Goal: Task Accomplishment & Management: Use online tool/utility

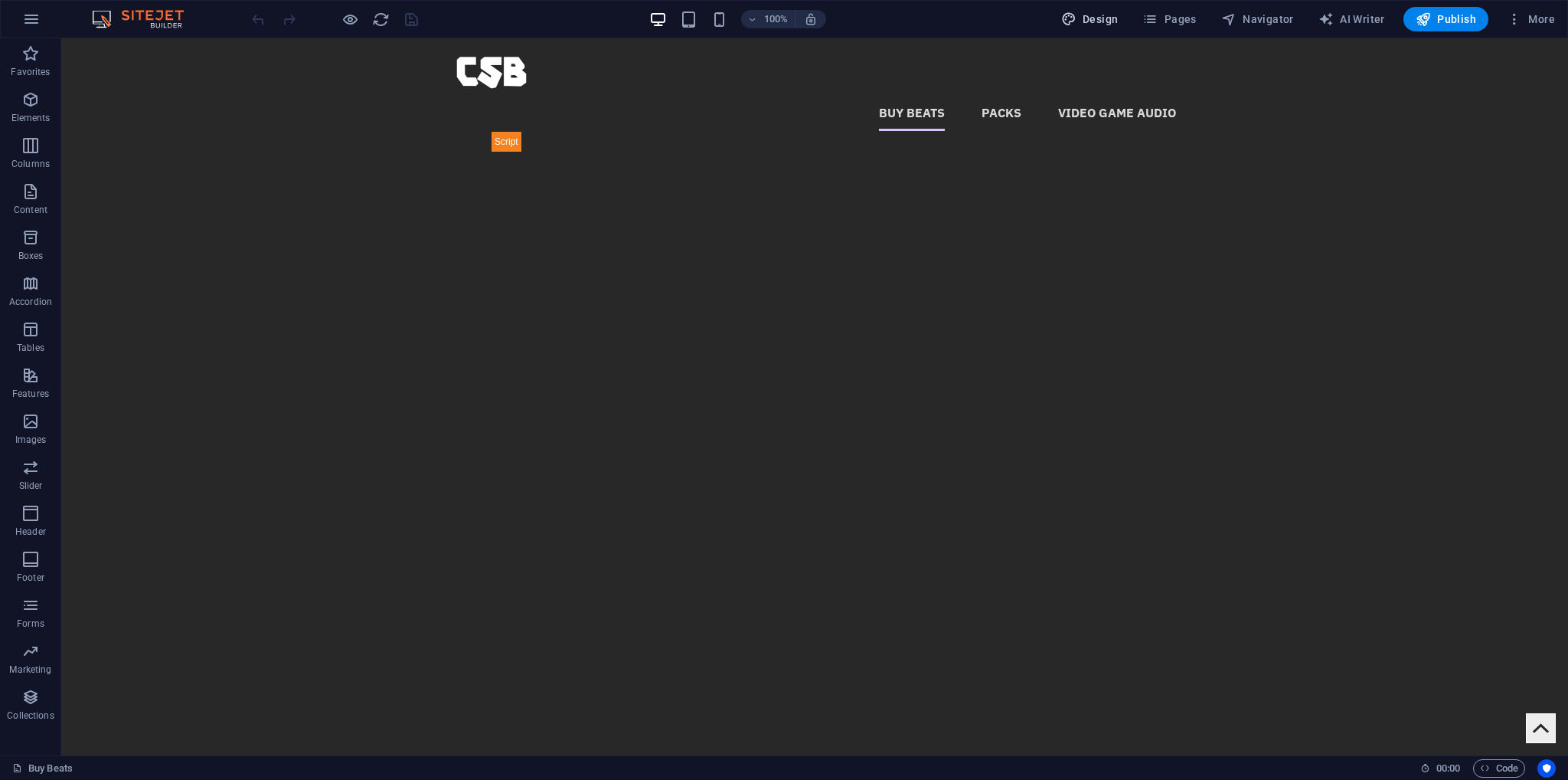
click at [1117, 13] on span "Design" at bounding box center [1090, 18] width 58 height 15
click at [1166, 13] on span "Pages" at bounding box center [1169, 18] width 54 height 15
select select "px"
select select "400"
select select "px"
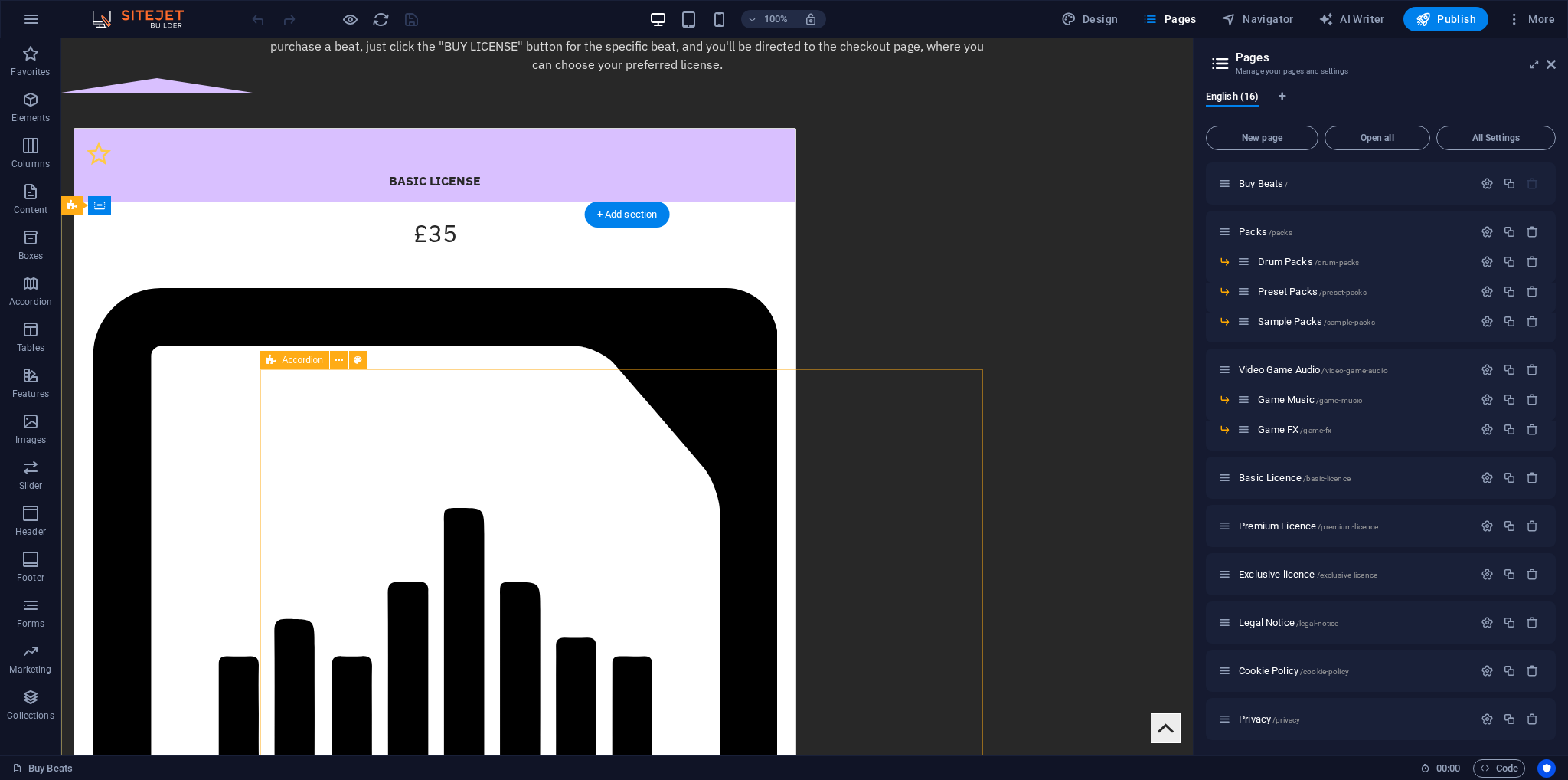
scroll to position [2452, 0]
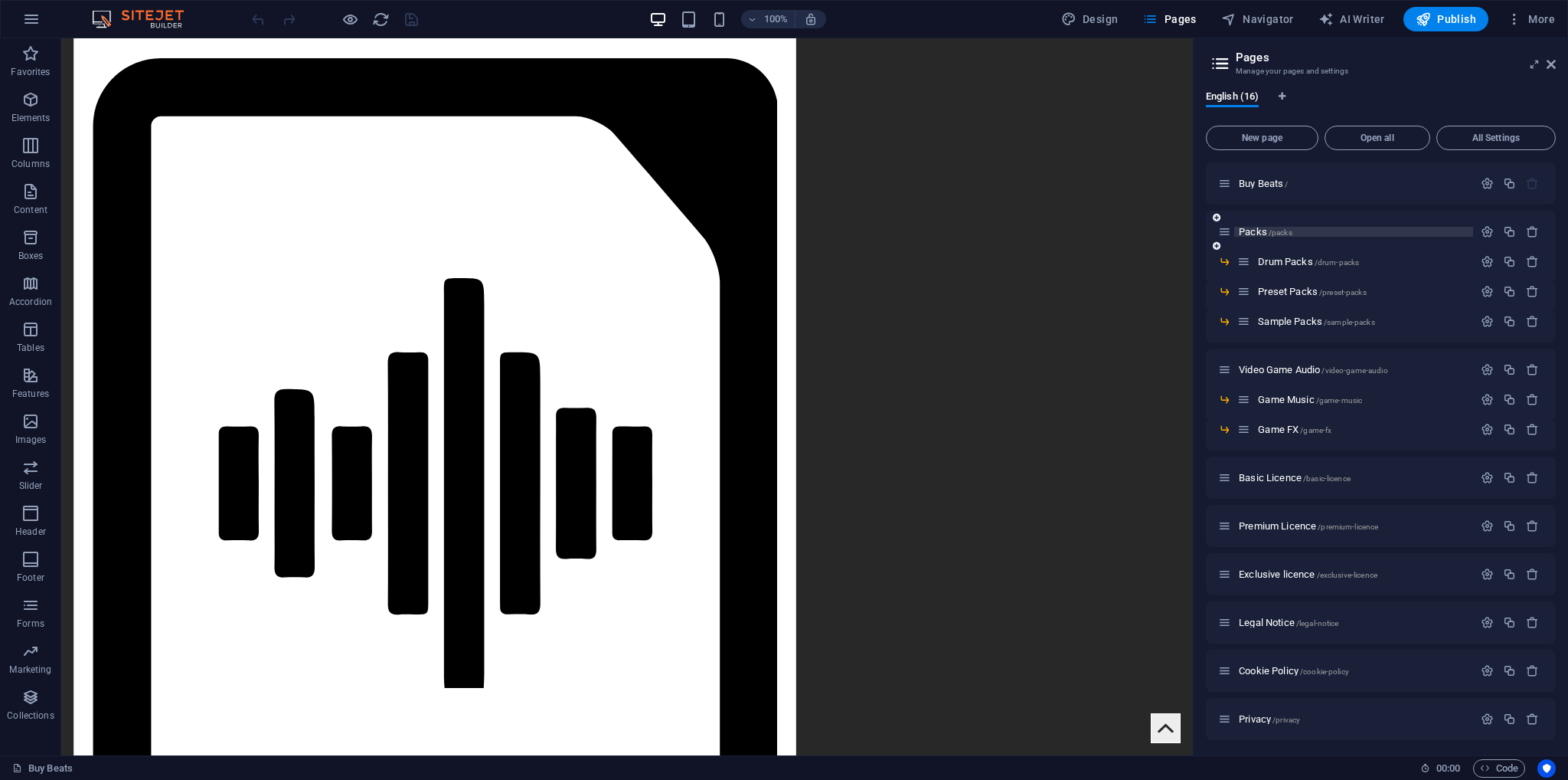
click at [1247, 230] on span "Packs /packs" at bounding box center [1265, 231] width 54 height 11
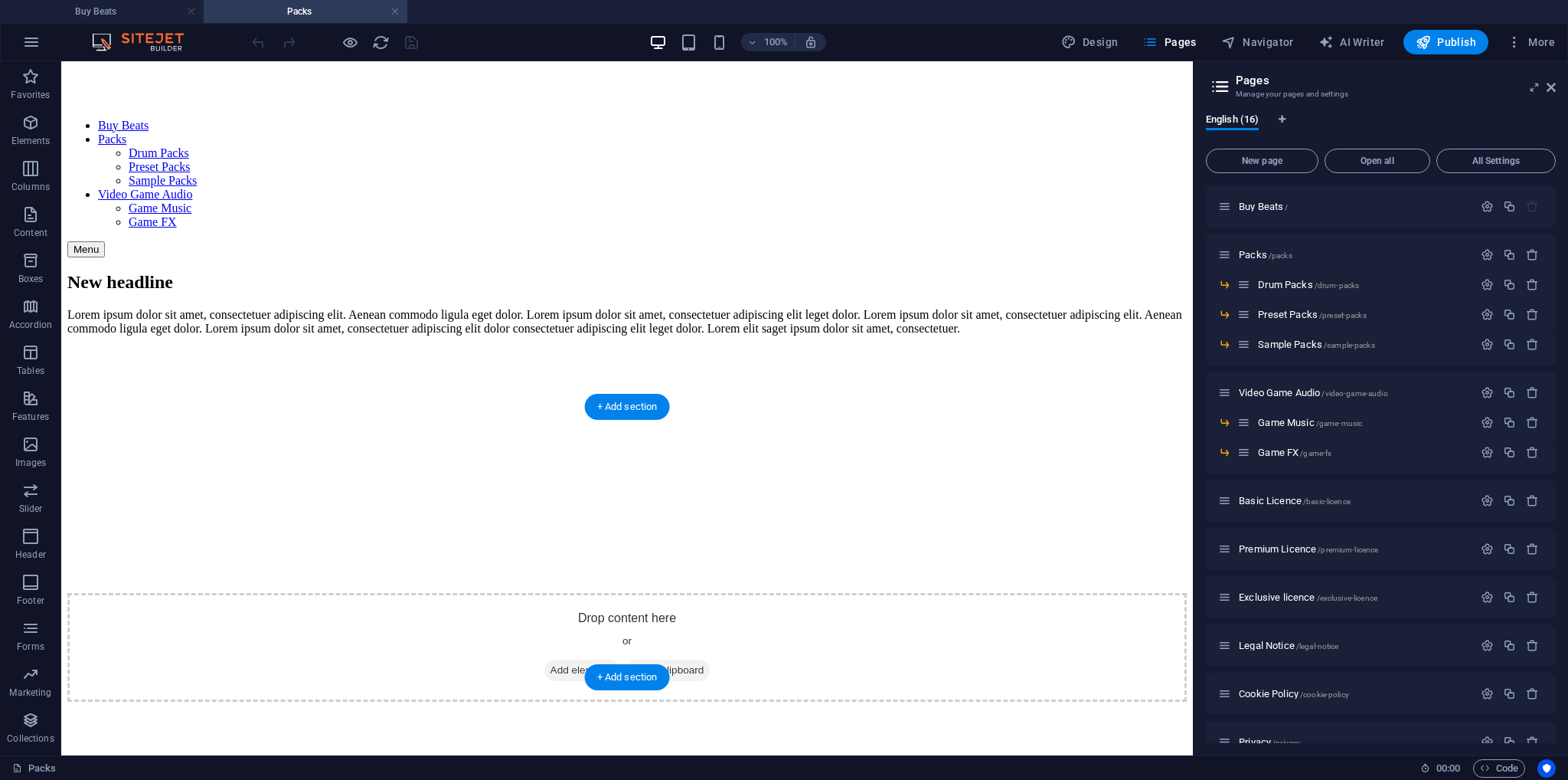
scroll to position [0, 0]
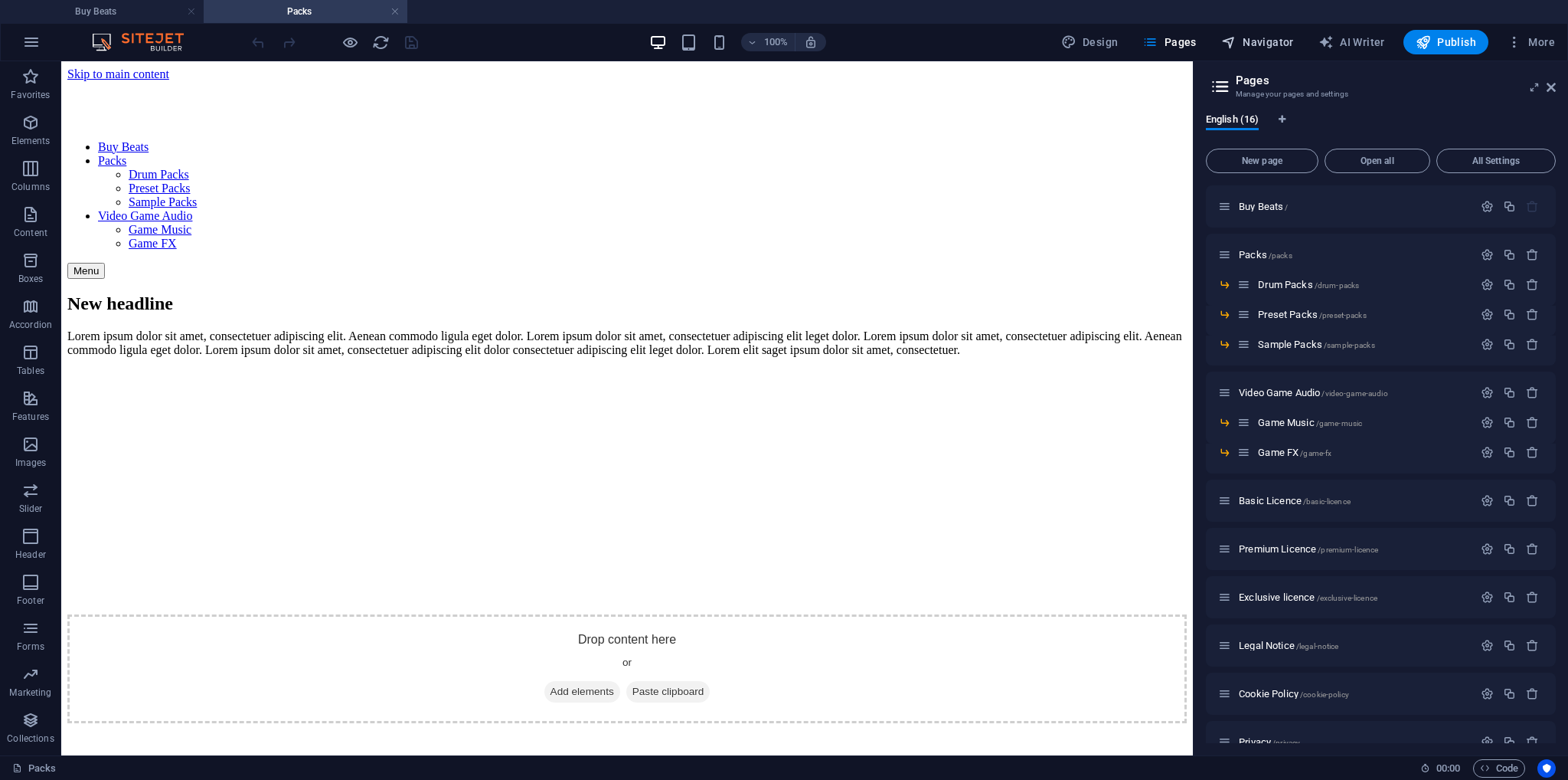
click at [1265, 46] on span "Navigator" at bounding box center [1257, 42] width 73 height 15
select select "18248359-en"
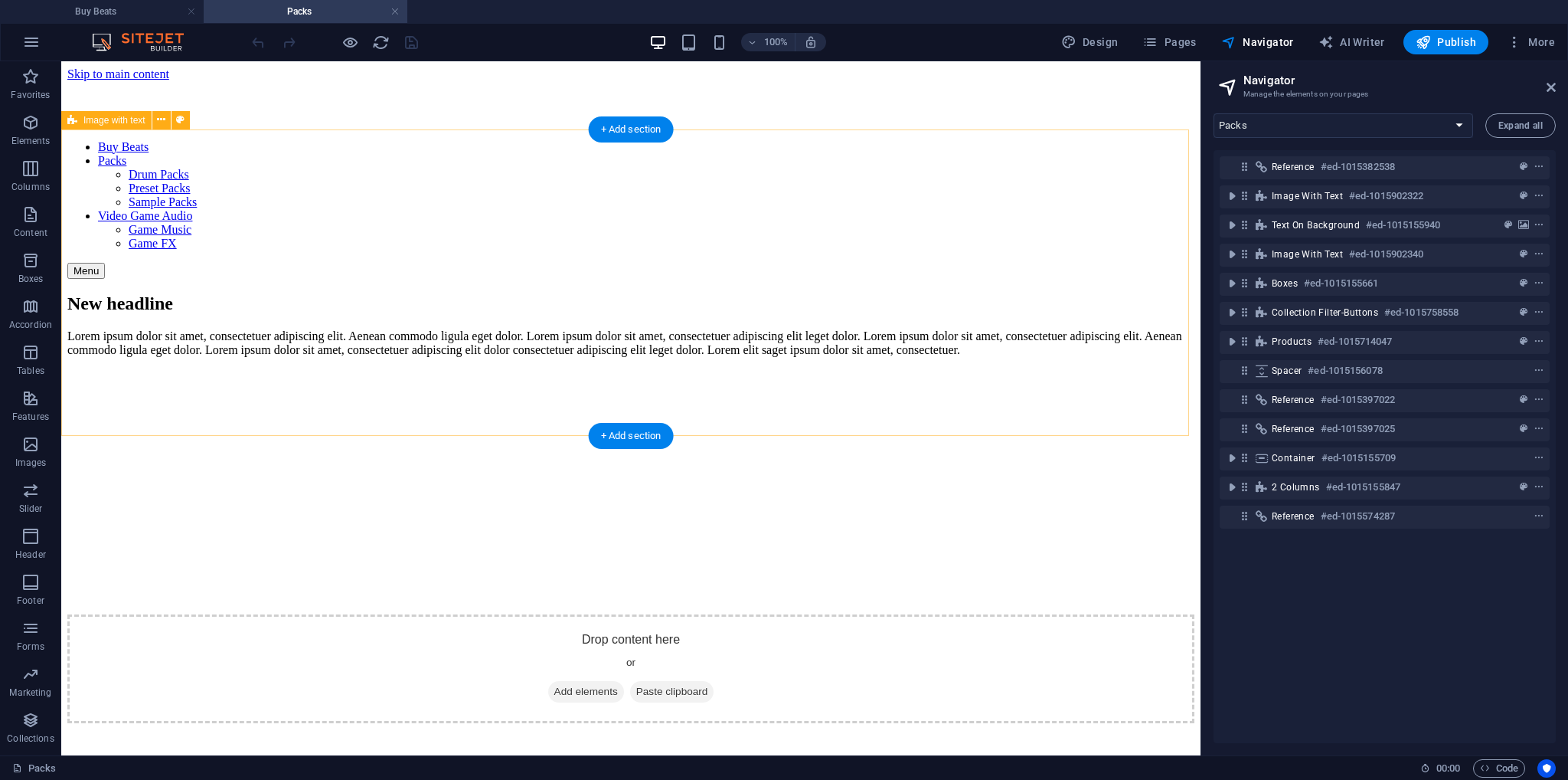
click at [1105, 293] on div "New headline Lorem ipsum dolor sit amet, consectetuer adipiscing elit. Aenean c…" at bounding box center [631, 508] width 1127 height 430
click at [1237, 191] on icon "toggle-expand" at bounding box center [1232, 195] width 15 height 15
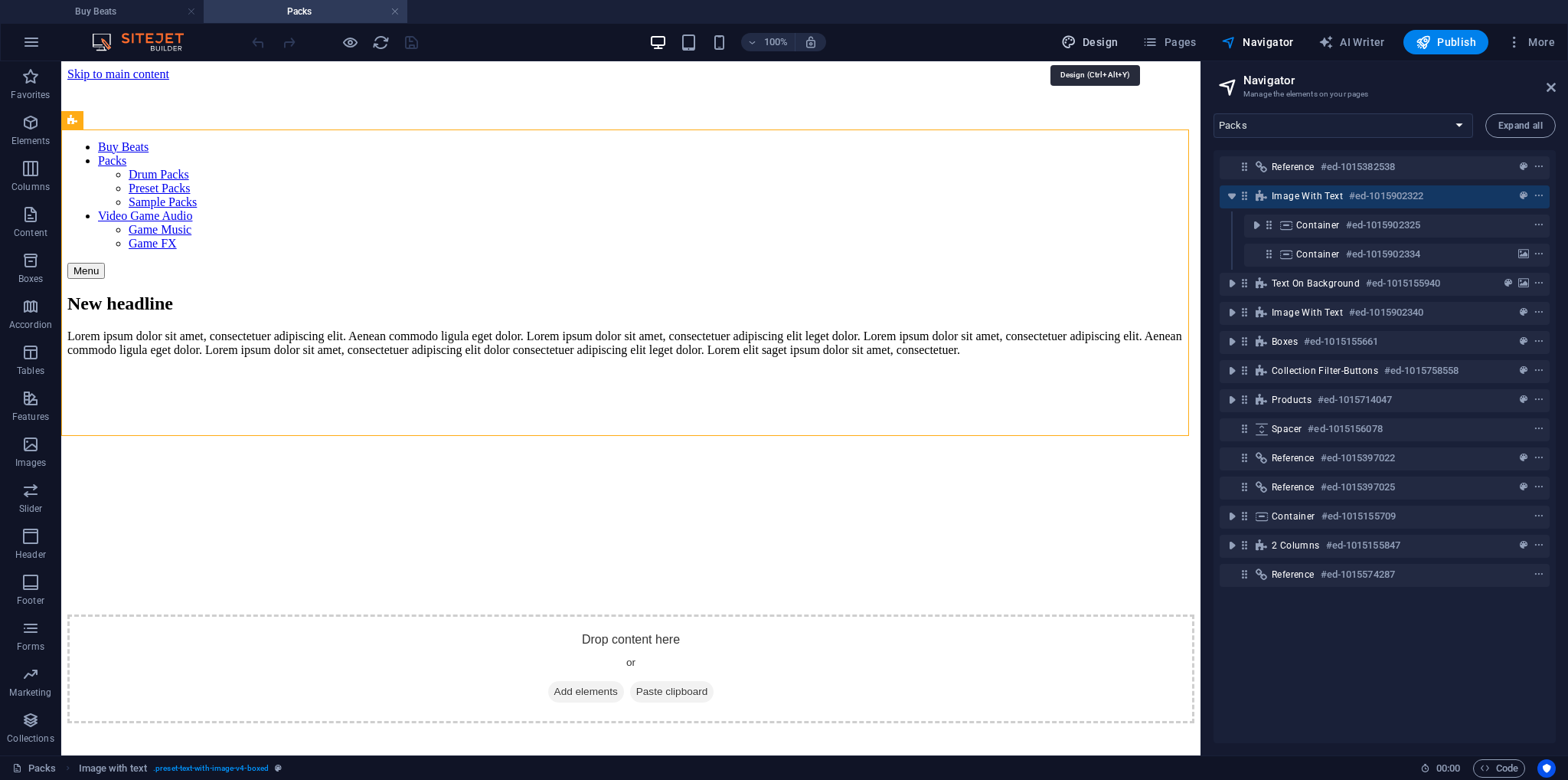
click at [1075, 40] on icon "button" at bounding box center [1069, 42] width 15 height 15
select select "px"
select select "400"
select select "px"
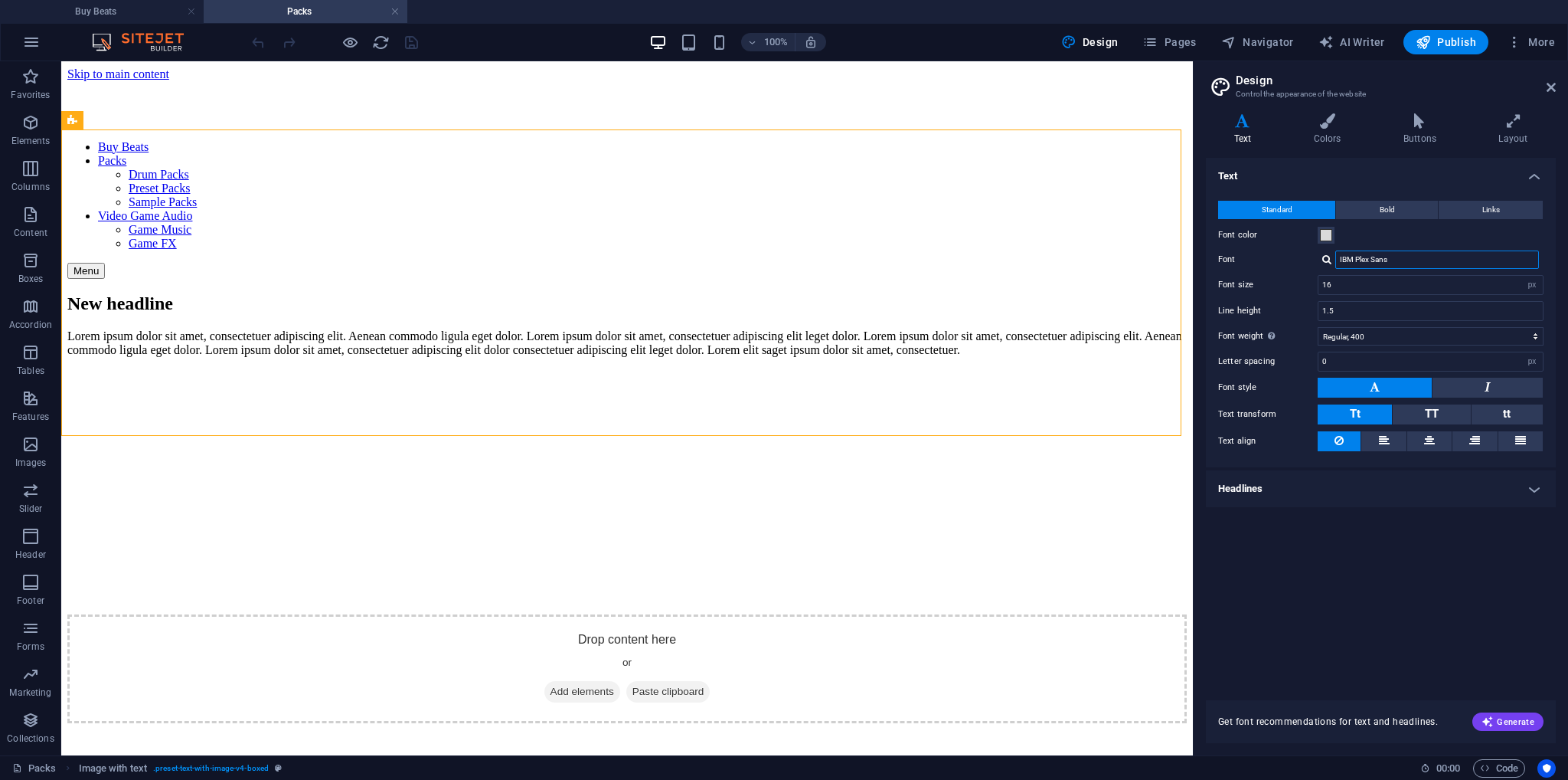
click at [1397, 257] on input "IBM Plex Sans" at bounding box center [1438, 259] width 203 height 18
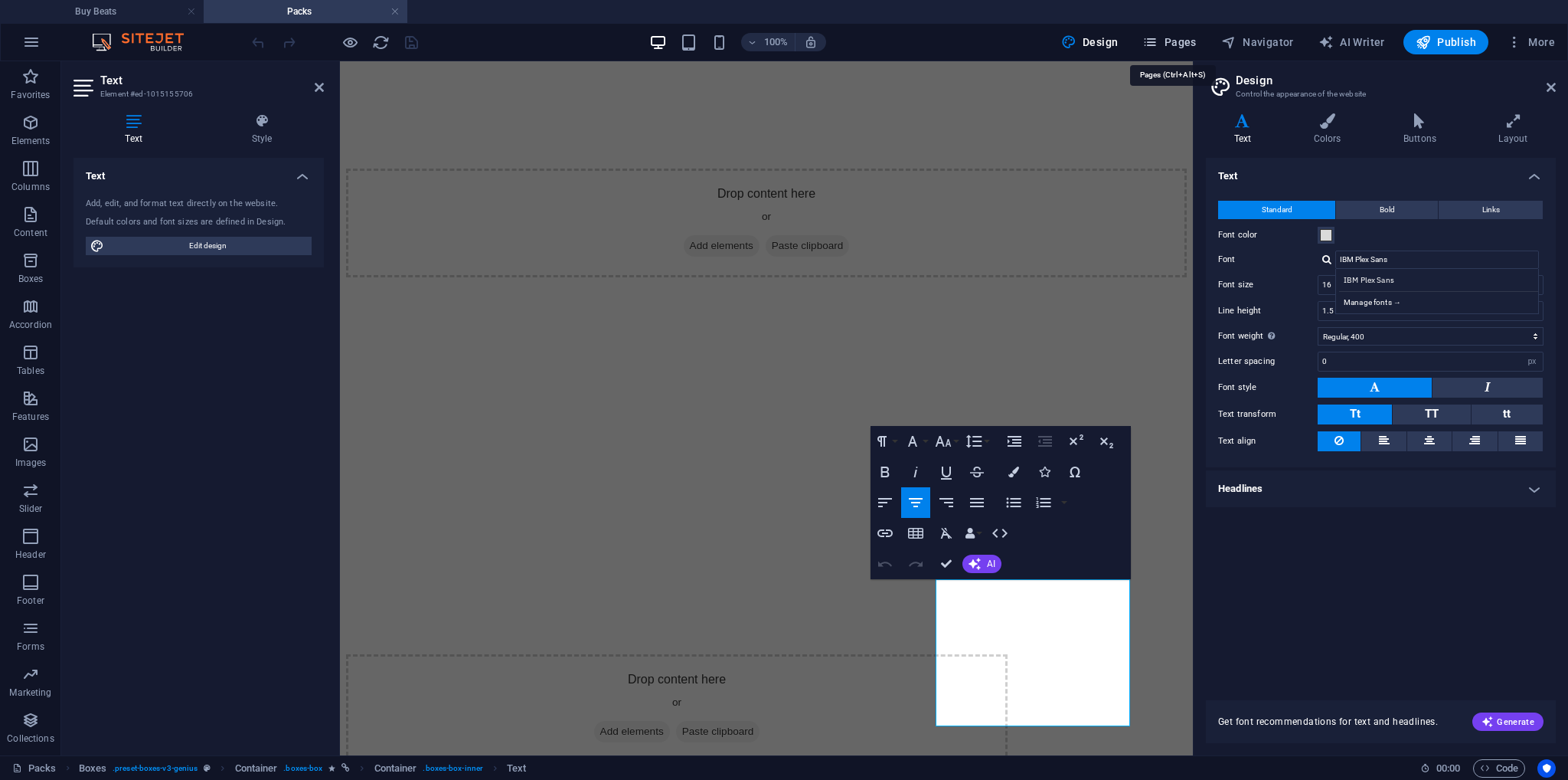
click at [1192, 44] on span "Pages" at bounding box center [1169, 42] width 54 height 15
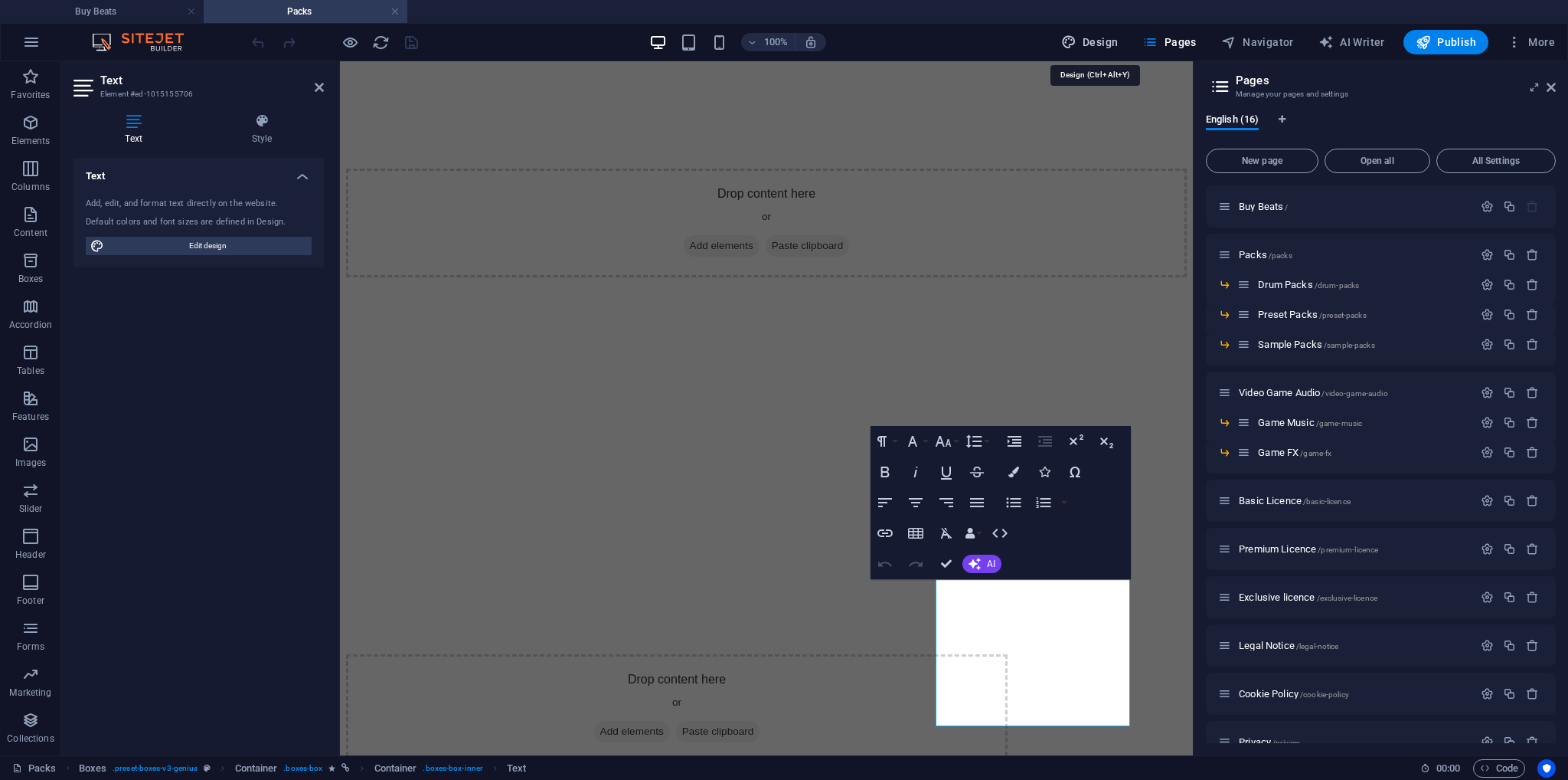
click at [1115, 46] on span "Design" at bounding box center [1090, 42] width 58 height 15
select select "px"
select select "400"
select select "px"
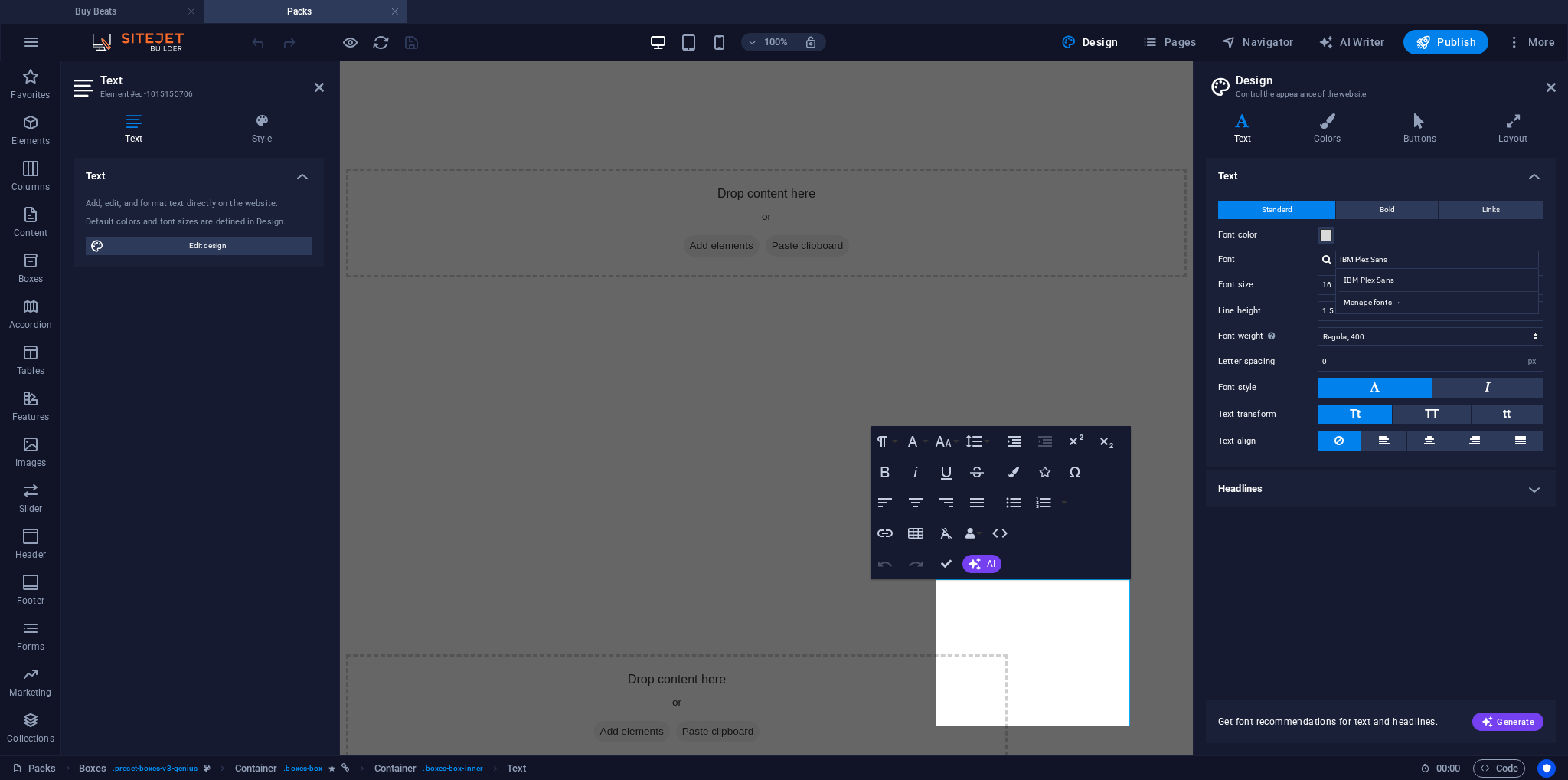
click at [1282, 260] on label "Font" at bounding box center [1268, 259] width 99 height 18
click at [1336, 260] on input "IBM Plex Sans" at bounding box center [1438, 259] width 203 height 18
click at [1405, 259] on input "IBM Plex Sans" at bounding box center [1438, 259] width 203 height 18
drag, startPoint x: 1406, startPoint y: 259, endPoint x: 1286, endPoint y: 259, distance: 120.0
click at [1286, 259] on div "Font IBM Plex Sans IBM Plex Sans Manage fonts →" at bounding box center [1381, 259] width 326 height 18
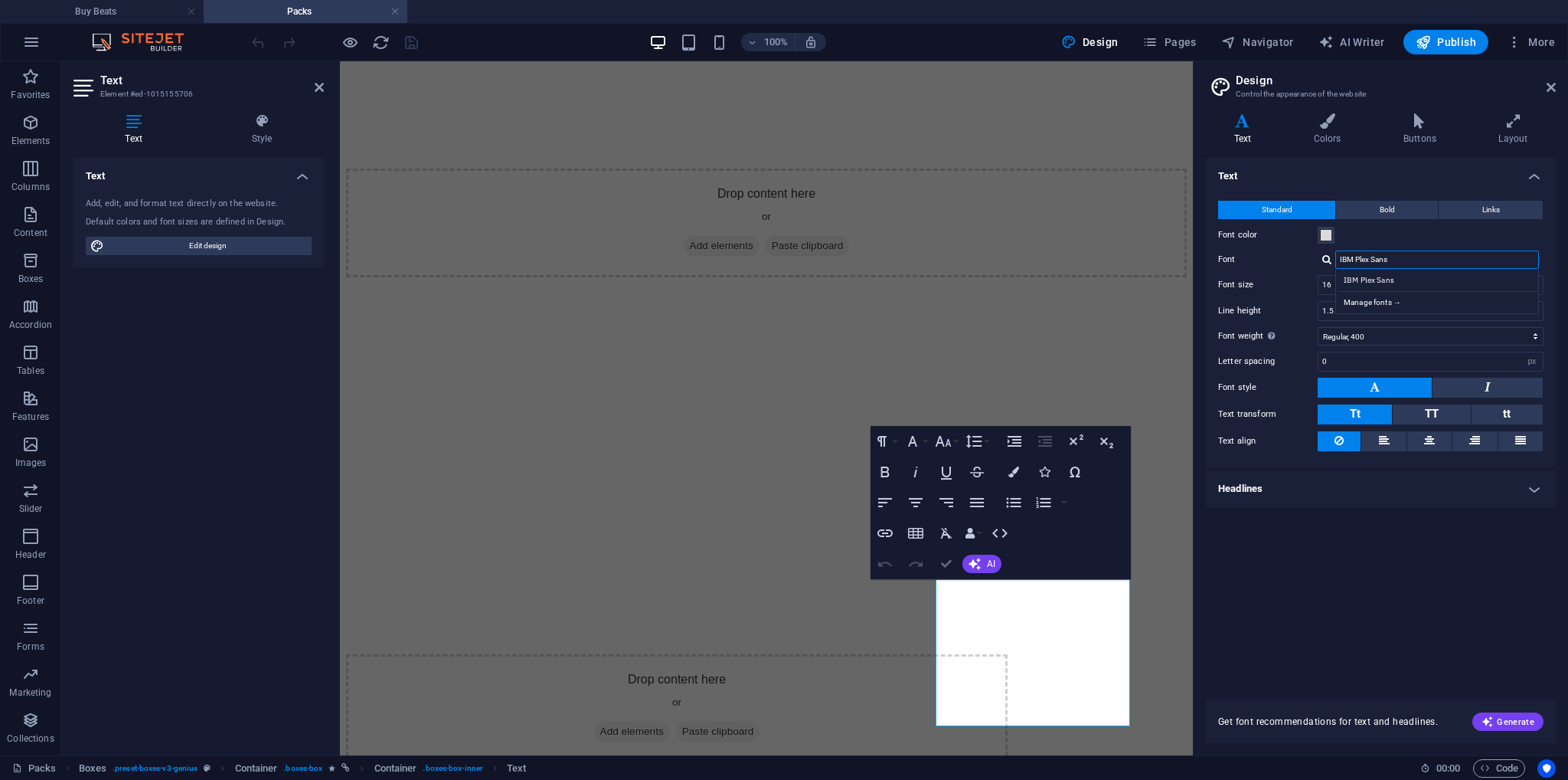
drag, startPoint x: 947, startPoint y: 569, endPoint x: 870, endPoint y: 530, distance: 86.3
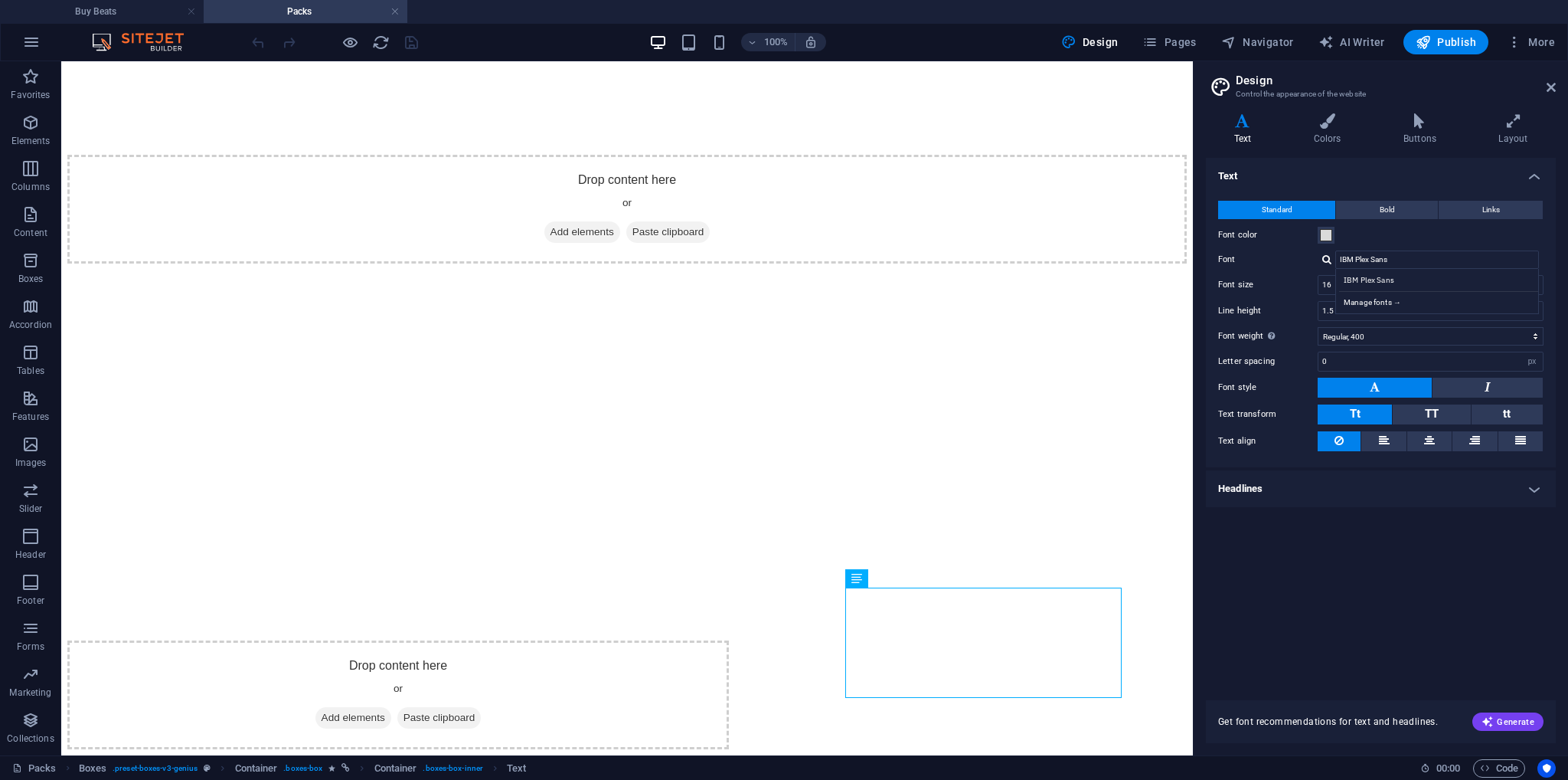
click at [1308, 584] on div "Text Standard Bold Links Font color Font IBM Plex Sans IBM Plex Sans Manage fon…" at bounding box center [1381, 420] width 350 height 524
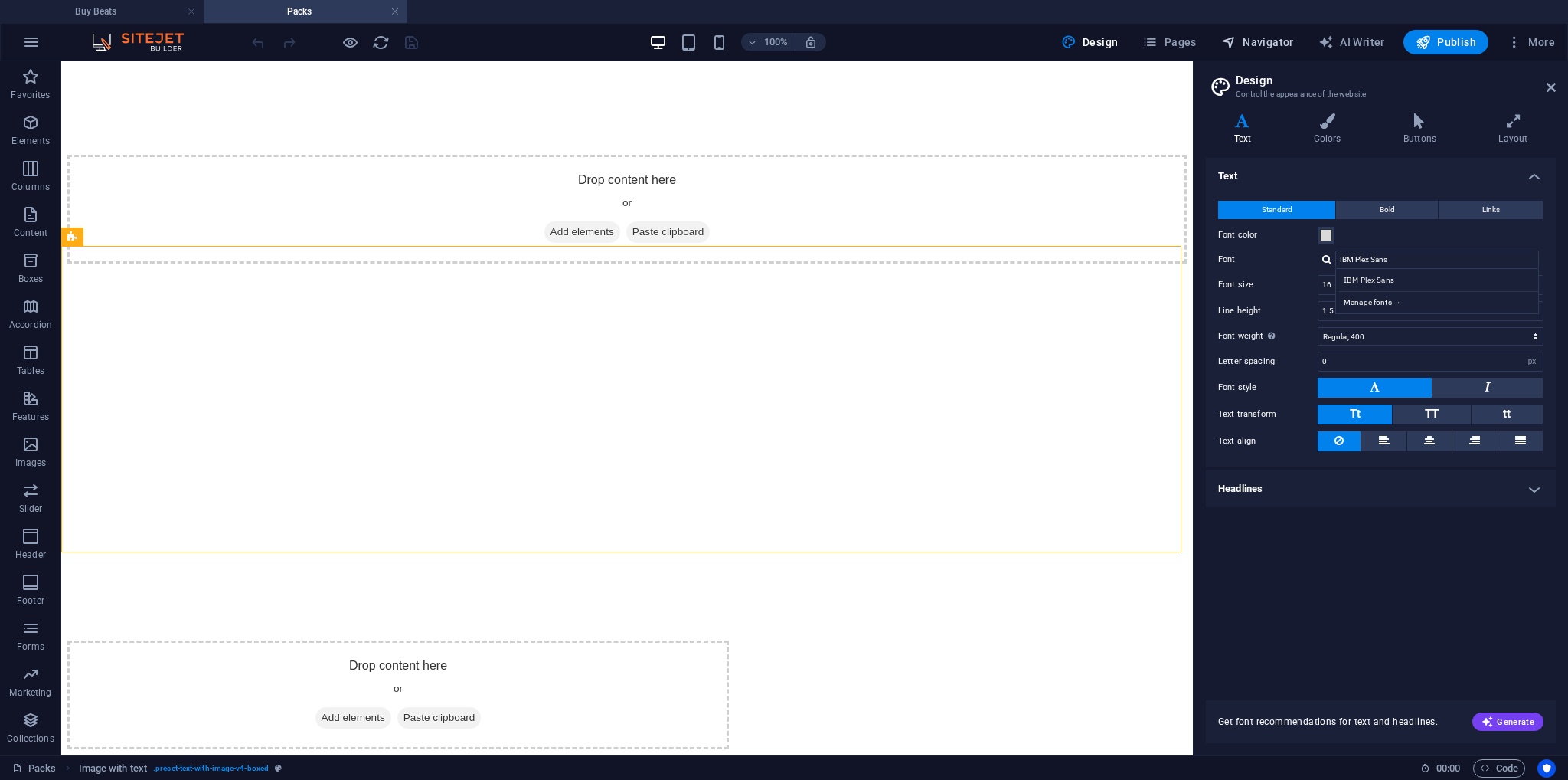
click at [1301, 38] on button "Navigator" at bounding box center [1257, 42] width 85 height 25
select select "18248359-en"
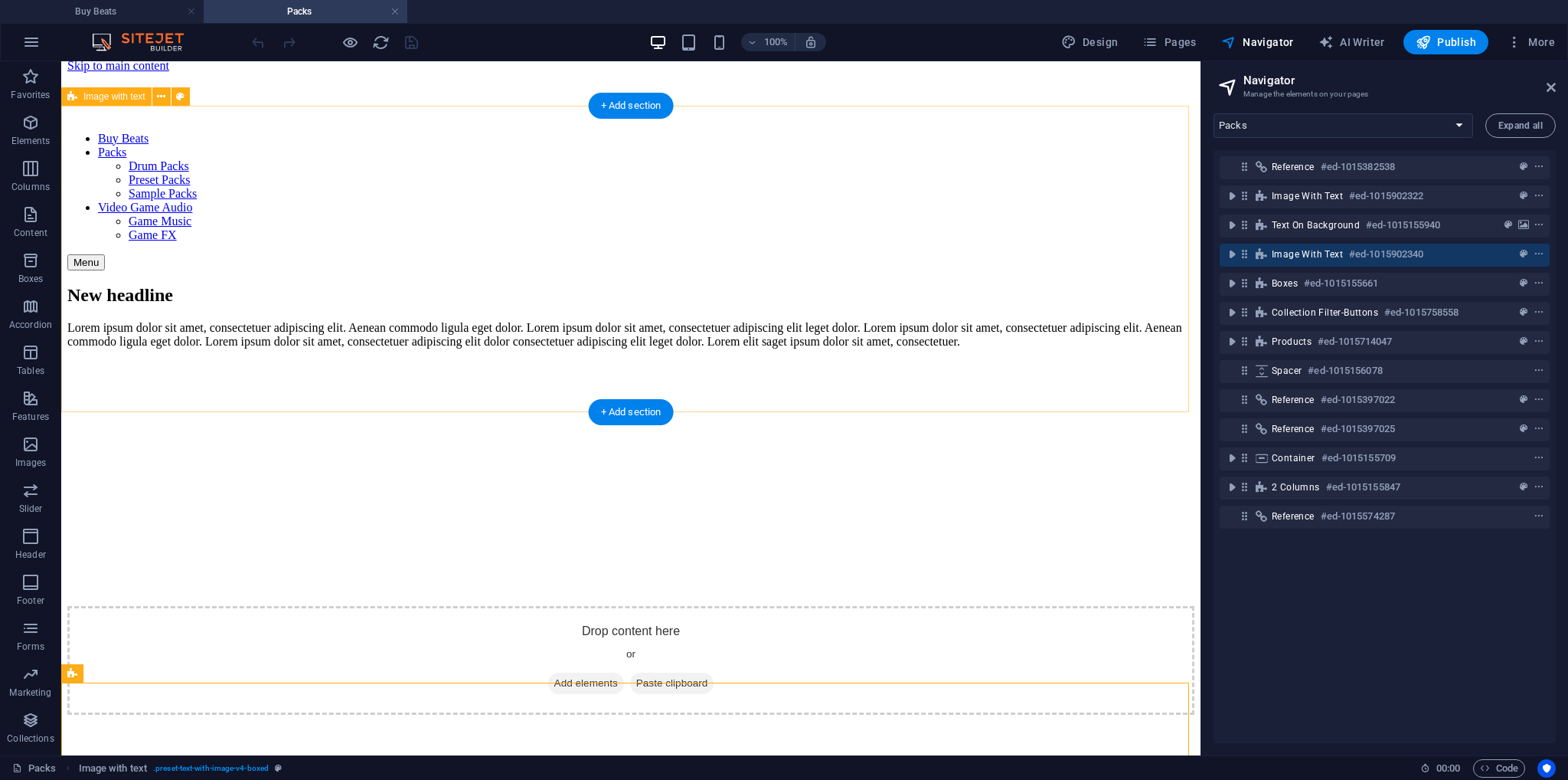
scroll to position [0, 0]
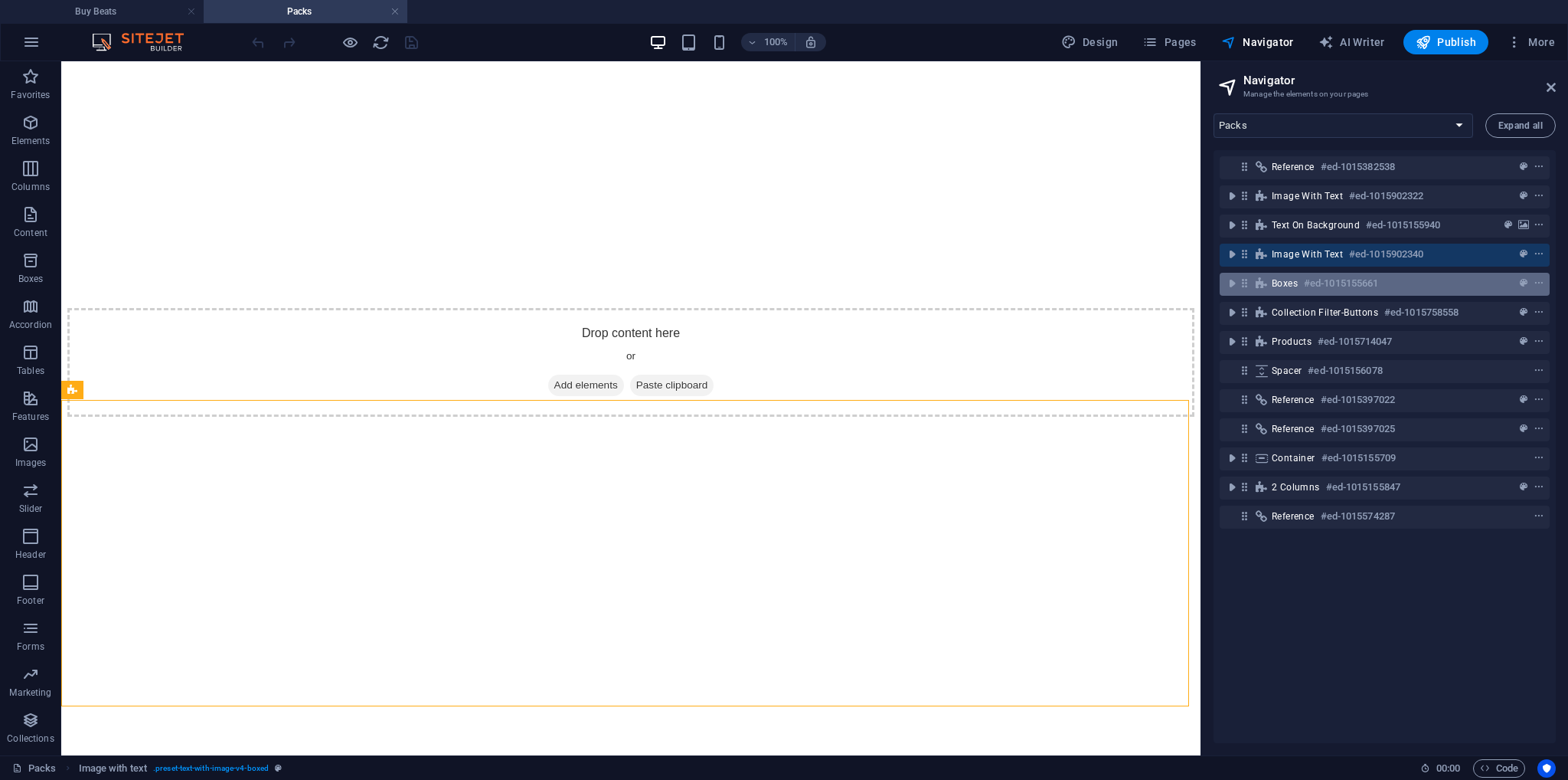
click at [1293, 281] on span "Boxes" at bounding box center [1285, 283] width 26 height 12
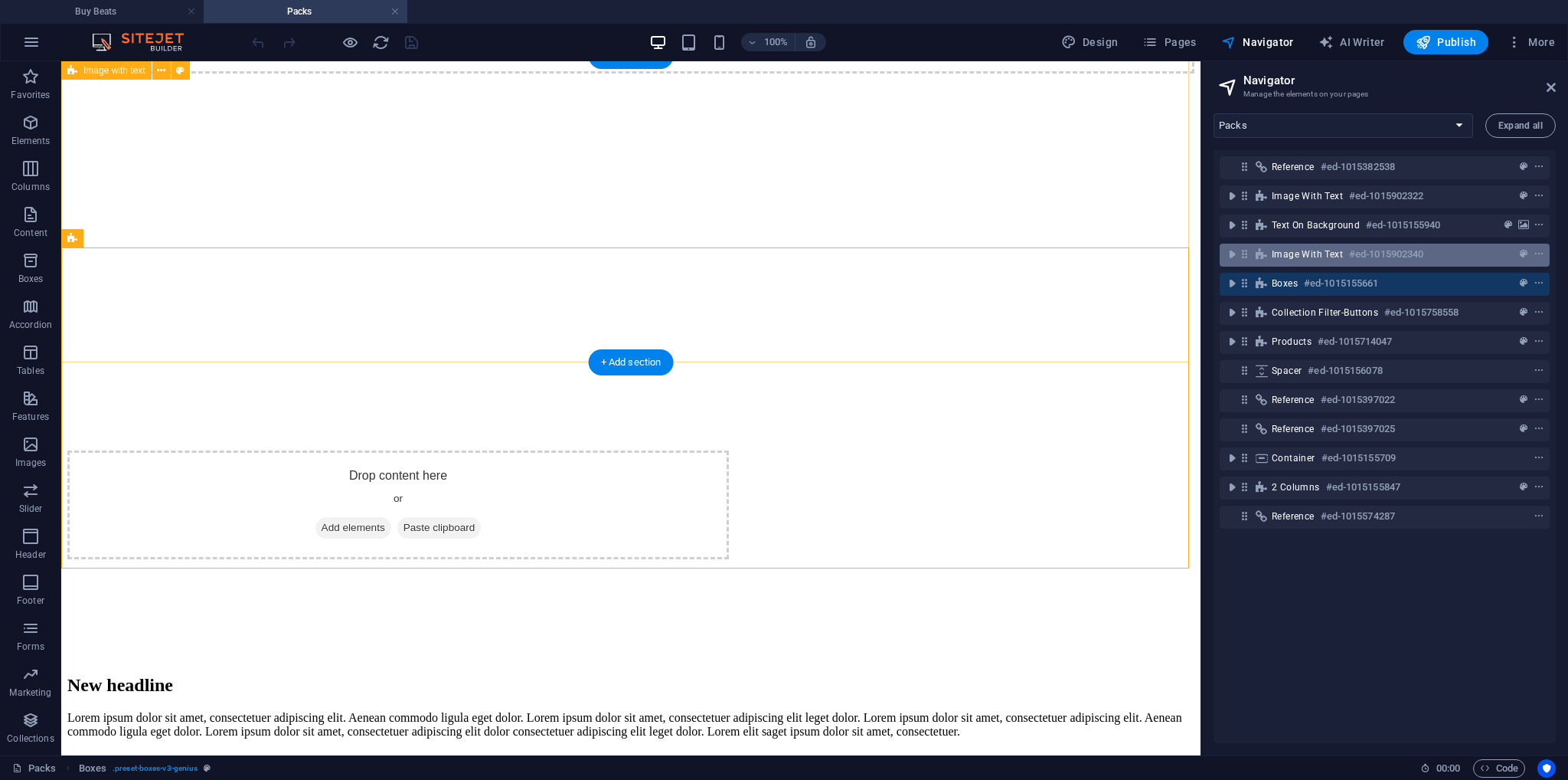
click at [1293, 259] on span "Image with text" at bounding box center [1307, 254] width 71 height 12
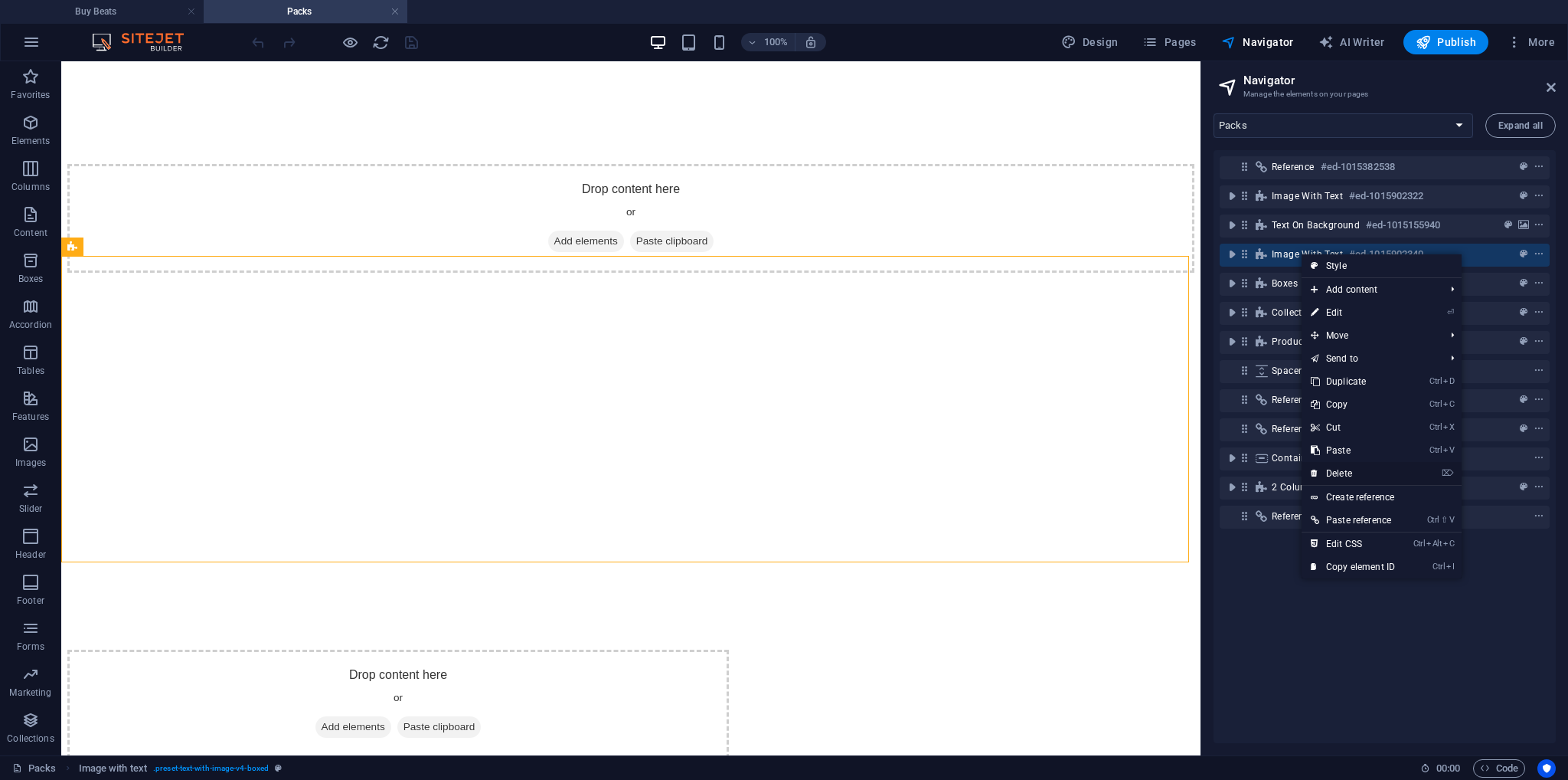
click at [1337, 472] on link "⌦ Delete" at bounding box center [1353, 473] width 102 height 23
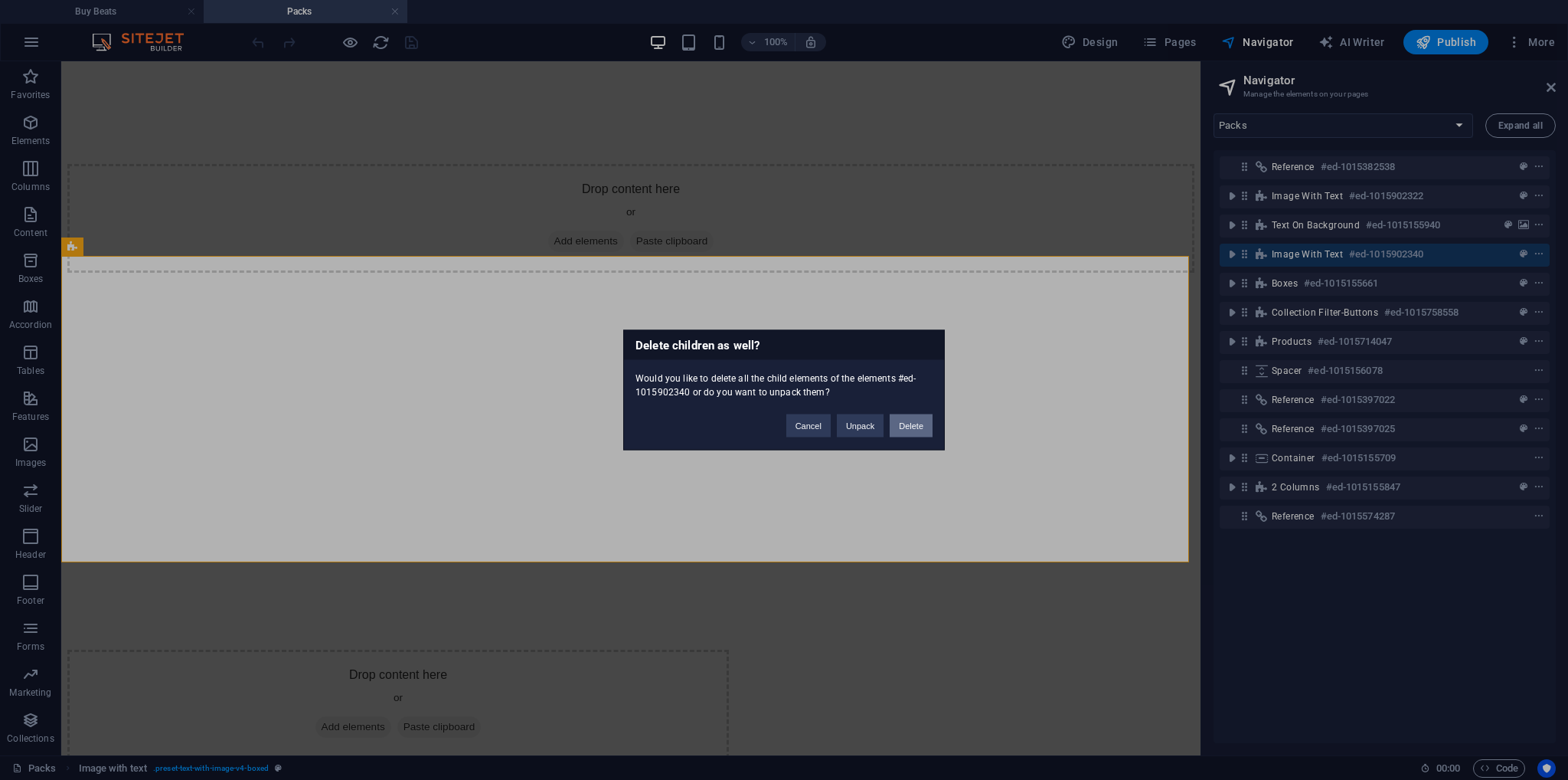
click at [910, 415] on button "Delete" at bounding box center [912, 426] width 43 height 23
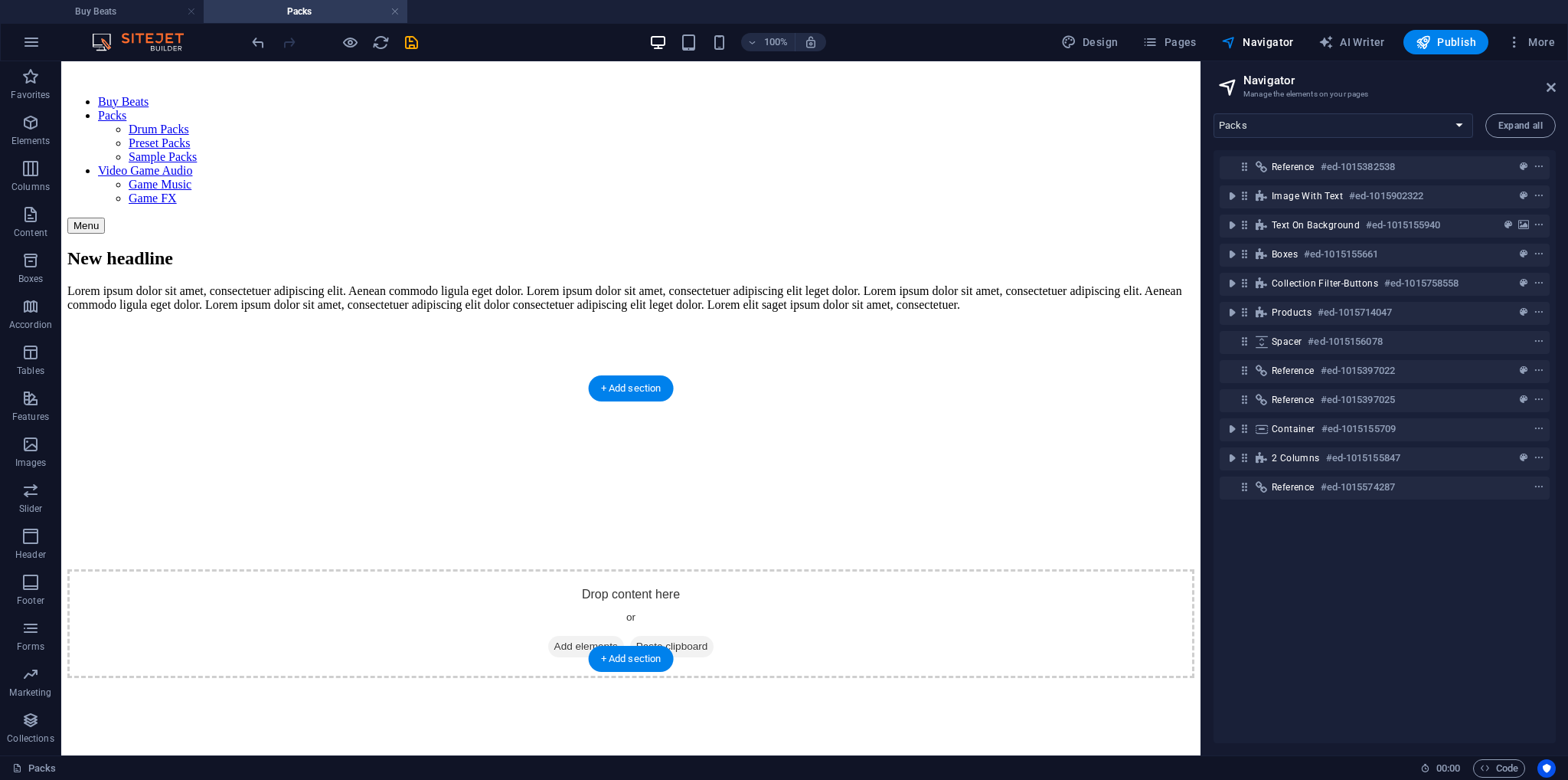
scroll to position [0, 0]
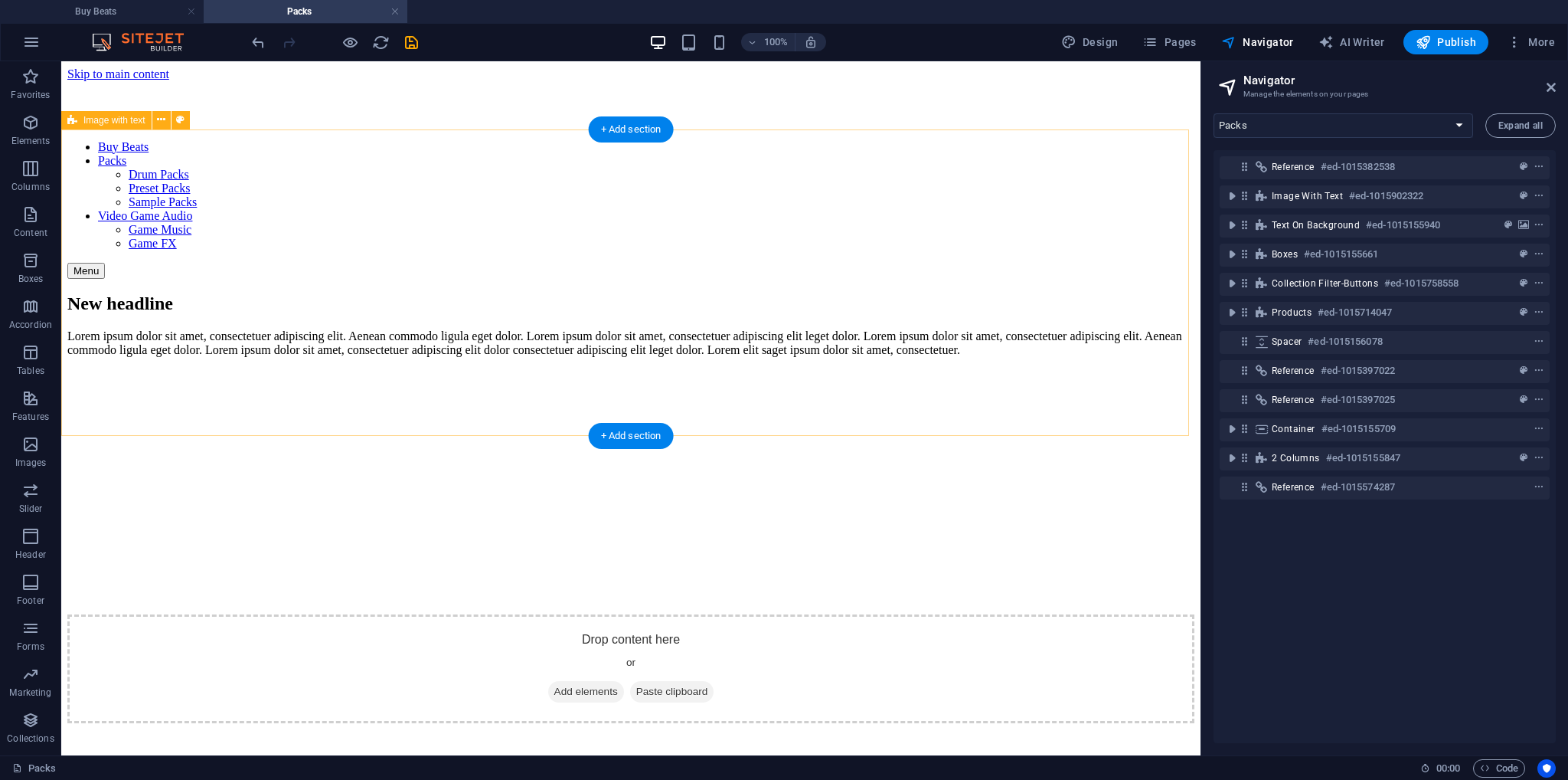
click at [1106, 293] on div "New headline Lorem ipsum dolor sit amet, consectetuer adipiscing elit. Aenean c…" at bounding box center [631, 508] width 1127 height 430
click at [1237, 198] on icon "toggle-expand" at bounding box center [1232, 195] width 15 height 15
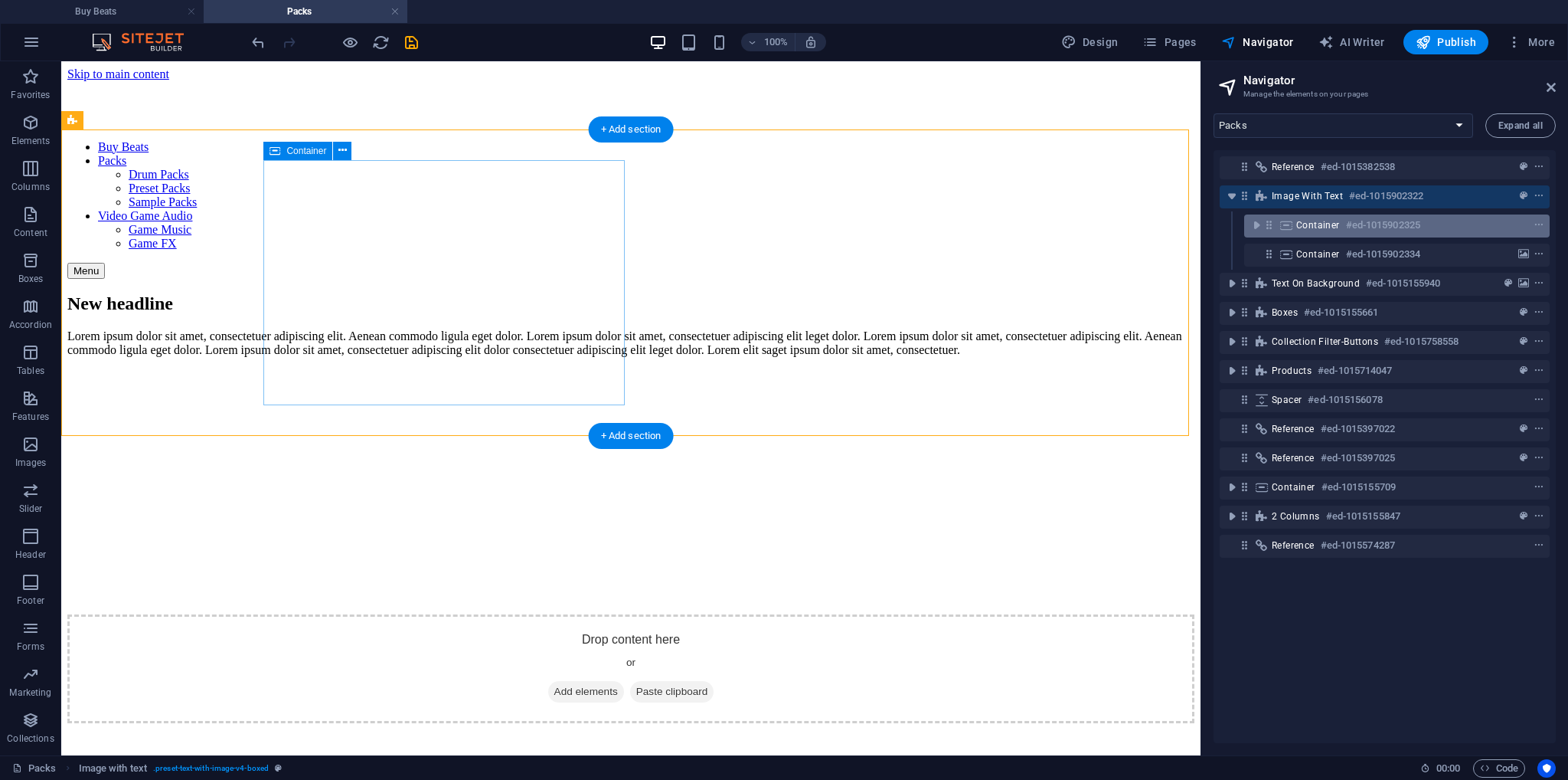
click at [1318, 227] on span "Container" at bounding box center [1318, 225] width 44 height 12
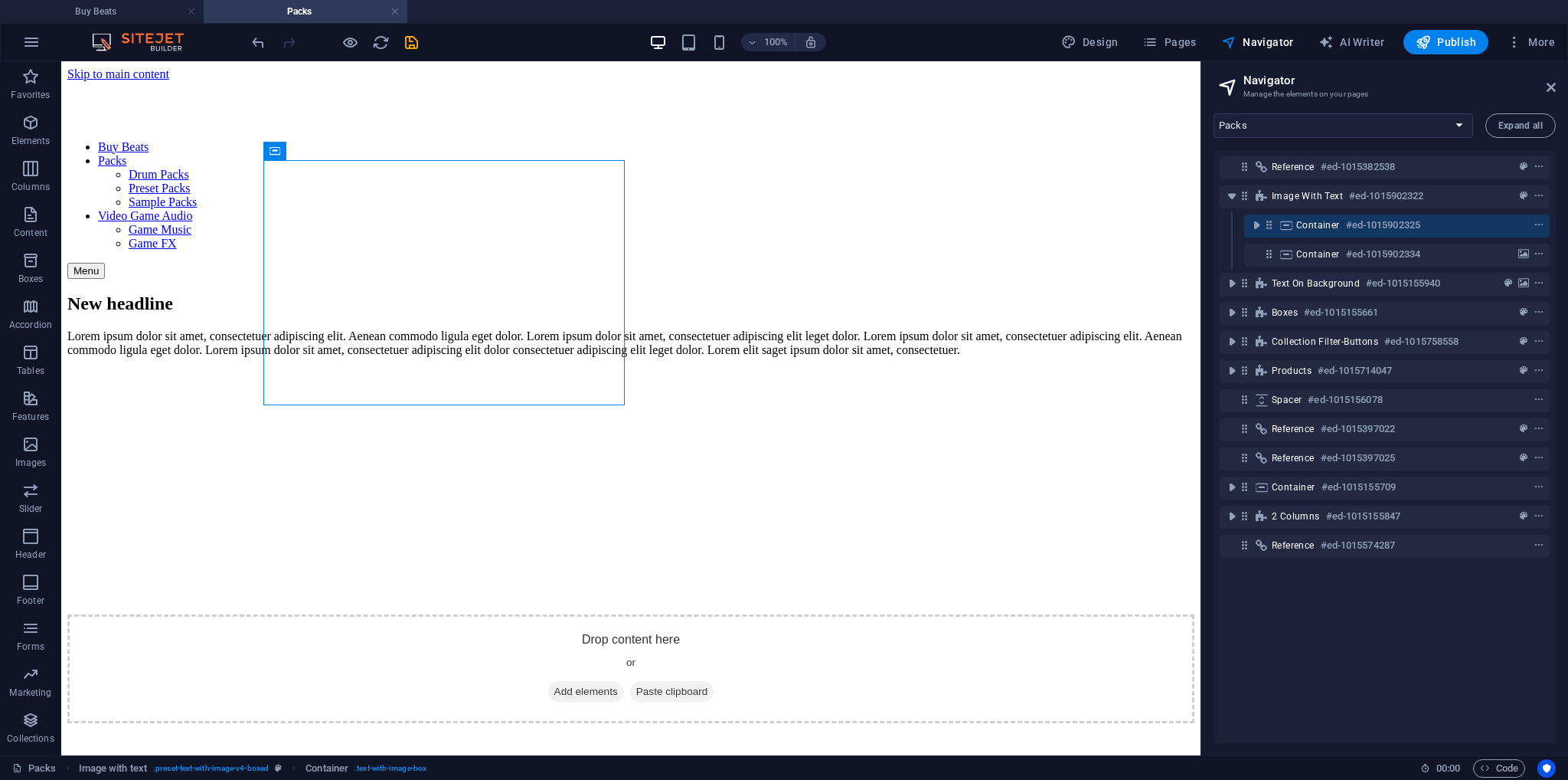
click at [1323, 239] on div "Container #ed-1015902325" at bounding box center [1385, 226] width 330 height 29
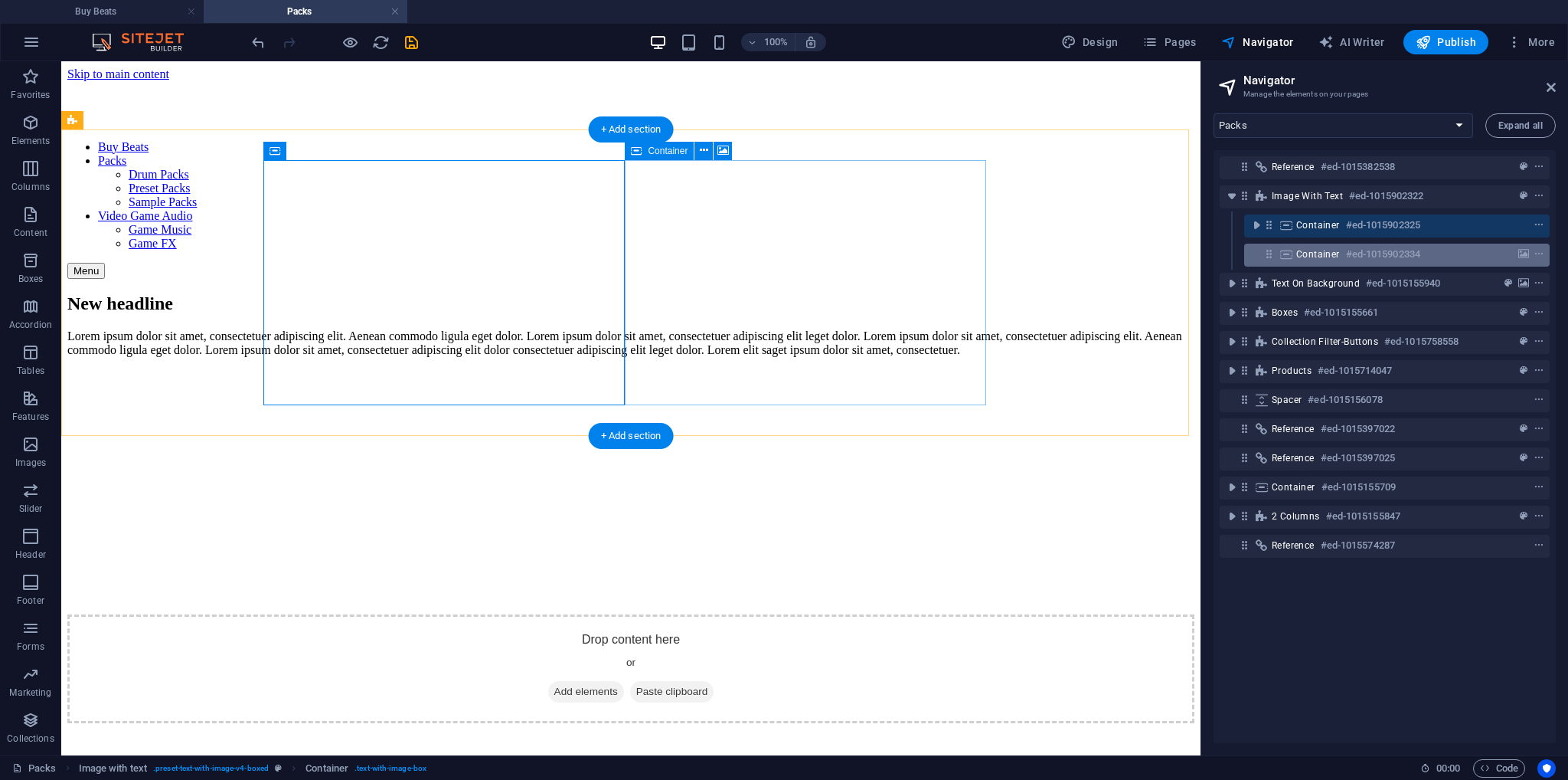
click at [1315, 248] on span "Container" at bounding box center [1318, 254] width 44 height 12
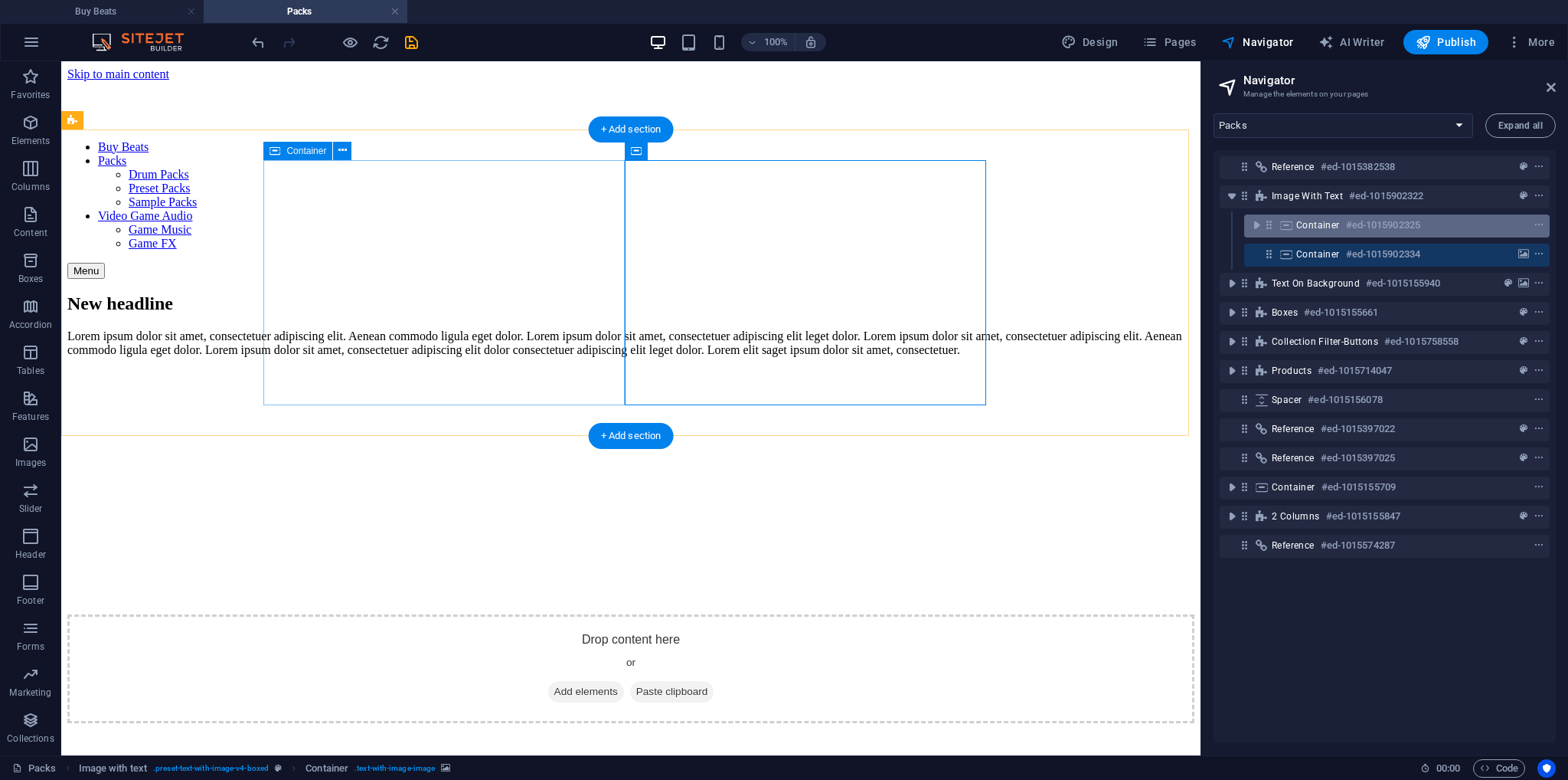
click at [1269, 224] on icon at bounding box center [1269, 225] width 13 height 13
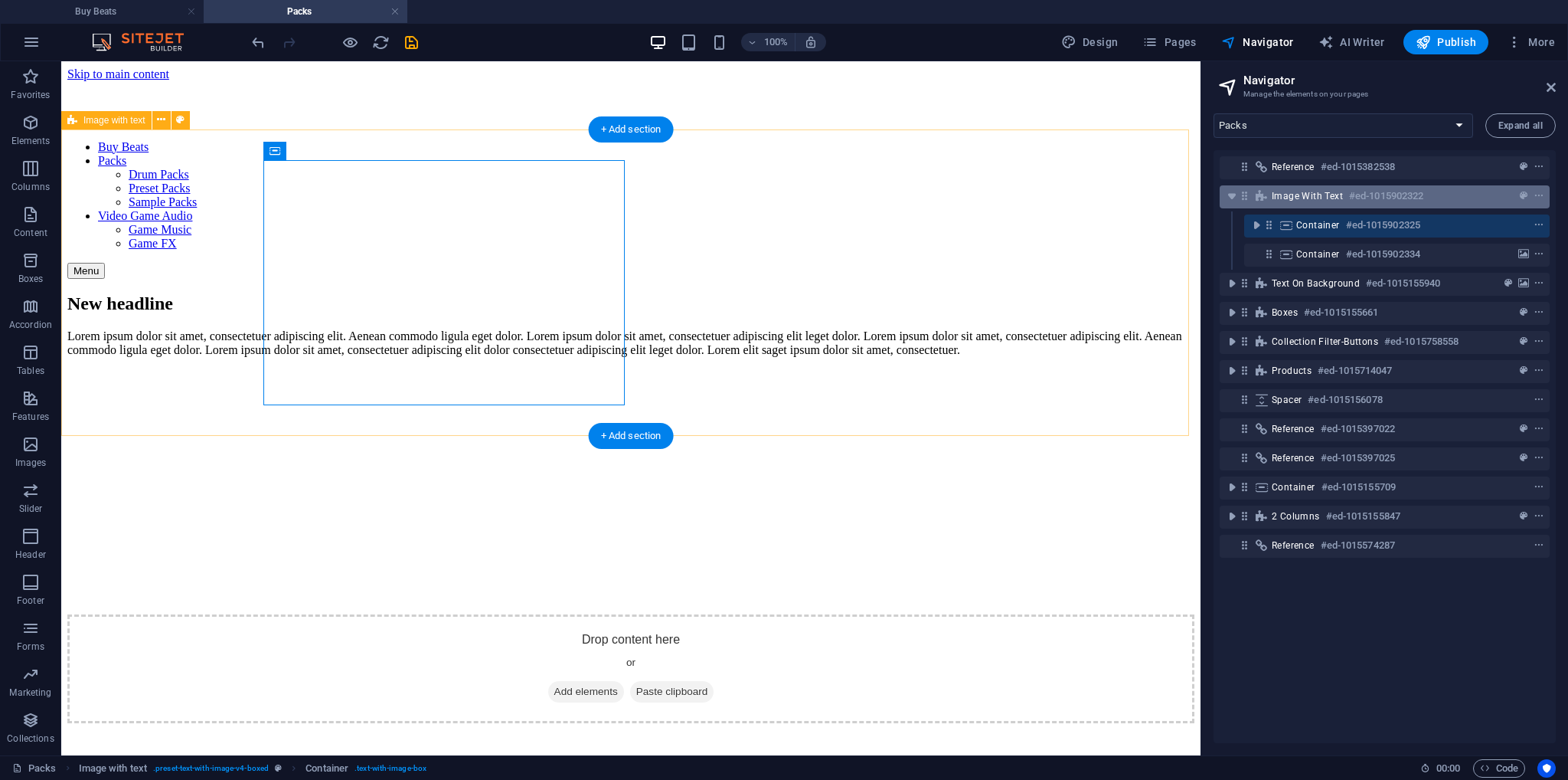
click at [1265, 198] on icon at bounding box center [1261, 195] width 17 height 12
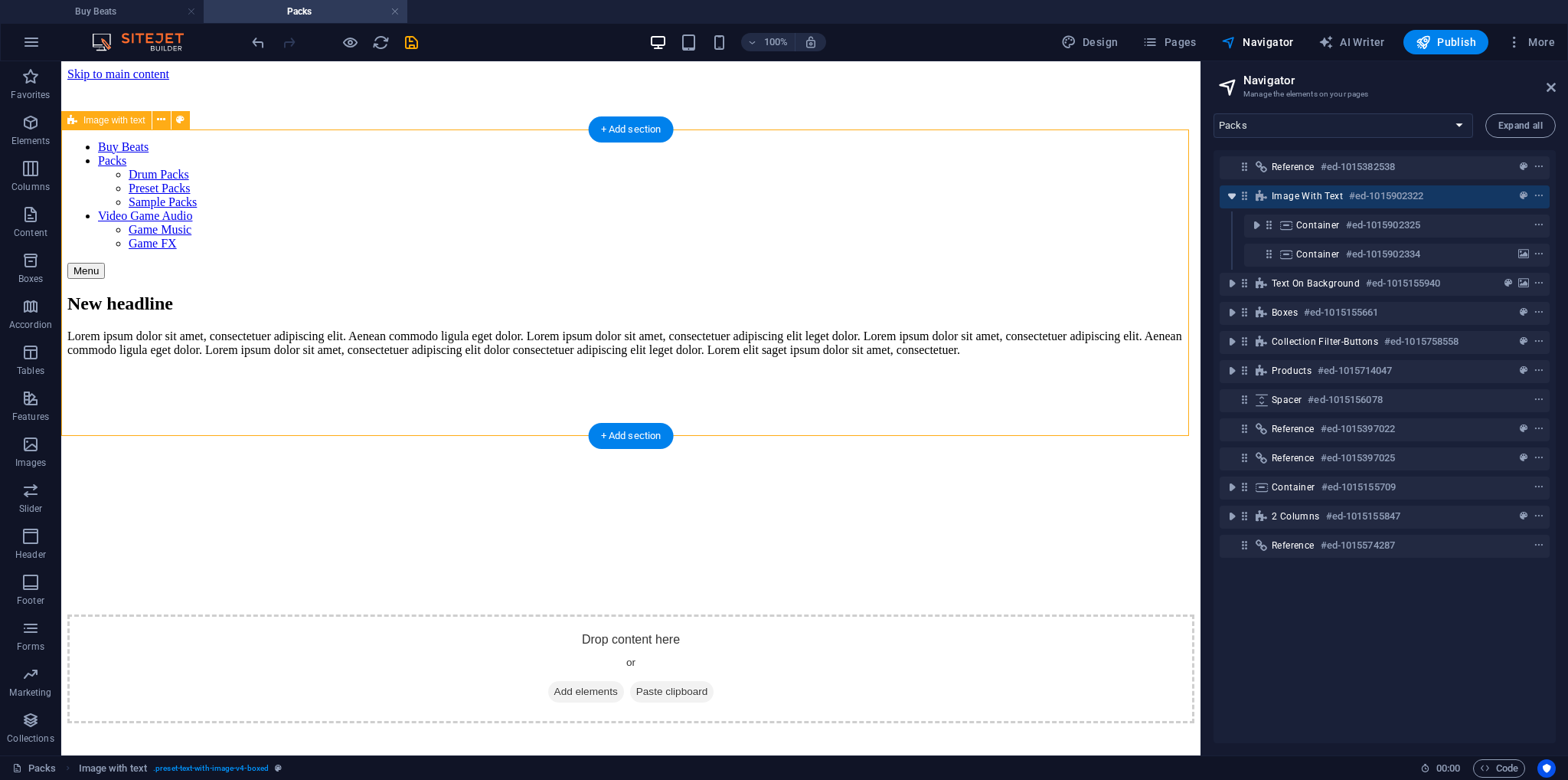
click at [1233, 197] on icon "toggle-expand" at bounding box center [1232, 195] width 15 height 15
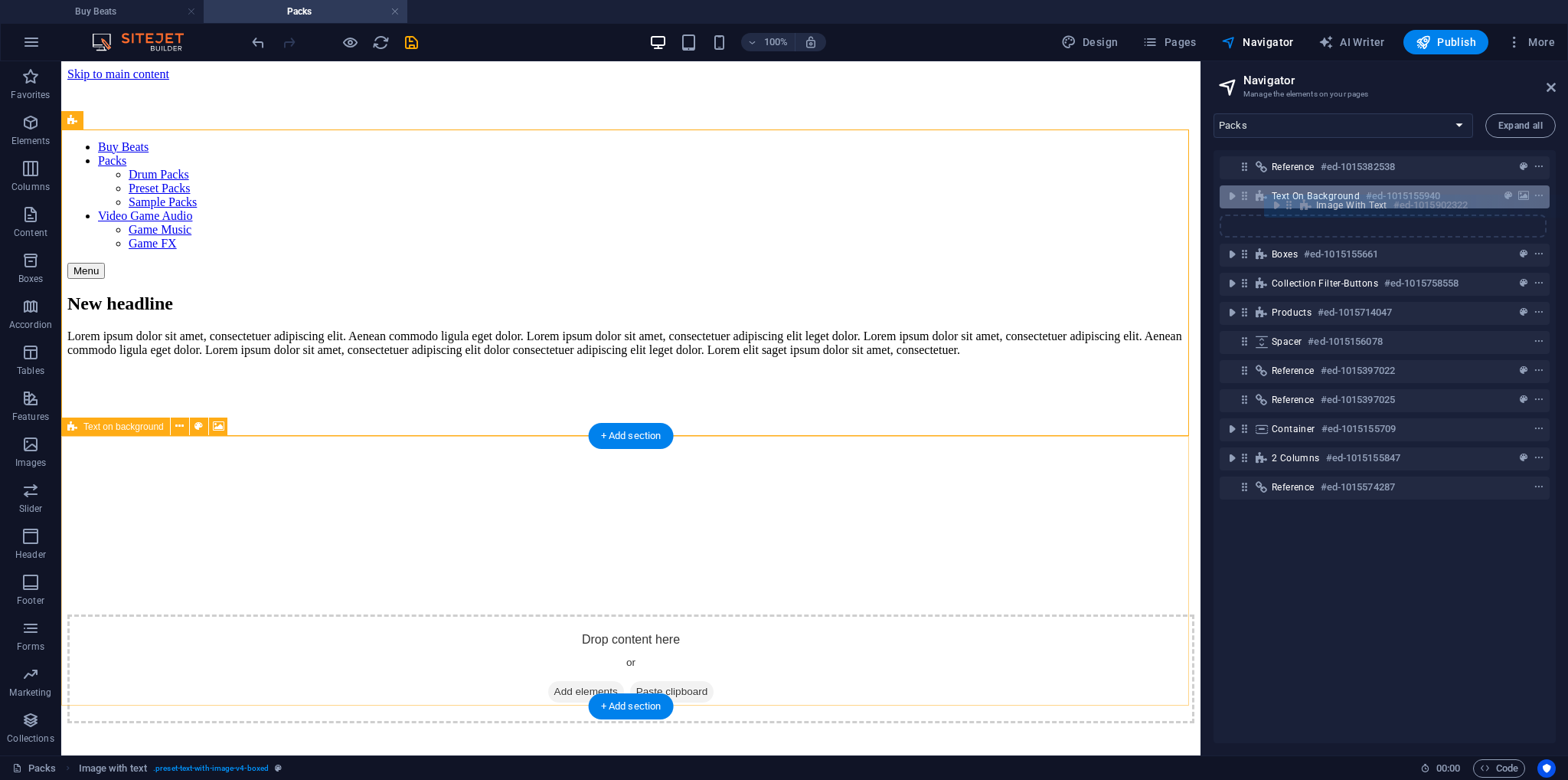
drag, startPoint x: 1247, startPoint y: 192, endPoint x: 1293, endPoint y: 205, distance: 47.8
click at [1293, 205] on div "Reference #ed-1015382538 Image with text #ed-1015902322 Text on background #ed-…" at bounding box center [1385, 447] width 343 height 593
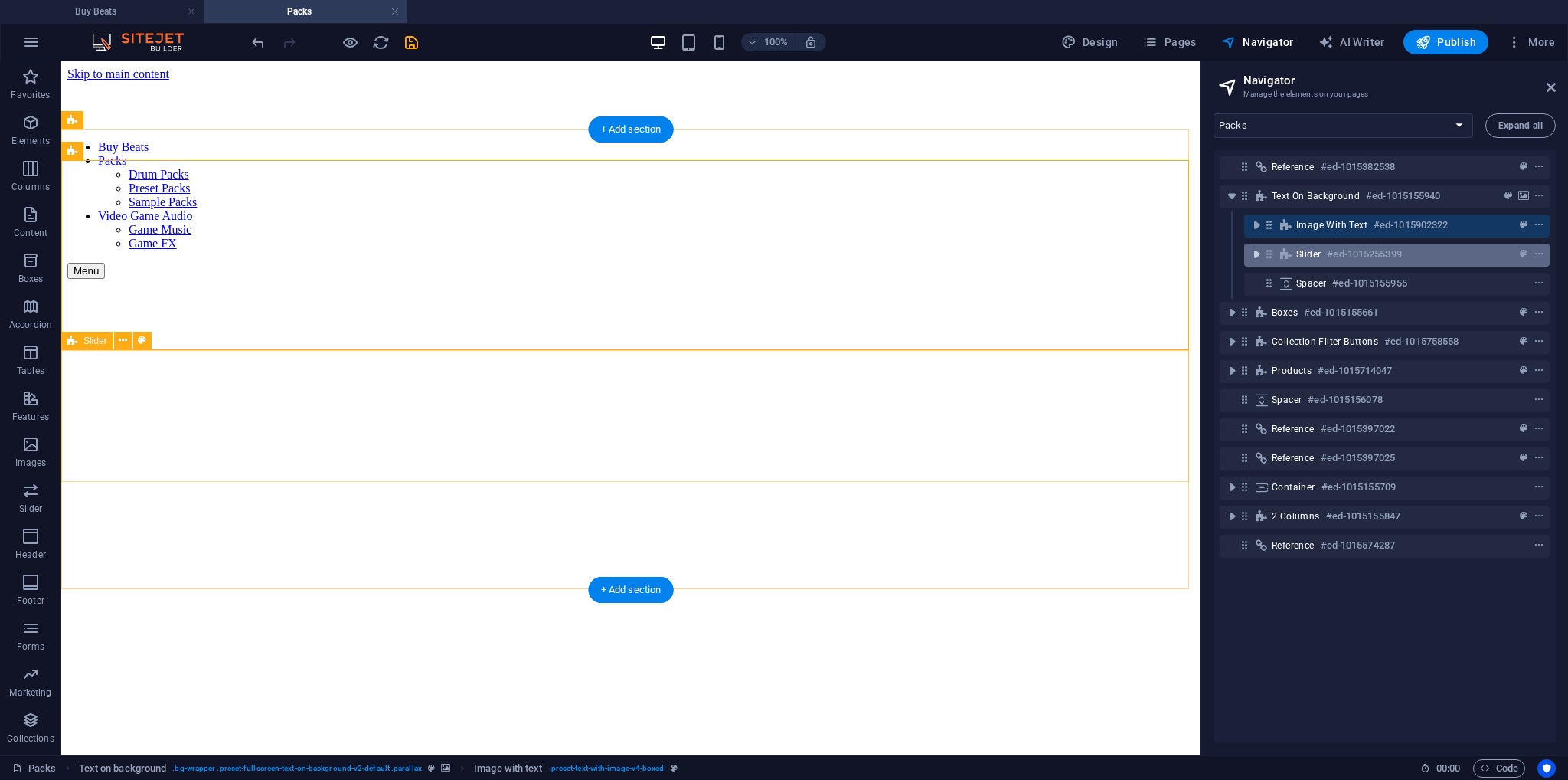
click at [1257, 256] on icon "toggle-expand" at bounding box center [1256, 254] width 15 height 15
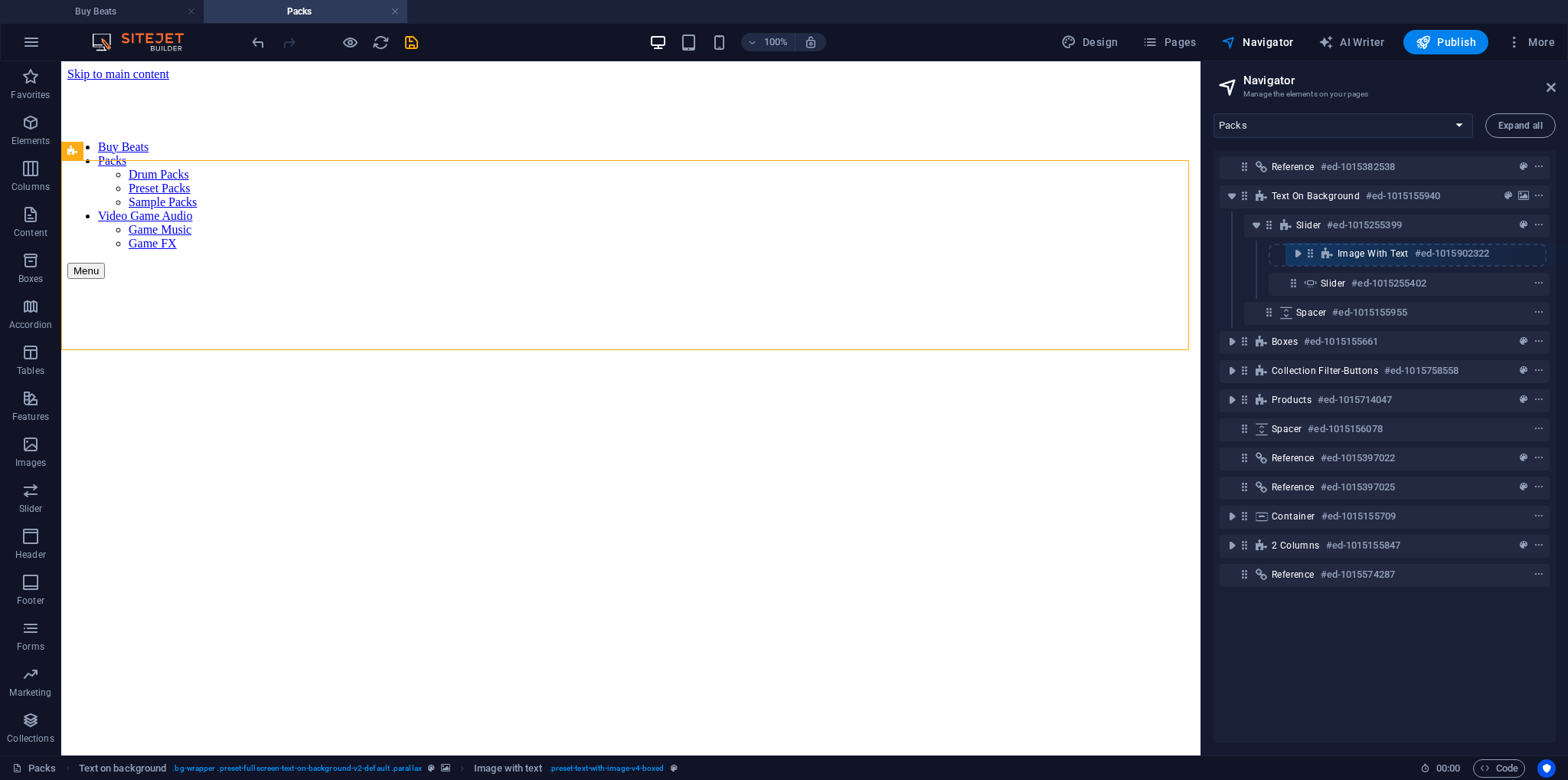
drag, startPoint x: 1266, startPoint y: 228, endPoint x: 1313, endPoint y: 259, distance: 56.3
click at [1313, 259] on div "Reference #ed-1015382538 Text on background #ed-1015155940 Image with text #ed-…" at bounding box center [1385, 447] width 343 height 593
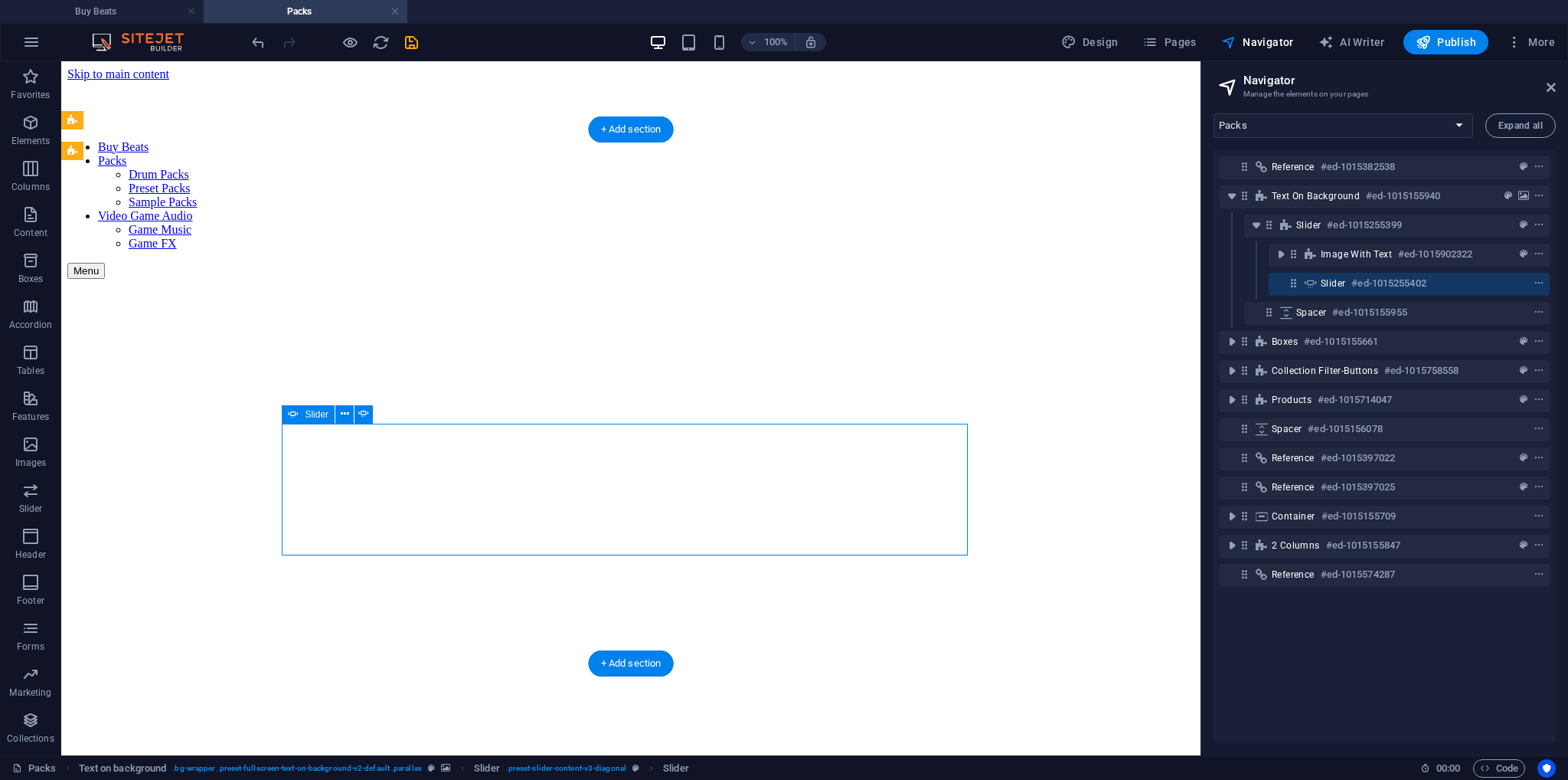
click at [1293, 282] on icon at bounding box center [1293, 283] width 13 height 13
drag, startPoint x: 1342, startPoint y: 255, endPoint x: 1291, endPoint y: 258, distance: 51.1
click at [1291, 258] on div "Image with text #ed-1015902322" at bounding box center [1409, 255] width 281 height 23
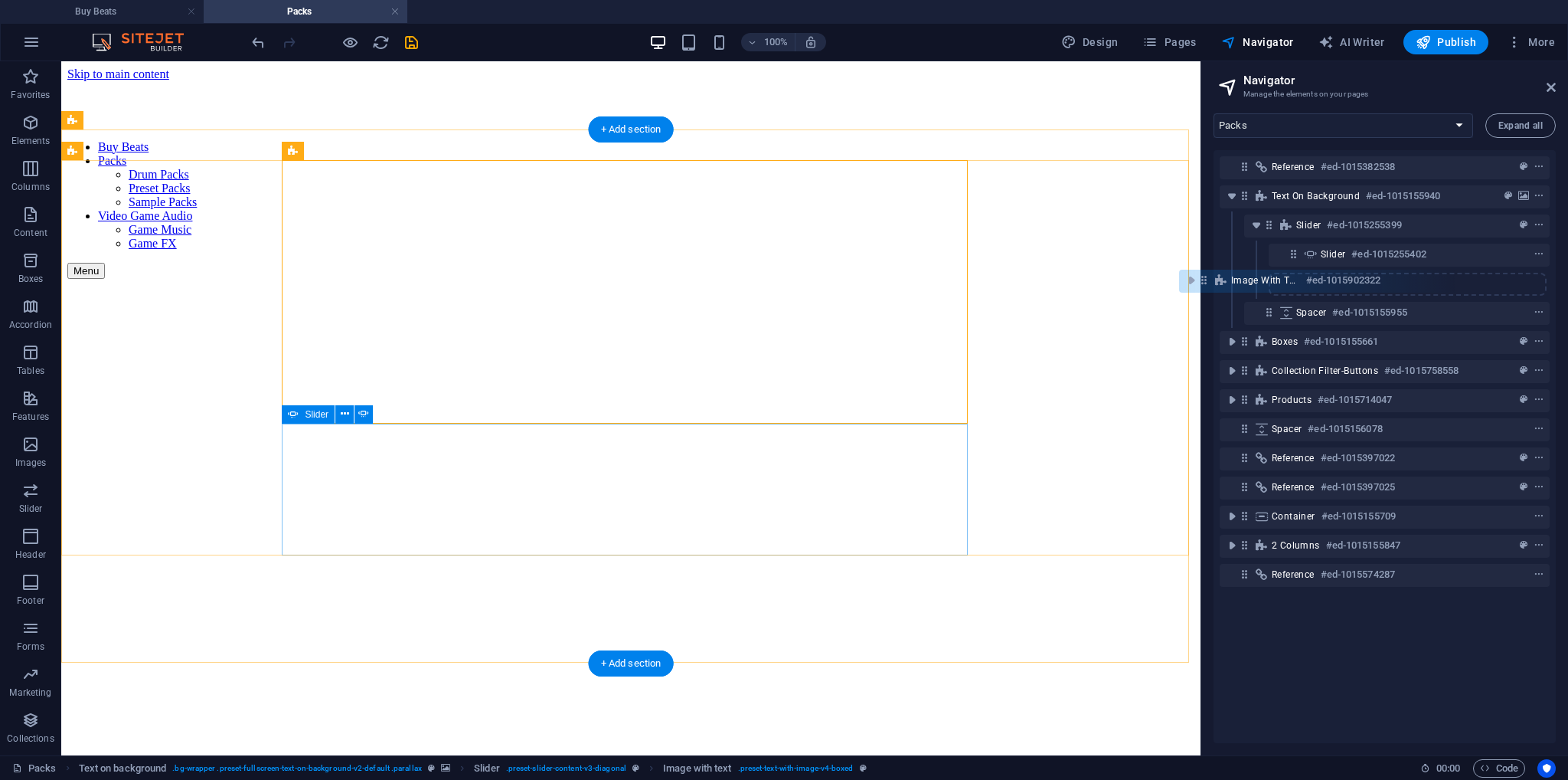
drag, startPoint x: 1357, startPoint y: 319, endPoint x: 656, endPoint y: 285, distance: 701.8
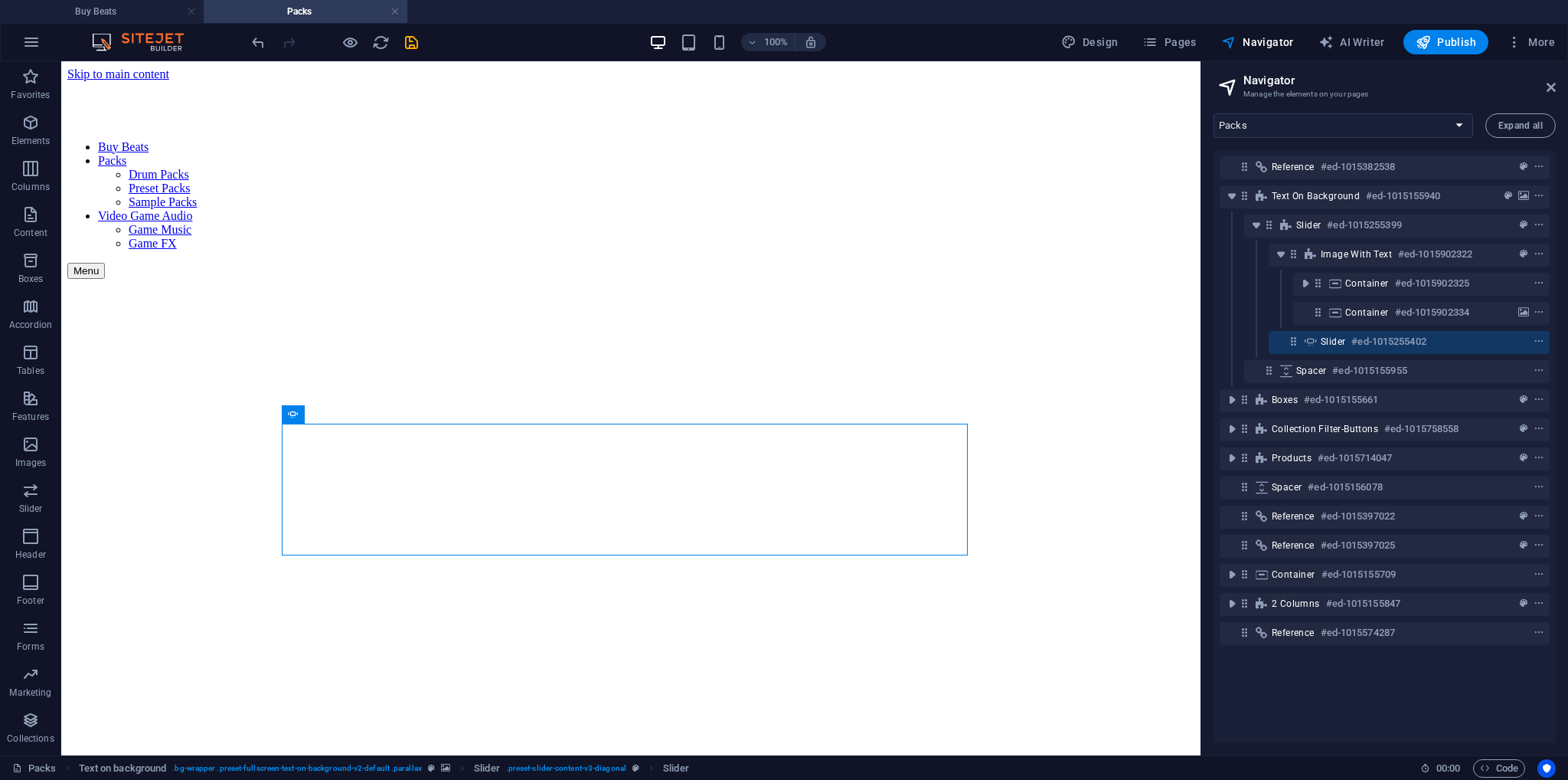
click at [1366, 267] on div "Image with text #ed-1015902322" at bounding box center [1385, 255] width 330 height 29
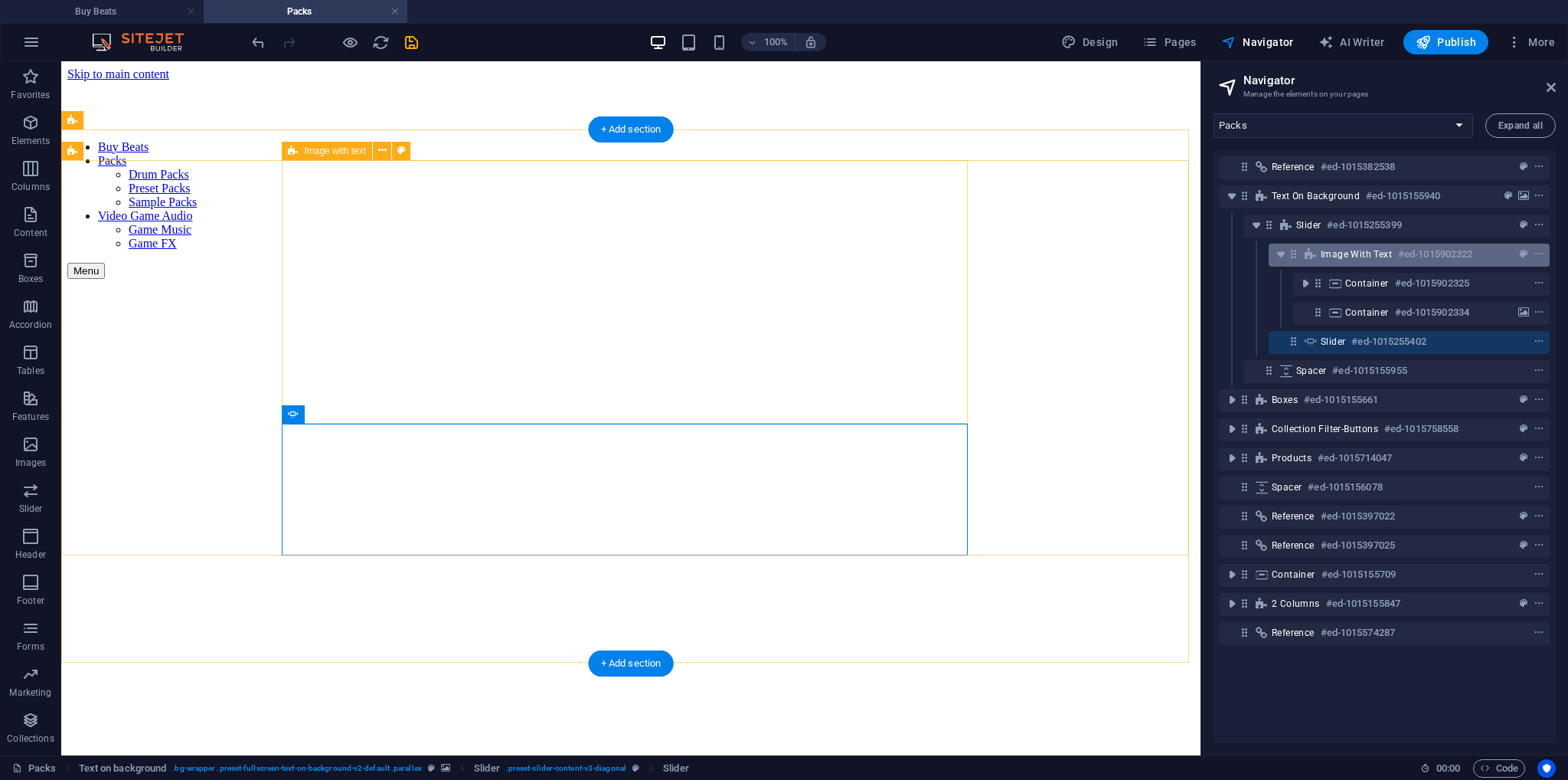
click at [1324, 259] on span "Image with text" at bounding box center [1356, 254] width 71 height 12
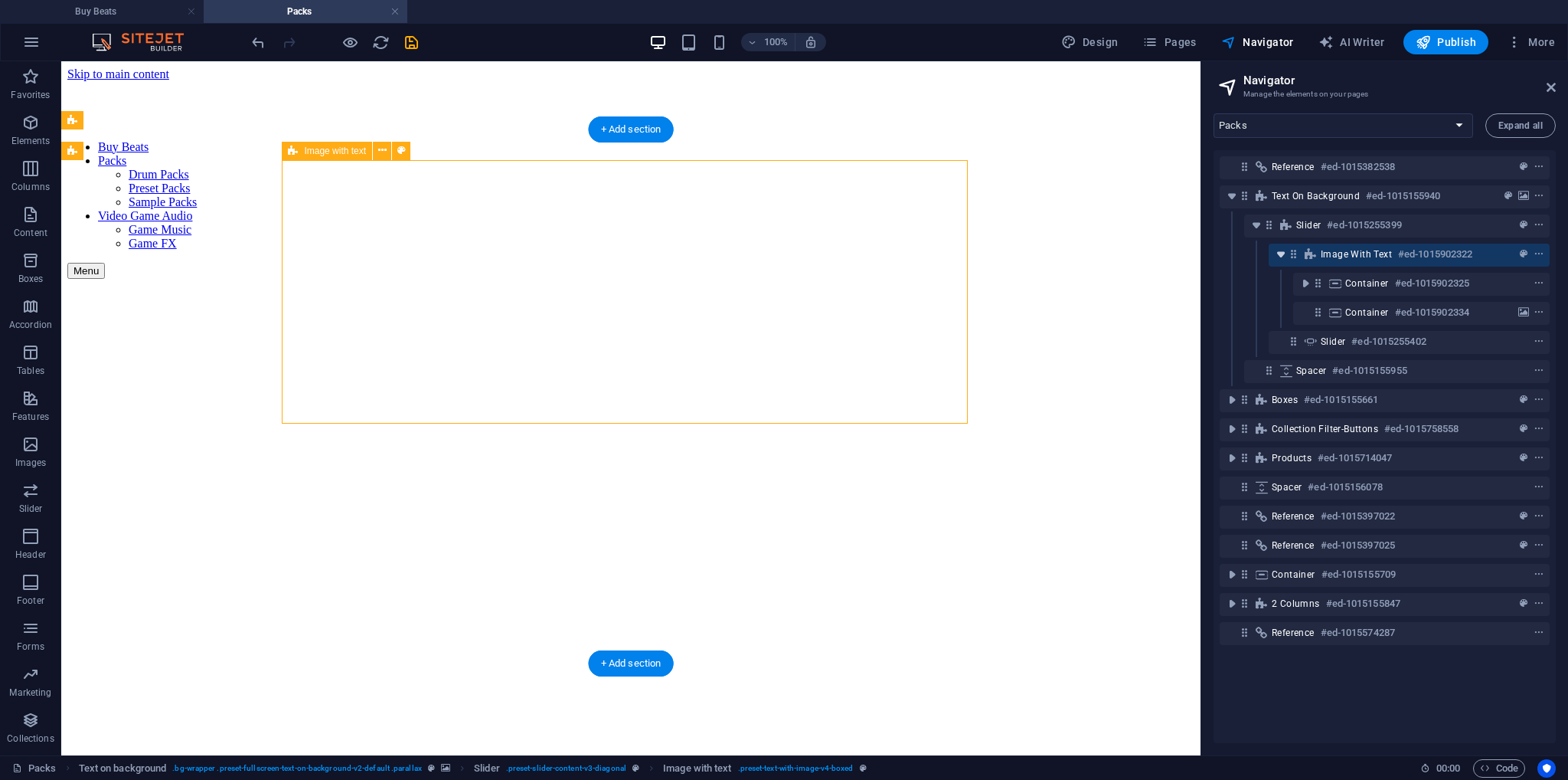
click at [1281, 255] on icon "toggle-expand" at bounding box center [1281, 254] width 15 height 15
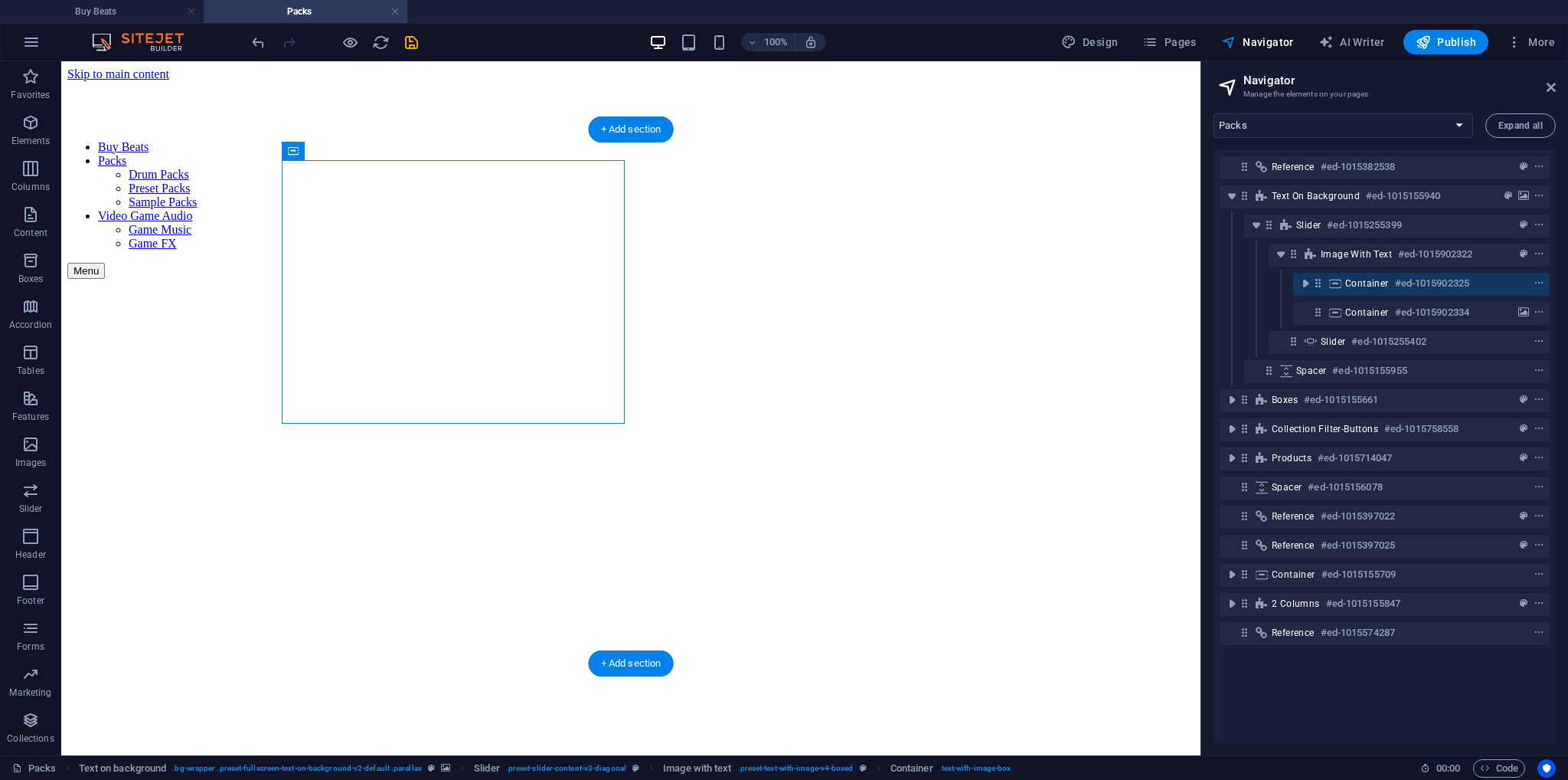
drag, startPoint x: 392, startPoint y: 212, endPoint x: 539, endPoint y: 476, distance: 302.2
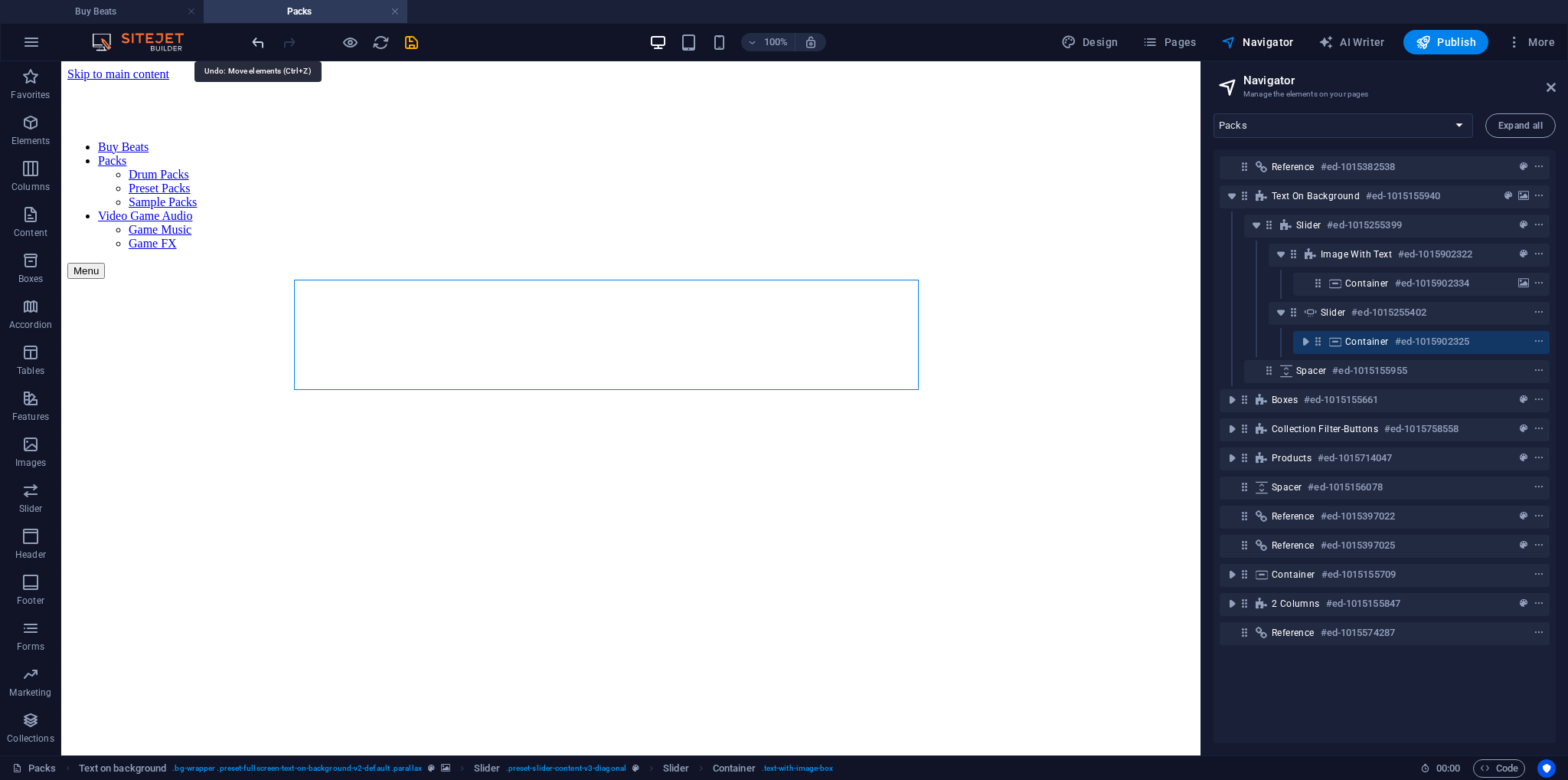
click at [256, 40] on icon "undo" at bounding box center [259, 42] width 18 height 18
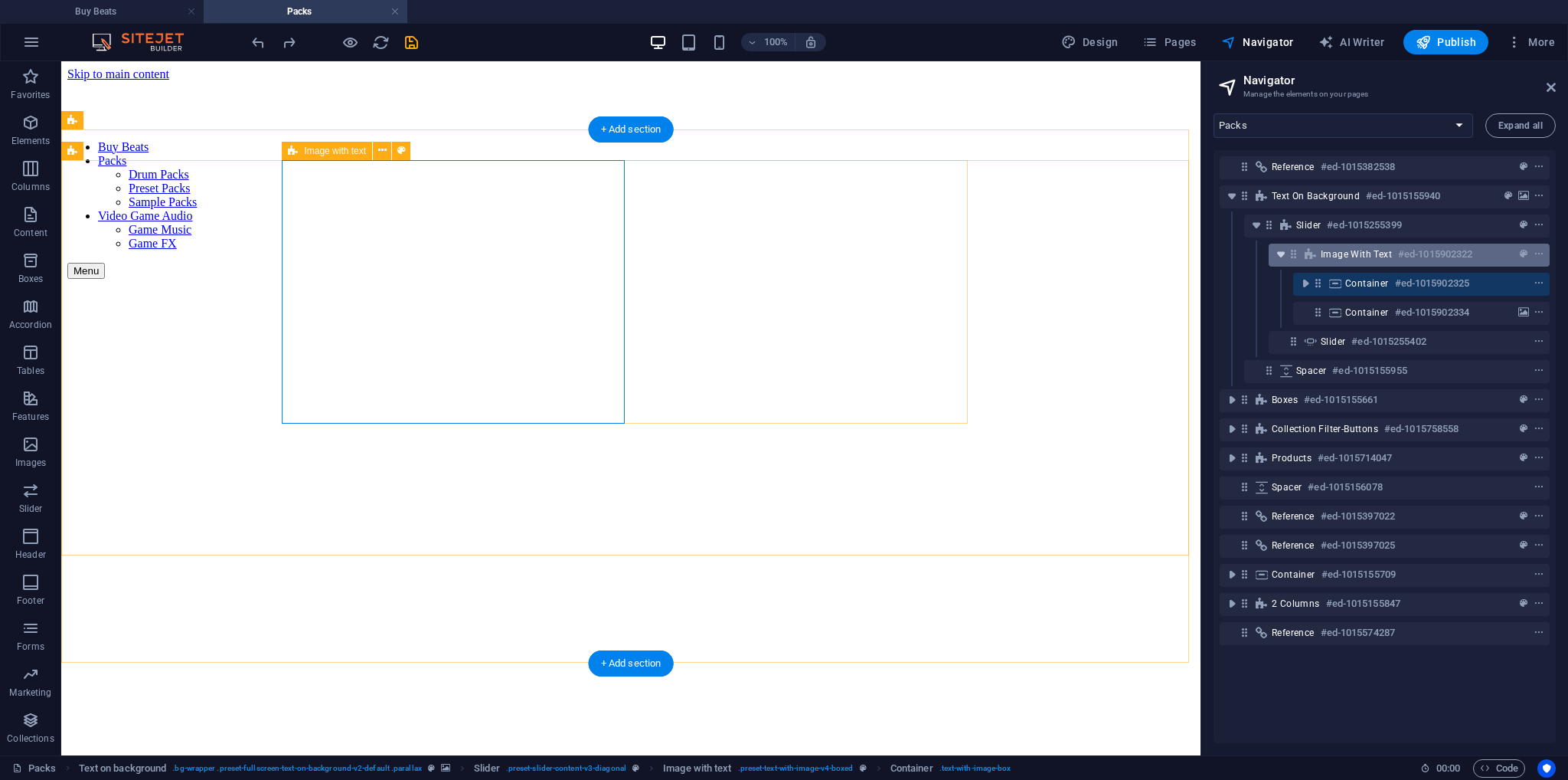
click at [1279, 254] on icon "toggle-expand" at bounding box center [1281, 254] width 15 height 15
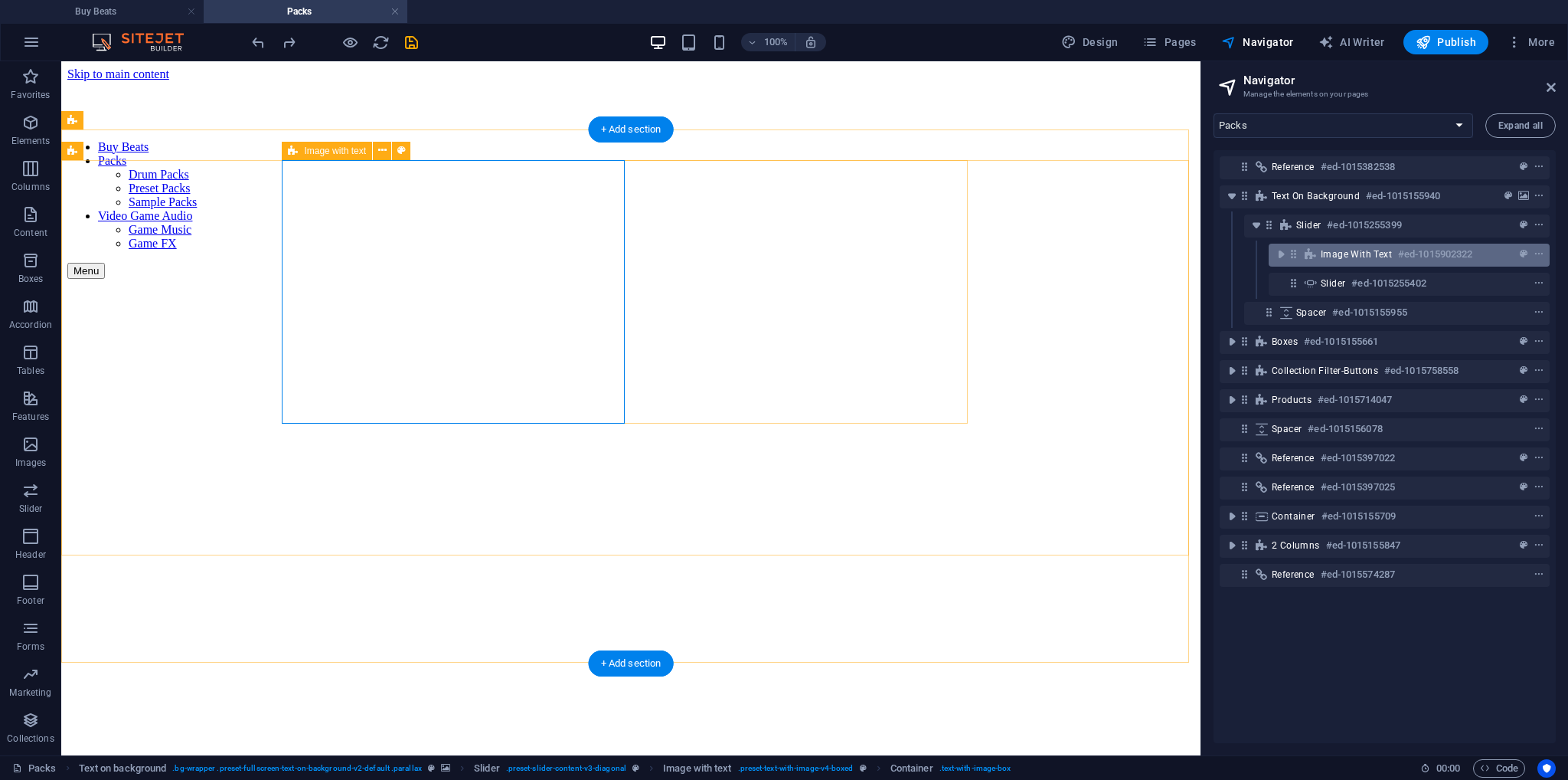
drag, startPoint x: 1329, startPoint y: 253, endPoint x: 1322, endPoint y: 261, distance: 10.6
click at [1329, 253] on span "Image with text" at bounding box center [1356, 254] width 71 height 12
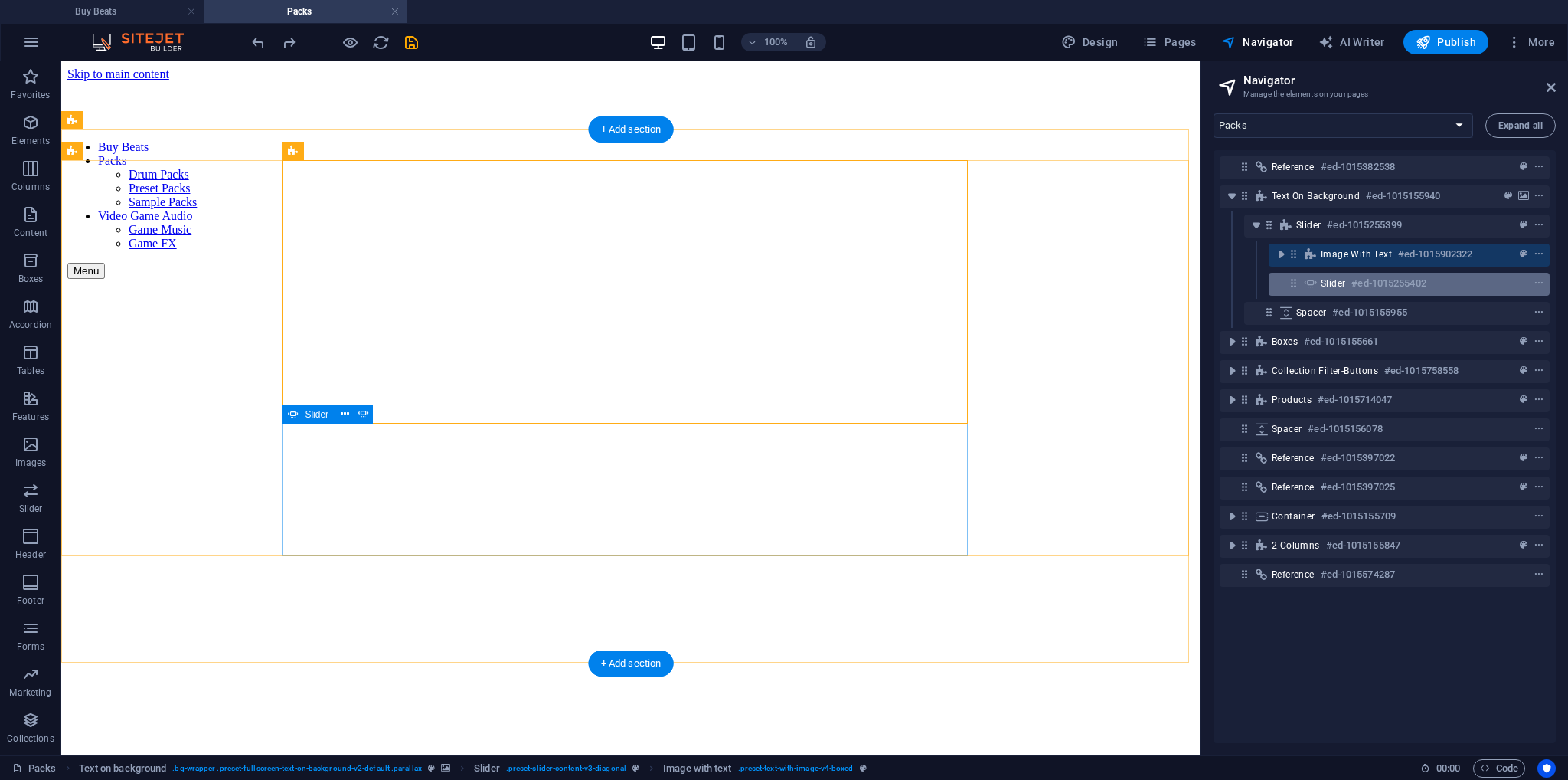
click at [1334, 283] on span "Slider" at bounding box center [1333, 283] width 25 height 12
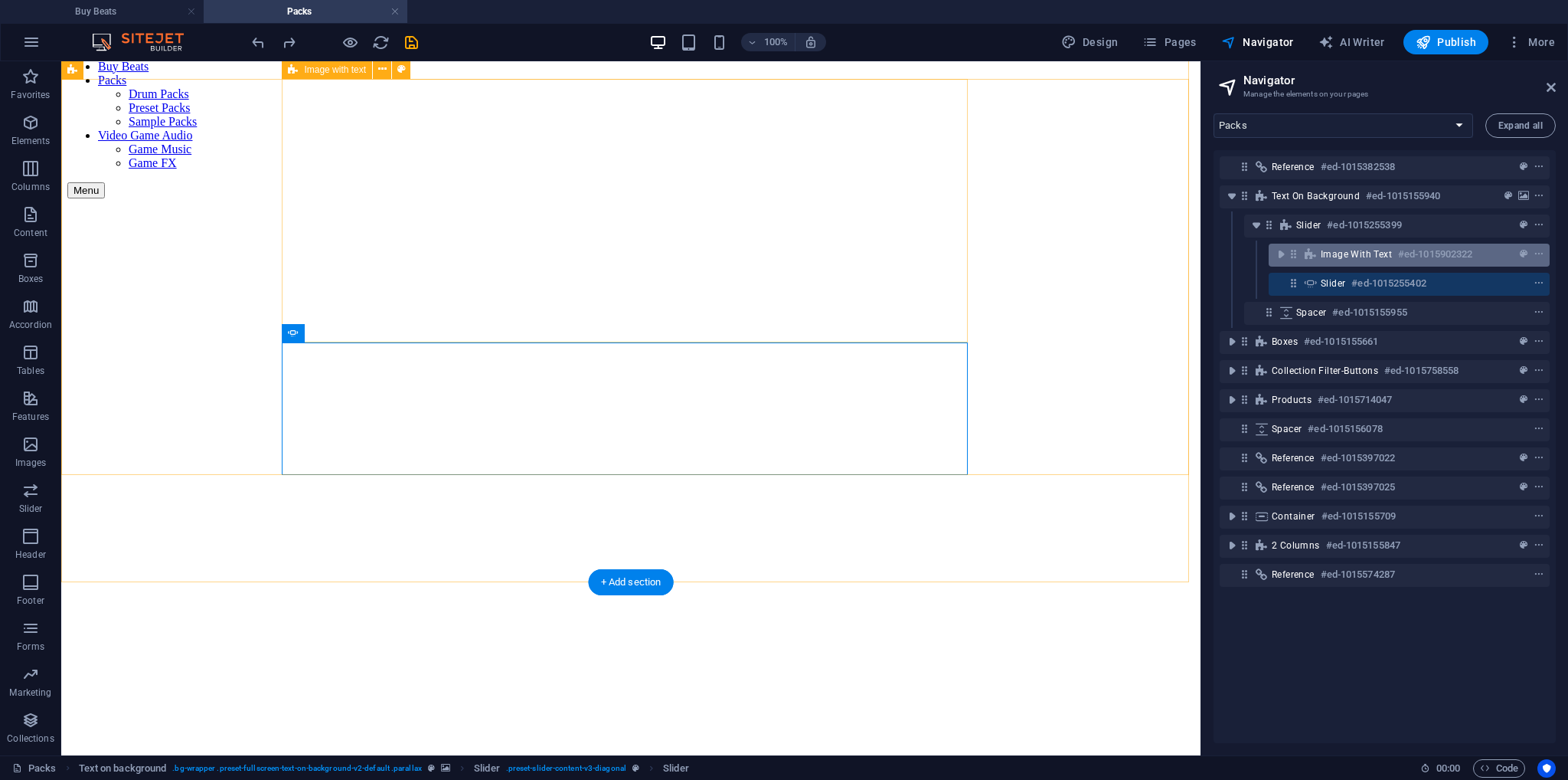
click at [1317, 255] on icon at bounding box center [1310, 254] width 17 height 12
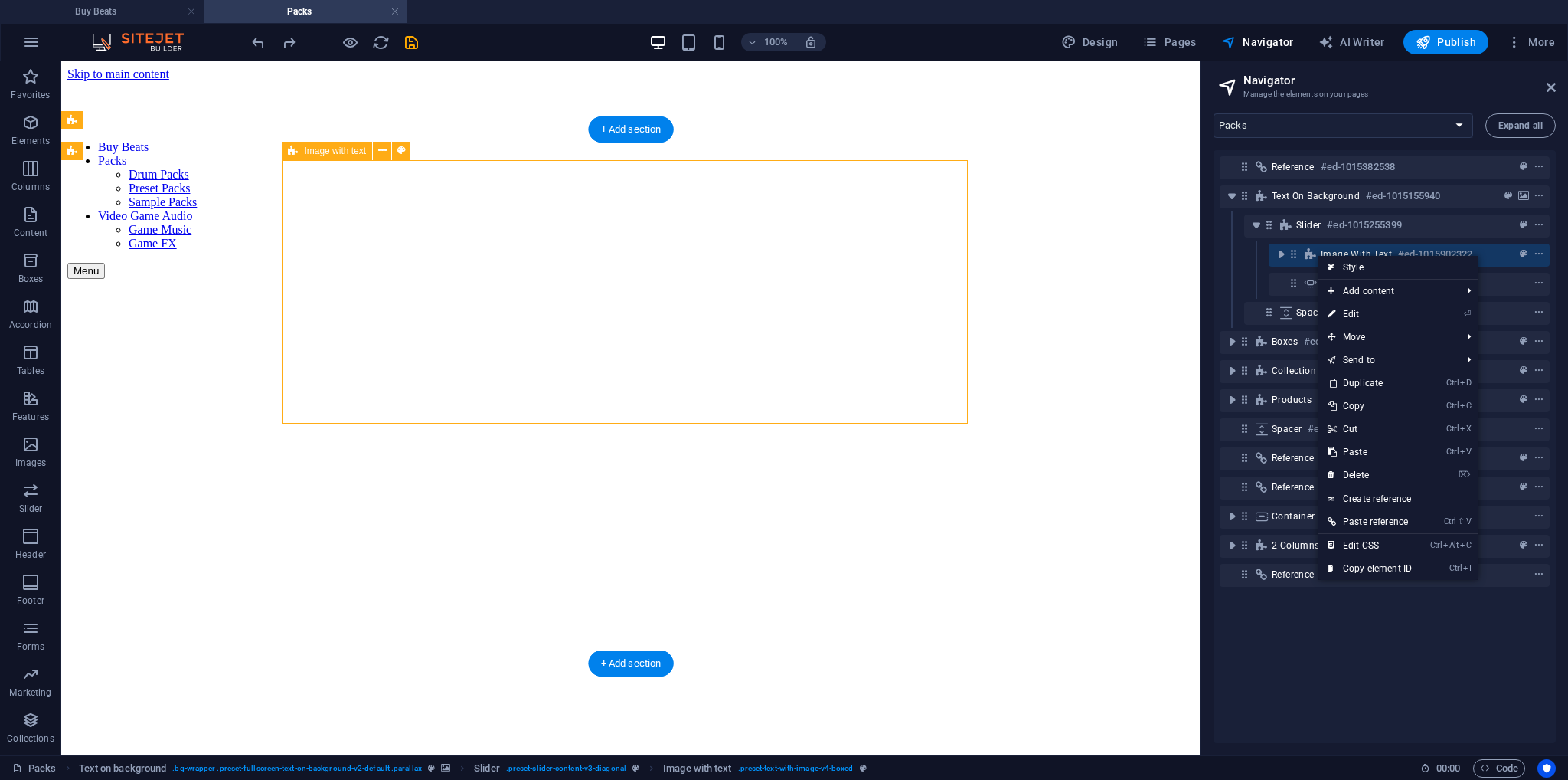
click at [1307, 255] on icon at bounding box center [1310, 254] width 17 height 12
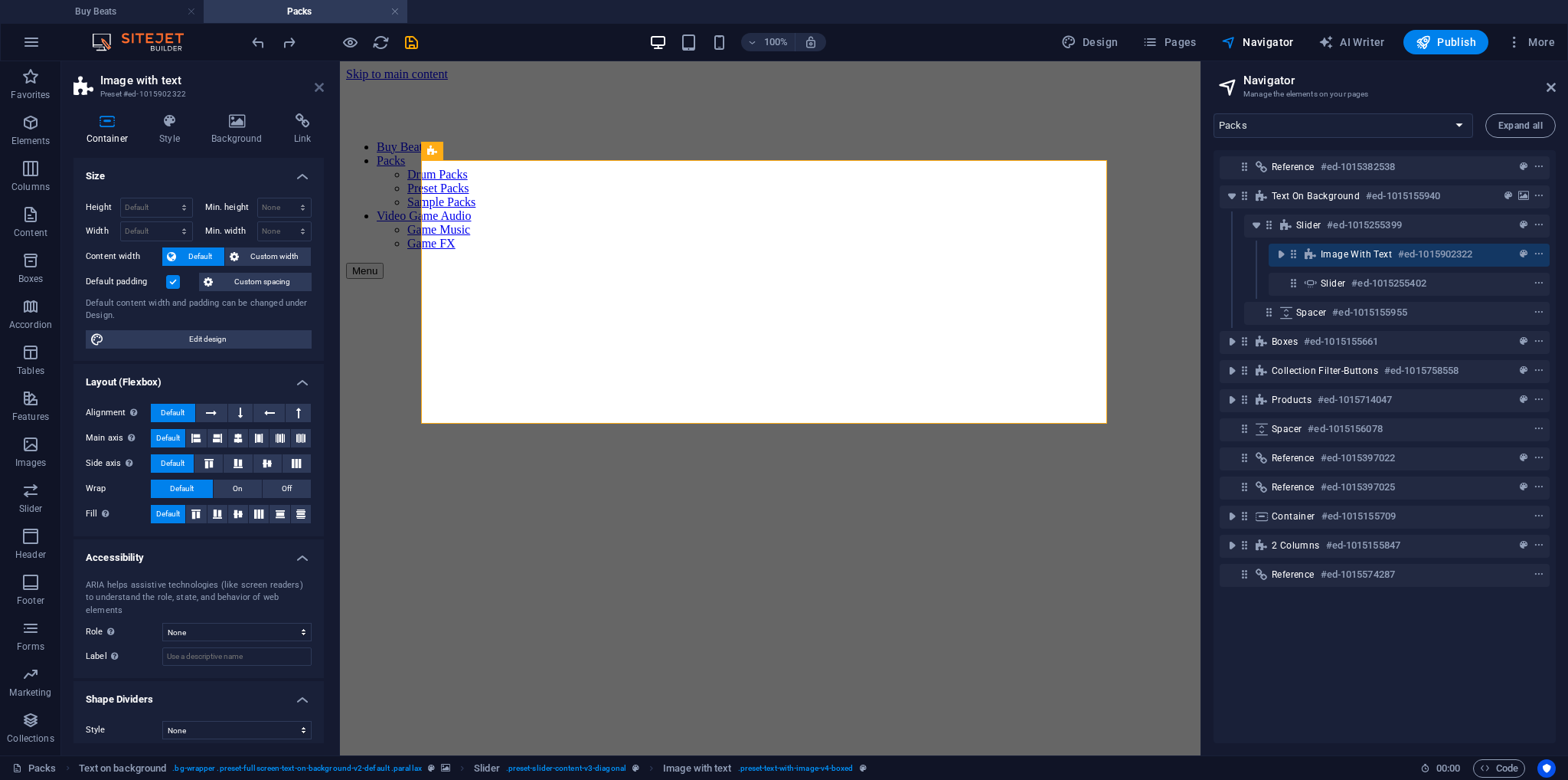
click at [323, 86] on icon at bounding box center [319, 86] width 9 height 12
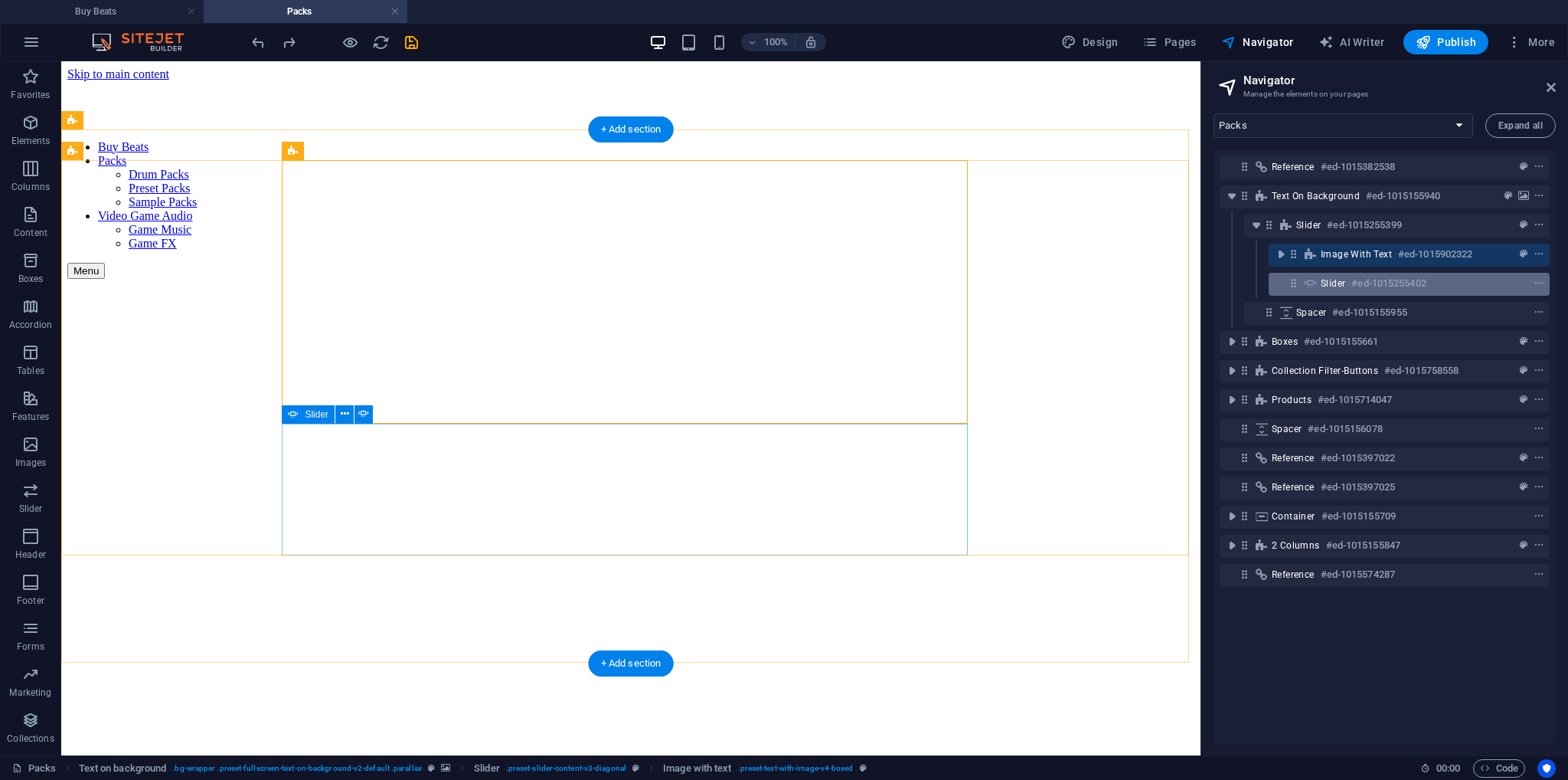
click at [1325, 283] on span "Slider" at bounding box center [1333, 283] width 25 height 12
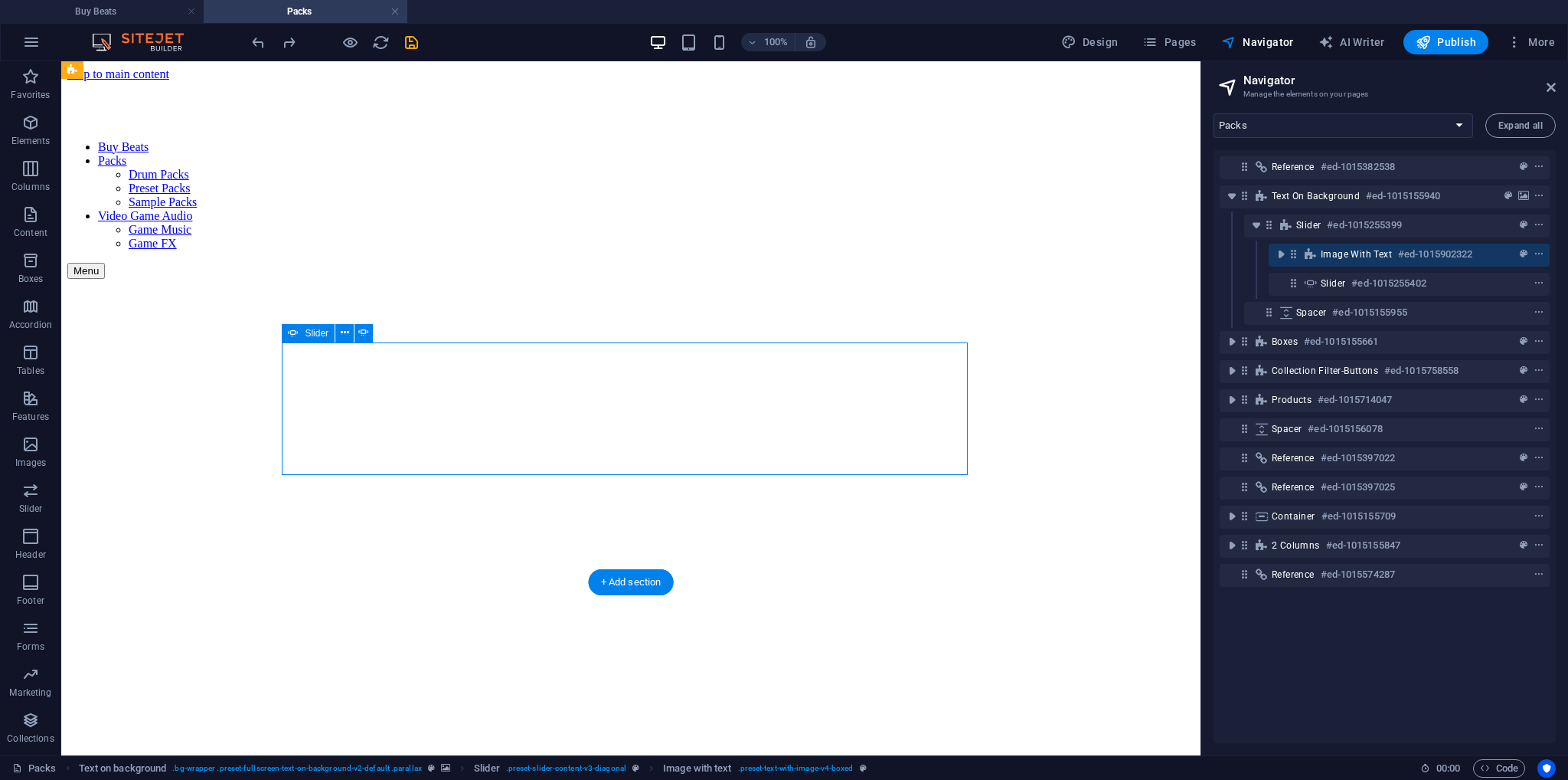
scroll to position [80, 0]
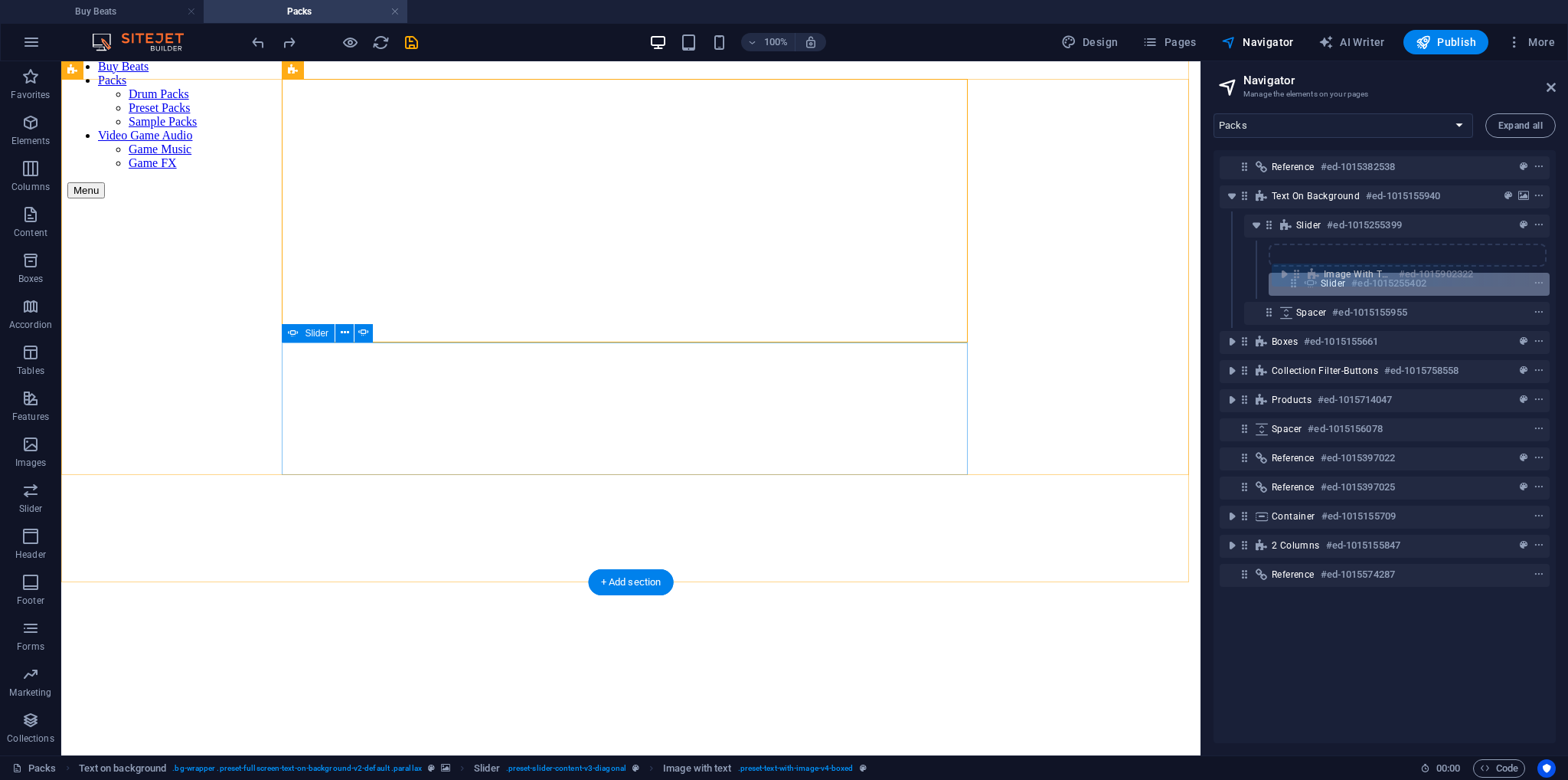
drag, startPoint x: 1293, startPoint y: 259, endPoint x: 1297, endPoint y: 283, distance: 24.3
click at [1297, 283] on div "Reference #ed-1015382538 Text on background #ed-1015155940 Slider #ed-101525539…" at bounding box center [1385, 447] width 343 height 593
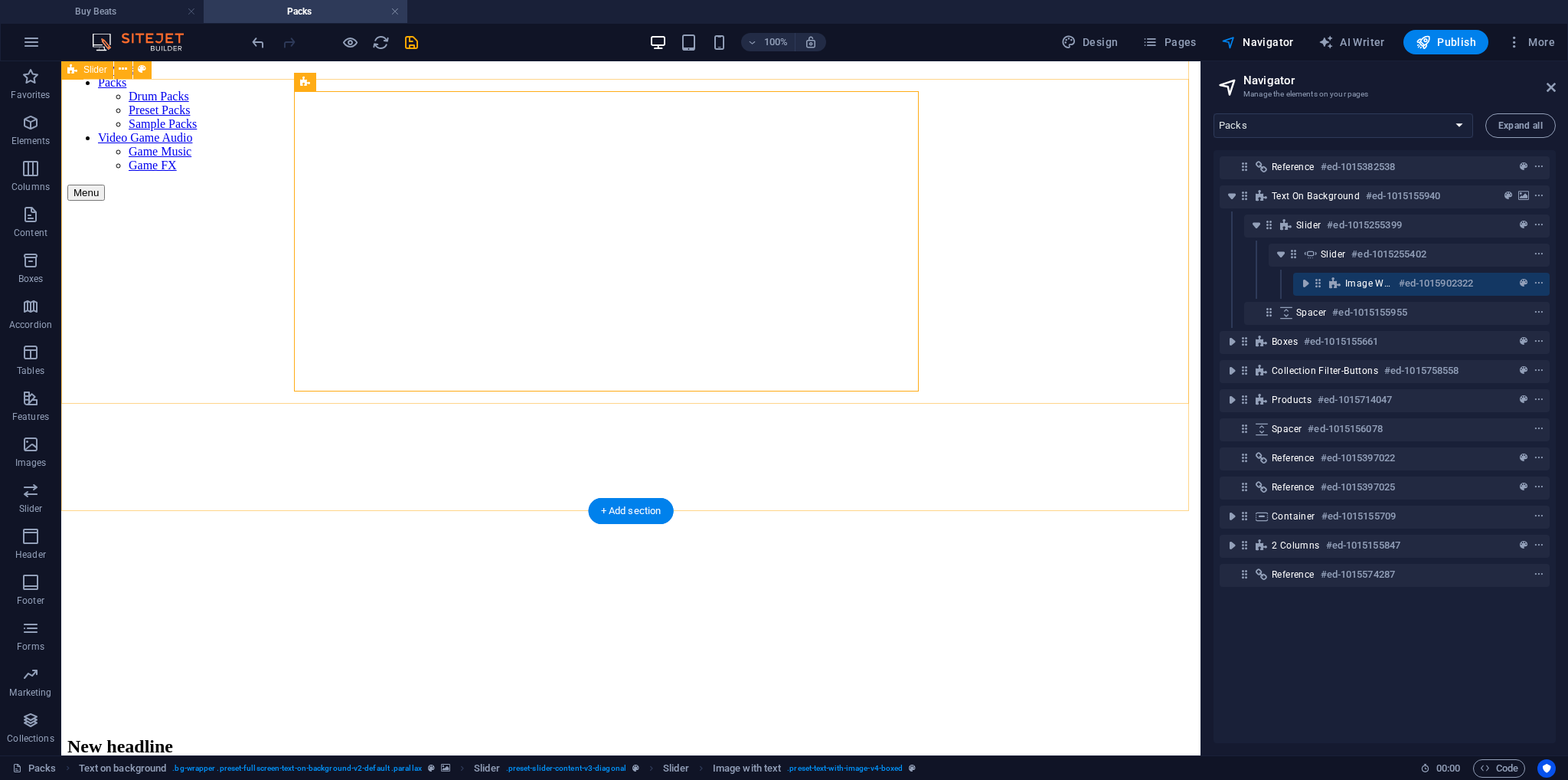
scroll to position [0, 0]
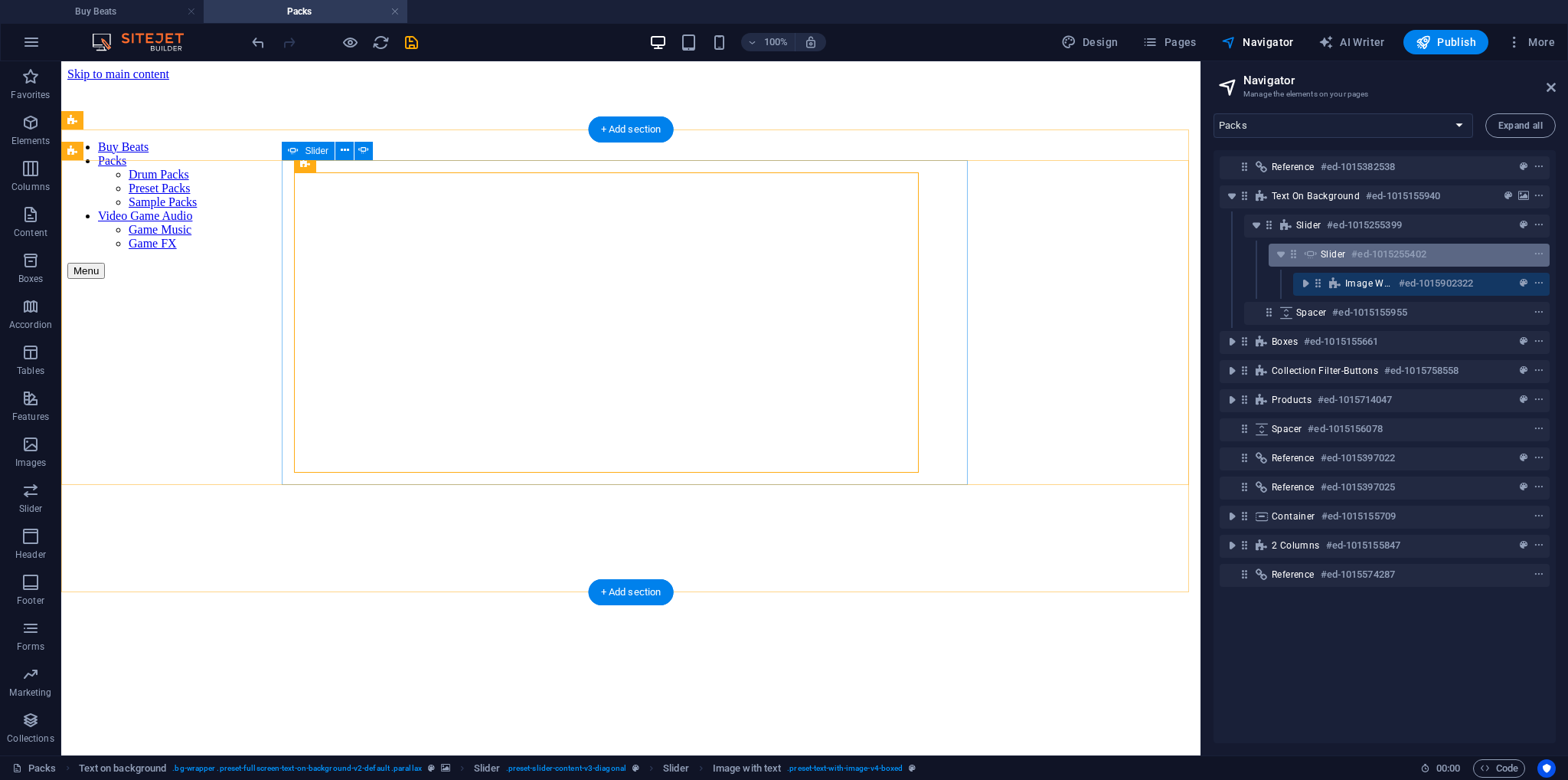
click at [1395, 261] on h6 "#ed-1015255402" at bounding box center [1389, 254] width 74 height 18
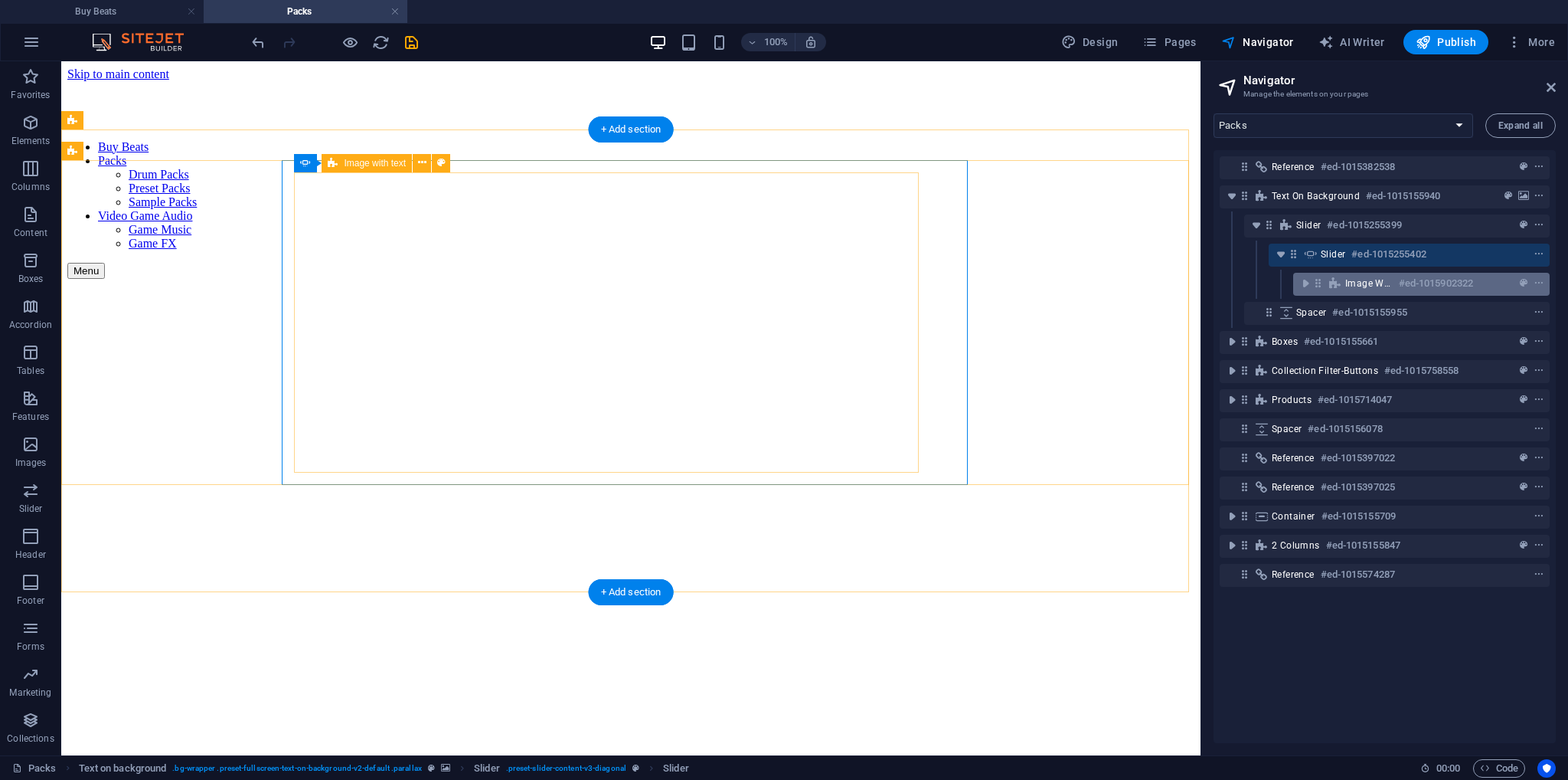
click at [1388, 287] on div "Image with text #ed-1015902322" at bounding box center [1410, 283] width 128 height 18
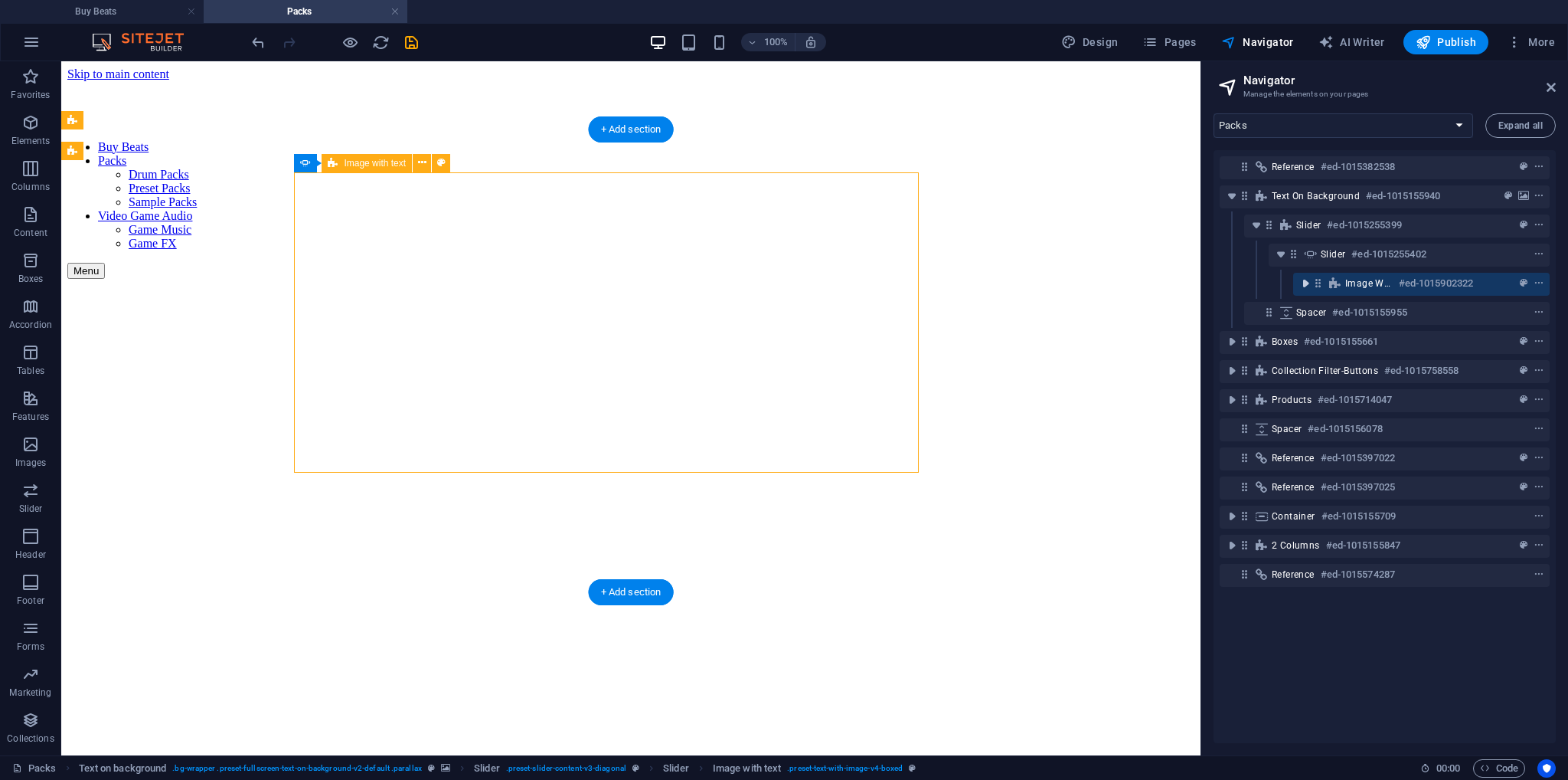
click at [1307, 289] on icon "toggle-expand" at bounding box center [1305, 283] width 15 height 15
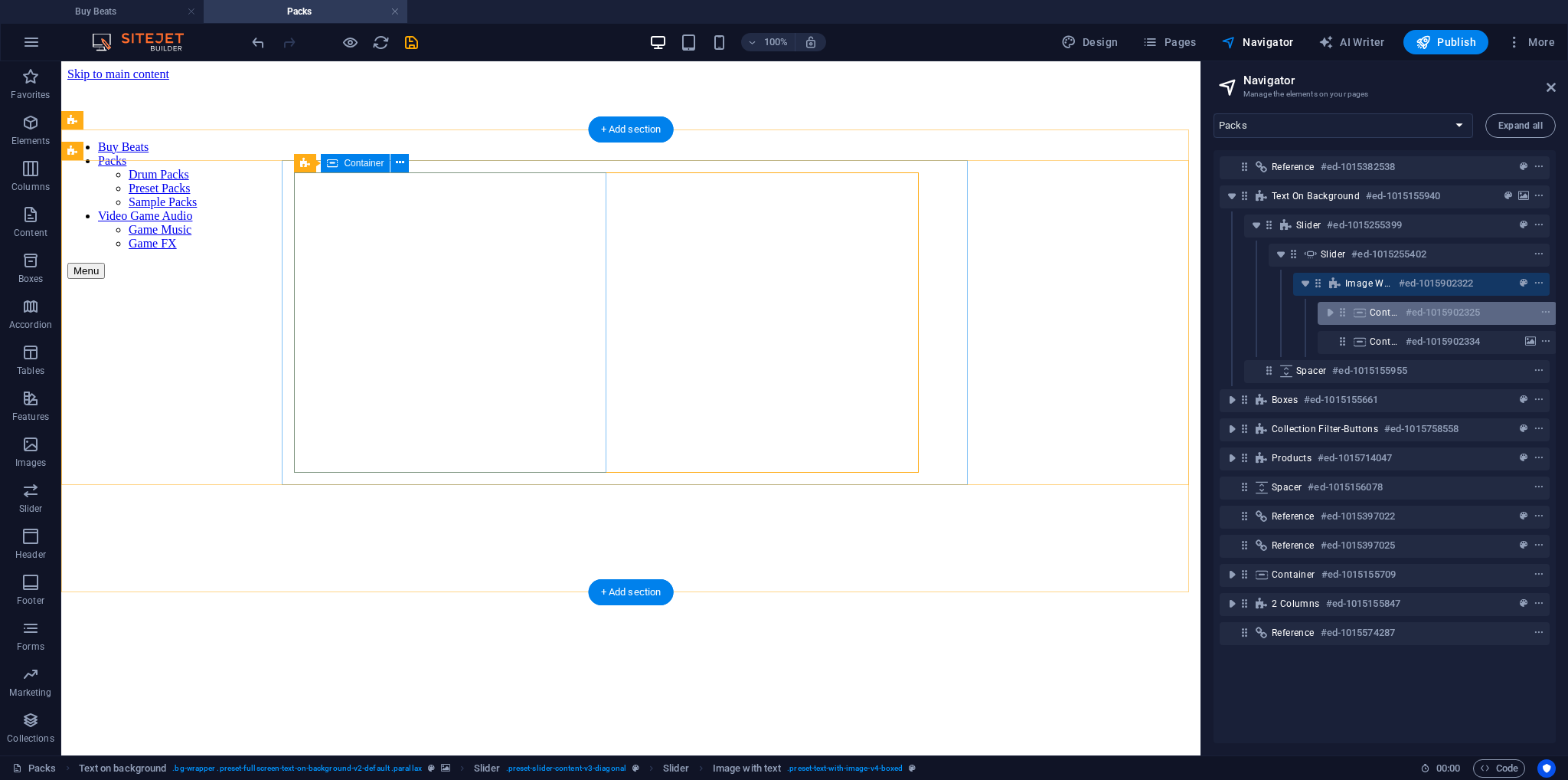
click at [1389, 324] on div "Container #ed-1015902325" at bounding box center [1438, 313] width 239 height 23
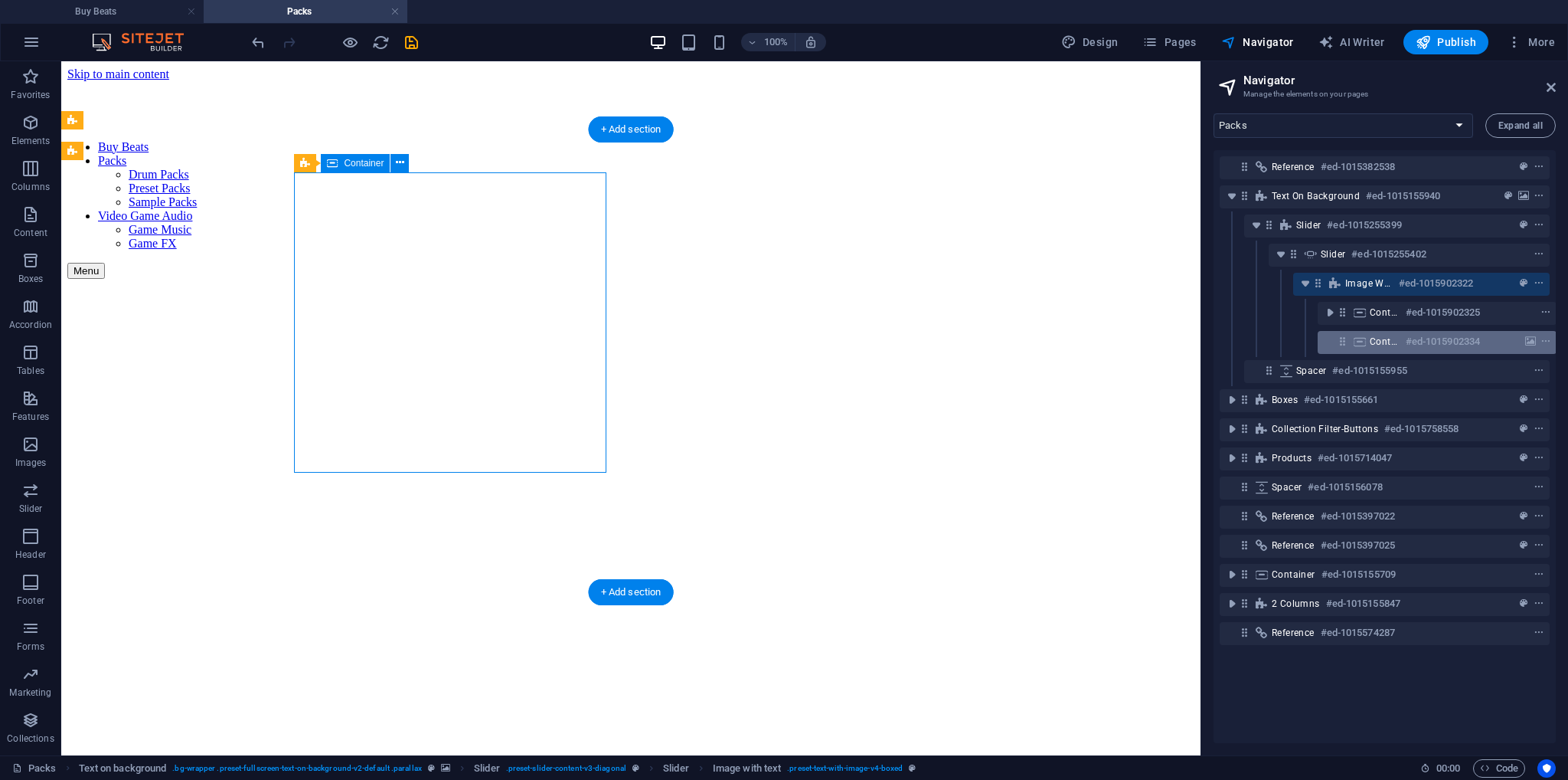
scroll to position [0, 3]
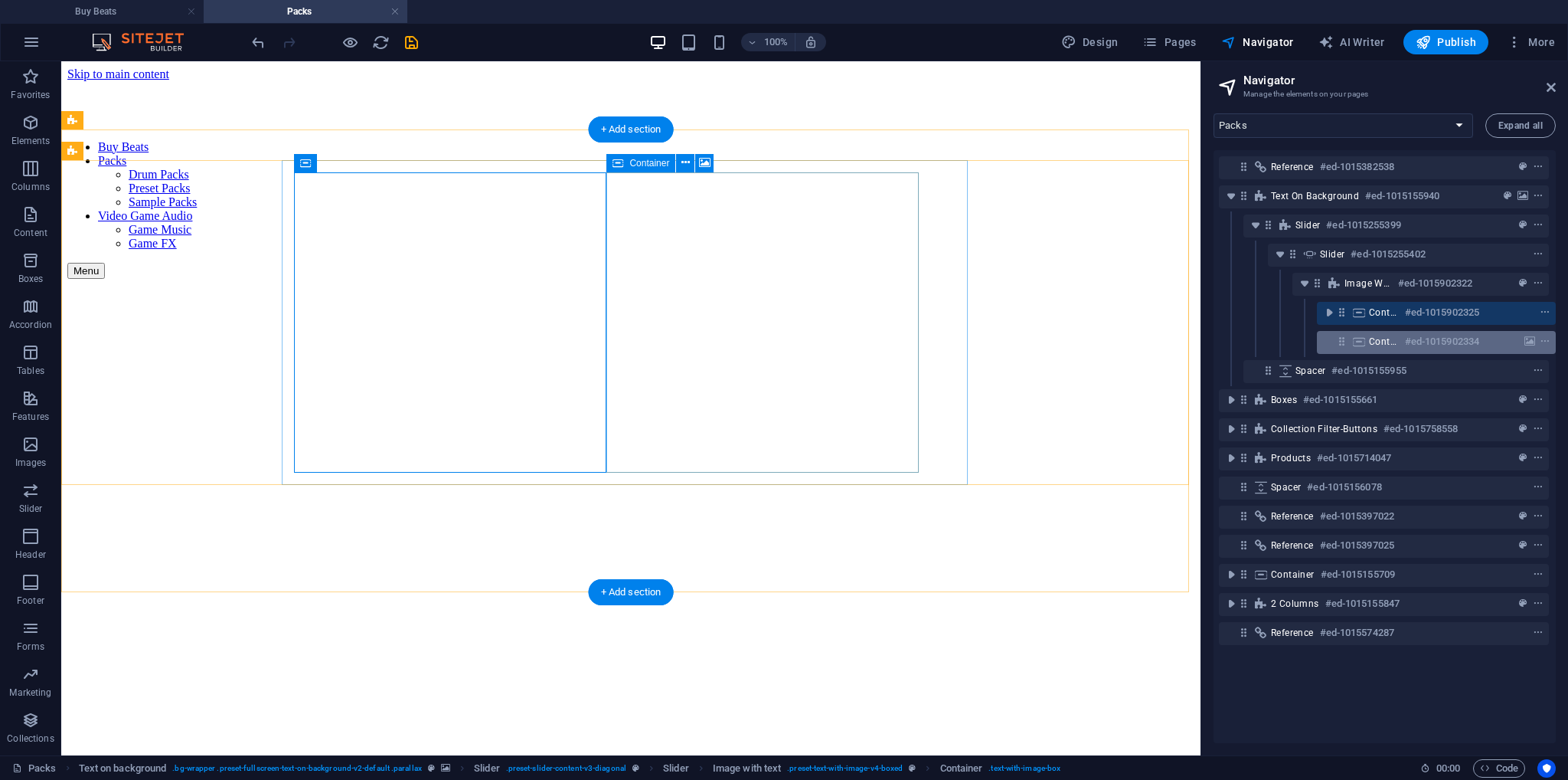
click at [1394, 340] on div "Container #ed-1015902334" at bounding box center [1425, 341] width 110 height 18
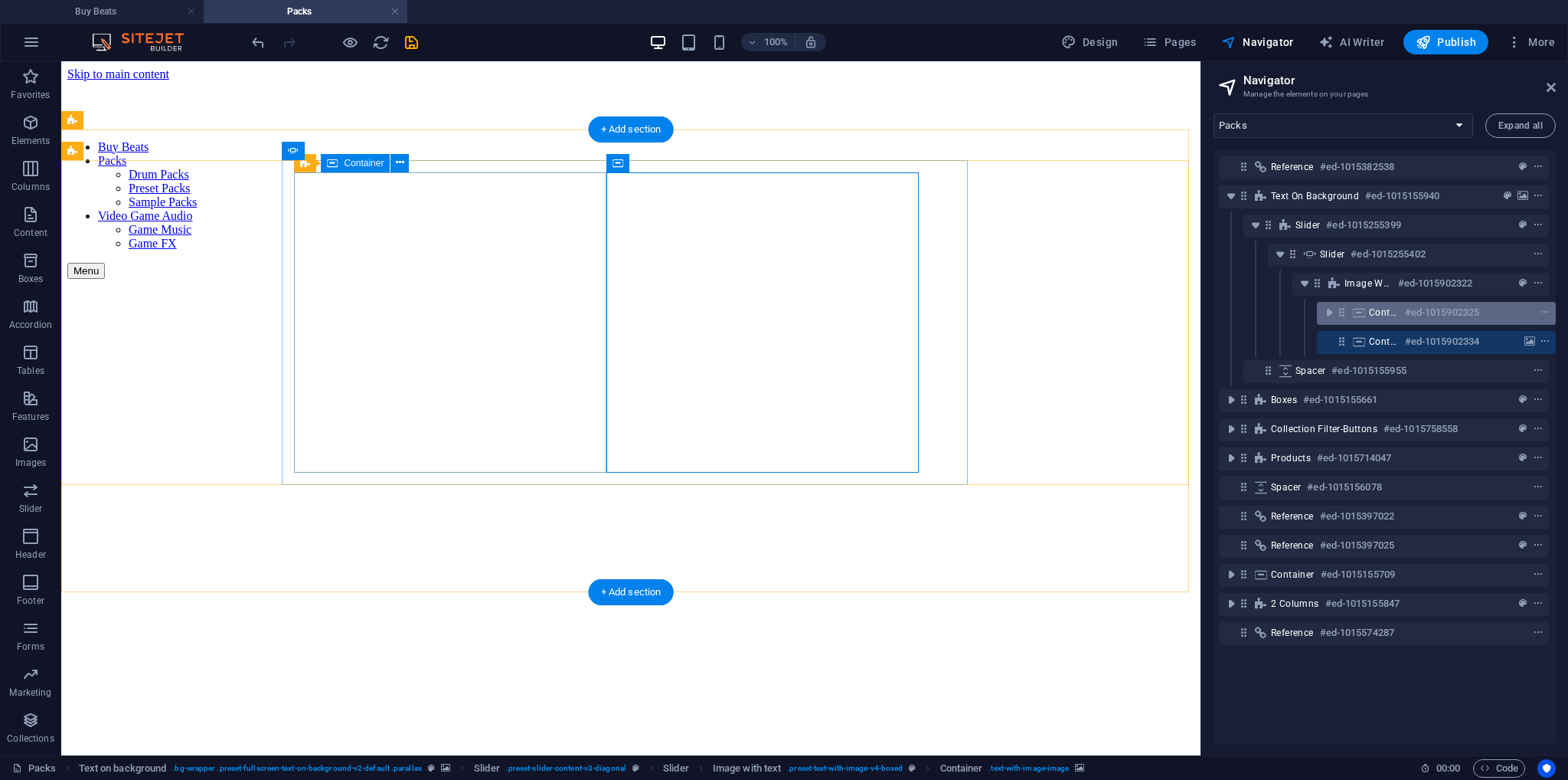
click at [1332, 323] on div "Container #ed-1015902325" at bounding box center [1437, 313] width 239 height 23
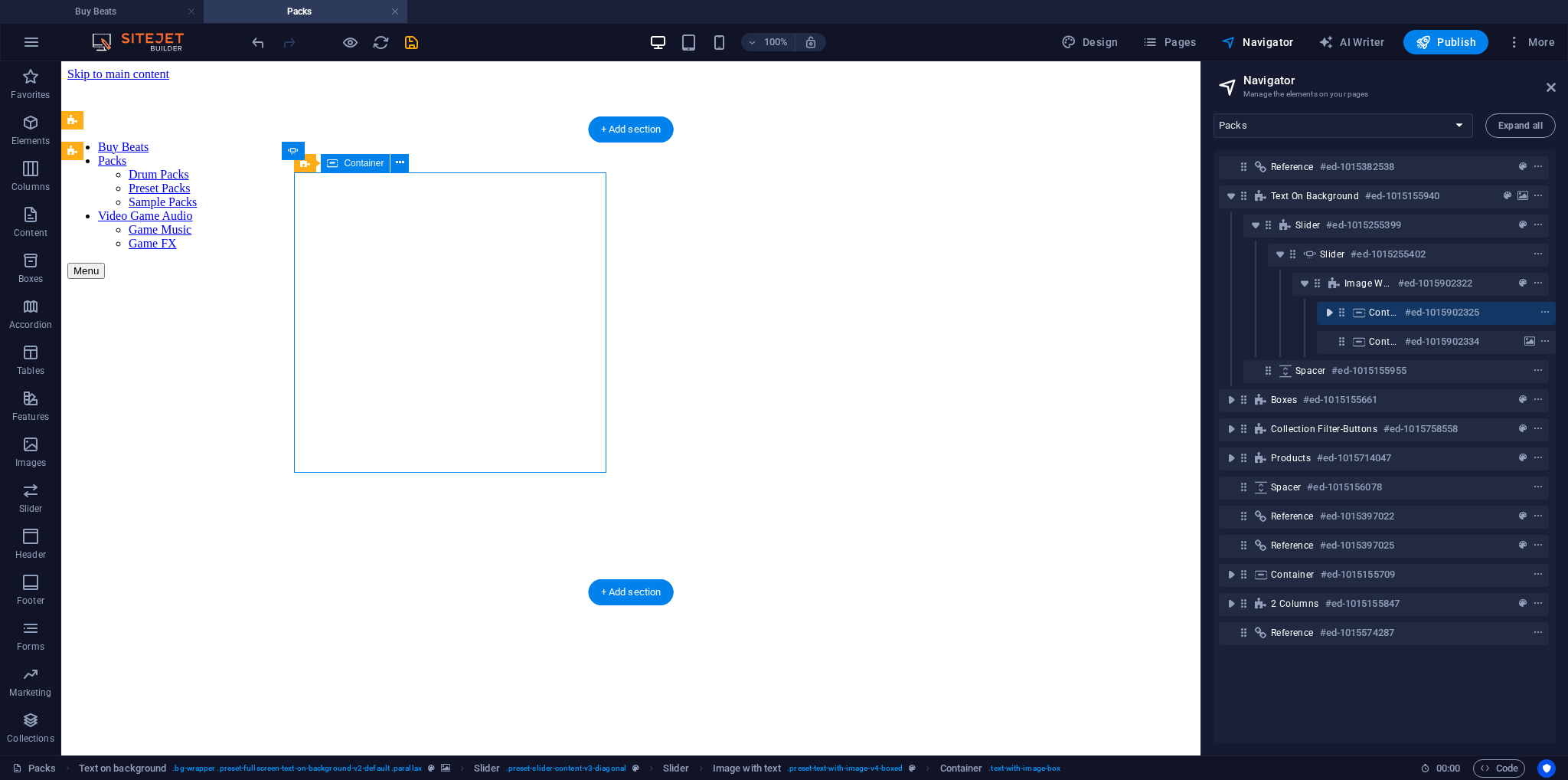
click at [1326, 316] on icon "toggle-expand" at bounding box center [1329, 312] width 15 height 15
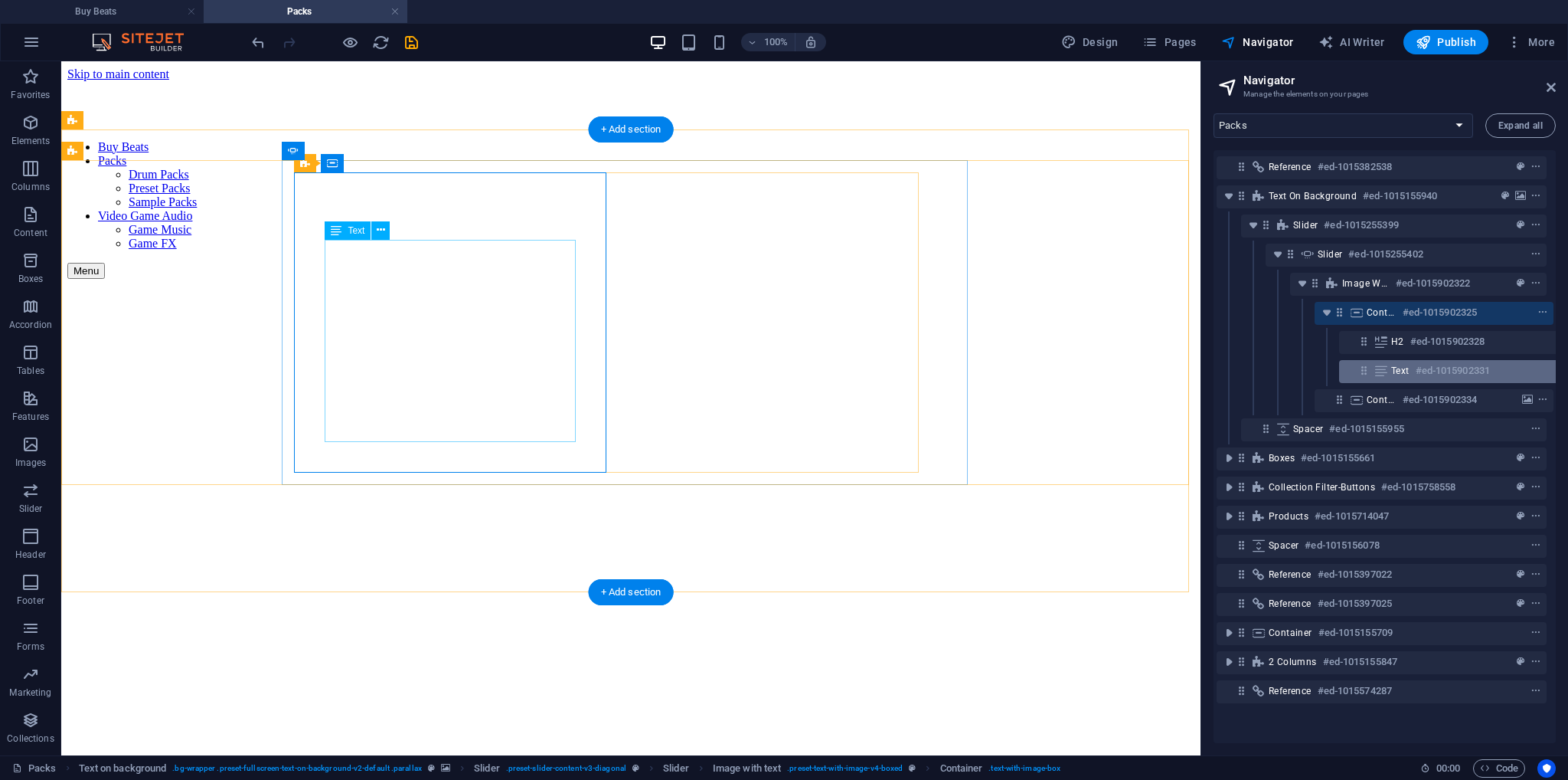
click at [1412, 372] on div "Text #ed-1015902331" at bounding box center [1446, 371] width 110 height 18
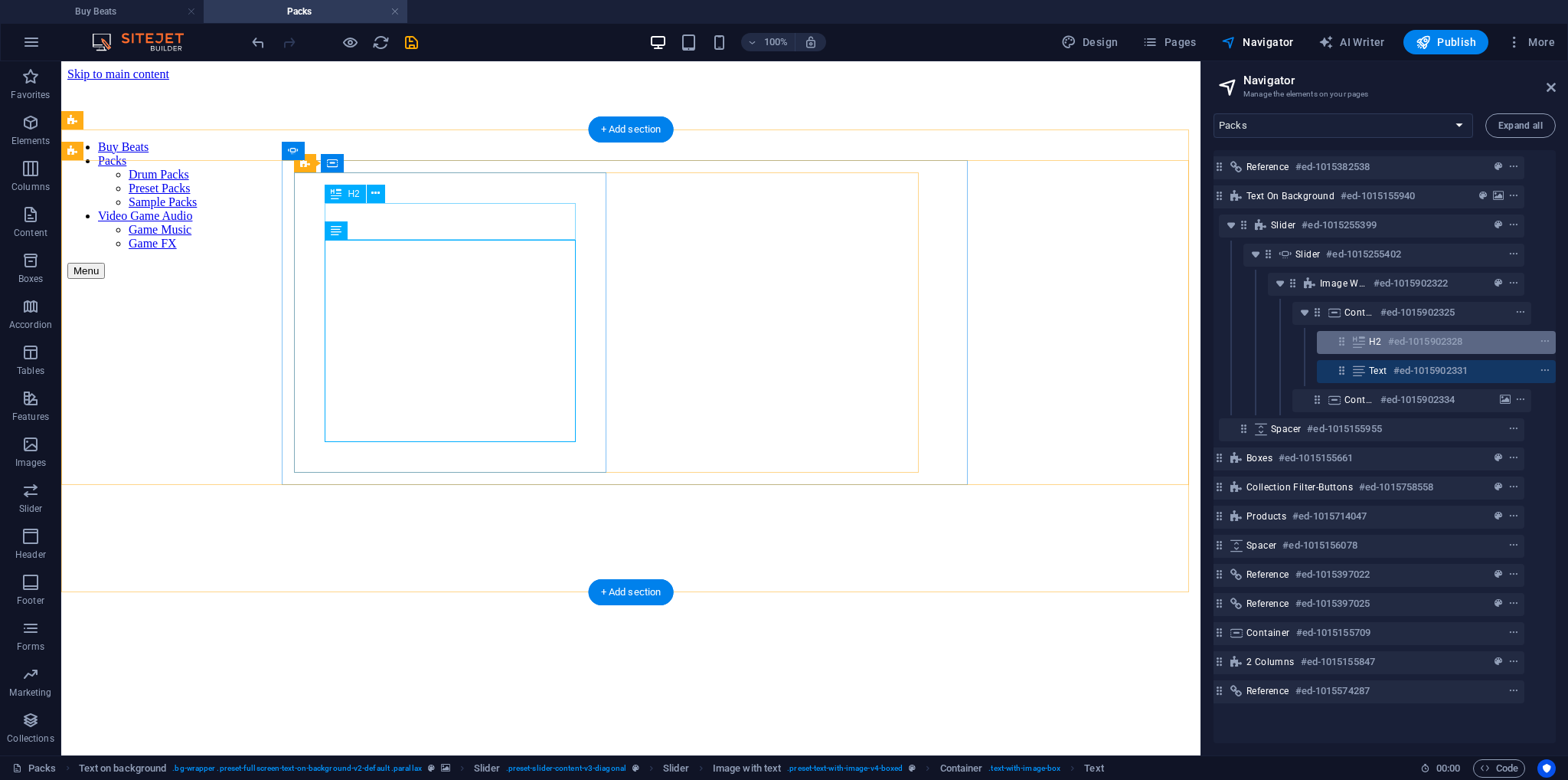
scroll to position [0, 27]
click at [1410, 342] on h6 "#ed-1015902328" at bounding box center [1426, 341] width 74 height 18
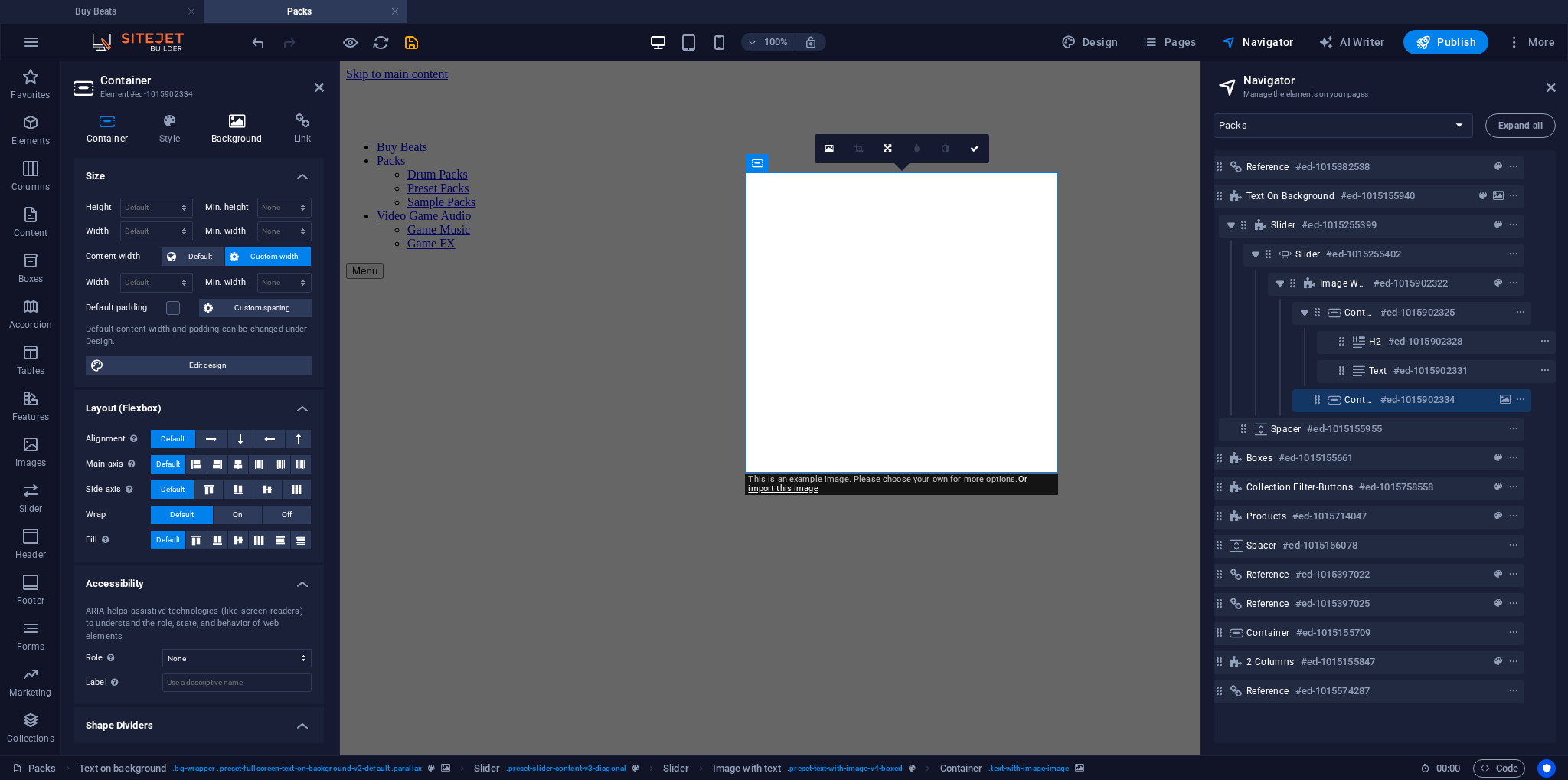
click at [219, 130] on h4 "Background" at bounding box center [240, 130] width 82 height 32
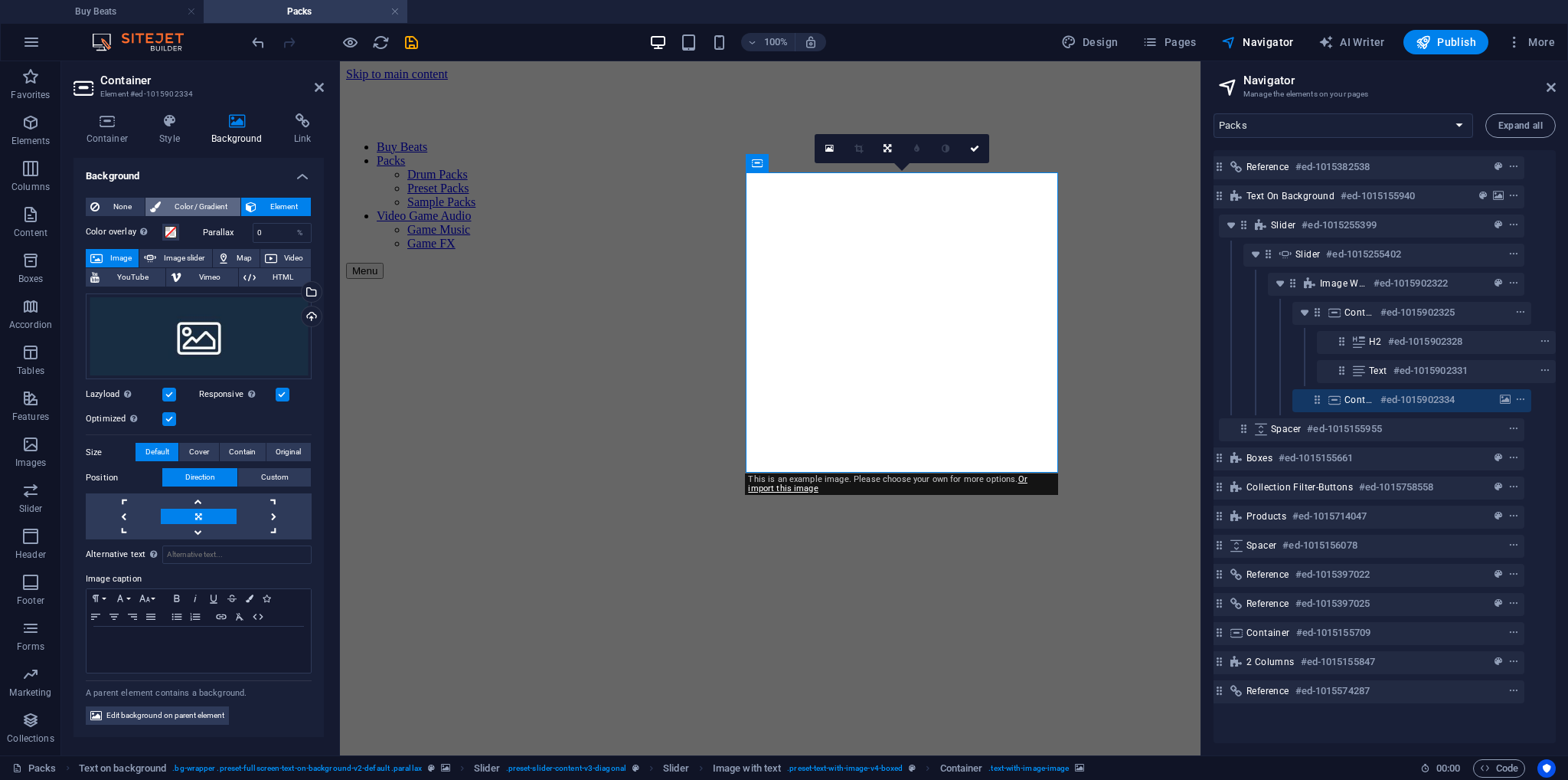
click at [181, 205] on span "Color / Gradient" at bounding box center [201, 207] width 70 height 18
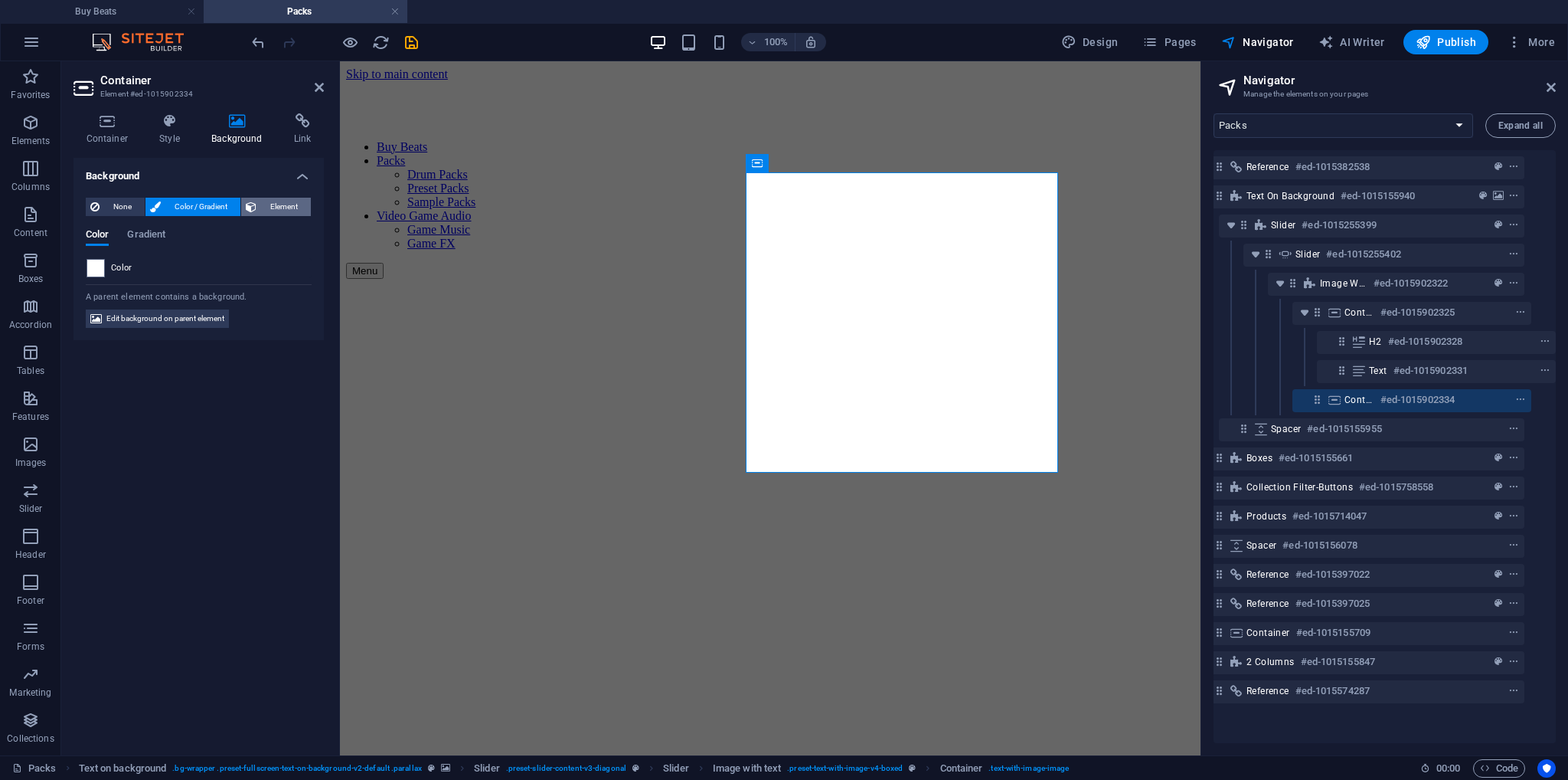
click at [259, 205] on button "Element" at bounding box center [275, 207] width 70 height 18
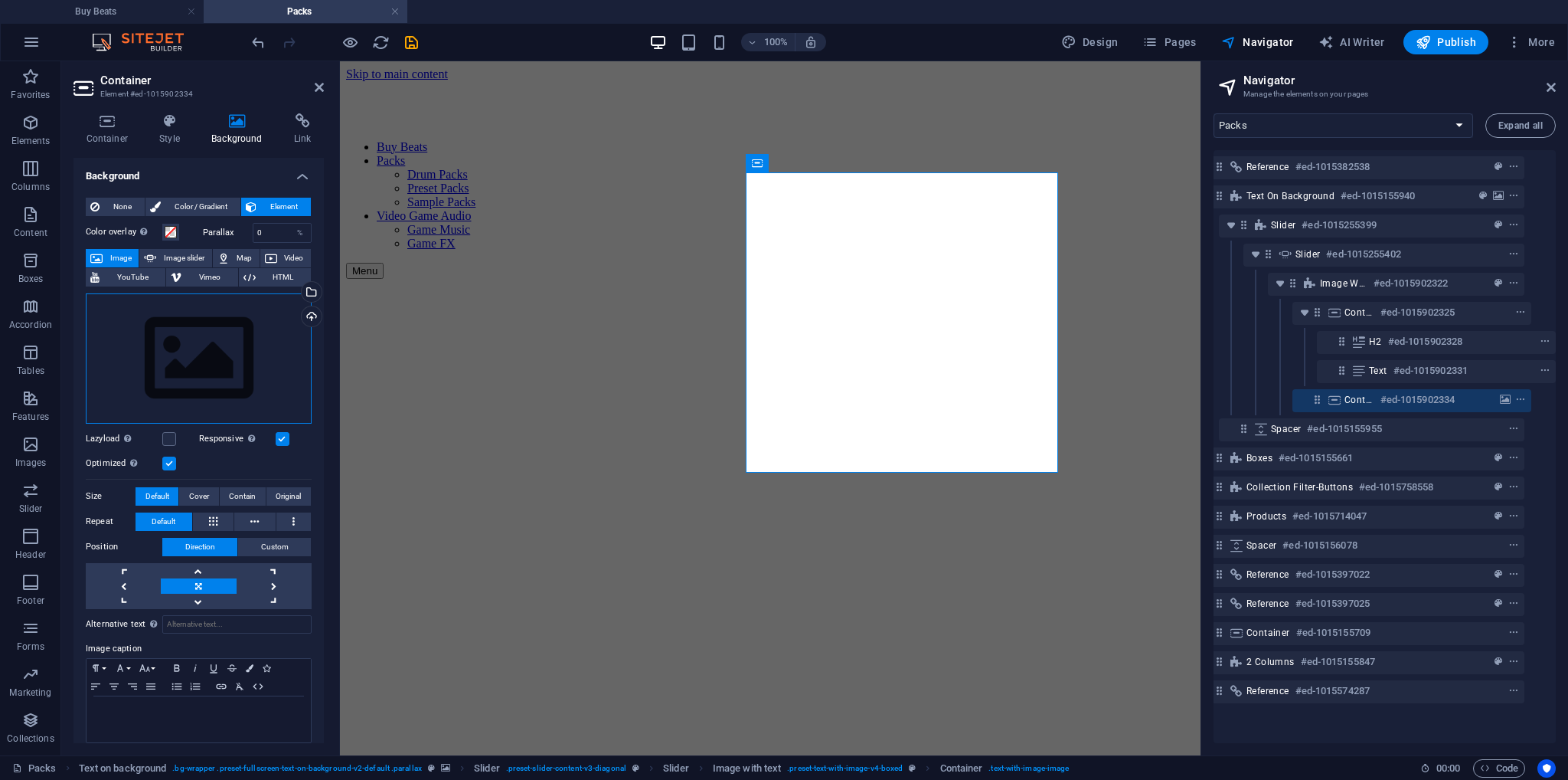
click at [187, 368] on div "Drag files here, click to choose files or select files from Files or our free s…" at bounding box center [199, 358] width 226 height 131
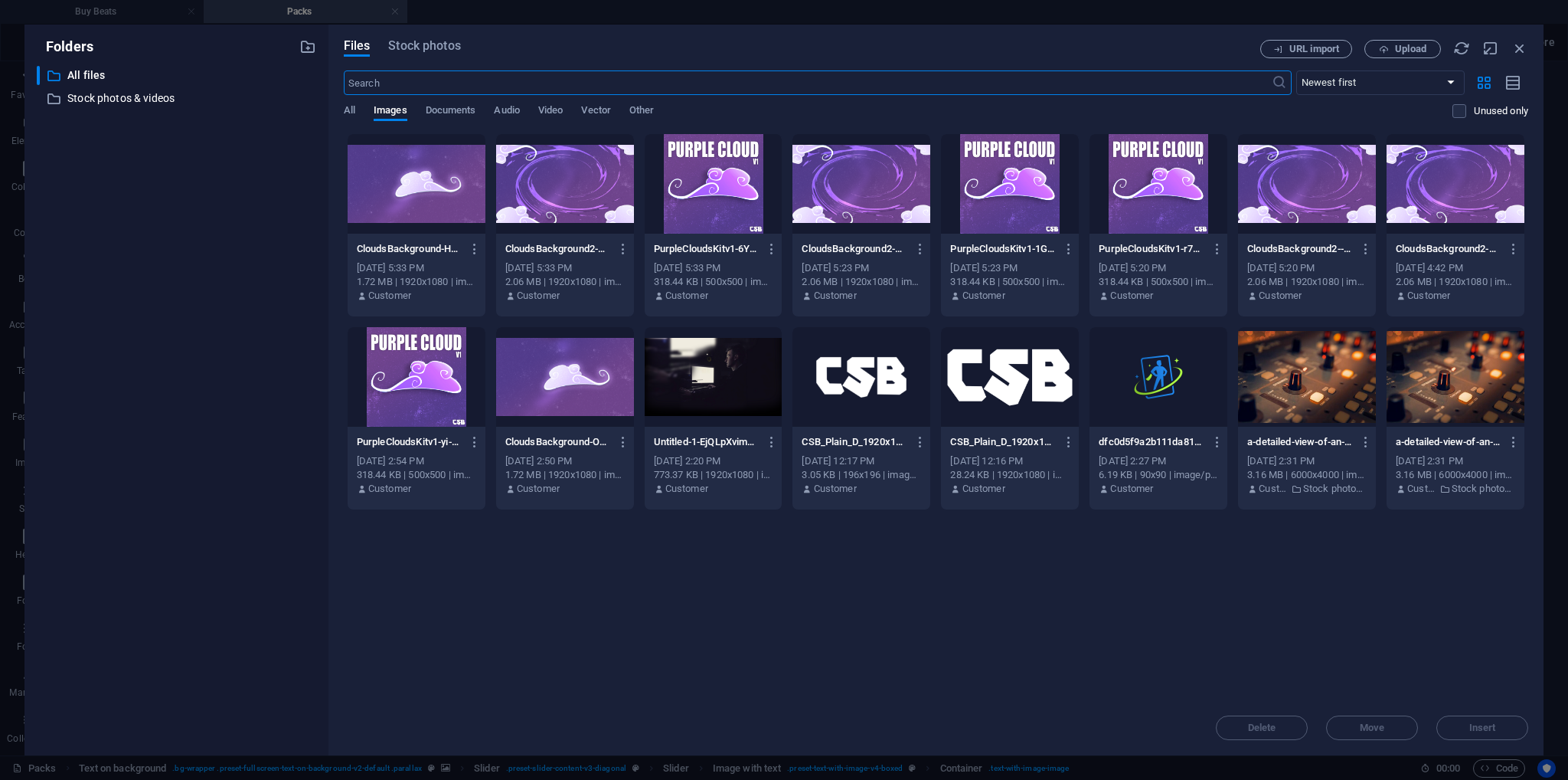
click at [724, 203] on div at bounding box center [714, 183] width 138 height 99
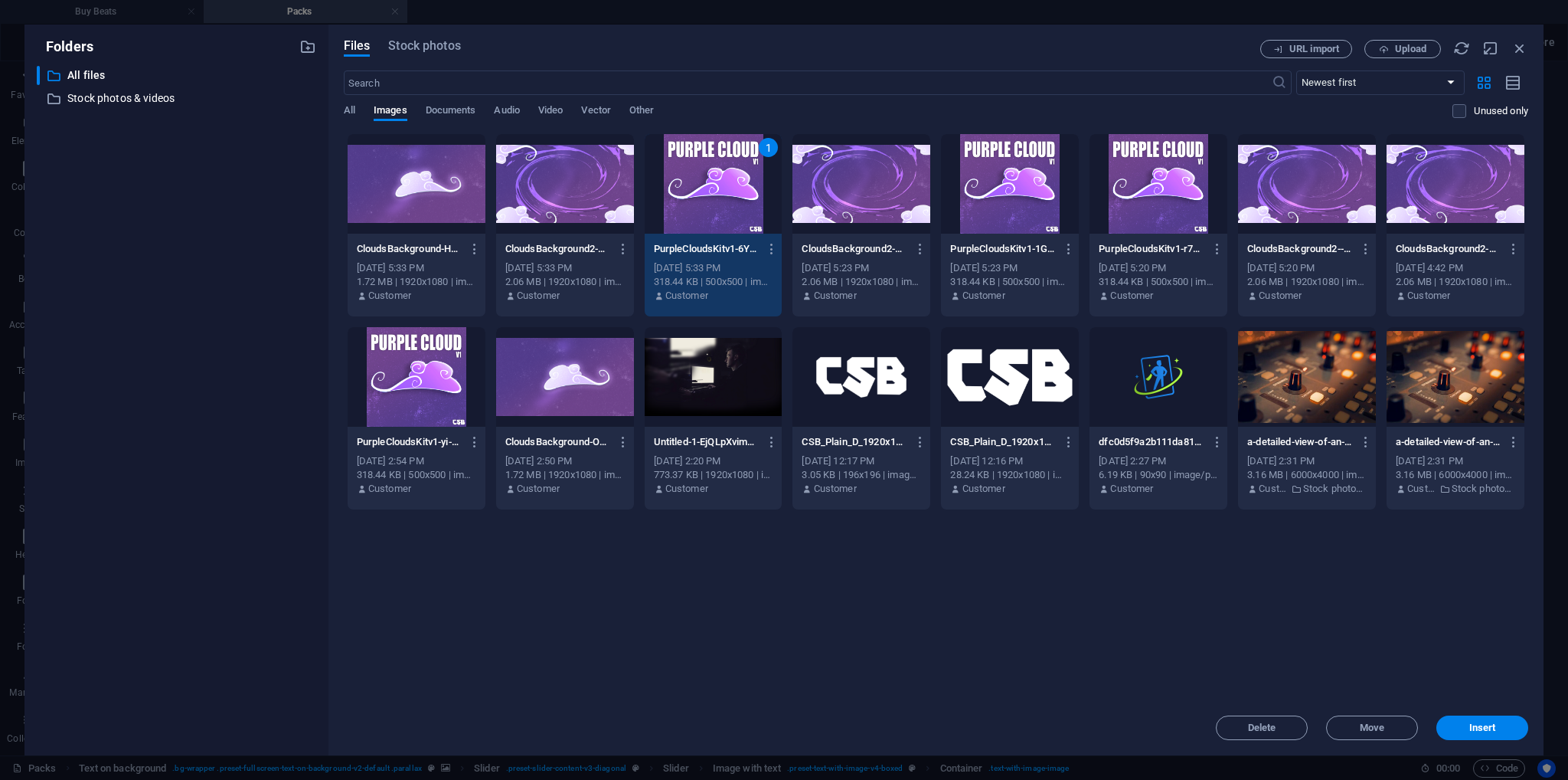
click at [724, 203] on div "1" at bounding box center [714, 183] width 138 height 99
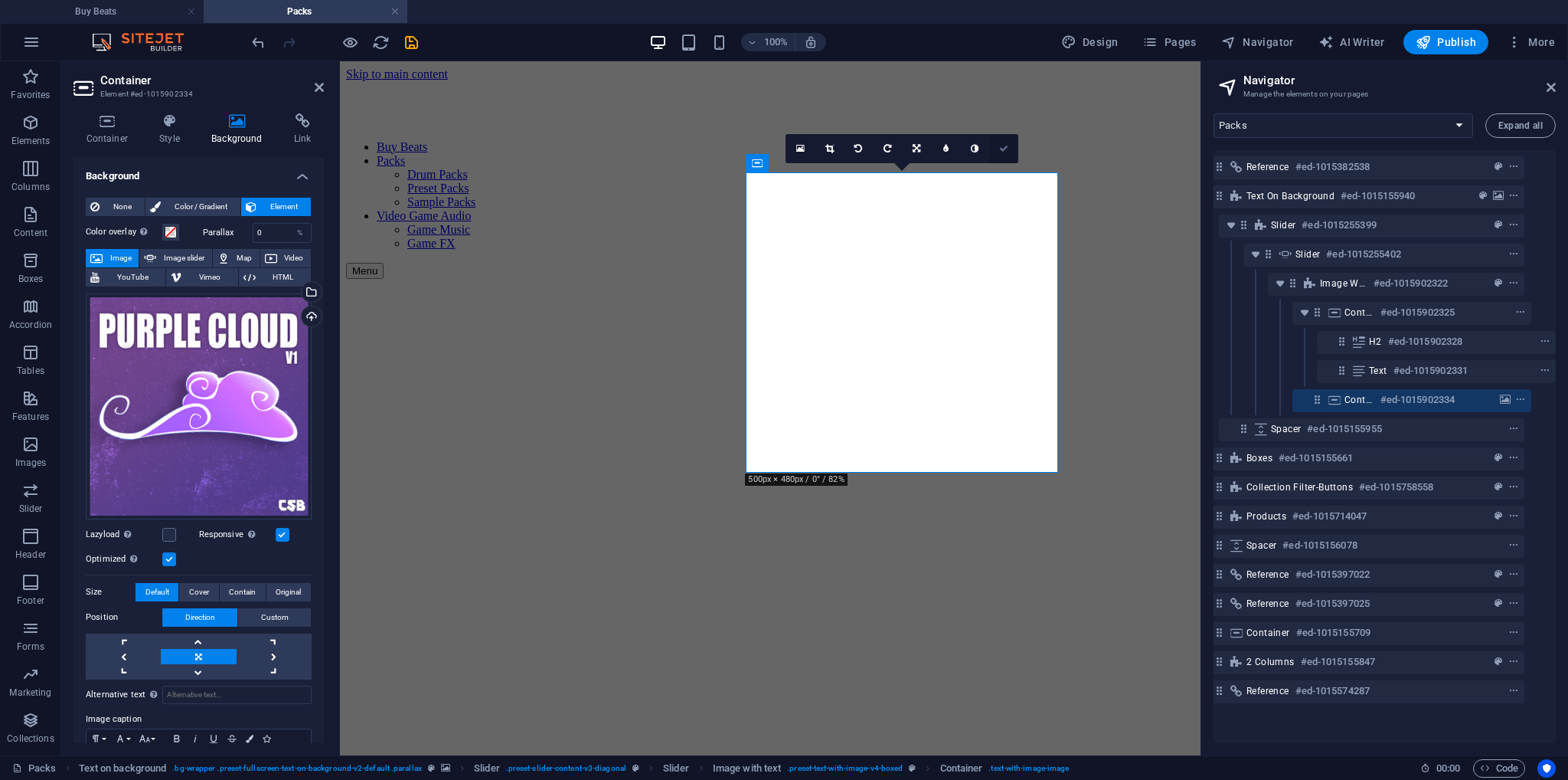
click at [1001, 148] on icon at bounding box center [1004, 148] width 9 height 9
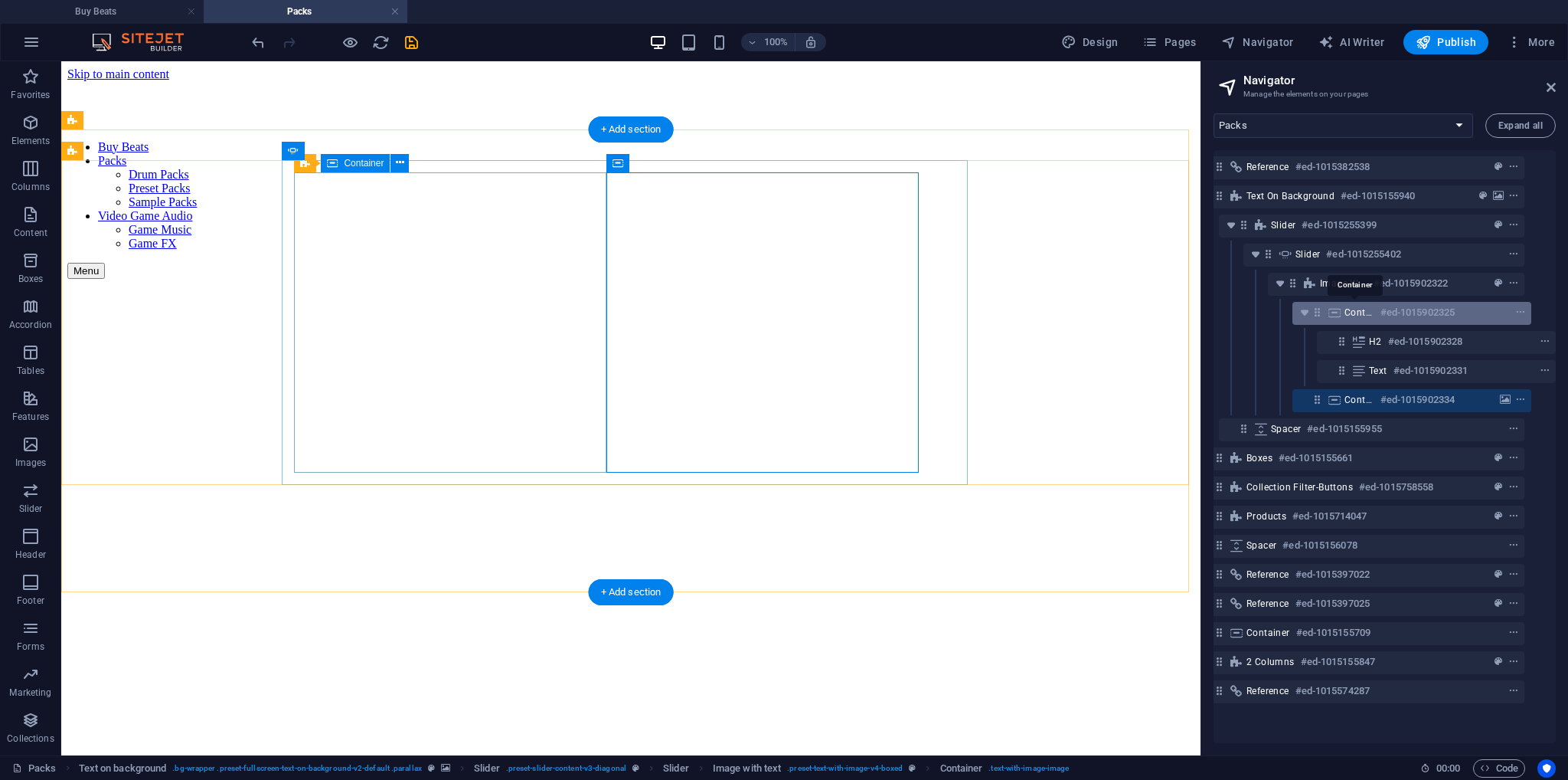
click at [1367, 310] on span "Container" at bounding box center [1359, 312] width 30 height 12
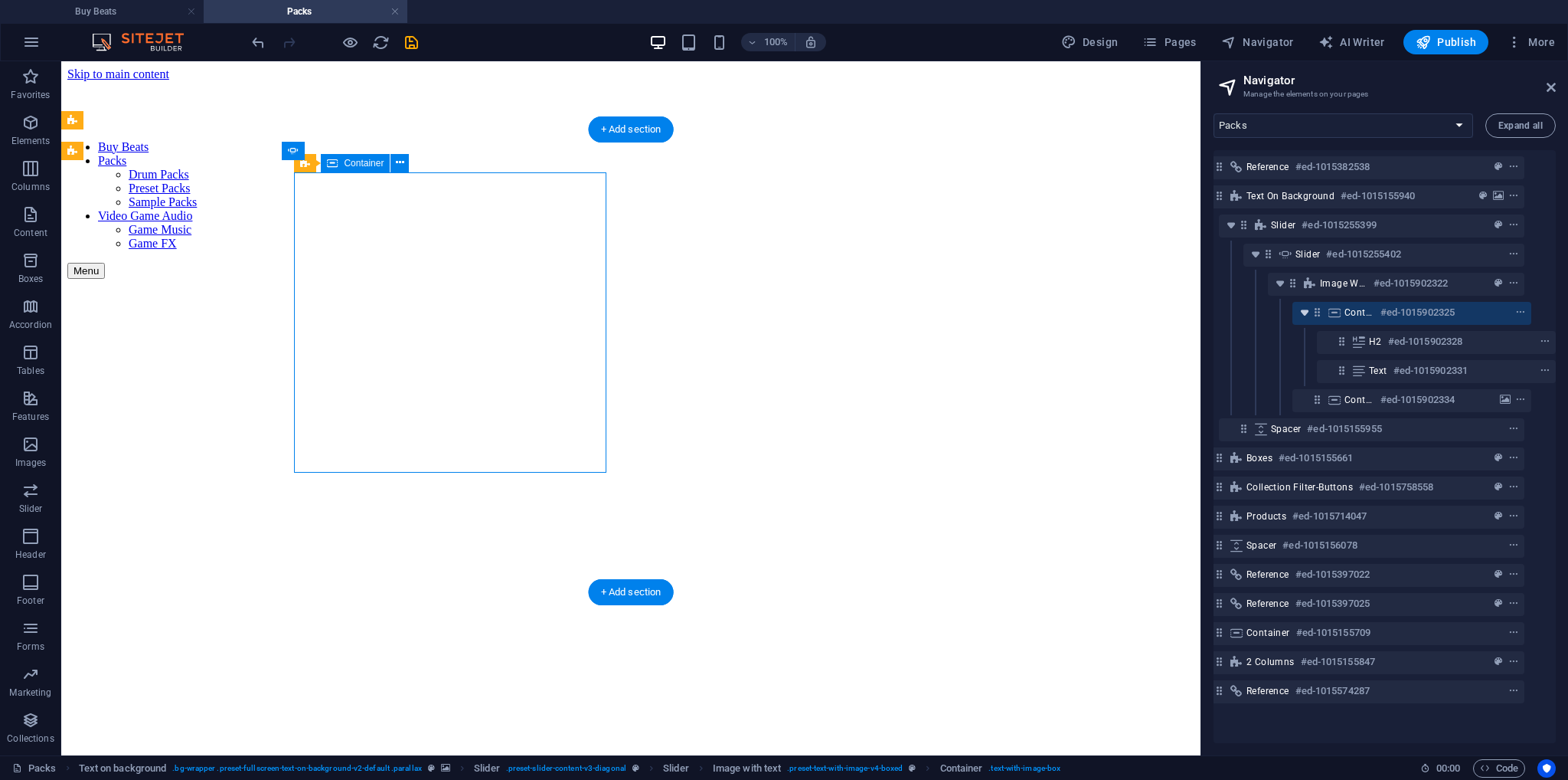
click at [1303, 314] on icon "toggle-expand" at bounding box center [1305, 312] width 15 height 15
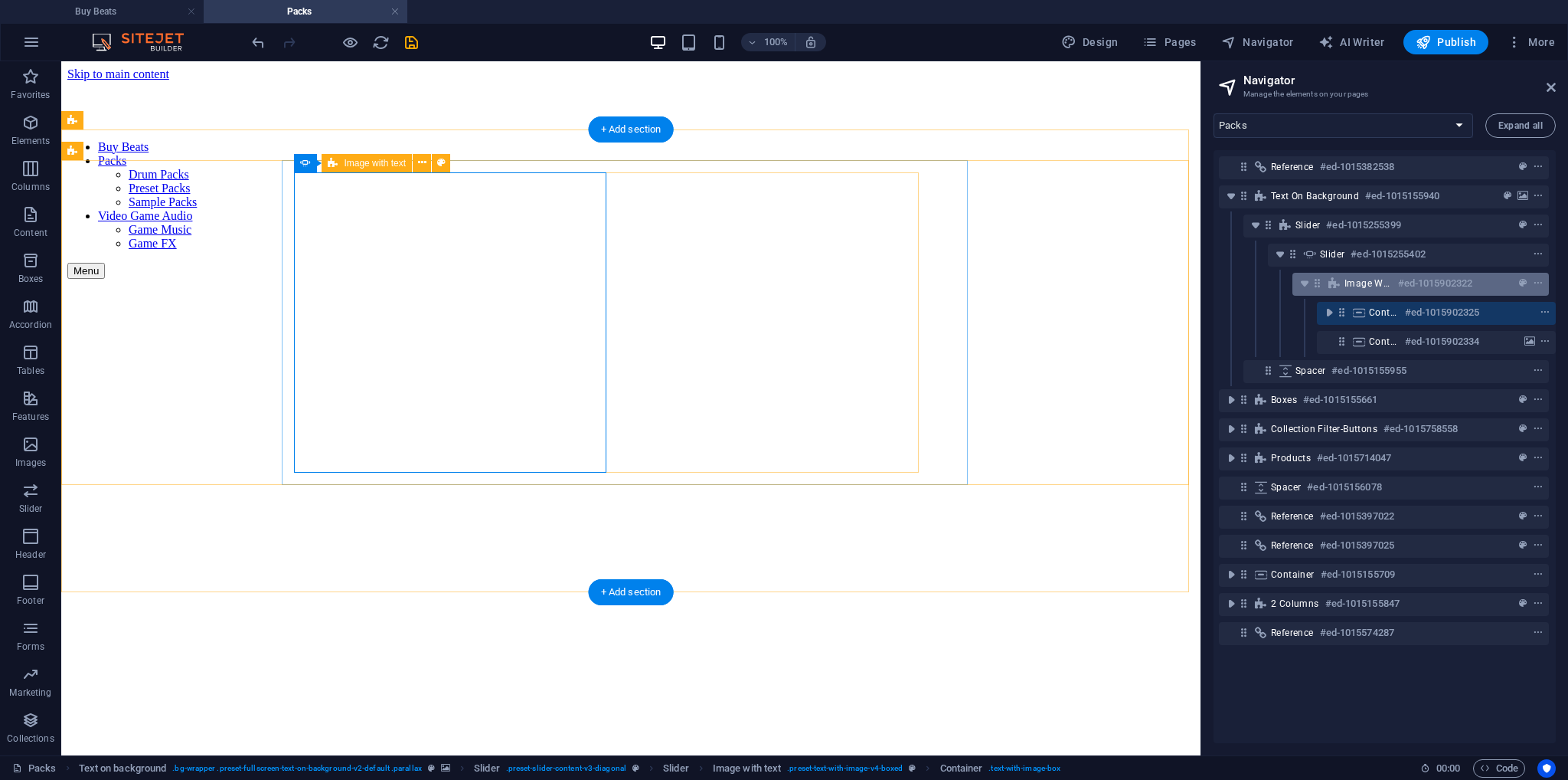
click at [1352, 285] on span "Image with text" at bounding box center [1368, 283] width 47 height 12
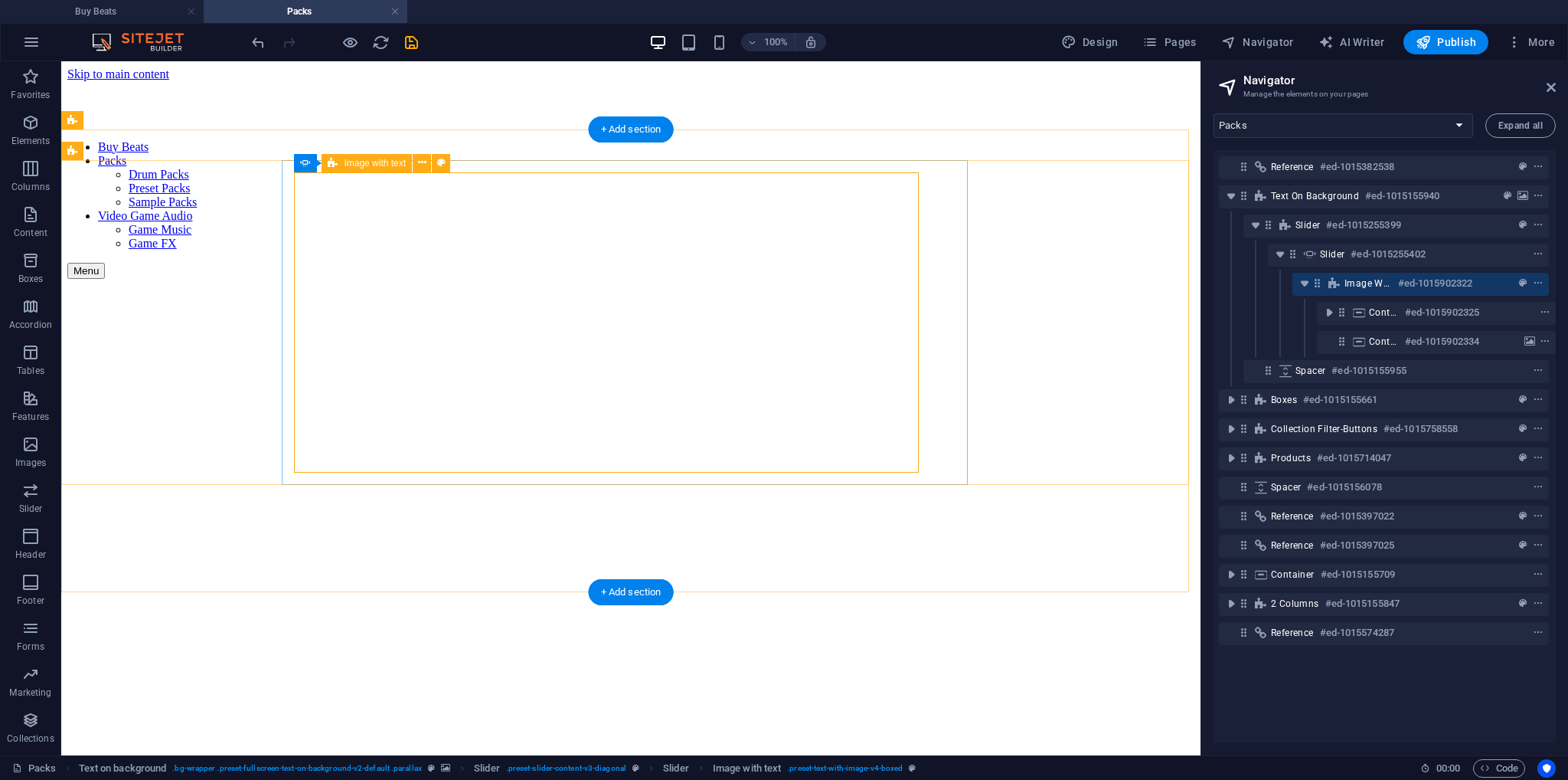
click at [1365, 290] on div "Image with text #ed-1015902322" at bounding box center [1409, 283] width 128 height 18
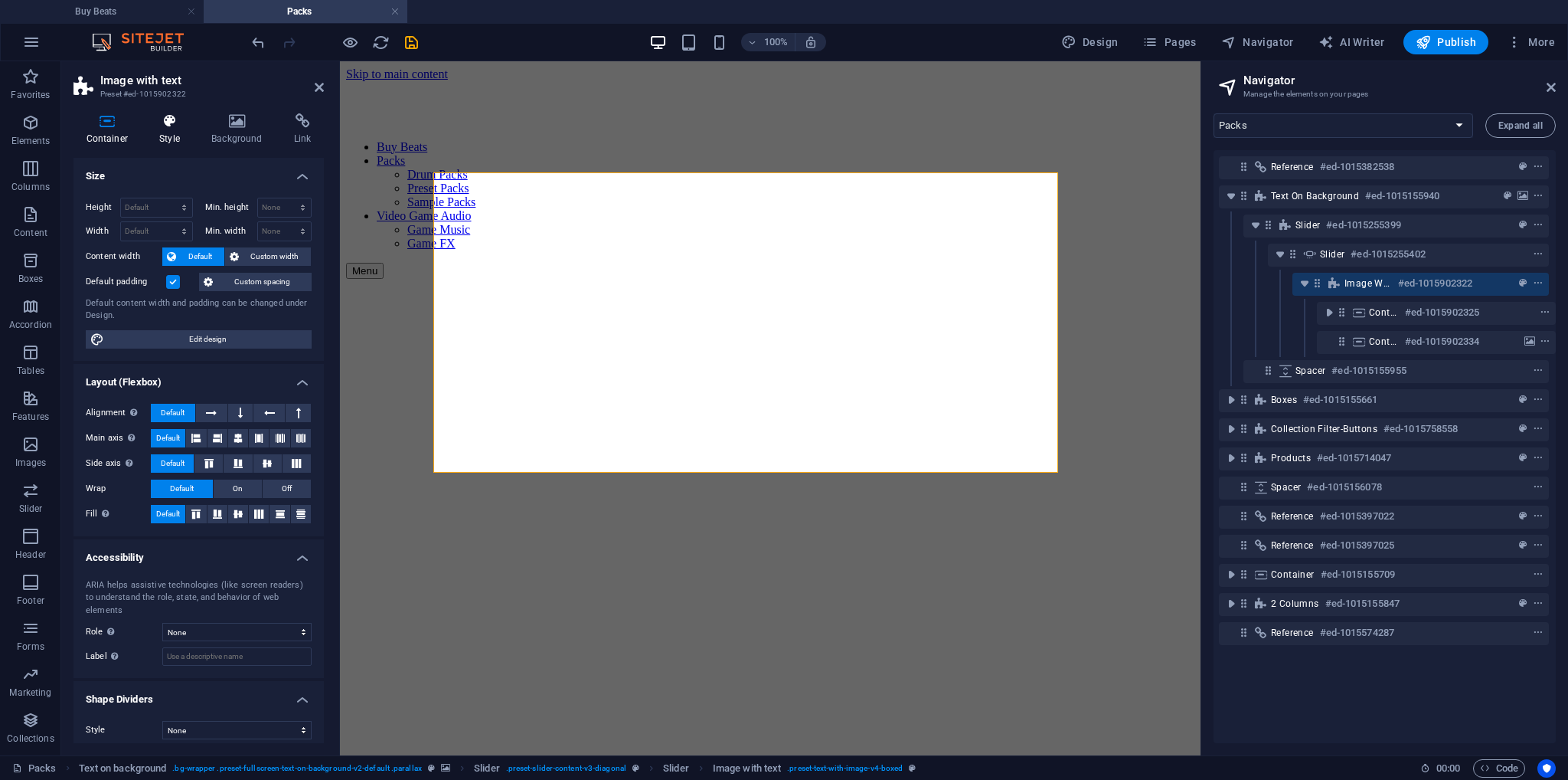
click at [165, 135] on h4 "Style" at bounding box center [173, 130] width 52 height 32
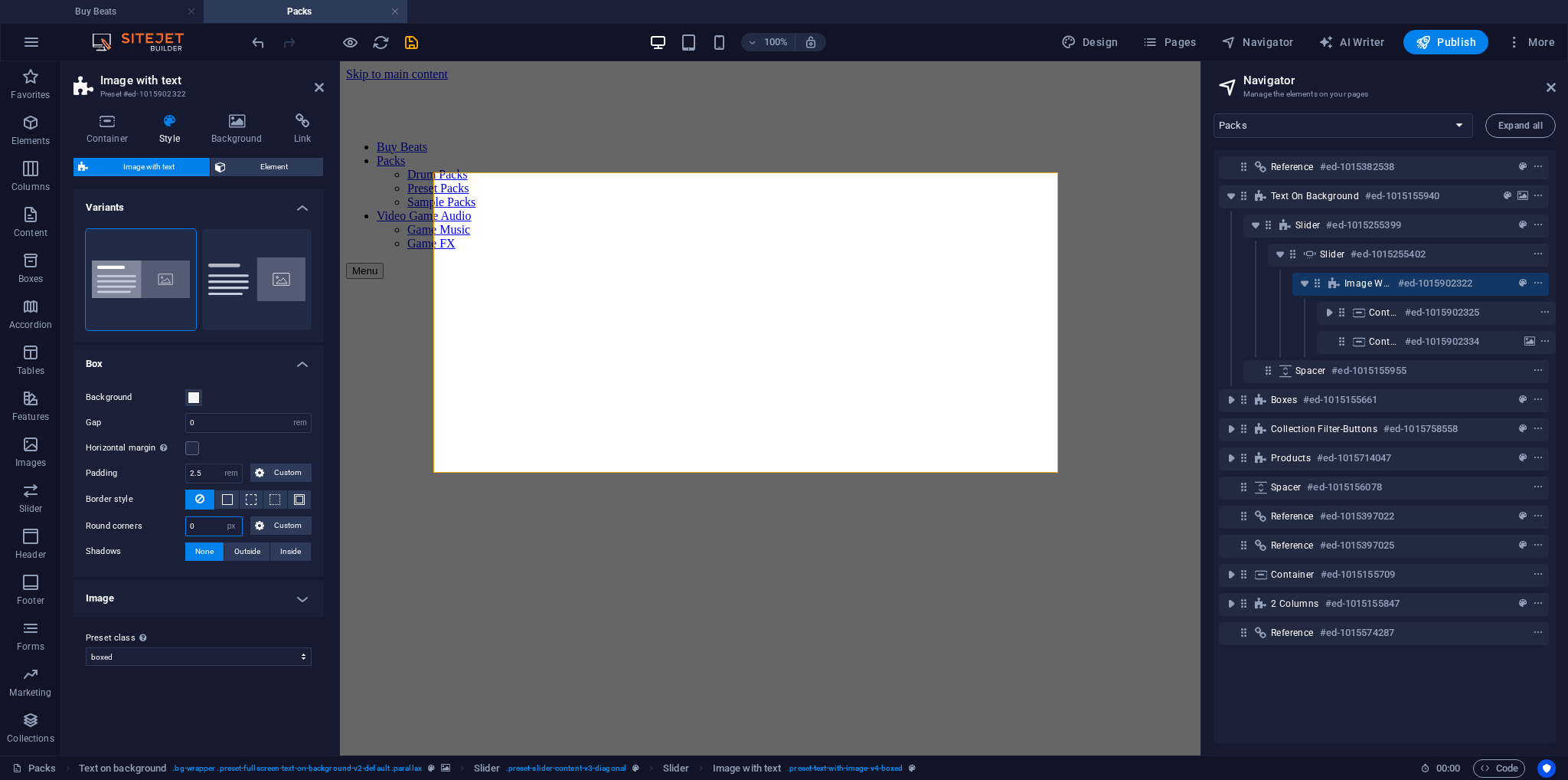
click at [174, 522] on div "Round corners 0 px rem % vh vw Custom Custom" at bounding box center [199, 526] width 226 height 20
type input "2"
click at [226, 499] on span at bounding box center [227, 499] width 10 height 10
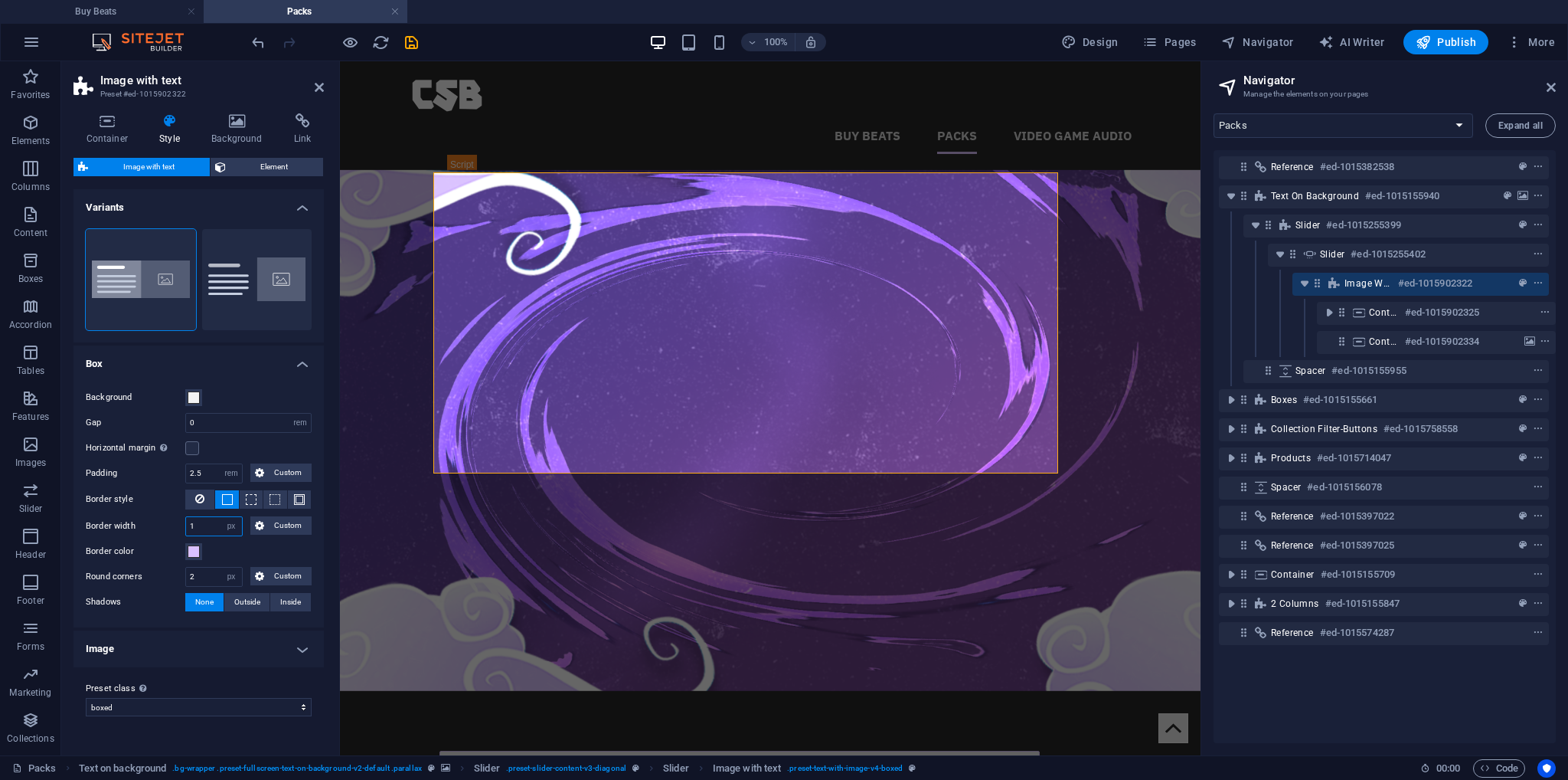
drag, startPoint x: 207, startPoint y: 522, endPoint x: 183, endPoint y: 522, distance: 24.0
click at [183, 522] on div "Border width 1 px rem vh vw Custom Custom" at bounding box center [199, 526] width 226 height 20
type input "2"
click at [193, 549] on span at bounding box center [193, 551] width 12 height 12
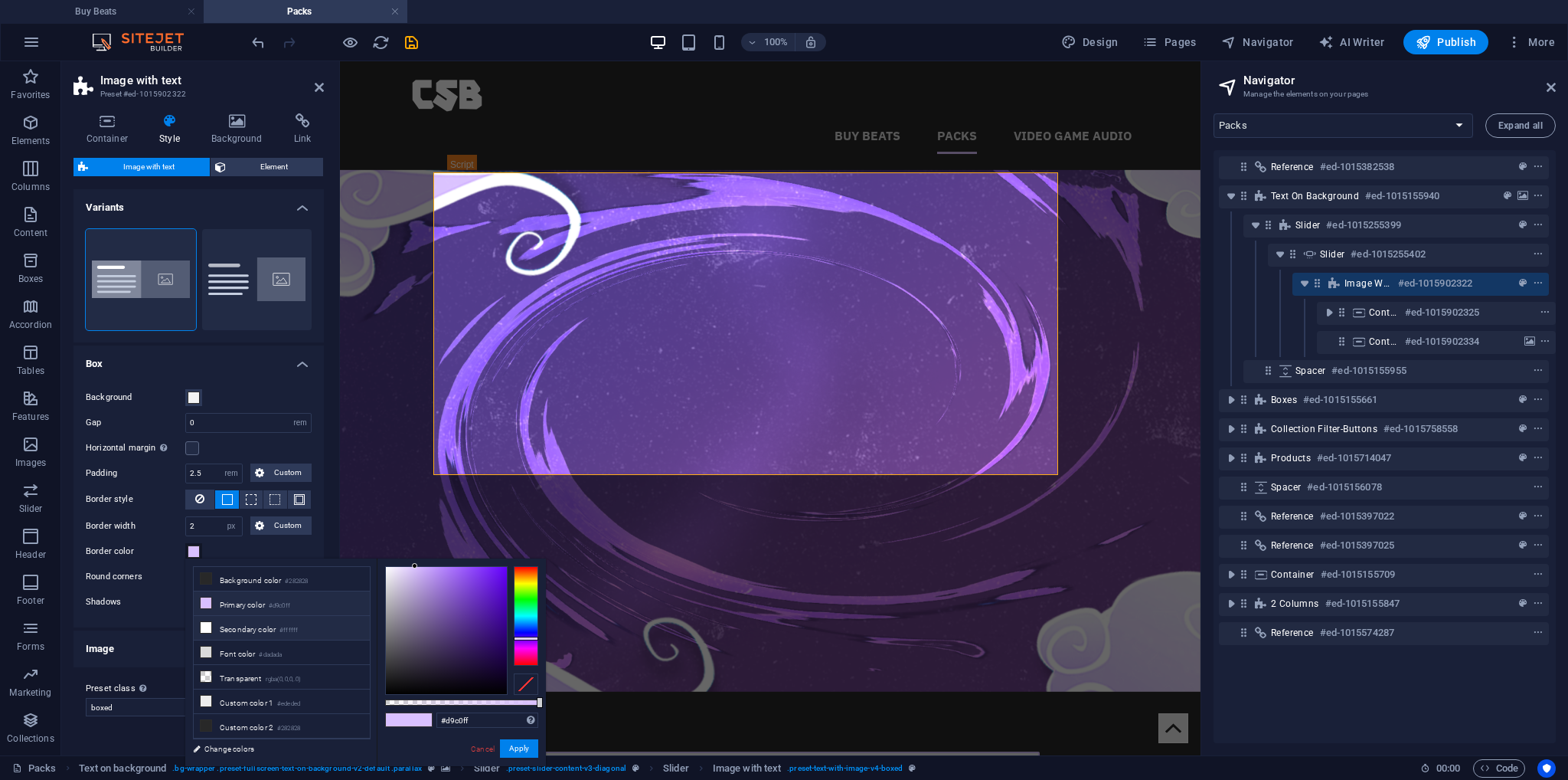
click at [263, 632] on li "Secondary color #ffffff" at bounding box center [282, 628] width 176 height 25
type input "#ffffff"
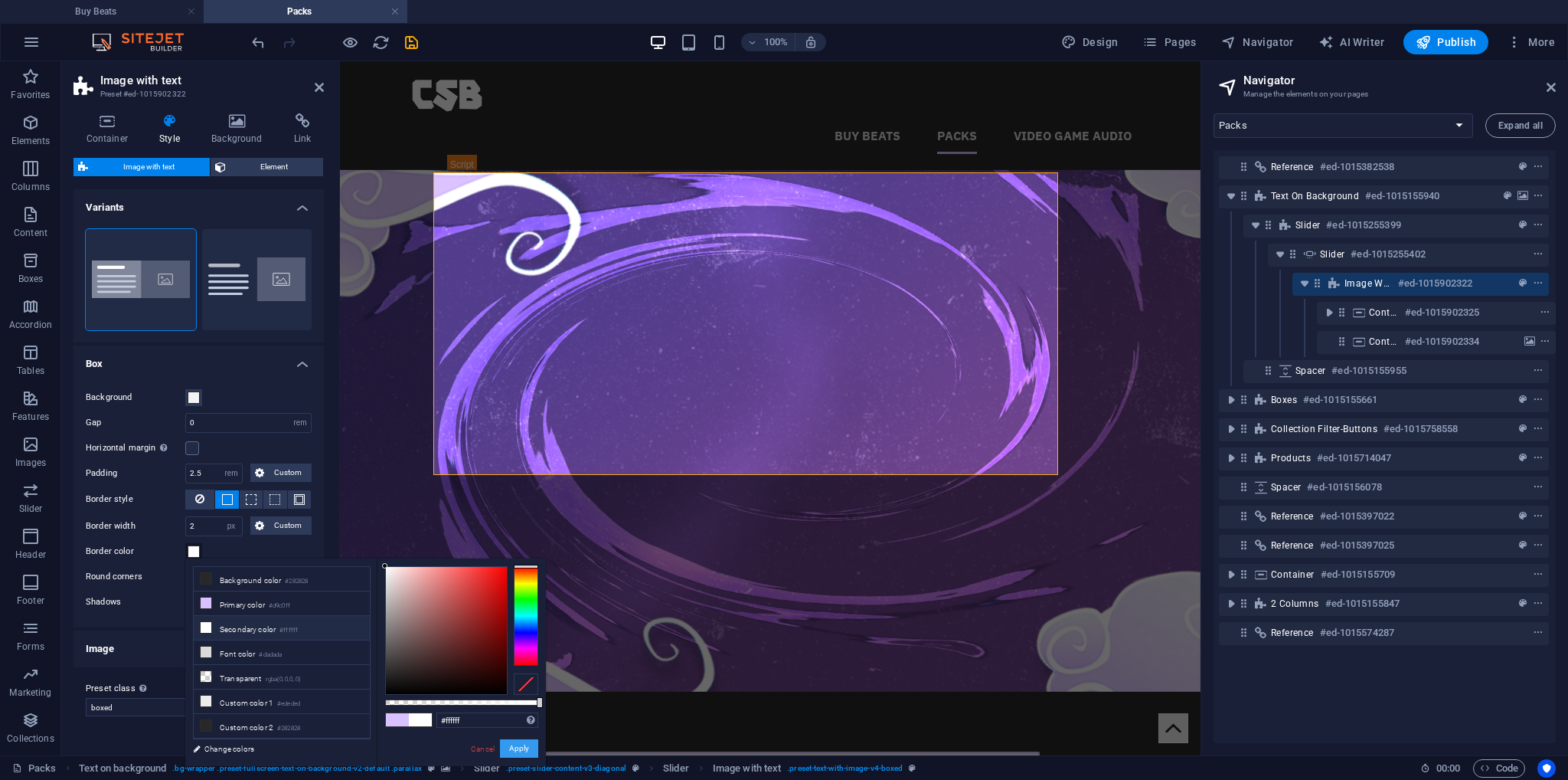
click at [522, 749] on button "Apply" at bounding box center [519, 748] width 38 height 18
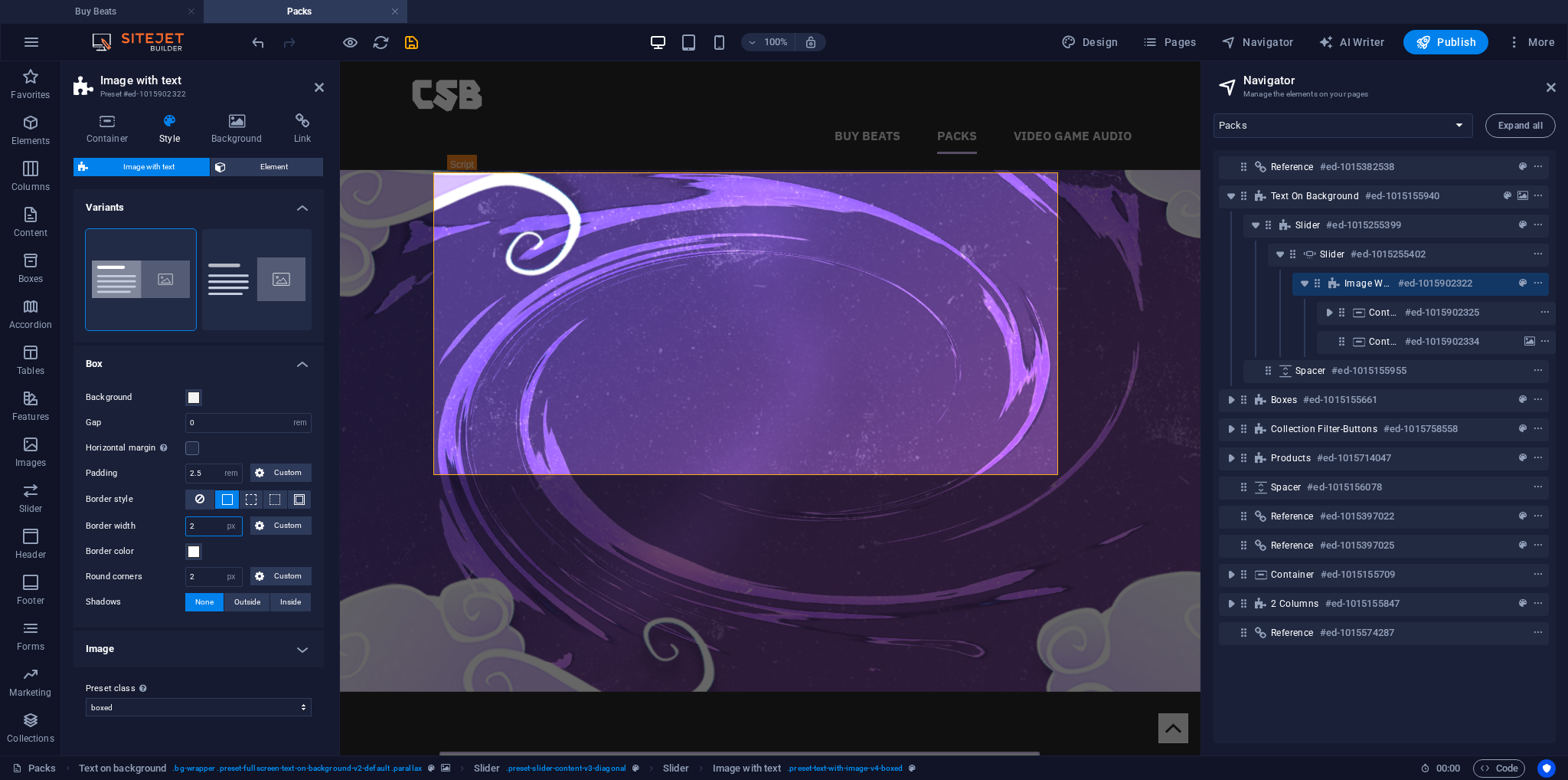
click at [165, 525] on div "Border width 2 px rem vh vw Custom Custom" at bounding box center [199, 526] width 226 height 20
type input "2"
click at [157, 528] on label "Border width" at bounding box center [135, 526] width 99 height 18
click at [199, 394] on span at bounding box center [193, 397] width 12 height 12
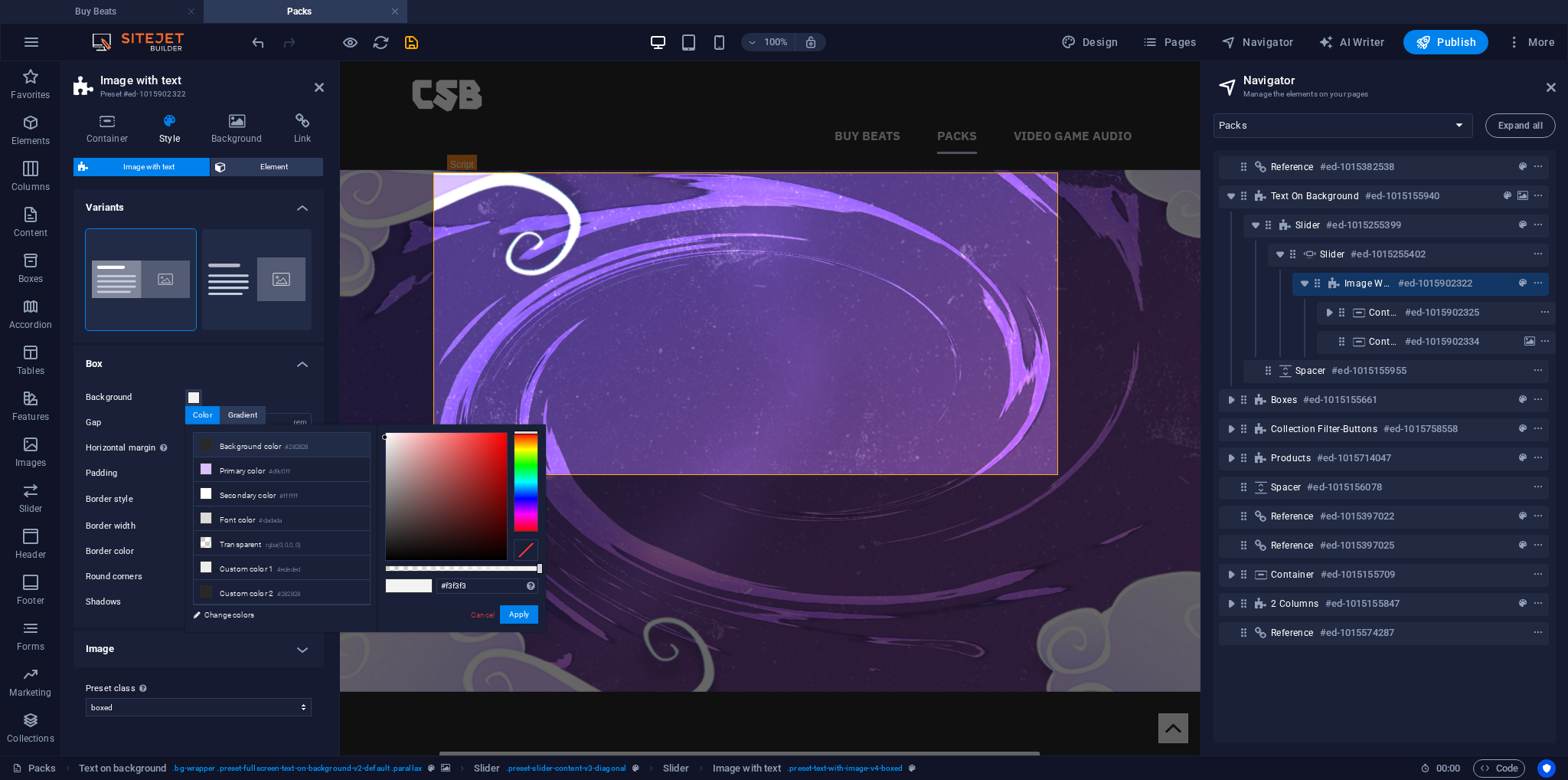
click at [273, 444] on li "Background color #282828" at bounding box center [282, 445] width 176 height 25
click at [515, 616] on button "Apply" at bounding box center [519, 614] width 38 height 18
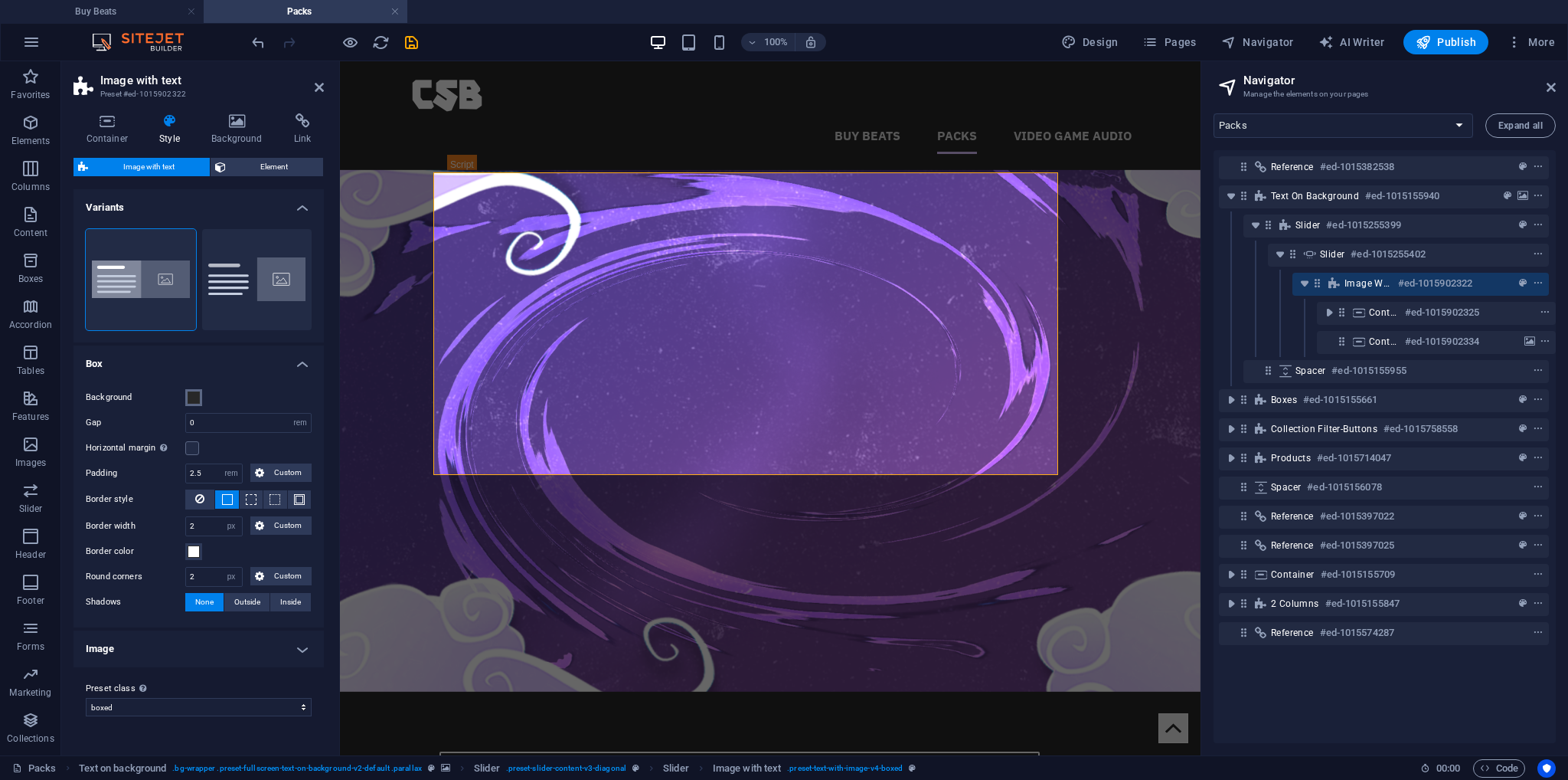
click at [199, 396] on span at bounding box center [193, 397] width 12 height 12
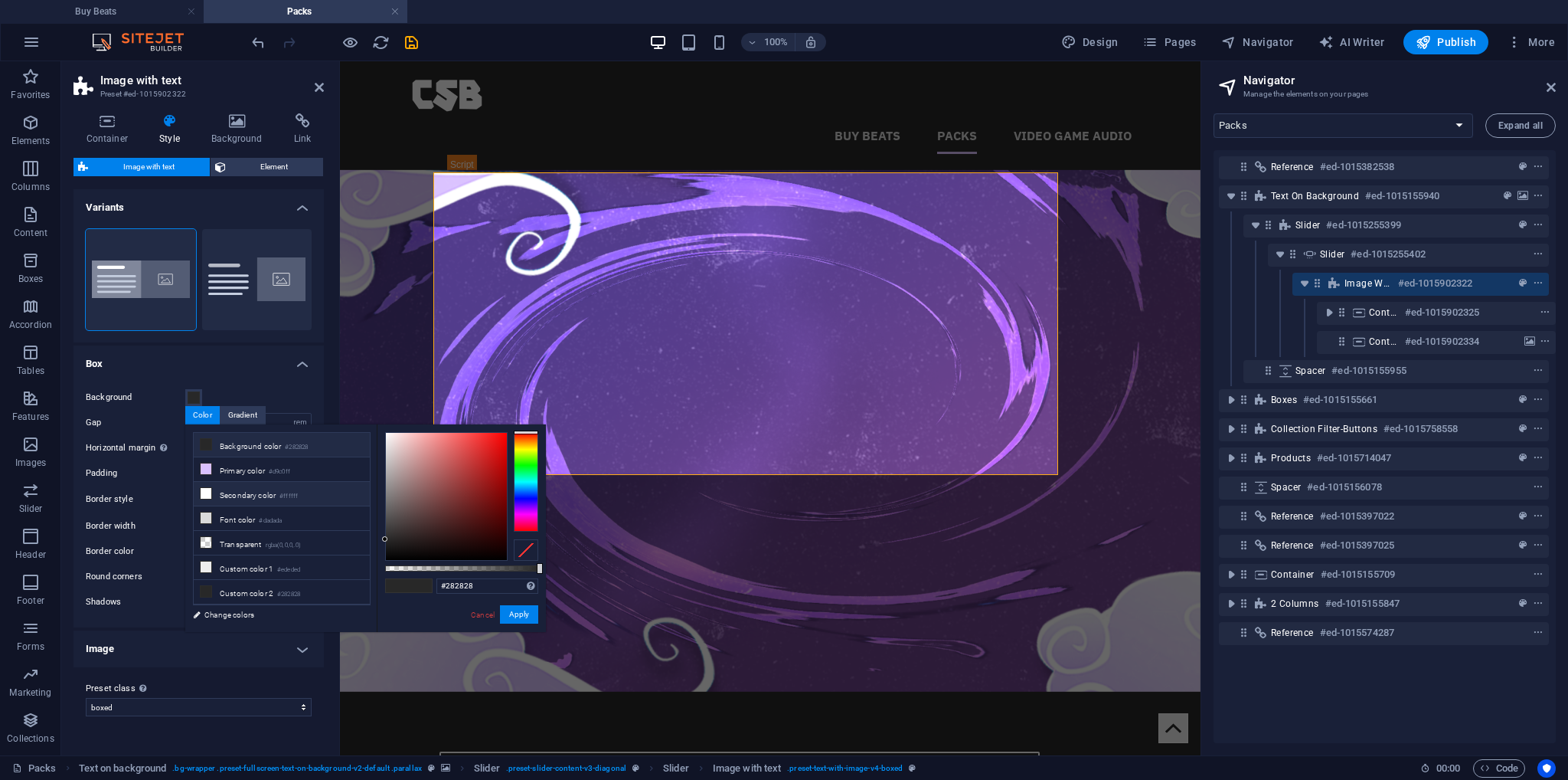
click at [263, 493] on li "Secondary color #ffffff" at bounding box center [282, 494] width 176 height 25
click at [291, 448] on small "#282828" at bounding box center [296, 447] width 23 height 10
type input "#282828"
click at [524, 611] on button "Apply" at bounding box center [519, 614] width 38 height 18
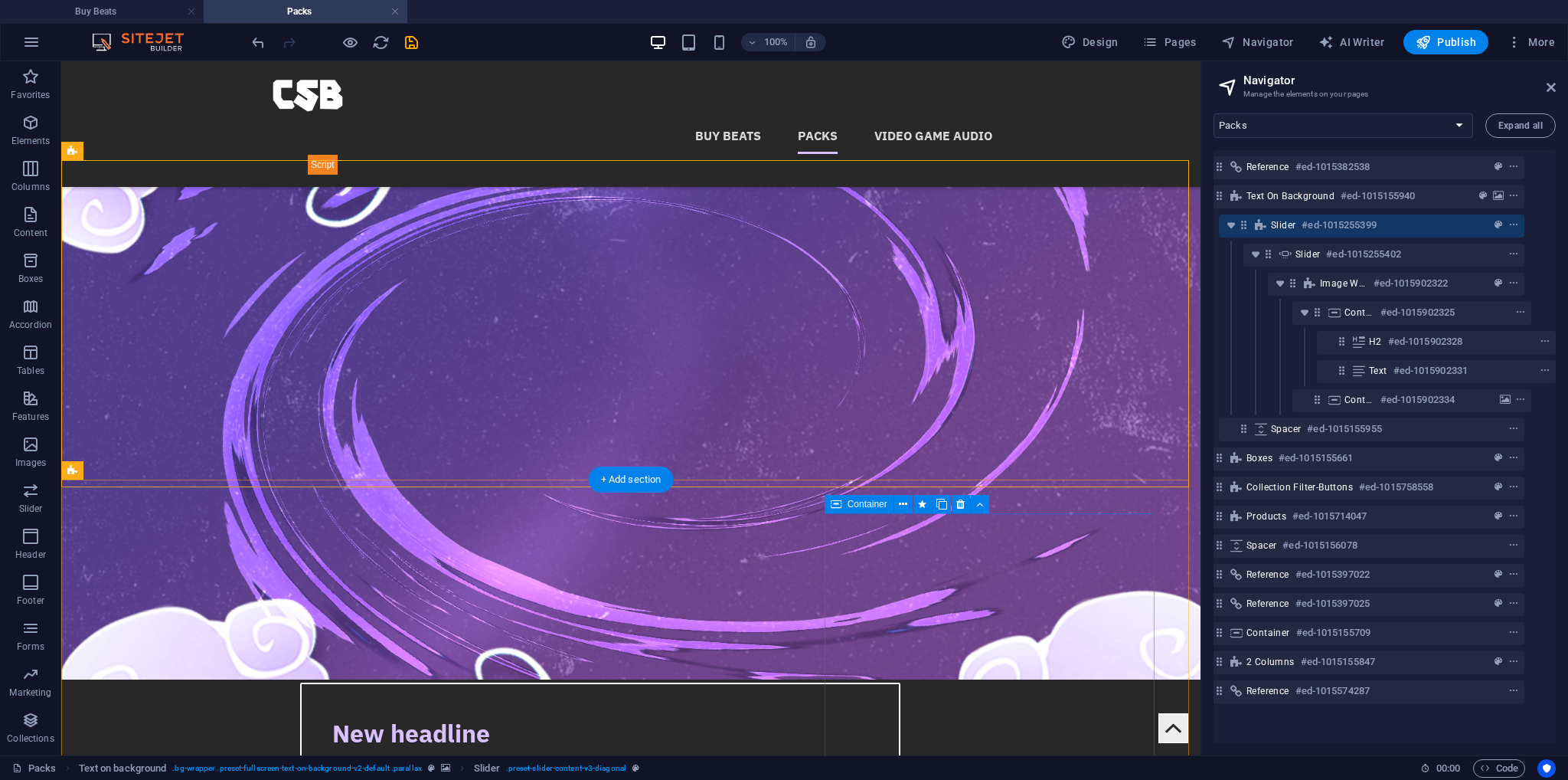
scroll to position [0, 0]
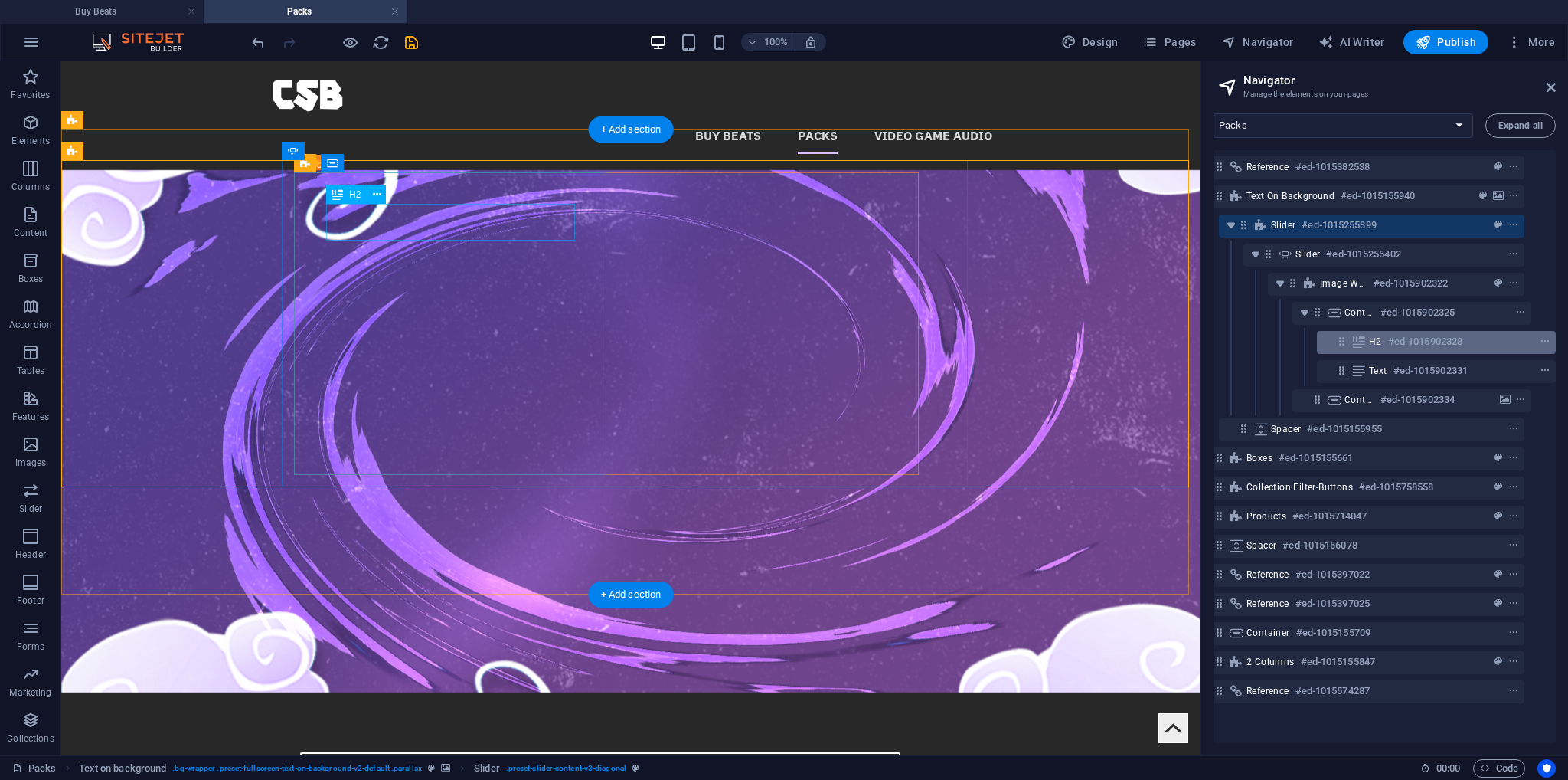
click at [1377, 336] on span "H2" at bounding box center [1376, 341] width 13 height 12
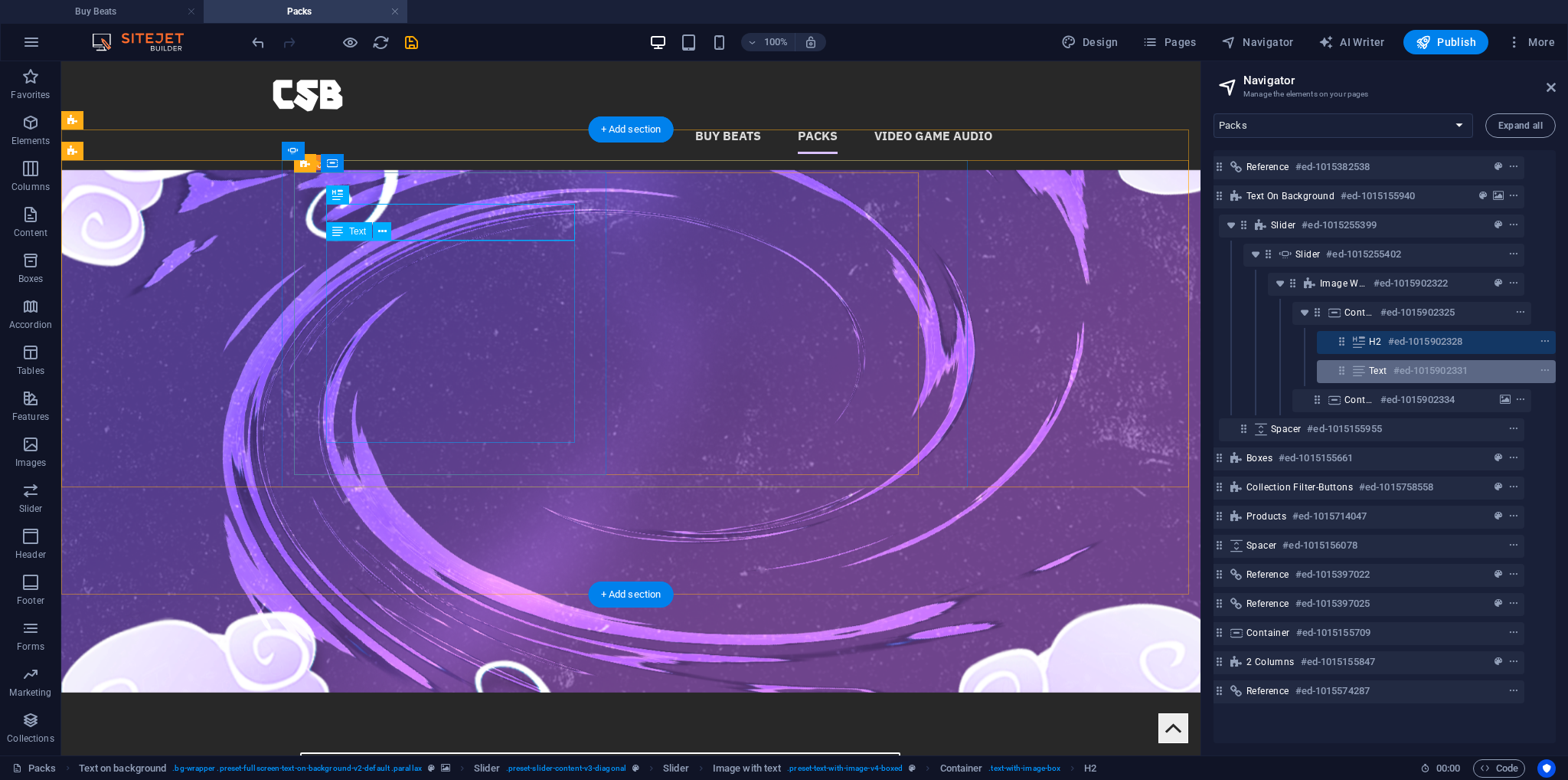
click at [1386, 364] on div "Text #ed-1015902331" at bounding box center [1425, 371] width 110 height 18
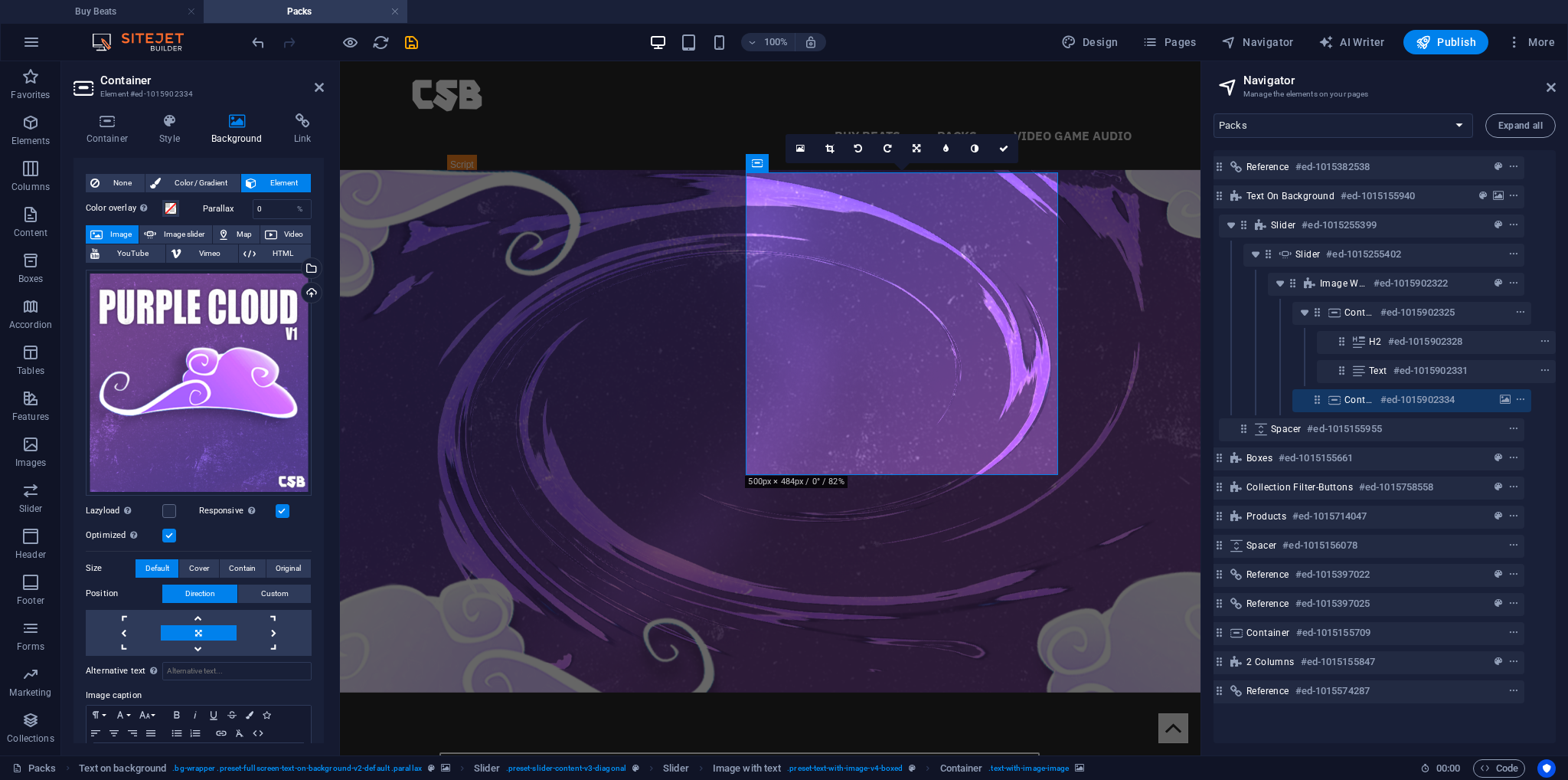
scroll to position [130, 0]
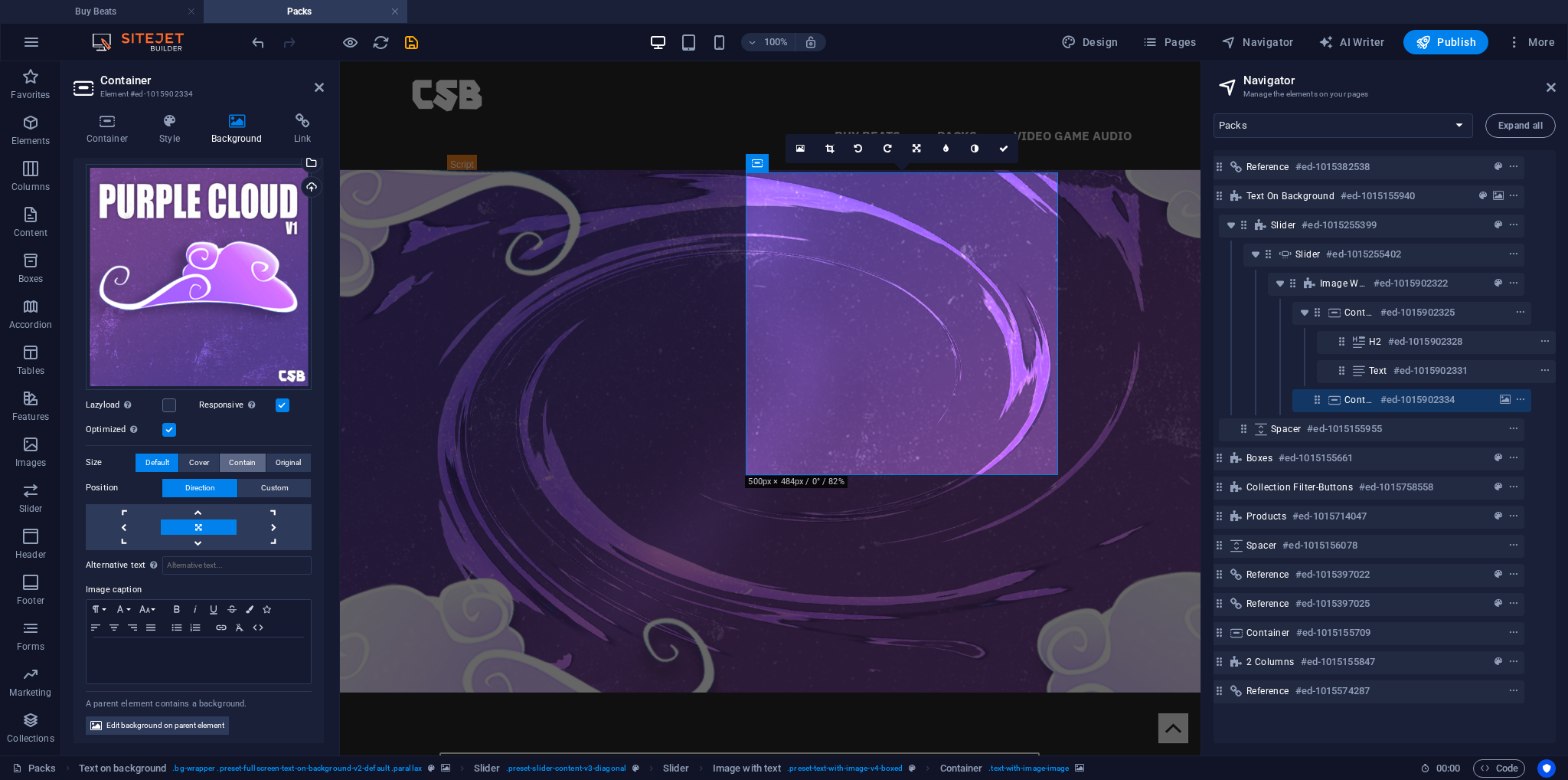
click at [240, 459] on span "Contain" at bounding box center [242, 462] width 26 height 18
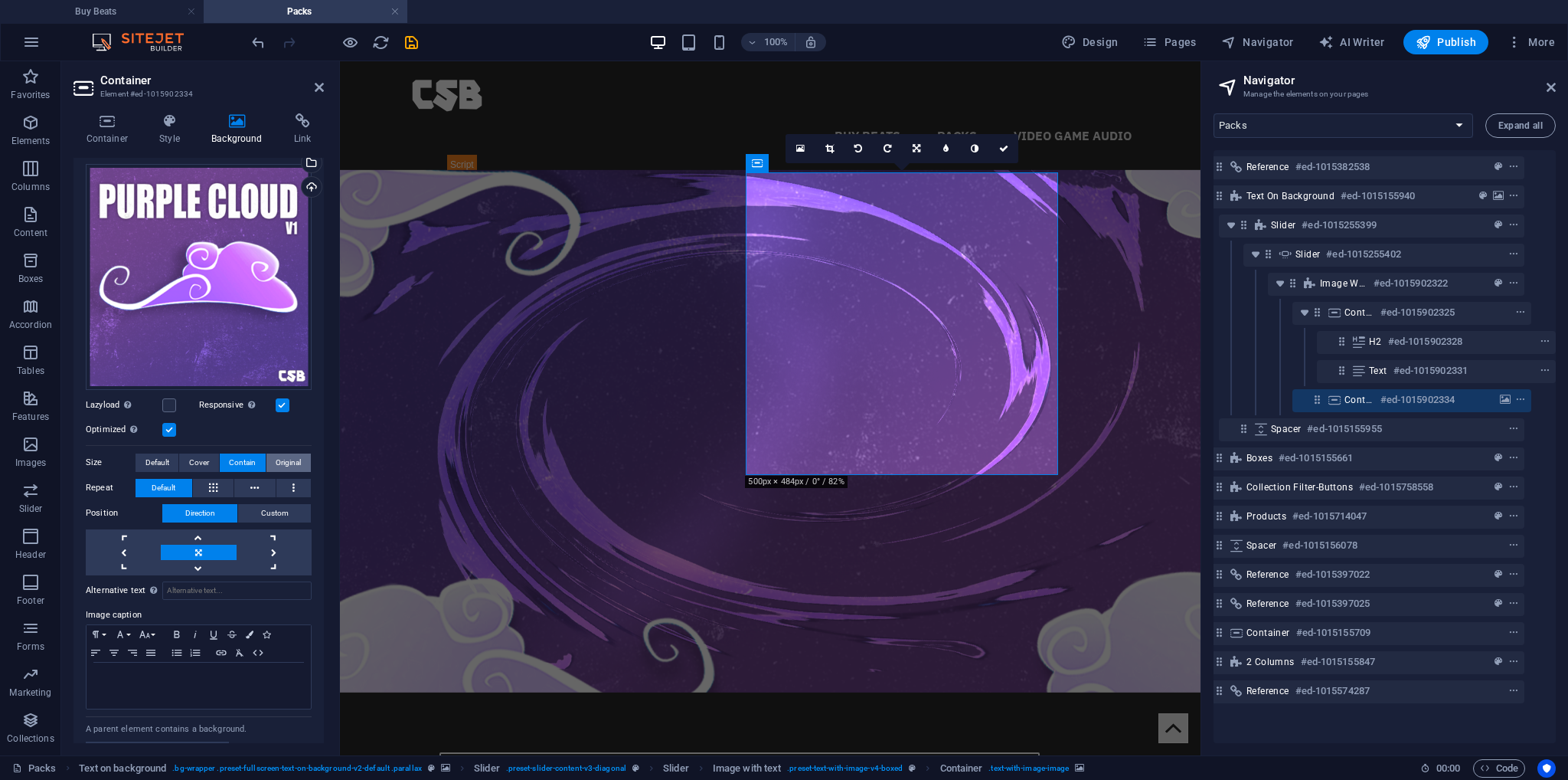
click at [276, 457] on span "Original" at bounding box center [288, 462] width 26 height 18
click at [244, 458] on span "Contain" at bounding box center [242, 462] width 26 height 18
click at [181, 457] on button "Cover" at bounding box center [199, 462] width 39 height 18
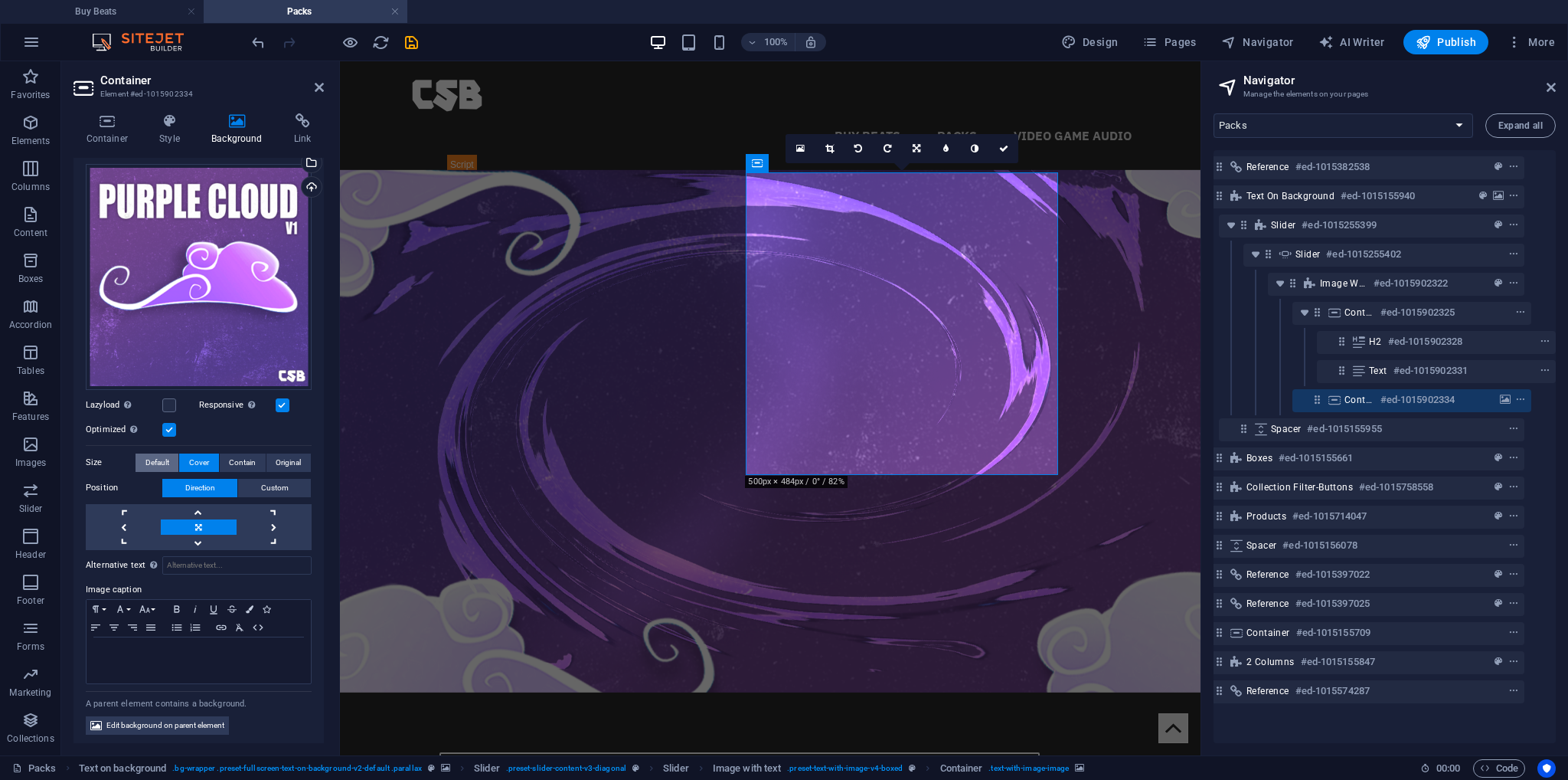
click at [147, 457] on span "Default" at bounding box center [158, 462] width 24 height 18
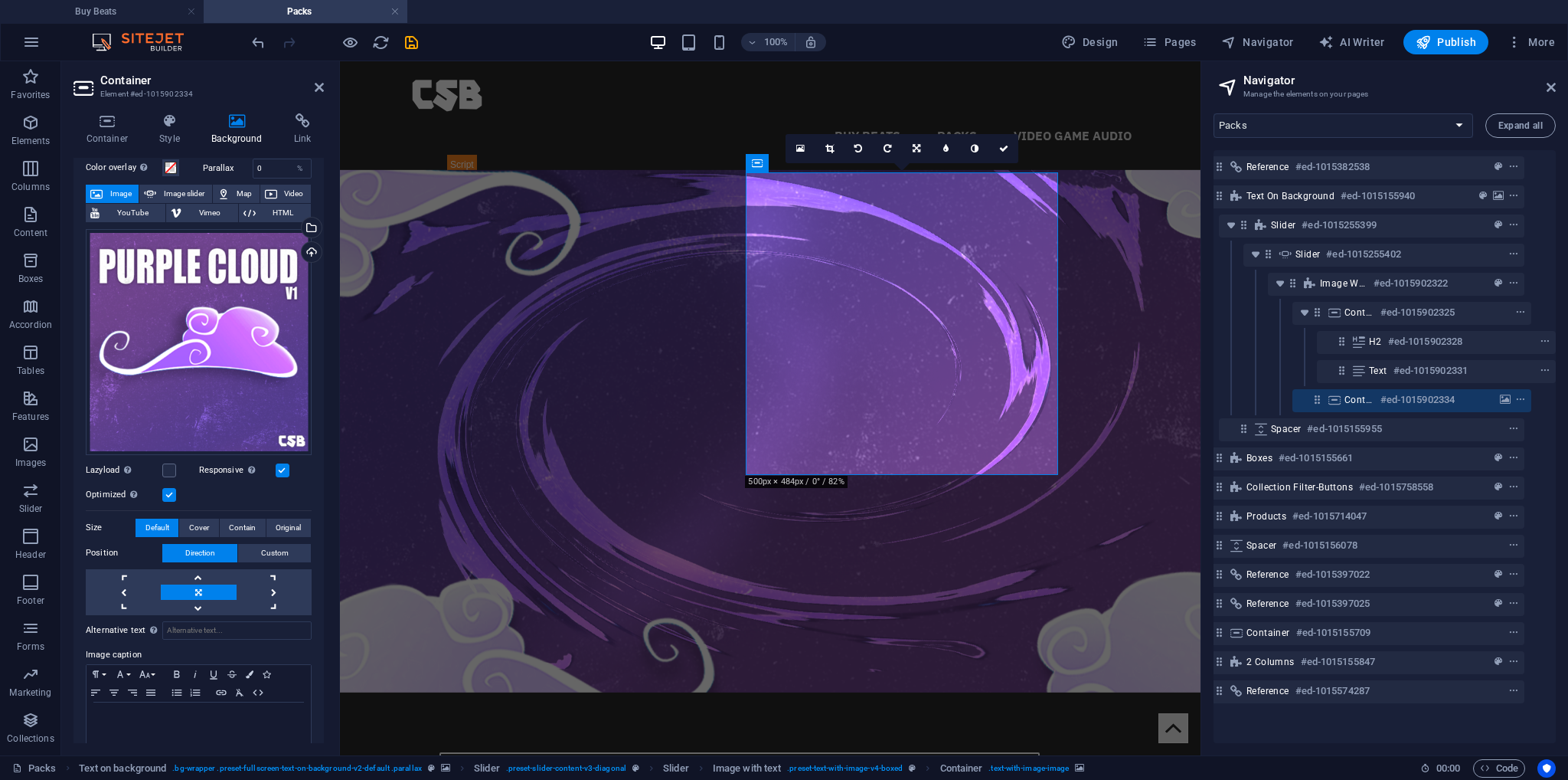
scroll to position [53, 0]
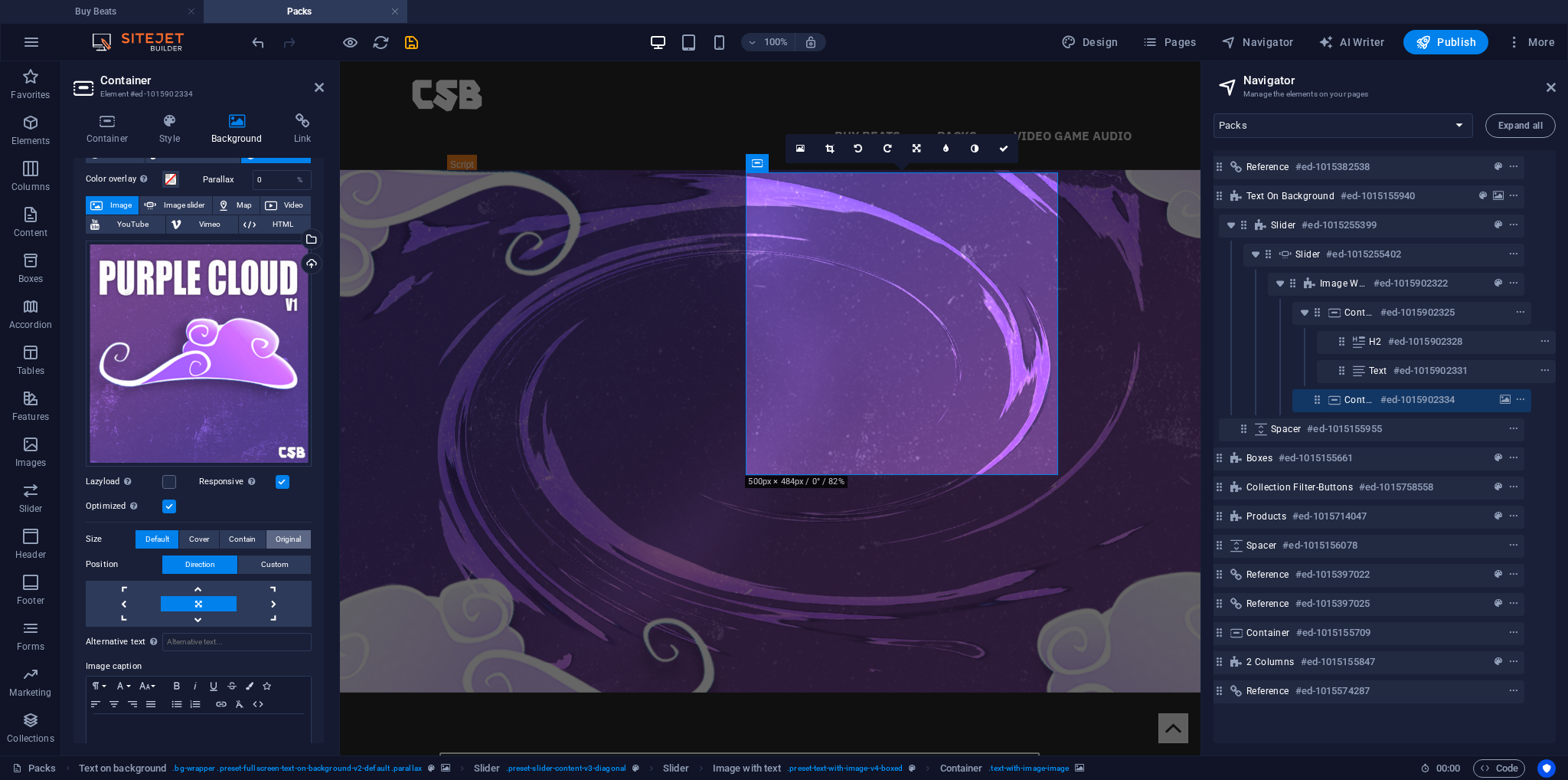
click at [279, 530] on span "Original" at bounding box center [288, 539] width 26 height 18
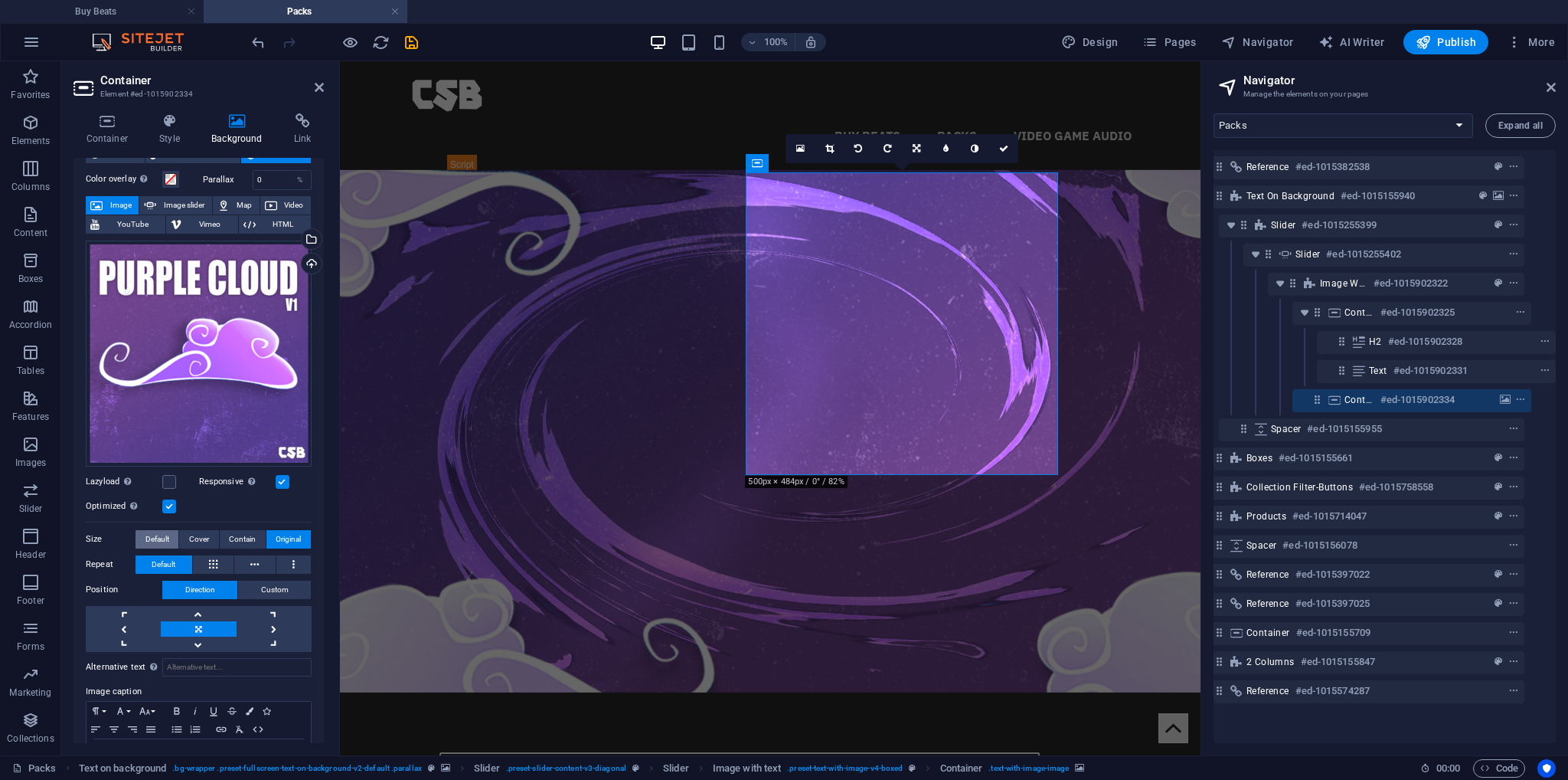
click at [147, 531] on span "Default" at bounding box center [158, 539] width 24 height 18
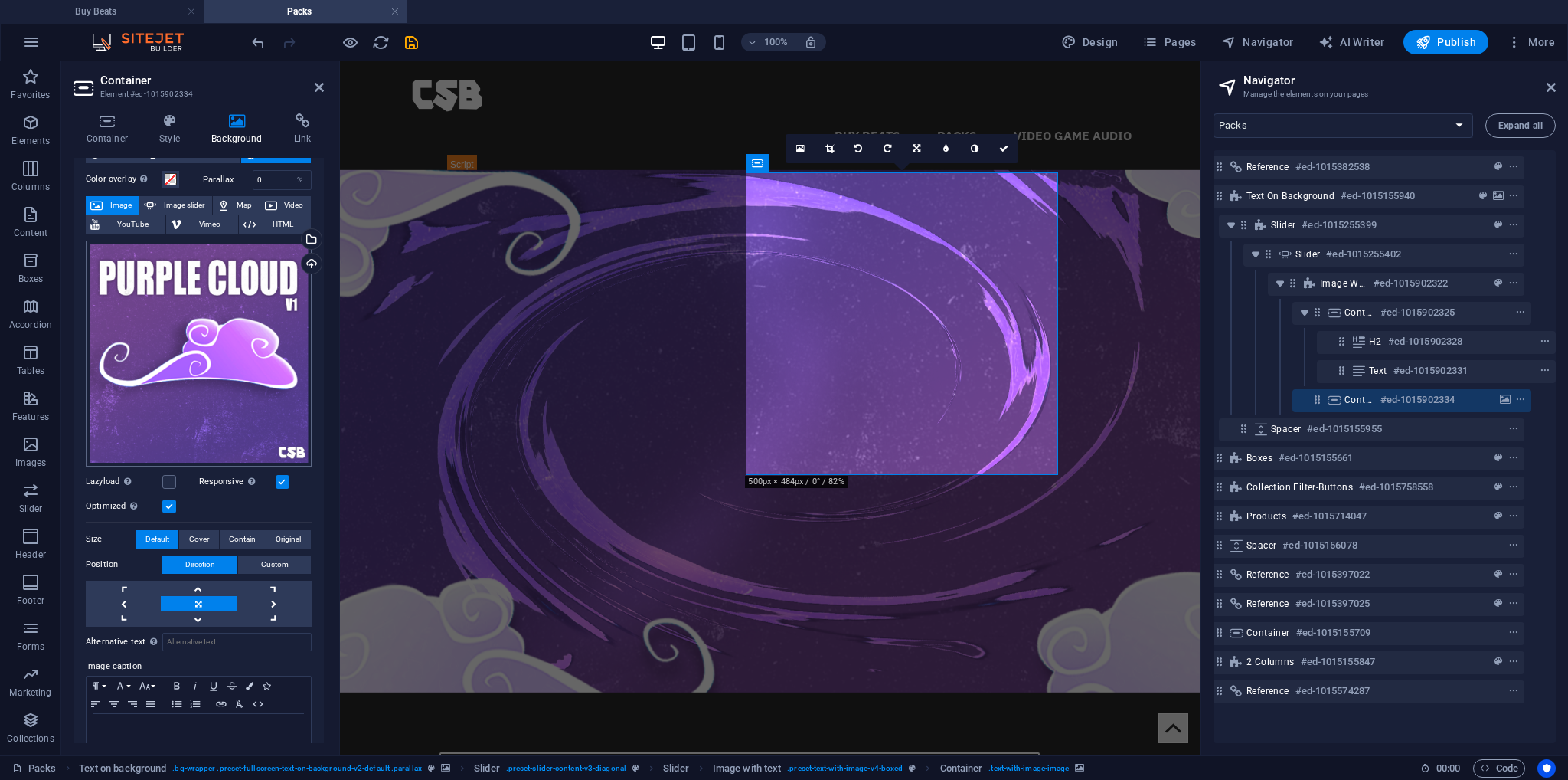
scroll to position [0, 0]
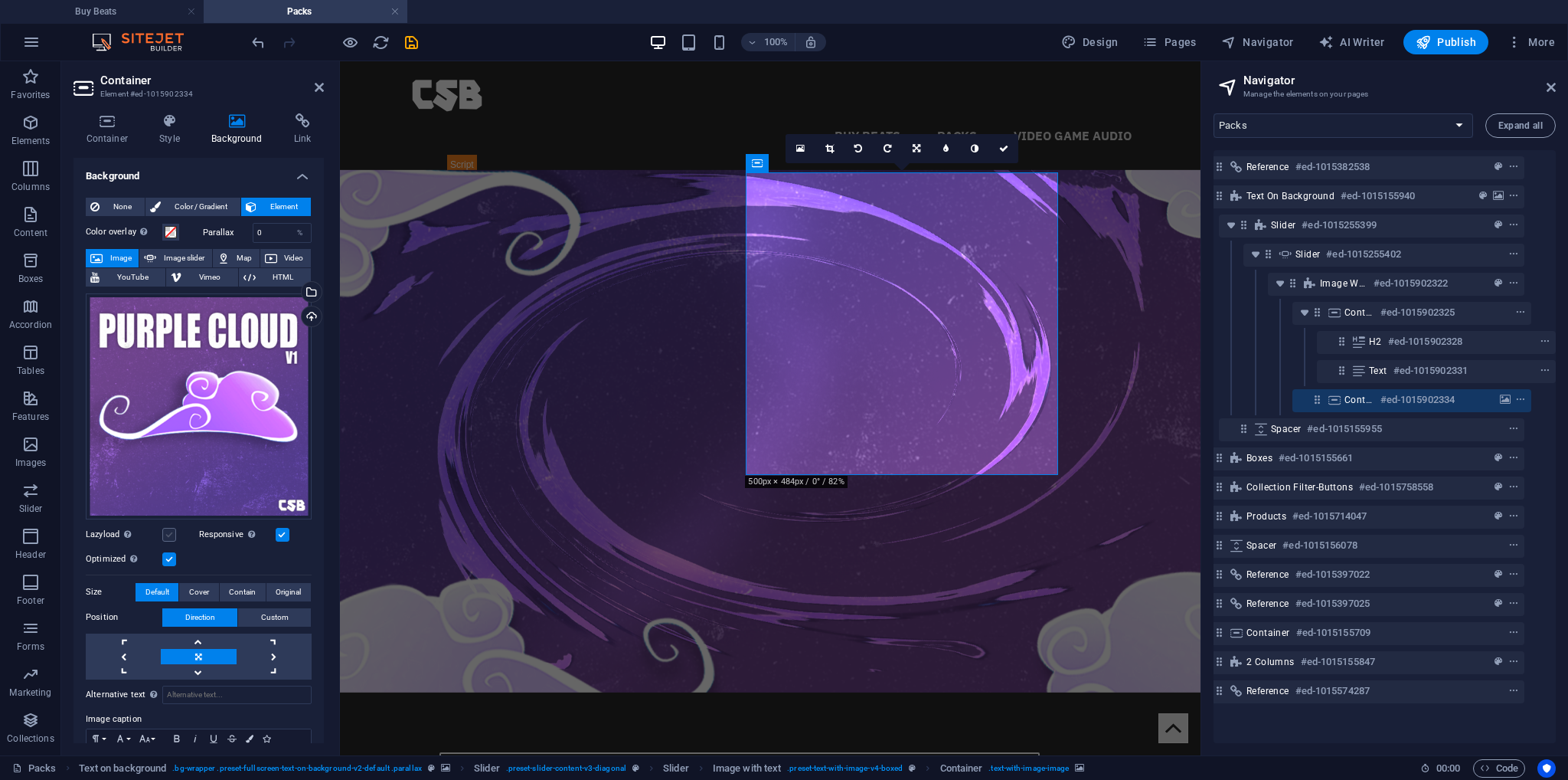
click at [168, 529] on label at bounding box center [169, 534] width 14 height 14
click at [0, 0] on input "Lazyload Loading images after the page loads improves page speed." at bounding box center [0, 0] width 0 height 0
click at [168, 529] on label at bounding box center [169, 534] width 14 height 14
click at [0, 0] on input "Lazyload Loading images after the page loads improves page speed." at bounding box center [0, 0] width 0 height 0
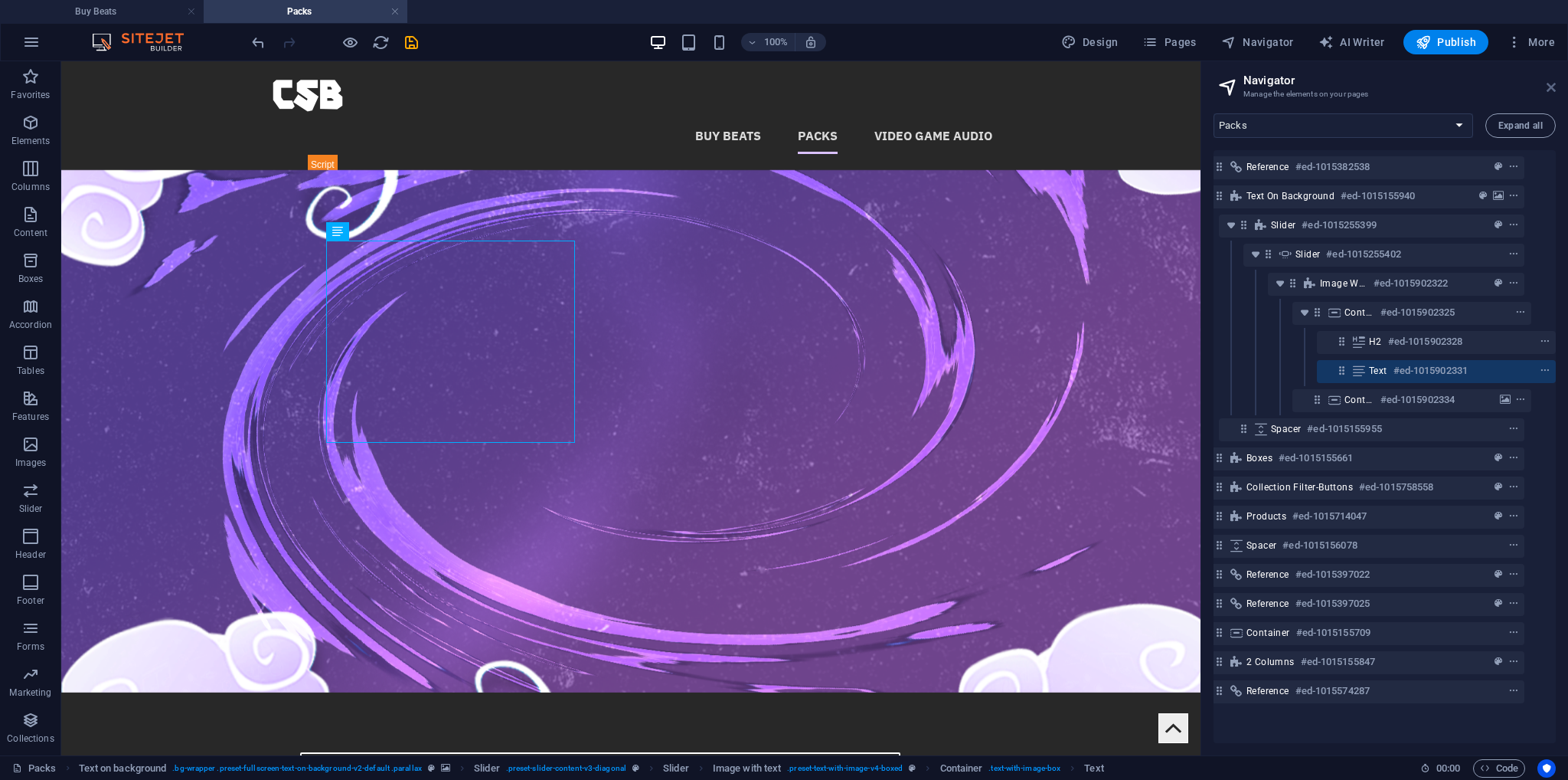
drag, startPoint x: 1554, startPoint y: 86, endPoint x: 1129, endPoint y: 165, distance: 432.3
click at [1554, 86] on icon at bounding box center [1551, 86] width 9 height 12
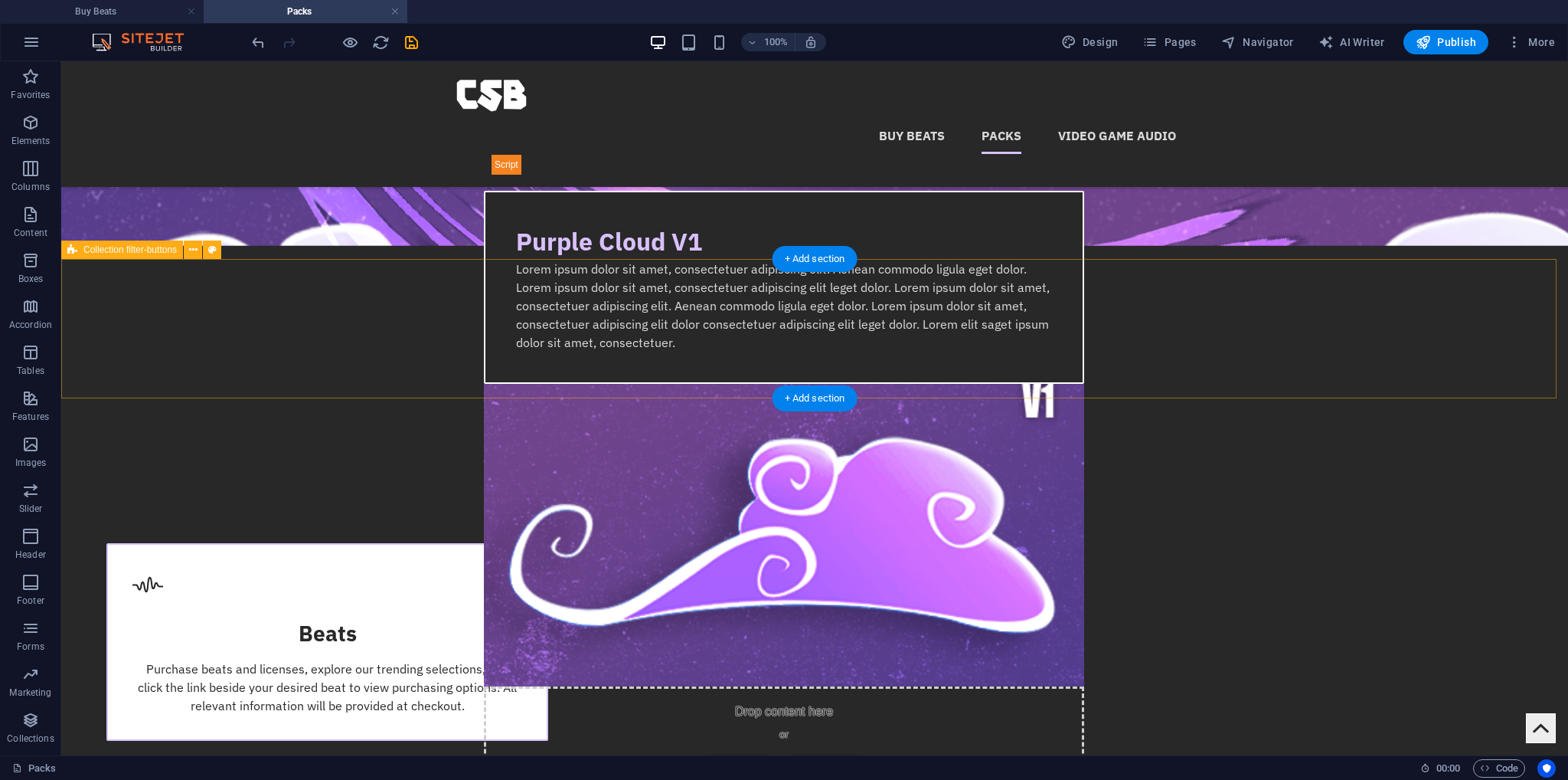
scroll to position [460, 0]
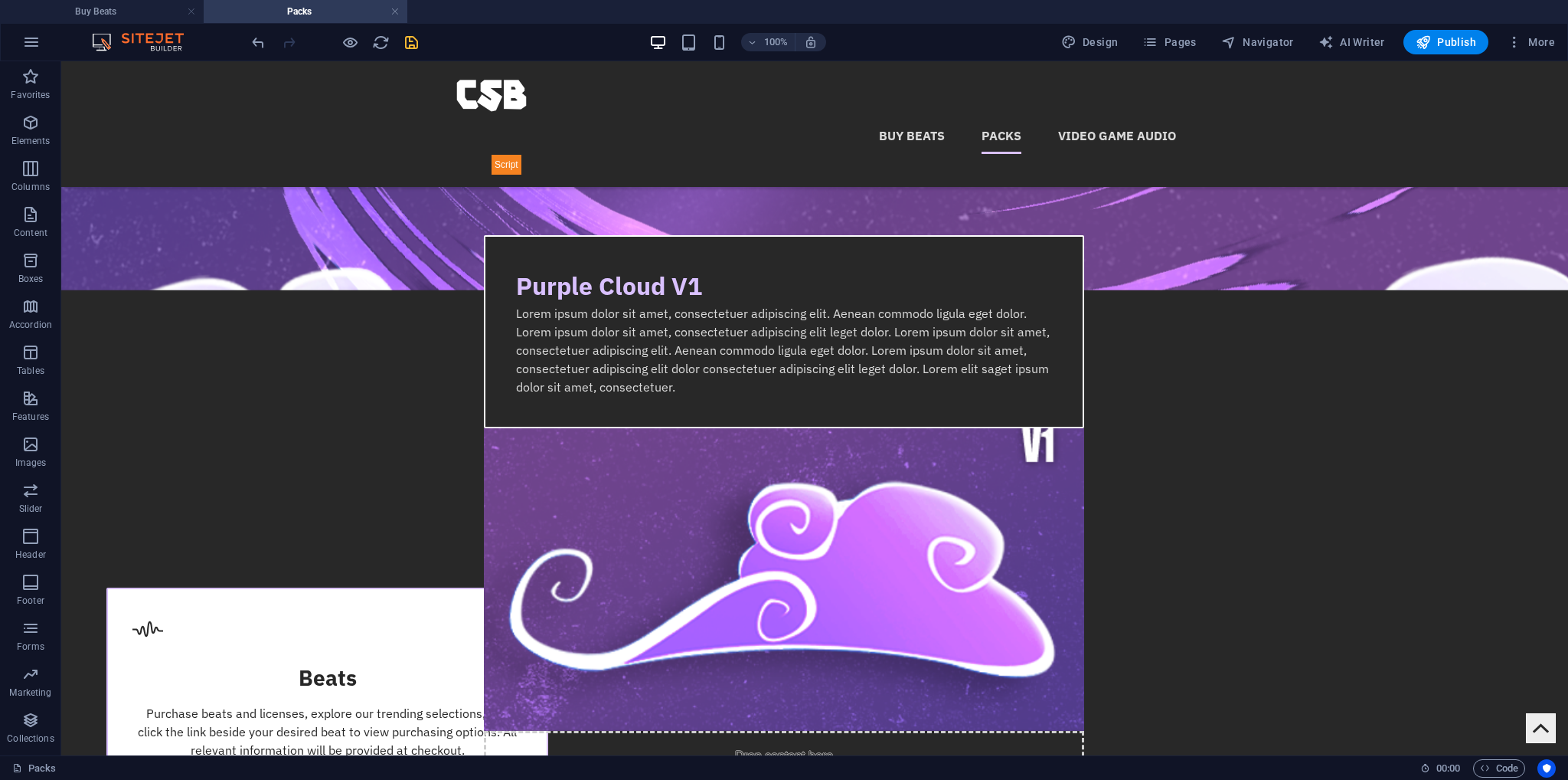
click at [414, 44] on icon "save" at bounding box center [411, 42] width 18 height 18
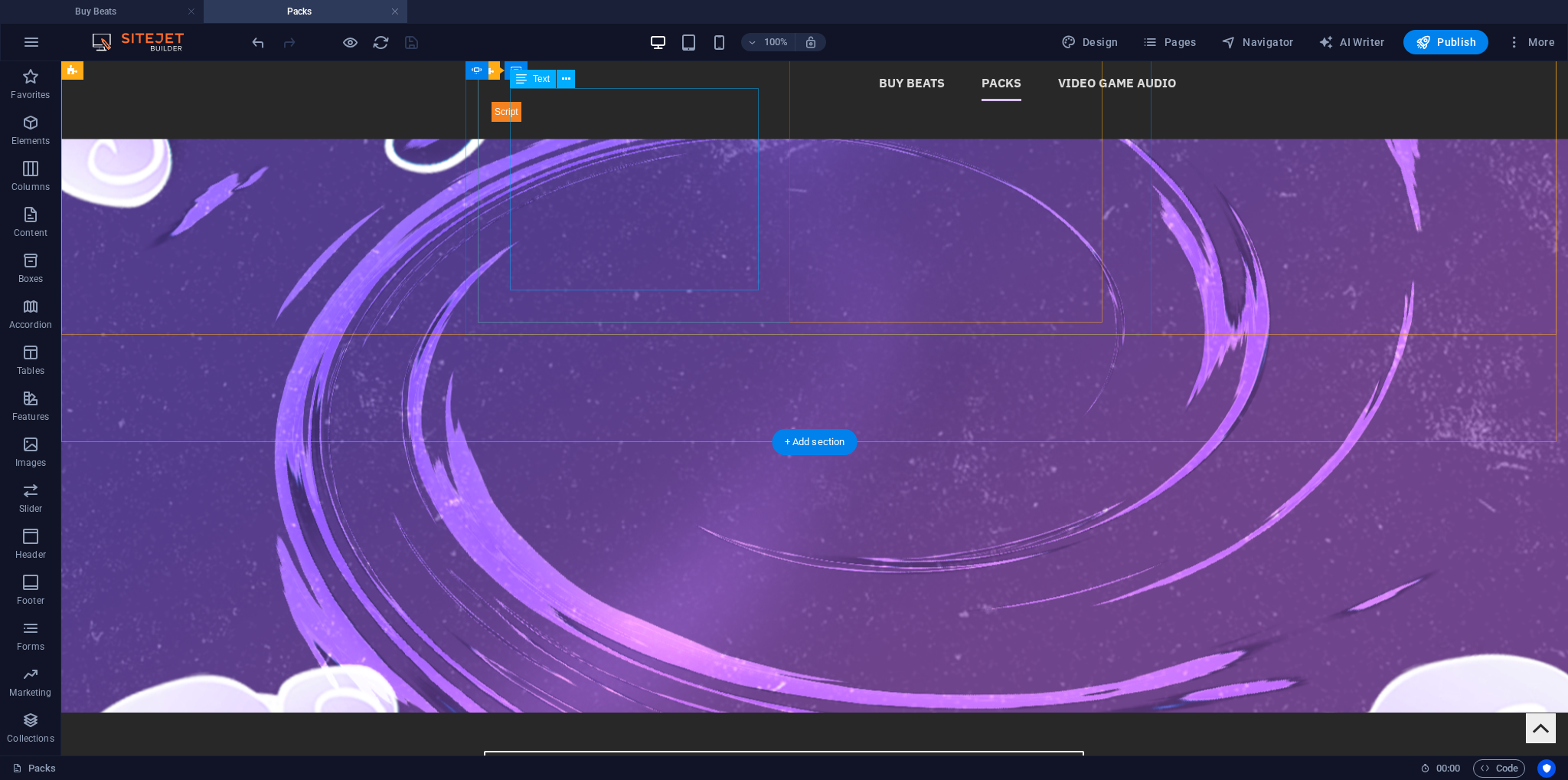
scroll to position [0, 0]
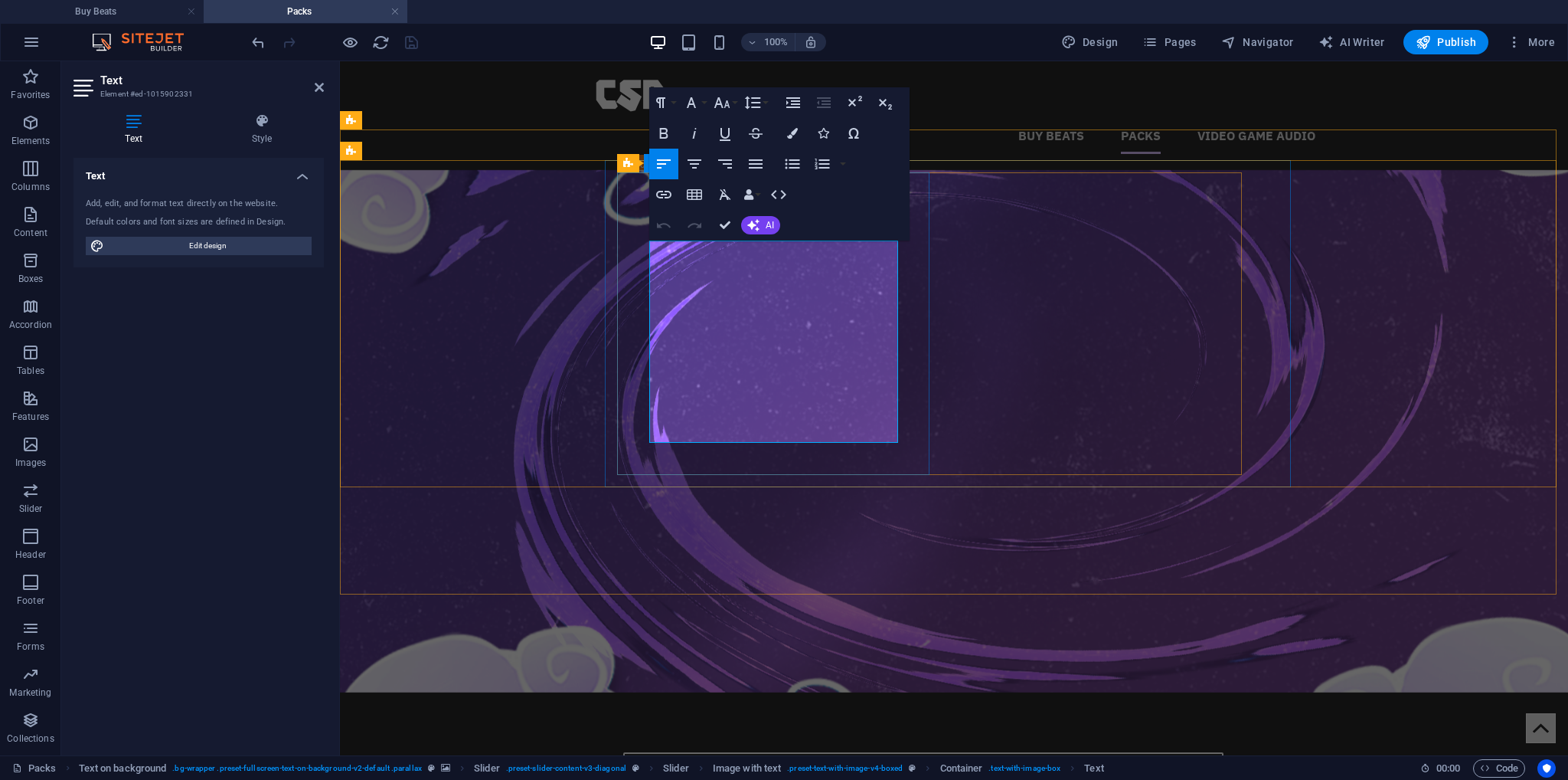
click at [741, 221] on button "AI" at bounding box center [760, 225] width 39 height 18
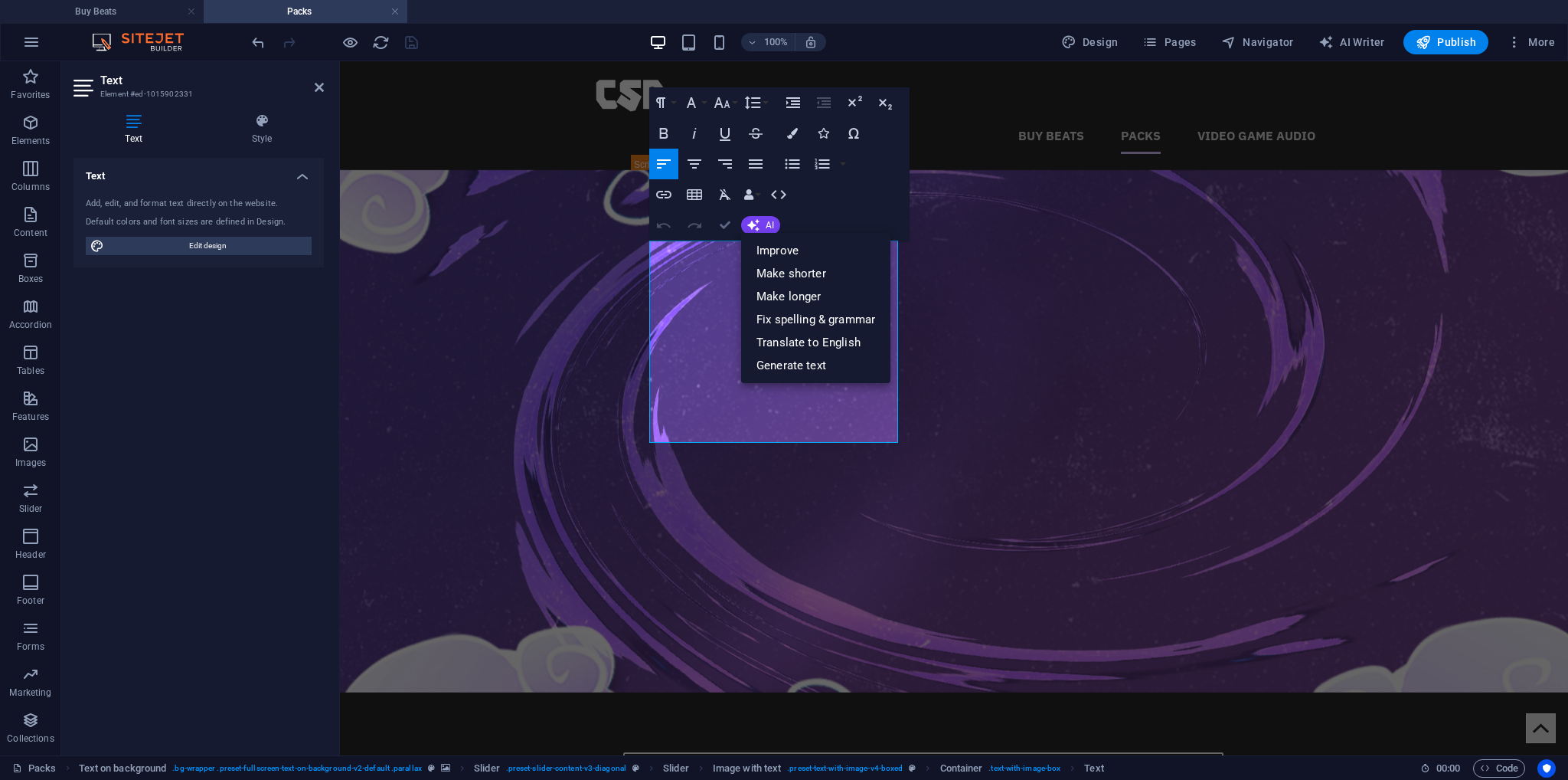
drag, startPoint x: 724, startPoint y: 220, endPoint x: 665, endPoint y: 175, distance: 74.2
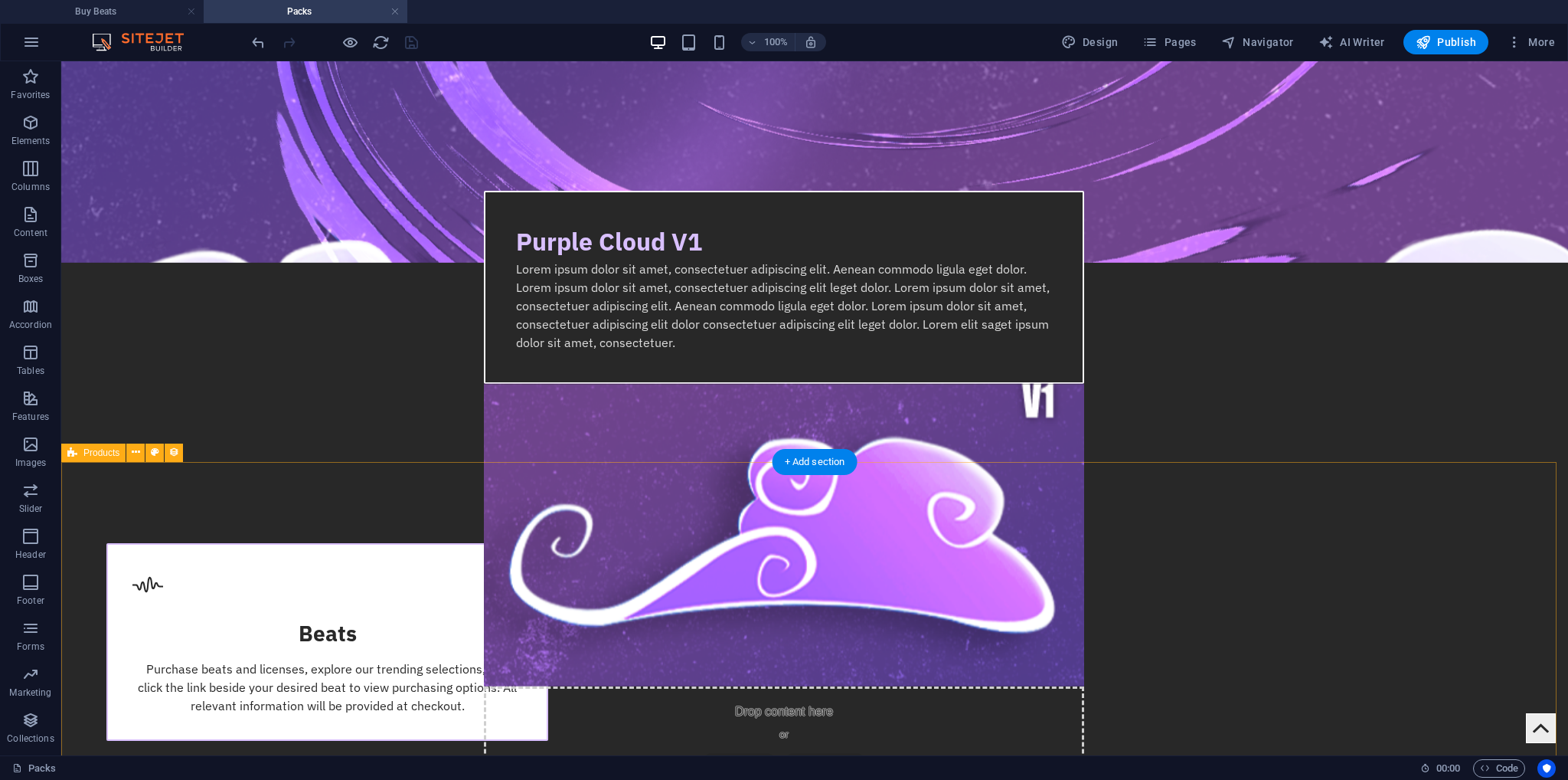
scroll to position [690, 0]
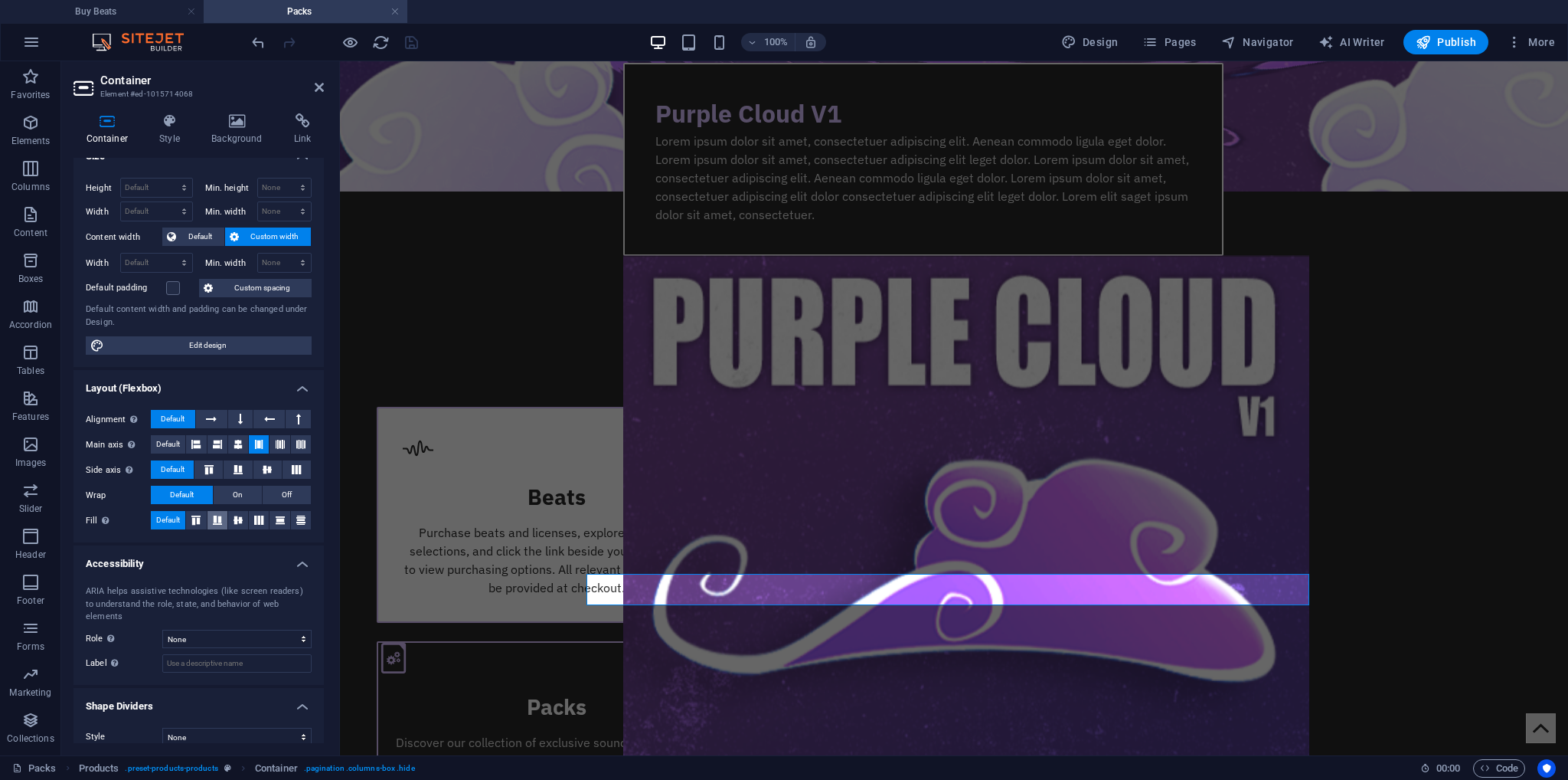
scroll to position [243, 0]
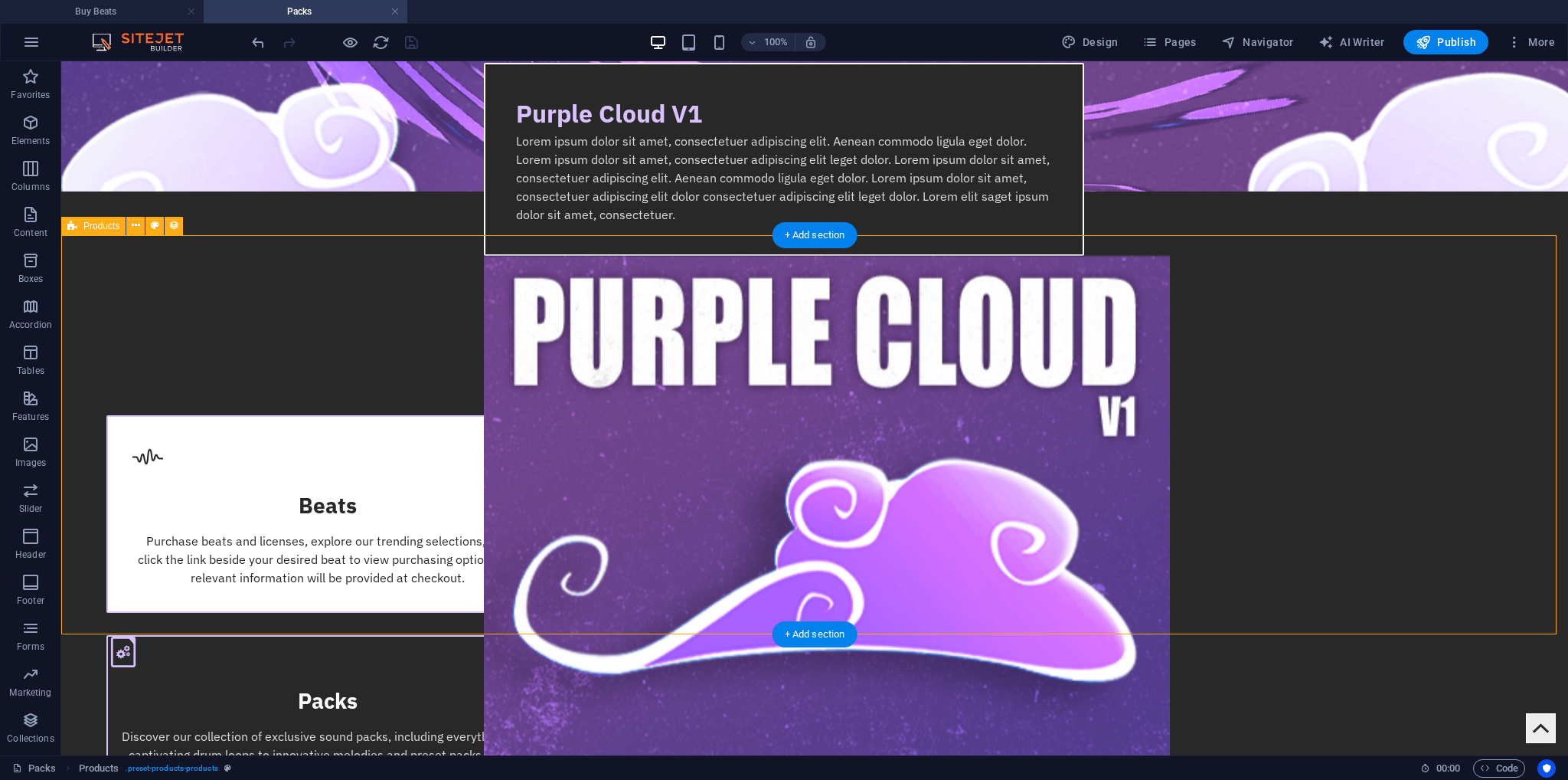
select select "68e28f2040f240b14f088aa1"
select select "[DOMAIN_NAME]"
select select "rem"
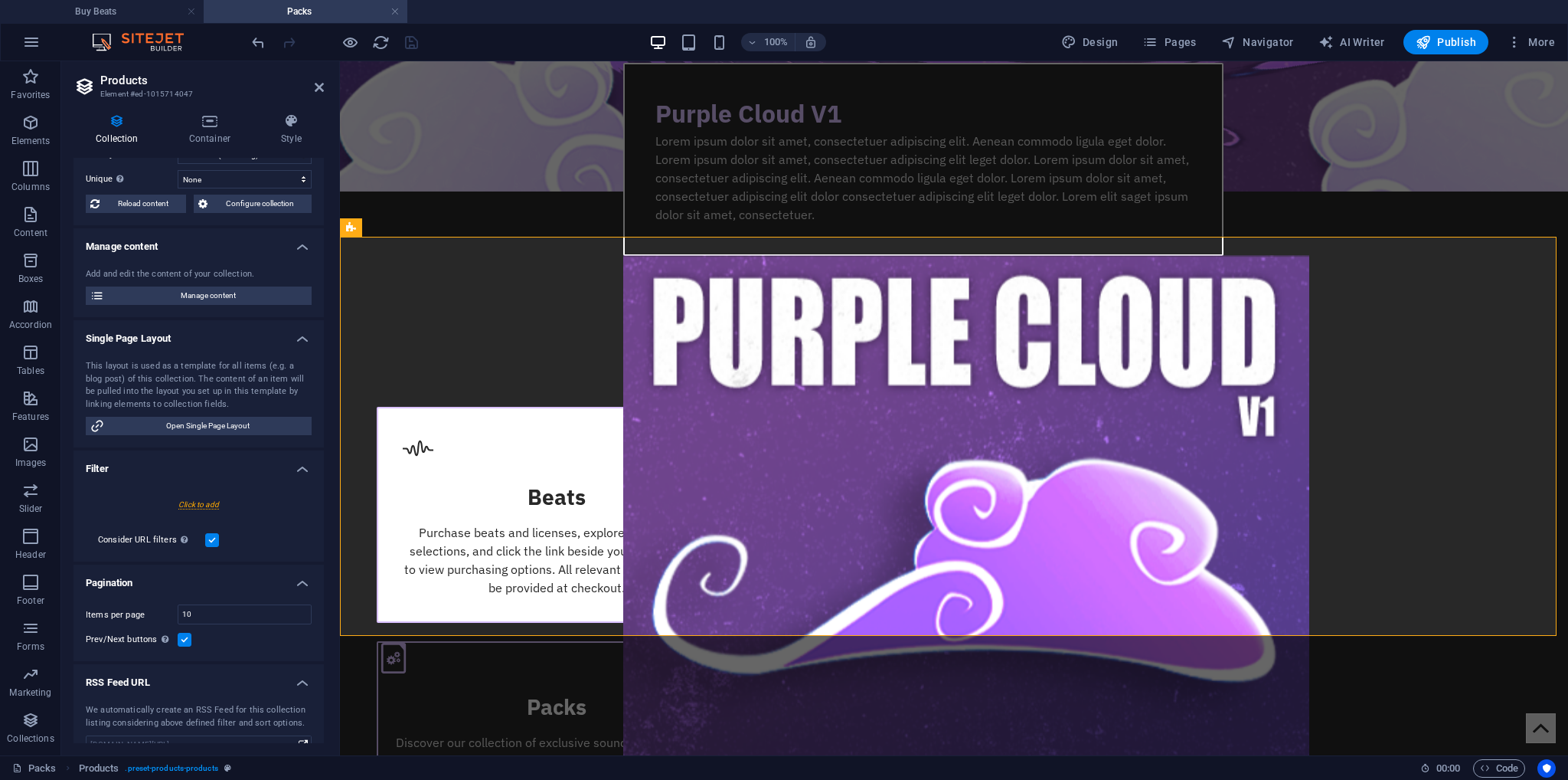
scroll to position [99, 0]
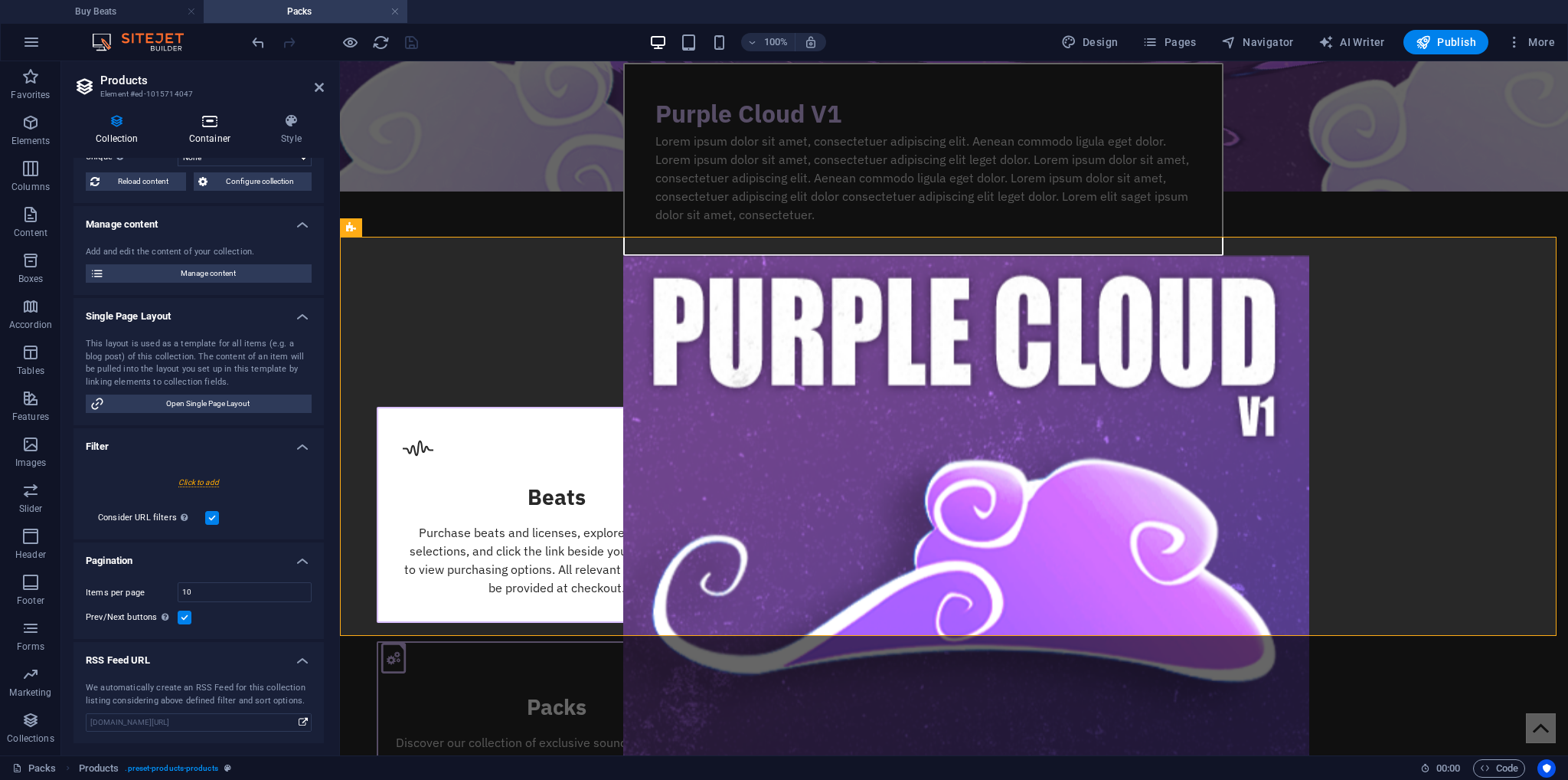
click at [220, 137] on h4 "Container" at bounding box center [213, 130] width 92 height 32
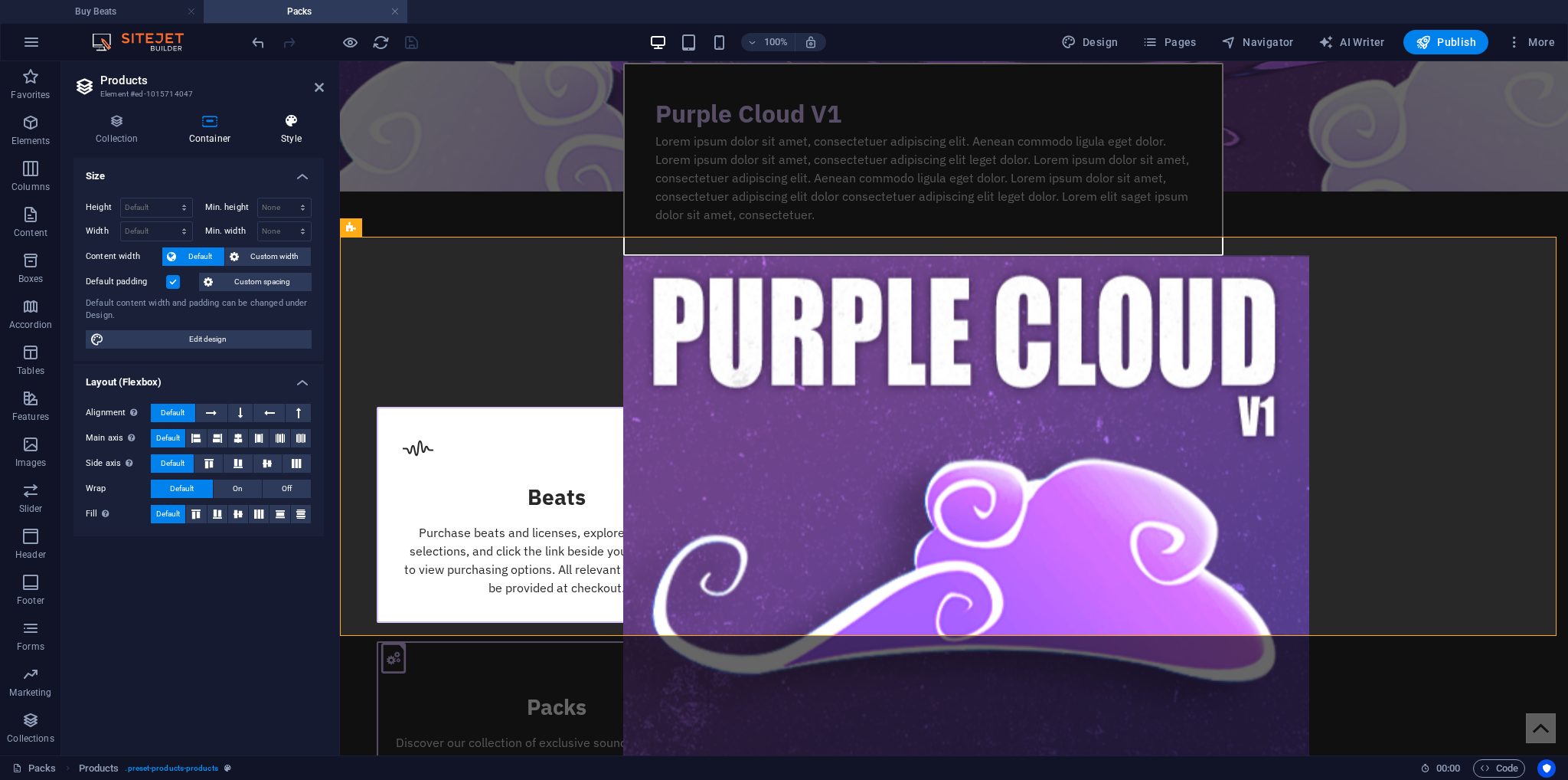
click at [294, 128] on icon at bounding box center [291, 121] width 65 height 15
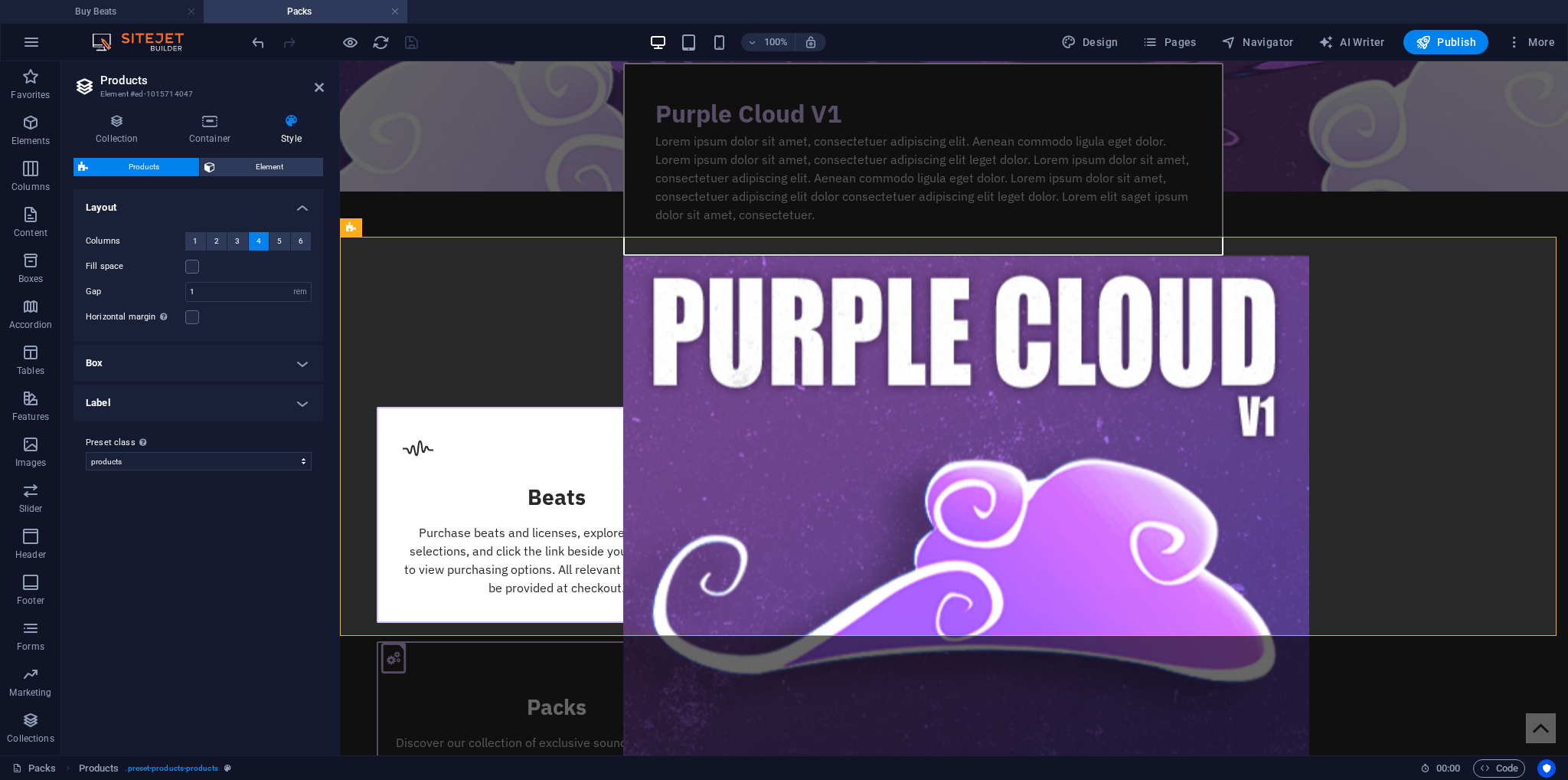
click at [162, 408] on h4 "Label" at bounding box center [199, 403] width 251 height 37
click at [169, 364] on h4 "Box" at bounding box center [199, 364] width 251 height 37
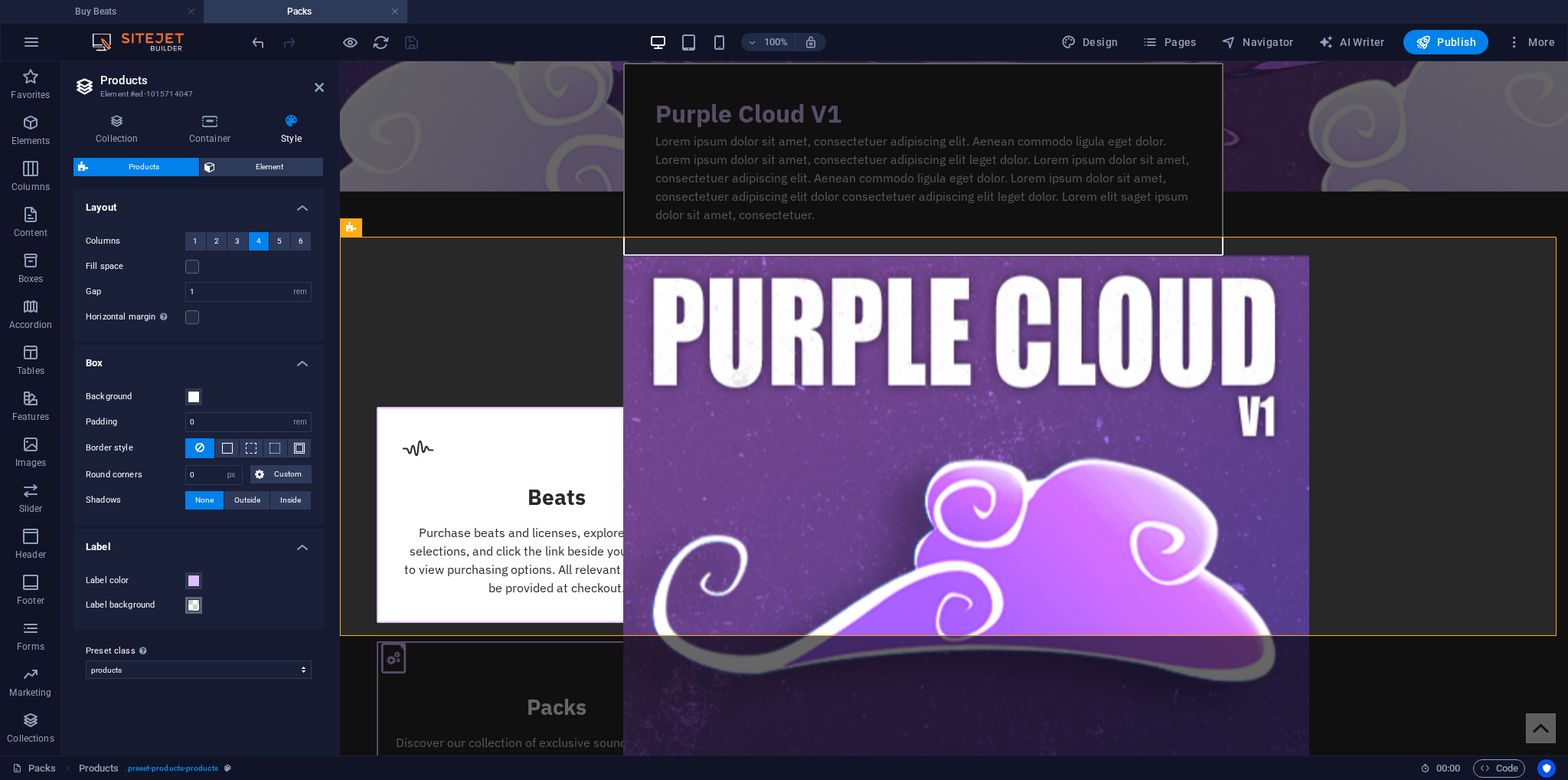
click at [194, 605] on span at bounding box center [193, 605] width 12 height 12
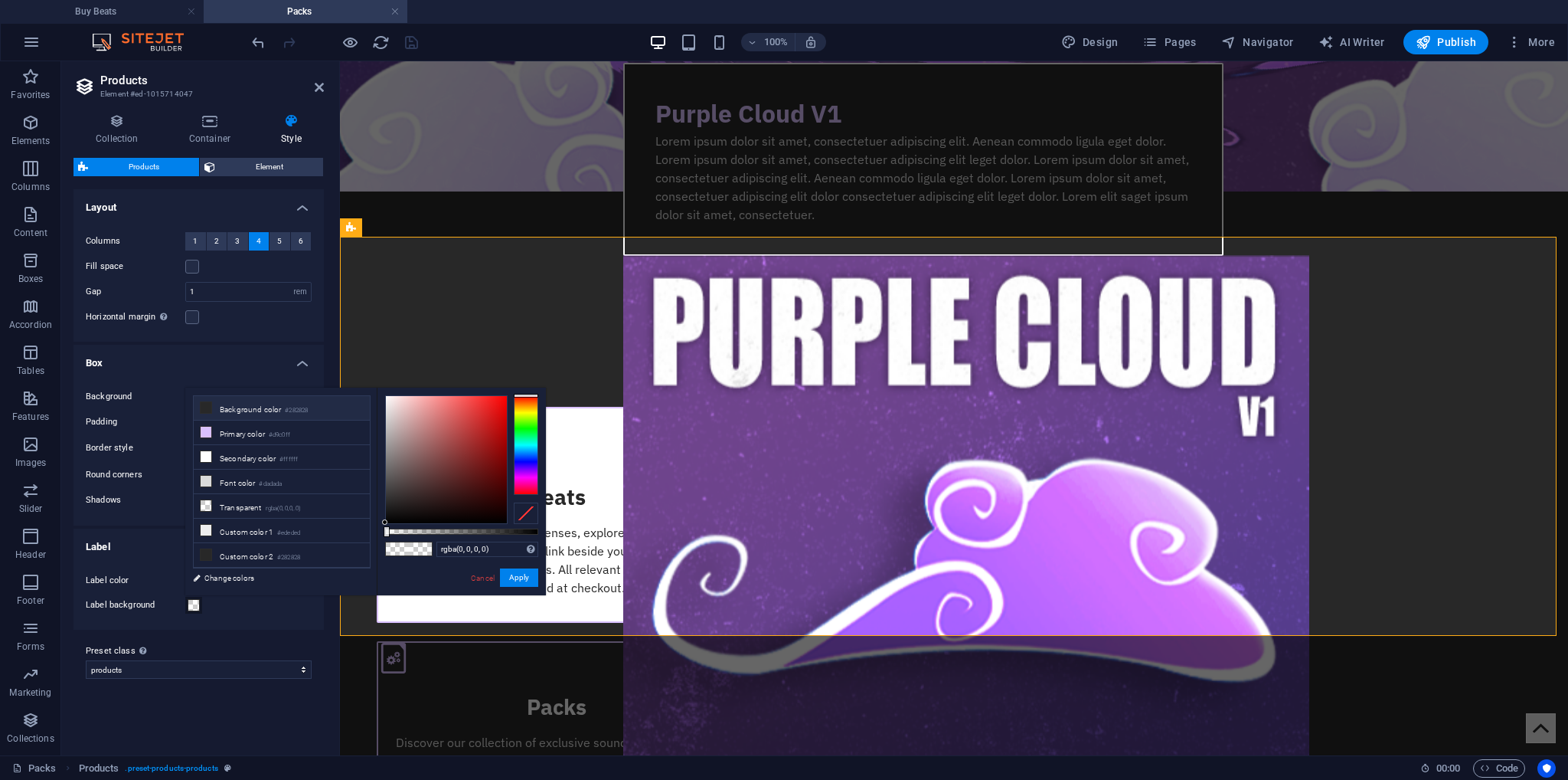
click at [263, 416] on li "Background color #282828" at bounding box center [282, 408] width 176 height 25
type input "#282828"
click at [514, 566] on div "#282828 Supported formats #0852ed rgb(8, 82, 237) rgba(8, 82, 237, 90%) hsv(221…" at bounding box center [461, 602] width 169 height 430
click at [521, 581] on button "Apply" at bounding box center [519, 577] width 38 height 18
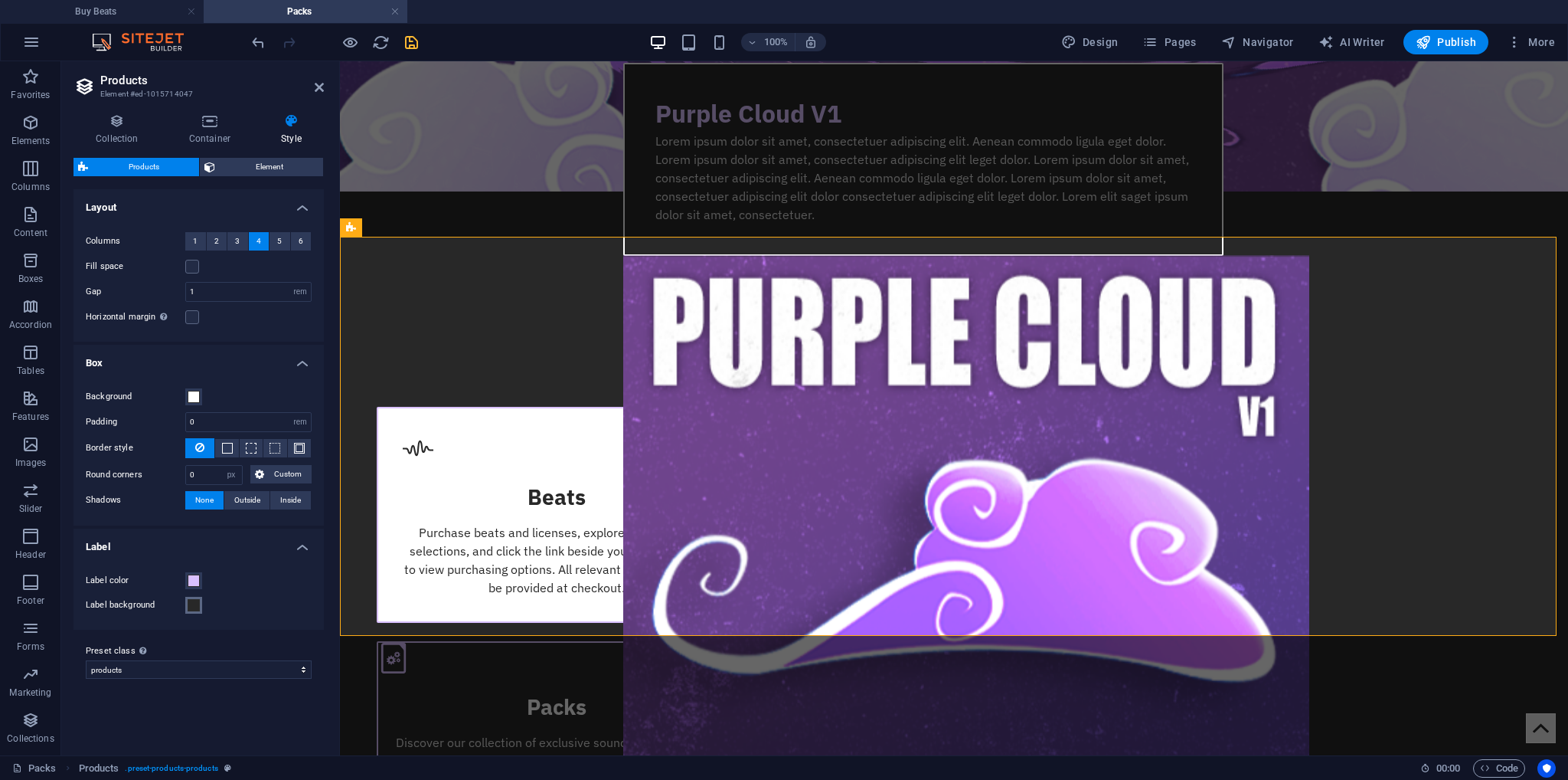
click at [190, 603] on span at bounding box center [193, 605] width 12 height 12
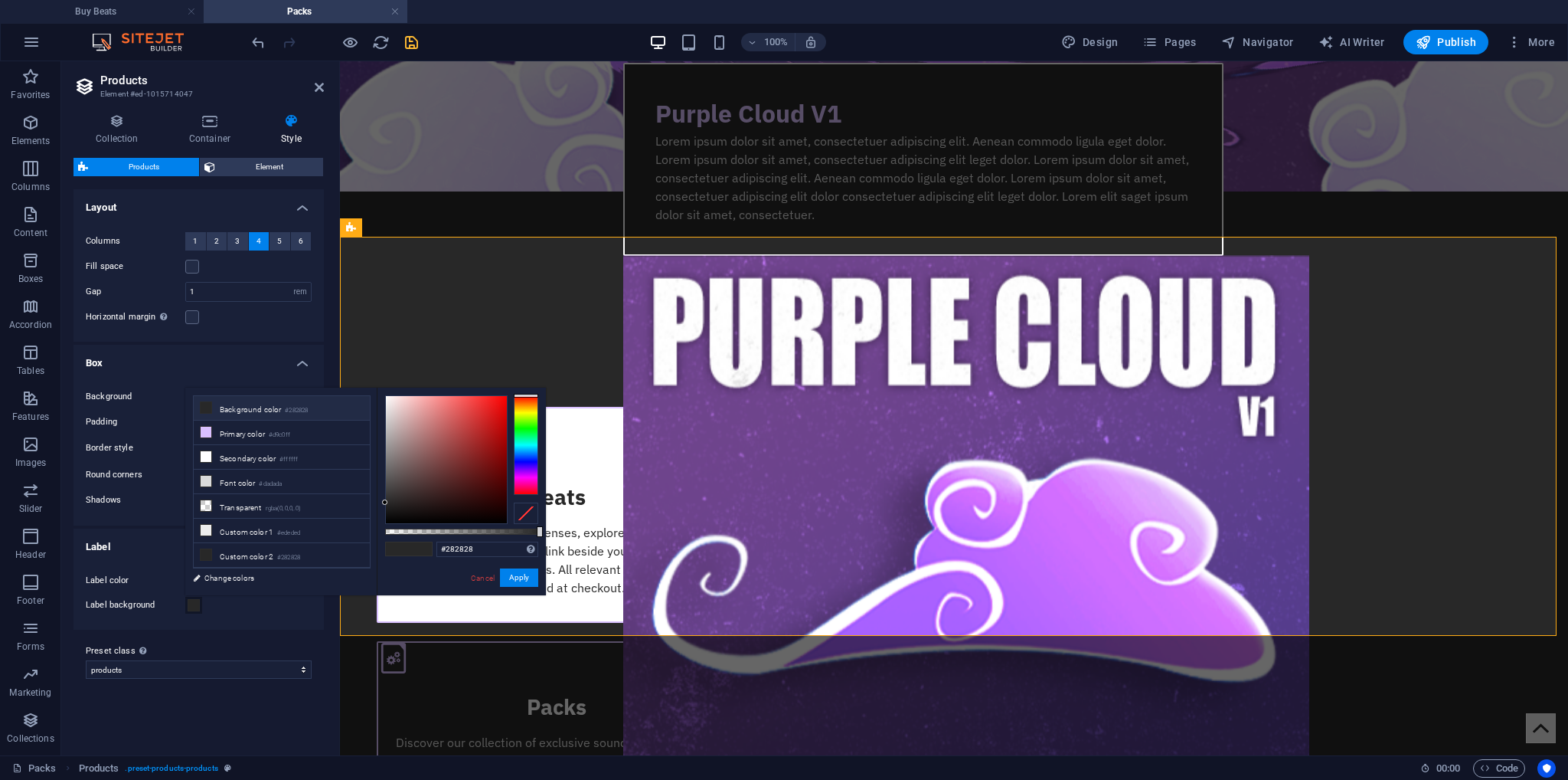
click at [526, 511] on div at bounding box center [526, 513] width 25 height 22
click at [518, 573] on button "Apply" at bounding box center [519, 577] width 38 height 18
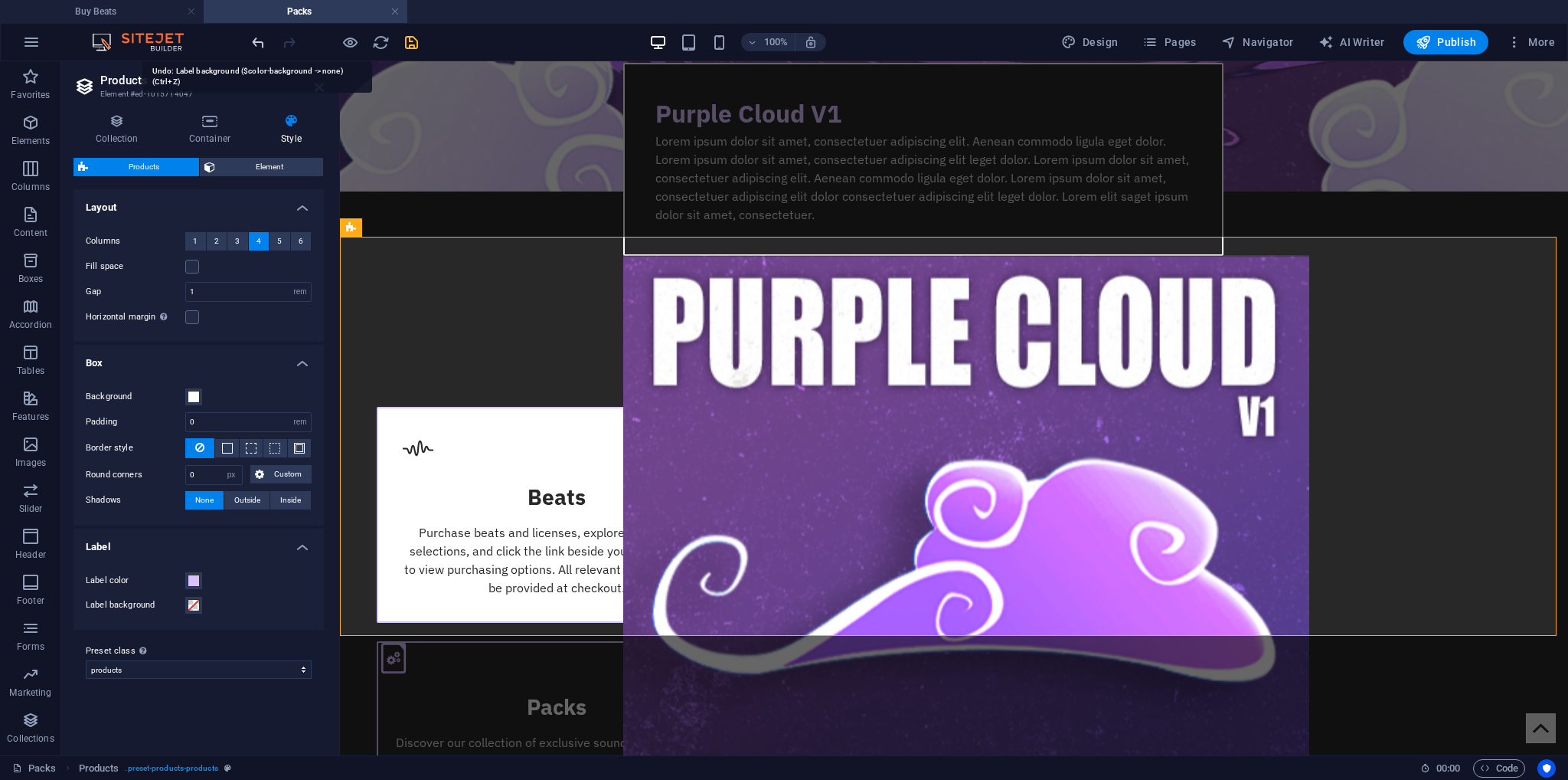
click at [256, 41] on icon "undo" at bounding box center [259, 42] width 18 height 18
click at [221, 163] on span "Element" at bounding box center [269, 167] width 98 height 18
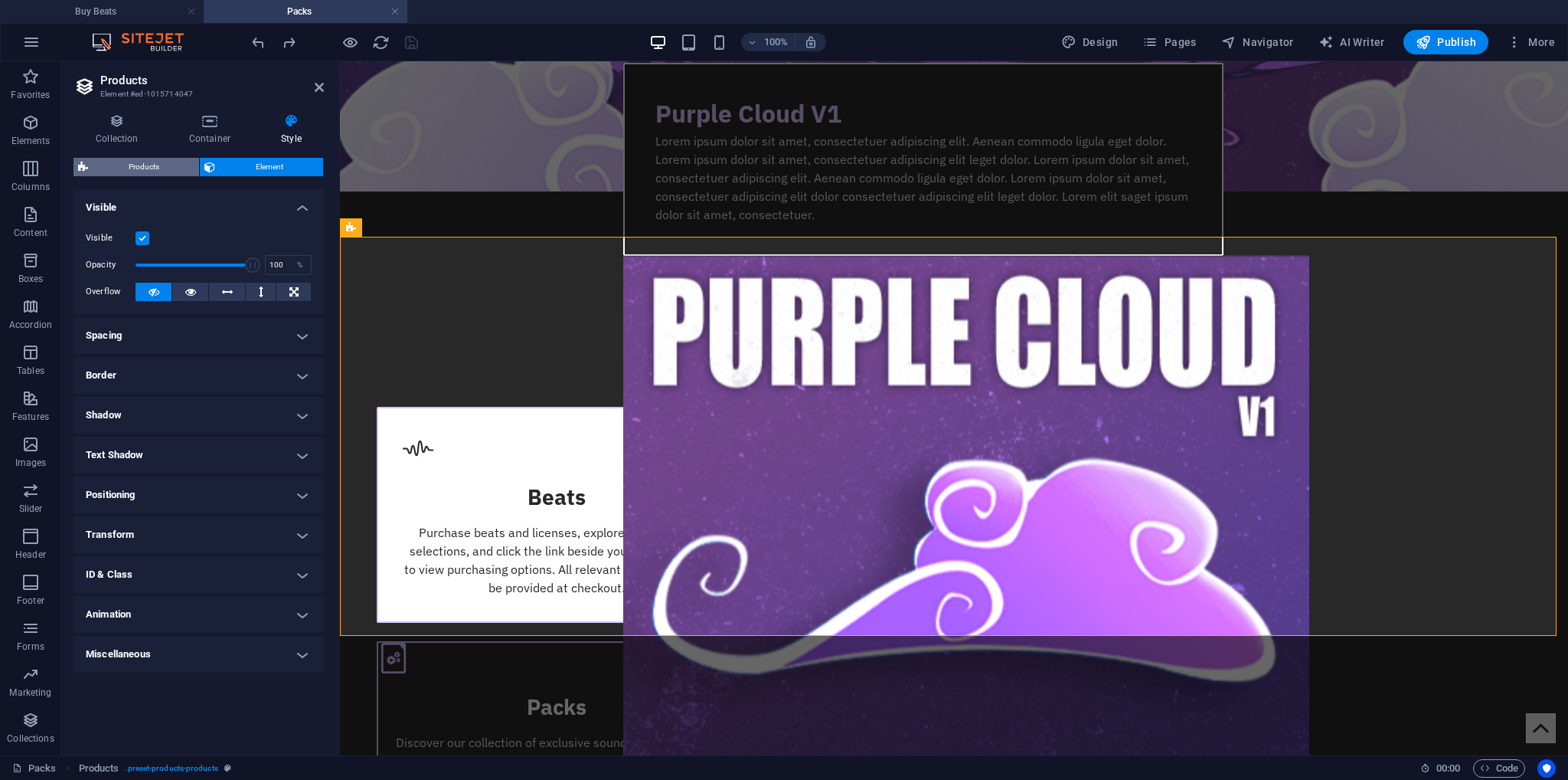
click at [176, 167] on span "Products" at bounding box center [143, 167] width 102 height 18
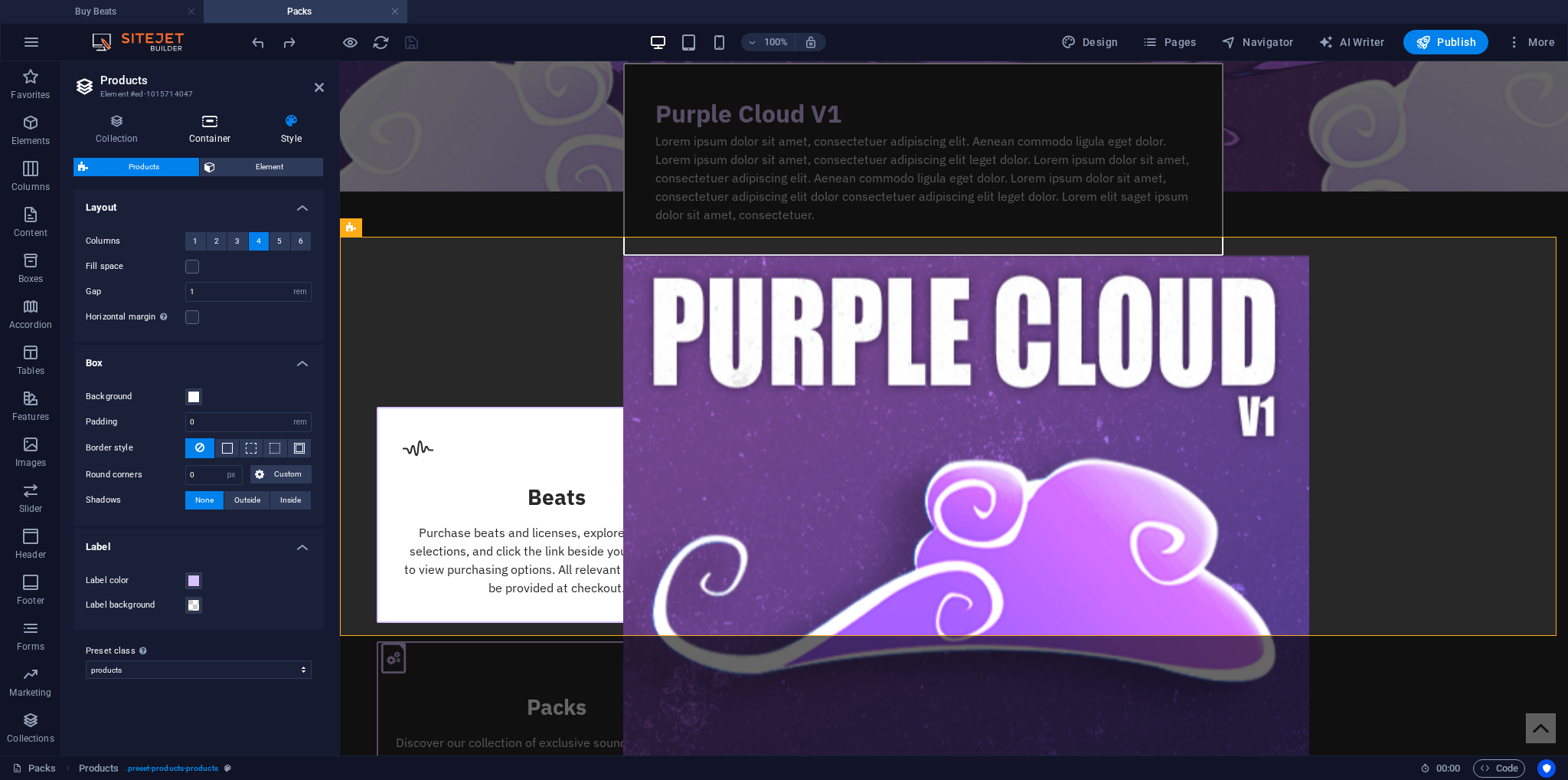
click at [181, 128] on icon at bounding box center [210, 121] width 86 height 15
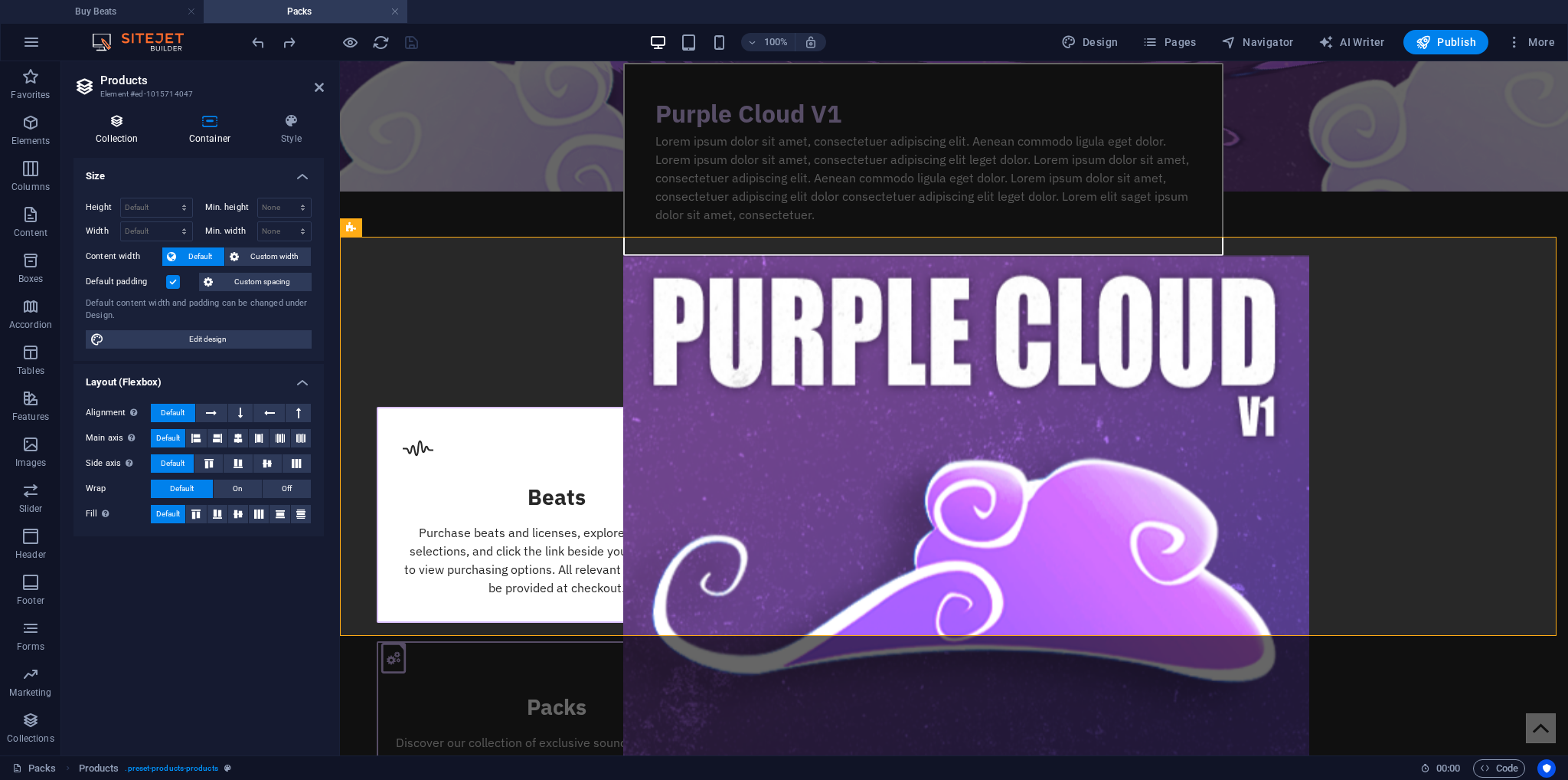
click at [126, 125] on icon at bounding box center [117, 121] width 87 height 15
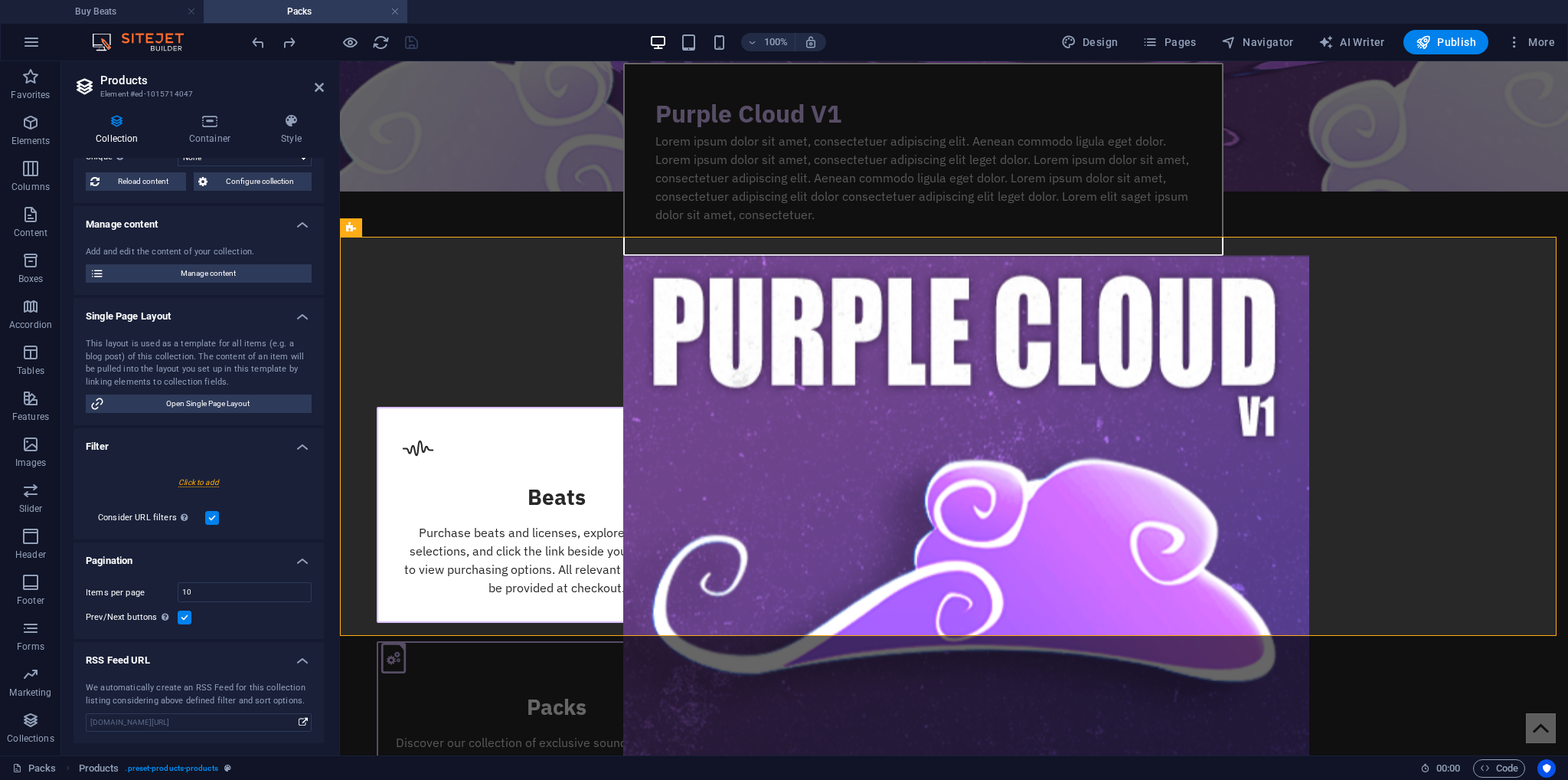
click at [183, 620] on label at bounding box center [184, 617] width 14 height 14
click at [0, 0] on input "Prev/Next buttons Even if checked the pagination will not be displayed when the…" at bounding box center [0, 0] width 0 height 0
click at [182, 617] on label at bounding box center [184, 617] width 14 height 14
click at [0, 0] on input "Prev/Next buttons Even if checked the pagination will not be displayed when the…" at bounding box center [0, 0] width 0 height 0
click at [196, 593] on input "10" at bounding box center [245, 592] width 133 height 18
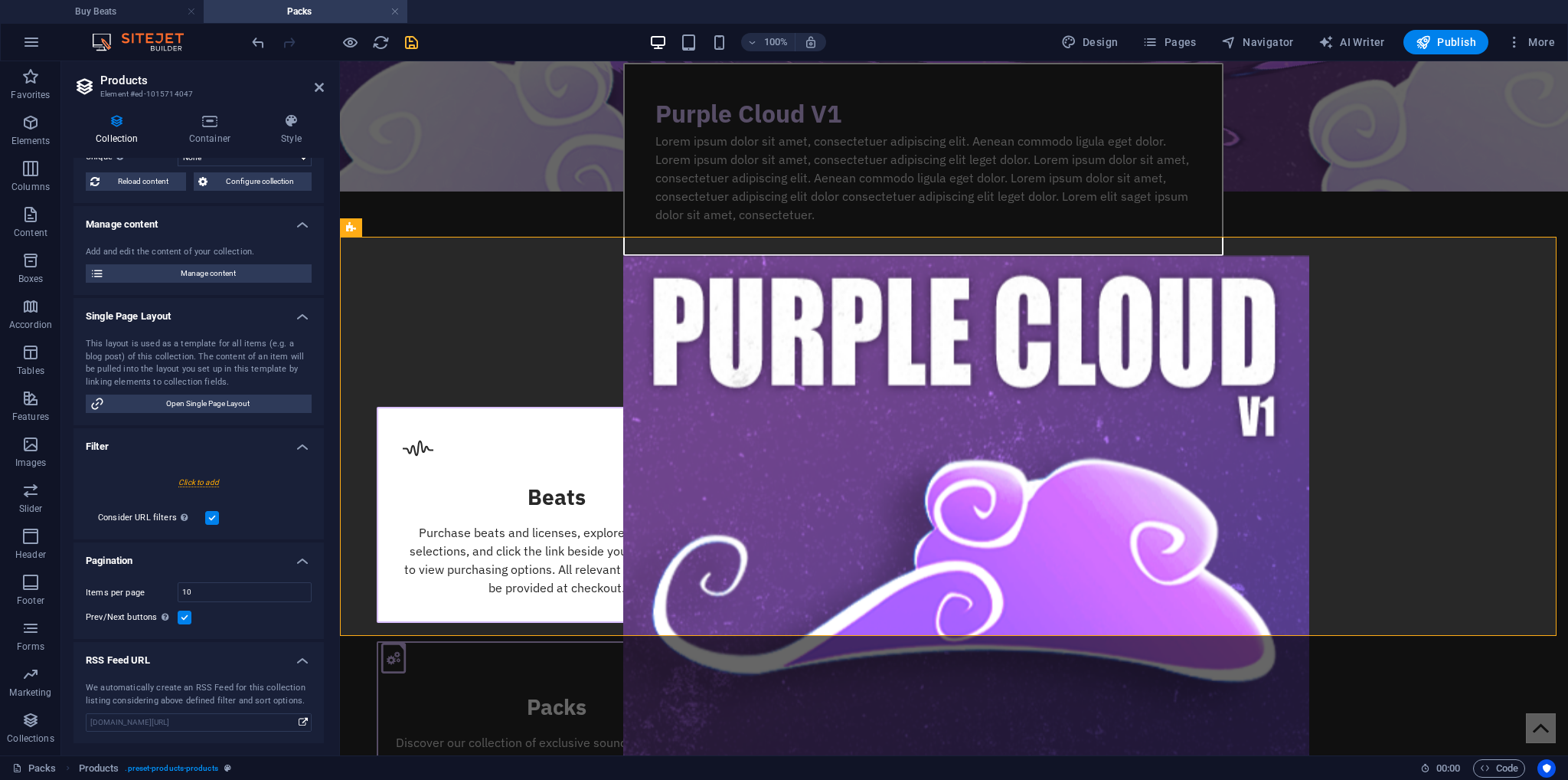
click at [138, 557] on h4 "Pagination" at bounding box center [199, 556] width 251 height 27
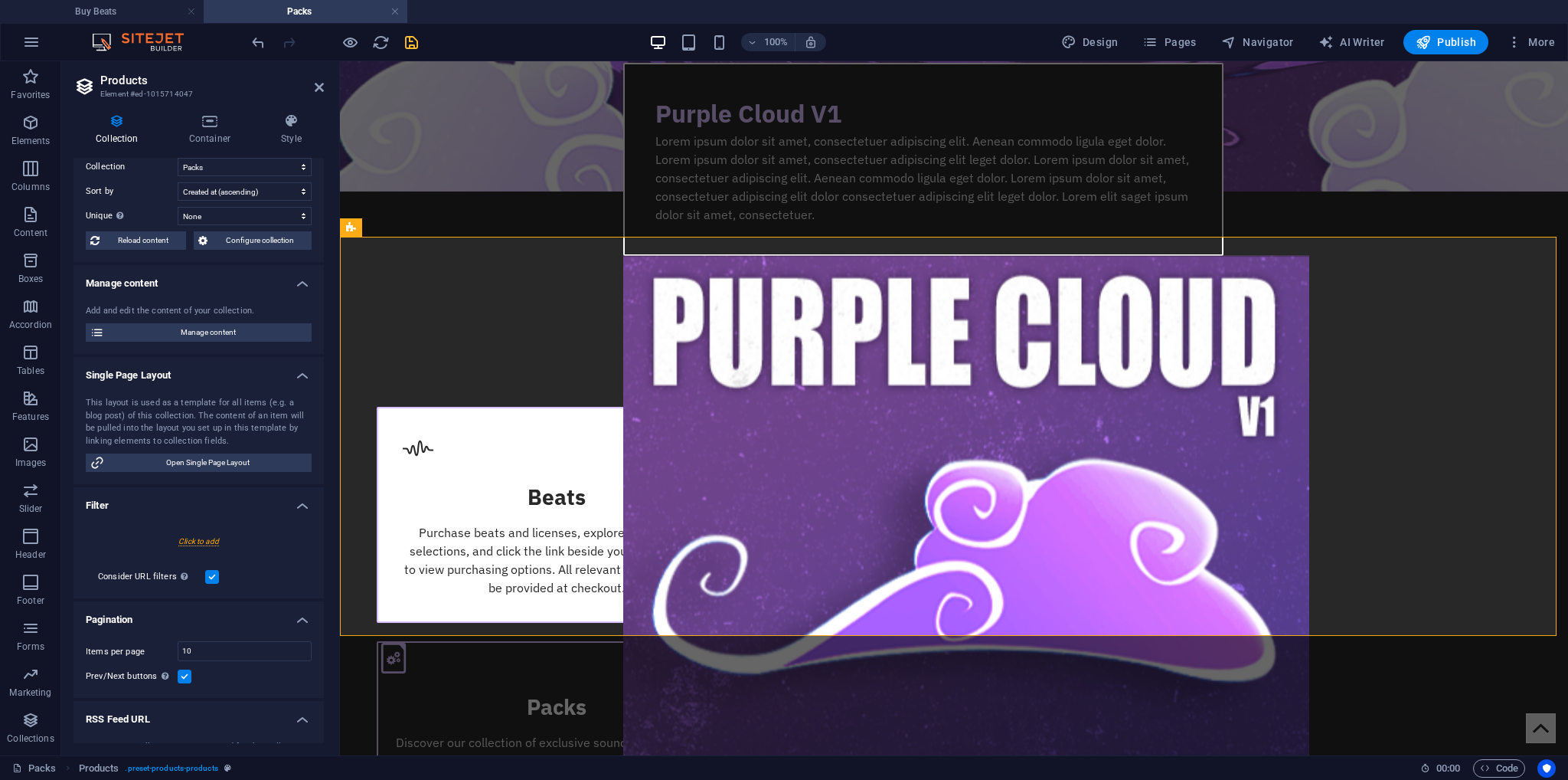
select select "68e28f2040f240b14f088aa1"
drag, startPoint x: 150, startPoint y: 615, endPoint x: 168, endPoint y: 564, distance: 54.1
click at [150, 614] on h4 "Pagination" at bounding box center [199, 620] width 251 height 37
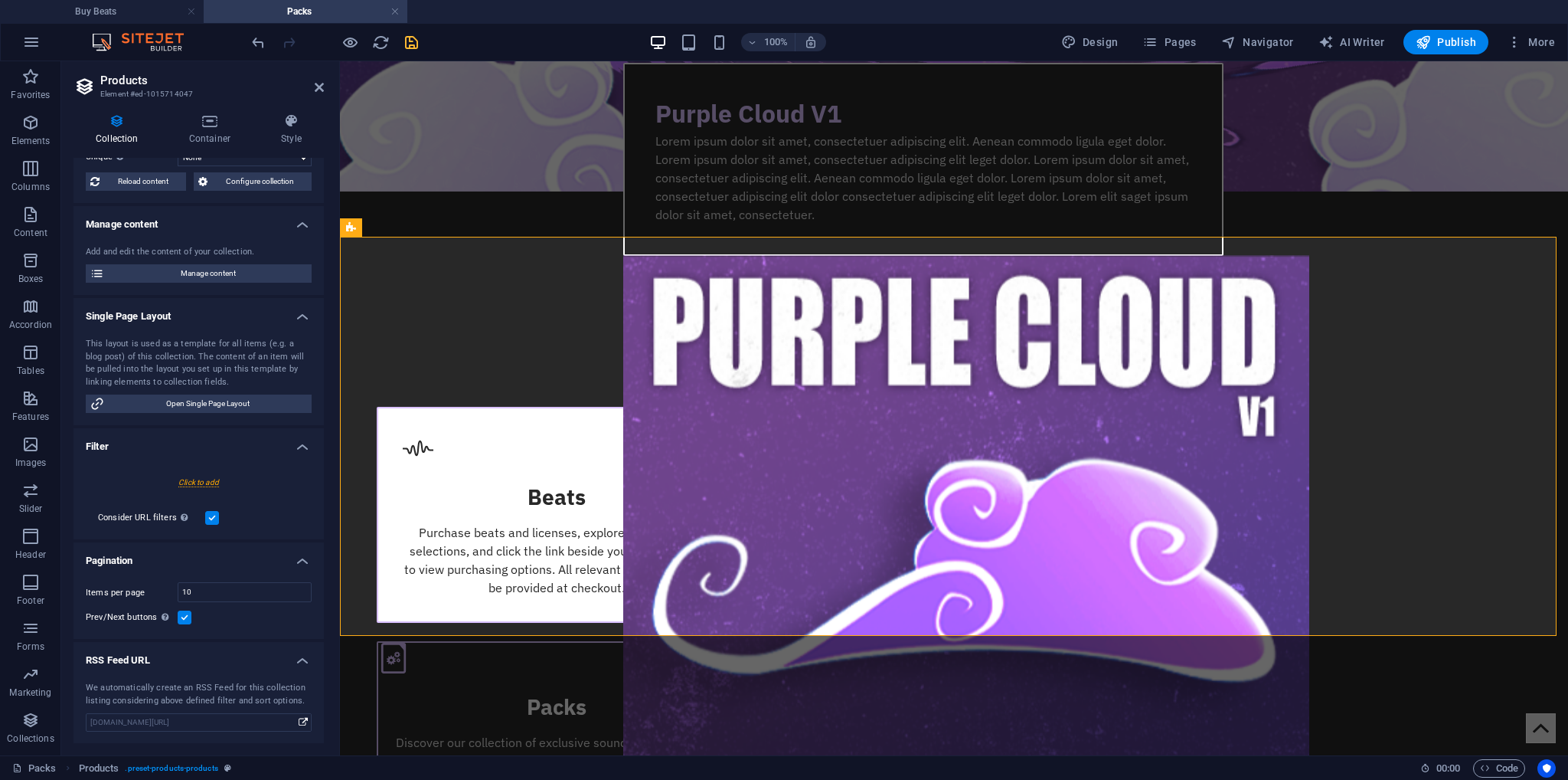
click at [193, 479] on div at bounding box center [199, 482] width 226 height 28
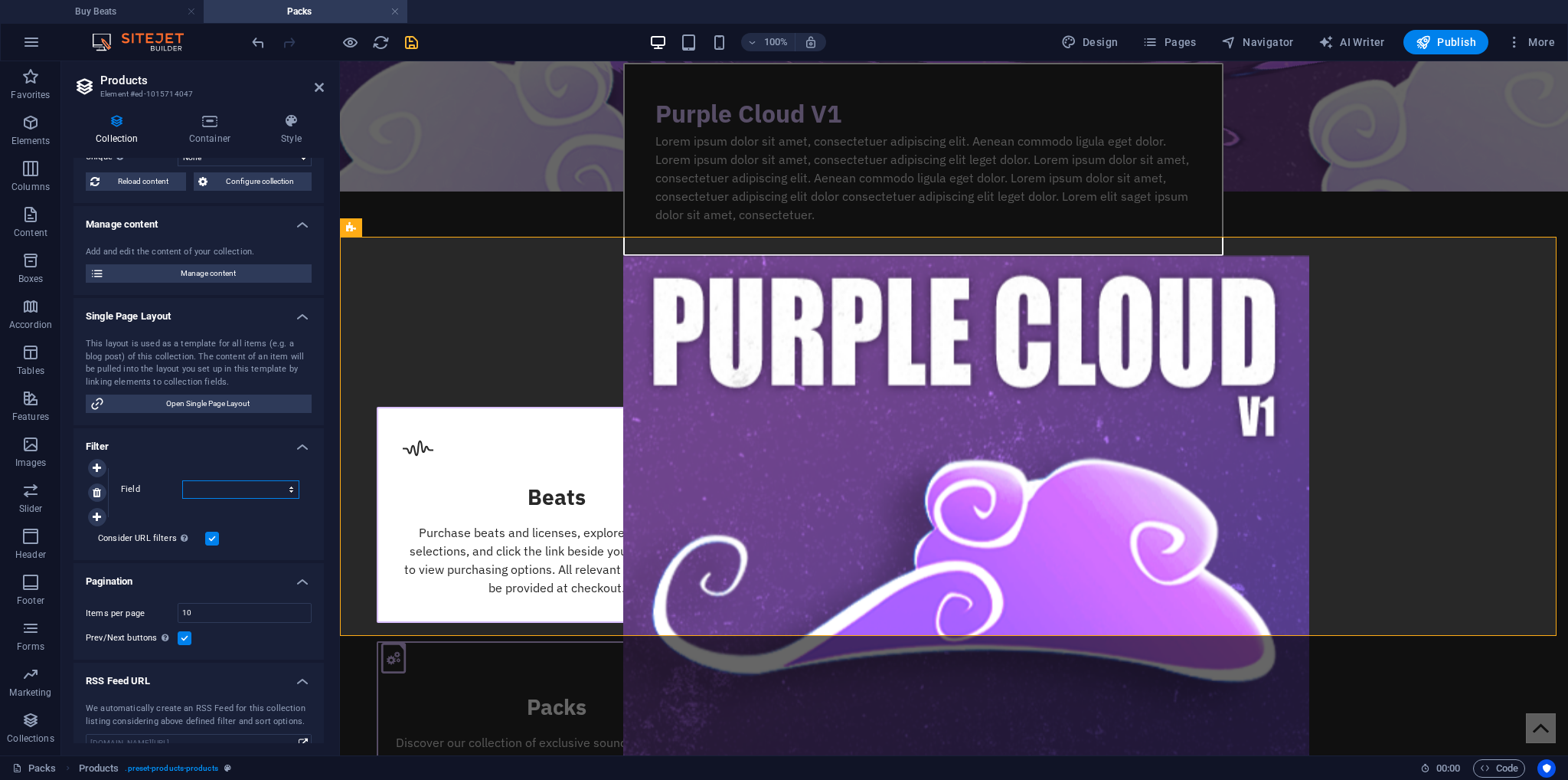
click at [197, 482] on select "Created at Updated at Name Slug Price Product number Availability" at bounding box center [241, 489] width 117 height 18
click at [182, 480] on select "Created at Updated at Name Slug Price Product number Availability" at bounding box center [241, 489] width 117 height 18
click at [206, 517] on input "is" at bounding box center [241, 513] width 117 height 18
click at [207, 489] on select "Created at Updated at Name Slug Price Product number Availability" at bounding box center [241, 489] width 117 height 18
select select "createdAt"
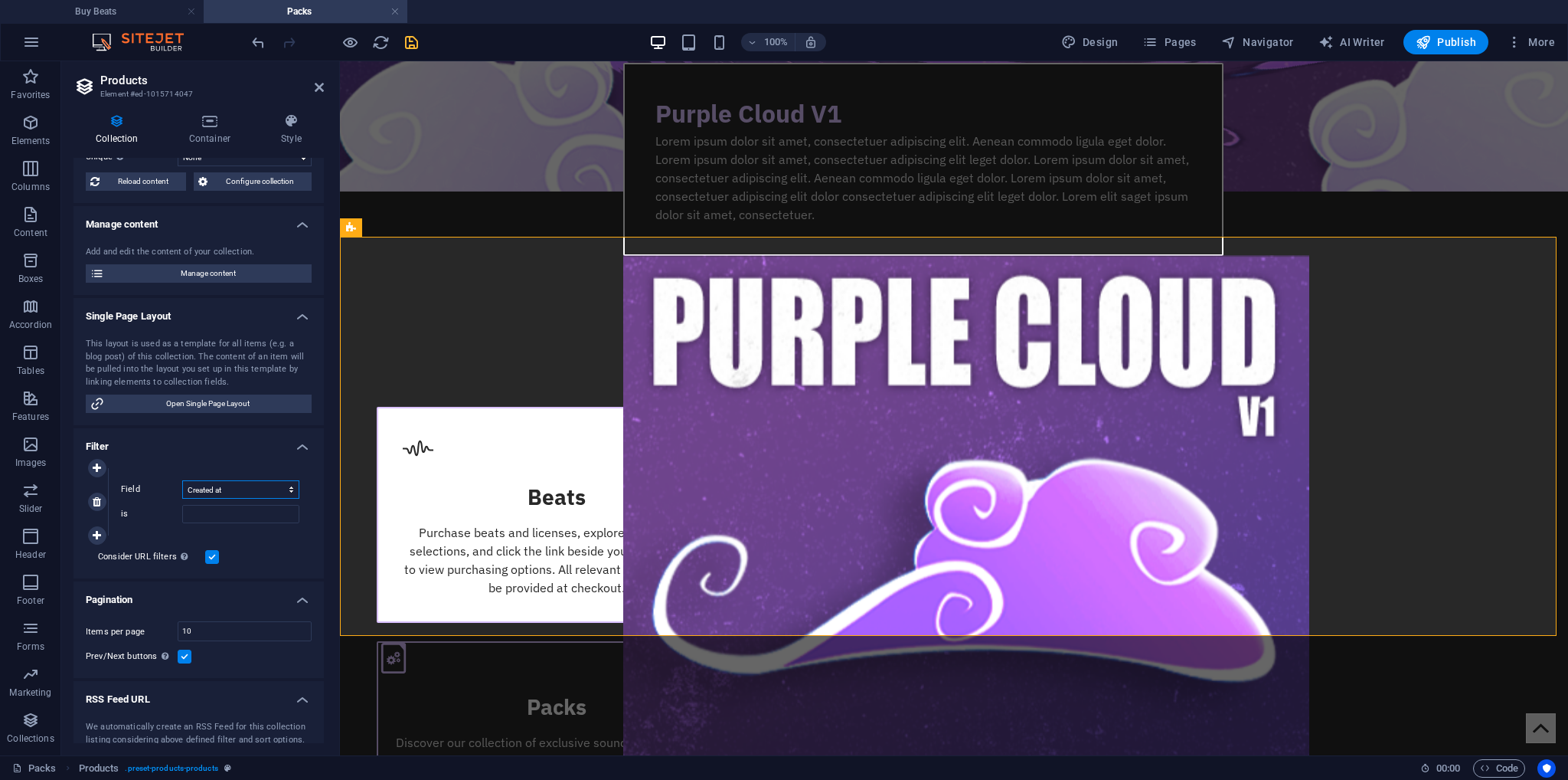
click at [182, 480] on select "Created at Updated at Name Slug Price Product number Availability" at bounding box center [241, 489] width 117 height 18
click at [215, 513] on select "in the past in the future before before or at after after or at" at bounding box center [241, 513] width 117 height 18
select select "68e28f2040f240b14f088aa1"
select select "past"
click at [93, 463] on icon at bounding box center [97, 468] width 9 height 10
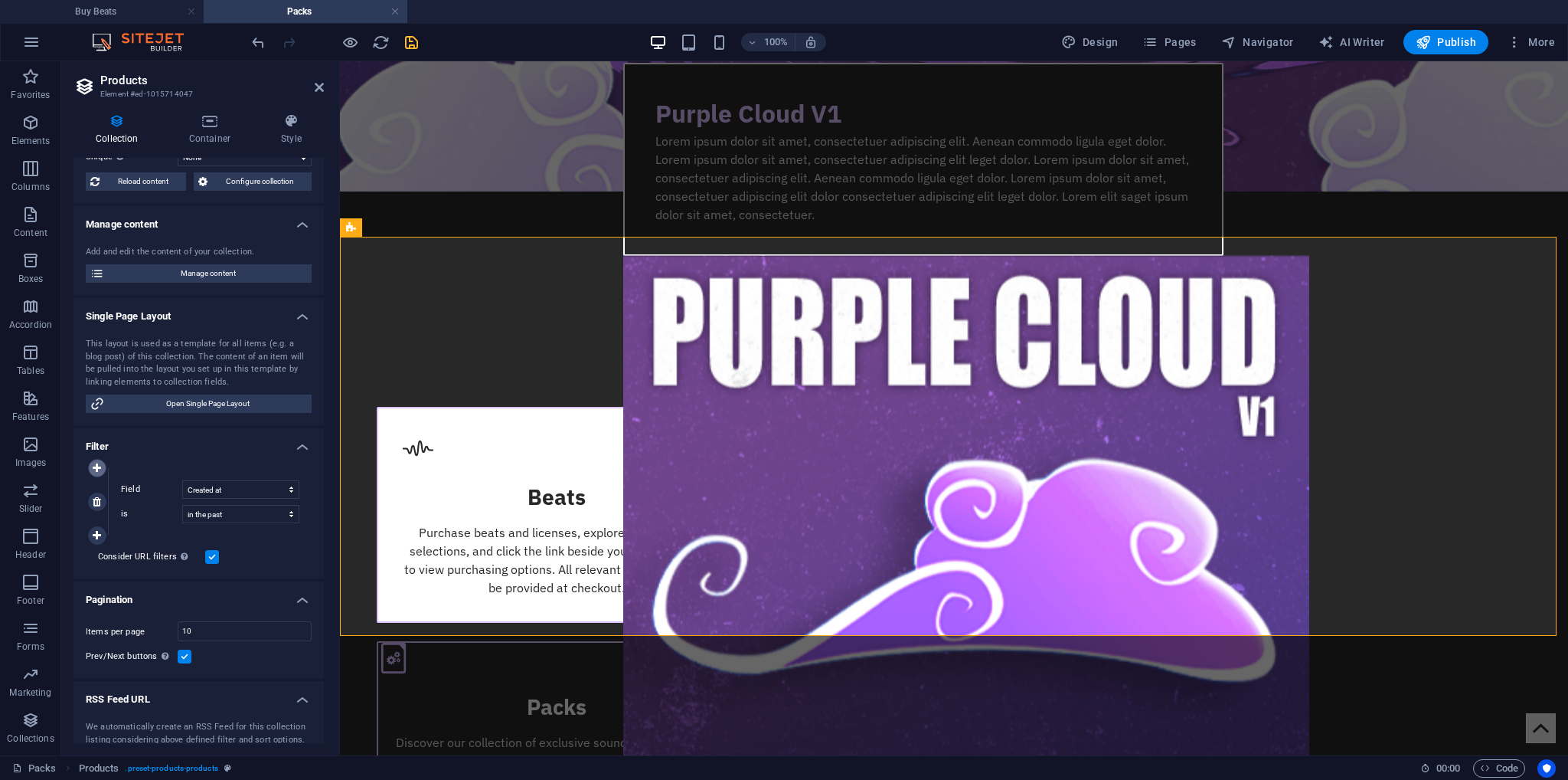
select select
select select "past"
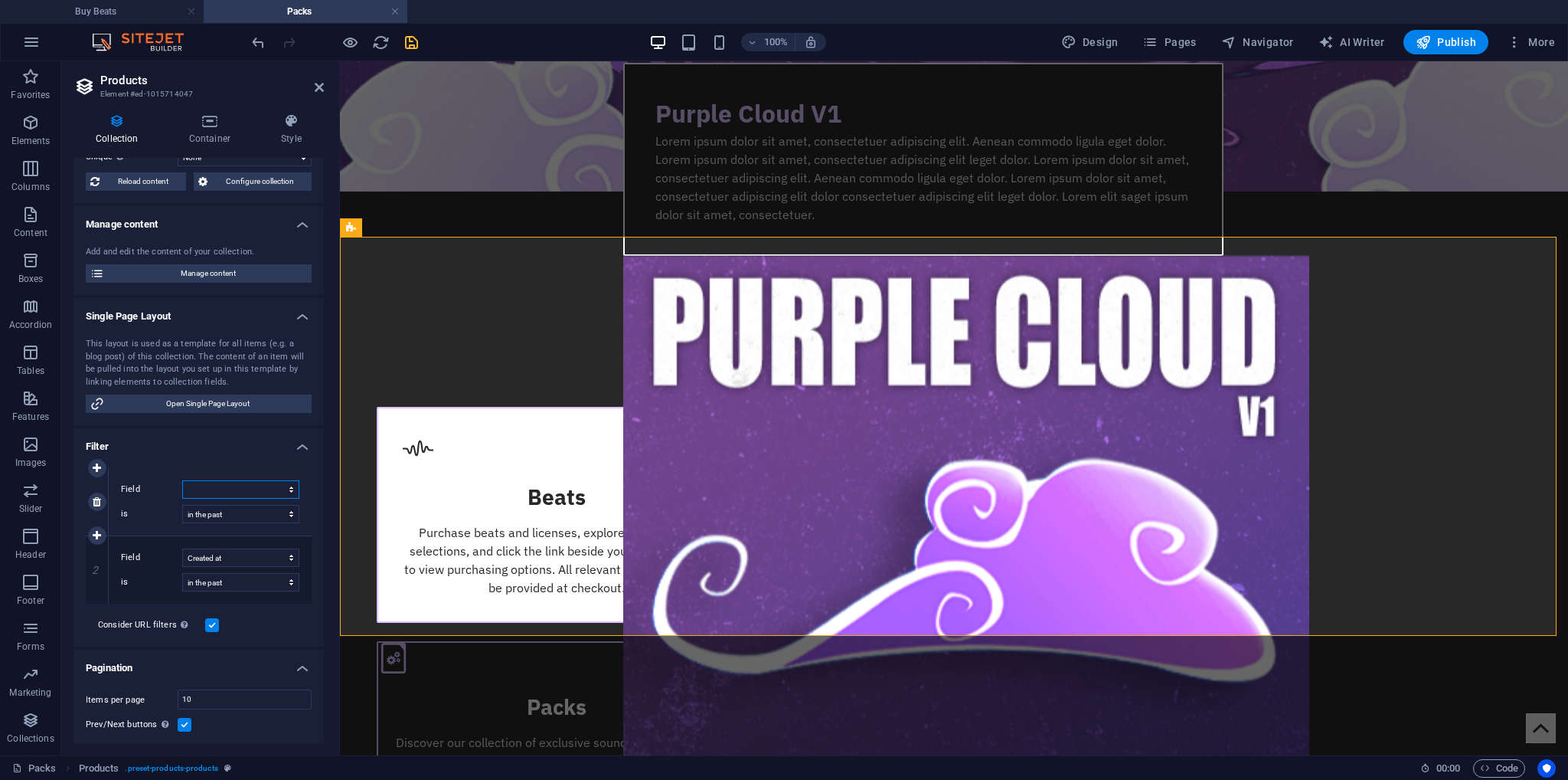
click at [215, 490] on select "Created at Updated at Name Slug Price Product number Availability" at bounding box center [241, 489] width 117 height 18
select select "[DOMAIN_NAME]"
click at [182, 480] on select "Created at Updated at Name Slug Price Product number Availability" at bounding box center [241, 489] width 117 height 18
select select "past"
click at [221, 520] on input "is" at bounding box center [241, 513] width 117 height 18
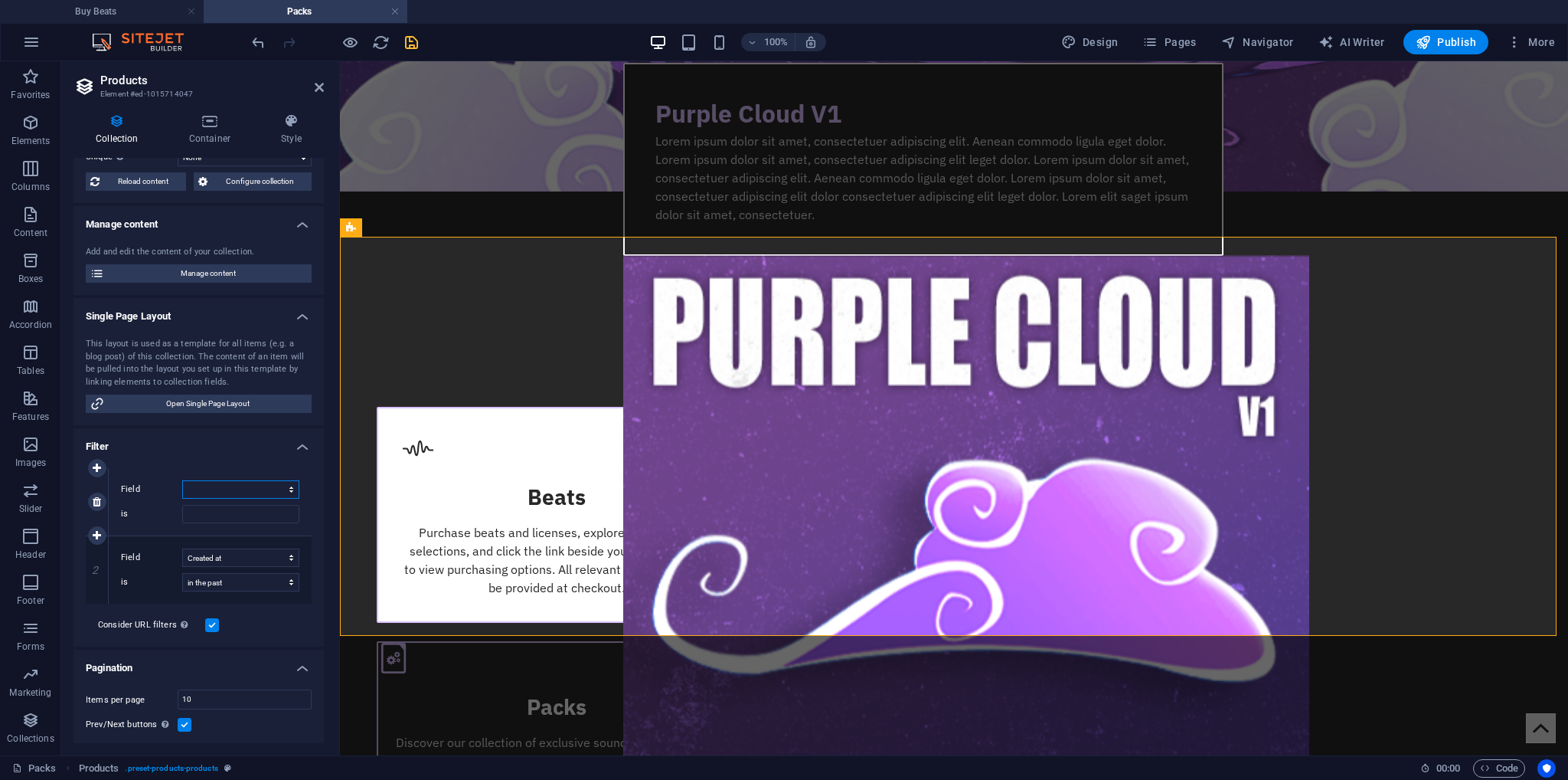
click at [218, 482] on select "Created at Updated at Name Slug Price Product number Availability" at bounding box center [241, 489] width 117 height 18
click at [182, 480] on select "Created at Updated at Name Slug Price Product number Availability" at bounding box center [241, 489] width 117 height 18
click at [182, 512] on input "is" at bounding box center [241, 513] width 117 height 18
click at [297, 515] on div "Field Created at Updated at Name Slug Price Product number Availability is" at bounding box center [211, 502] width 203 height 67
click at [408, 38] on icon "save" at bounding box center [411, 42] width 18 height 18
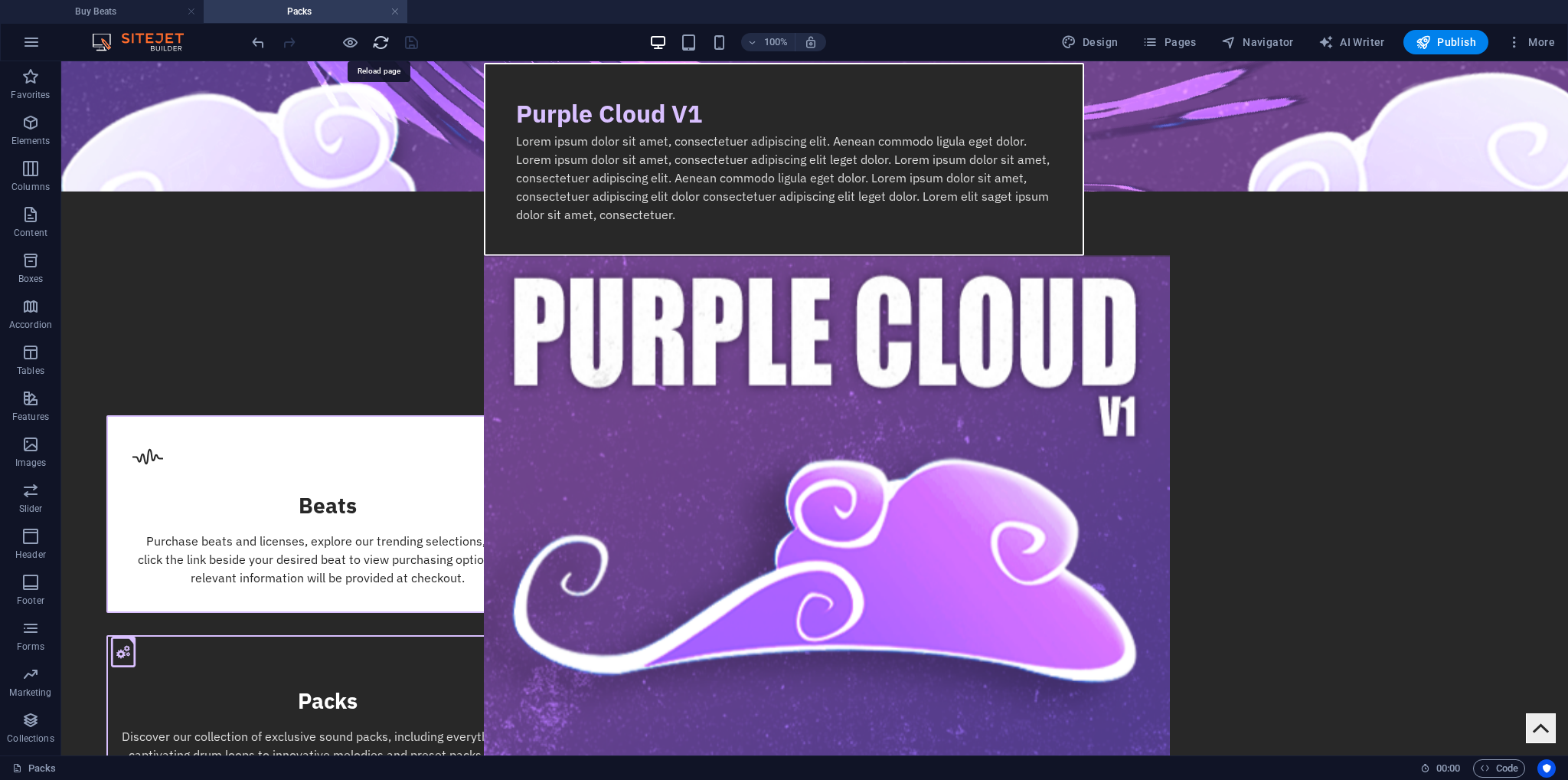
click at [380, 41] on icon "reload" at bounding box center [381, 42] width 18 height 18
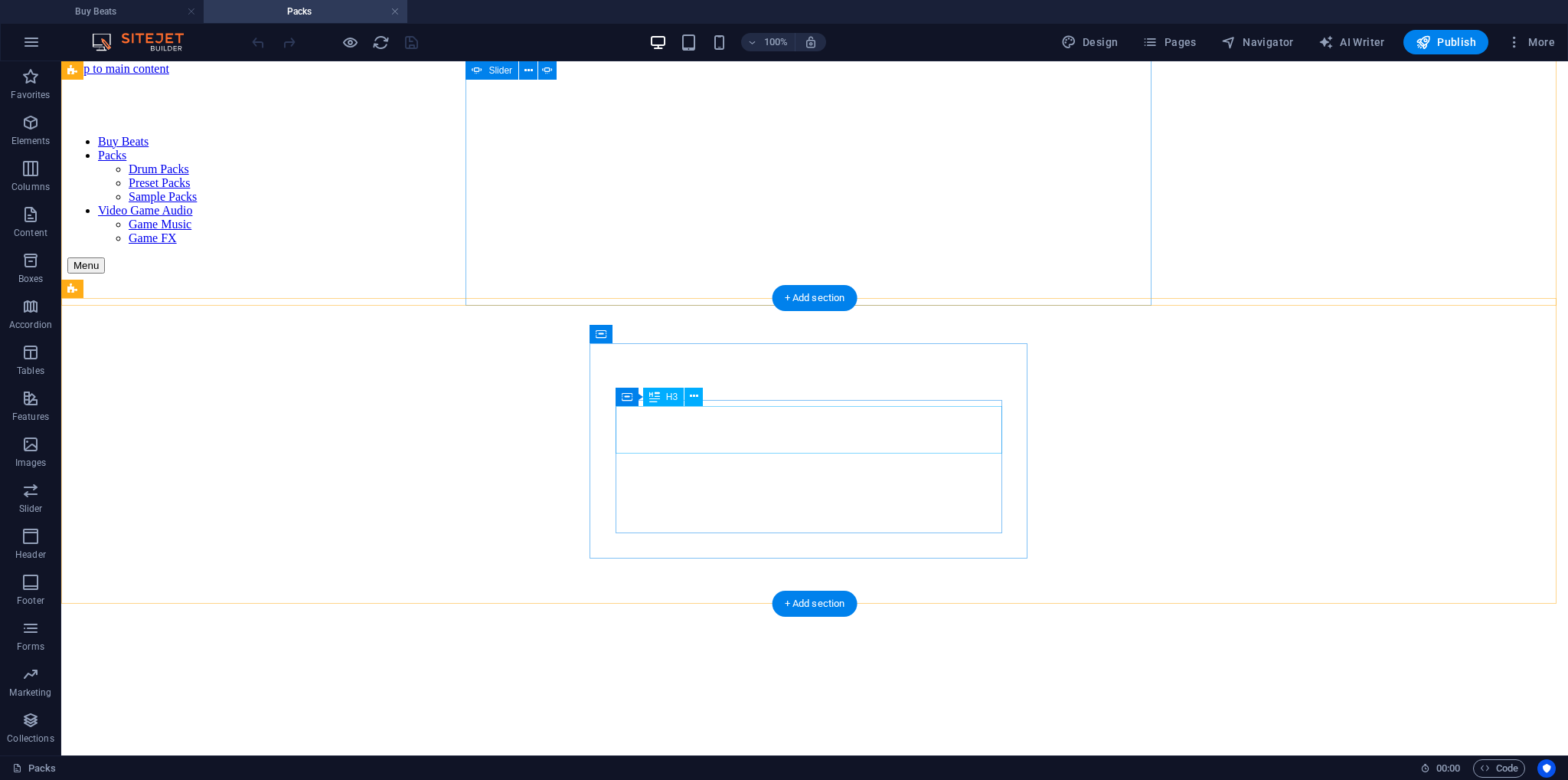
scroll to position [0, 0]
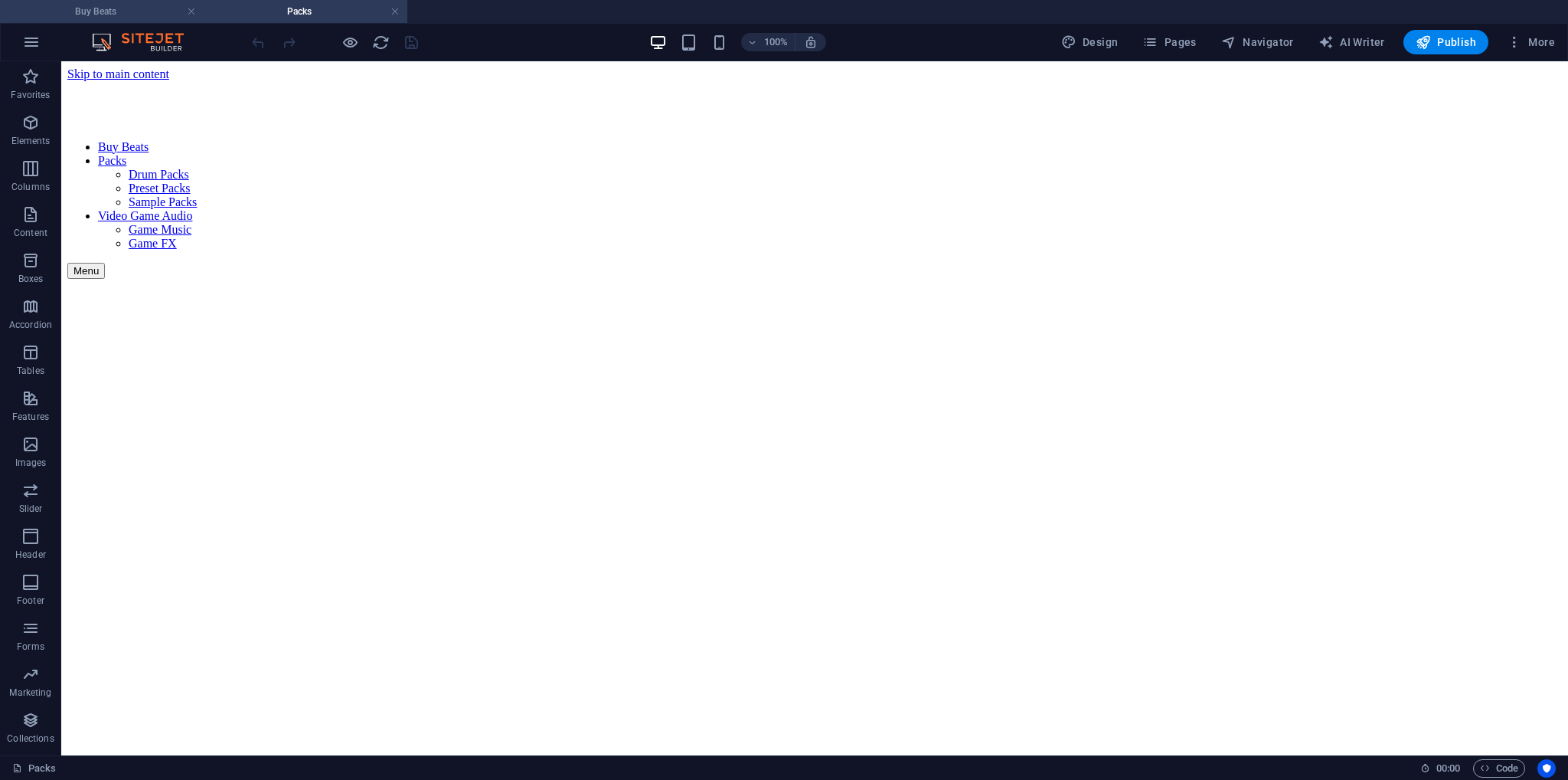
click at [154, 14] on h4 "Buy Beats" at bounding box center [102, 11] width 203 height 17
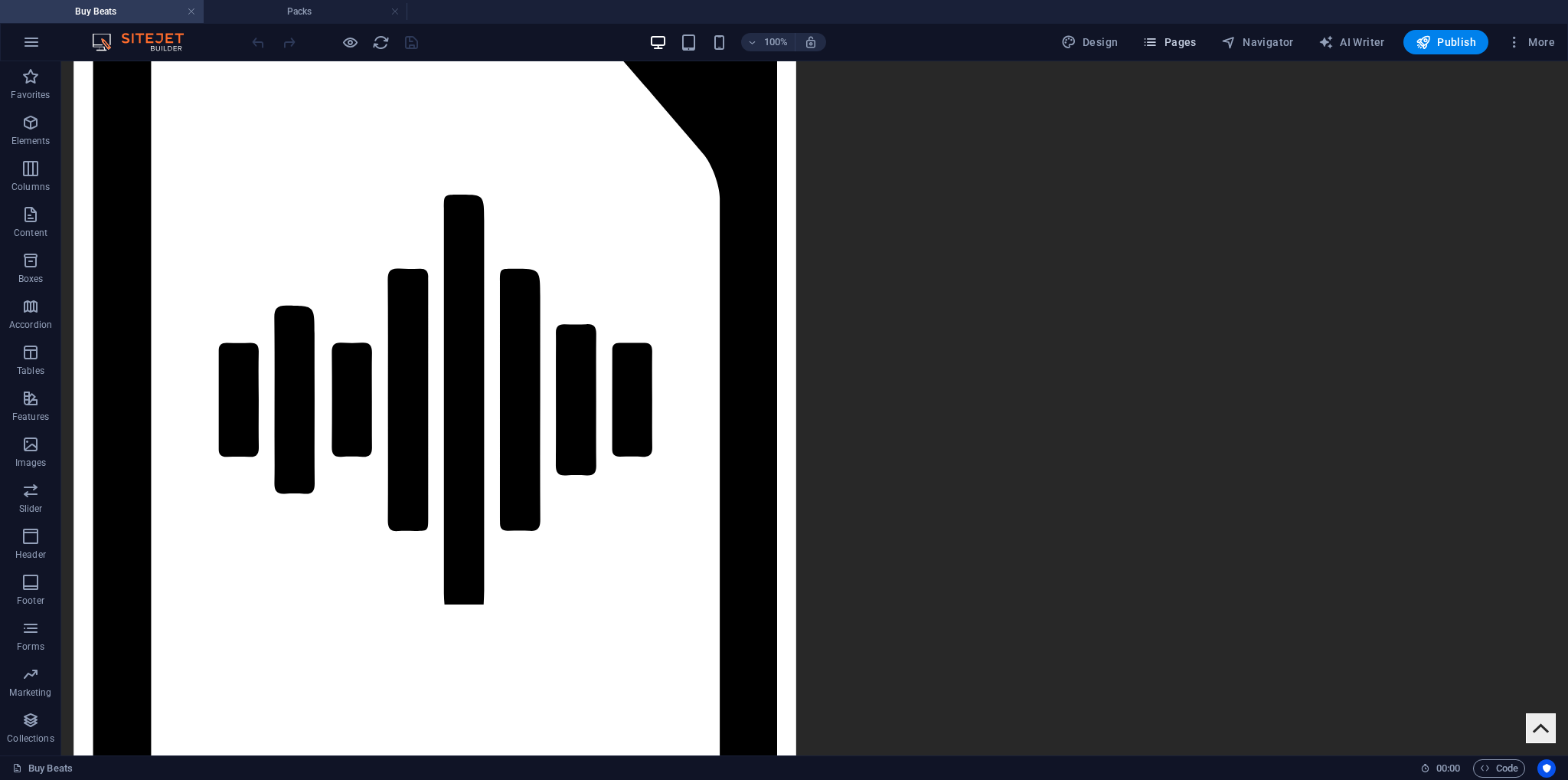
click at [1192, 49] on span "Pages" at bounding box center [1169, 42] width 54 height 15
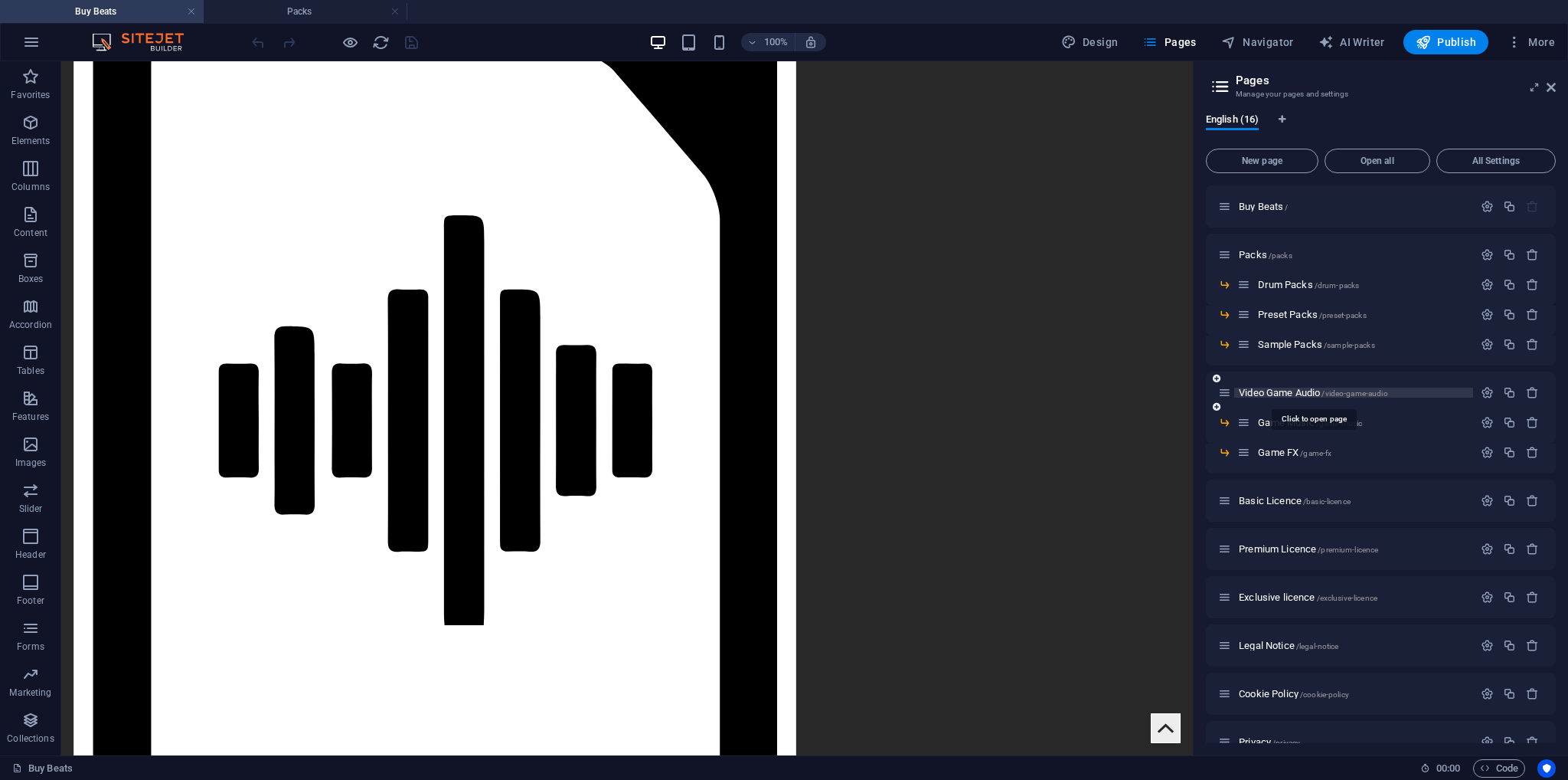
click at [1268, 390] on span "Video Game Audio /video-game-audio" at bounding box center [1313, 392] width 150 height 11
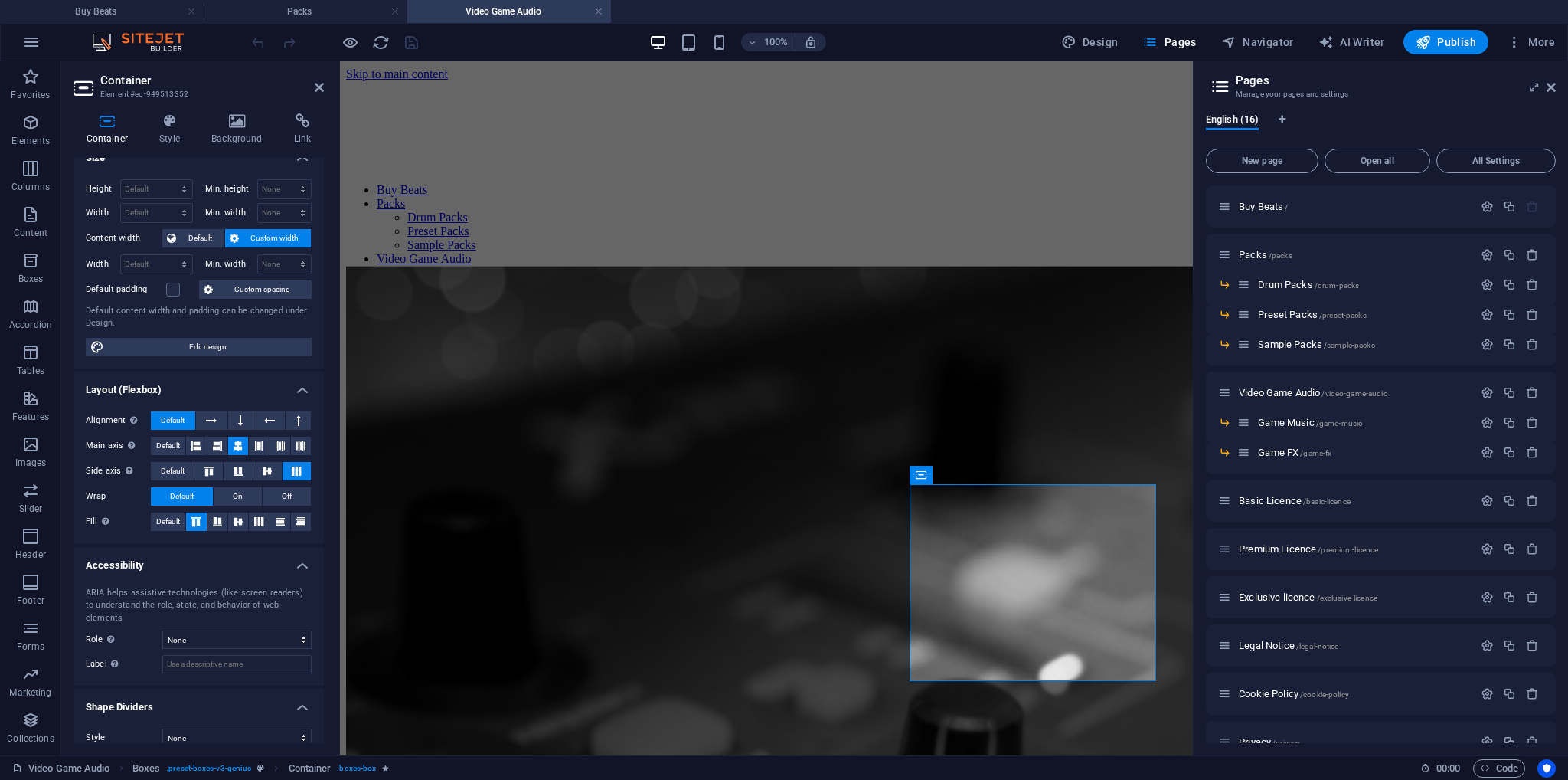
scroll to position [22, 0]
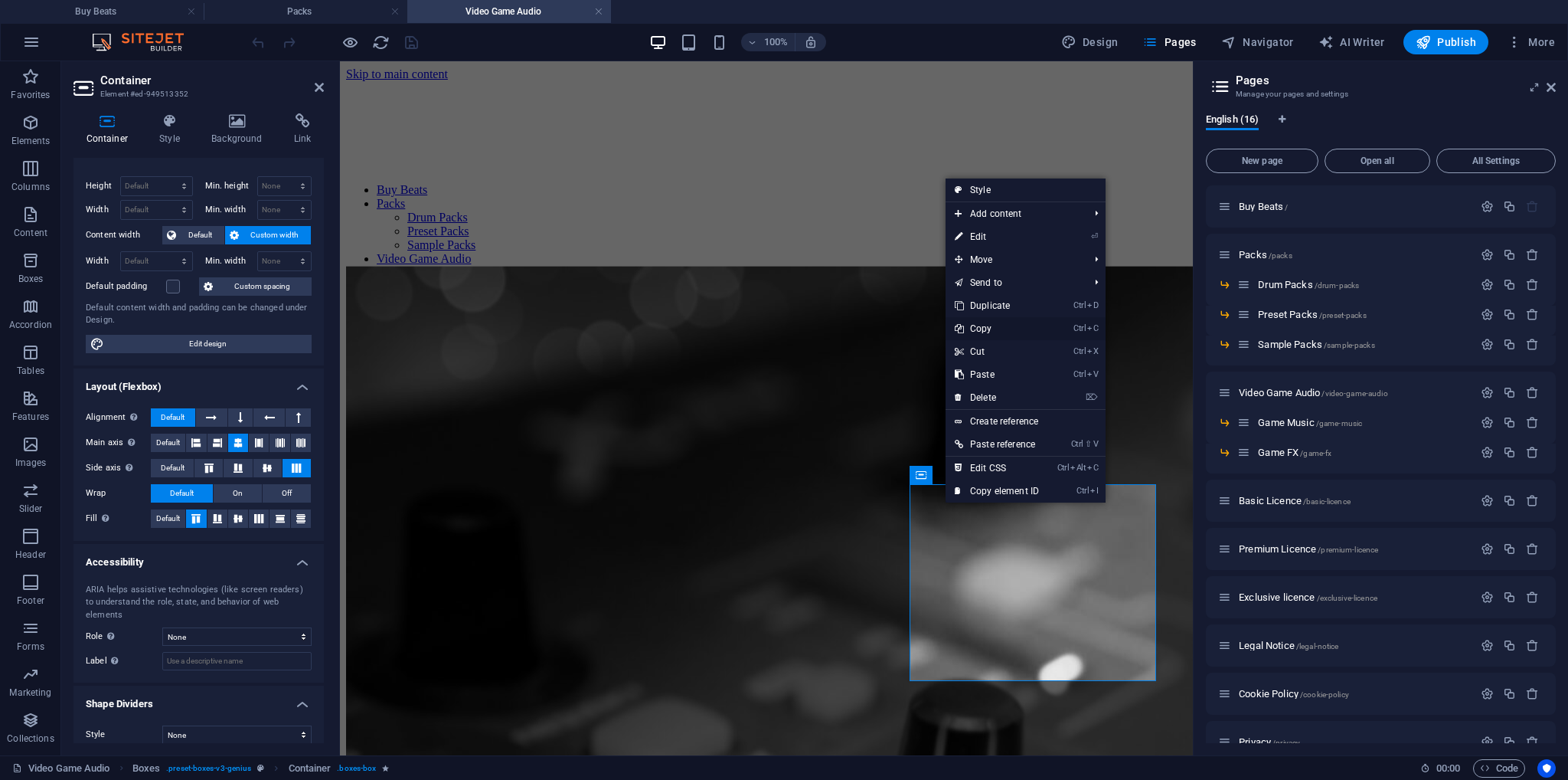
click at [990, 332] on link "Ctrl C Copy" at bounding box center [997, 328] width 102 height 23
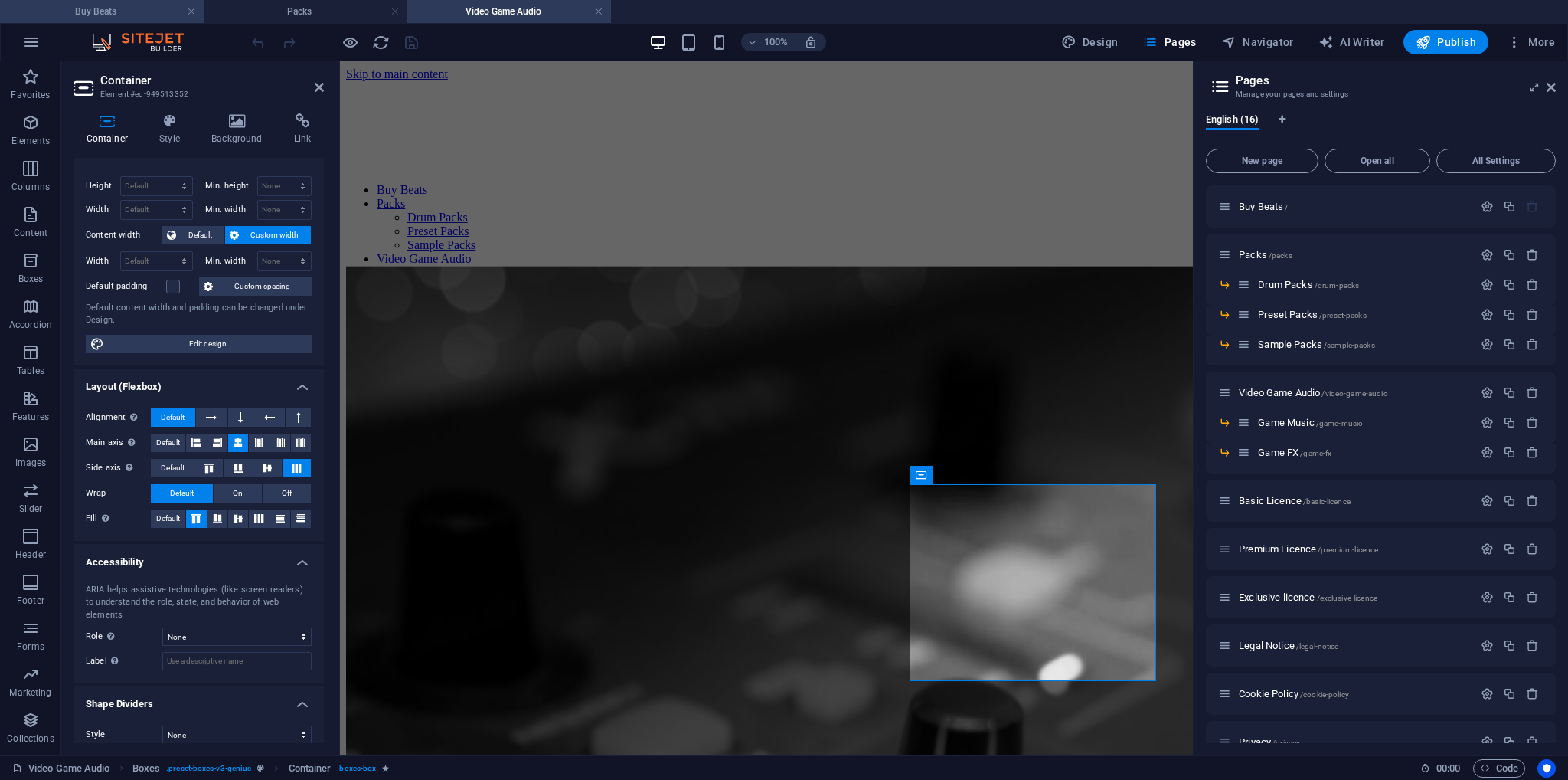
click at [122, 14] on h4 "Buy Beats" at bounding box center [102, 11] width 203 height 17
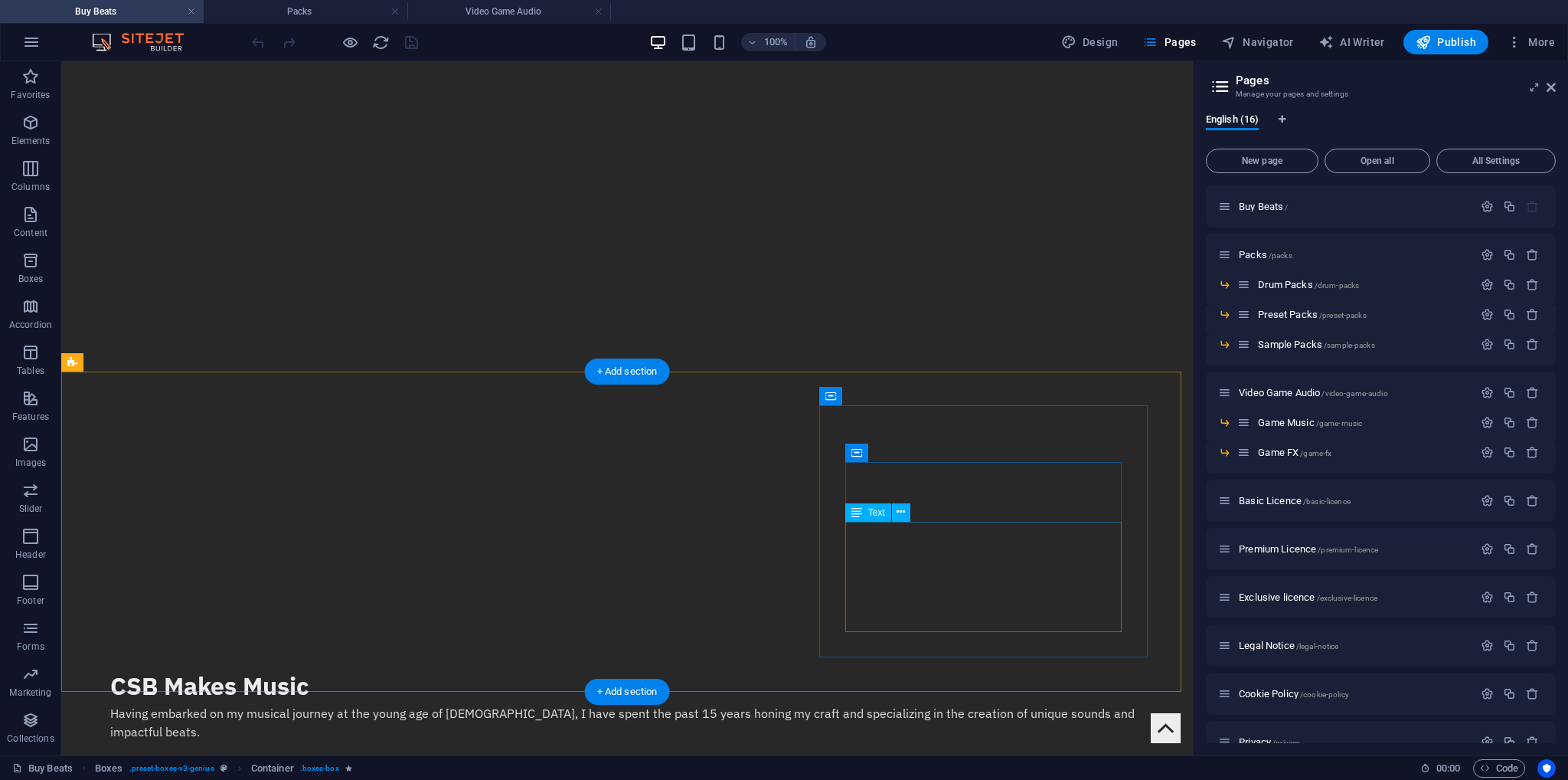
scroll to position [0, 0]
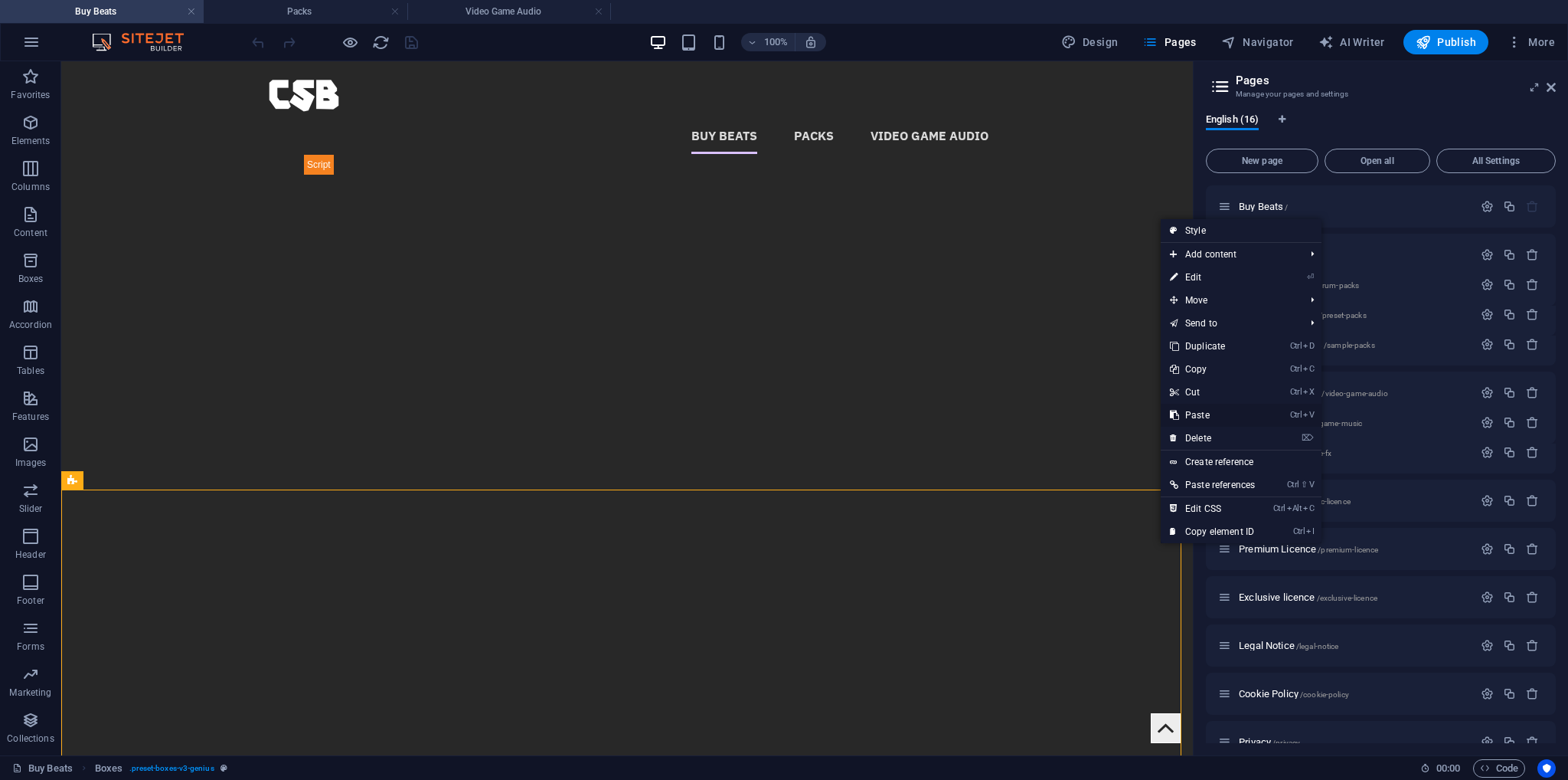
click at [1196, 416] on link "Ctrl V Paste" at bounding box center [1212, 415] width 103 height 23
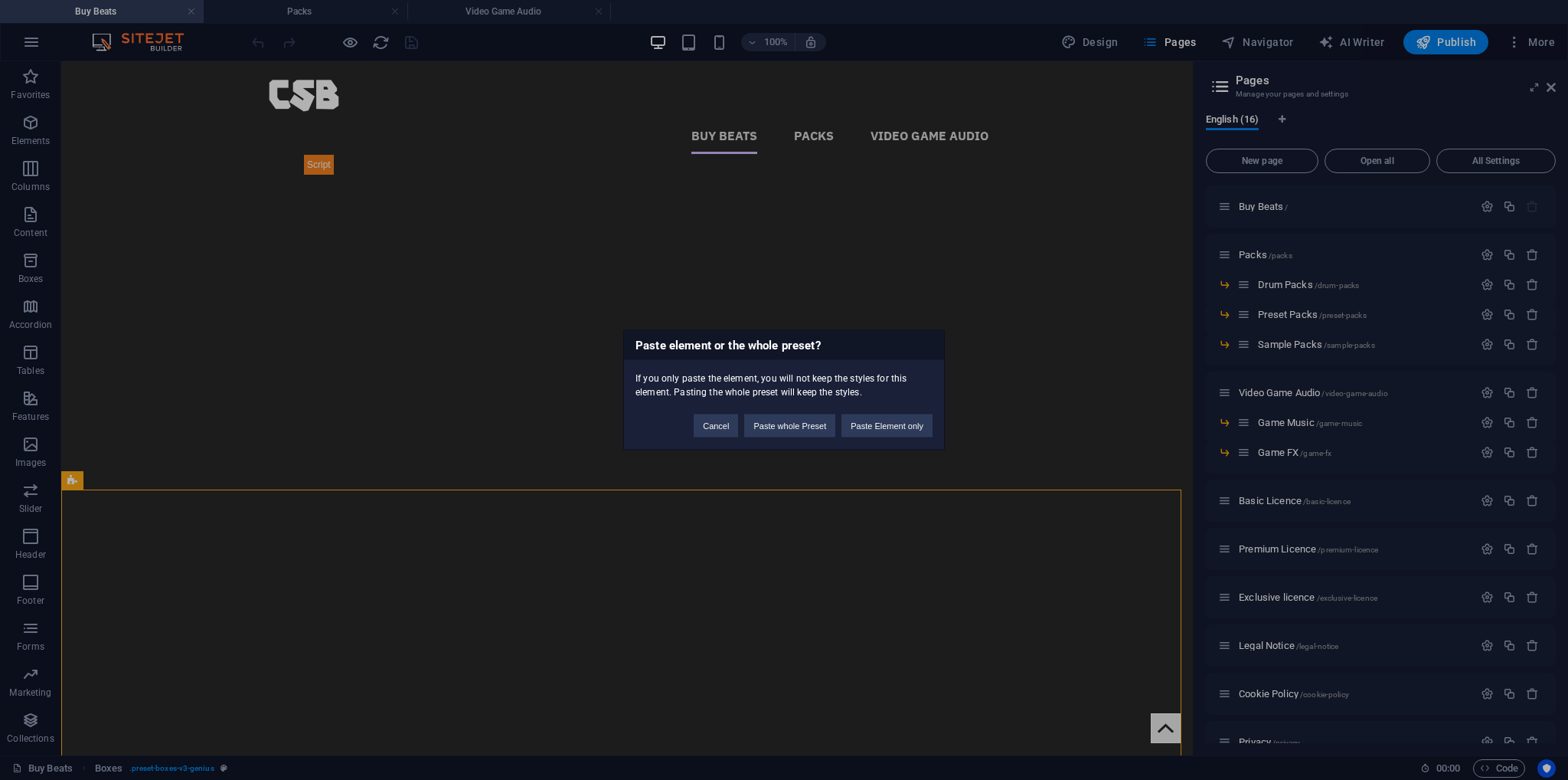
drag, startPoint x: 876, startPoint y: 420, endPoint x: 808, endPoint y: 411, distance: 68.6
click at [808, 411] on div "Cancel Paste whole Preset Paste Element only" at bounding box center [812, 418] width 262 height 39
click at [806, 420] on button "Paste whole Preset" at bounding box center [790, 426] width 91 height 23
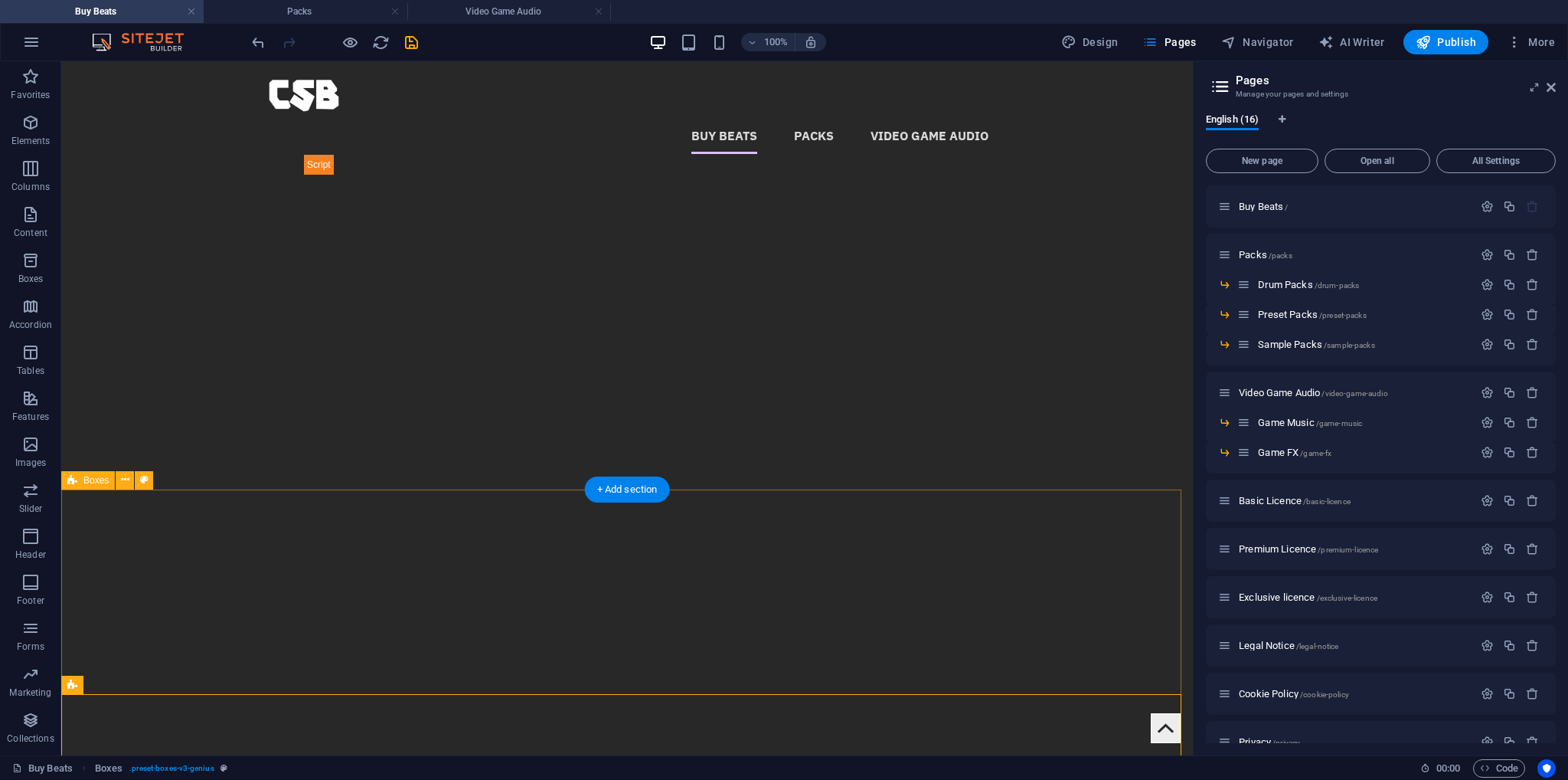
scroll to position [307, 0]
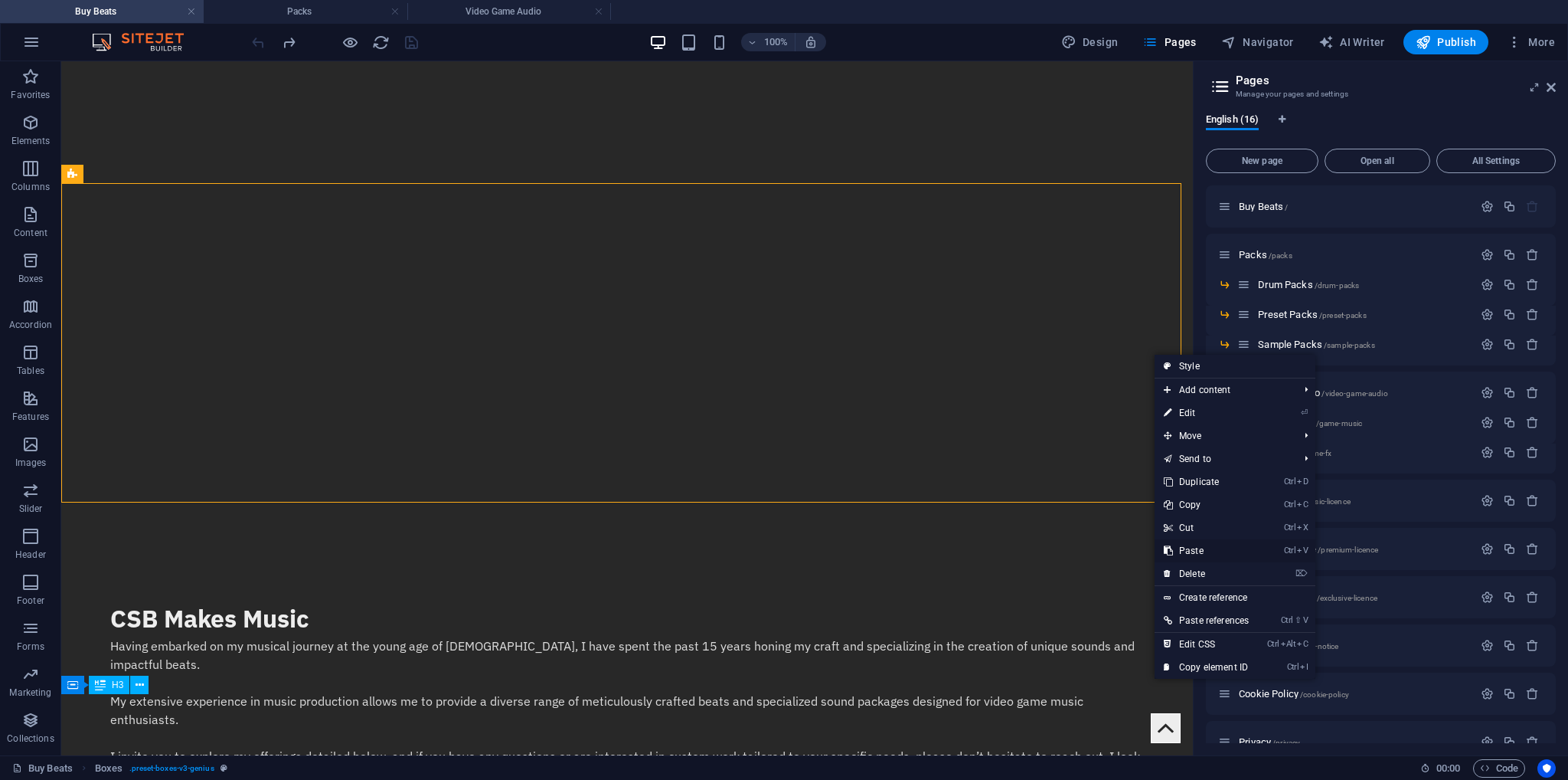
click at [1196, 552] on link "Ctrl V Paste" at bounding box center [1206, 551] width 103 height 23
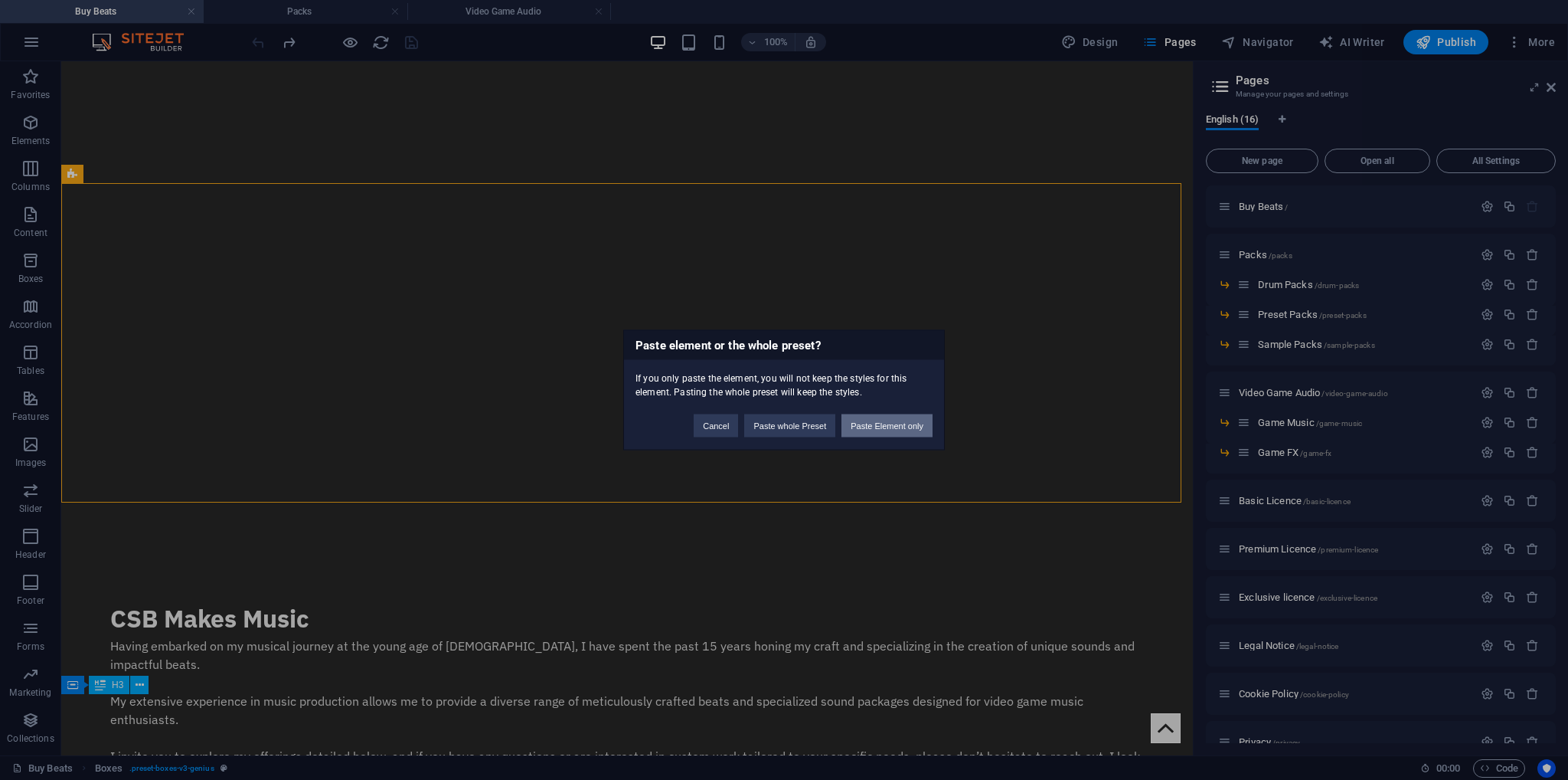
click at [892, 427] on button "Paste Element only" at bounding box center [887, 426] width 91 height 23
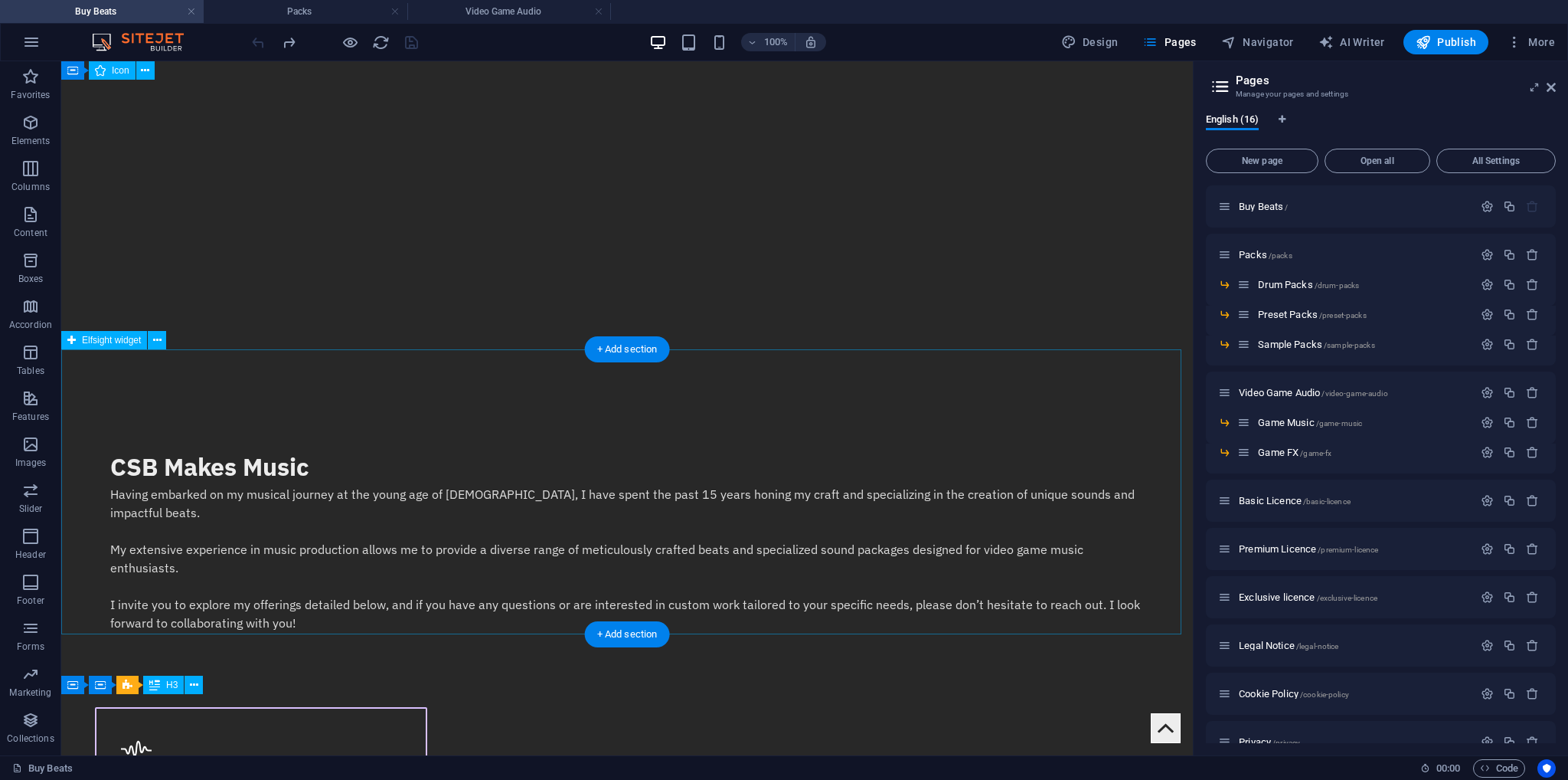
scroll to position [460, 0]
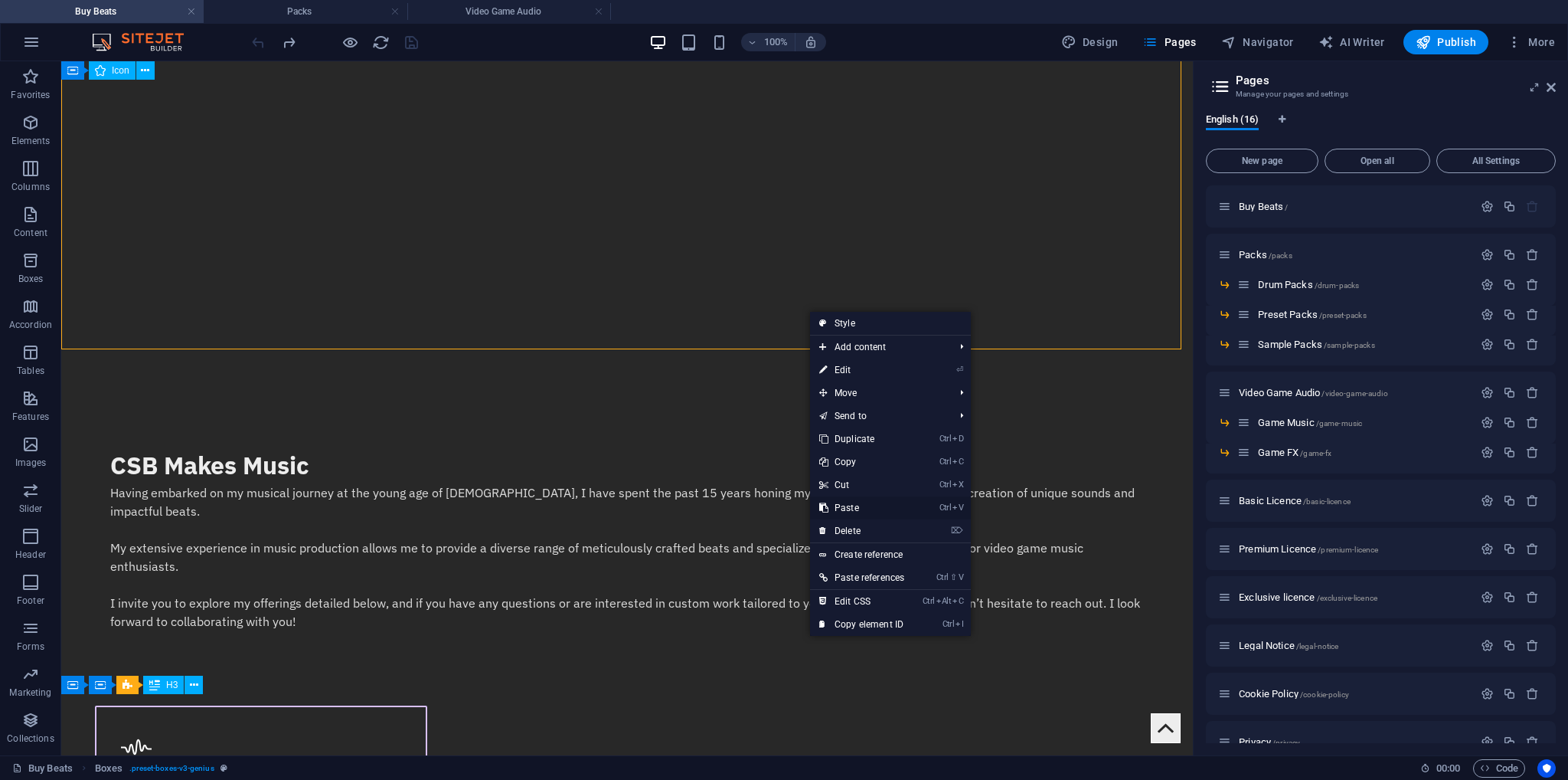
click at [857, 505] on link "Ctrl V Paste" at bounding box center [861, 508] width 103 height 23
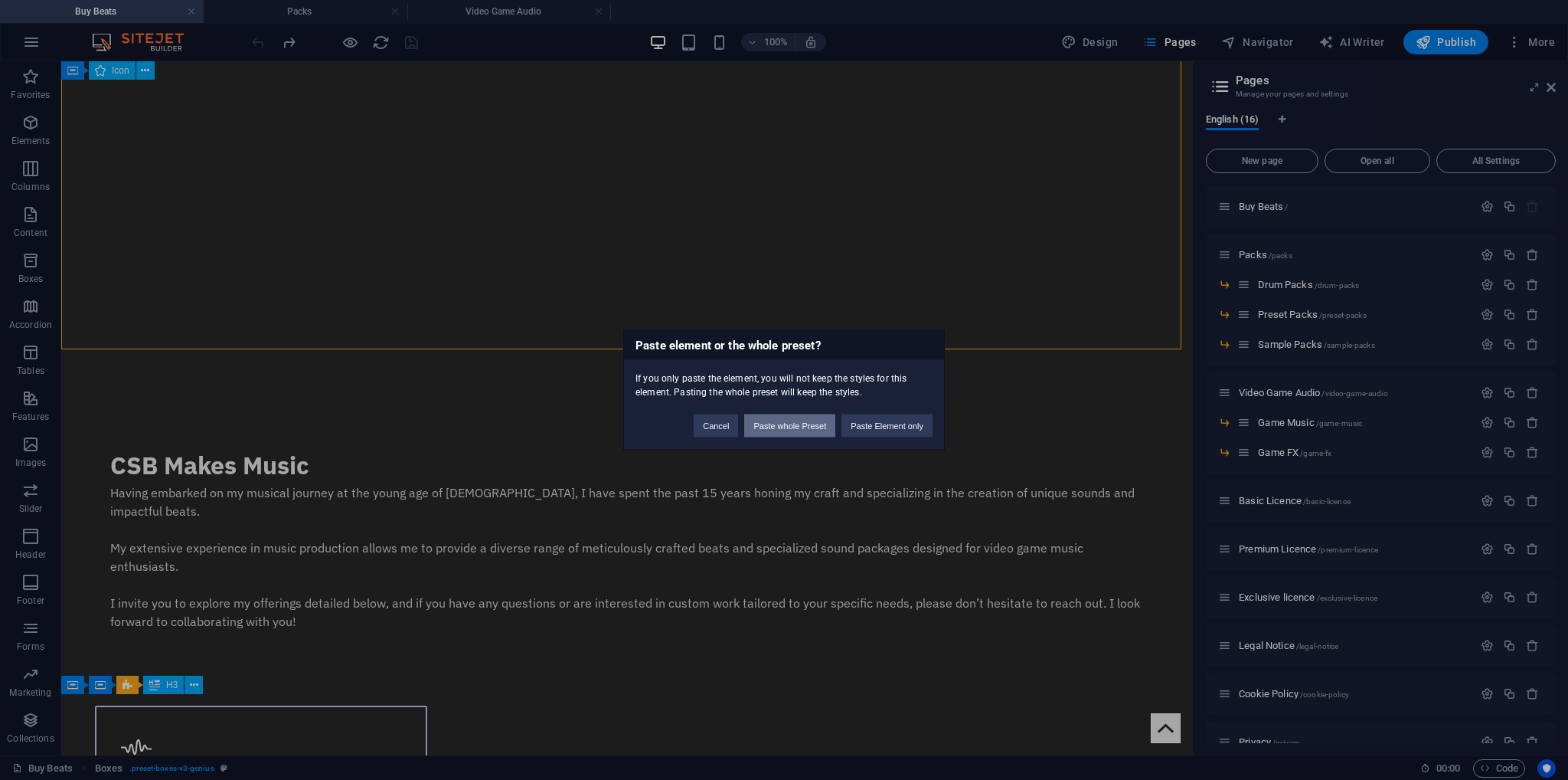
click at [771, 424] on button "Paste whole Preset" at bounding box center [790, 426] width 91 height 23
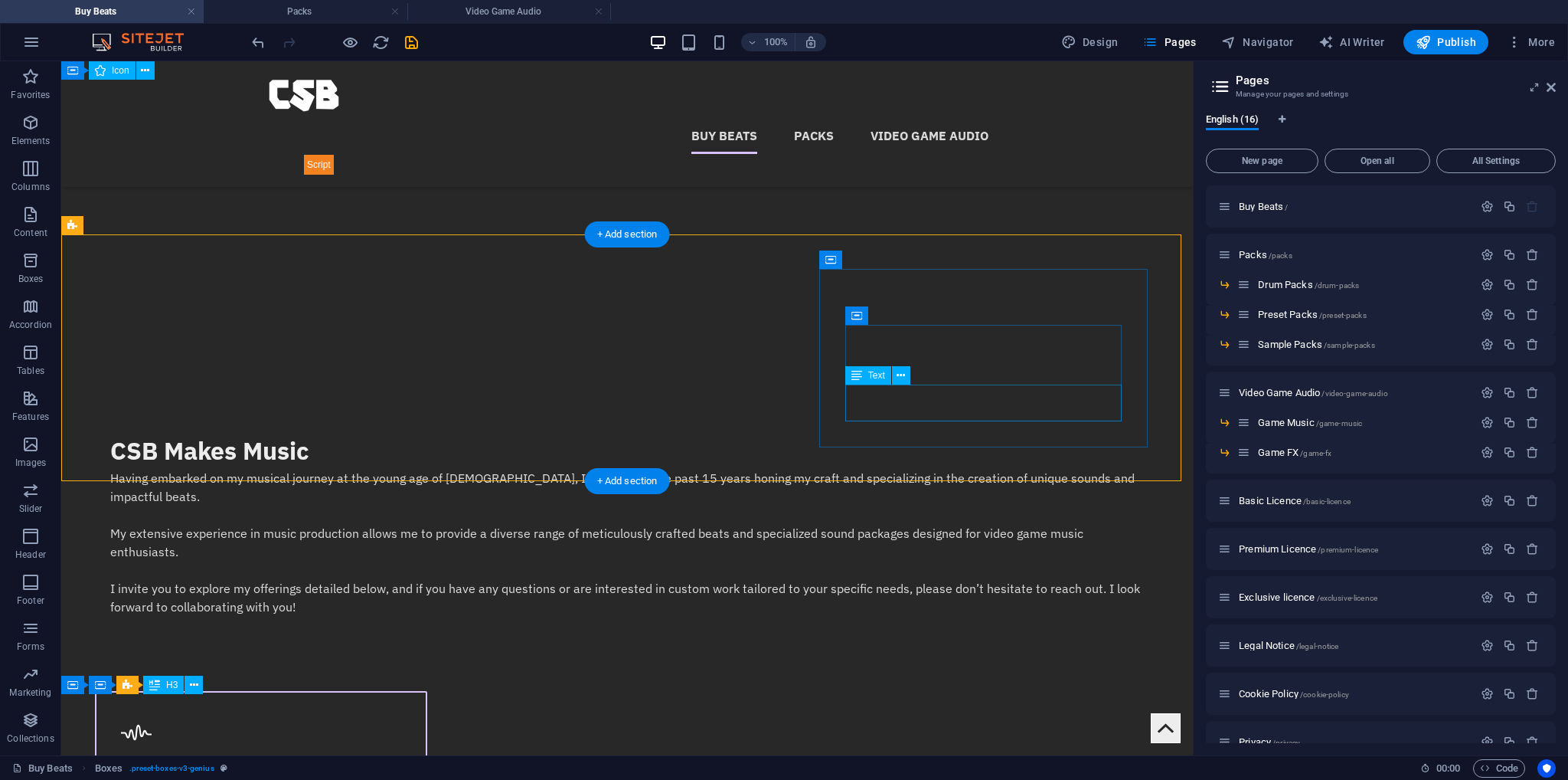
scroll to position [307, 0]
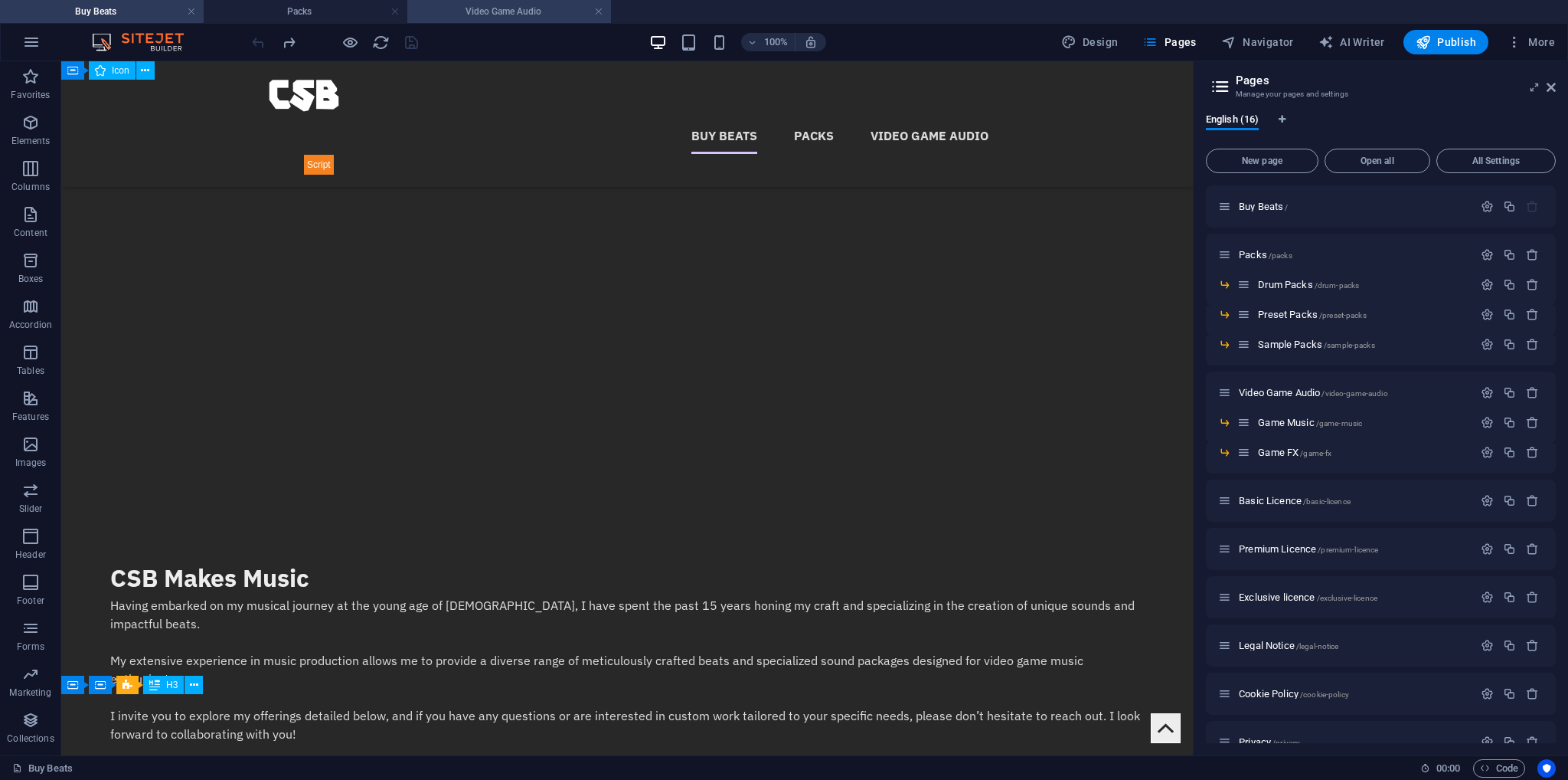
drag, startPoint x: 502, startPoint y: 8, endPoint x: 260, endPoint y: 131, distance: 271.5
click at [502, 8] on h4 "Video Game Audio" at bounding box center [509, 11] width 203 height 17
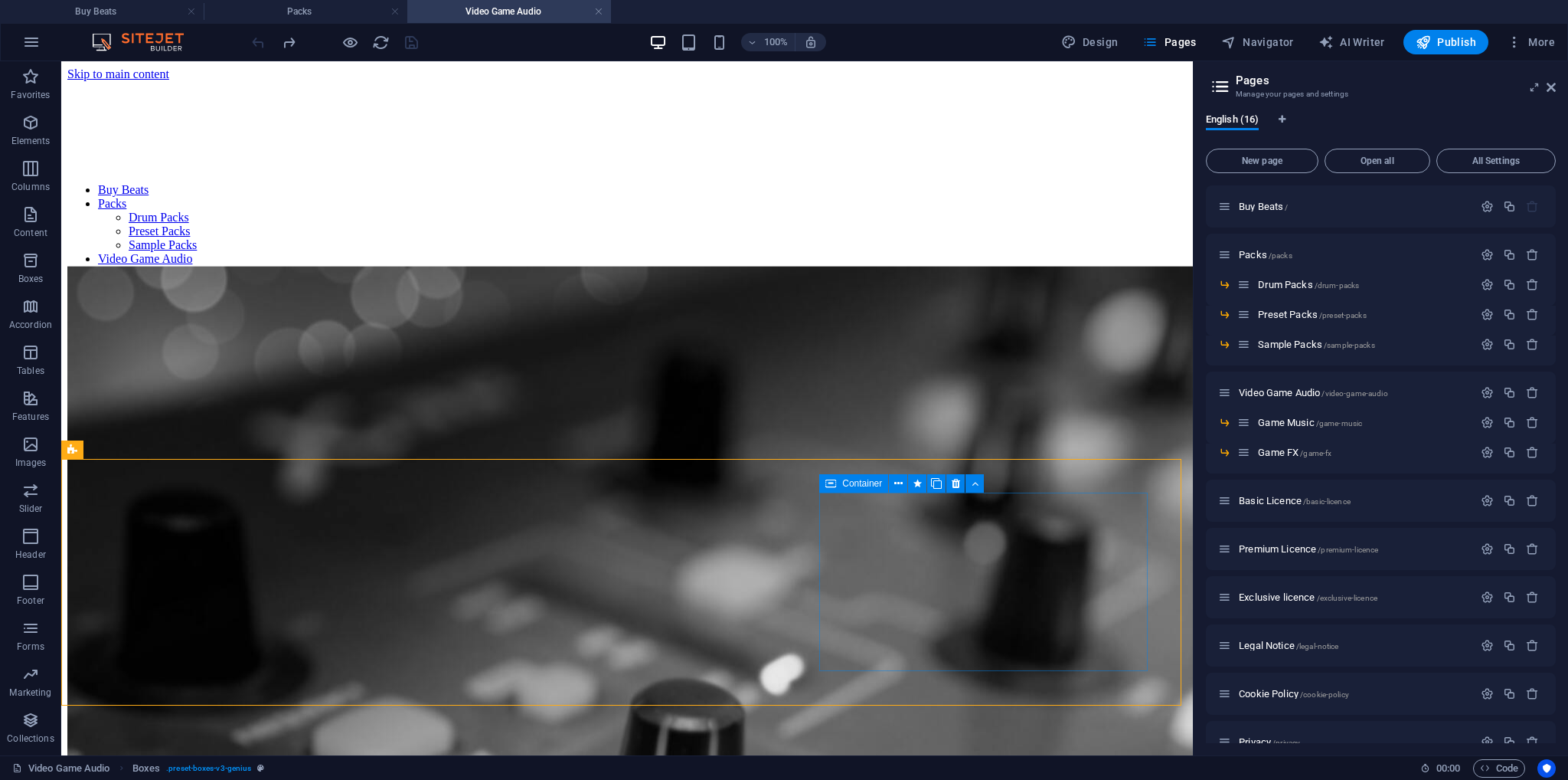
click at [868, 489] on div "Container" at bounding box center [854, 483] width 69 height 18
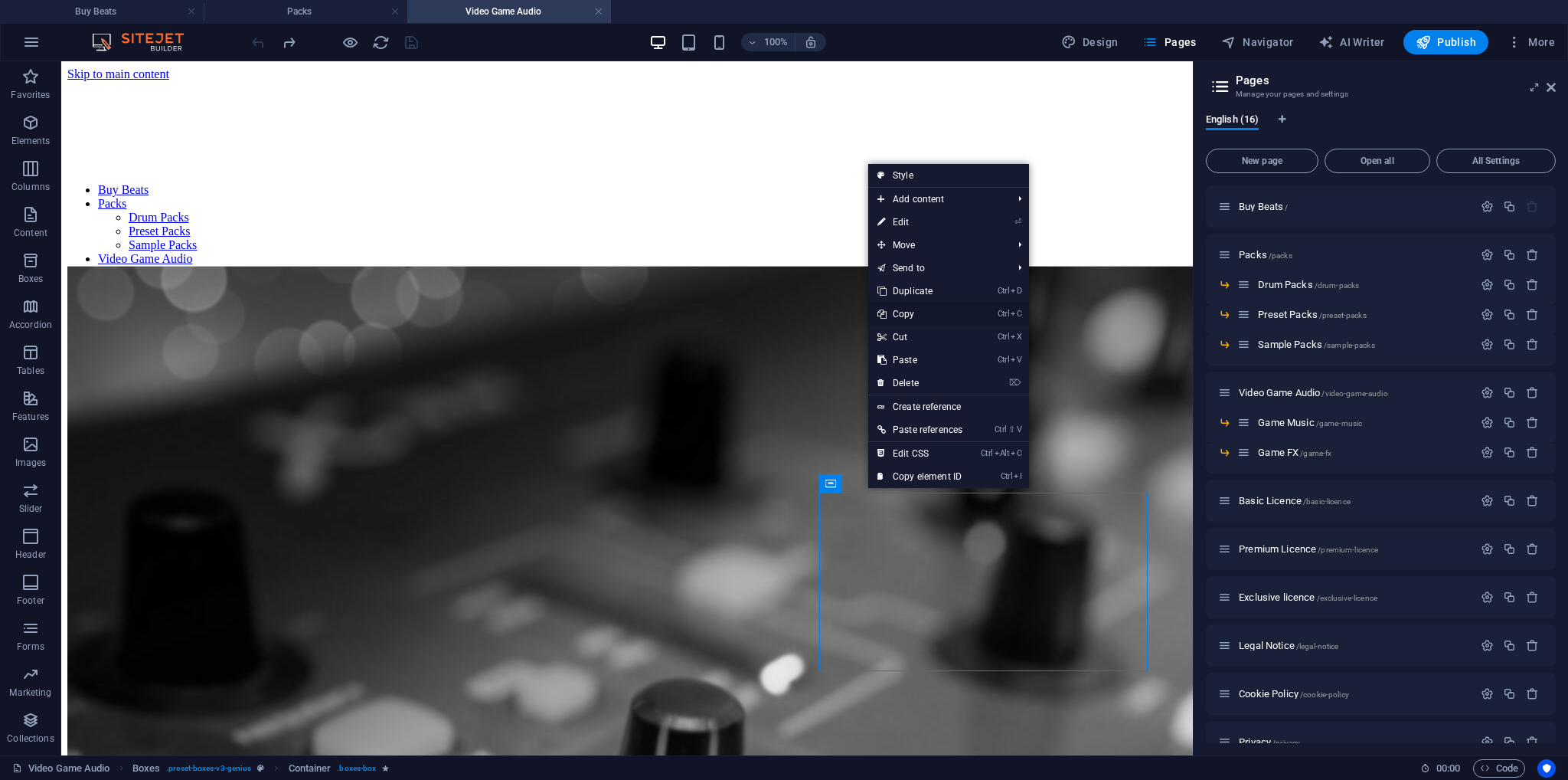
click at [905, 311] on link "Ctrl C Copy" at bounding box center [920, 314] width 103 height 23
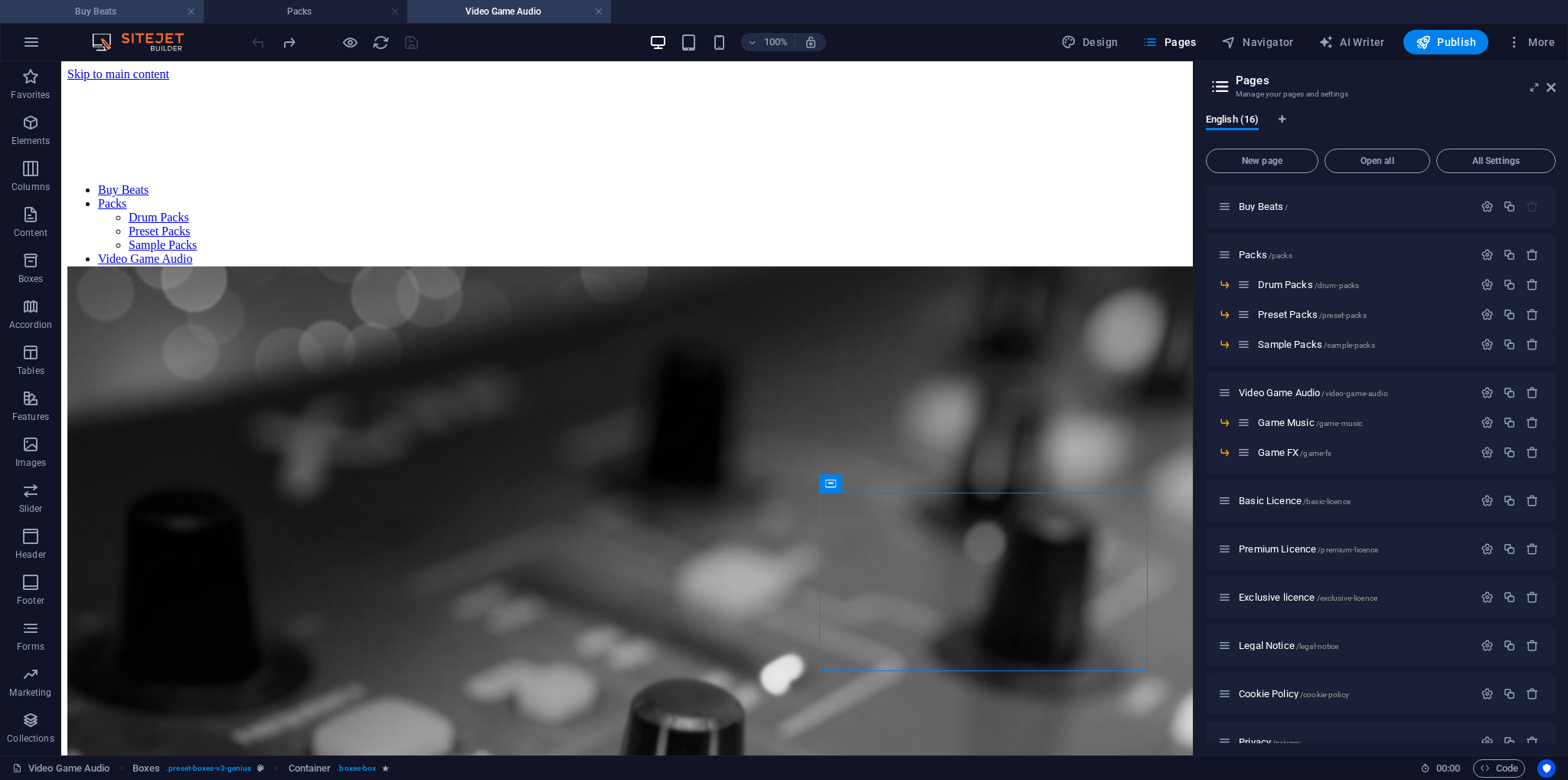
click at [132, 11] on h4 "Buy Beats" at bounding box center [102, 11] width 203 height 17
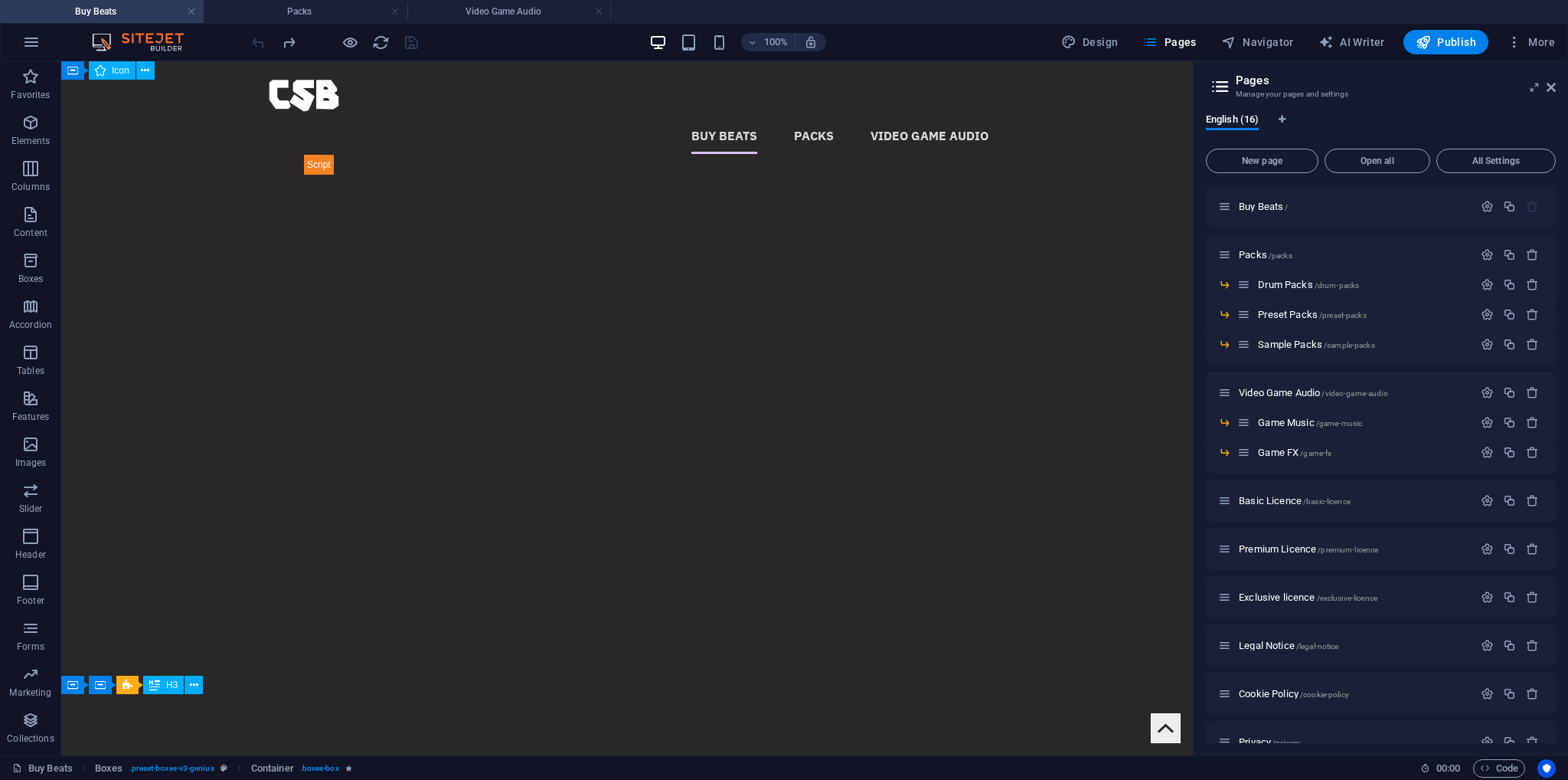
scroll to position [307, 0]
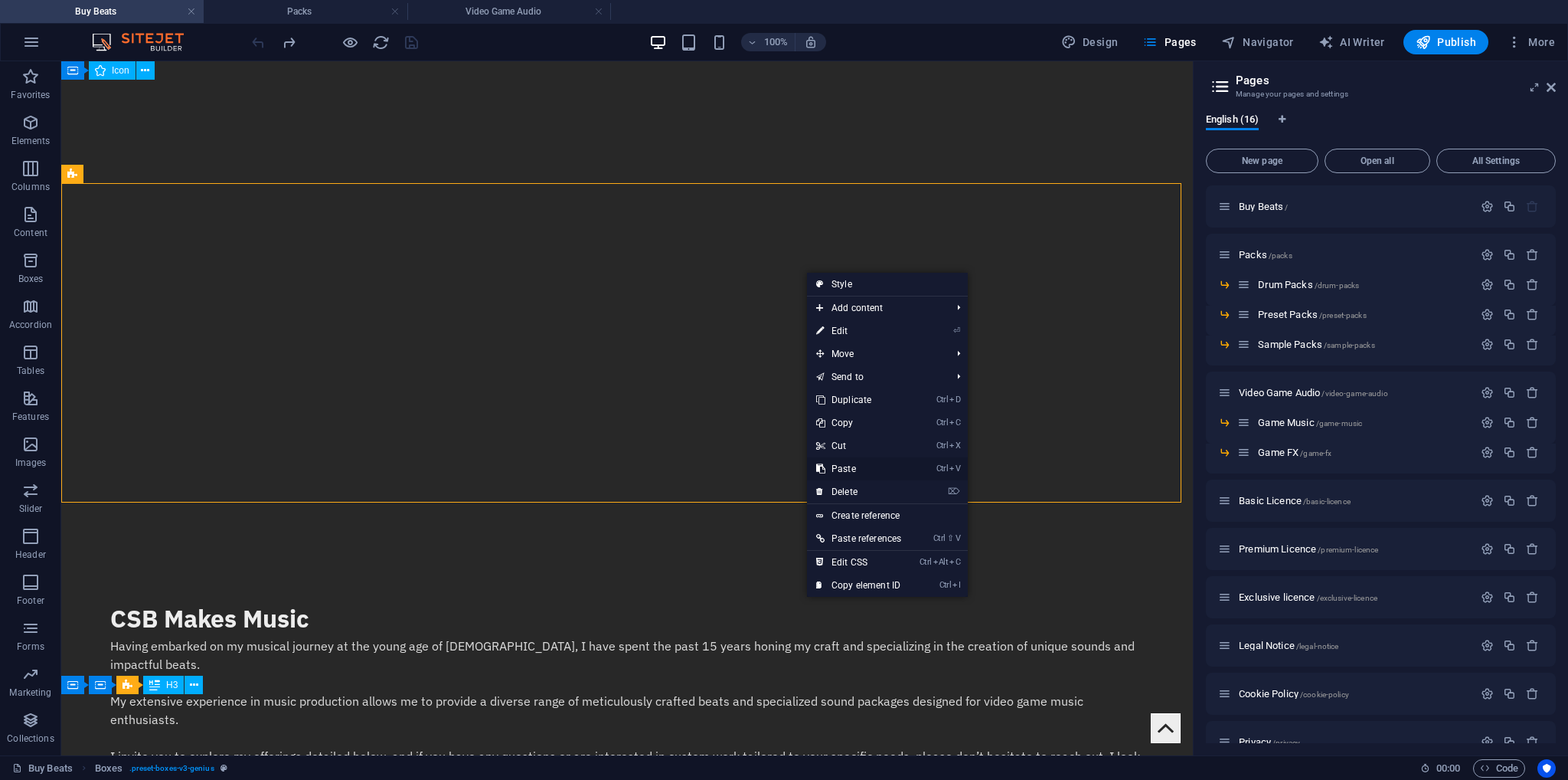
click at [845, 464] on link "Ctrl V Paste" at bounding box center [858, 468] width 103 height 23
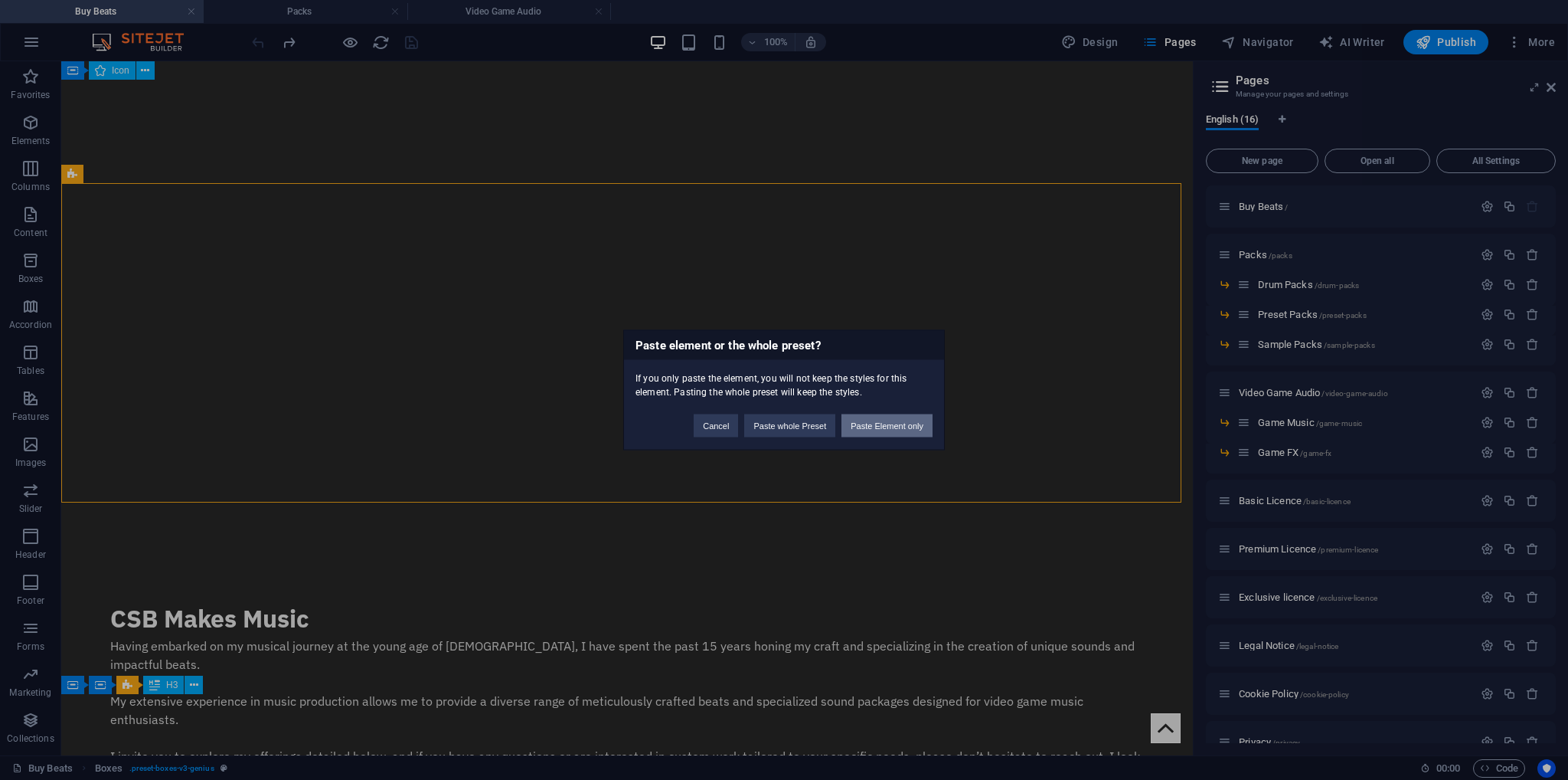
click at [875, 433] on button "Paste Element only" at bounding box center [887, 426] width 91 height 23
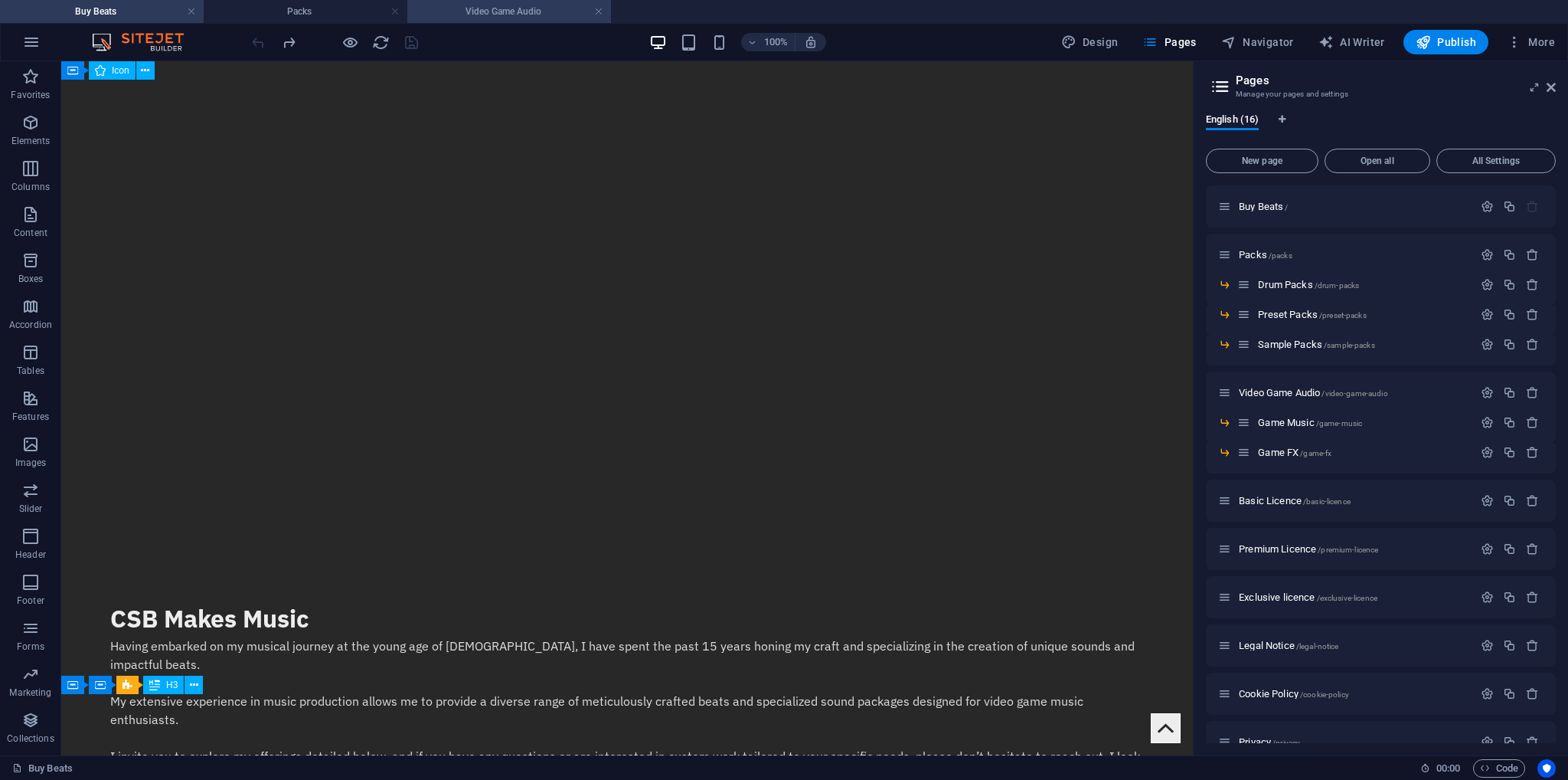
click at [496, 13] on h4 "Video Game Audio" at bounding box center [509, 11] width 203 height 17
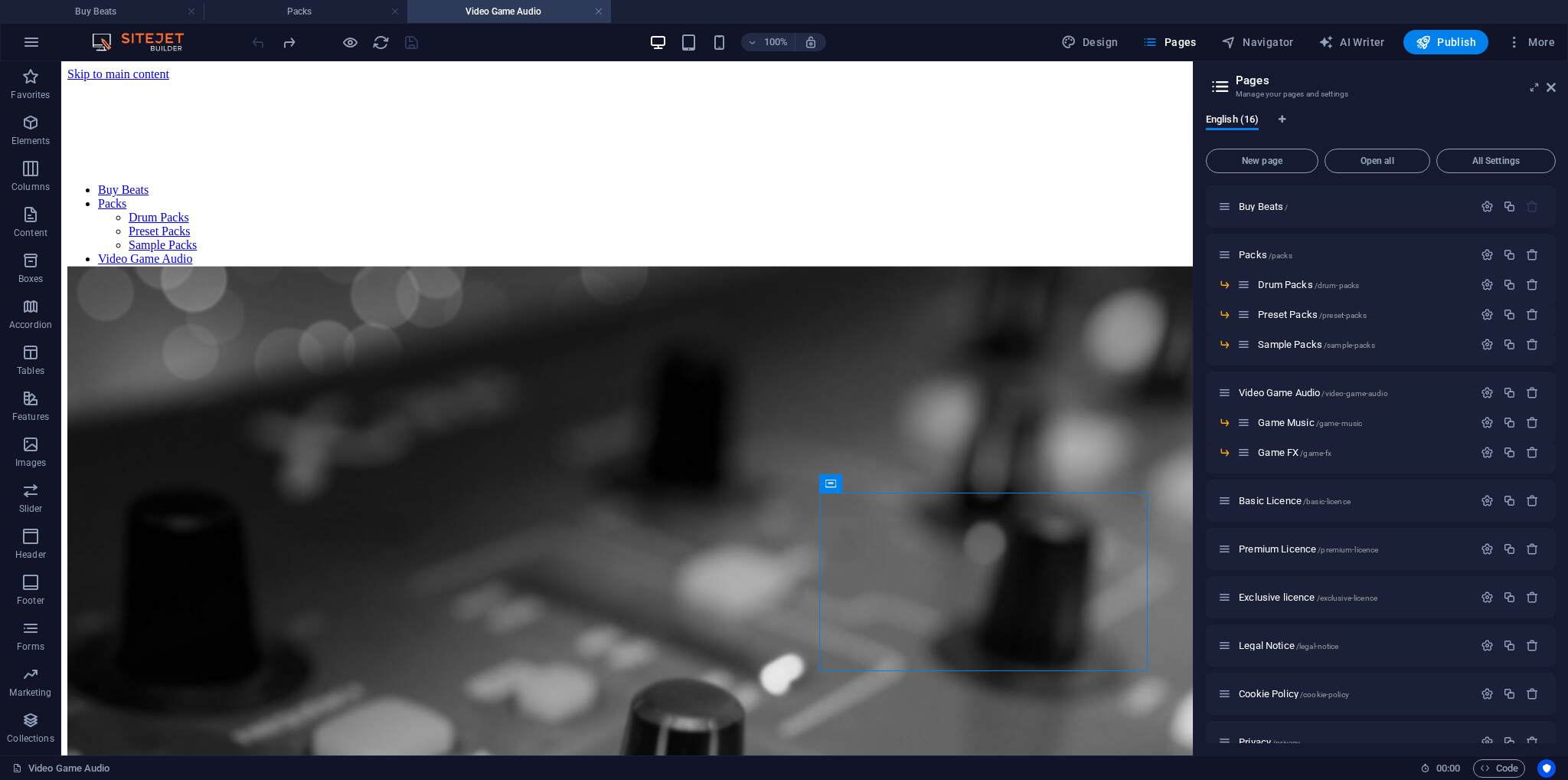
scroll to position [0, 0]
click at [115, 9] on h4 "Buy Beats" at bounding box center [102, 11] width 203 height 17
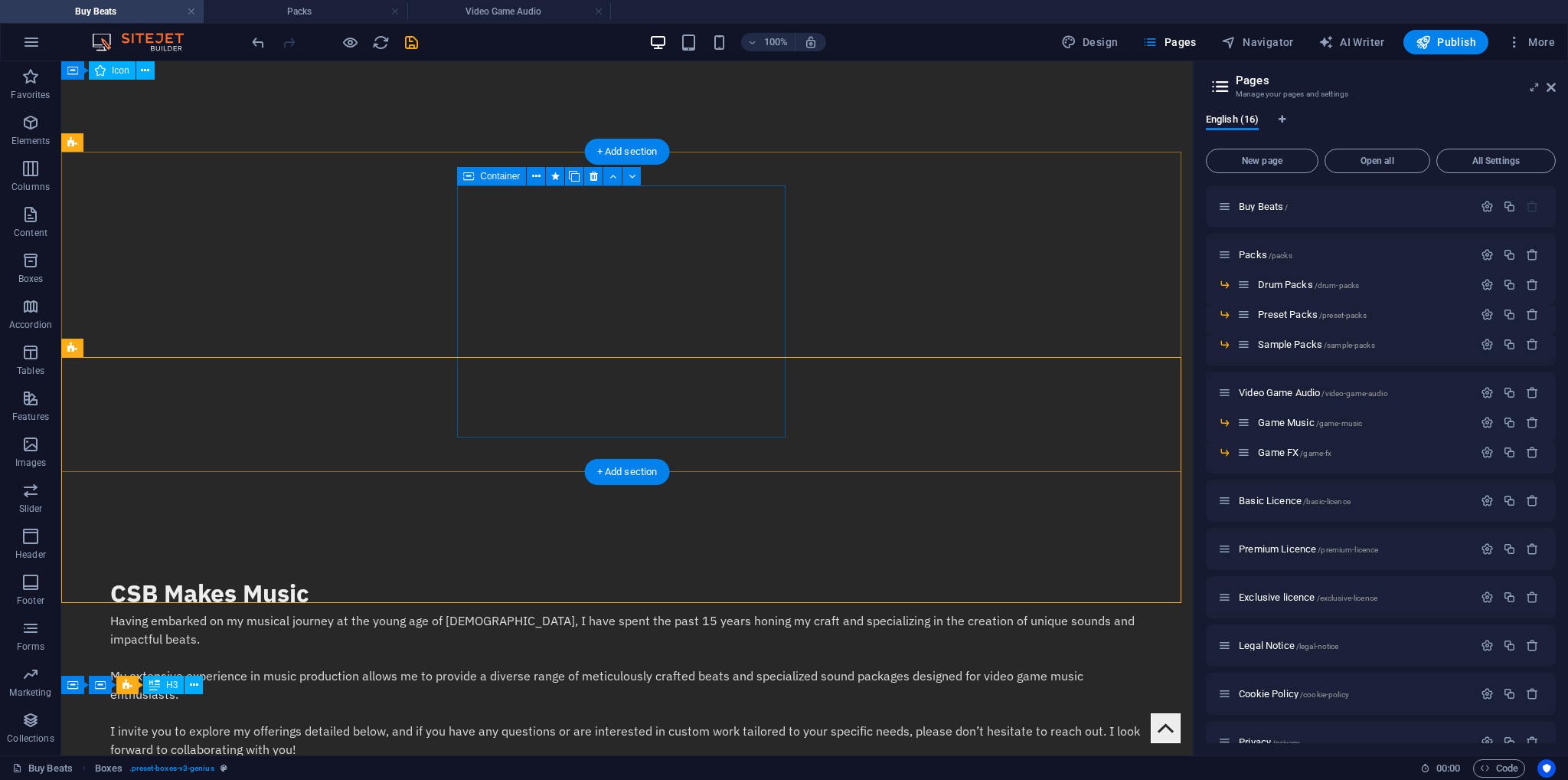
scroll to position [383, 0]
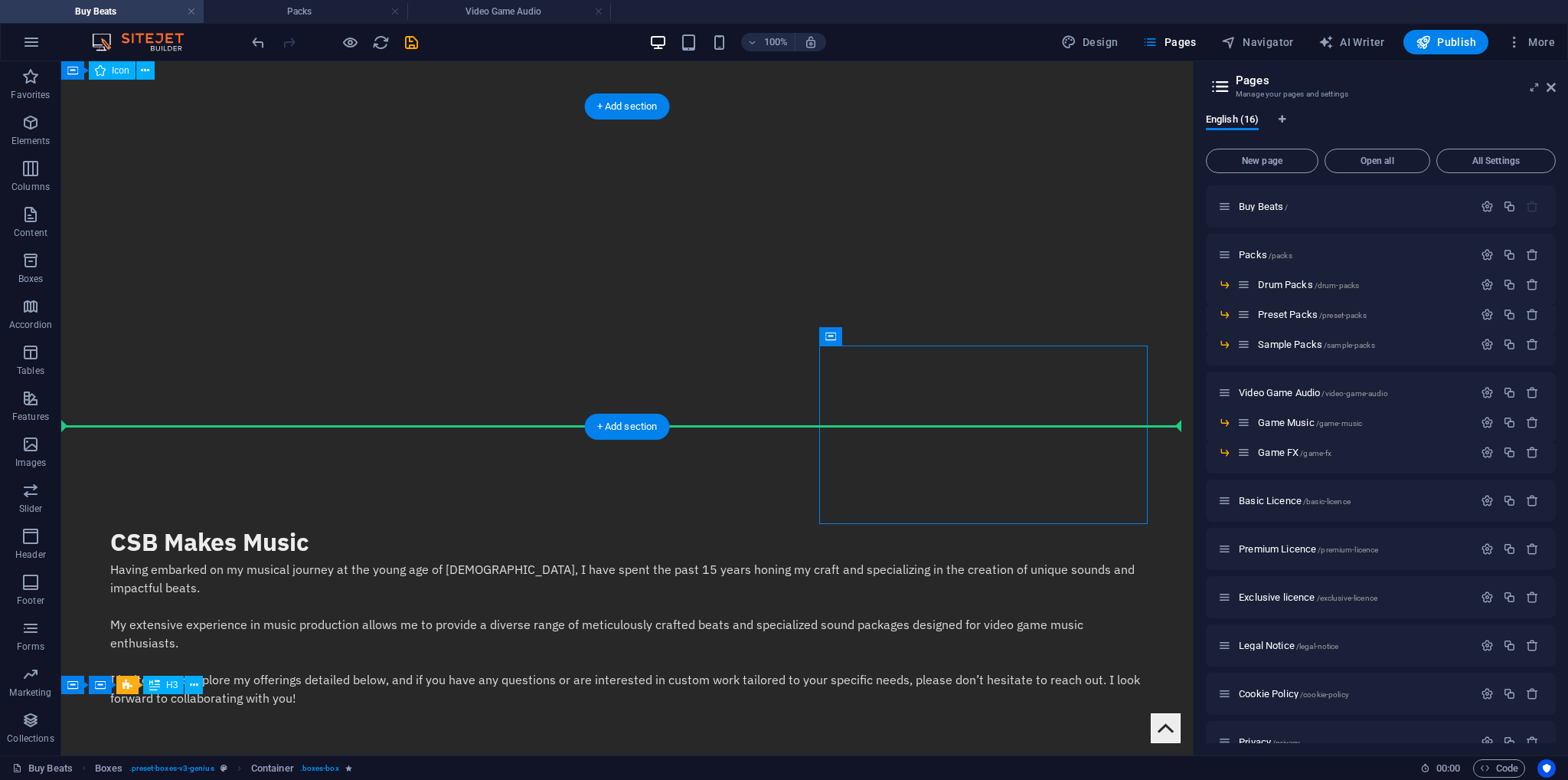
drag, startPoint x: 903, startPoint y: 399, endPoint x: 812, endPoint y: 283, distance: 147.4
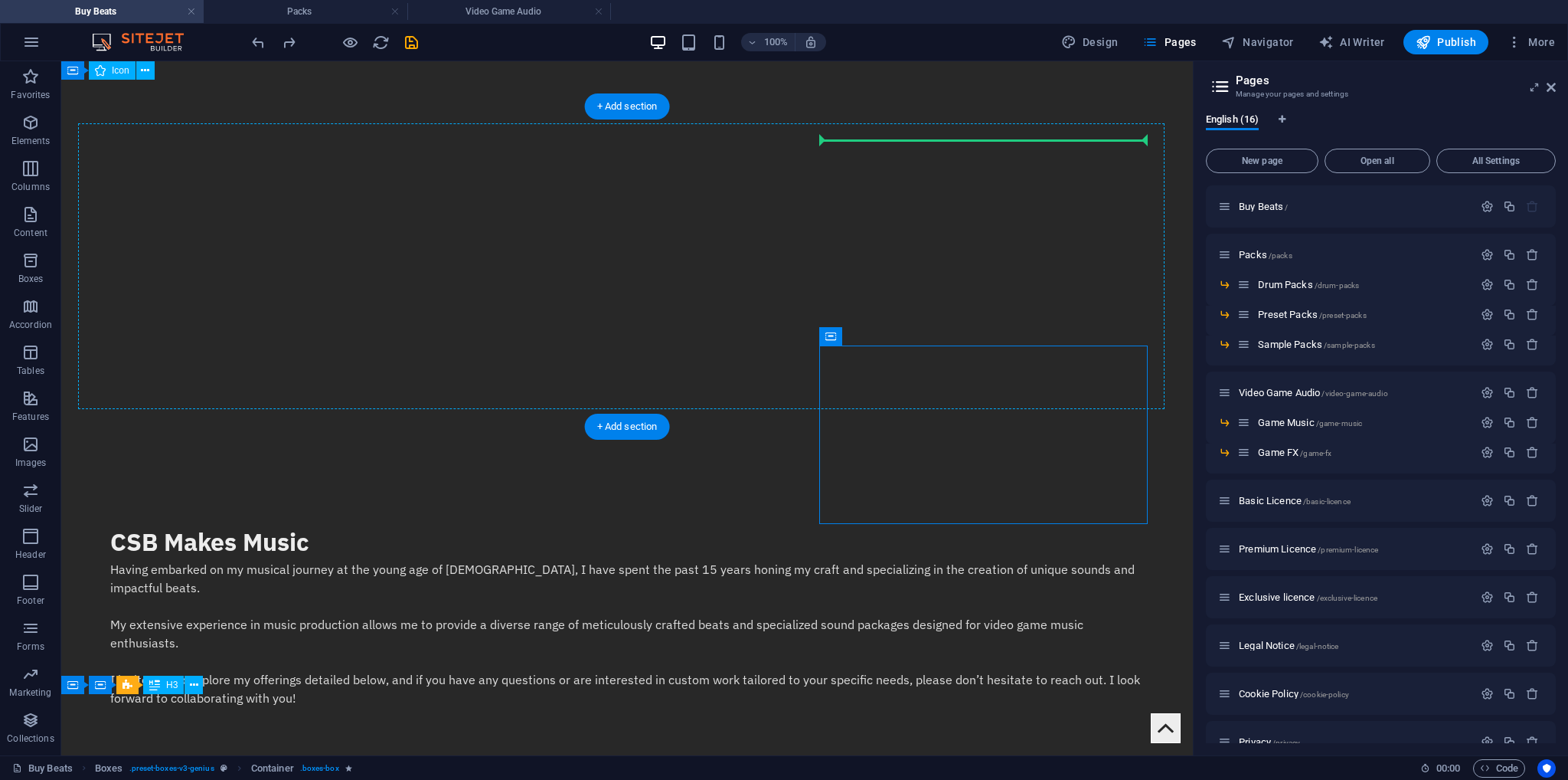
drag, startPoint x: 903, startPoint y: 396, endPoint x: 823, endPoint y: 252, distance: 164.7
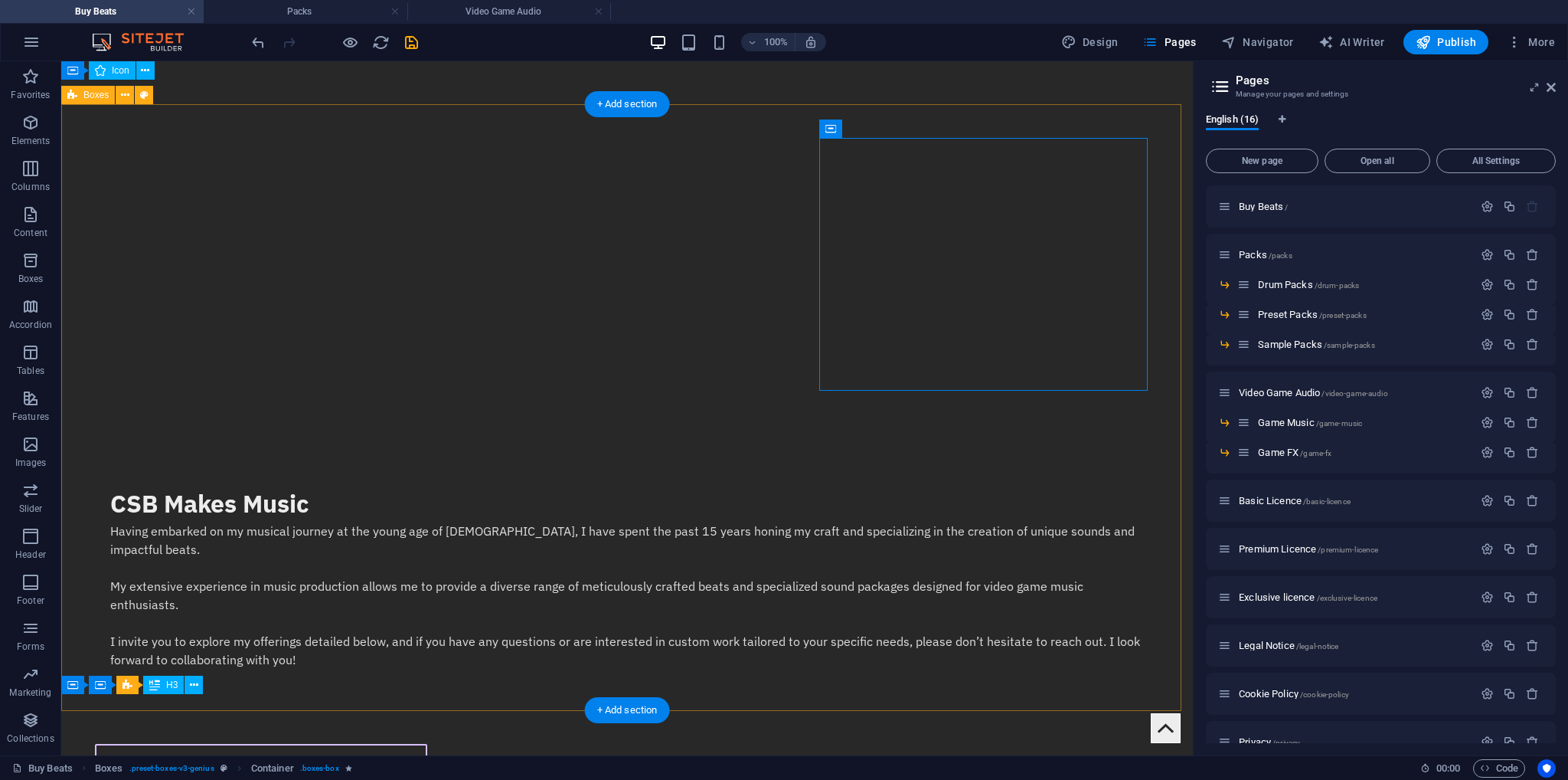
scroll to position [537, 0]
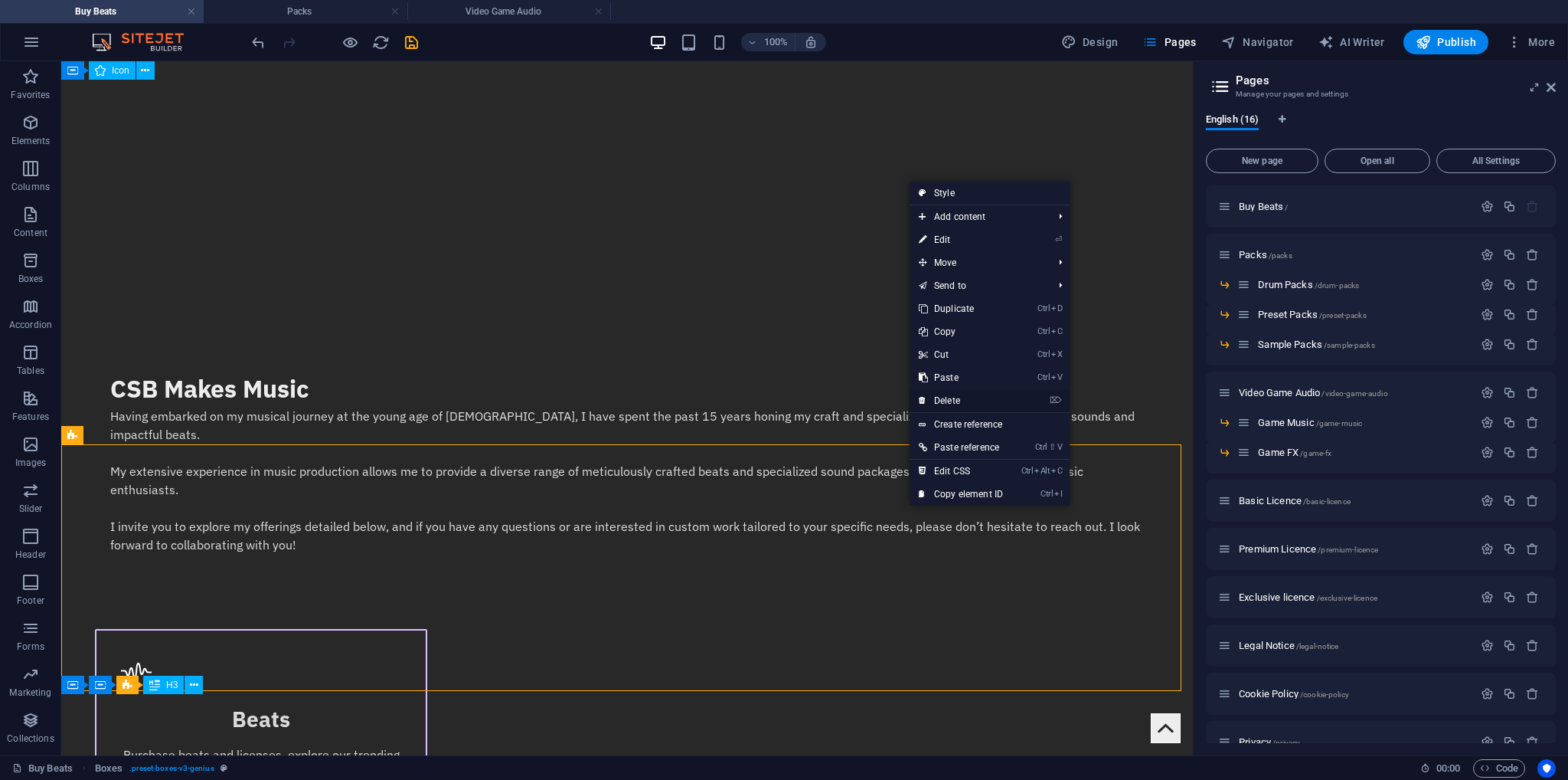
click at [949, 396] on link "⌦ Delete" at bounding box center [961, 400] width 102 height 23
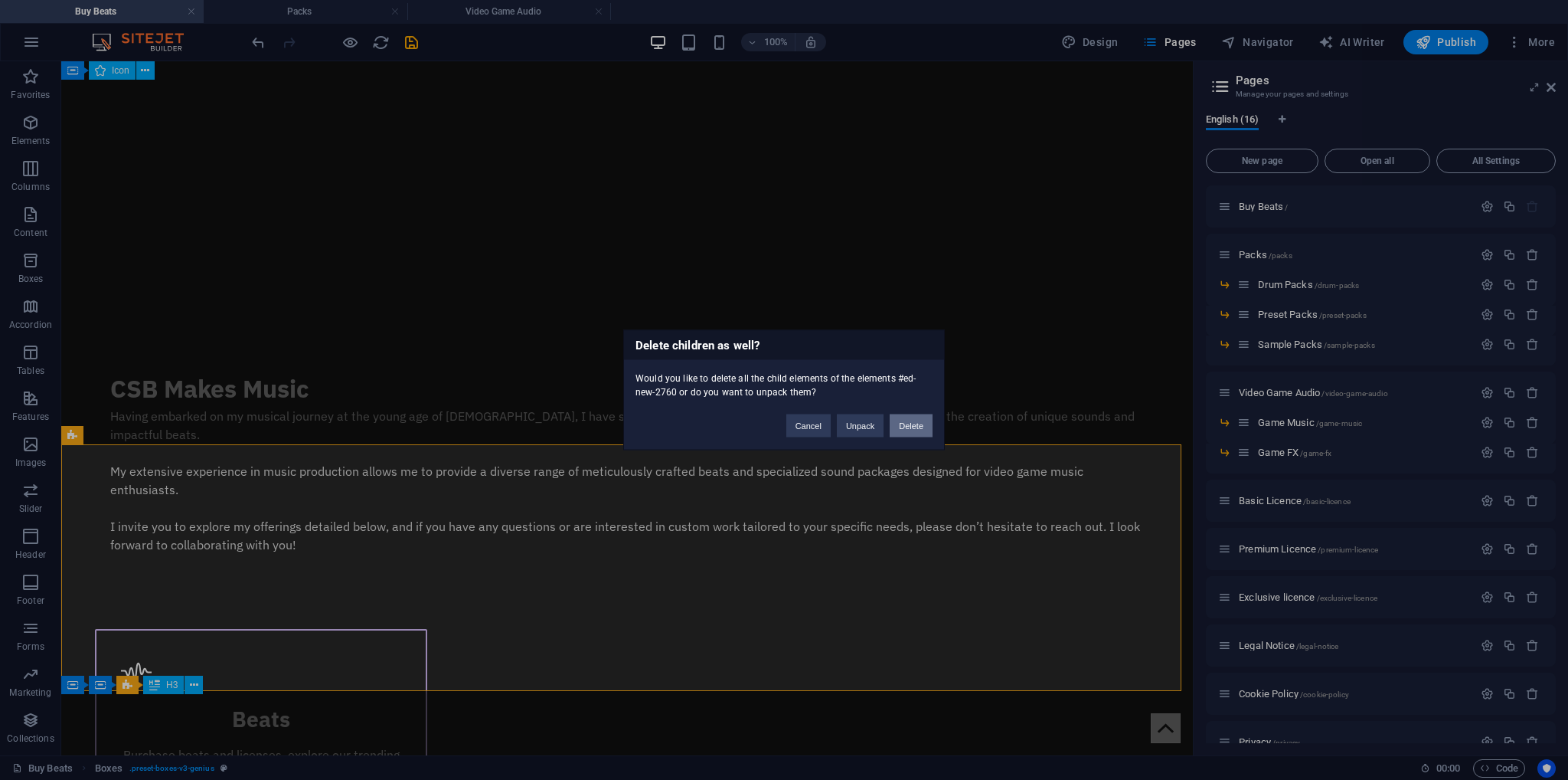
click at [924, 428] on button "Delete" at bounding box center [912, 426] width 43 height 23
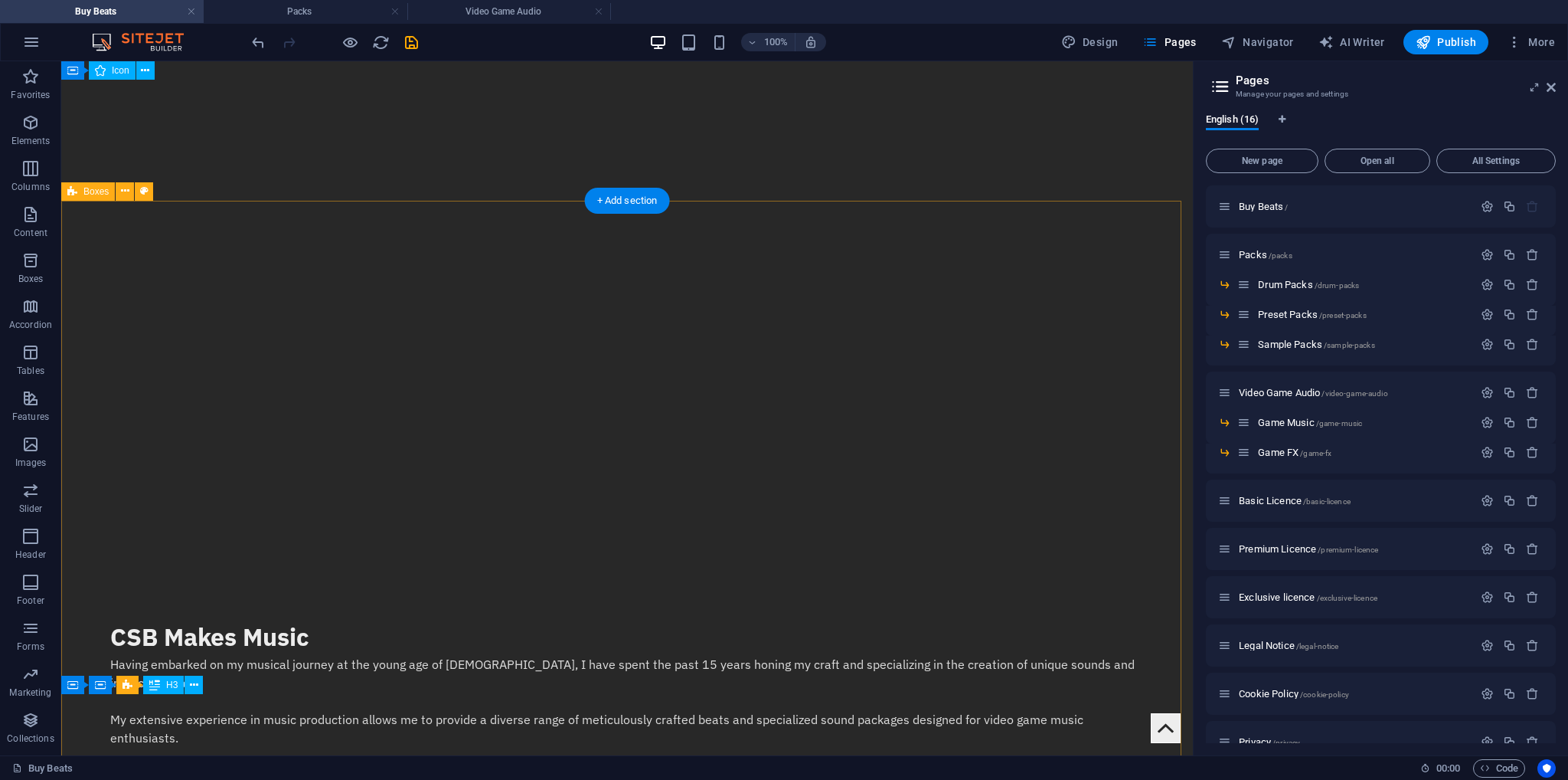
scroll to position [383, 0]
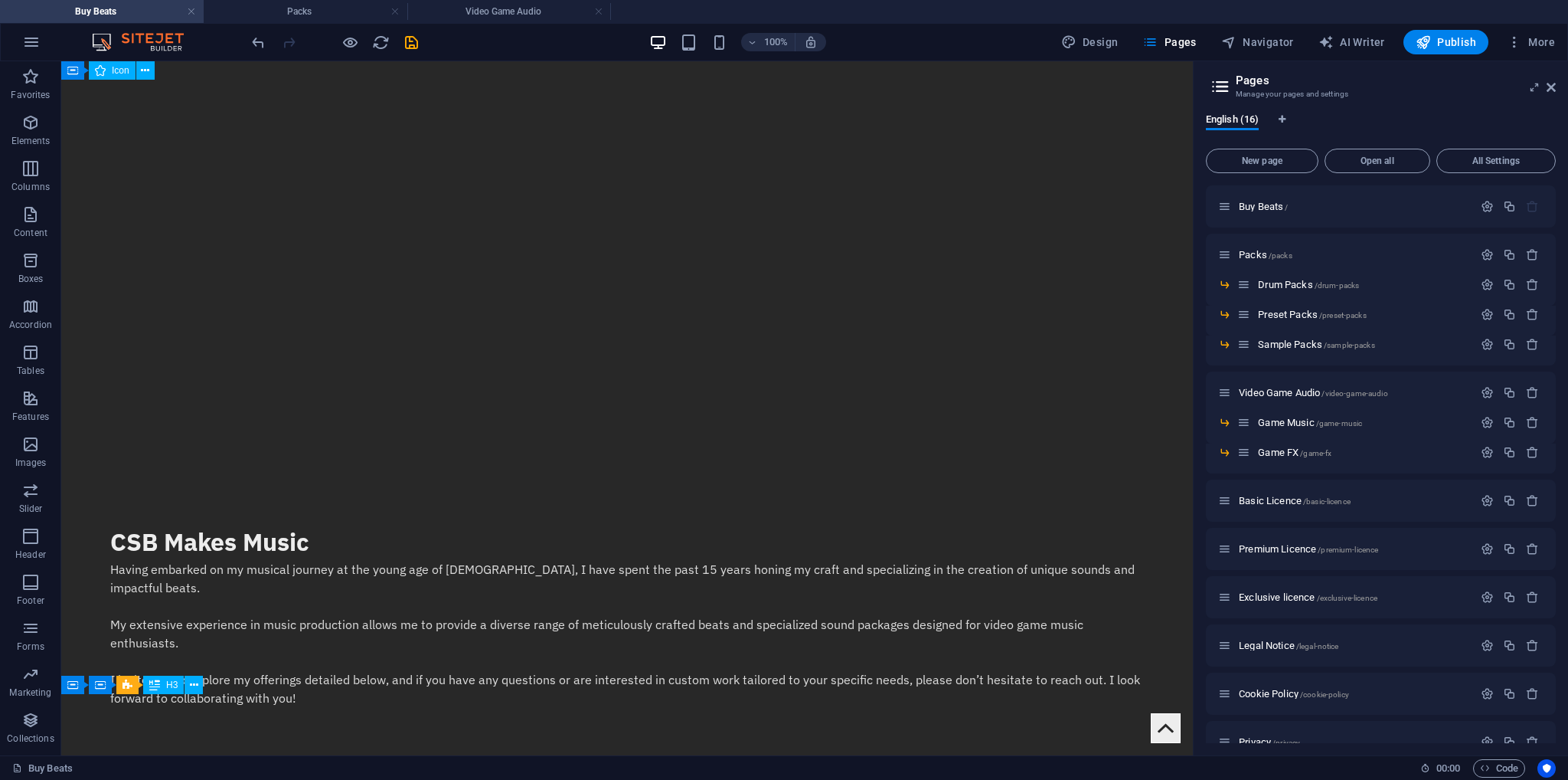
click at [401, 43] on div at bounding box center [335, 42] width 171 height 25
click at [404, 43] on icon "save" at bounding box center [411, 42] width 18 height 18
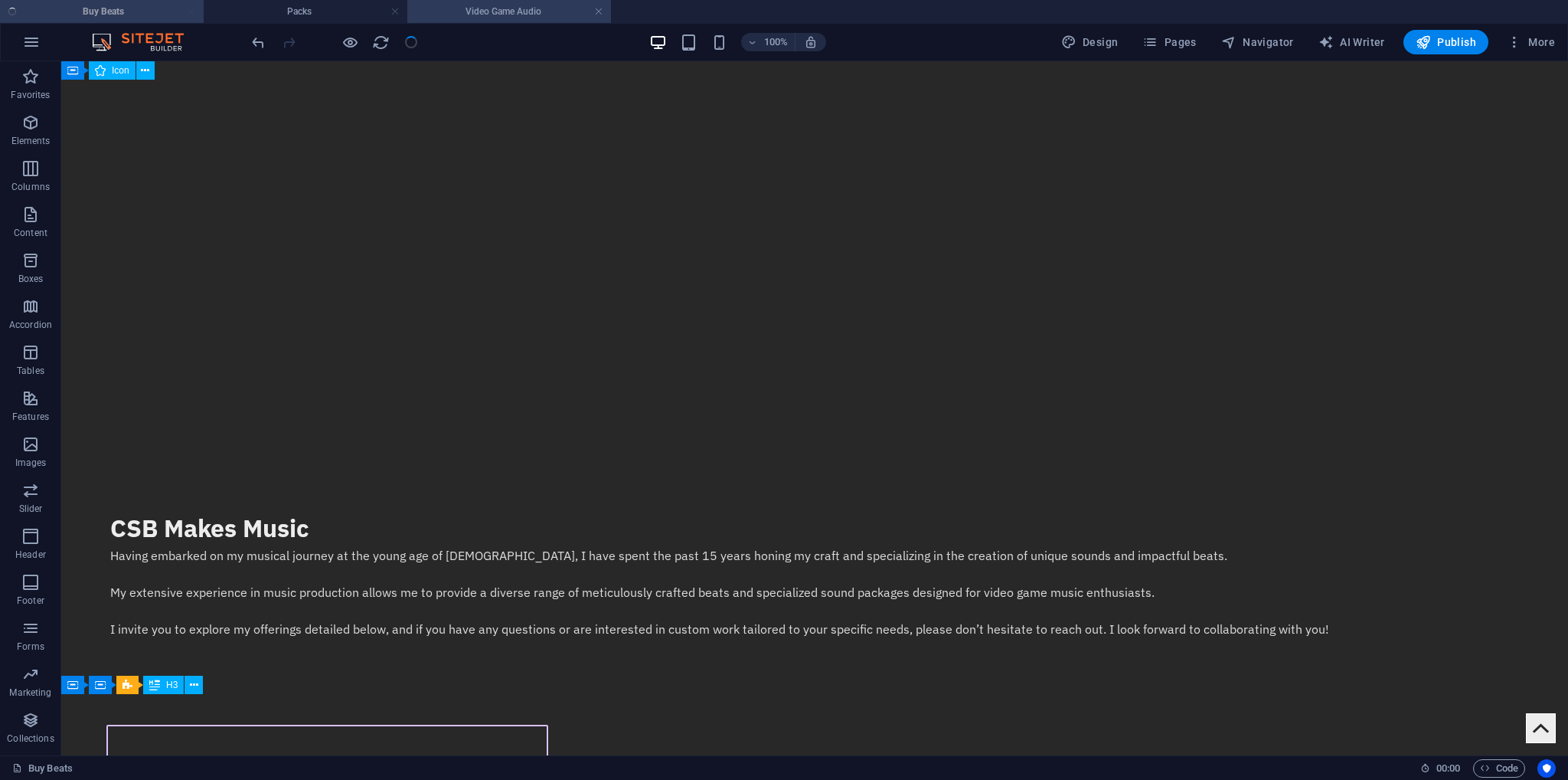
checkbox input "false"
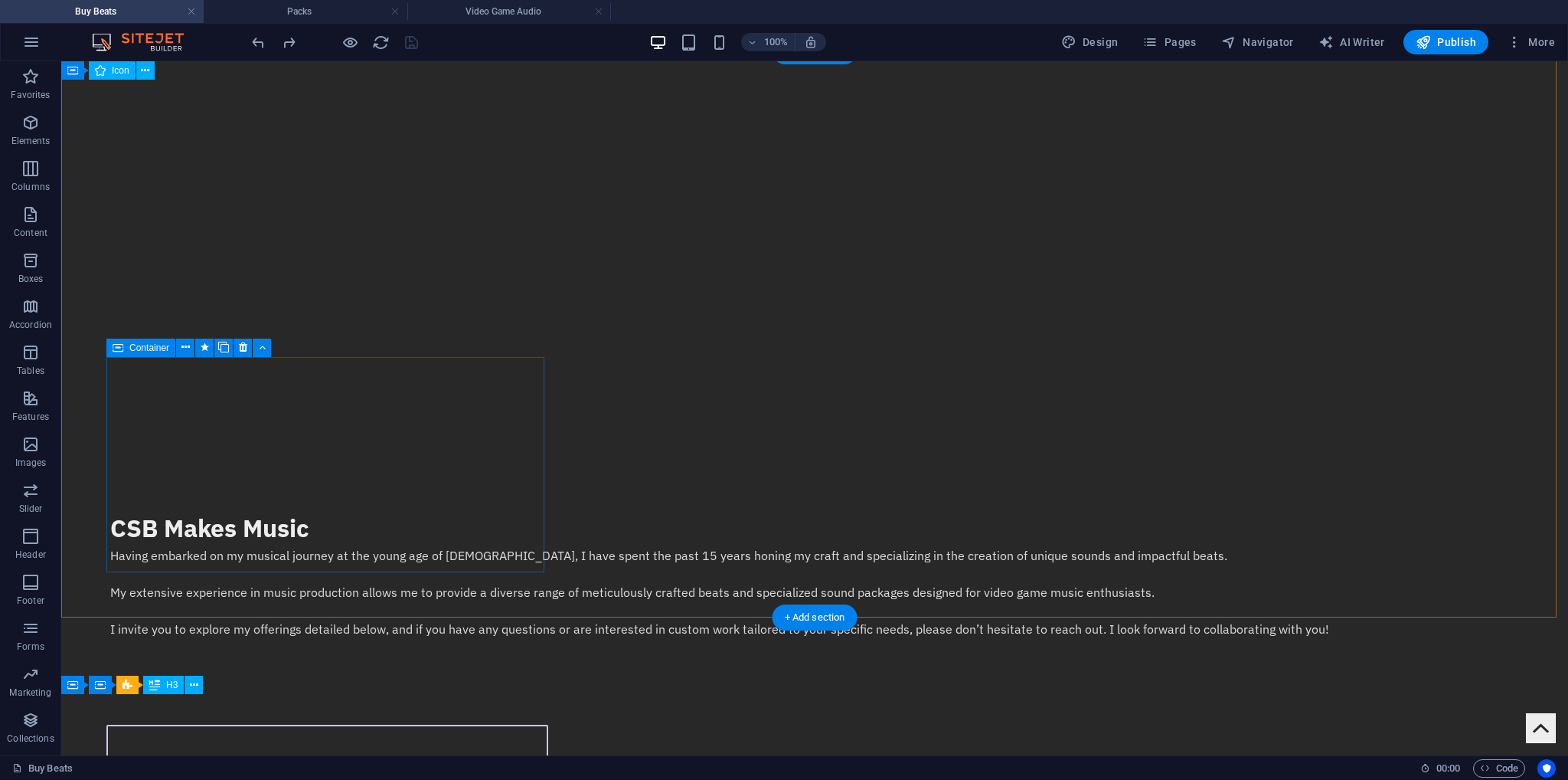
drag, startPoint x: 331, startPoint y: 407, endPoint x: 331, endPoint y: 416, distance: 9.0
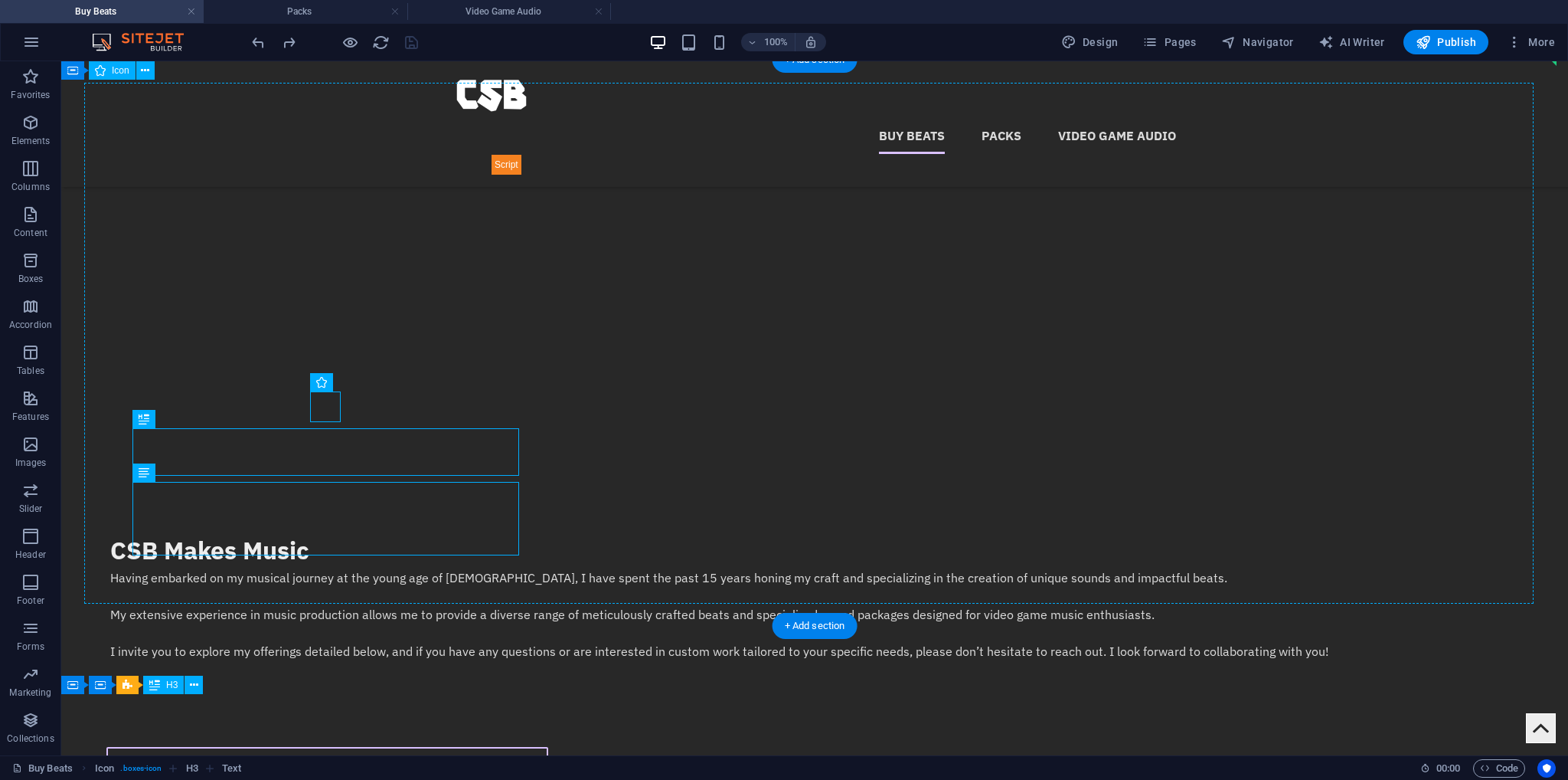
scroll to position [249, 0]
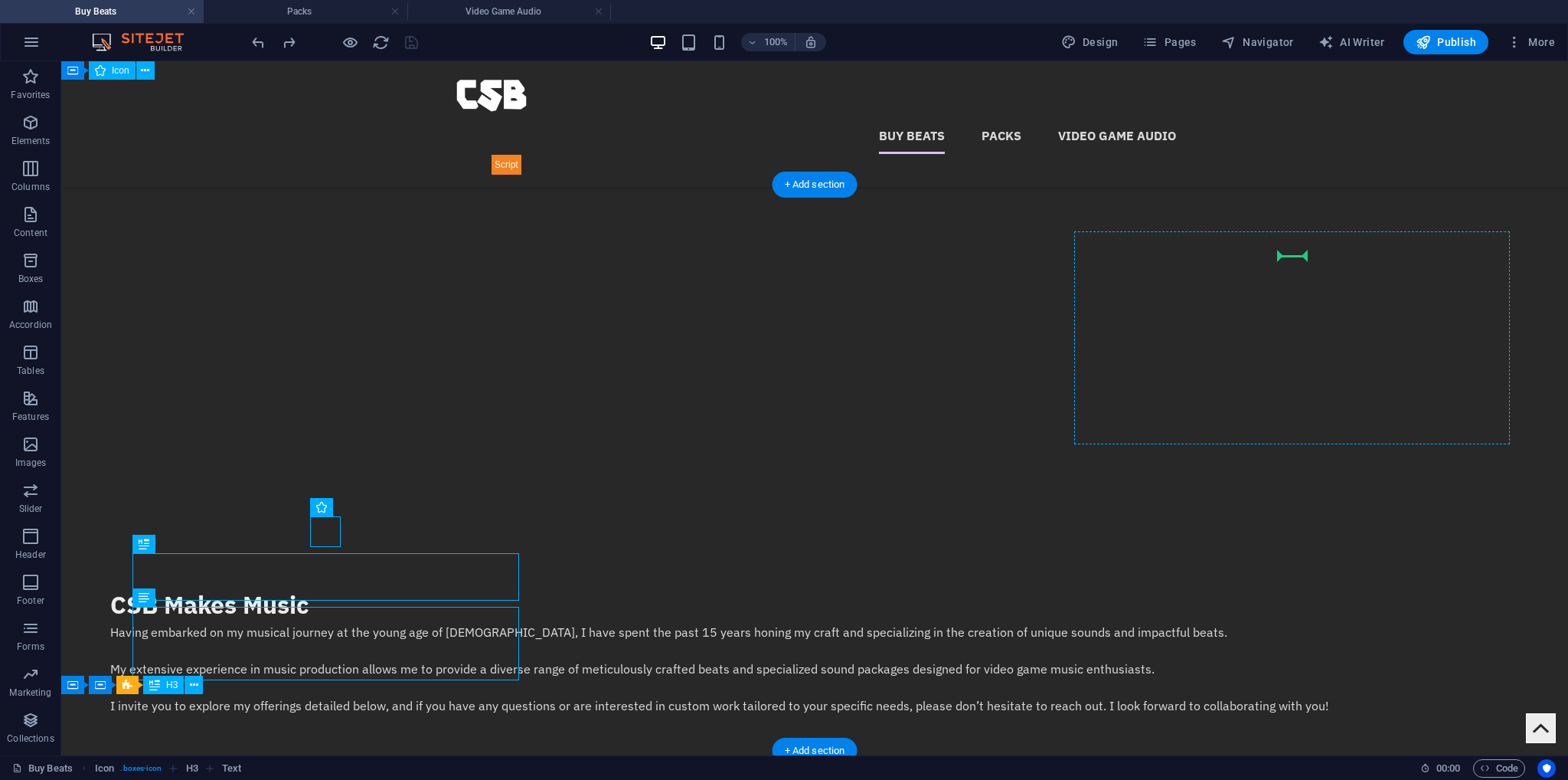
drag, startPoint x: 250, startPoint y: 437, endPoint x: 1294, endPoint y: 259, distance: 1059.1
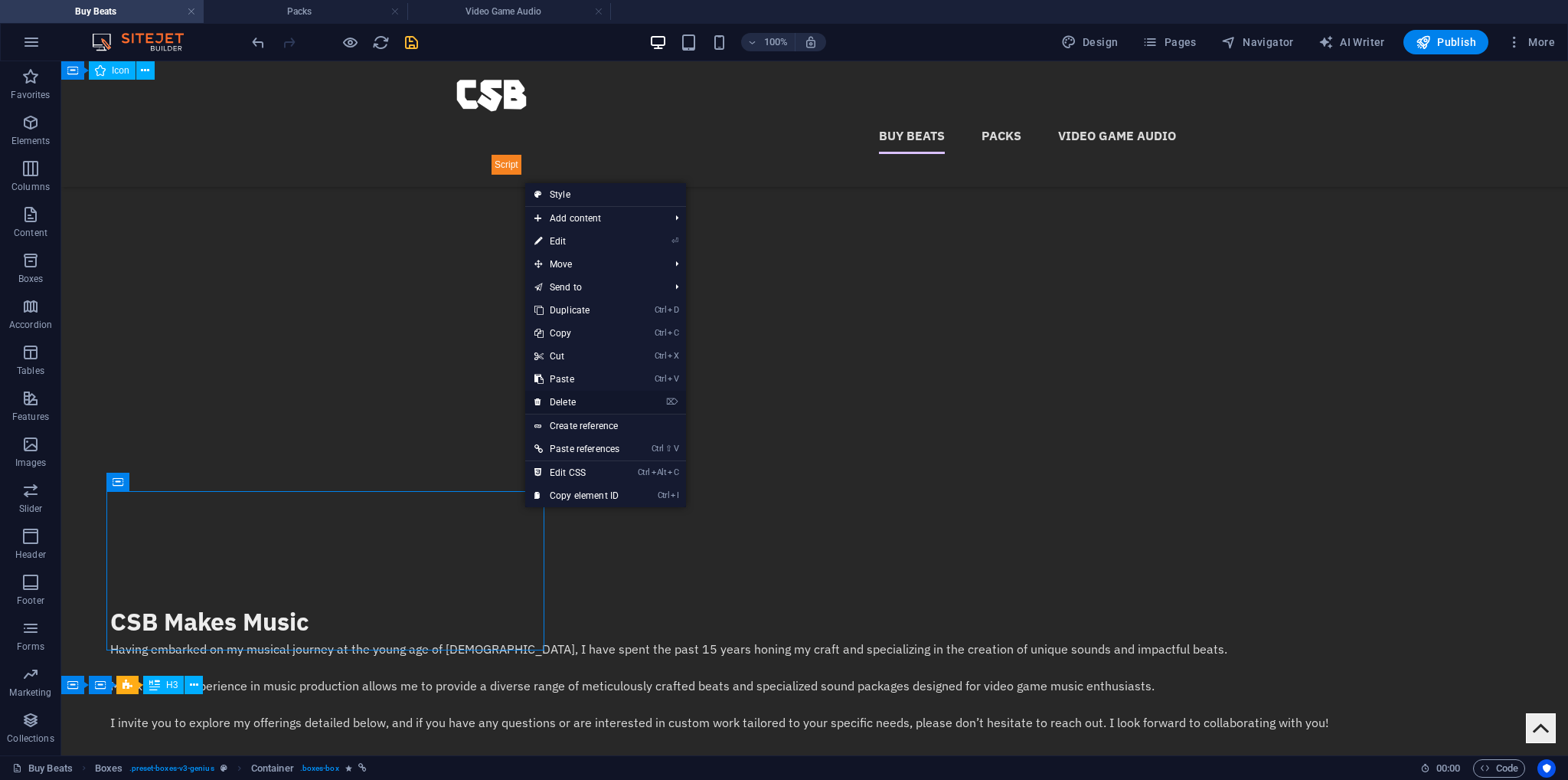
click at [570, 398] on link "⌦ Delete" at bounding box center [576, 402] width 103 height 23
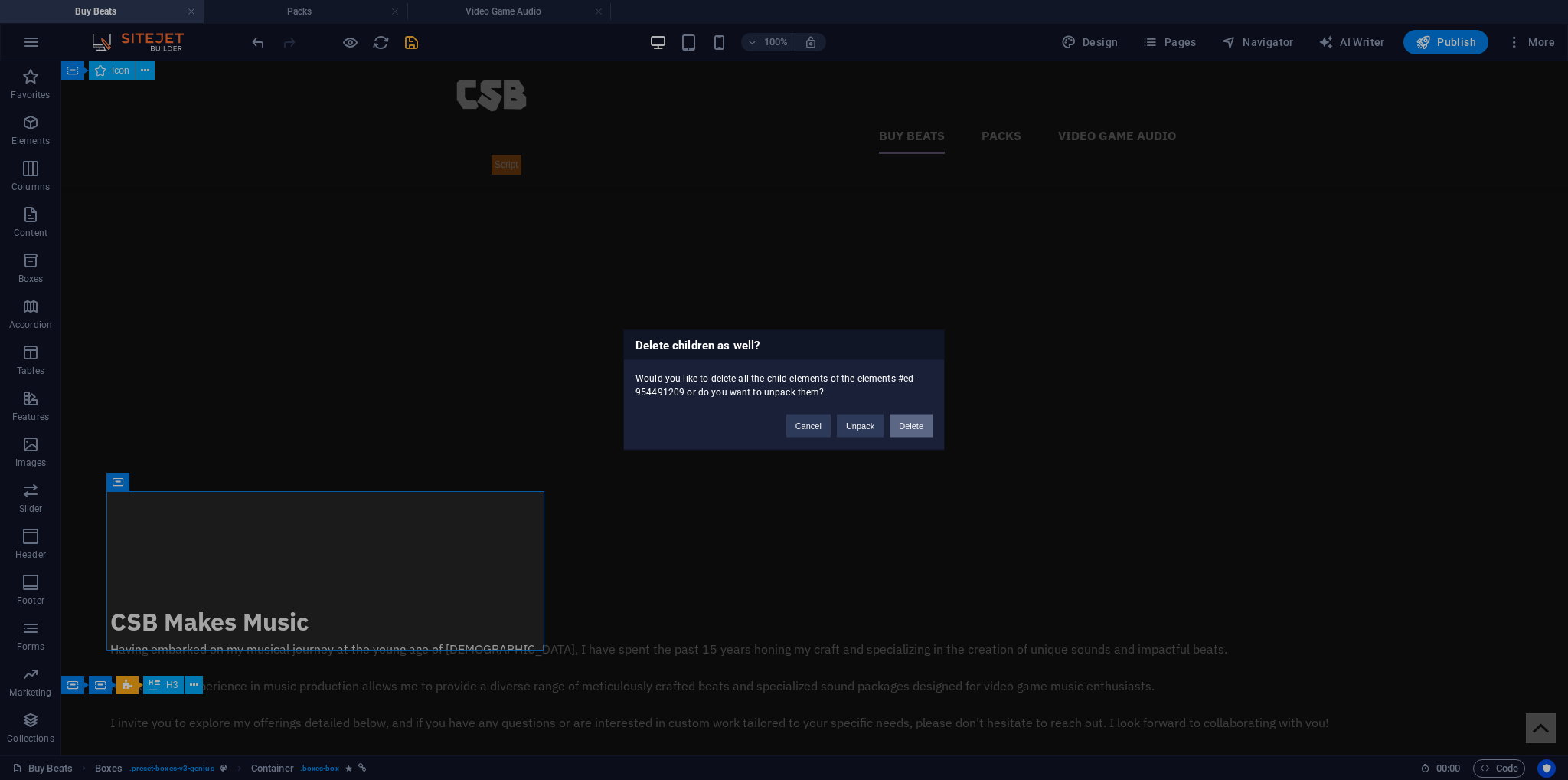
click at [911, 417] on button "Delete" at bounding box center [912, 426] width 43 height 23
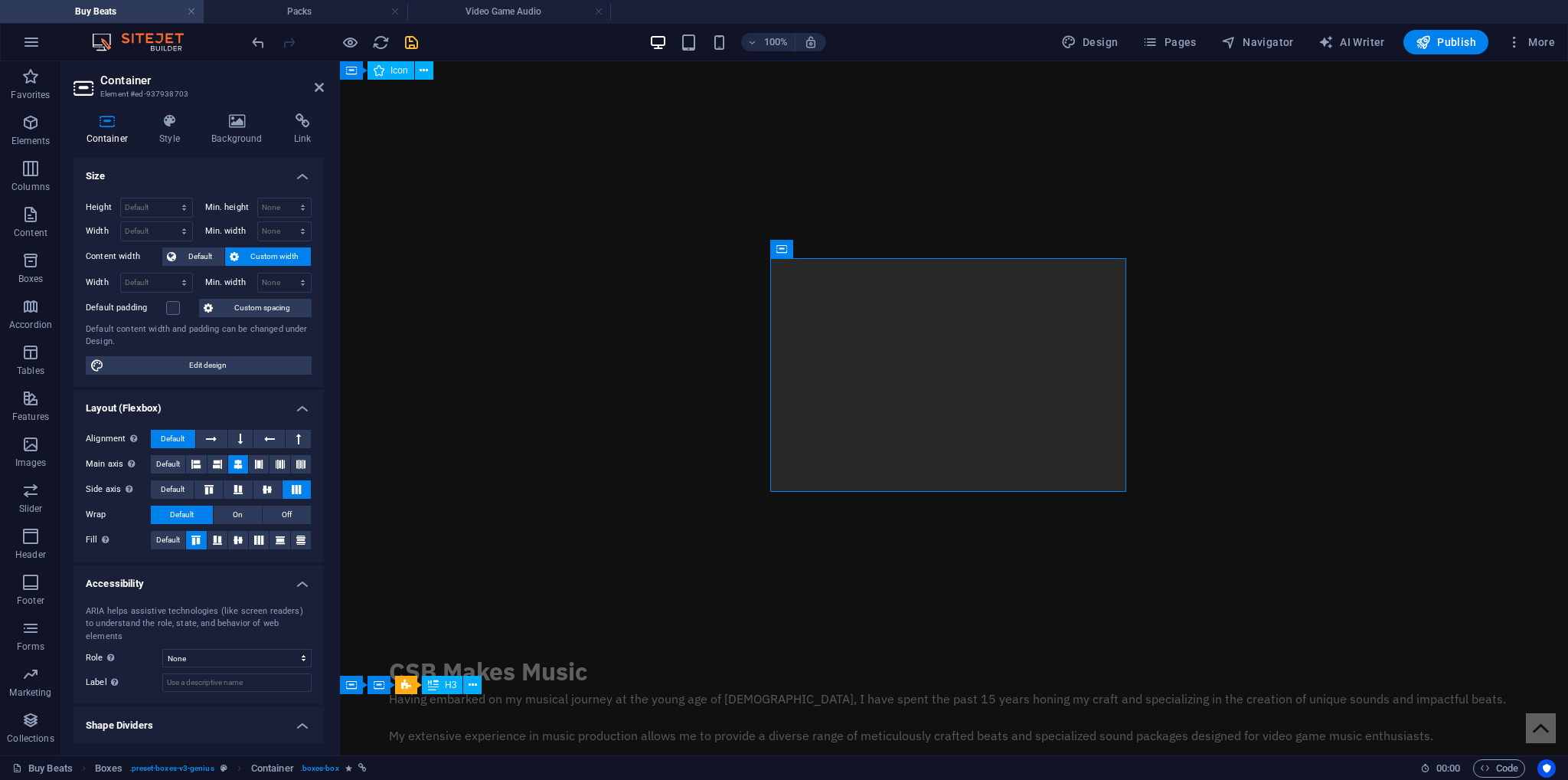
click at [292, 108] on div "Container Style Background Link Size Height Default px rem % vh vw Min. height …" at bounding box center [199, 428] width 275 height 654
click at [288, 131] on h4 "Link" at bounding box center [303, 130] width 43 height 32
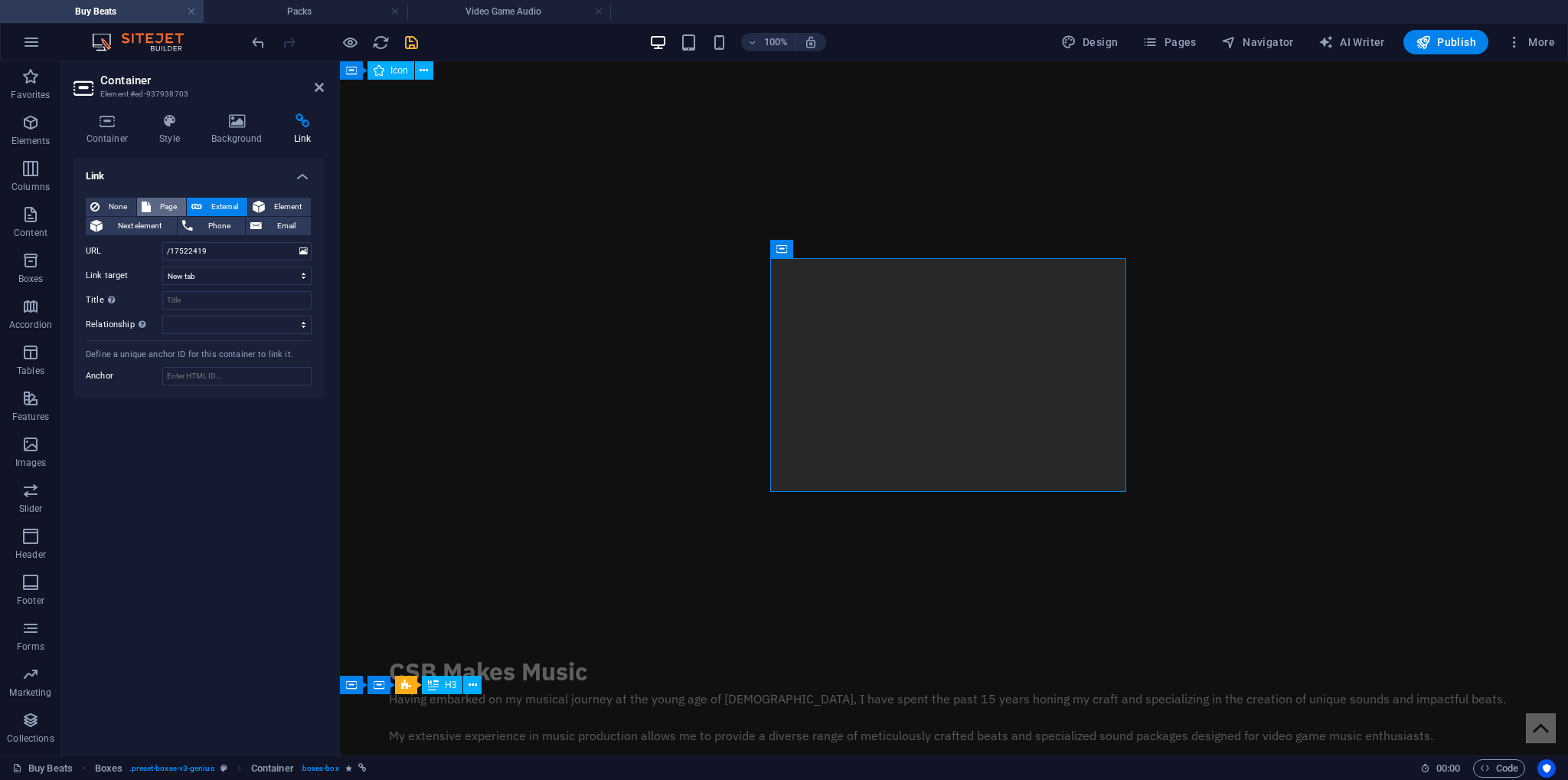
click at [178, 209] on span "Page" at bounding box center [168, 207] width 26 height 18
select select
click at [211, 259] on select "Buy Beats Packs -- Drum Packs -- Preset Packs -- Sample Packs Video Game Audio …" at bounding box center [237, 251] width 150 height 18
select select "1"
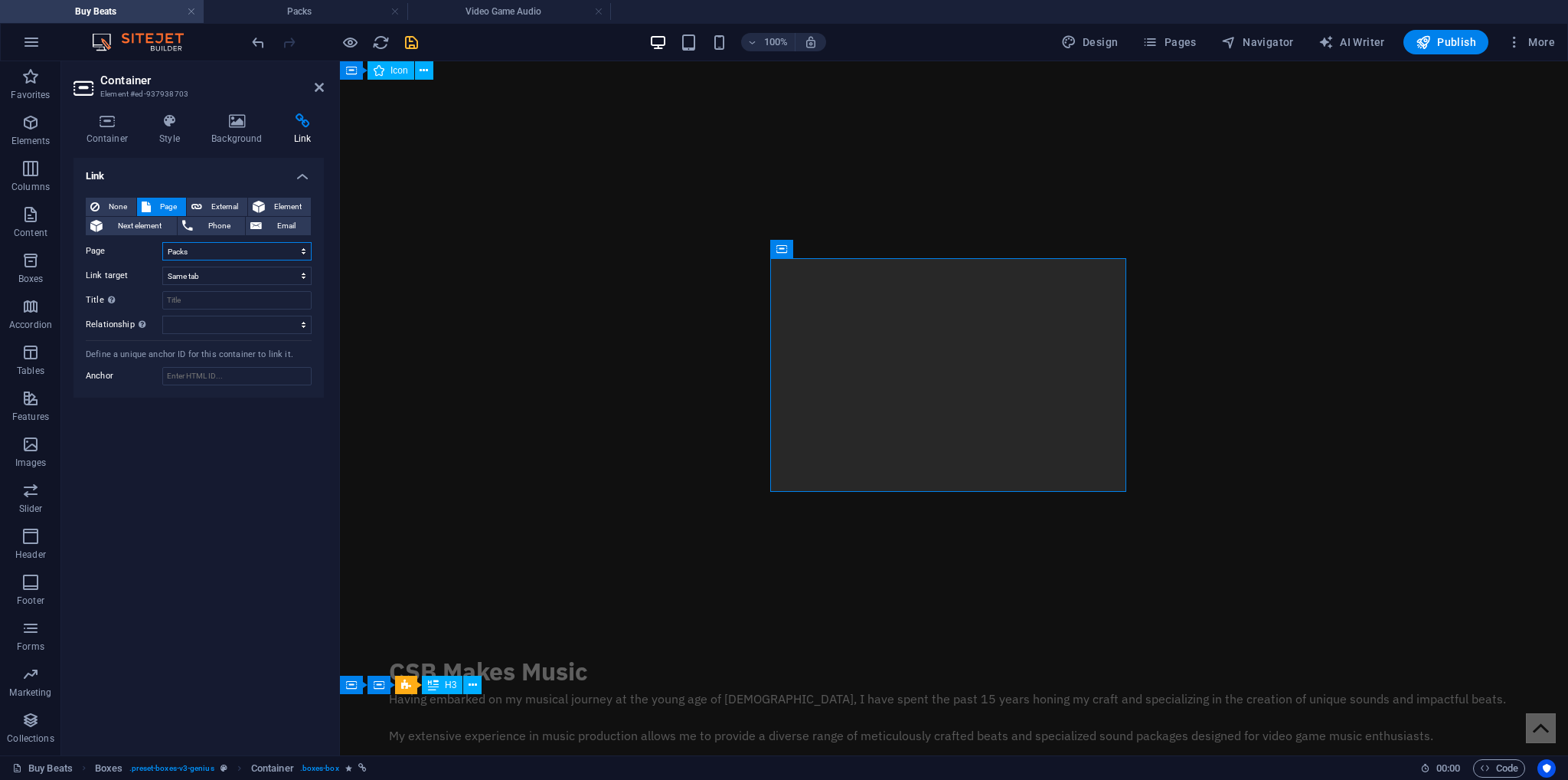
click at [162, 242] on select "Buy Beats Packs -- Drum Packs -- Preset Packs -- Sample Packs Video Game Audio …" at bounding box center [237, 251] width 150 height 18
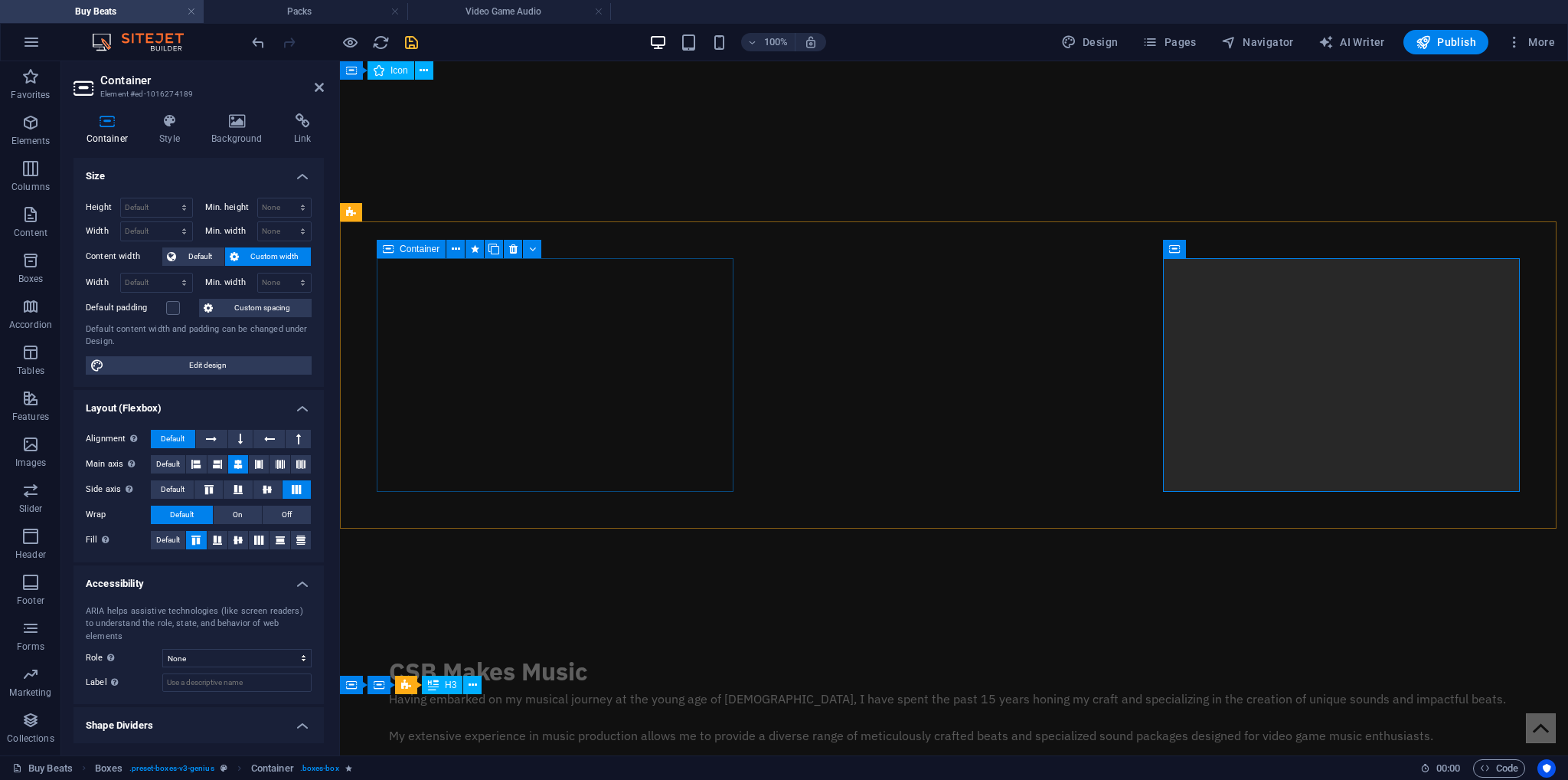
select select
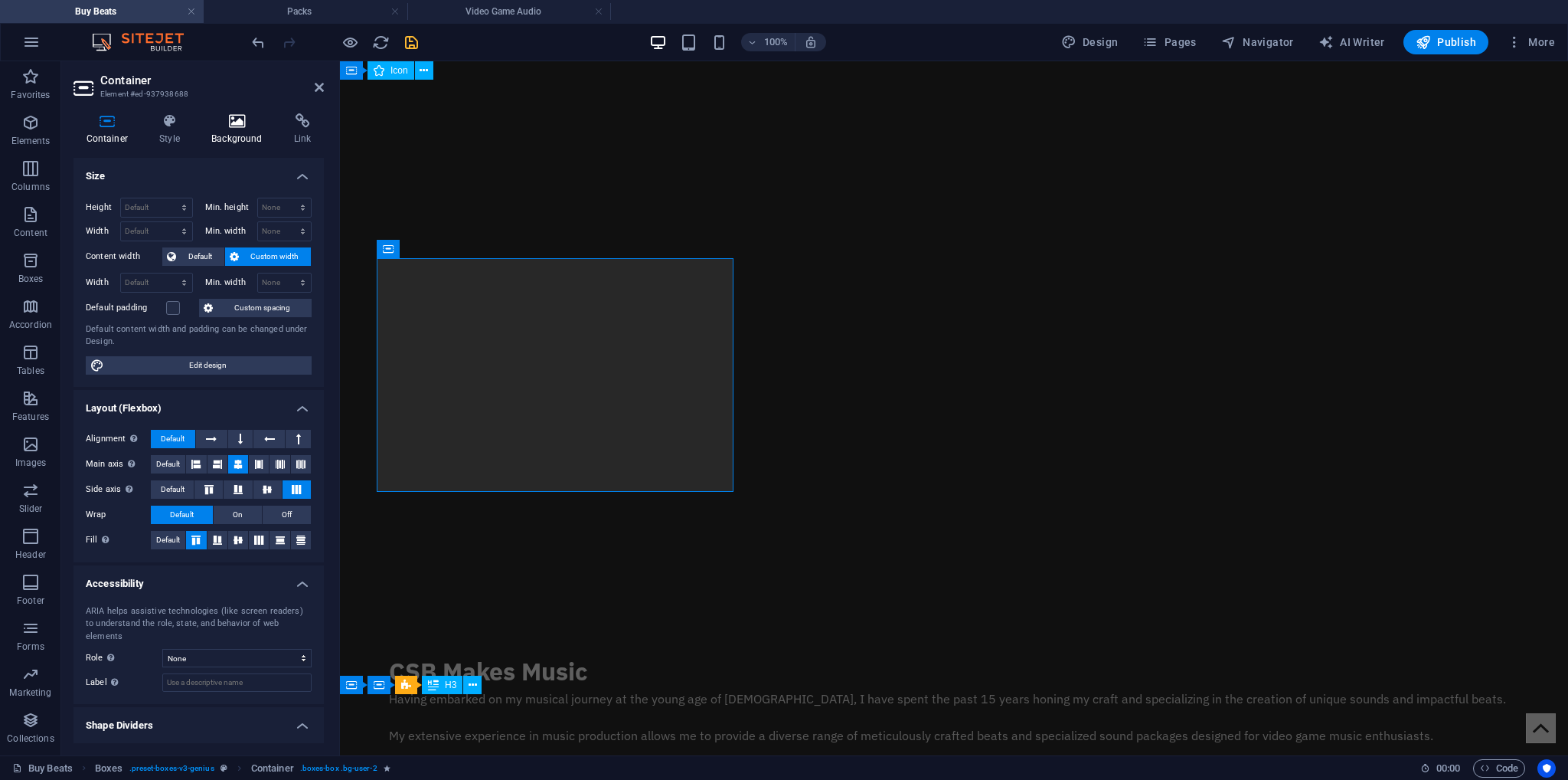
click at [287, 121] on icon at bounding box center [303, 121] width 43 height 15
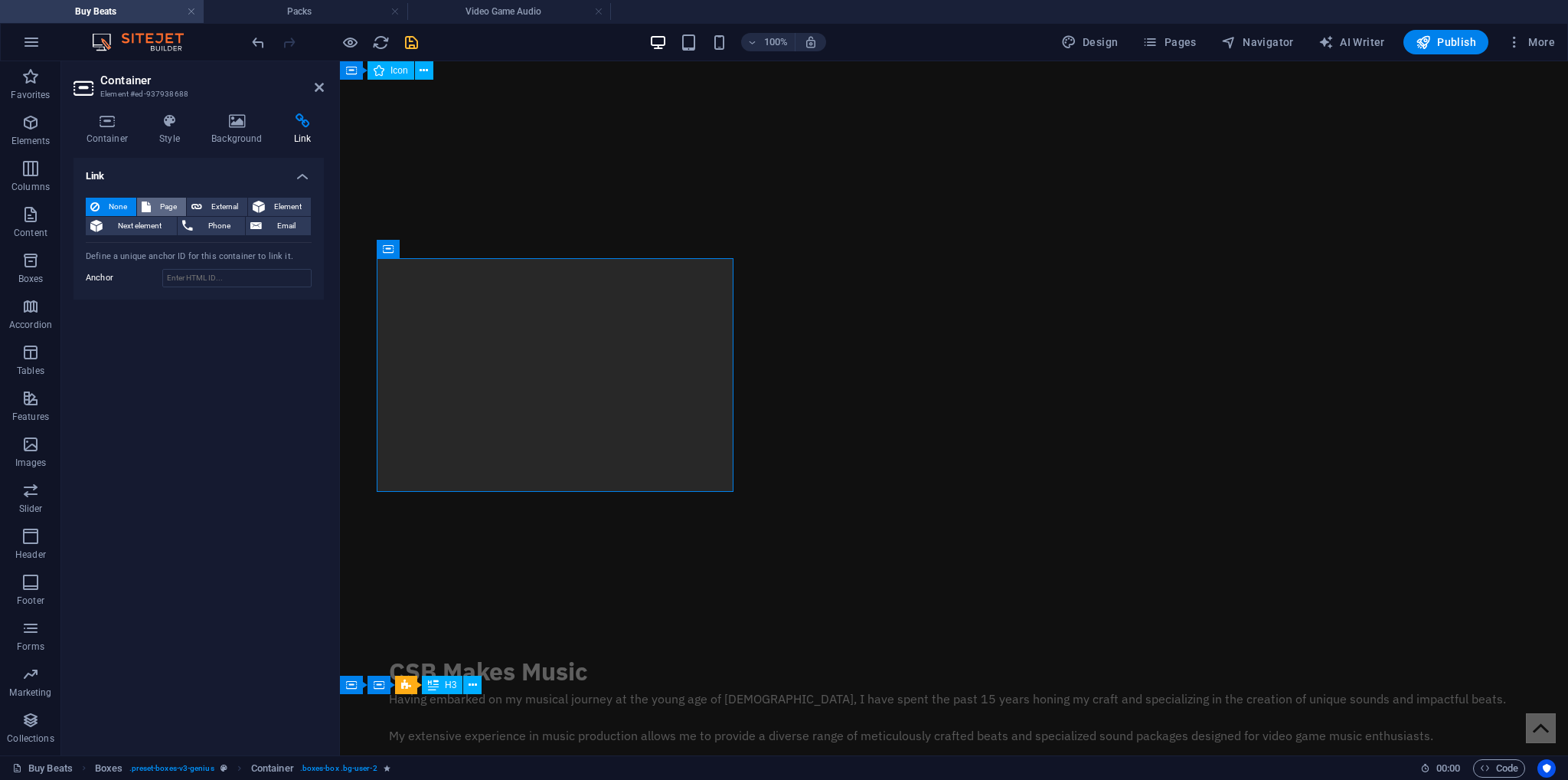
click at [166, 210] on span "Page" at bounding box center [168, 207] width 26 height 18
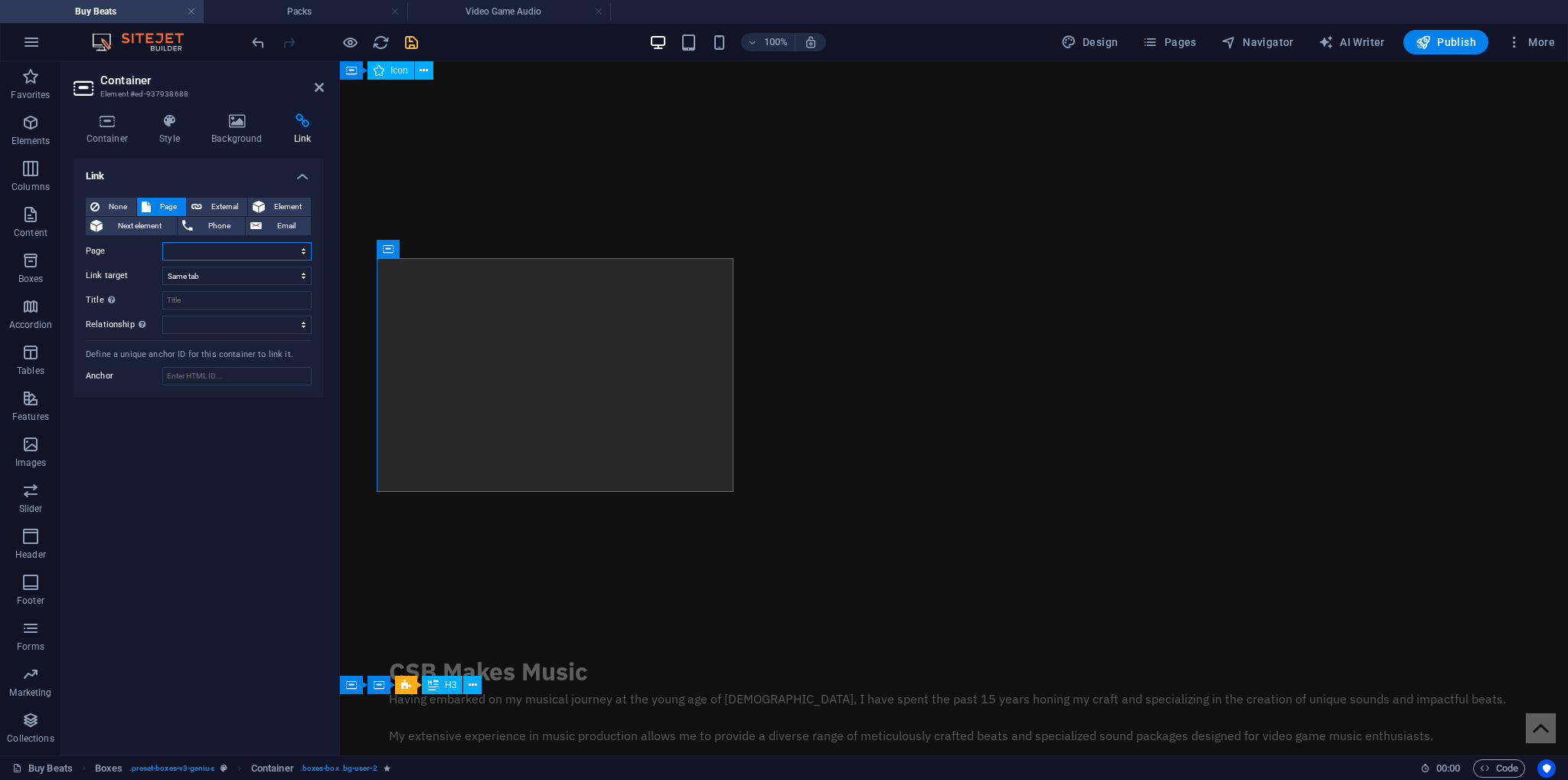
click at [205, 246] on select "Buy Beats Packs -- Drum Packs -- Preset Packs -- Sample Packs Video Game Audio …" at bounding box center [237, 251] width 150 height 18
select select "0"
click at [162, 242] on select "Buy Beats Packs -- Drum Packs -- Preset Packs -- Sample Packs Video Game Audio …" at bounding box center [237, 251] width 150 height 18
click at [220, 250] on select "Buy Beats Packs -- Drum Packs -- Preset Packs -- Sample Packs Video Game Audio …" at bounding box center [237, 251] width 150 height 18
click at [221, 254] on select "Buy Beats Packs -- Drum Packs -- Preset Packs -- Sample Packs Video Game Audio …" at bounding box center [237, 251] width 150 height 18
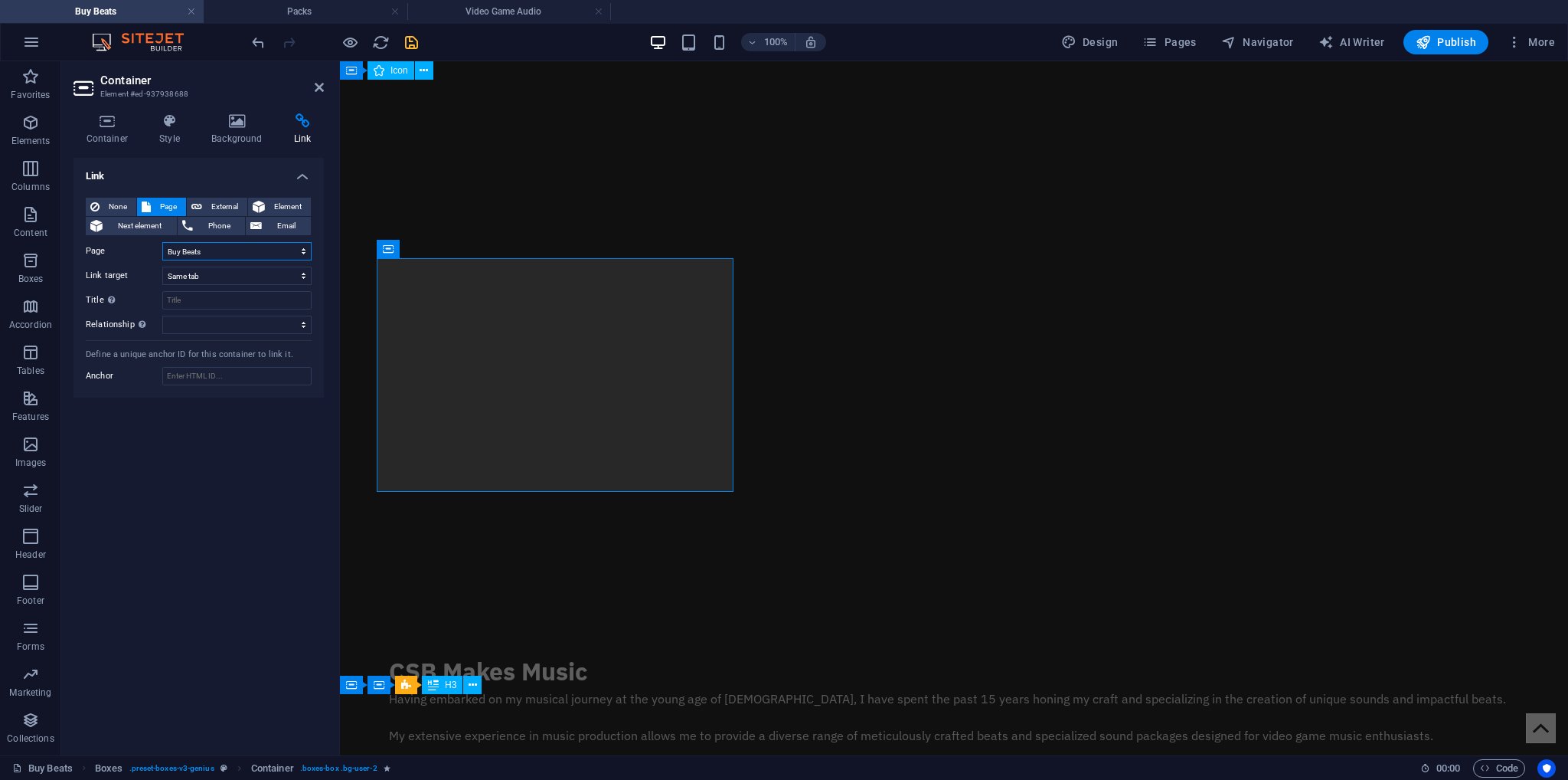
click at [221, 254] on select "Buy Beats Packs -- Drum Packs -- Preset Packs -- Sample Packs Video Game Audio …" at bounding box center [237, 251] width 150 height 18
drag, startPoint x: 221, startPoint y: 254, endPoint x: 211, endPoint y: 258, distance: 10.8
click at [221, 254] on select "Buy Beats Packs -- Drum Packs -- Preset Packs -- Sample Packs Video Game Audio …" at bounding box center [237, 251] width 150 height 18
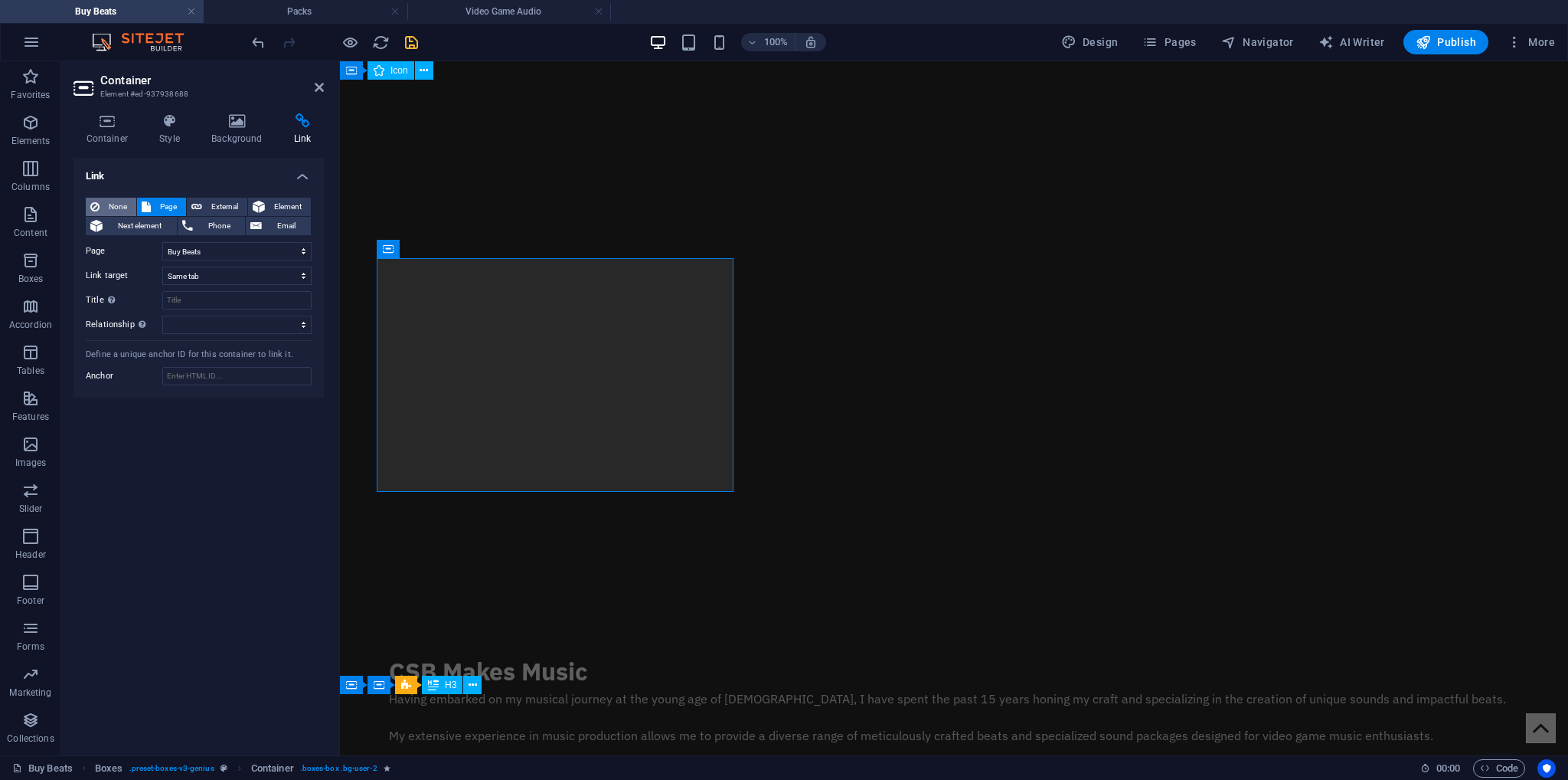
click at [114, 202] on span "None" at bounding box center [118, 207] width 27 height 18
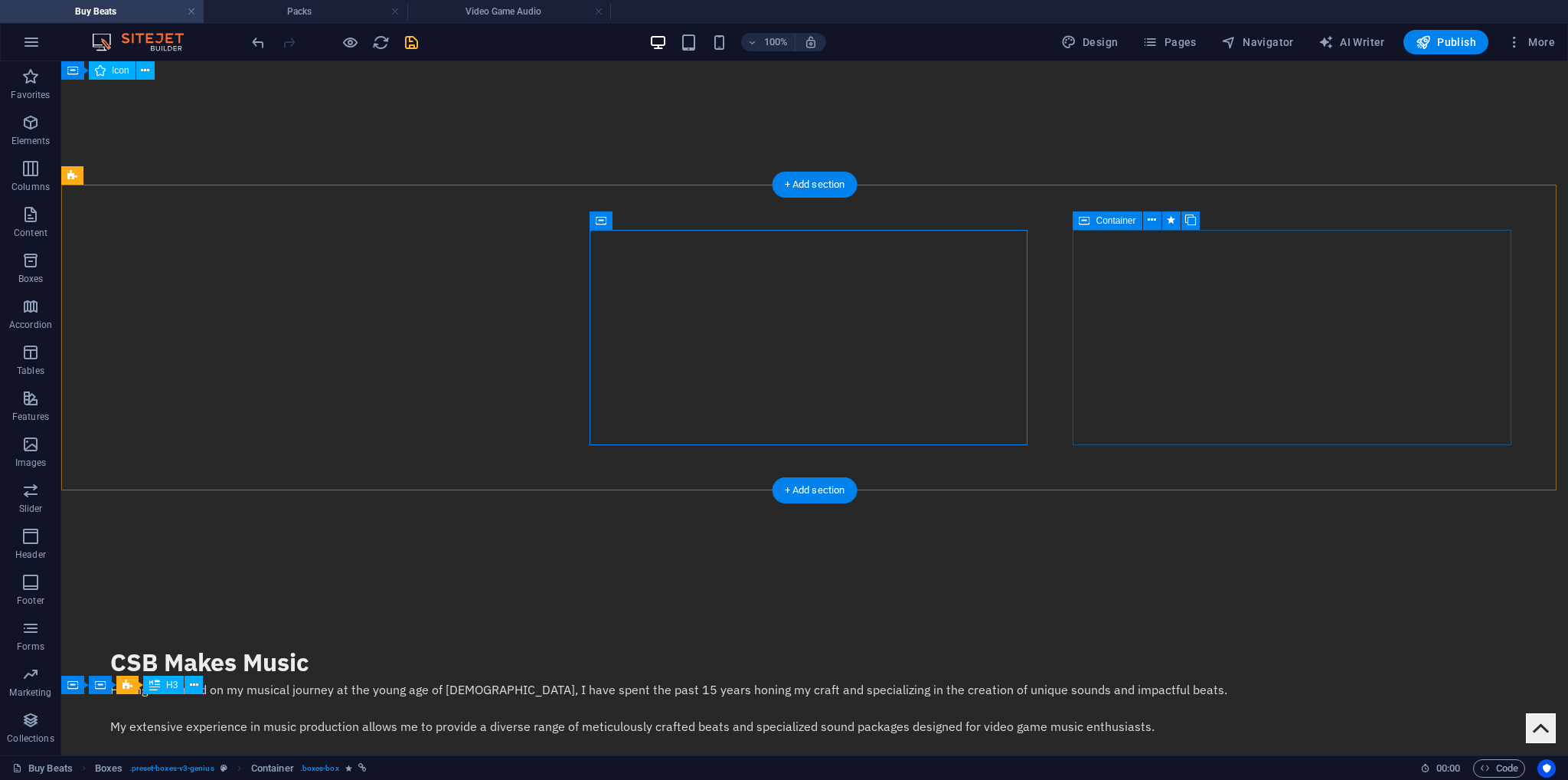
select select
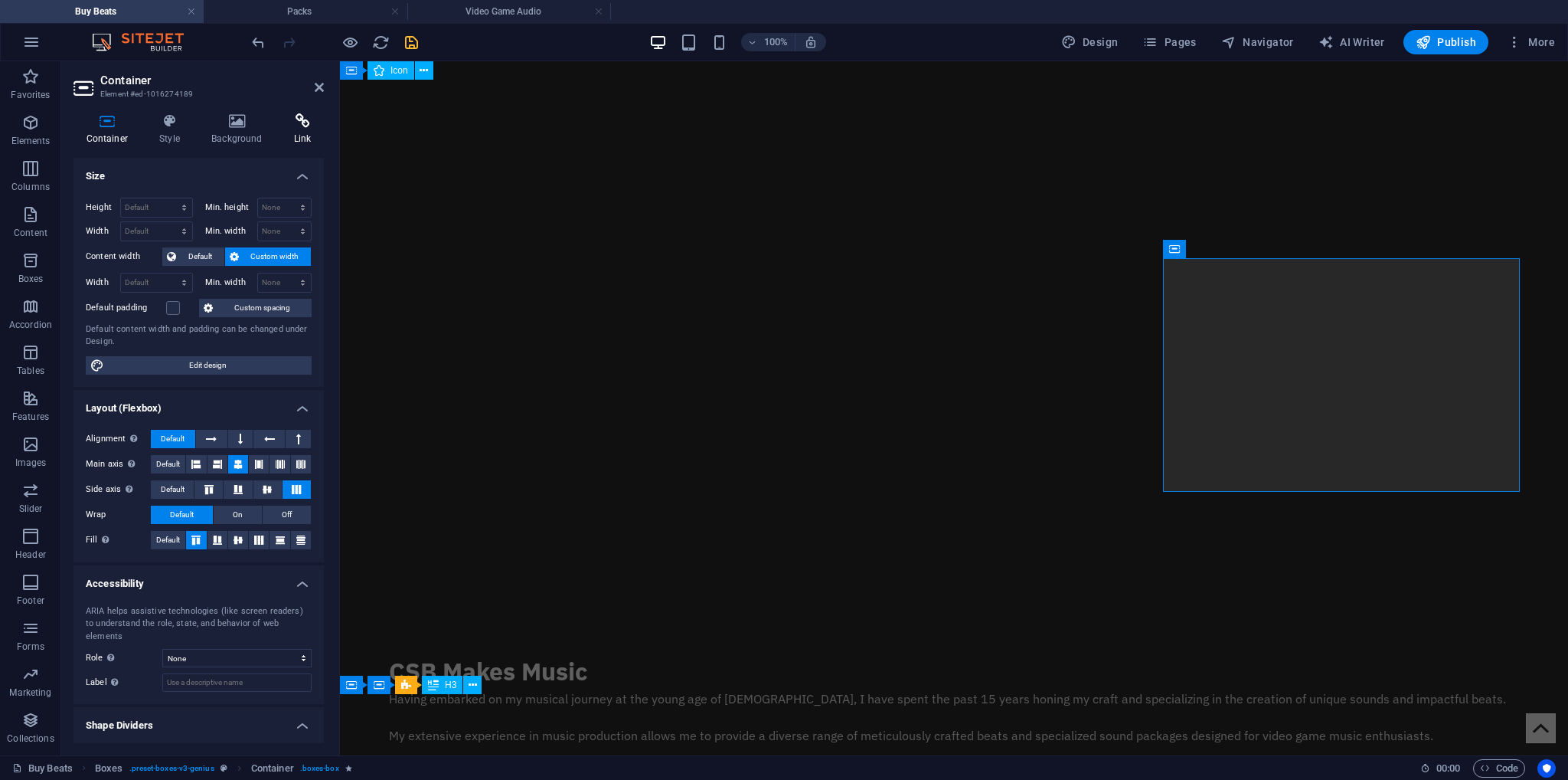
click at [291, 130] on h4 "Link" at bounding box center [303, 130] width 43 height 32
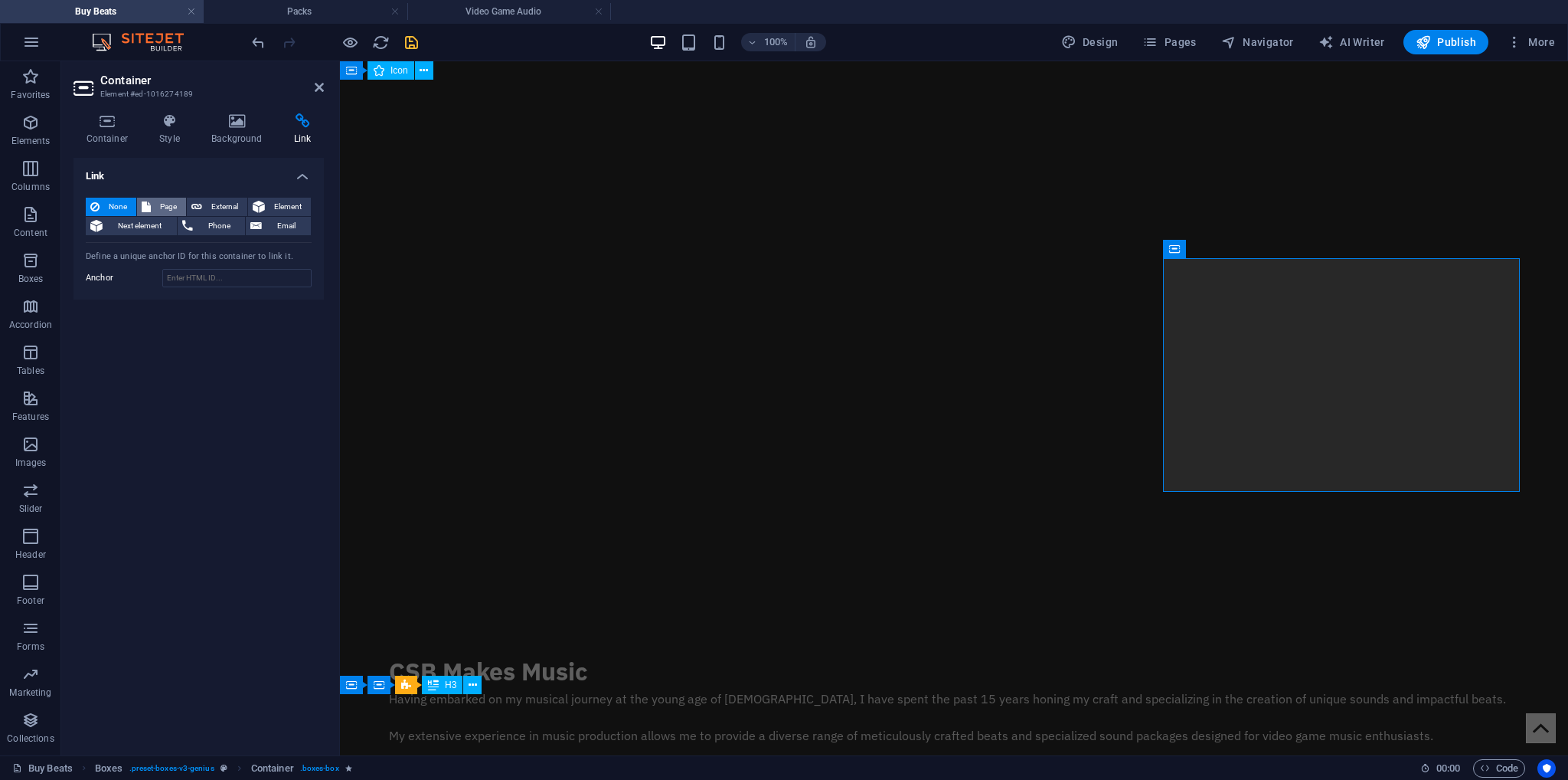
click at [171, 202] on span "Page" at bounding box center [168, 207] width 26 height 18
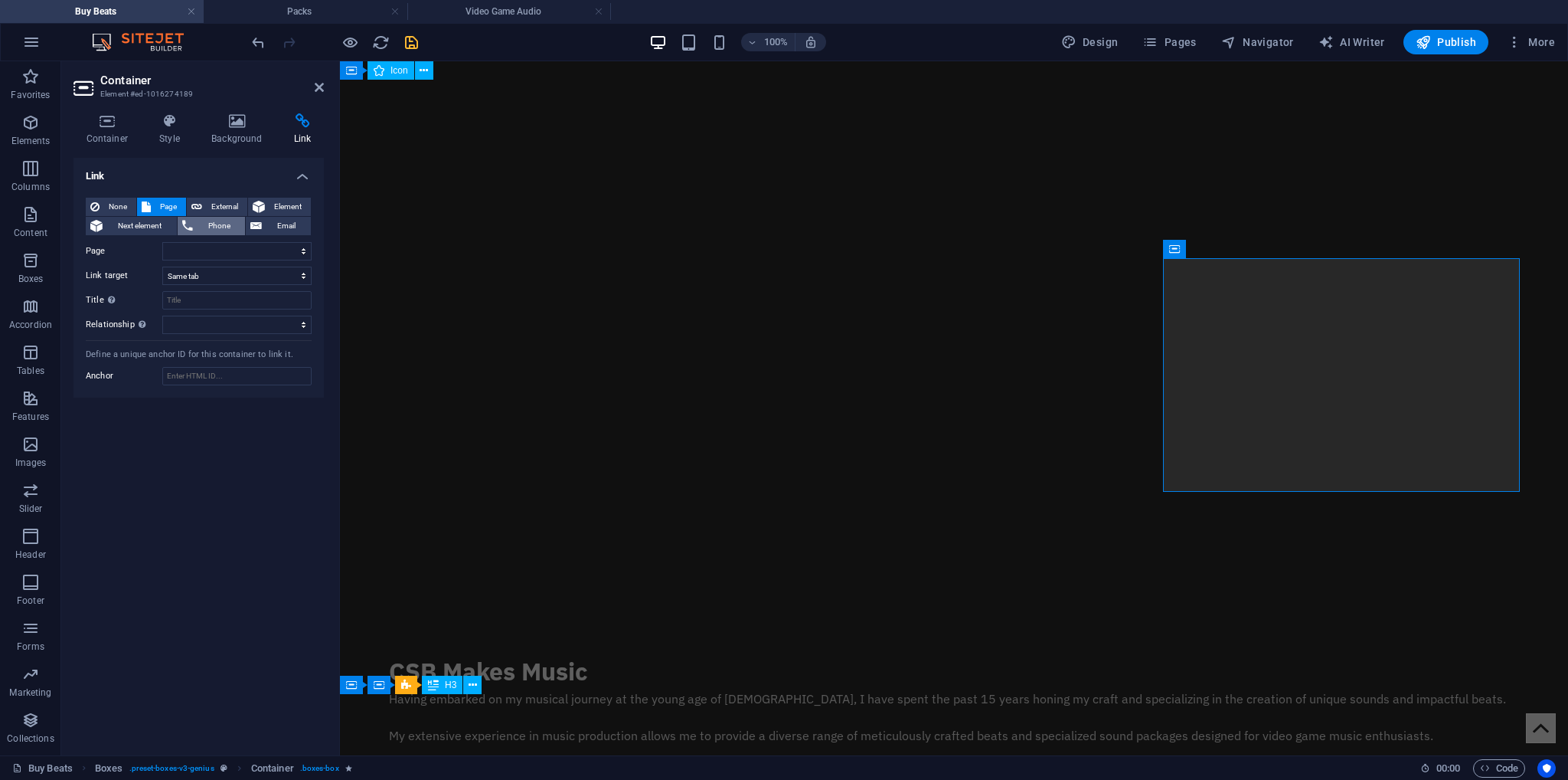
click at [223, 234] on span "Phone" at bounding box center [219, 226] width 44 height 18
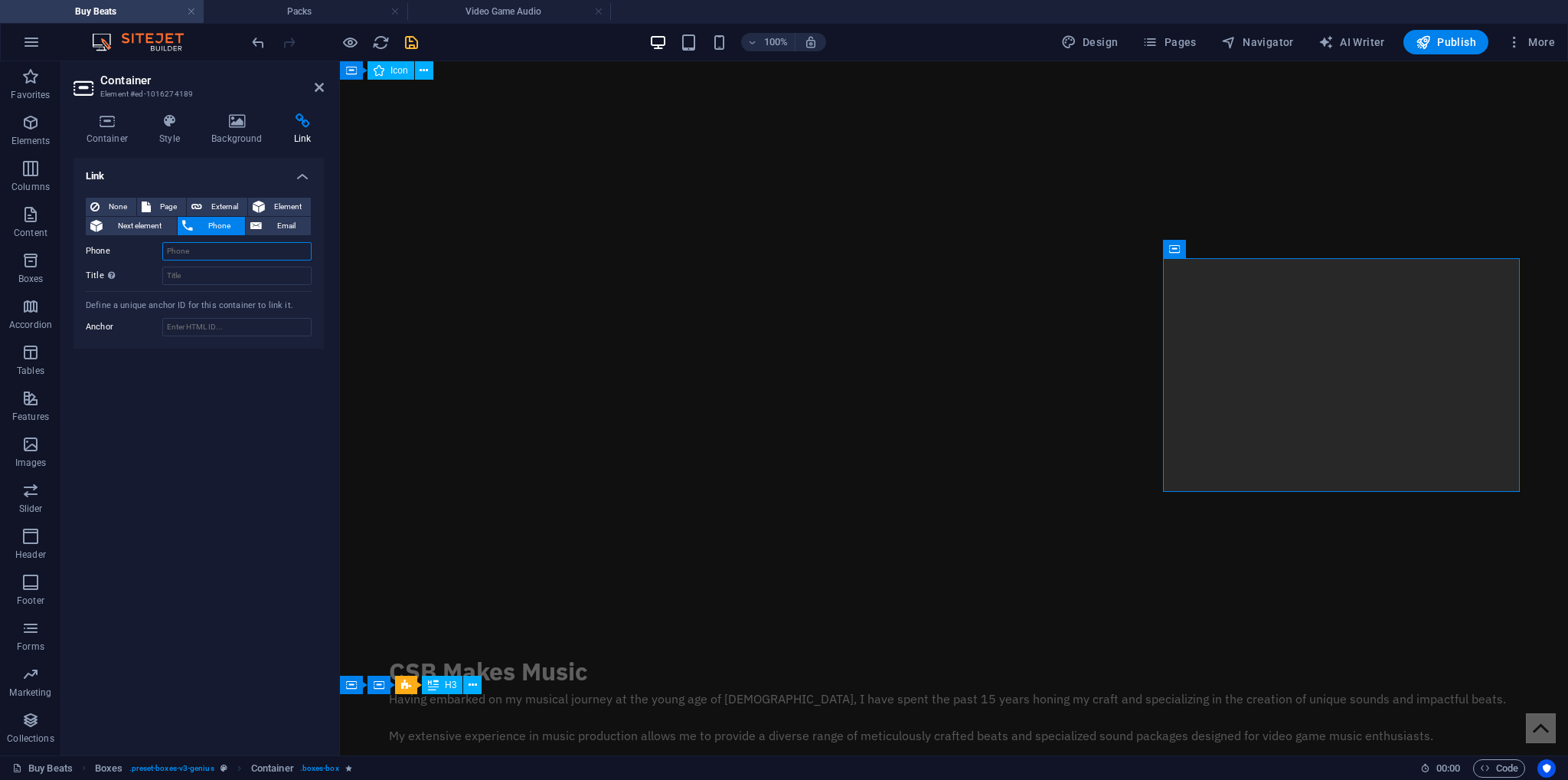
click at [222, 243] on input "Phone" at bounding box center [237, 251] width 150 height 18
click at [140, 205] on button "Page" at bounding box center [161, 207] width 49 height 18
drag, startPoint x: 190, startPoint y: 247, endPoint x: 208, endPoint y: 259, distance: 21.6
click at [191, 249] on select "Buy Beats Packs -- Drum Packs -- Preset Packs -- Sample Packs Video Game Audio …" at bounding box center [237, 251] width 150 height 18
select select "5"
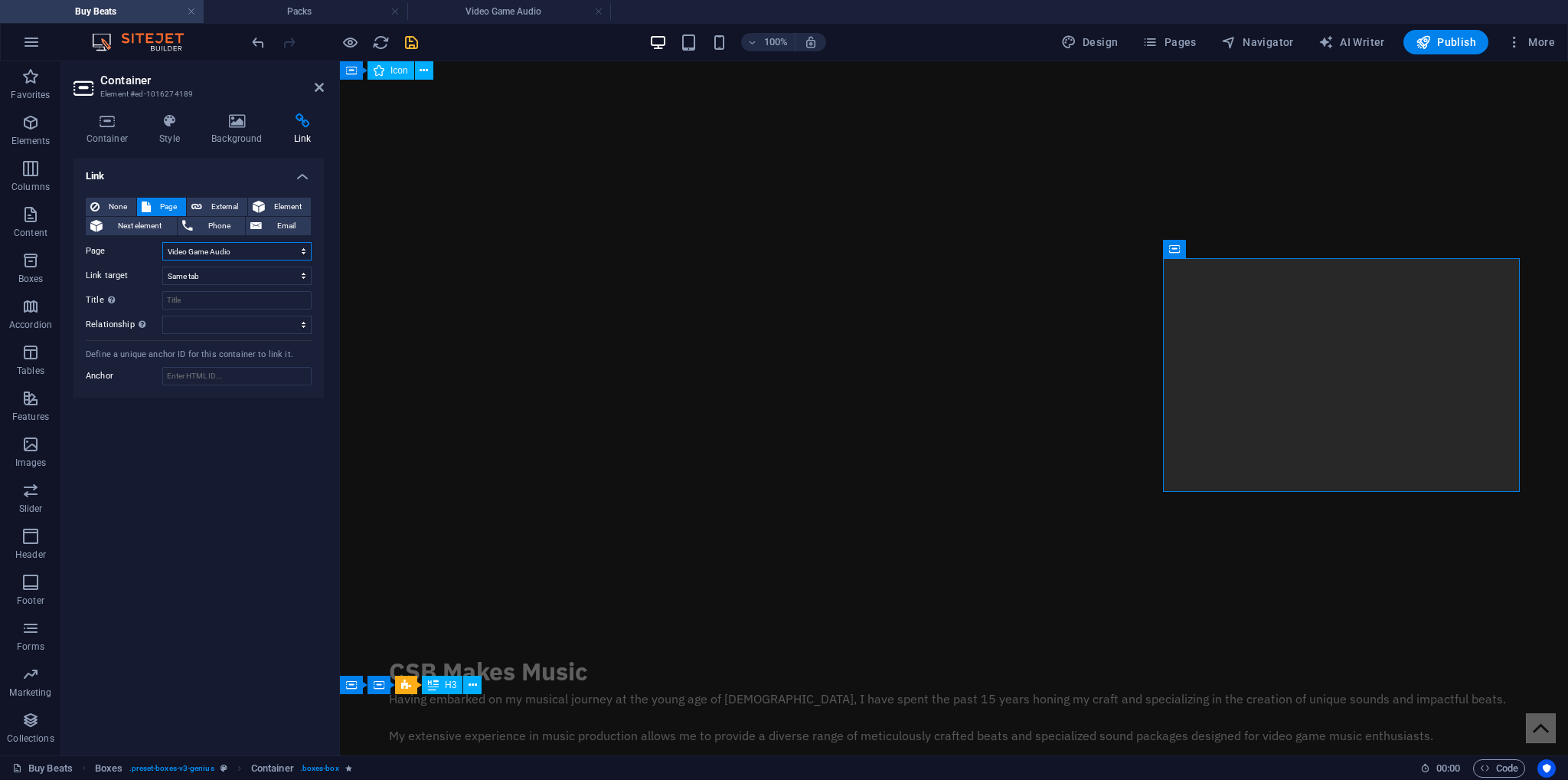
click at [162, 242] on select "Buy Beats Packs -- Drum Packs -- Preset Packs -- Sample Packs Video Game Audio …" at bounding box center [237, 251] width 150 height 18
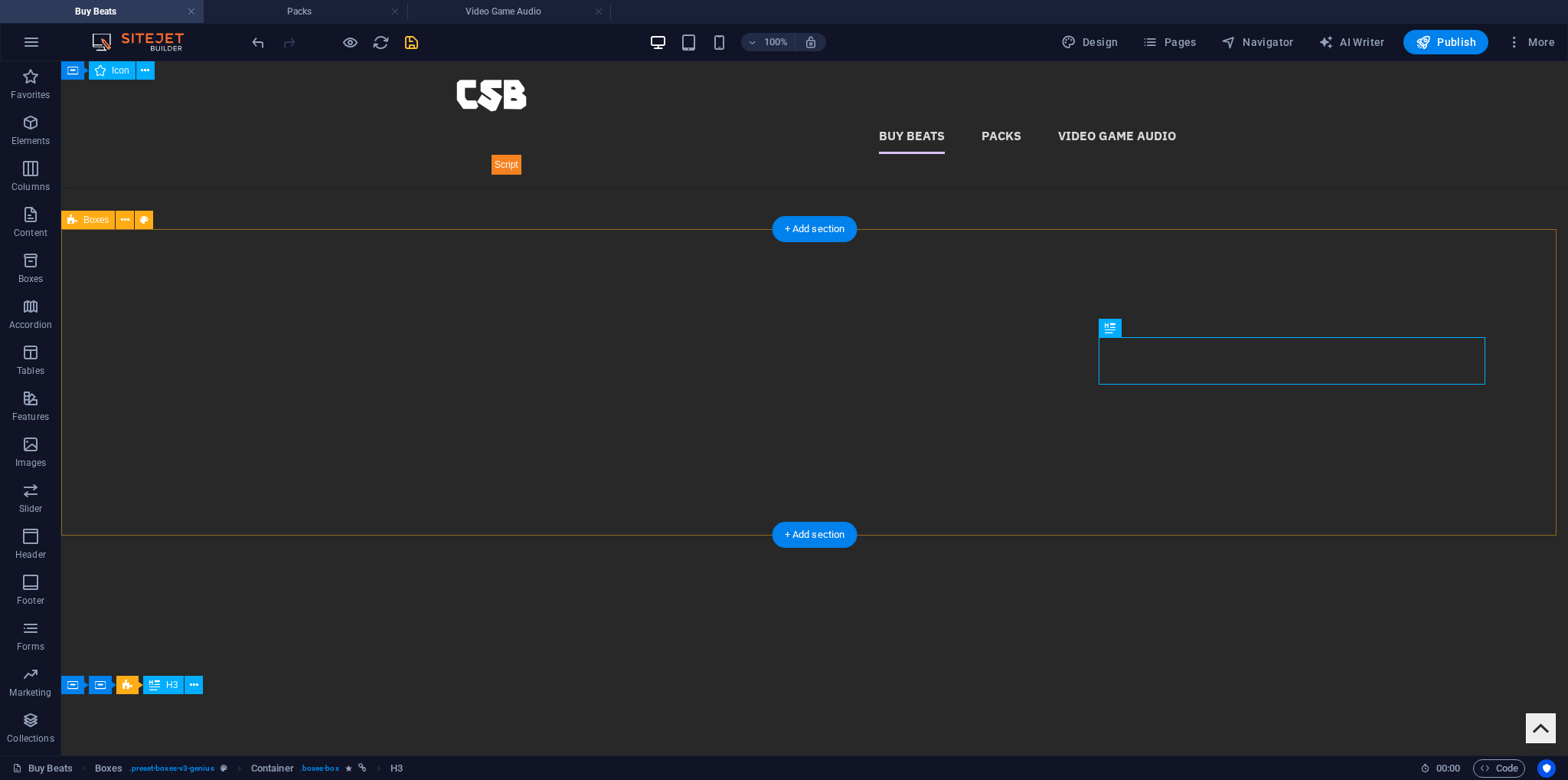
scroll to position [0, 0]
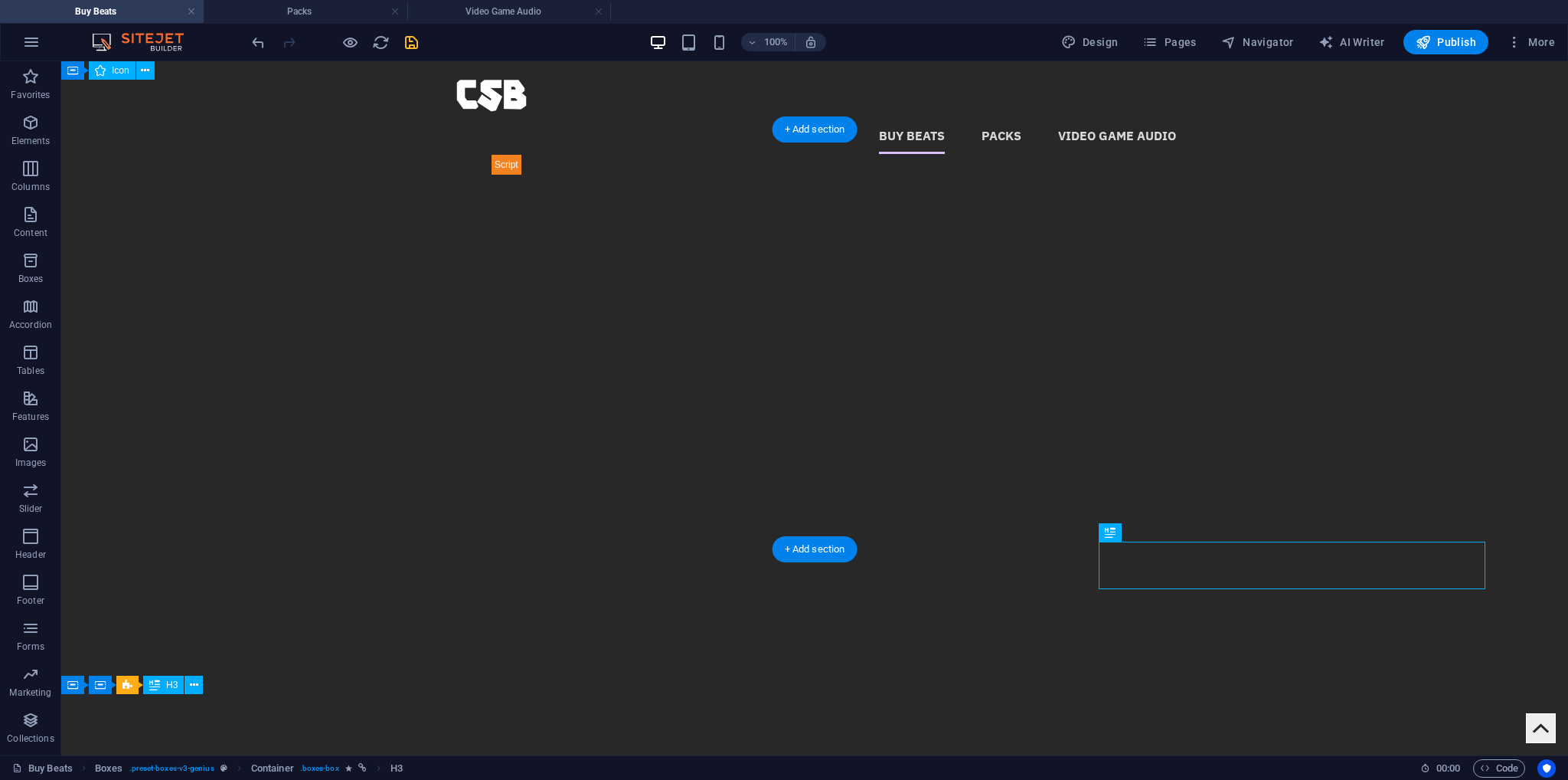
click at [841, 135] on img "1/1" at bounding box center [809, 135] width 1495 height 0
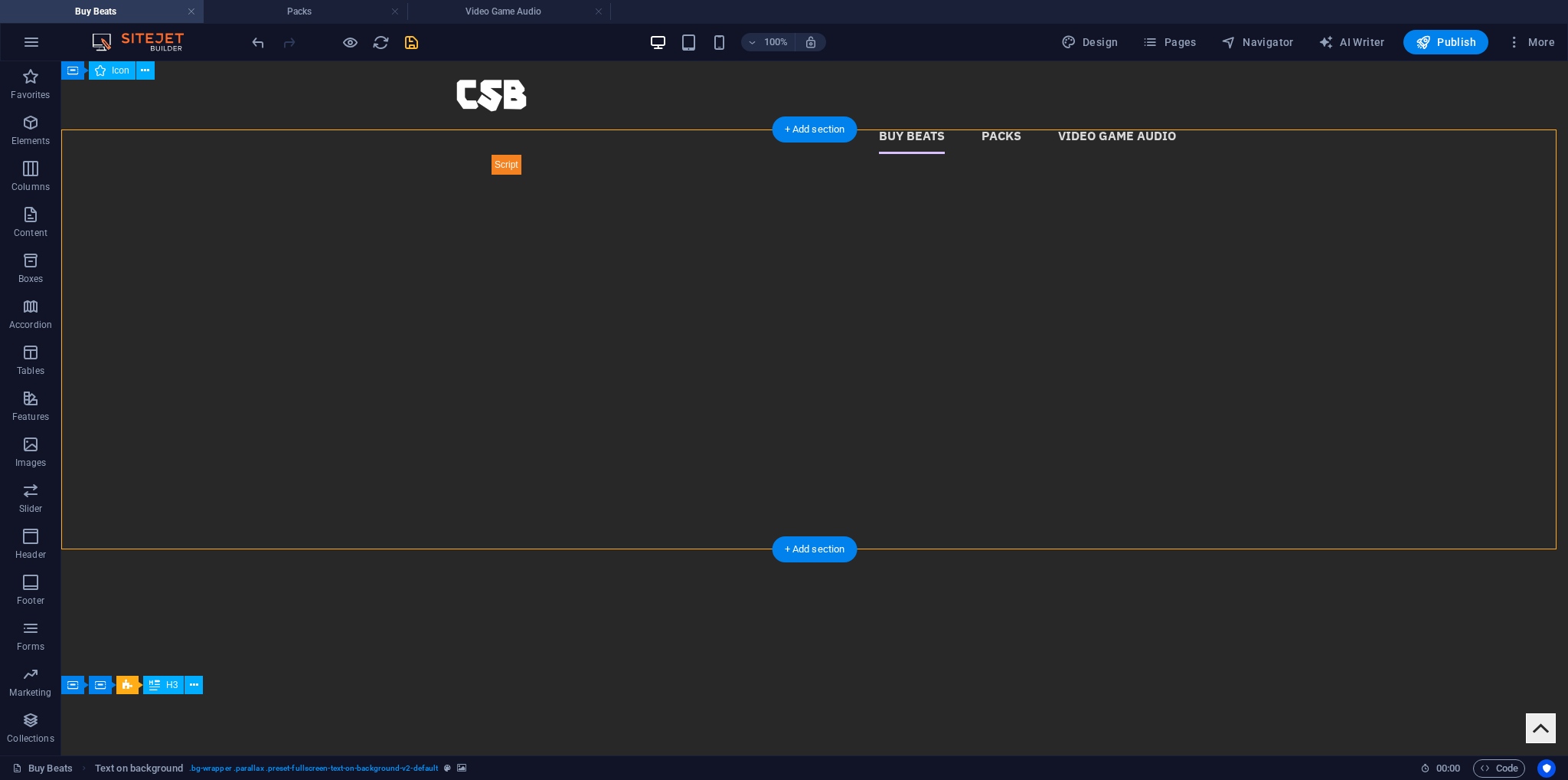
click at [841, 135] on img "1/1" at bounding box center [809, 135] width 1495 height 0
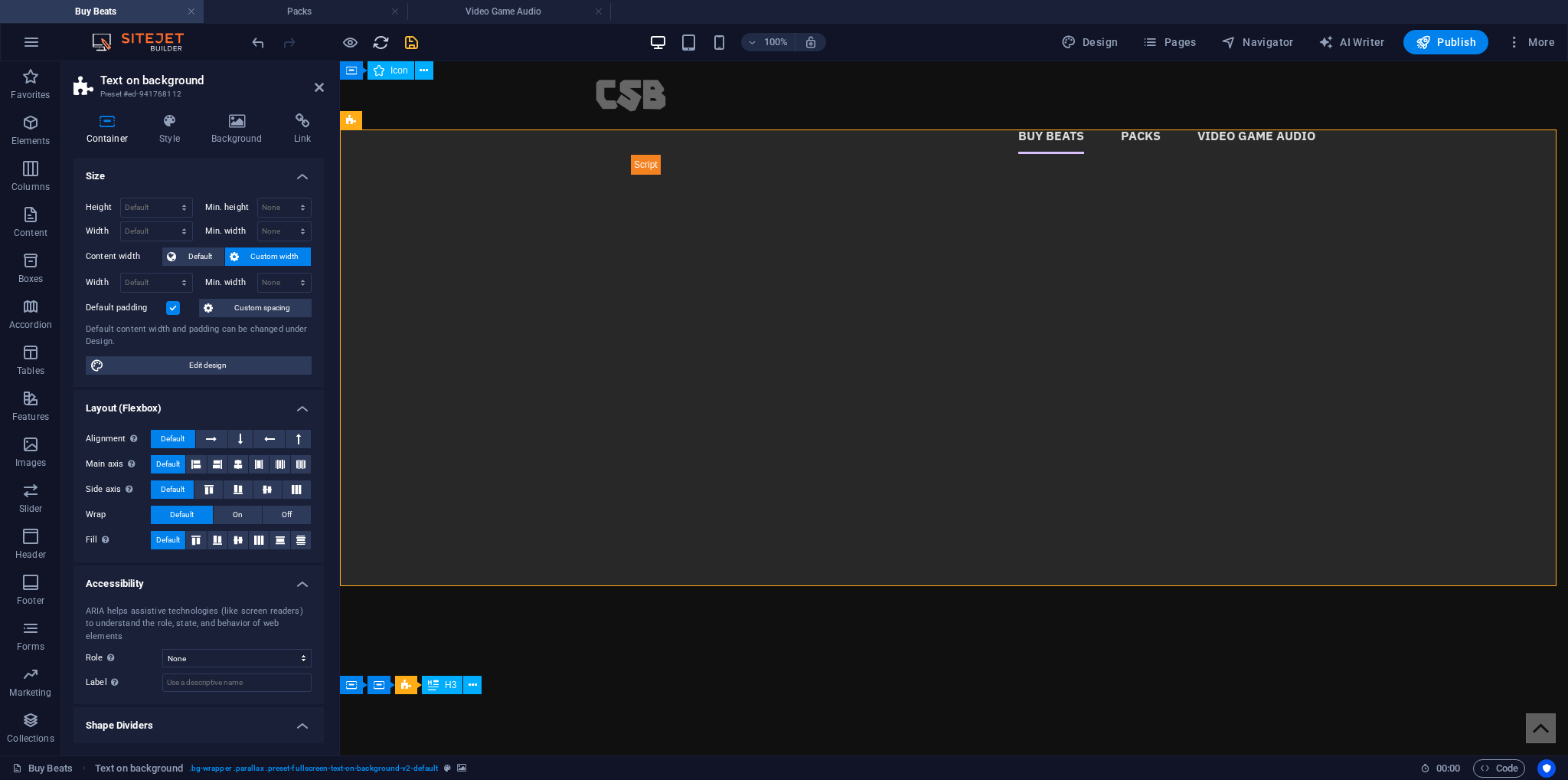
drag, startPoint x: 315, startPoint y: 81, endPoint x: 380, endPoint y: 42, distance: 75.8
click at [315, 81] on icon at bounding box center [319, 86] width 9 height 12
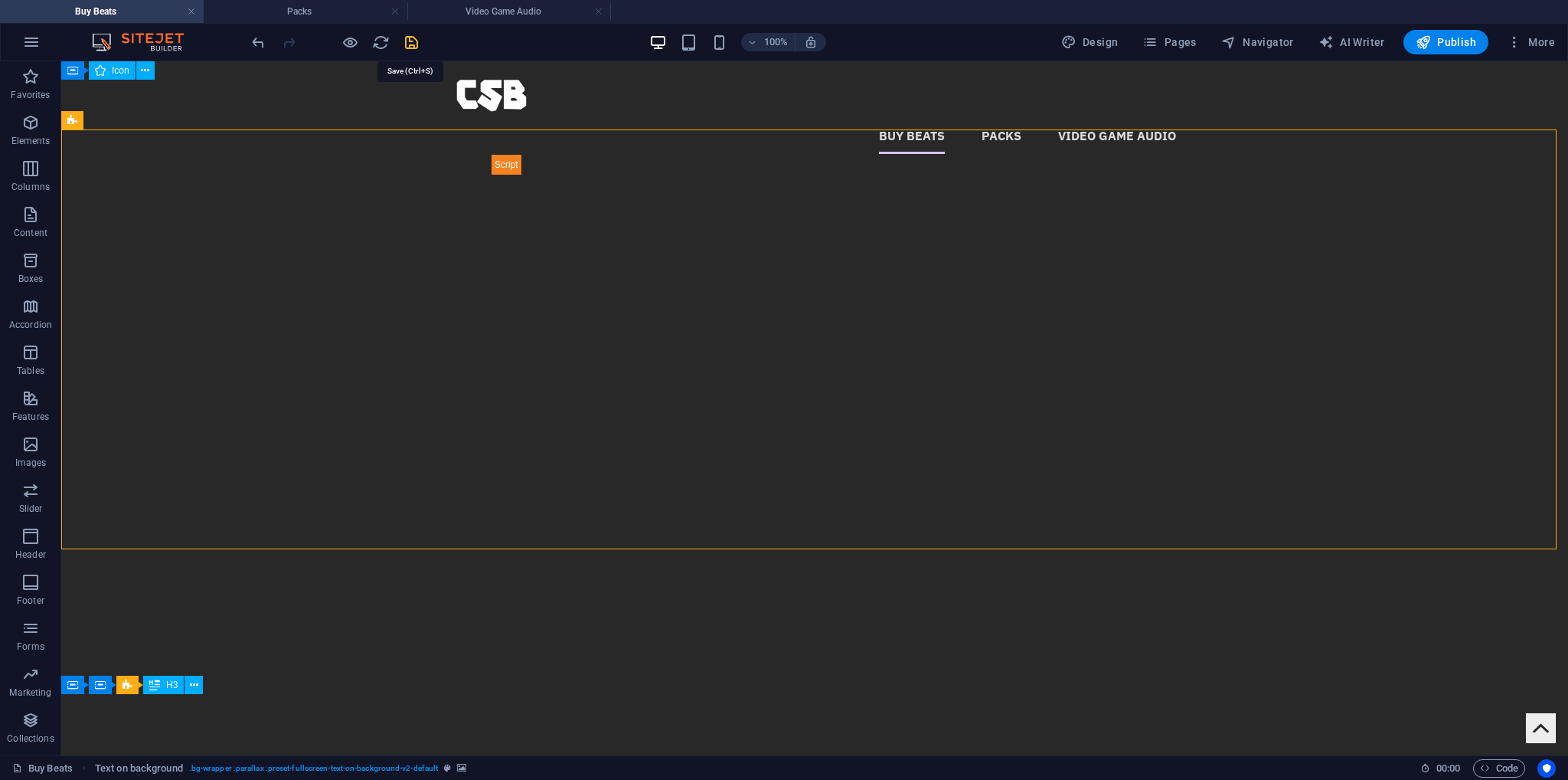
click at [415, 34] on icon "save" at bounding box center [411, 42] width 18 height 18
checkbox input "false"
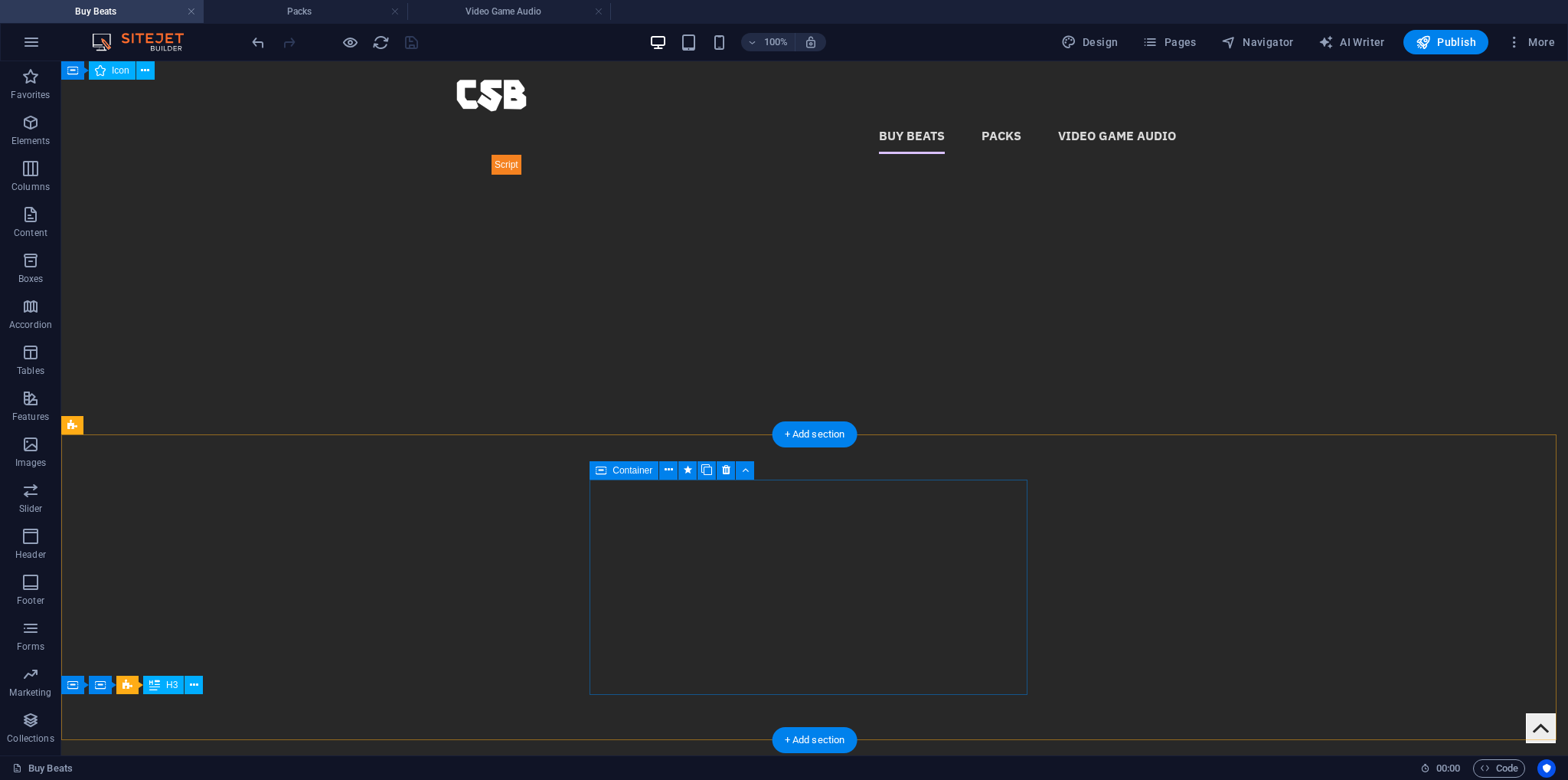
select select "1"
select select
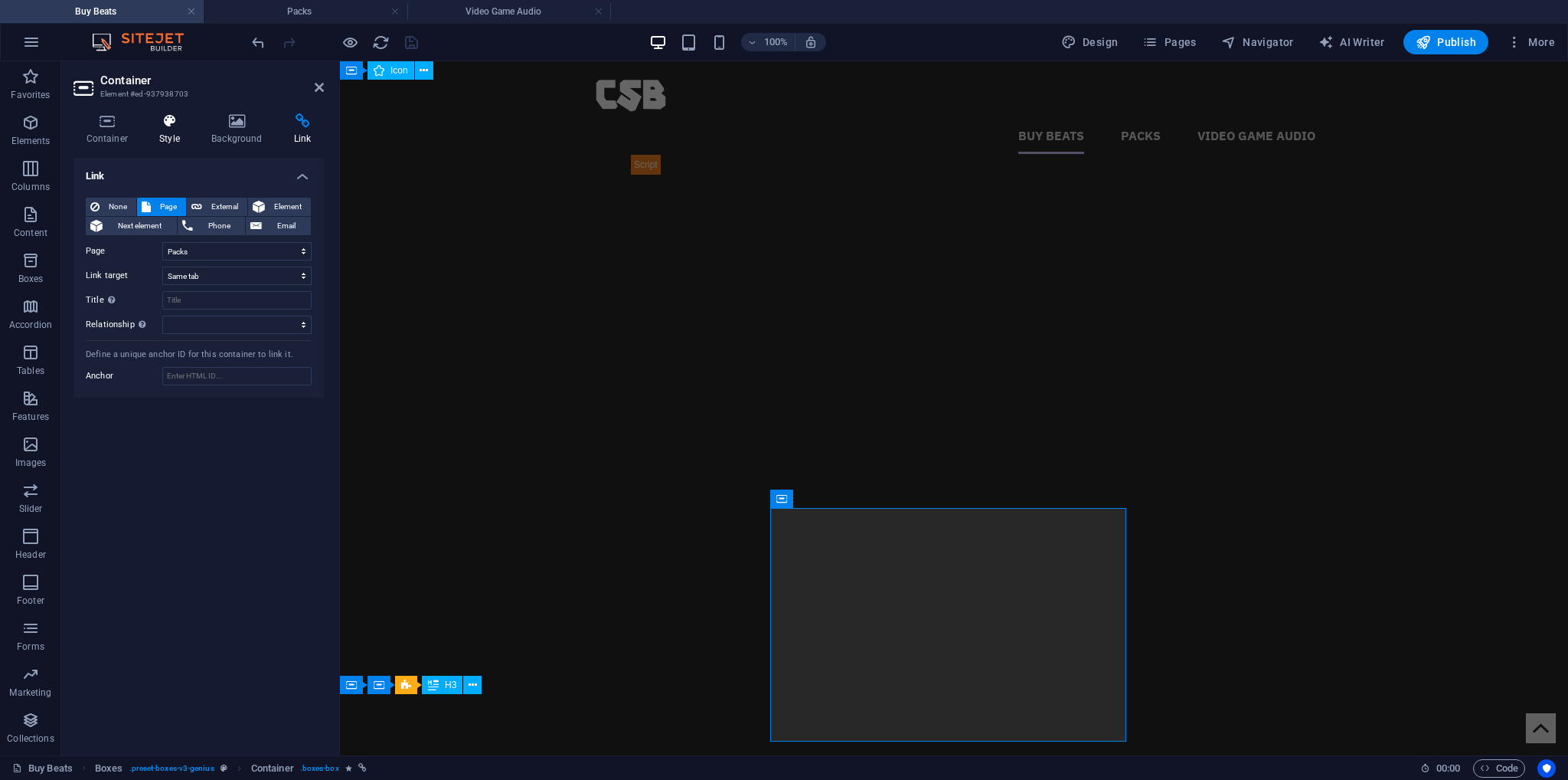
click at [164, 123] on icon at bounding box center [170, 121] width 46 height 15
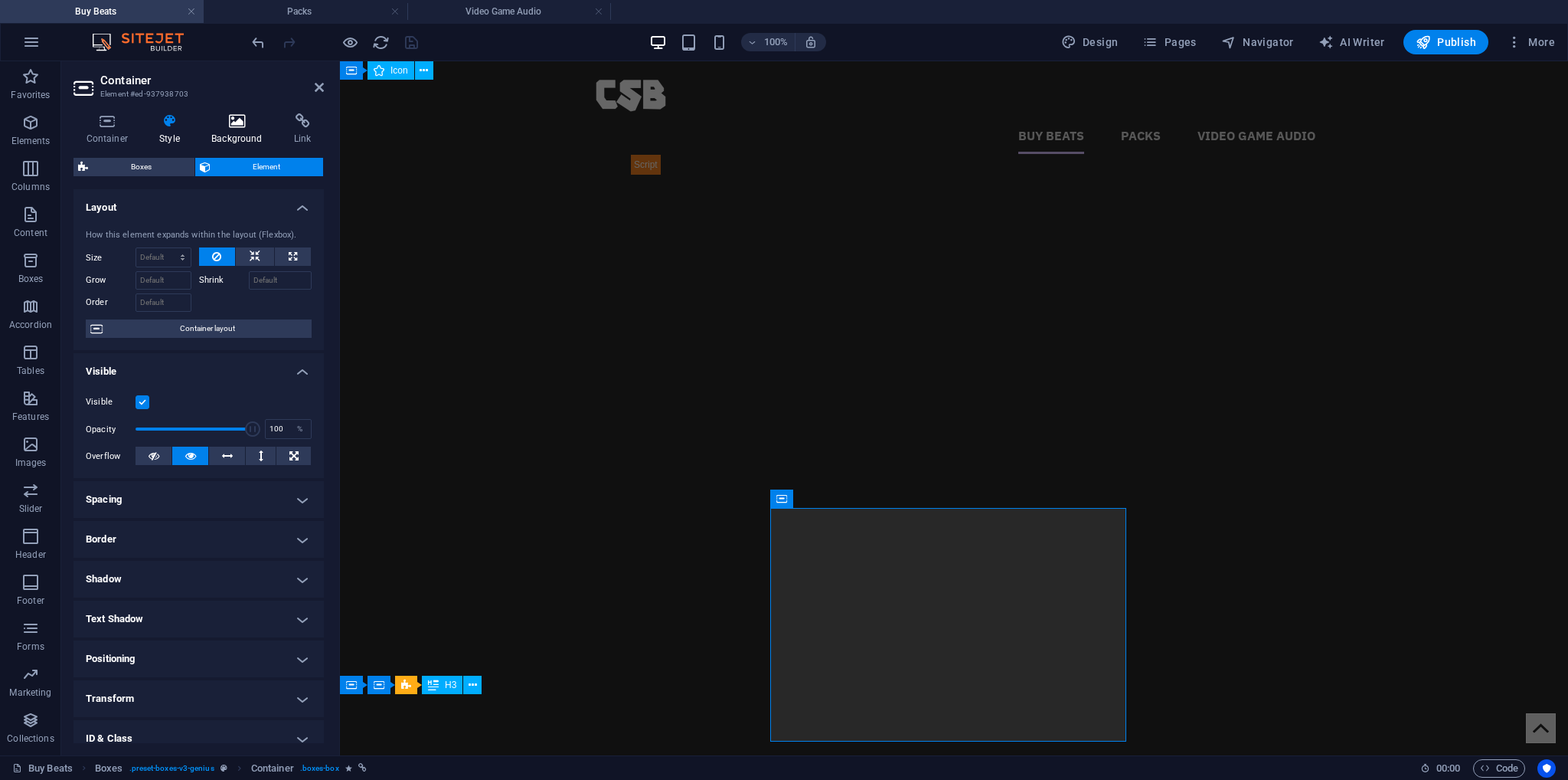
click at [247, 127] on icon at bounding box center [238, 121] width 77 height 15
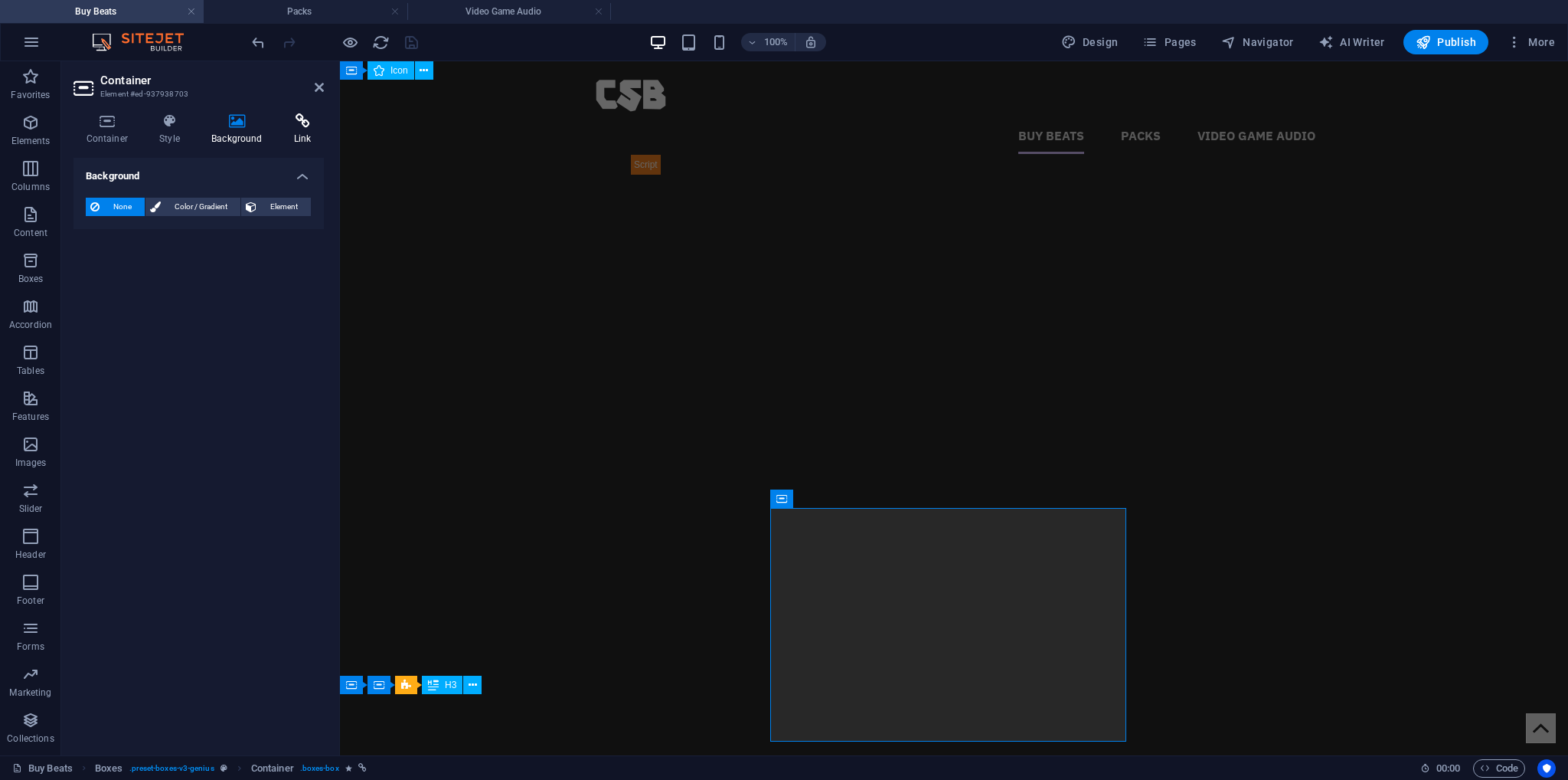
click at [283, 127] on icon at bounding box center [303, 121] width 43 height 15
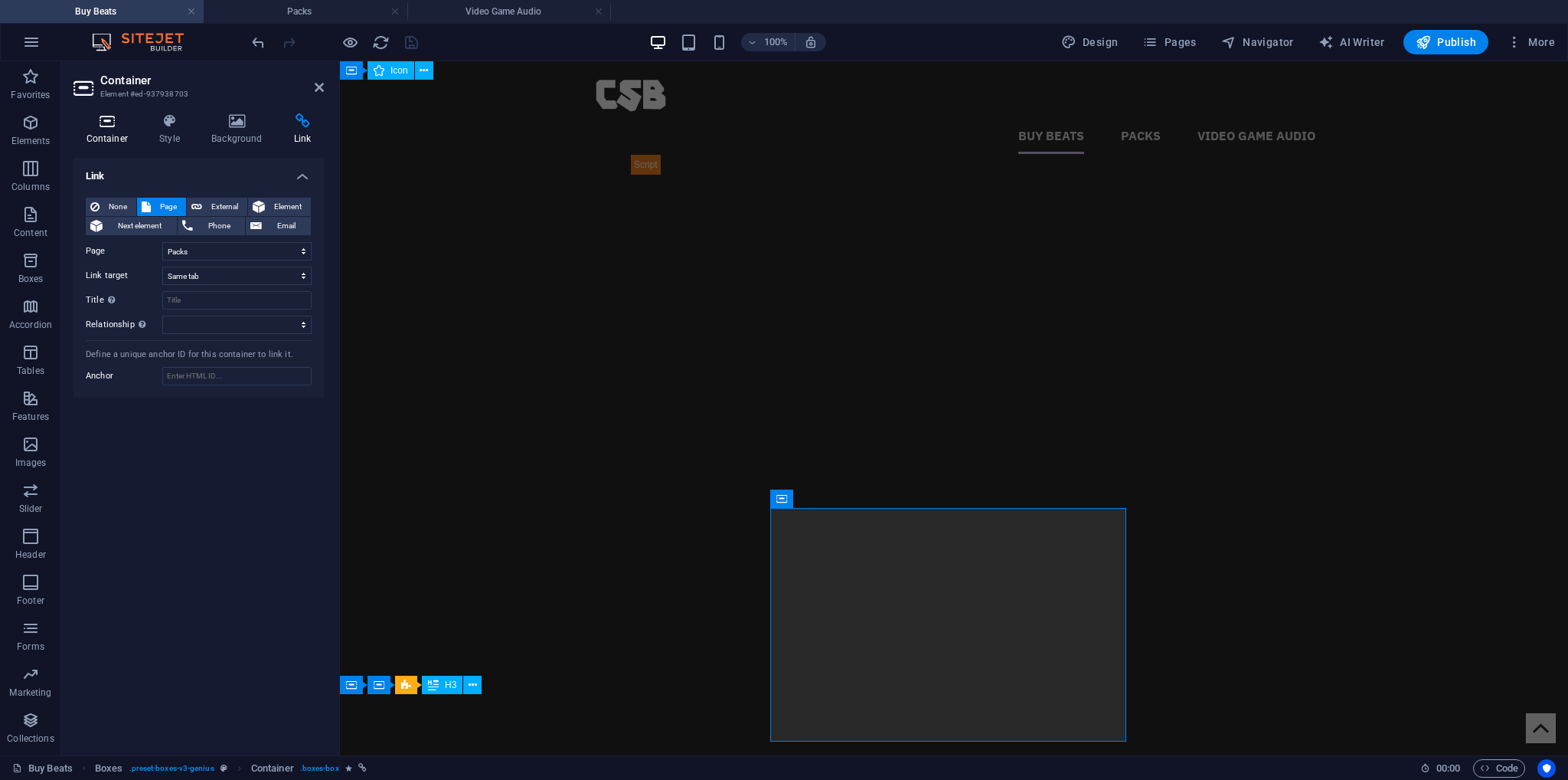
click at [123, 115] on icon at bounding box center [107, 121] width 67 height 15
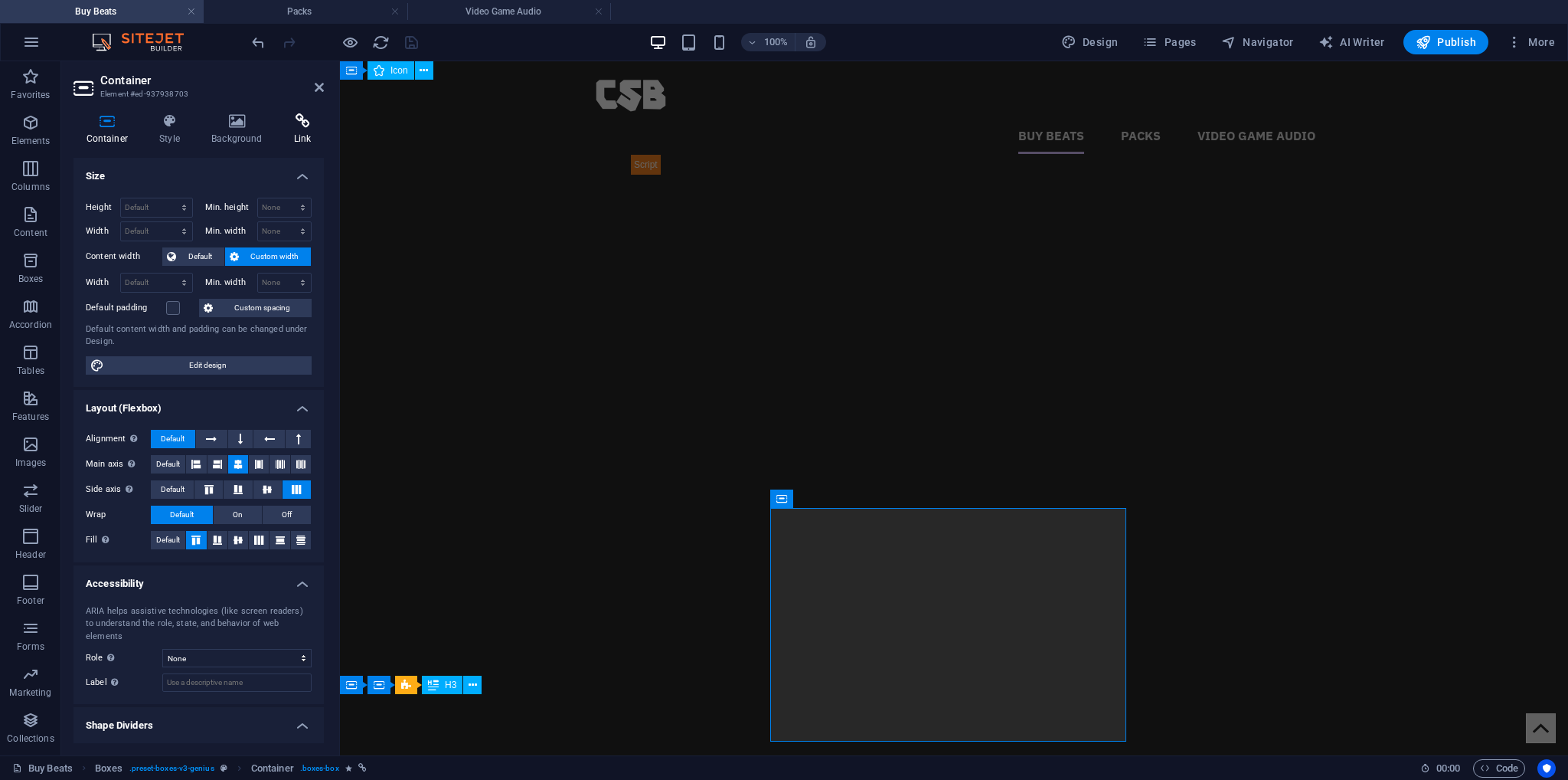
click at [310, 124] on icon at bounding box center [303, 121] width 43 height 15
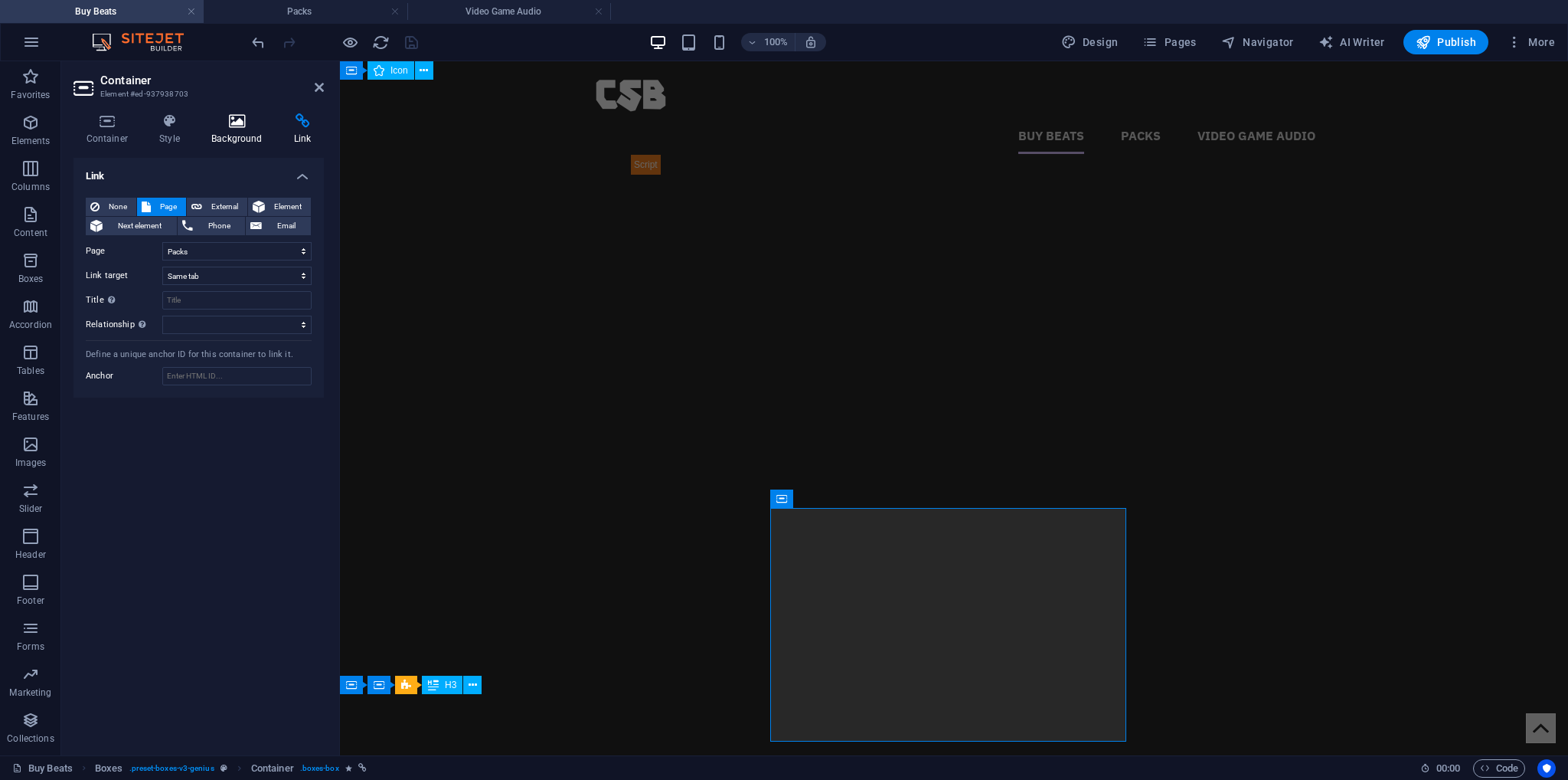
click at [230, 130] on h4 "Background" at bounding box center [240, 130] width 82 height 32
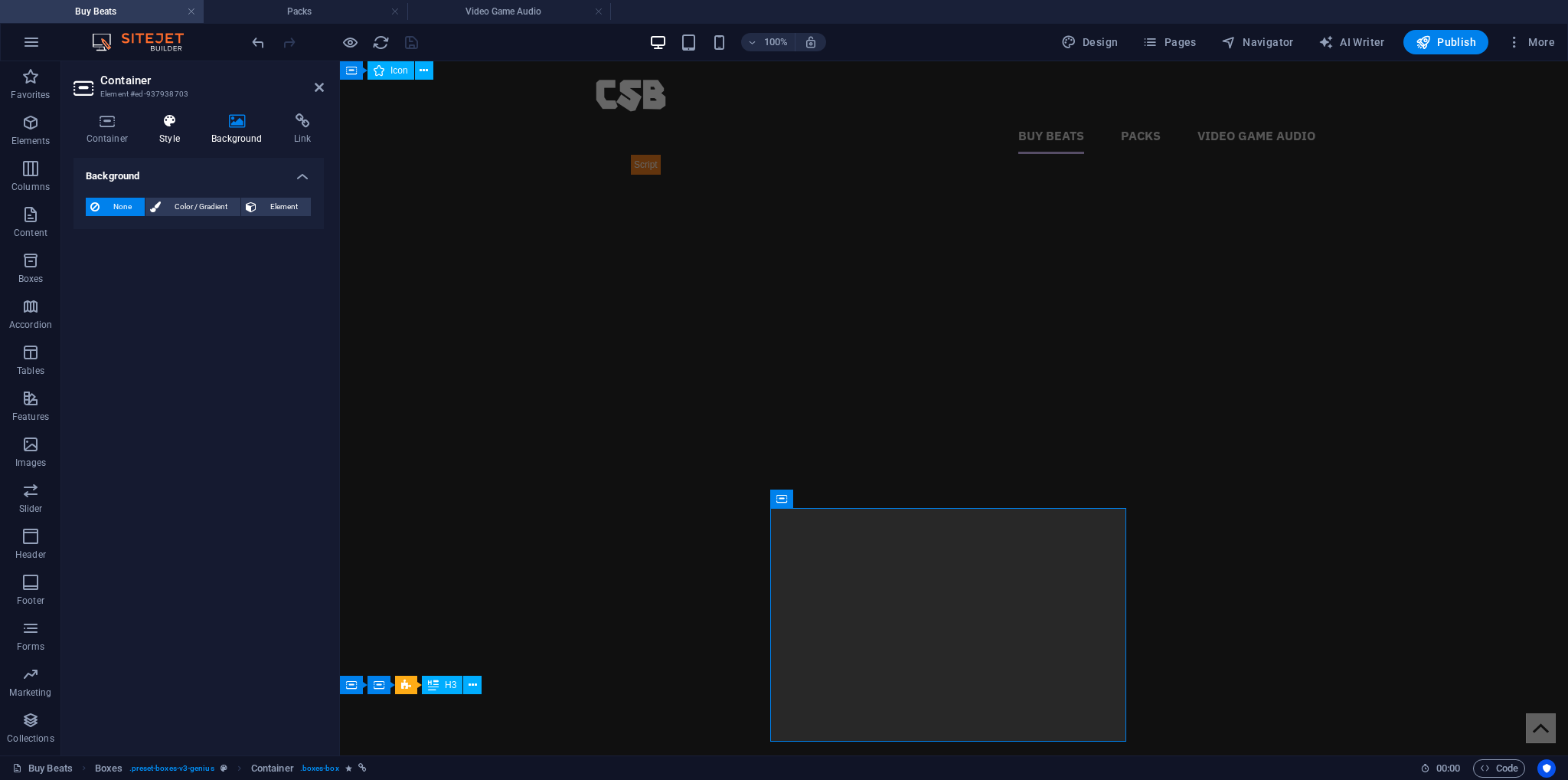
click at [160, 120] on icon at bounding box center [170, 121] width 46 height 15
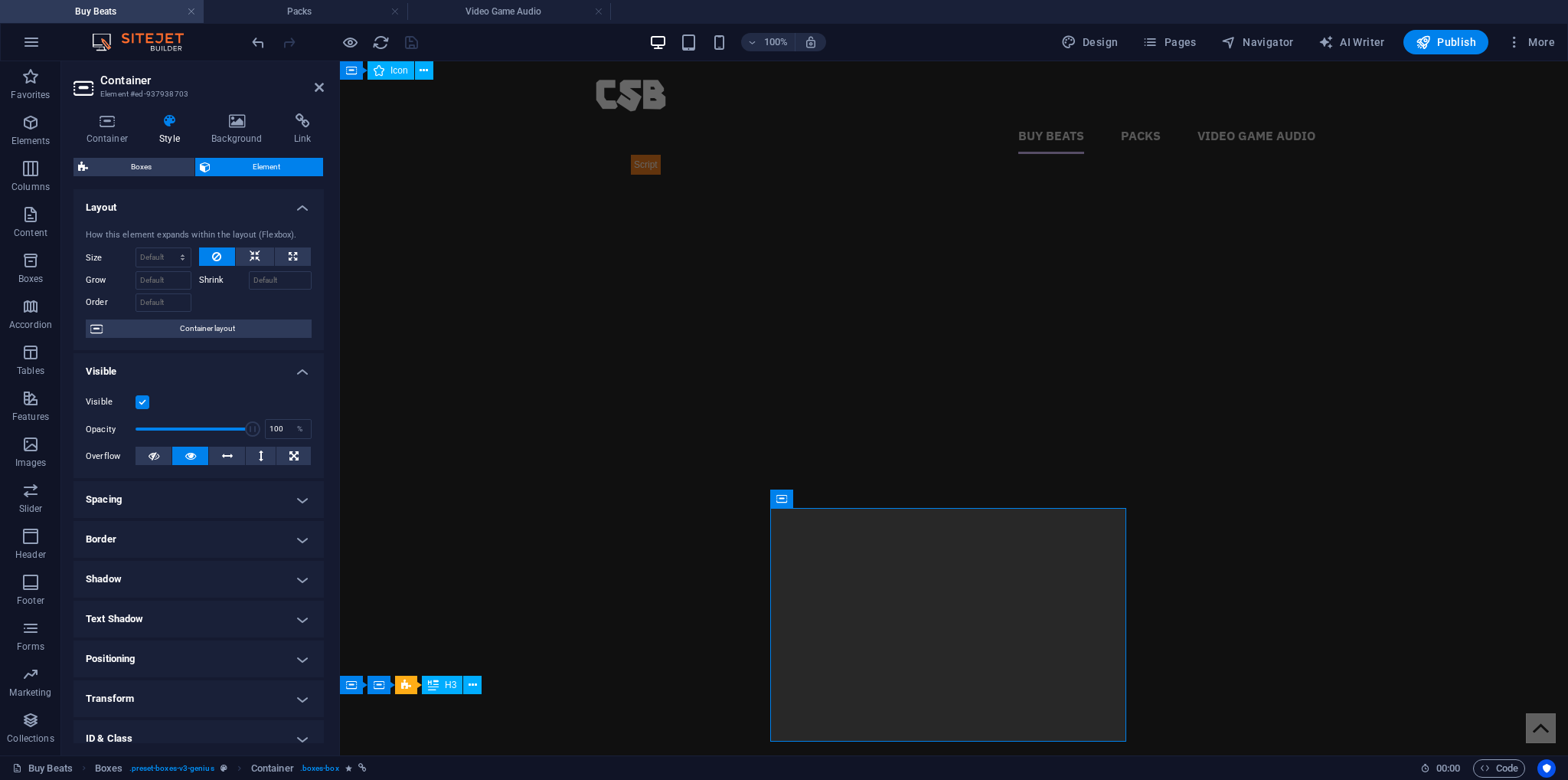
click at [130, 363] on h4 "Visible" at bounding box center [199, 367] width 251 height 27
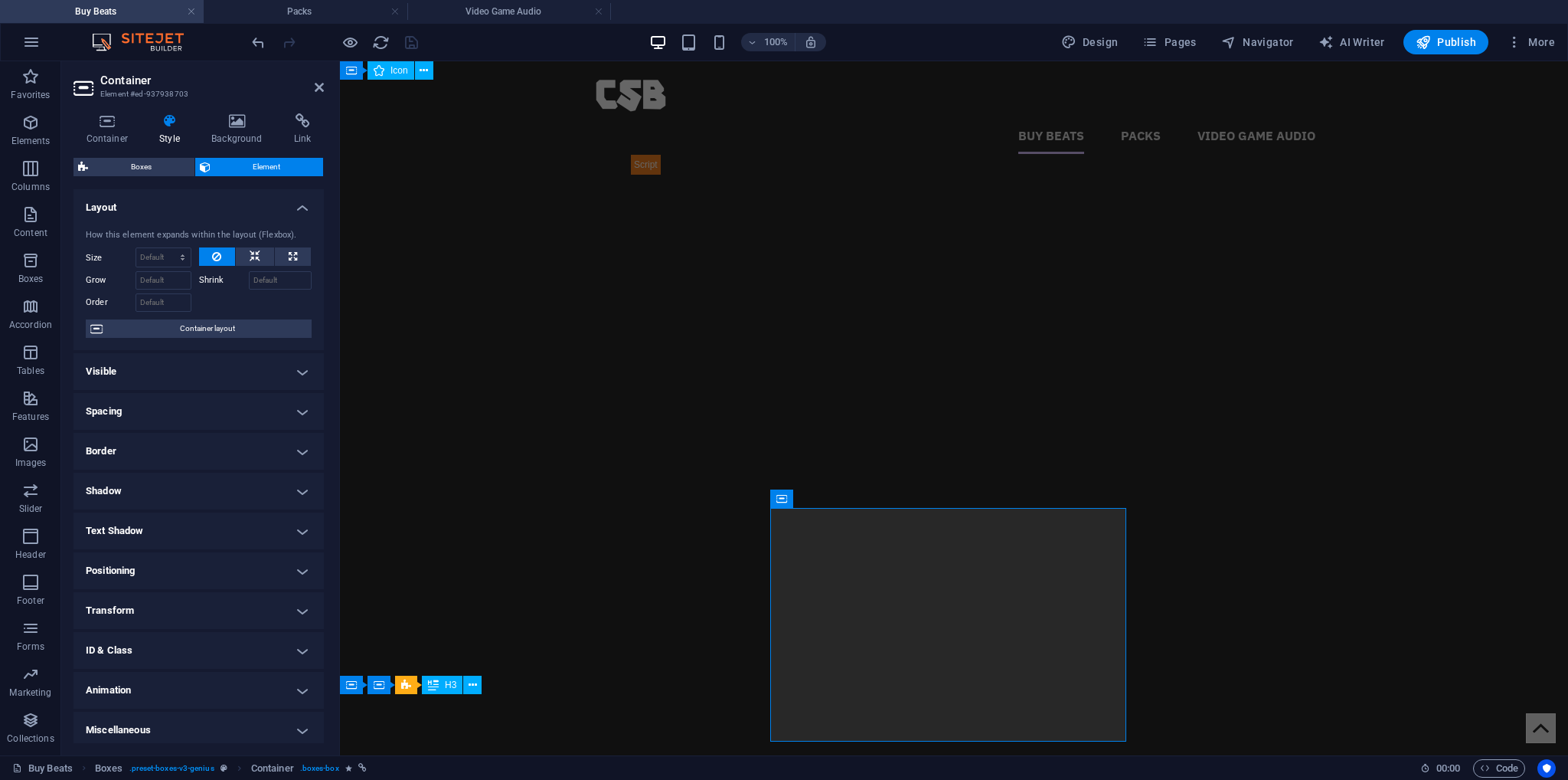
click at [134, 218] on div "How this element expands within the layout (Flexbox). Size Default auto px % 1/…" at bounding box center [199, 283] width 251 height 134
click at [133, 199] on h4 "Layout" at bounding box center [199, 203] width 251 height 27
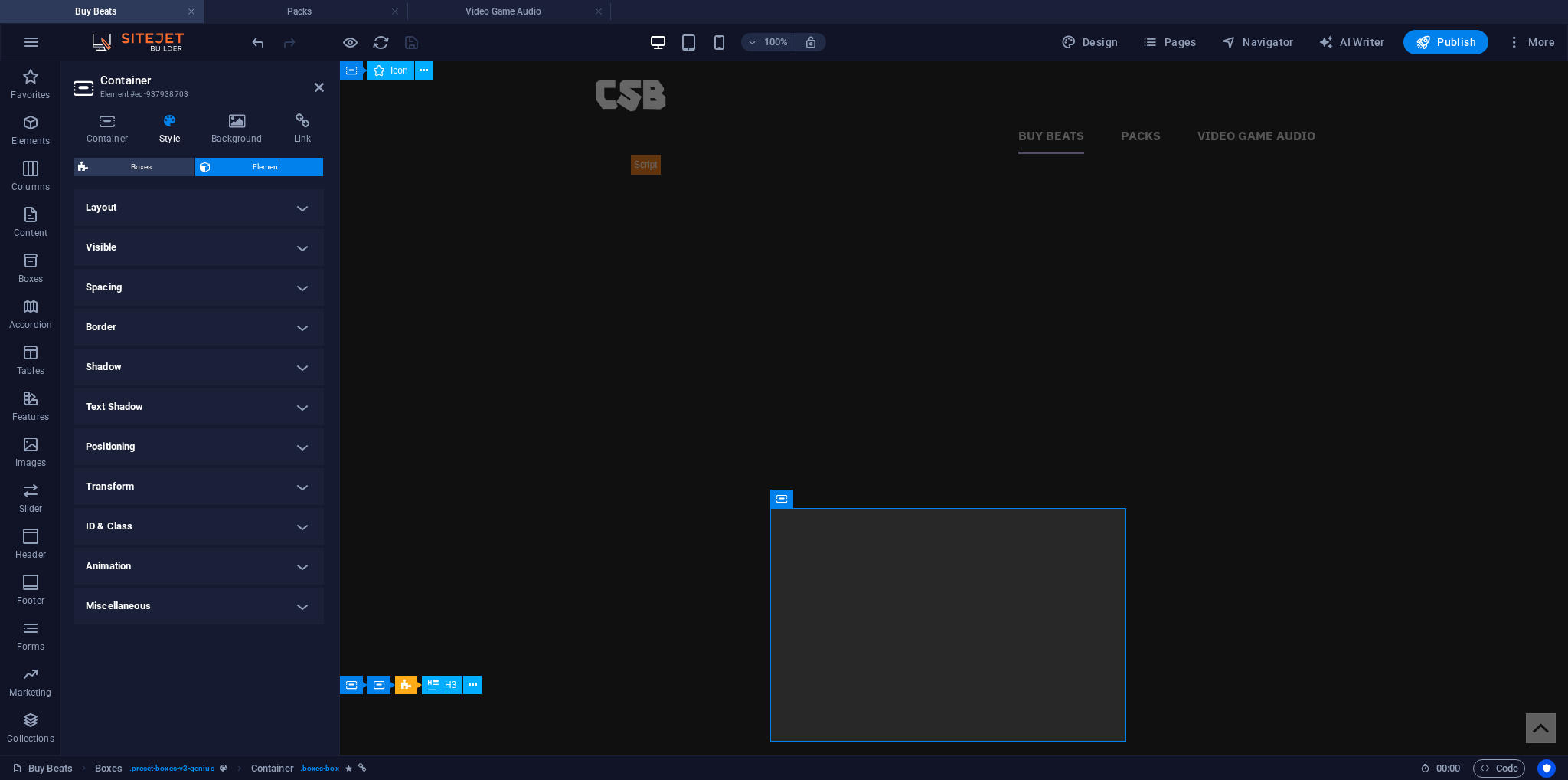
click at [138, 483] on h4 "Transform" at bounding box center [199, 487] width 251 height 37
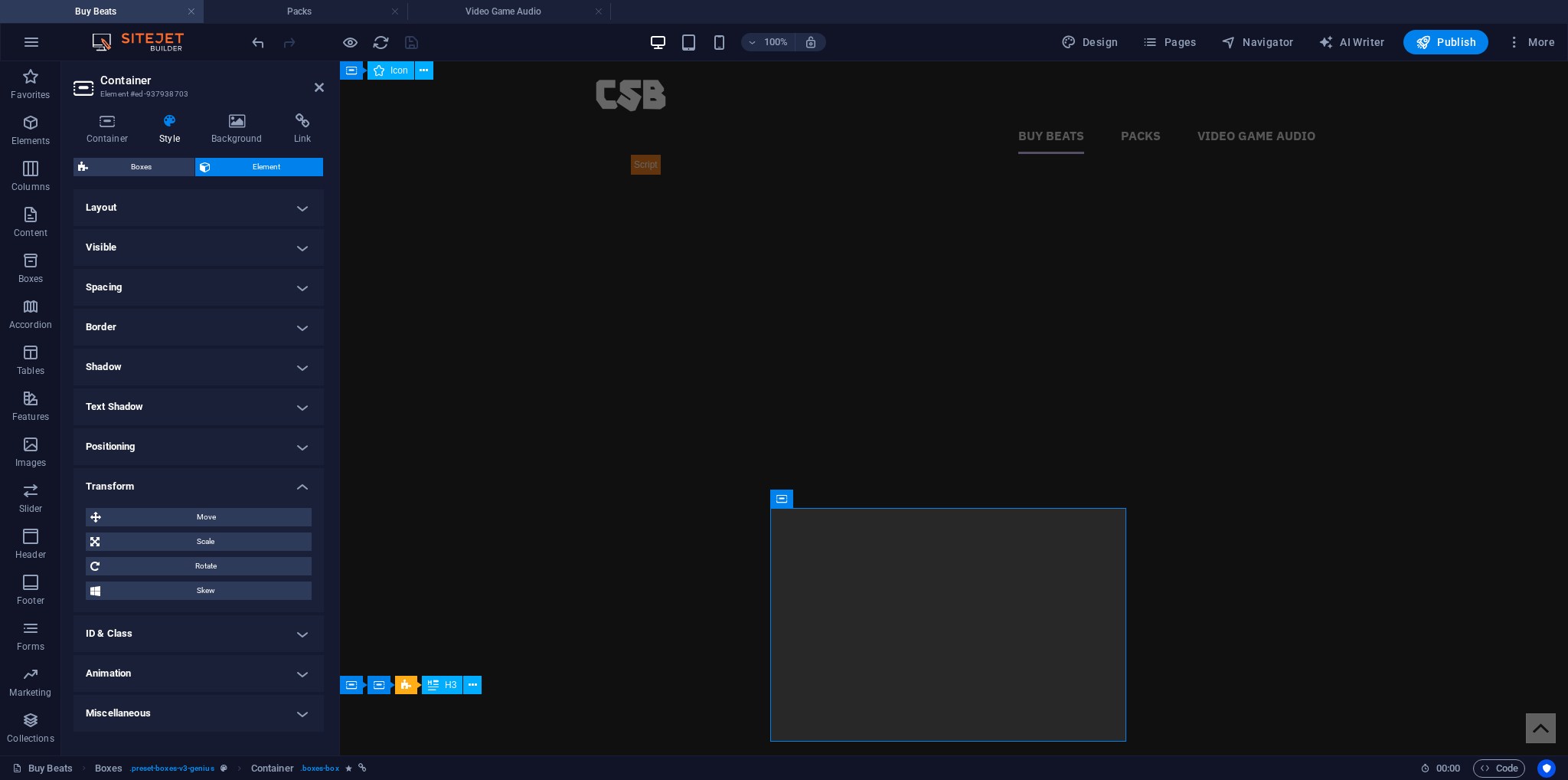
click at [160, 487] on h4 "Transform" at bounding box center [199, 482] width 251 height 27
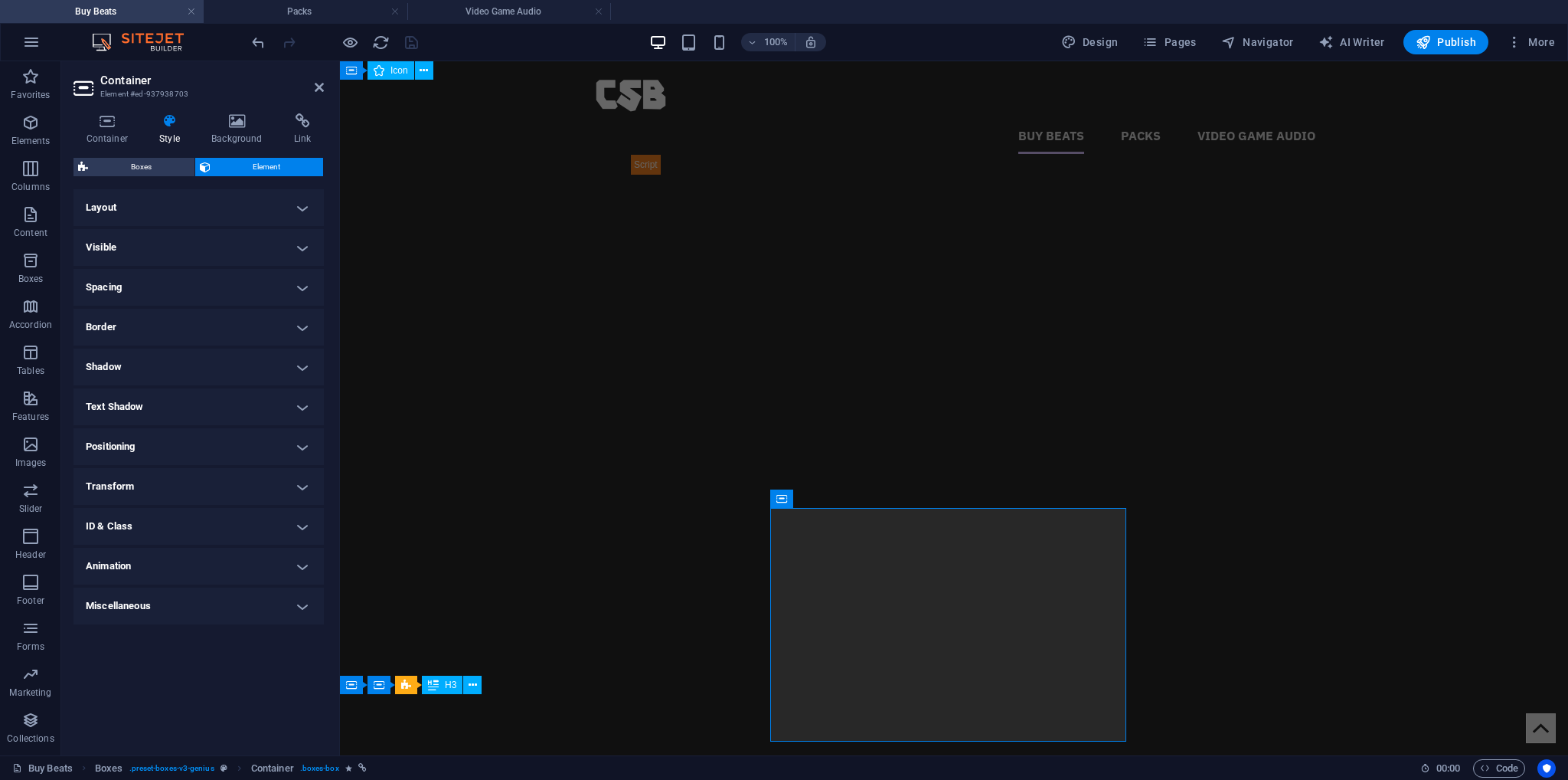
click at [149, 565] on h4 "Animation" at bounding box center [199, 566] width 251 height 37
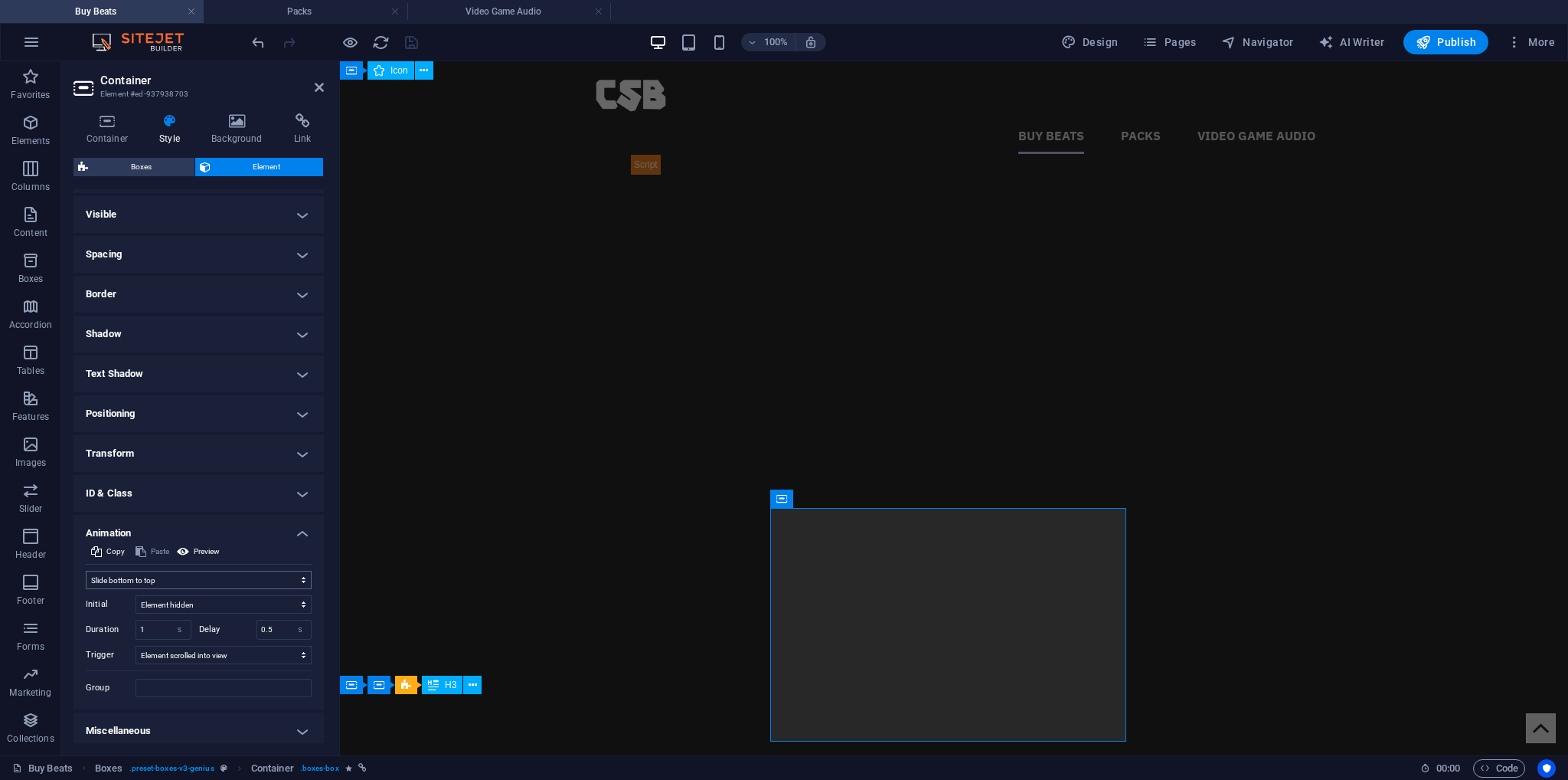
scroll to position [38, 0]
click at [150, 573] on select "Don't animate Show / Hide Slide up/down Zoom in/out Slide left to right Slide r…" at bounding box center [199, 574] width 226 height 18
click at [205, 651] on select "No automatic trigger On page load Element scrolled into view" at bounding box center [223, 649] width 176 height 18
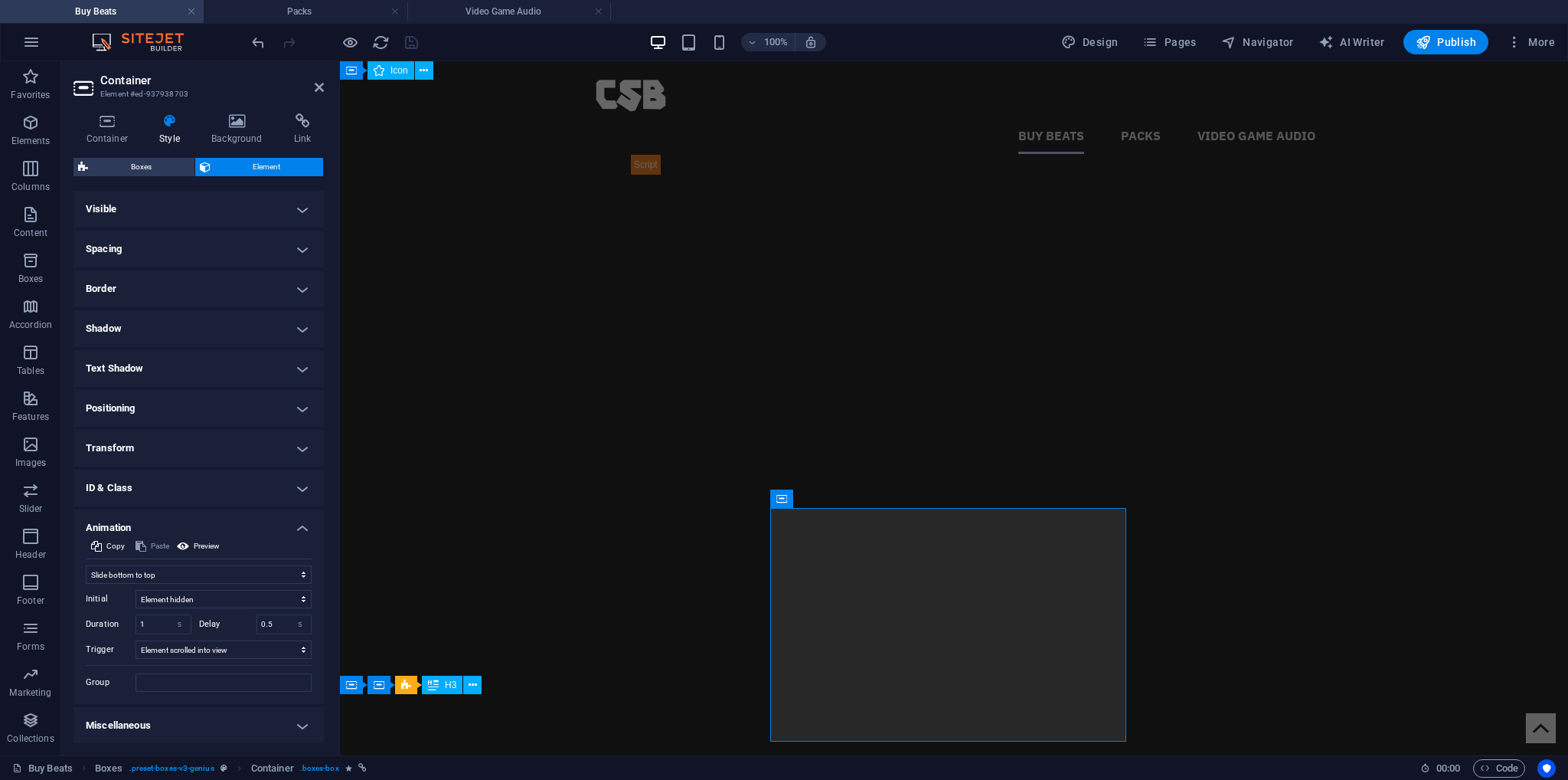
click at [152, 728] on h4 "Miscellaneous" at bounding box center [199, 726] width 251 height 37
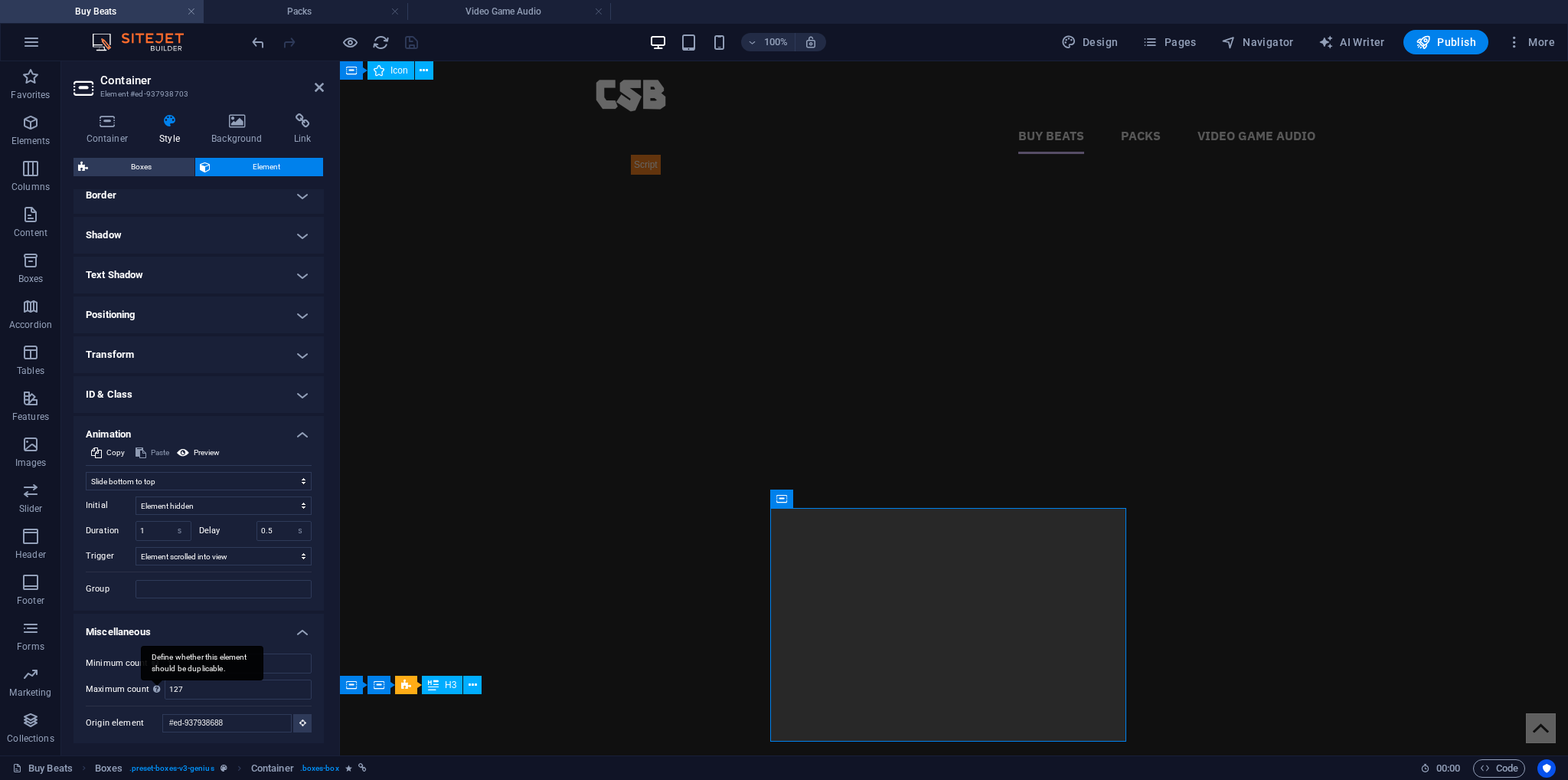
scroll to position [133, 0]
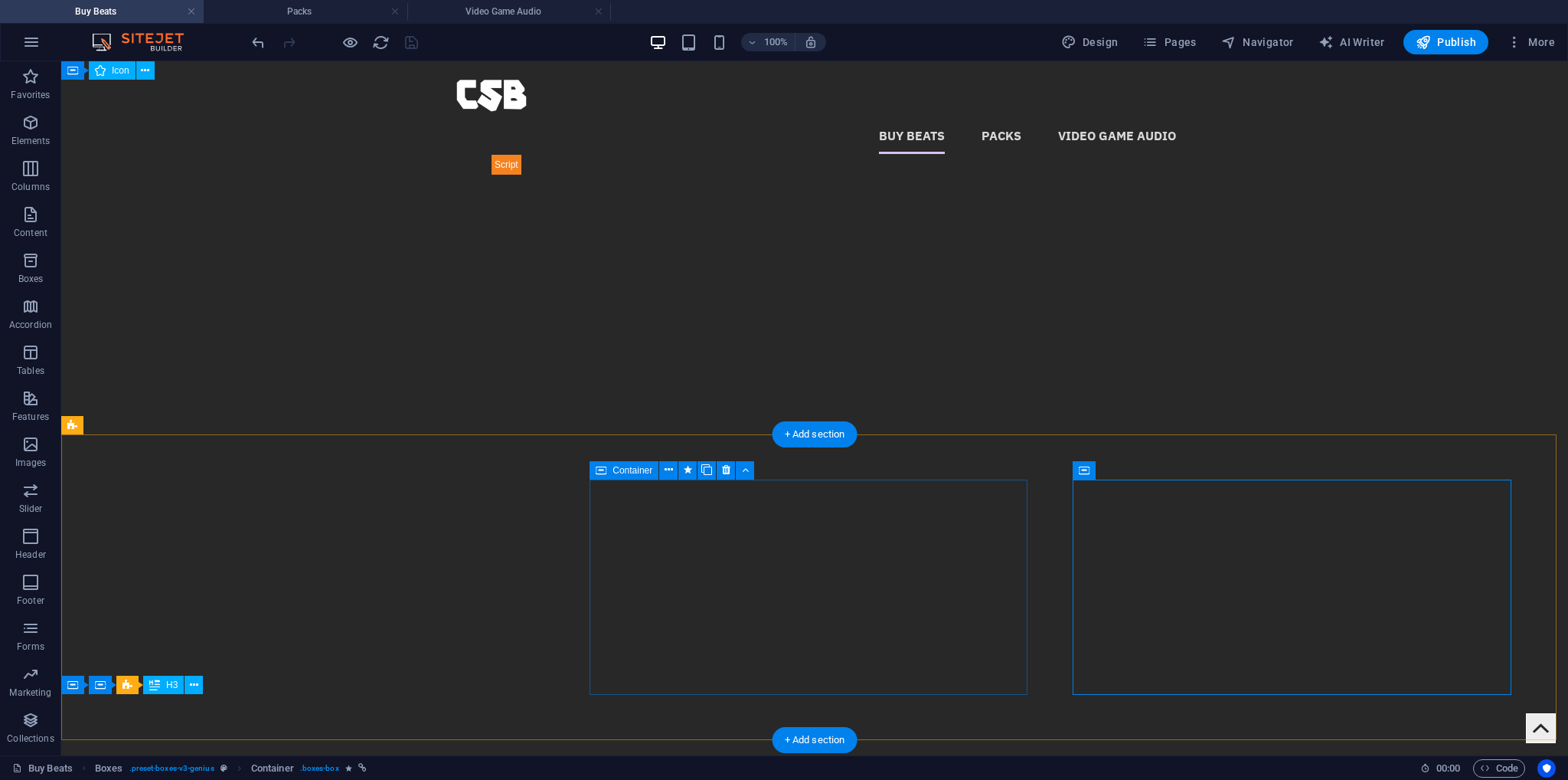
select select "move-bottom-to-top"
select select "s"
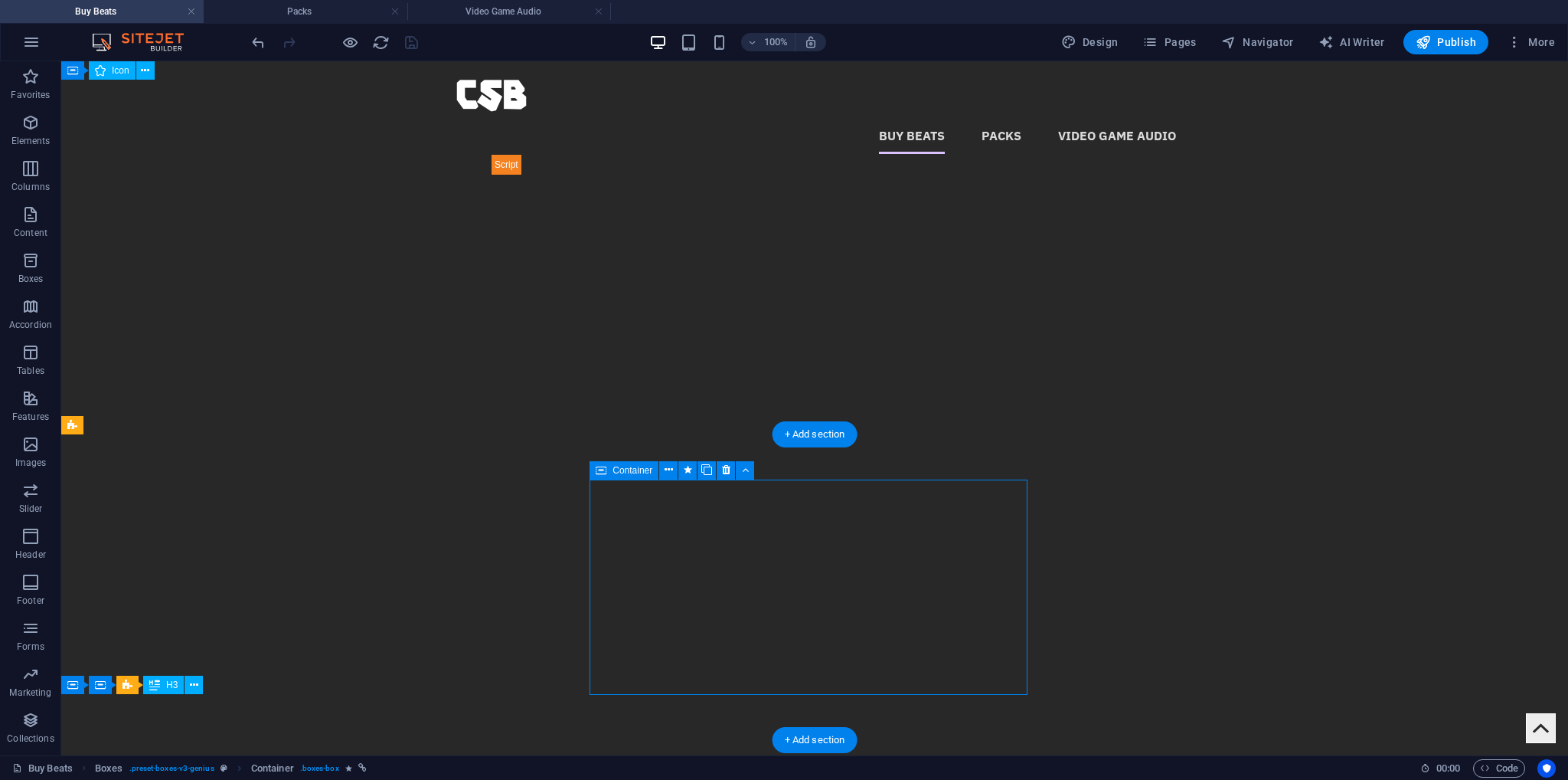
select select "scroll"
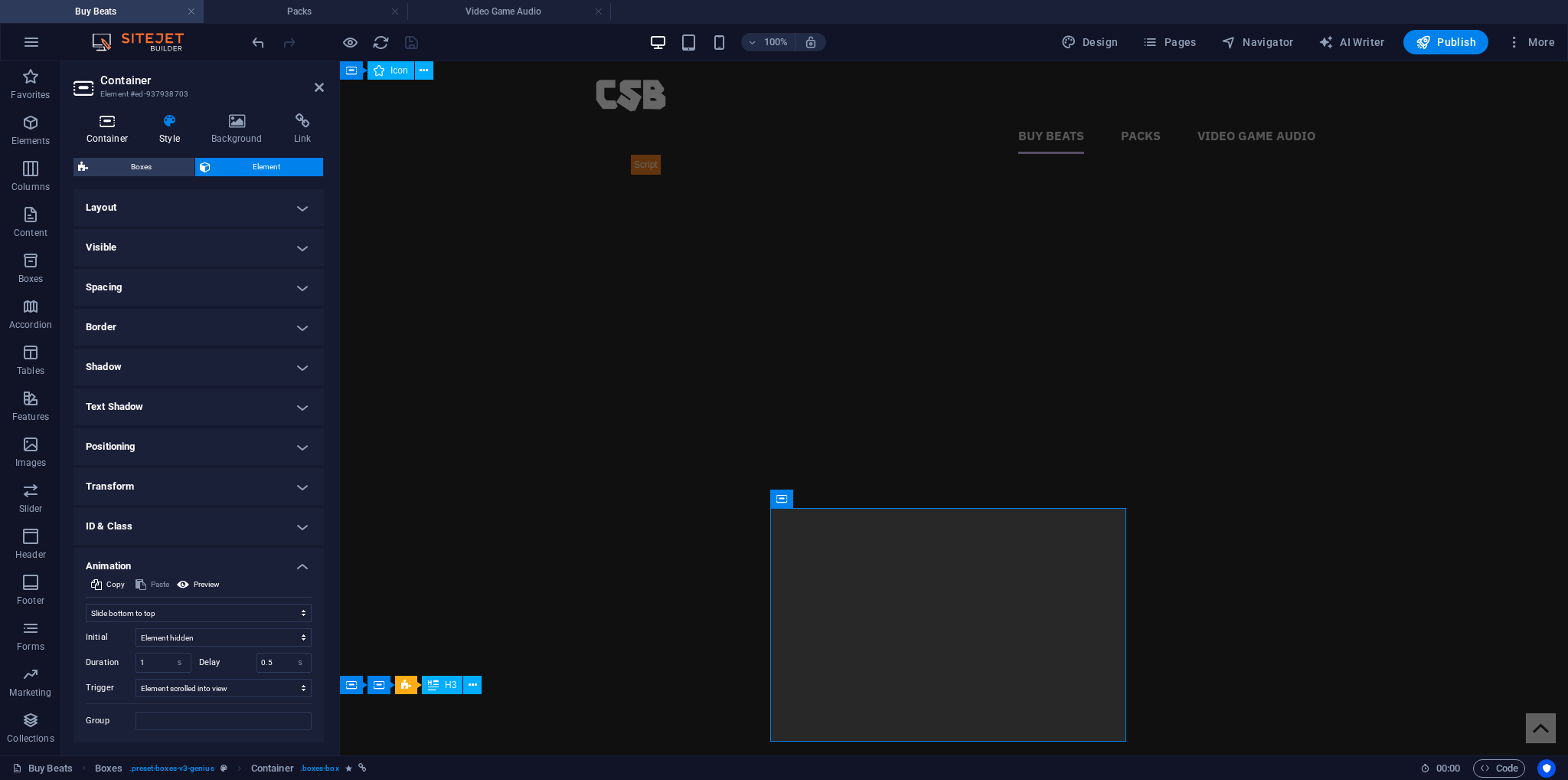
click at [98, 128] on h4 "Container" at bounding box center [110, 130] width 74 height 32
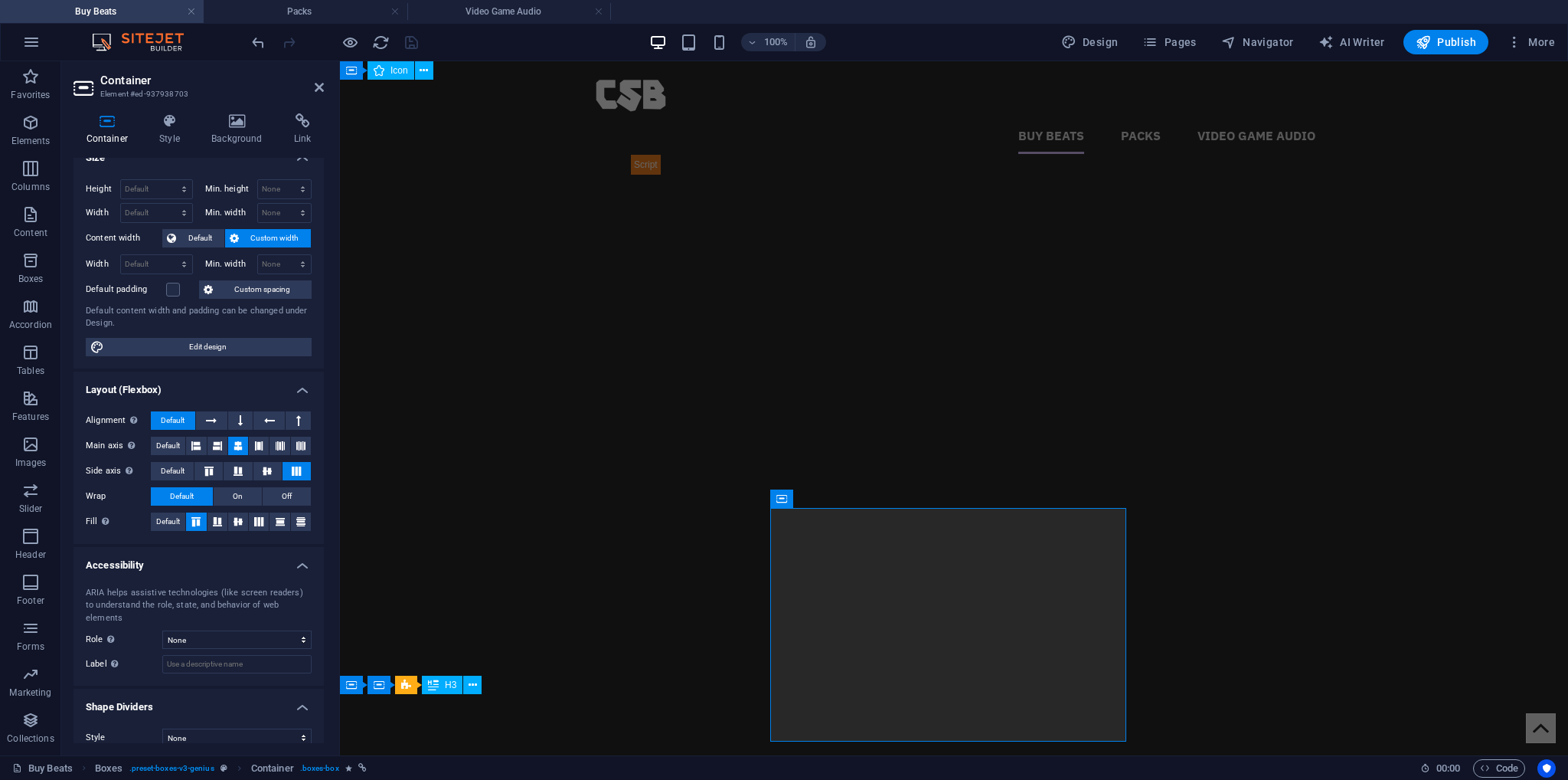
scroll to position [22, 0]
click at [170, 134] on h4 "Style" at bounding box center [173, 130] width 52 height 32
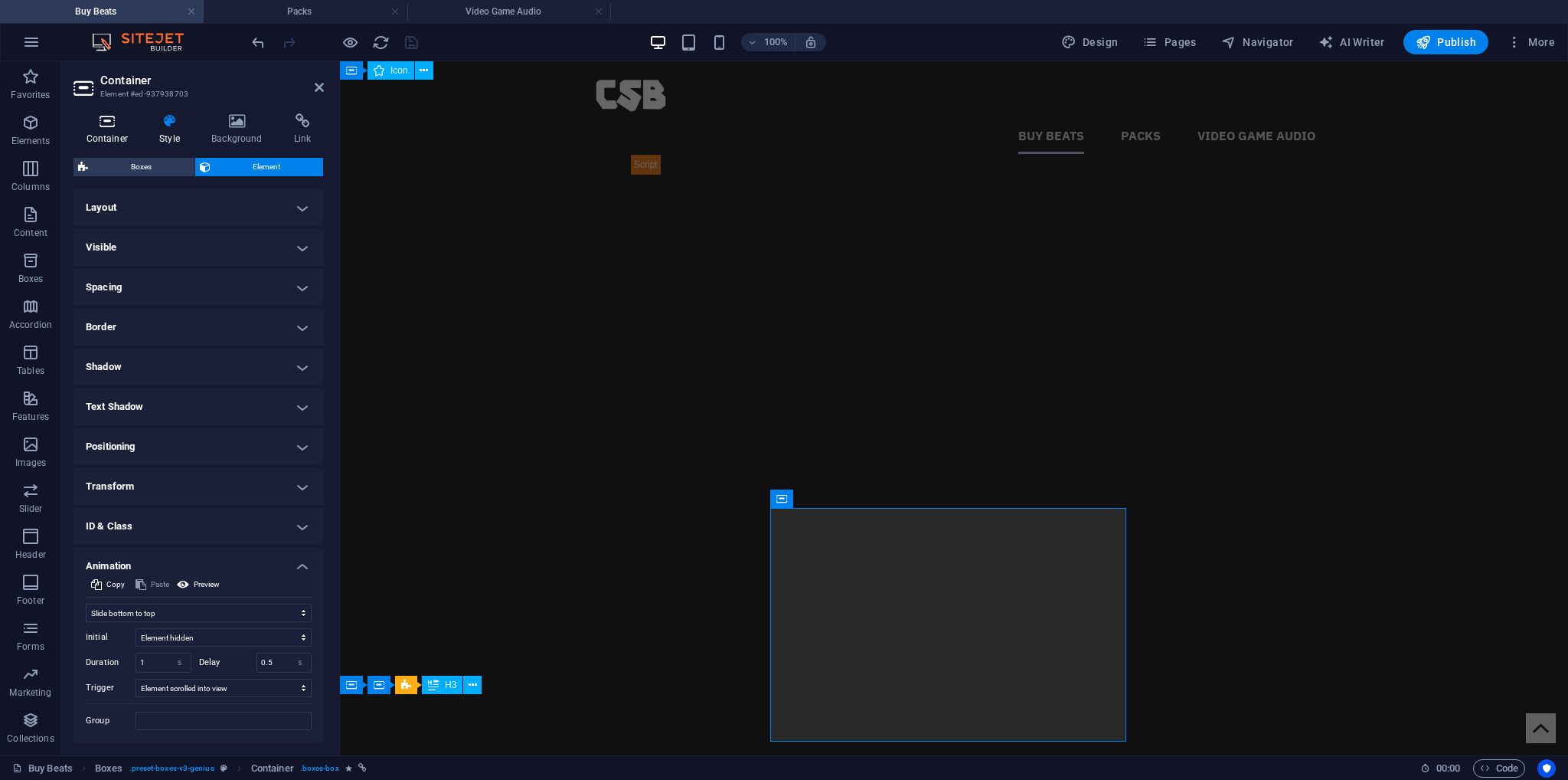
click at [114, 130] on h4 "Container" at bounding box center [110, 130] width 74 height 32
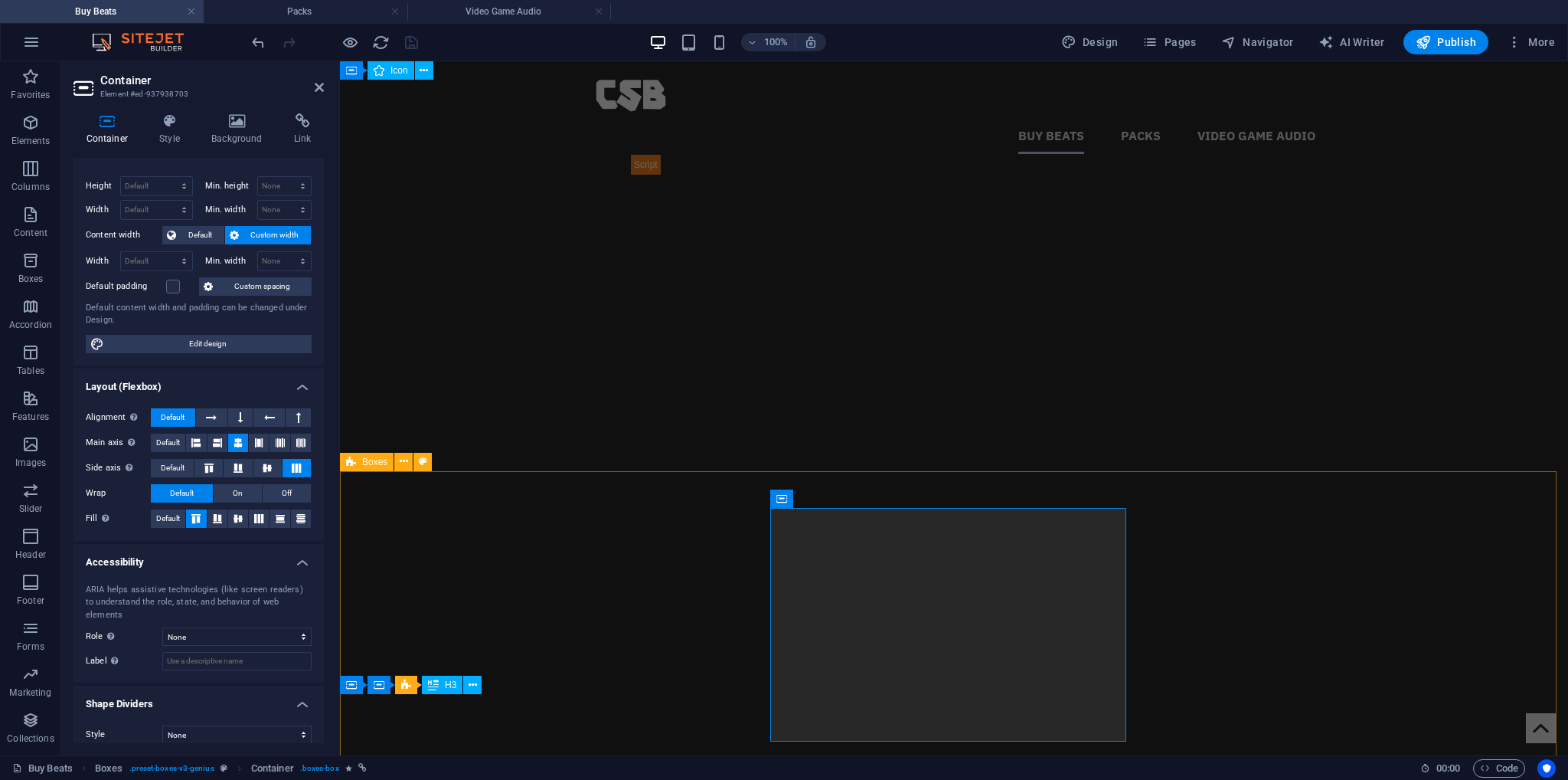
select select "vw"
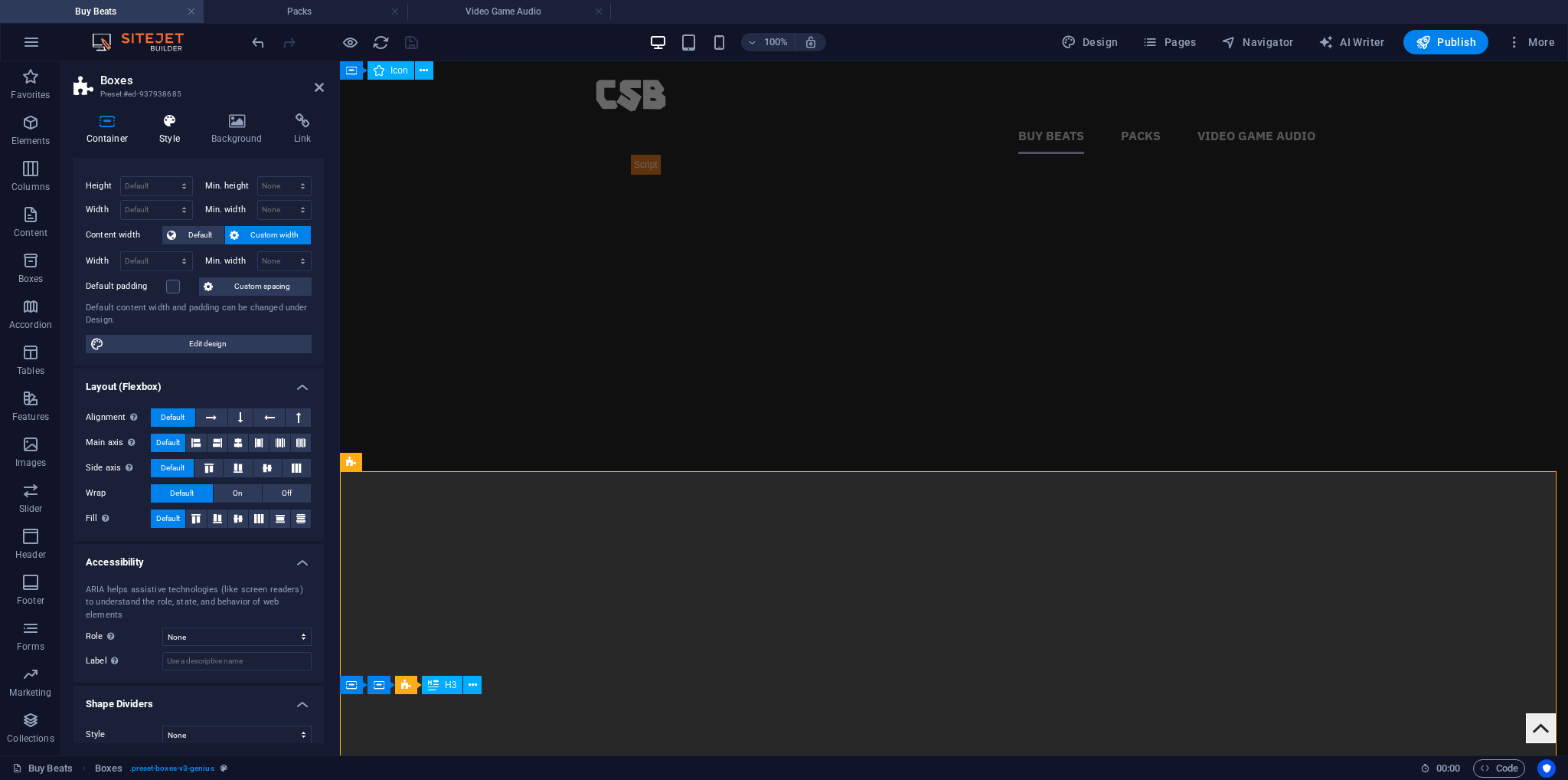
click at [179, 143] on h4 "Style" at bounding box center [173, 130] width 52 height 32
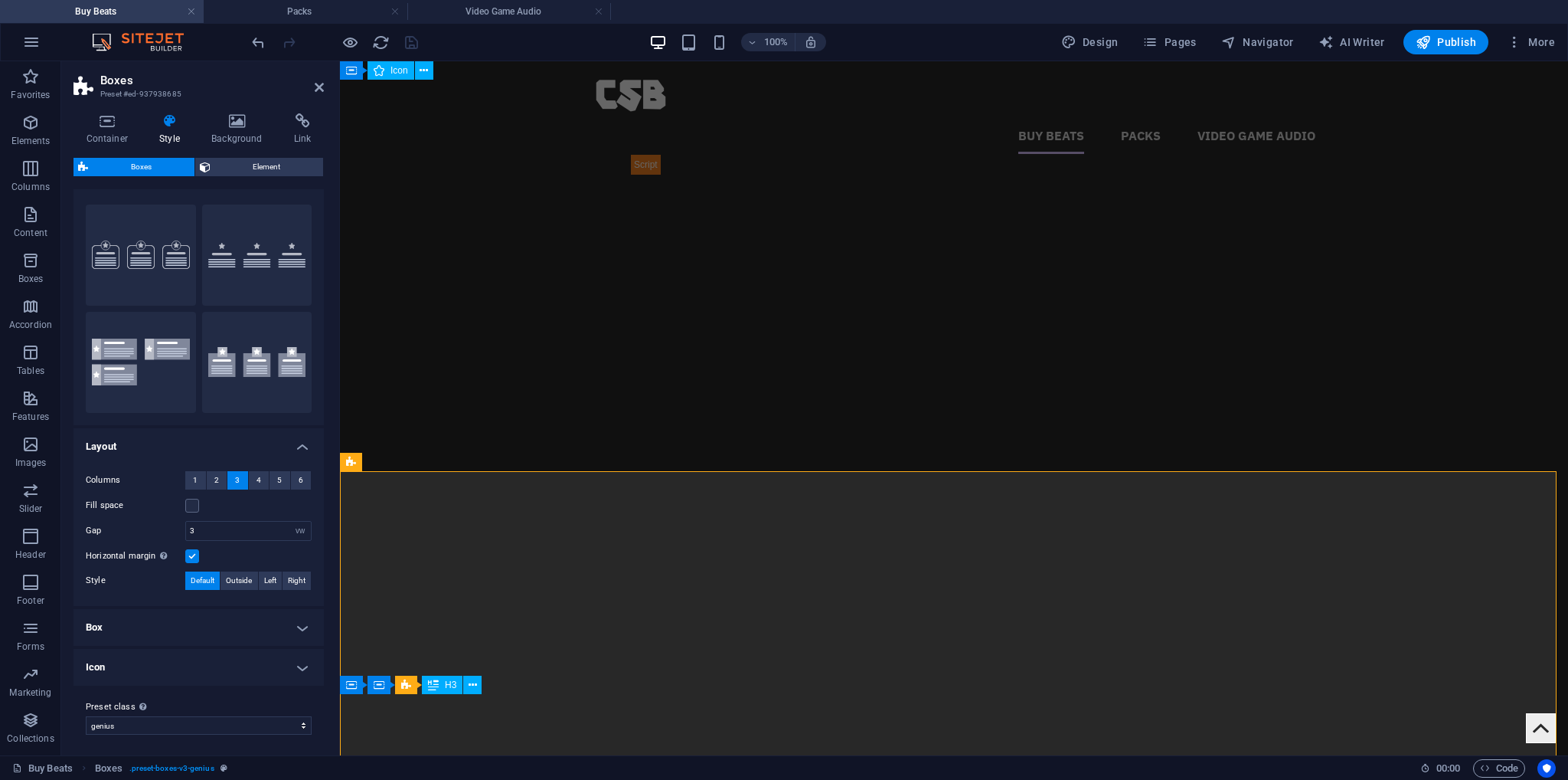
scroll to position [27, 0]
click at [141, 624] on h4 "Box" at bounding box center [199, 625] width 251 height 37
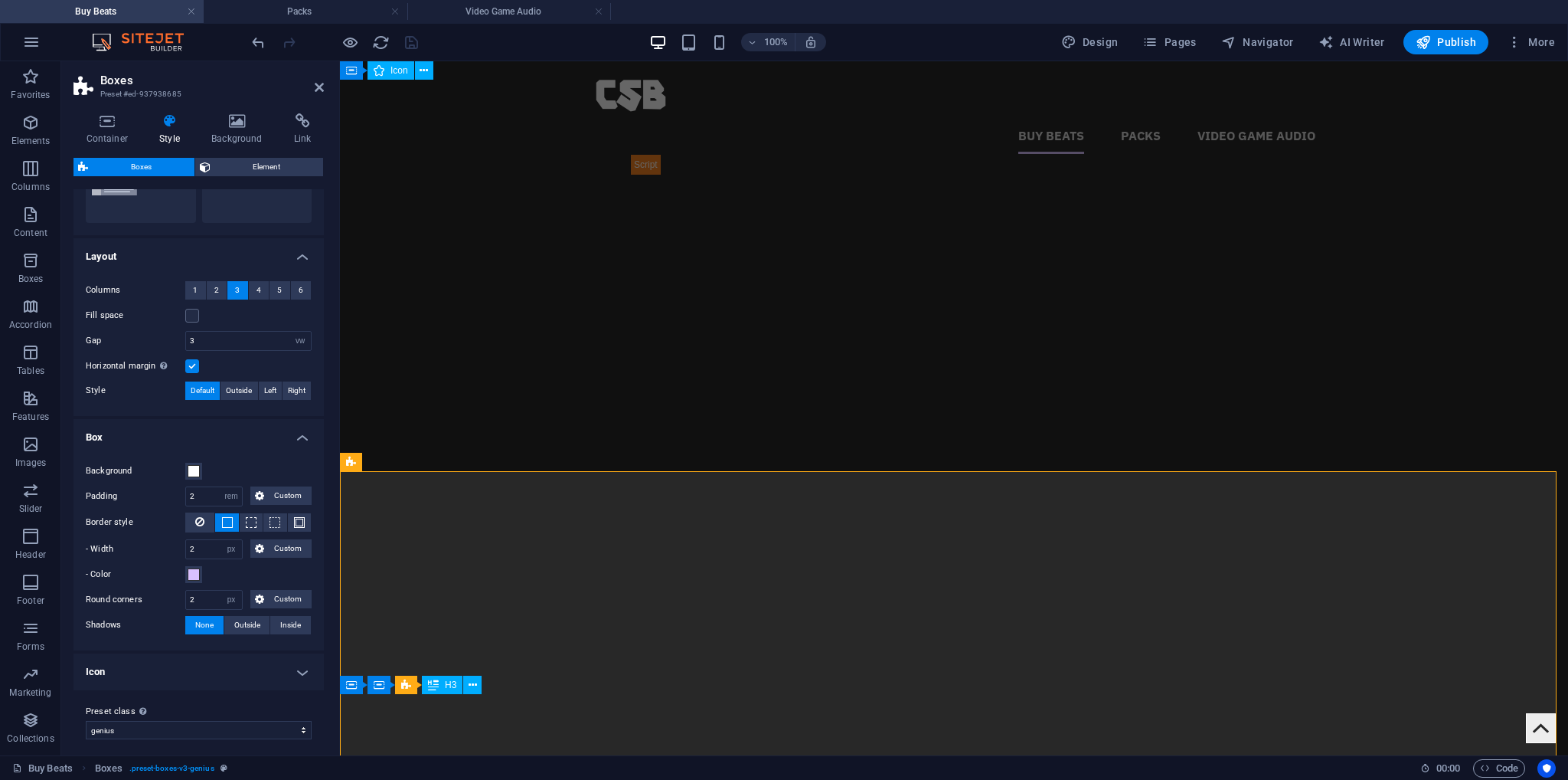
scroll to position [221, 0]
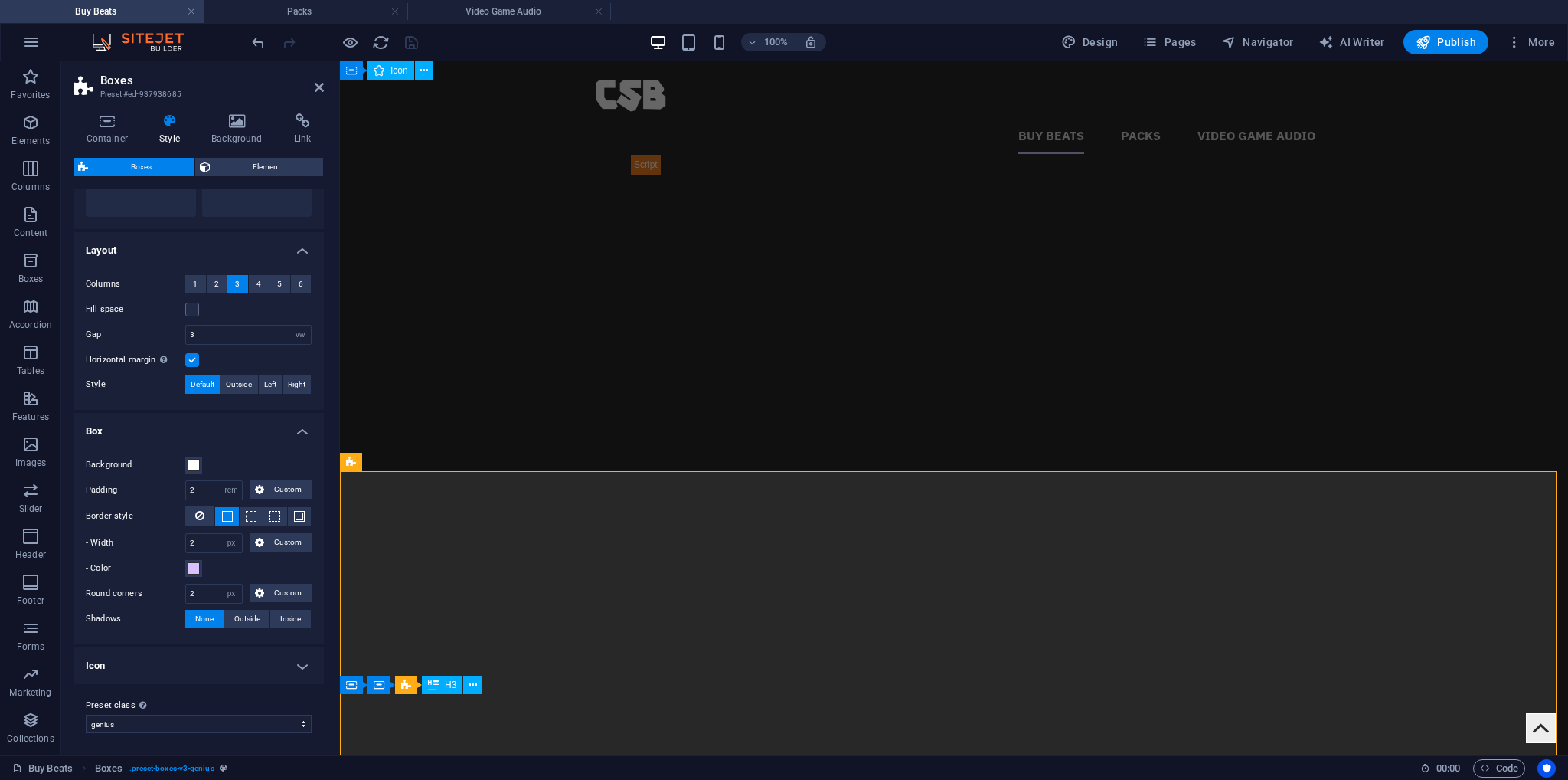
click at [156, 657] on h4 "Icon" at bounding box center [199, 665] width 251 height 37
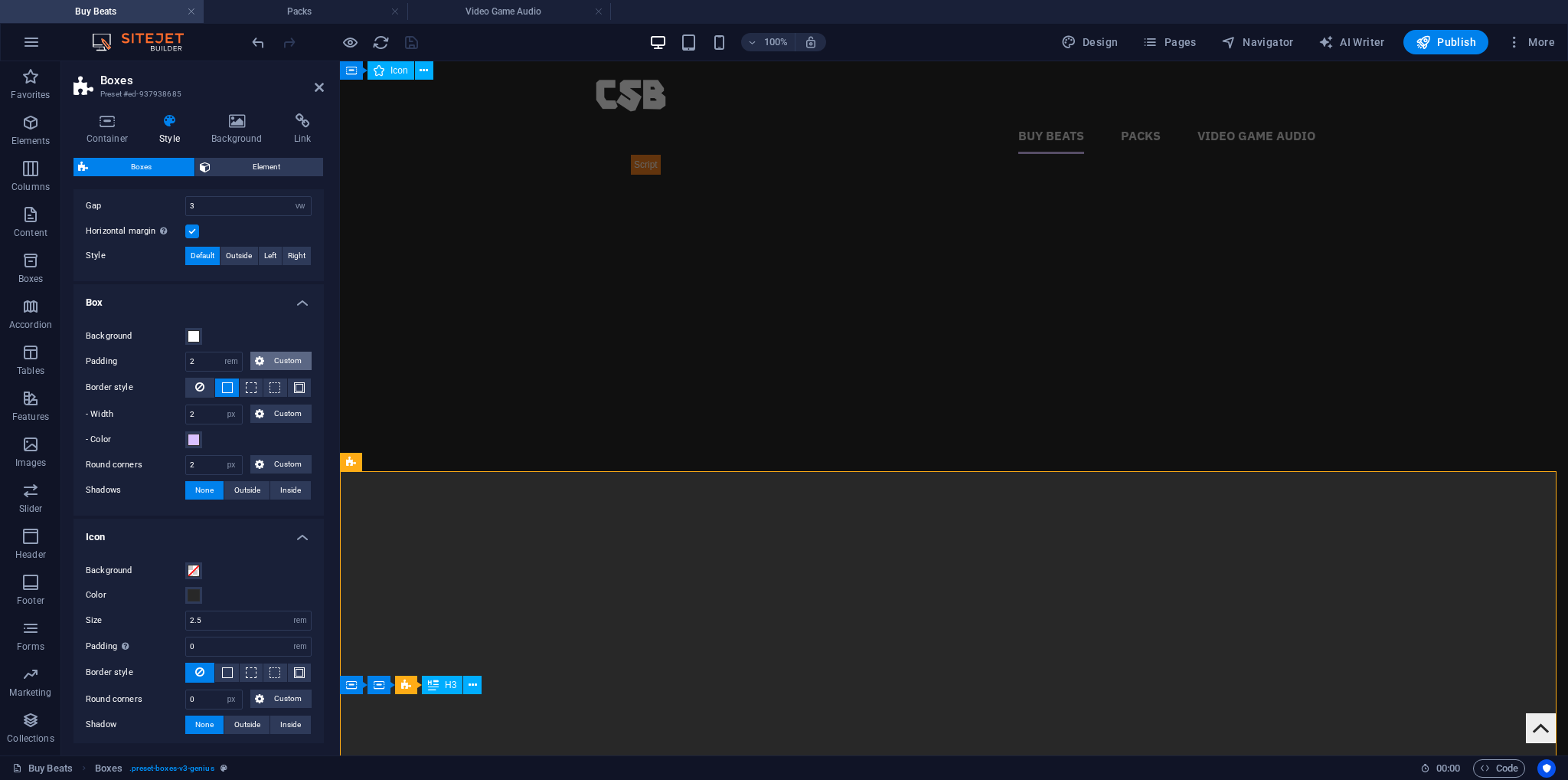
scroll to position [338, 0]
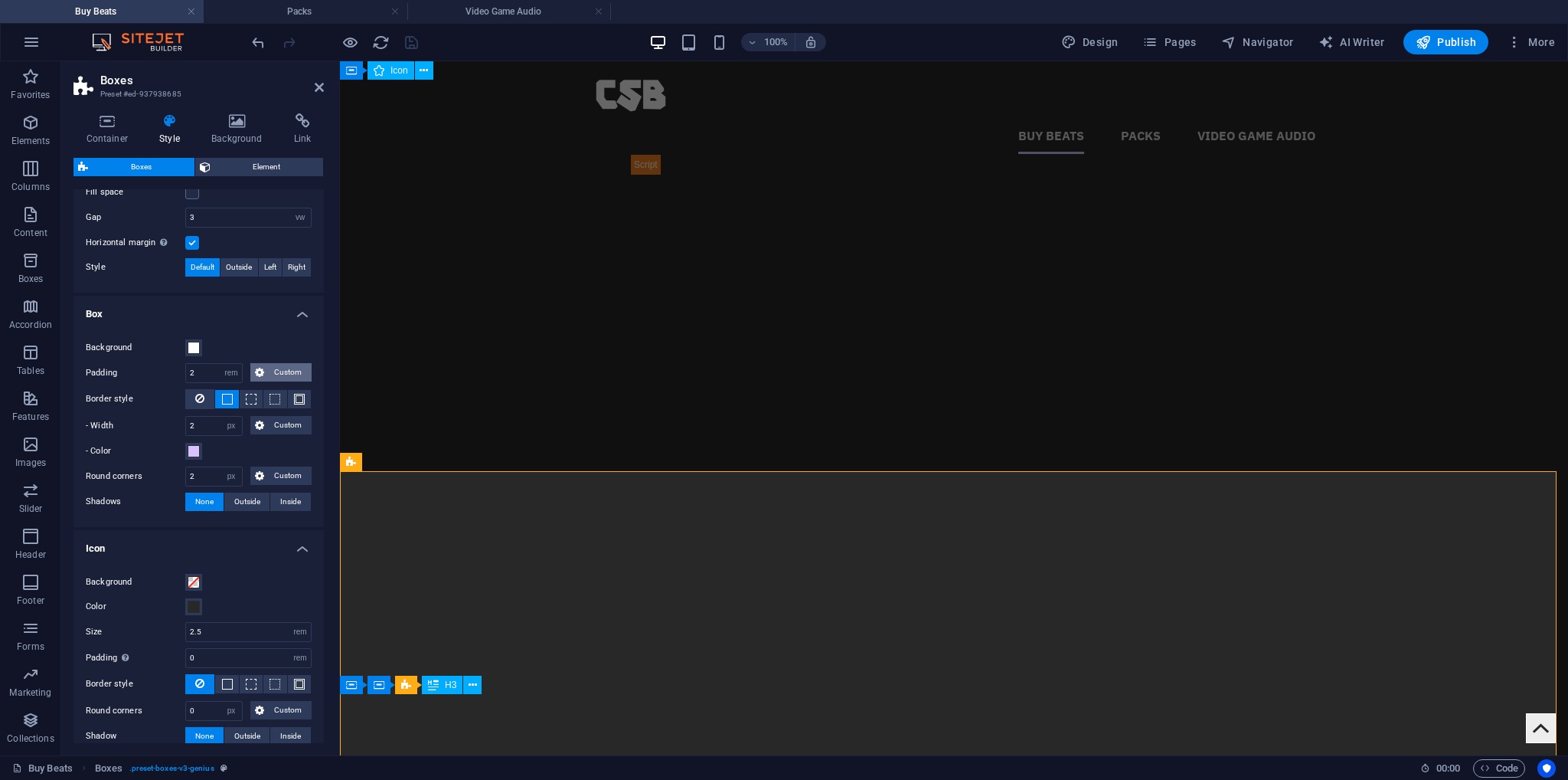
click at [283, 363] on span "Custom" at bounding box center [288, 372] width 38 height 18
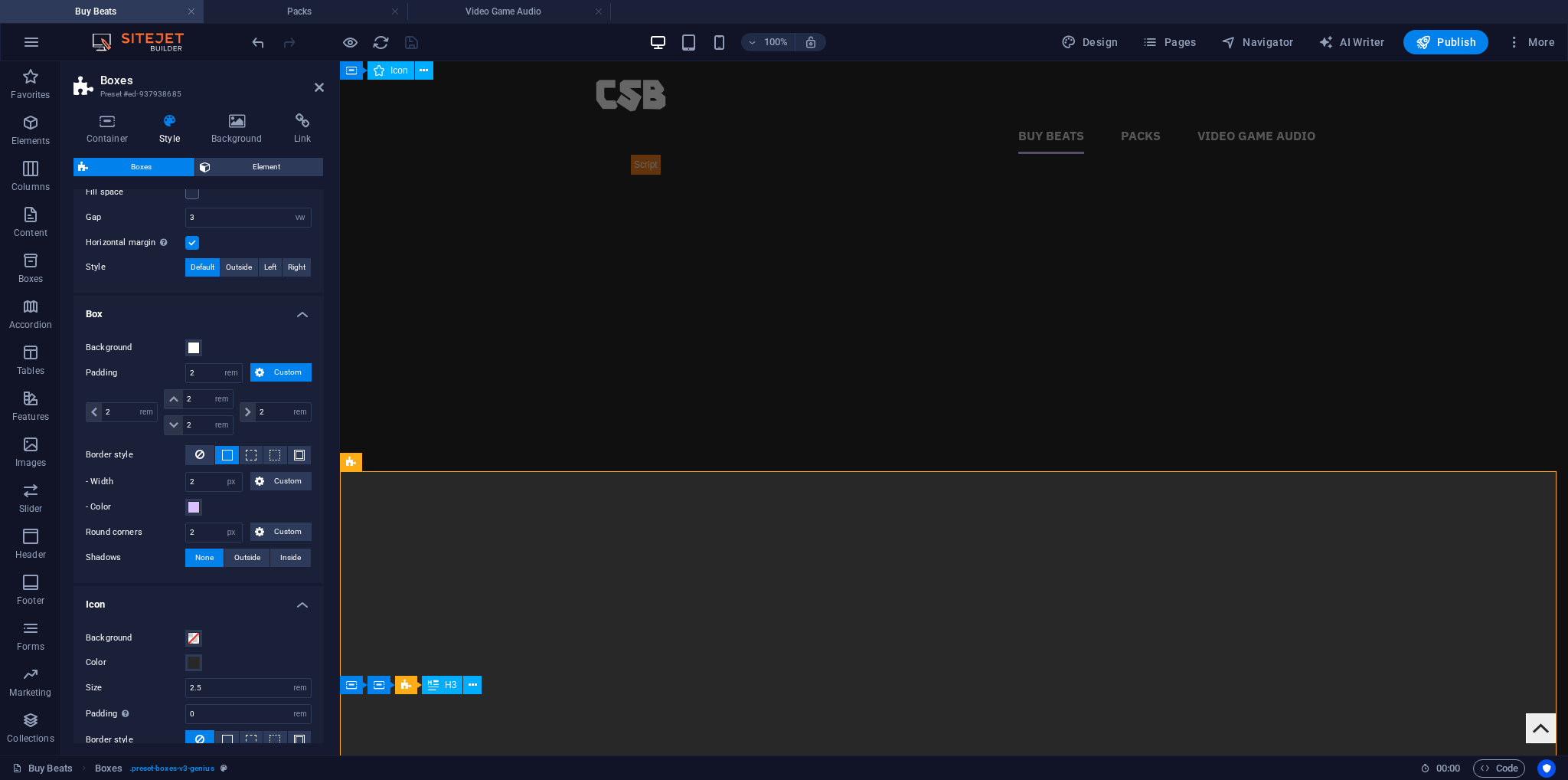
click at [283, 365] on span "Custom" at bounding box center [288, 372] width 38 height 18
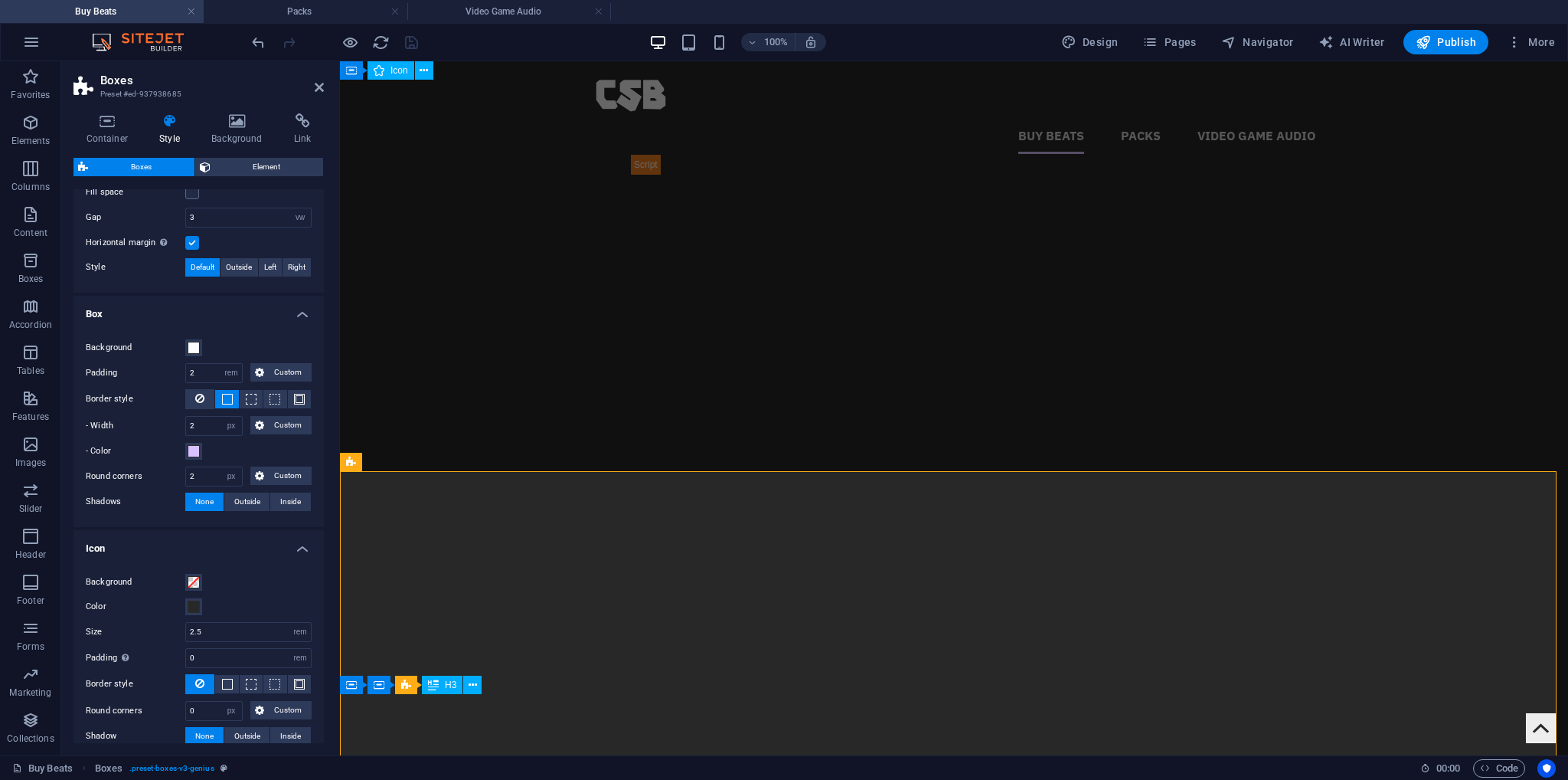
scroll to position [415, 0]
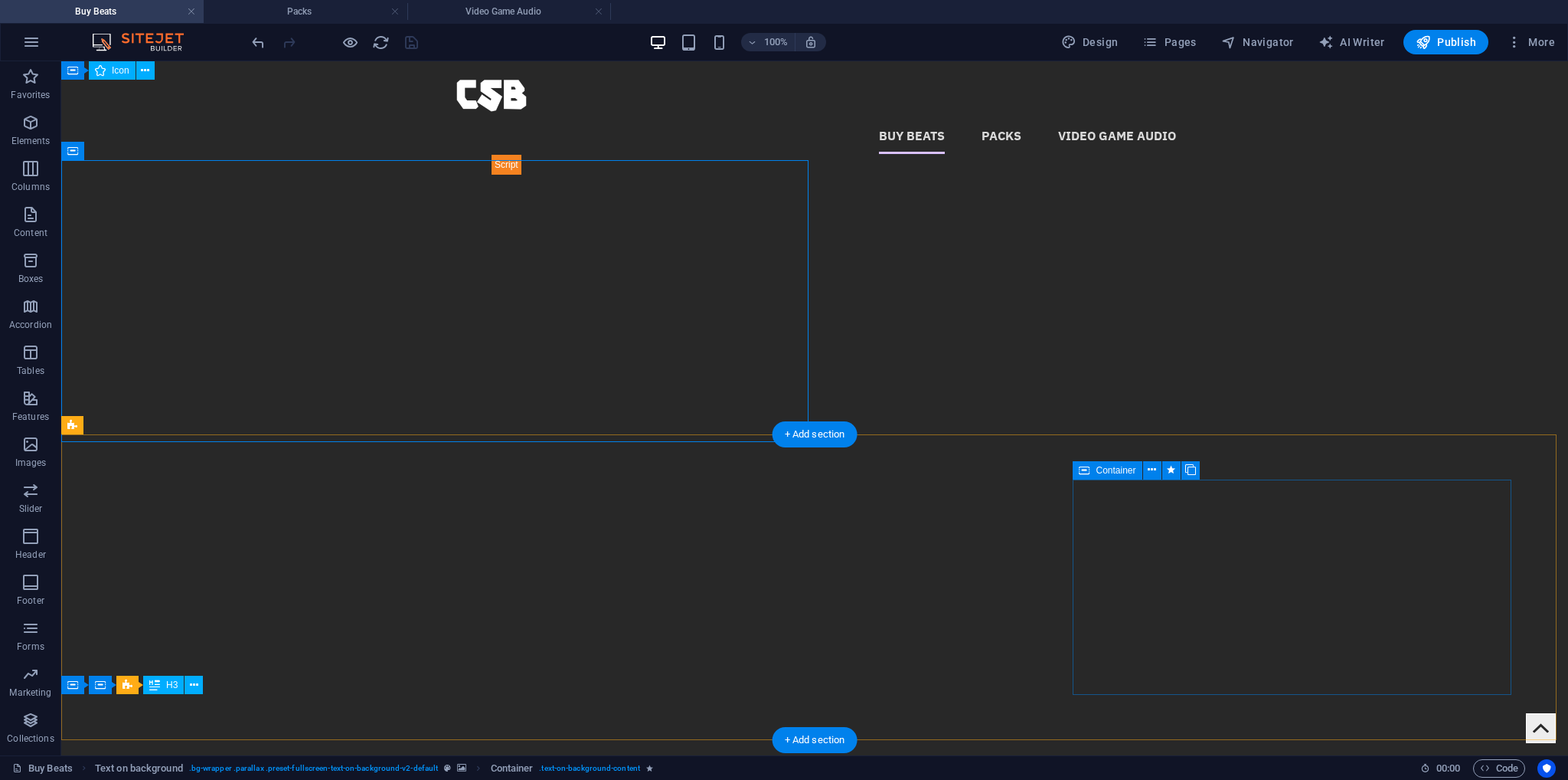
drag, startPoint x: 1124, startPoint y: 495, endPoint x: 1140, endPoint y: 523, distance: 32.2
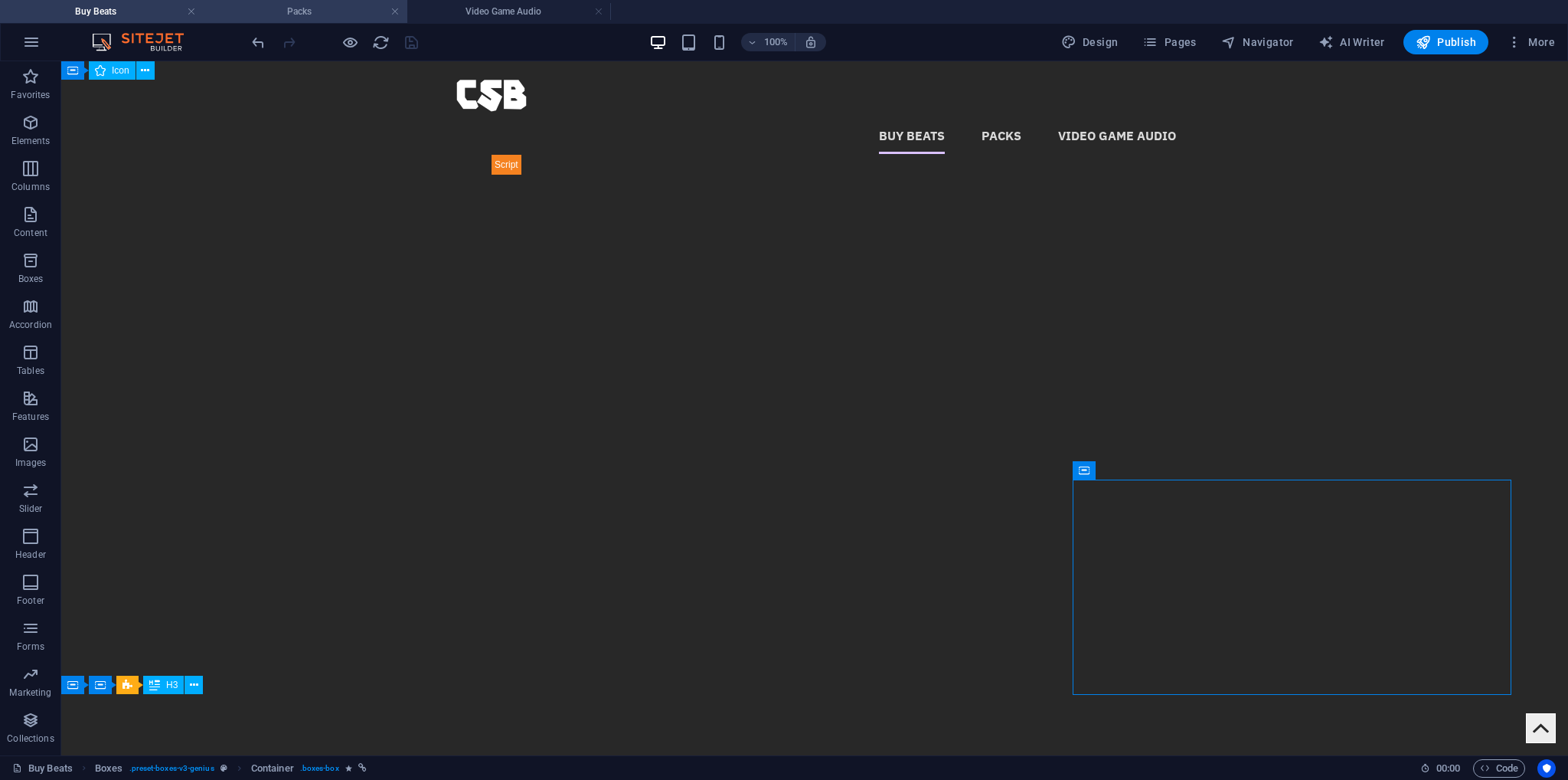
click at [350, 18] on h4 "Packs" at bounding box center [305, 11] width 203 height 17
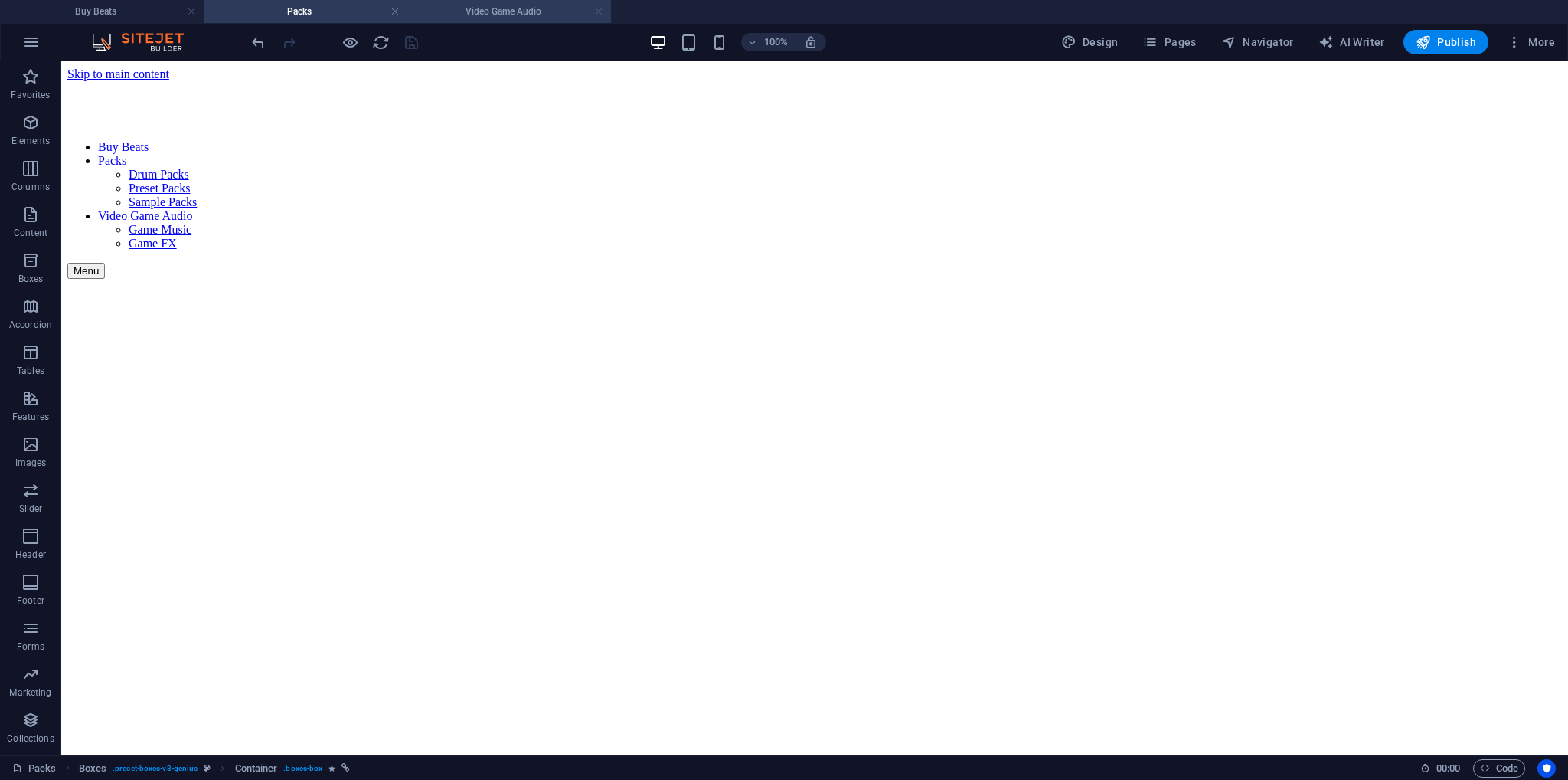
click at [600, 14] on link at bounding box center [598, 12] width 9 height 14
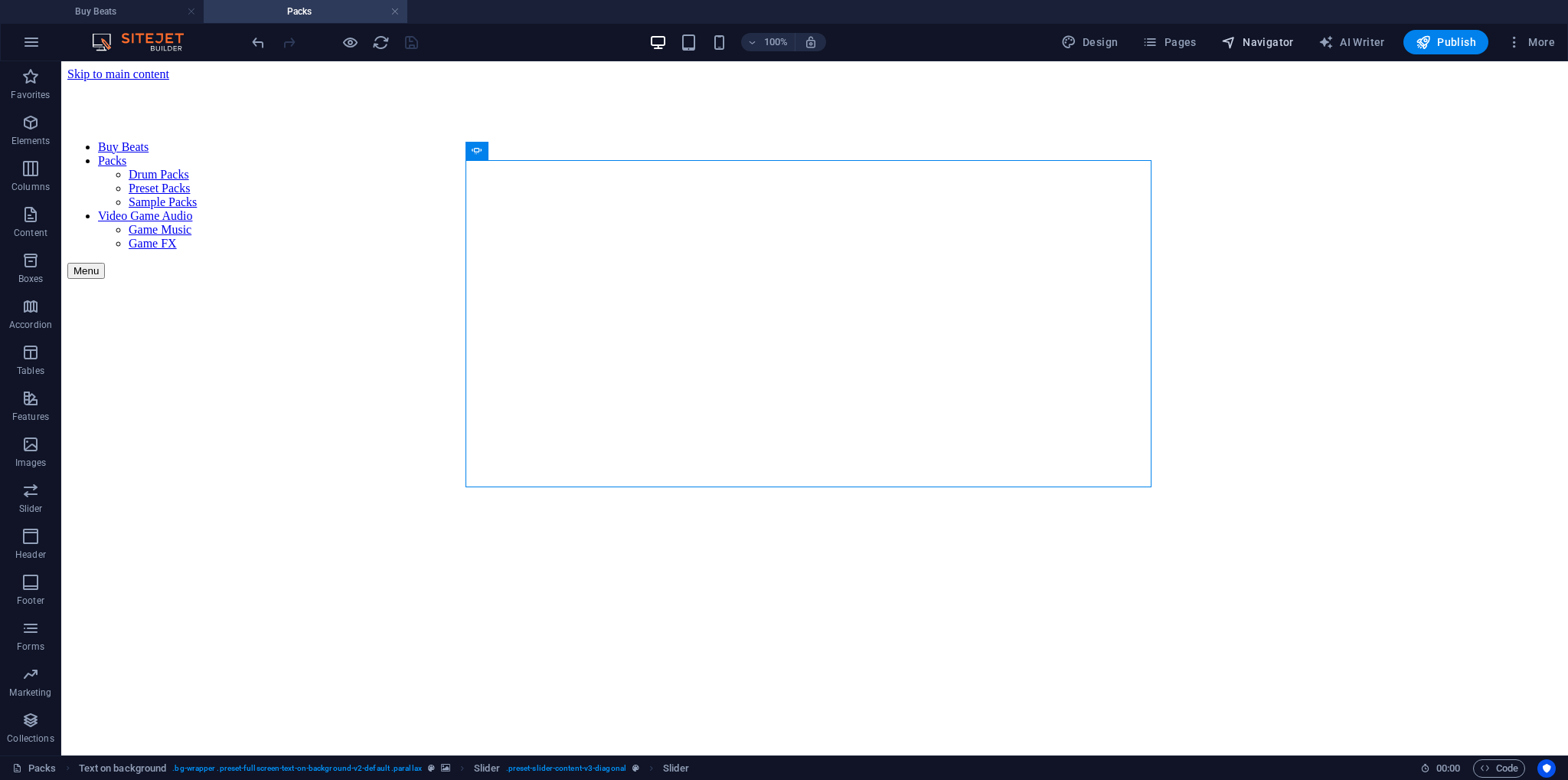
click at [1261, 41] on span "Navigator" at bounding box center [1257, 42] width 73 height 15
select select "18248359-en"
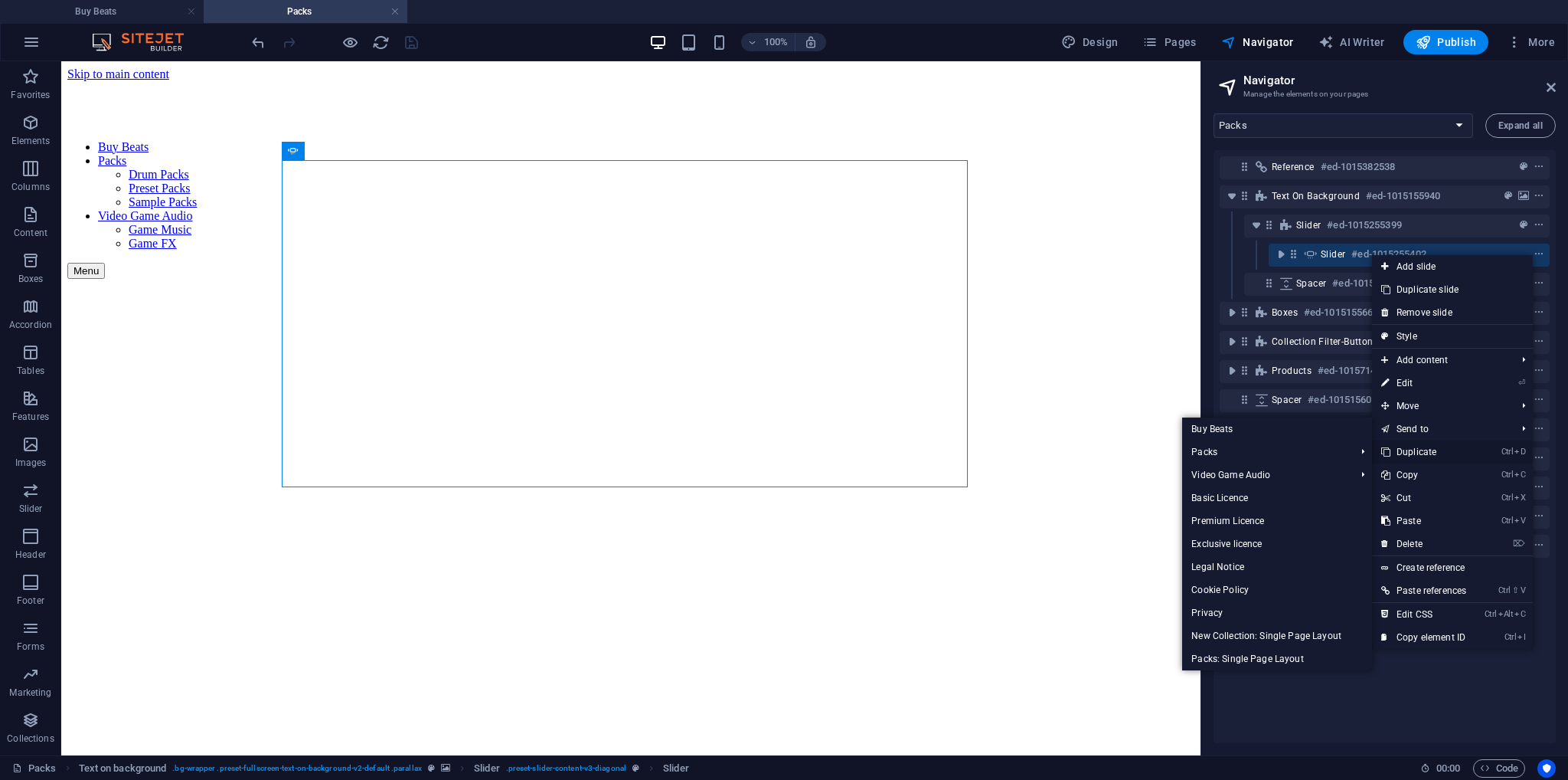
click at [1417, 452] on link "Ctrl D Duplicate" at bounding box center [1423, 452] width 103 height 23
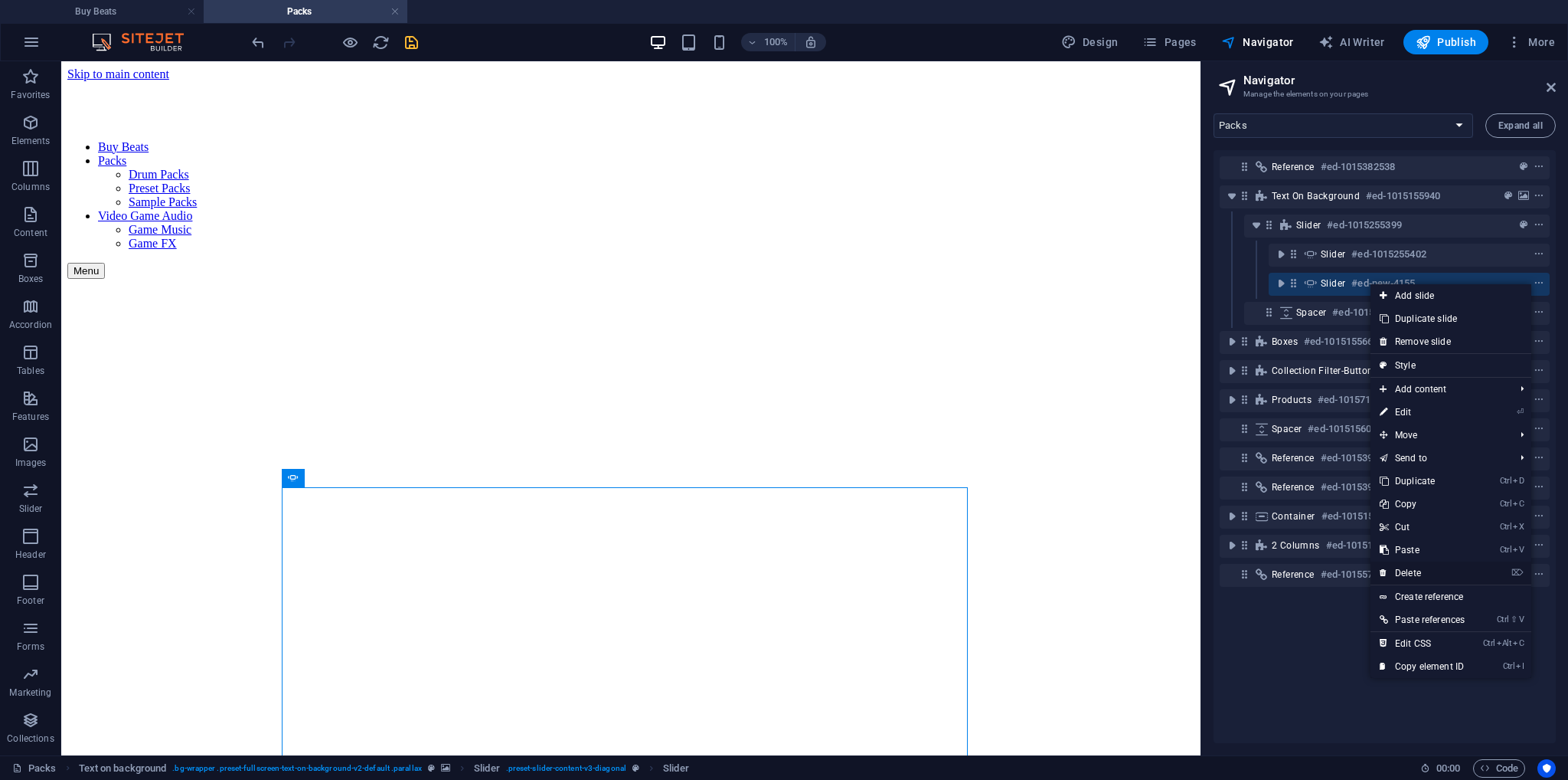
click at [1415, 568] on link "⌦ Delete" at bounding box center [1422, 573] width 103 height 23
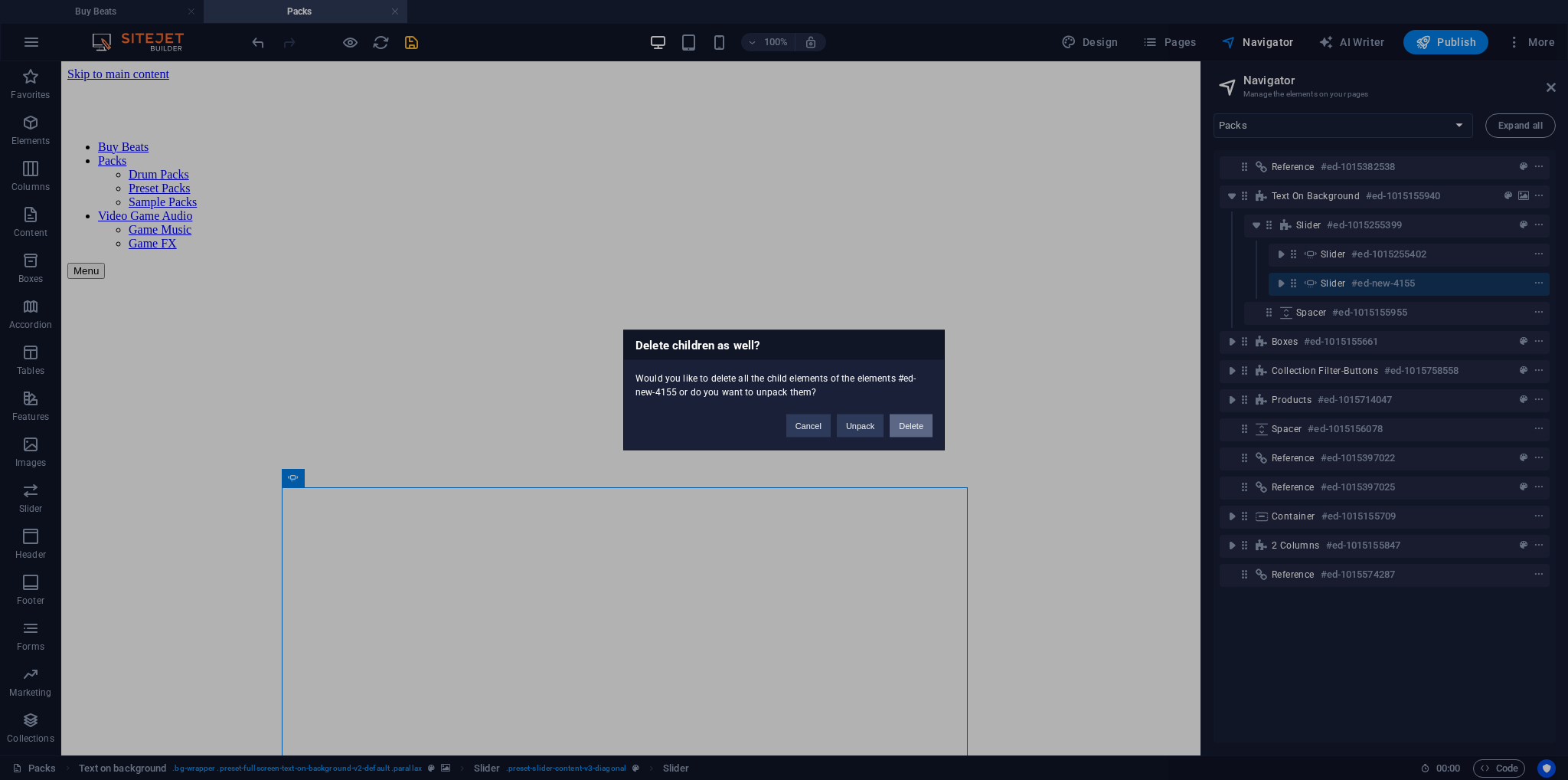
click at [914, 427] on button "Delete" at bounding box center [912, 426] width 43 height 23
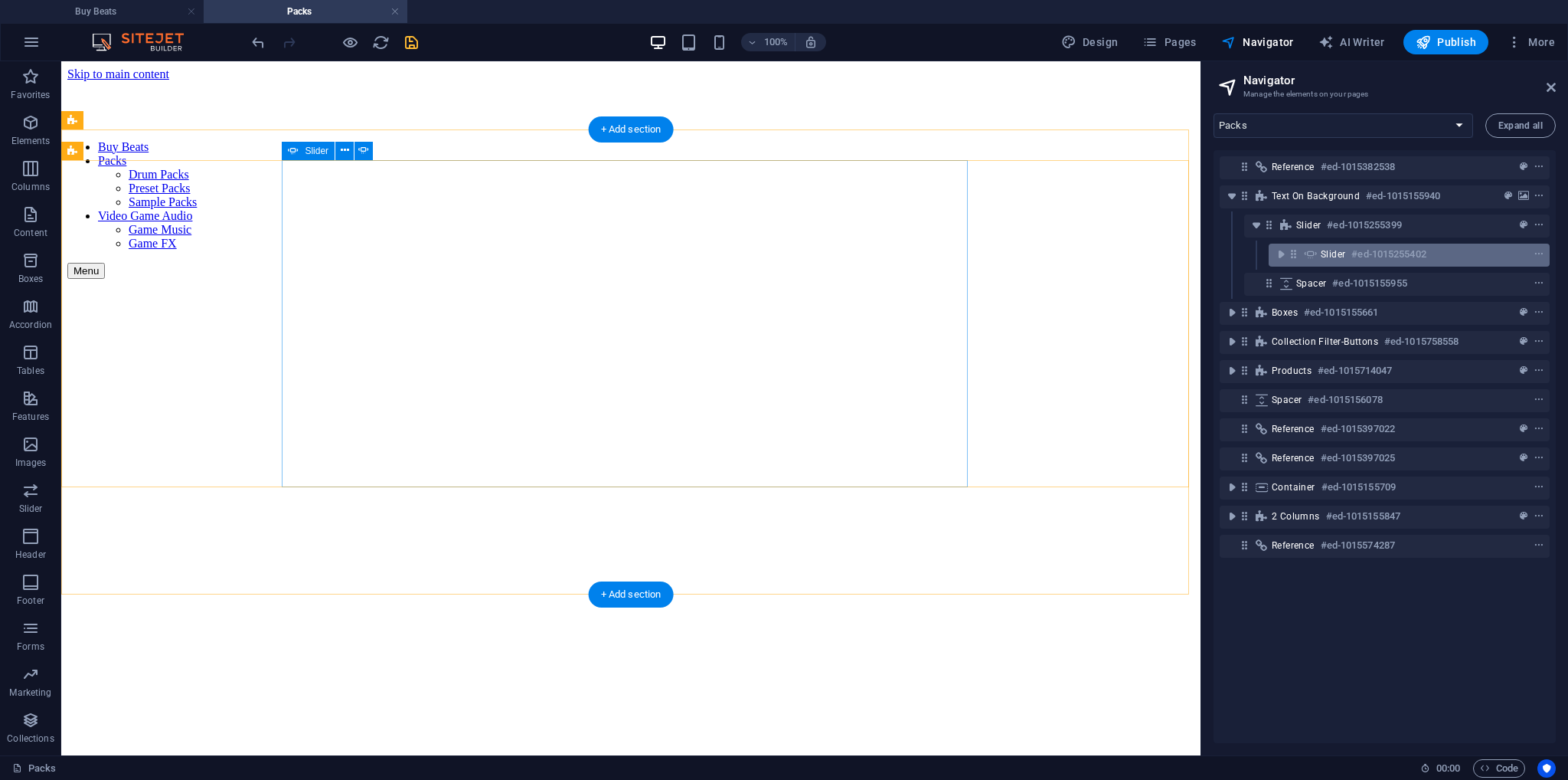
click at [1320, 259] on div "Slider #ed-1015255402" at bounding box center [1409, 255] width 281 height 23
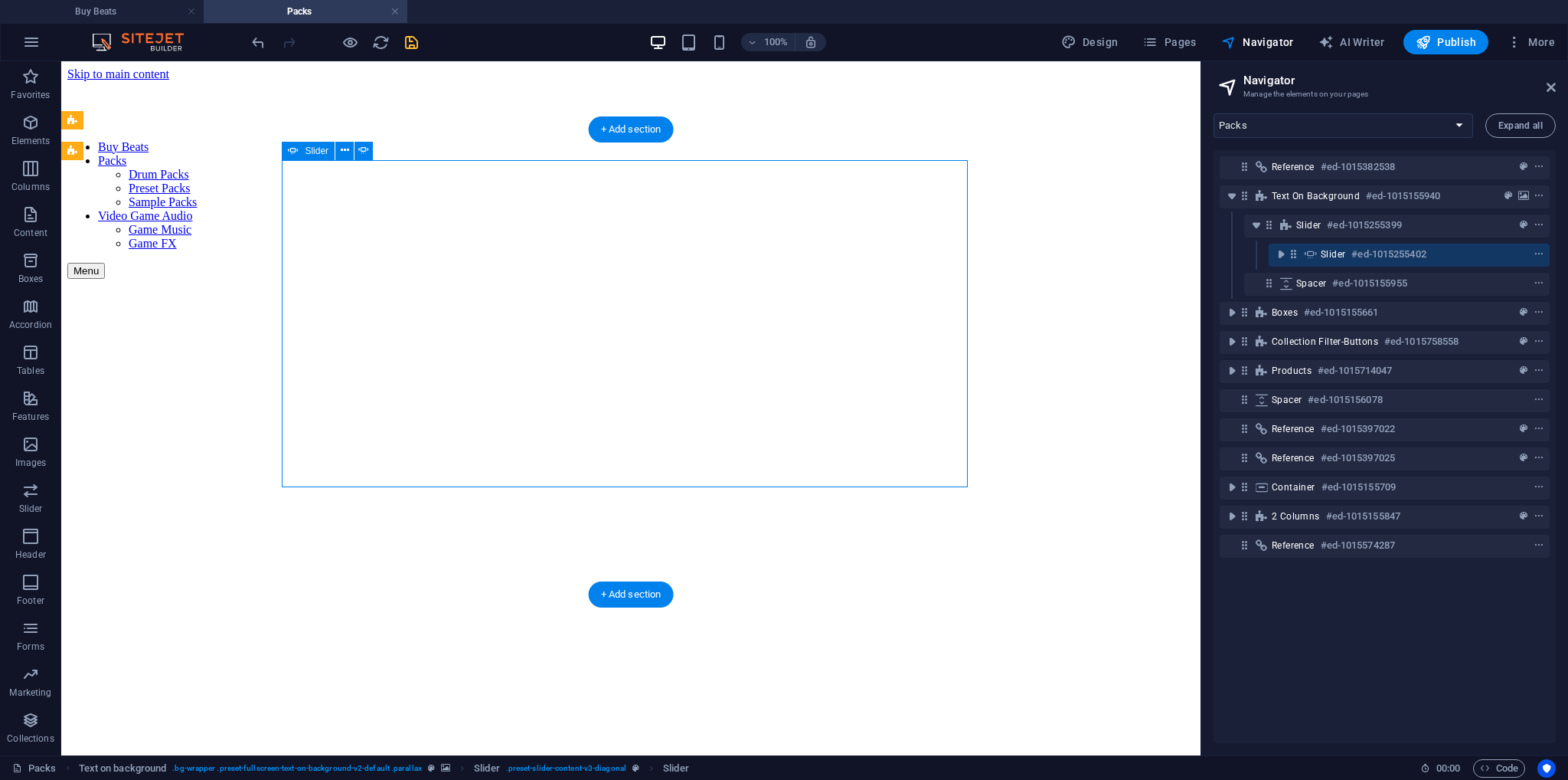
click at [1320, 259] on div "Slider #ed-1015255402" at bounding box center [1409, 255] width 281 height 23
select select "ms"
select select "s"
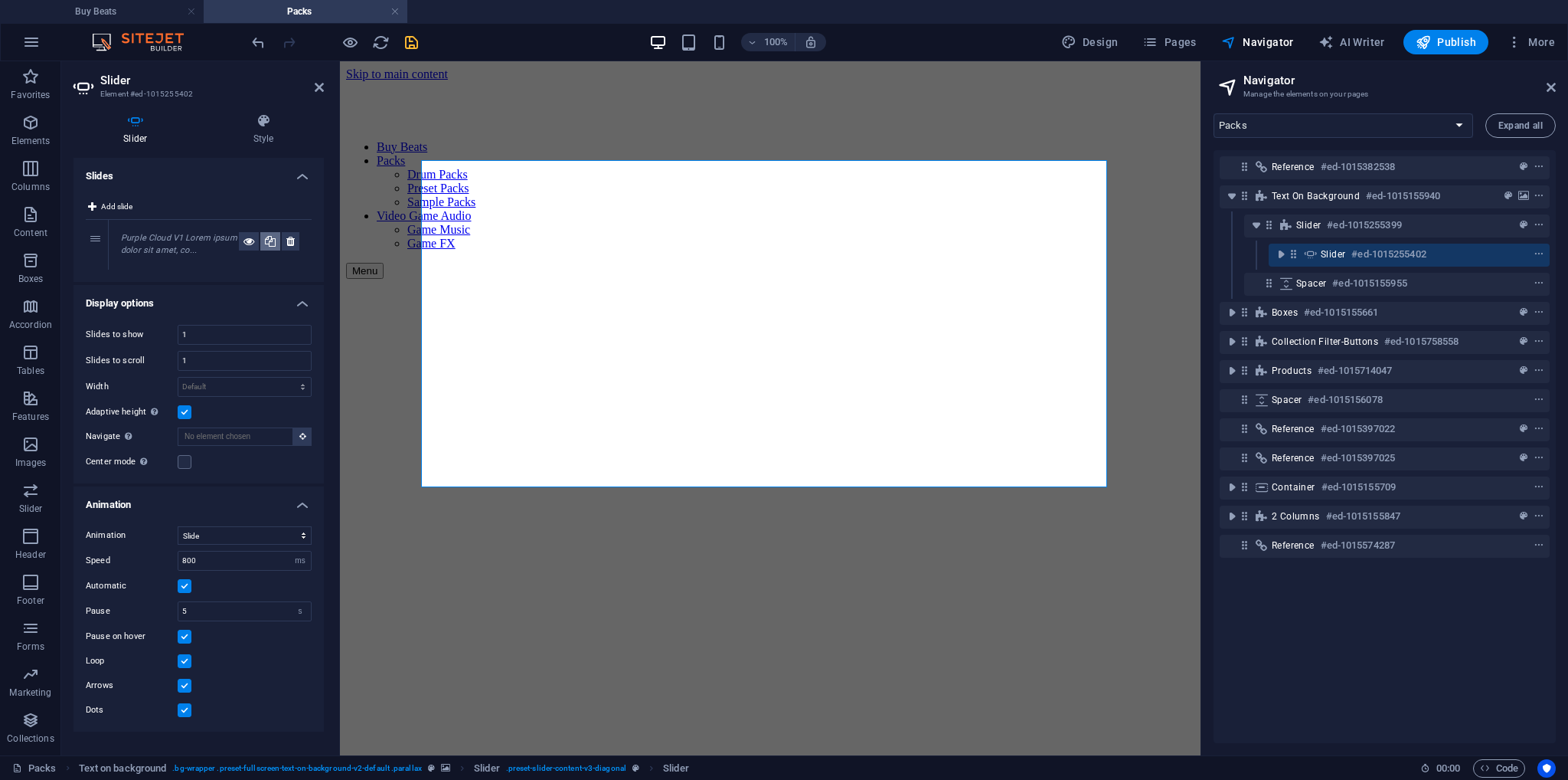
click at [267, 238] on icon at bounding box center [270, 241] width 10 height 18
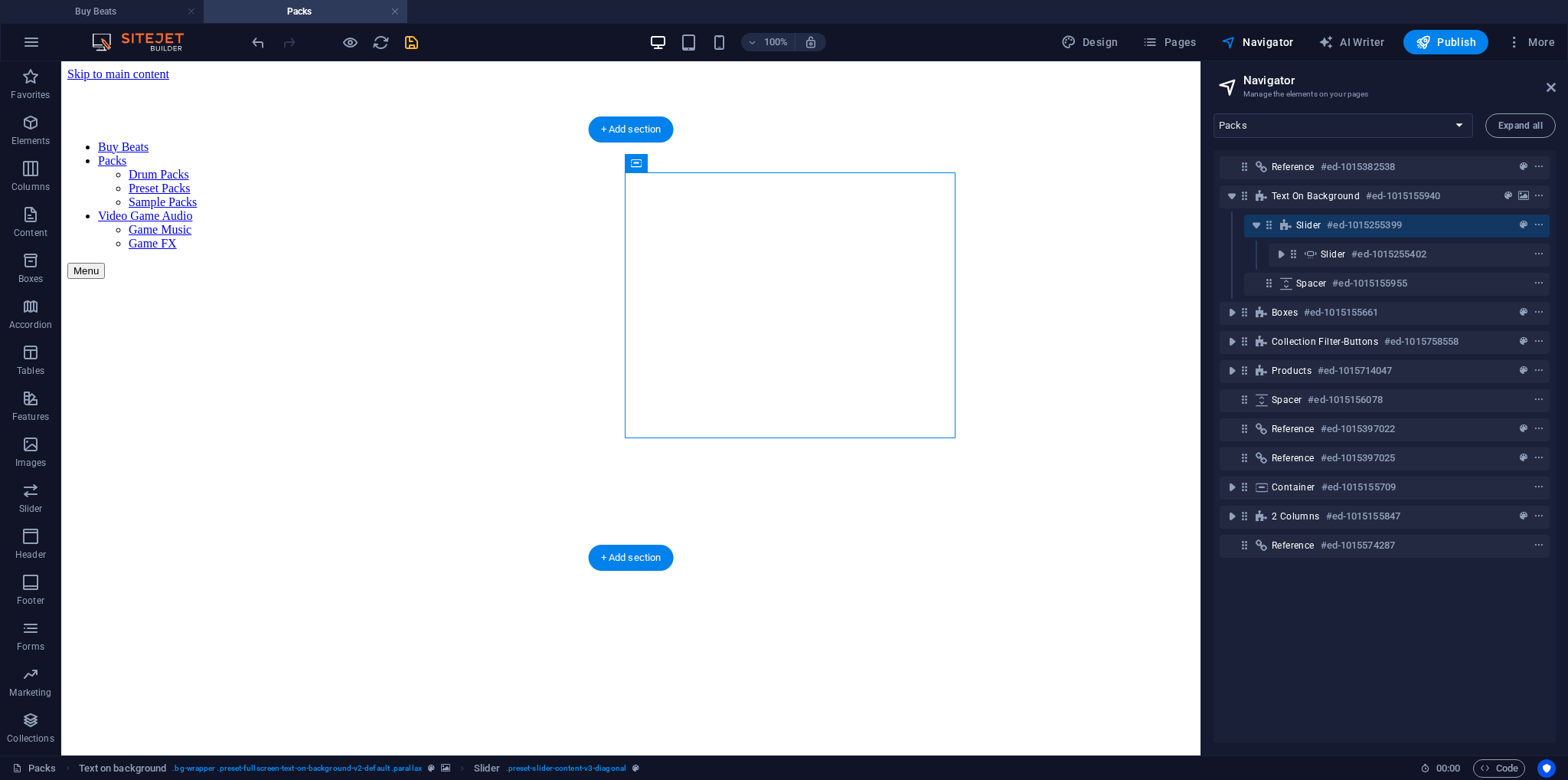
scroll to position [0, 3]
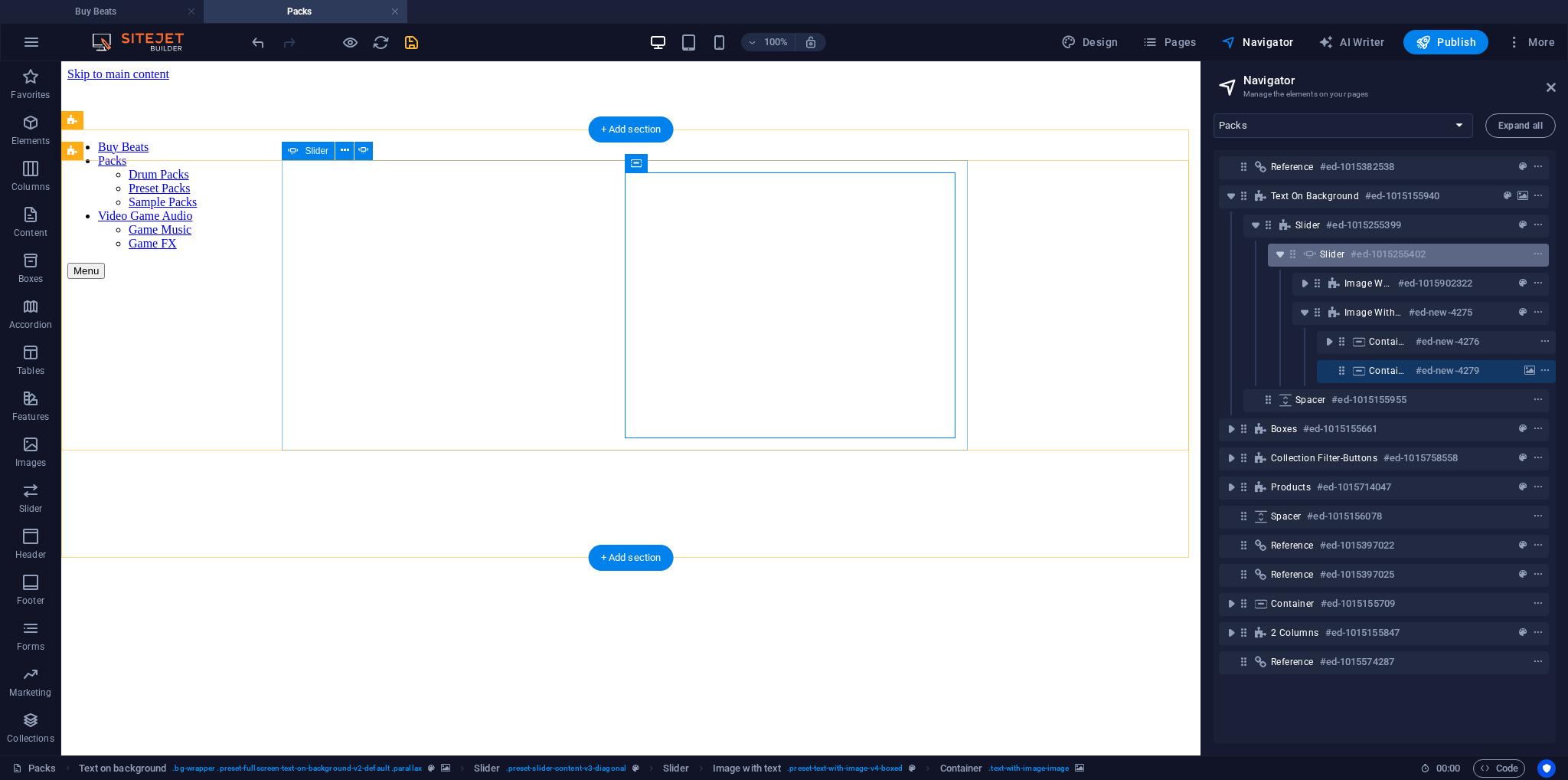
click at [1281, 254] on icon "toggle-expand" at bounding box center [1280, 254] width 15 height 15
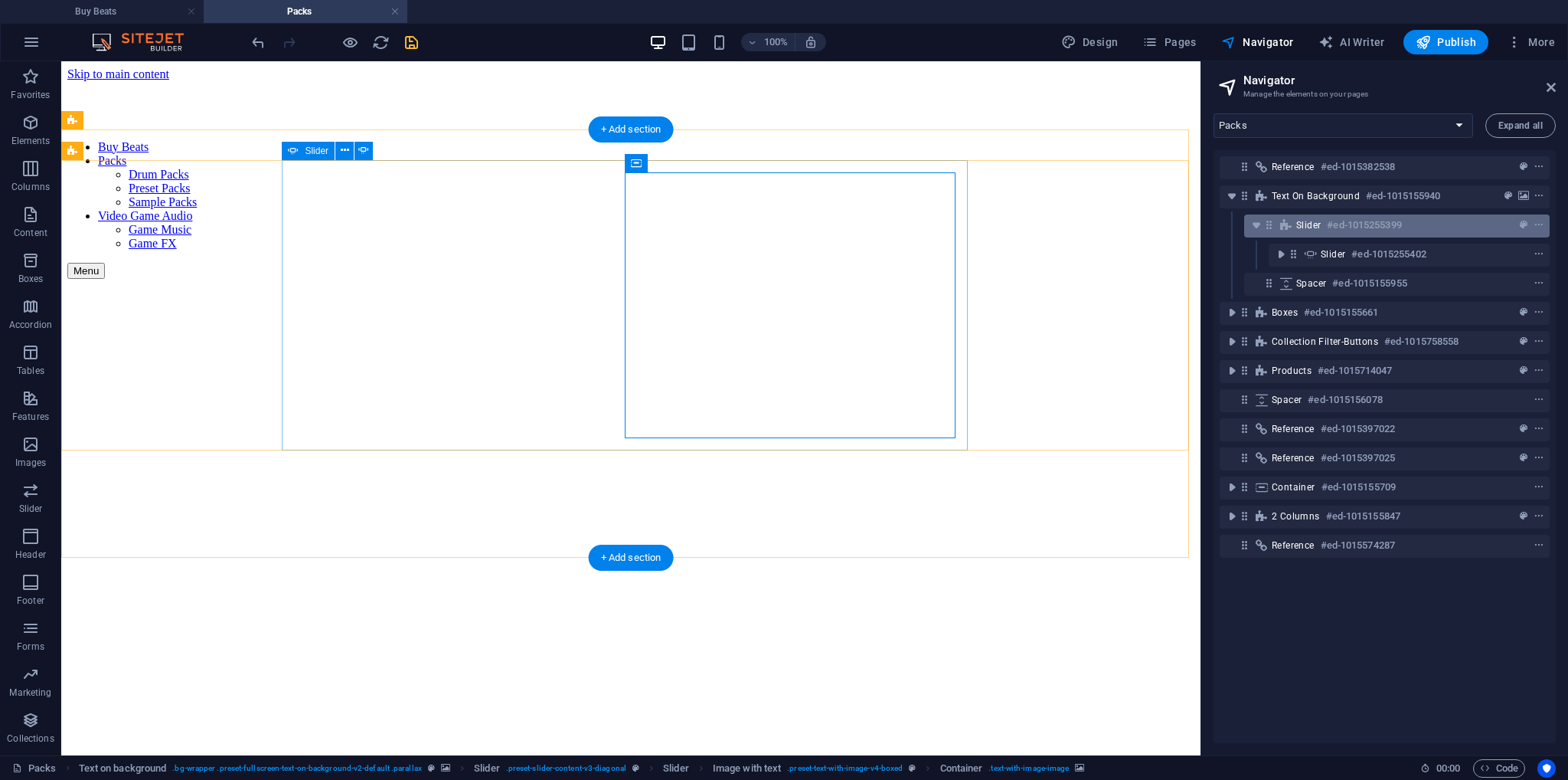
scroll to position [0, 0]
click at [1340, 229] on h6 "#ed-1015255399" at bounding box center [1364, 225] width 74 height 18
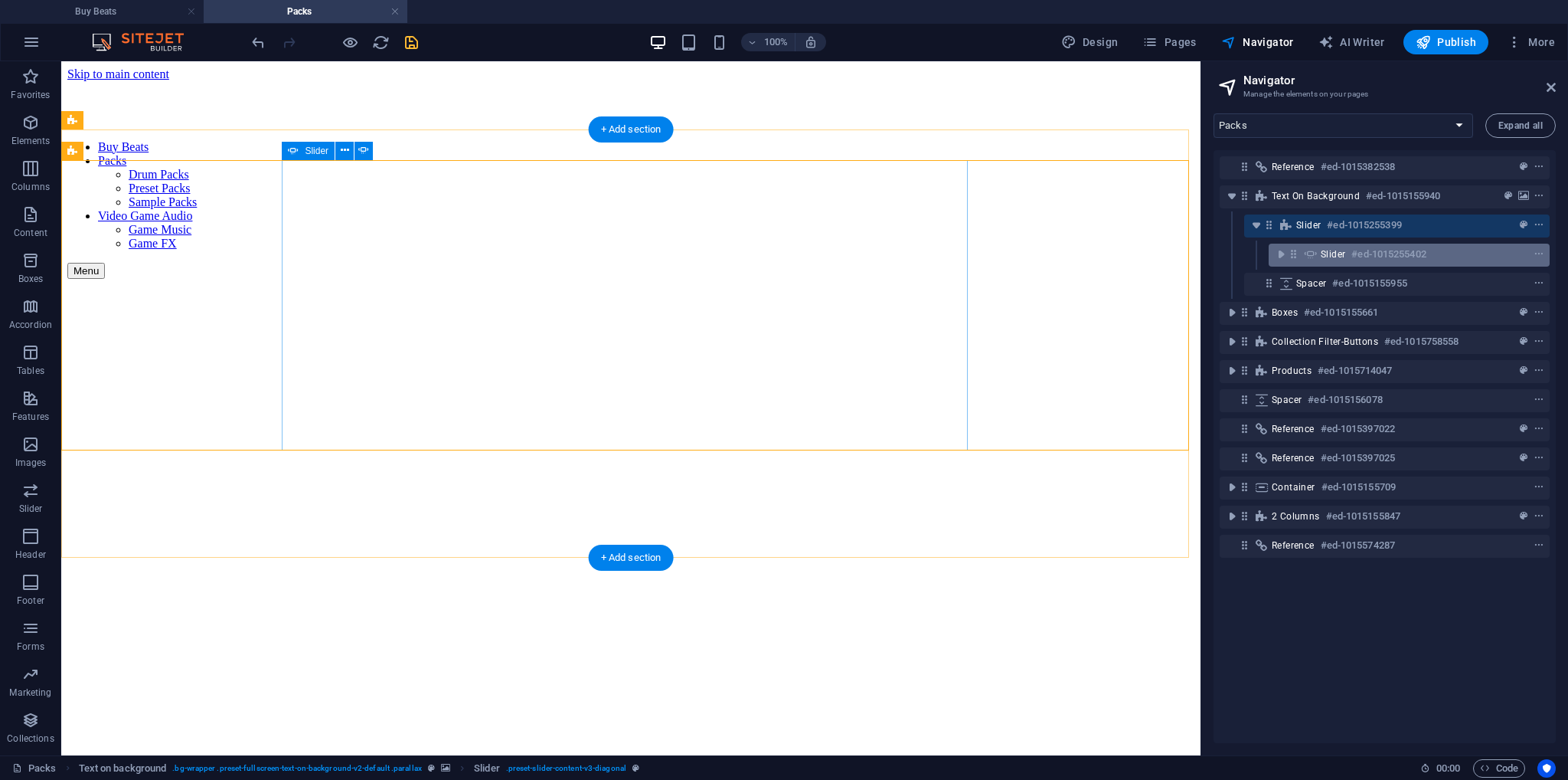
click at [1344, 249] on span "Slider" at bounding box center [1333, 254] width 25 height 12
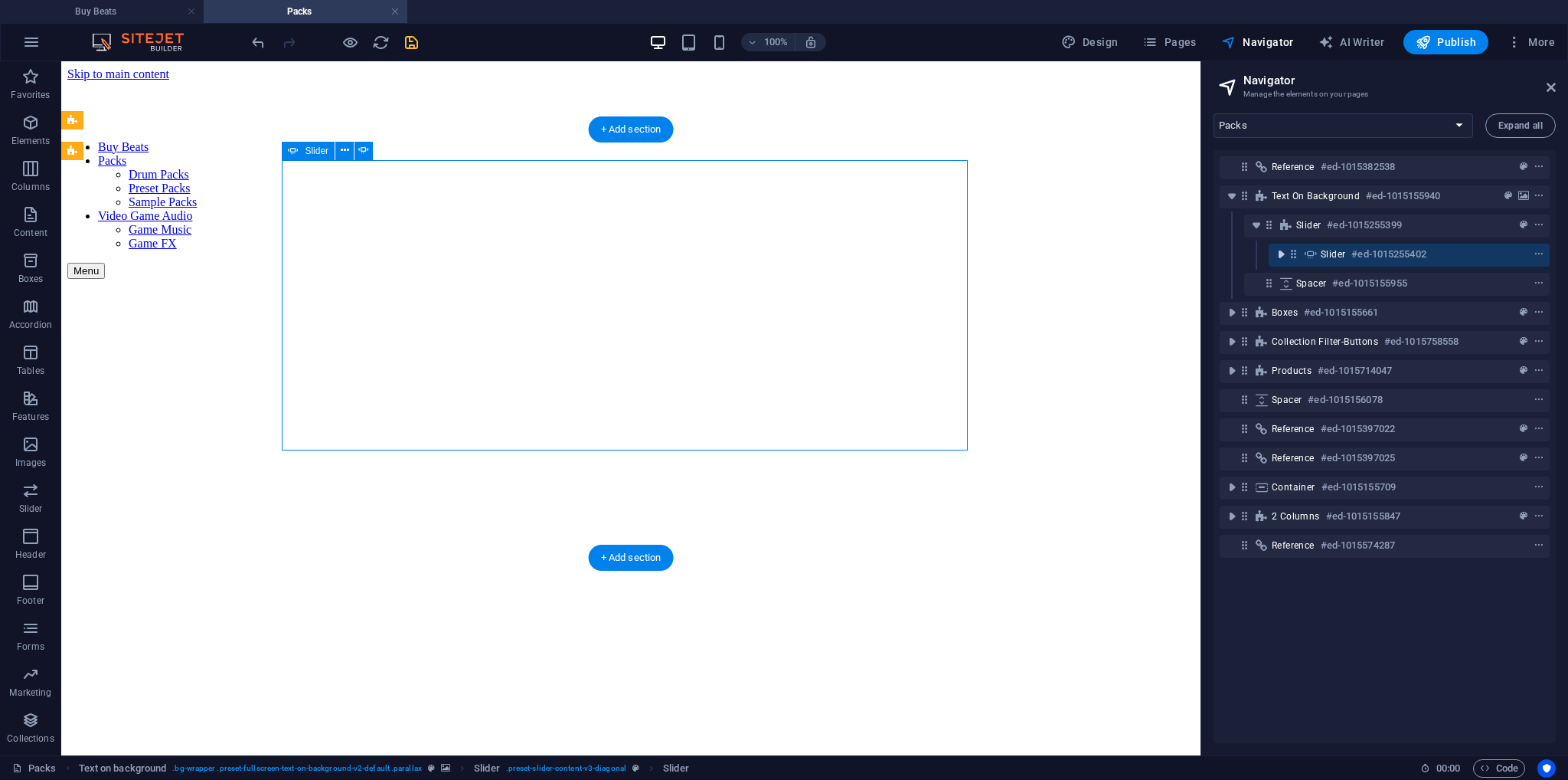
click at [1274, 258] on icon "toggle-expand" at bounding box center [1281, 254] width 15 height 15
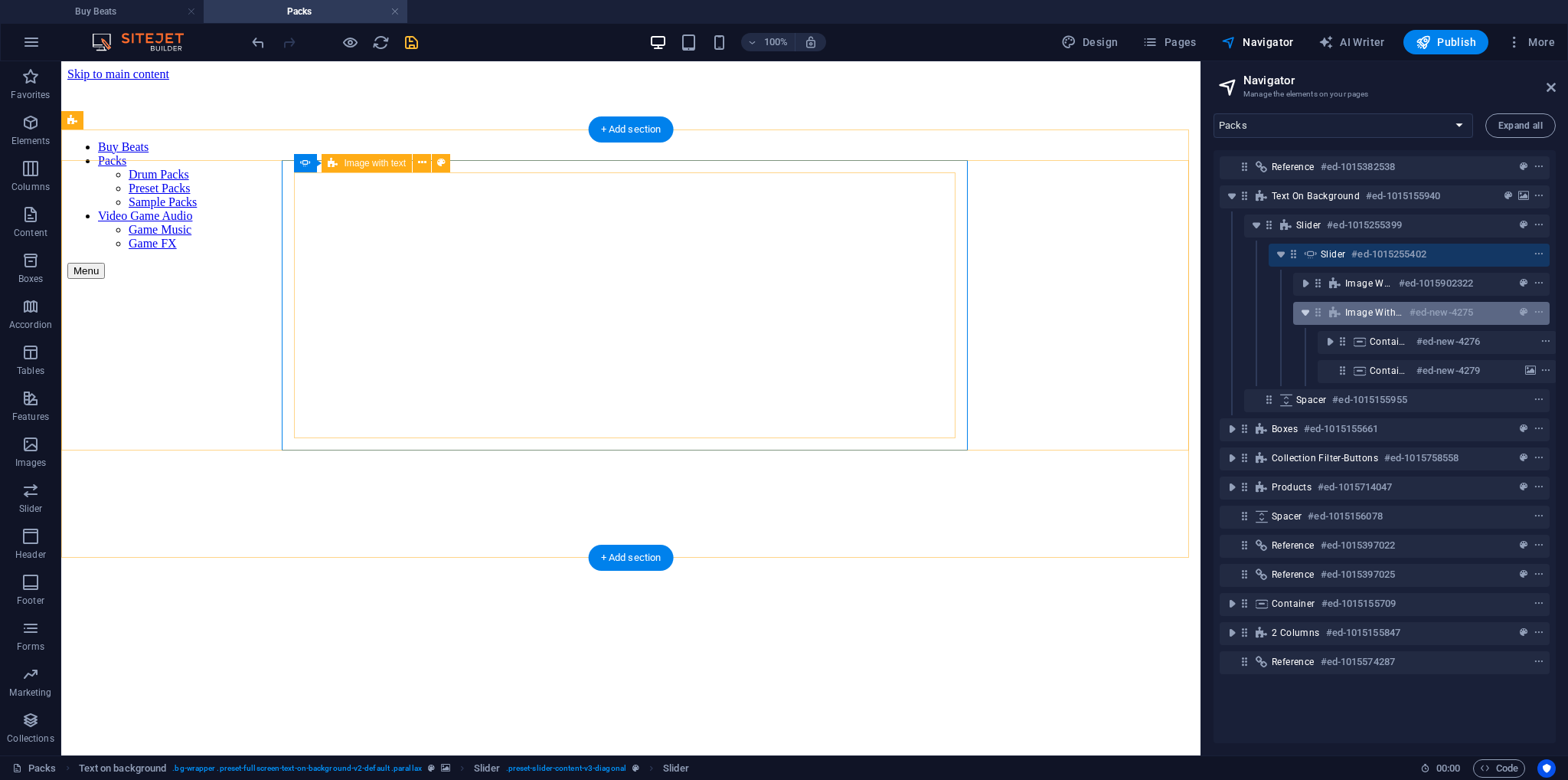
click at [1308, 316] on icon "toggle-expand" at bounding box center [1305, 312] width 15 height 15
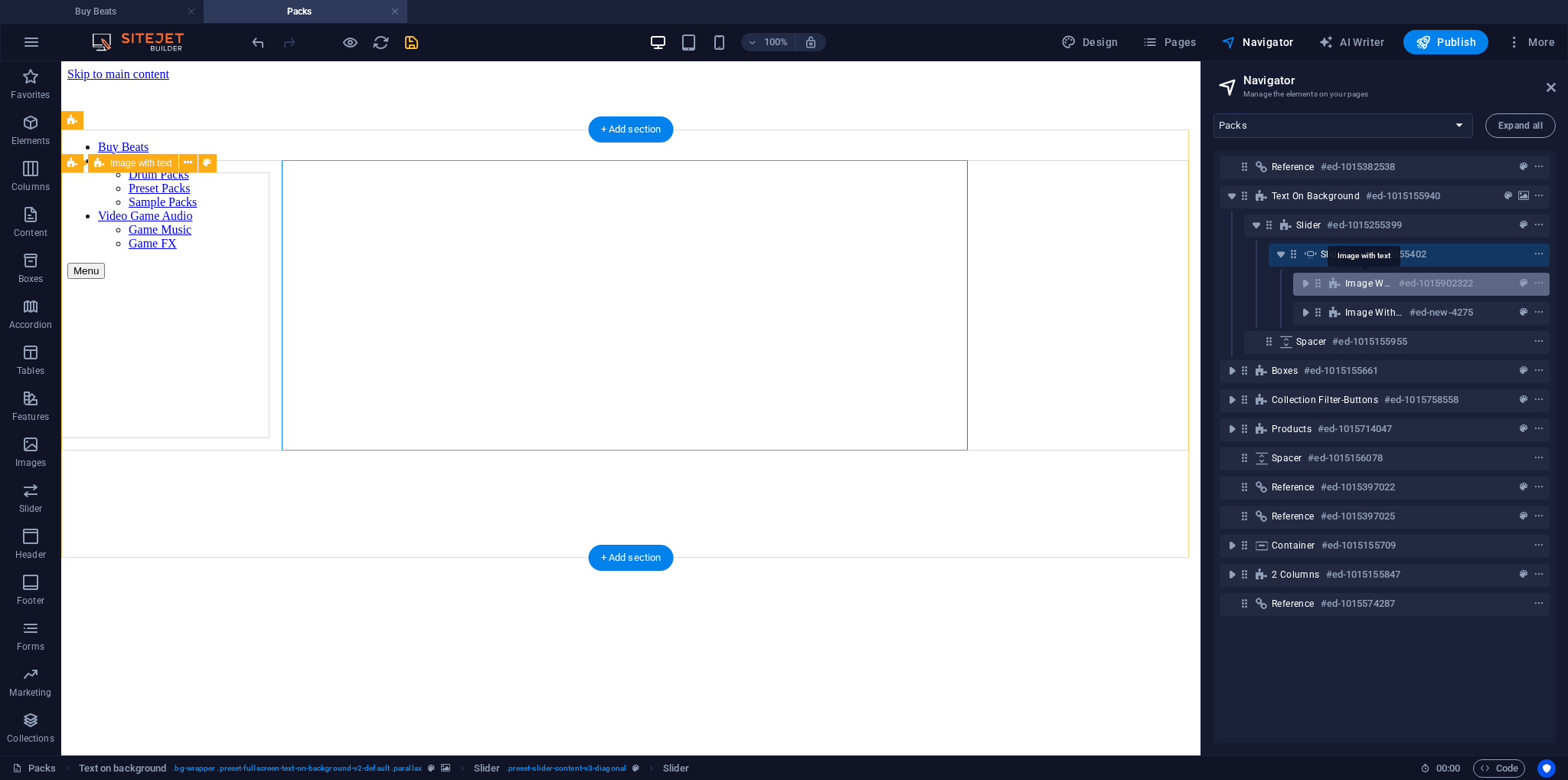
click at [1369, 283] on span "Image with text" at bounding box center [1369, 283] width 47 height 12
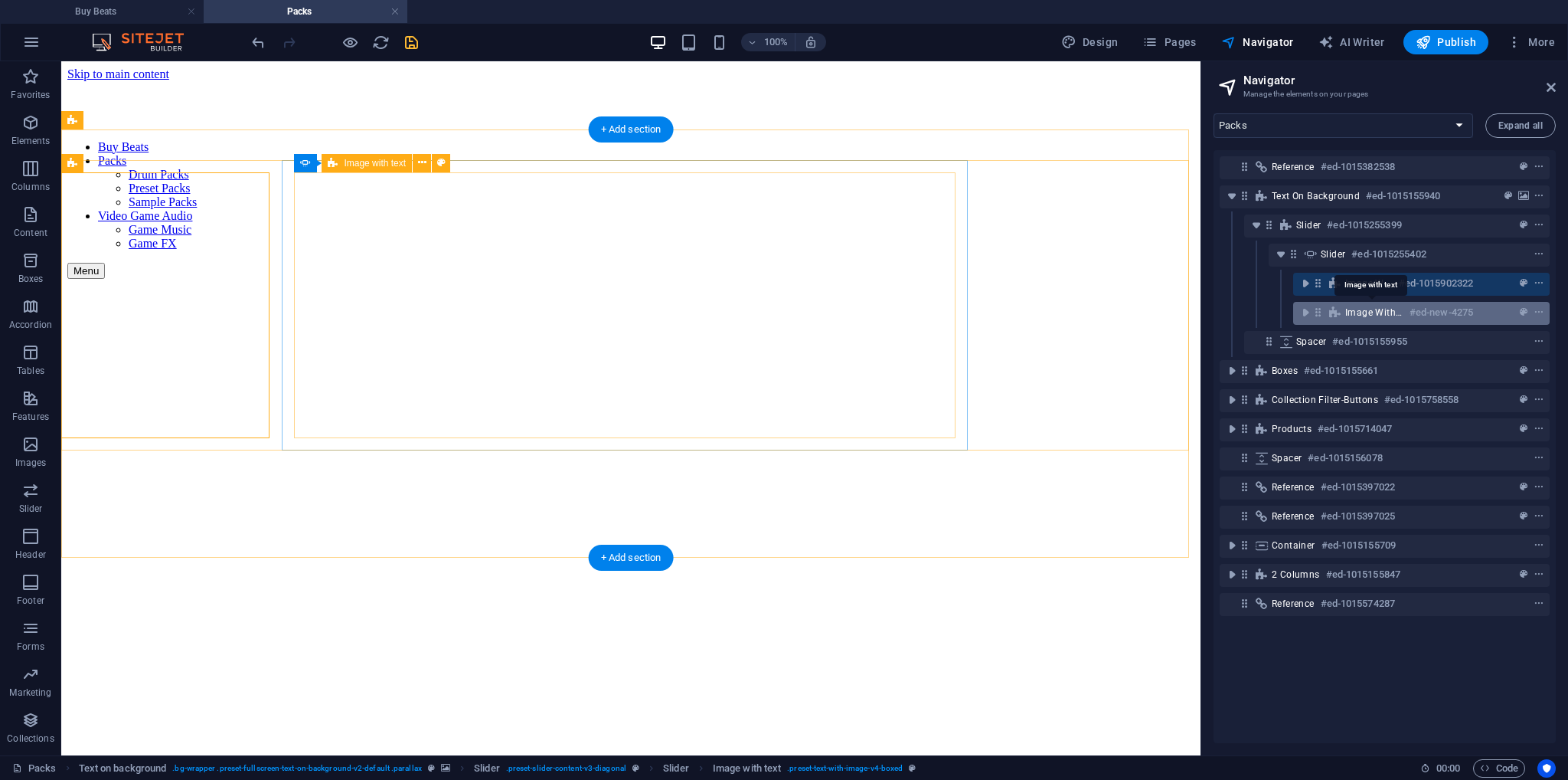
click at [1366, 310] on span "Image with text" at bounding box center [1374, 312] width 58 height 12
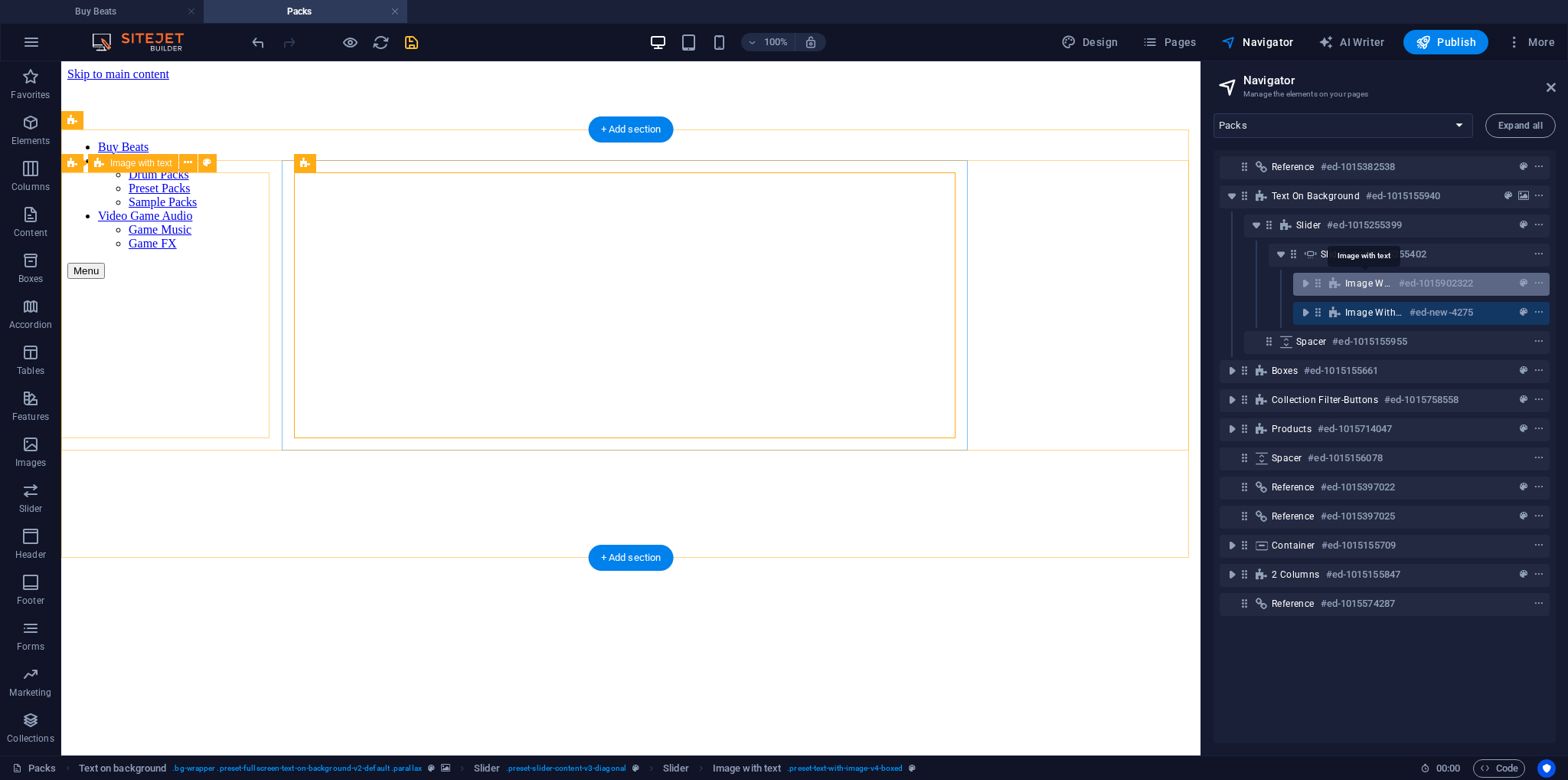
click at [1360, 277] on span "Image with text" at bounding box center [1369, 283] width 47 height 12
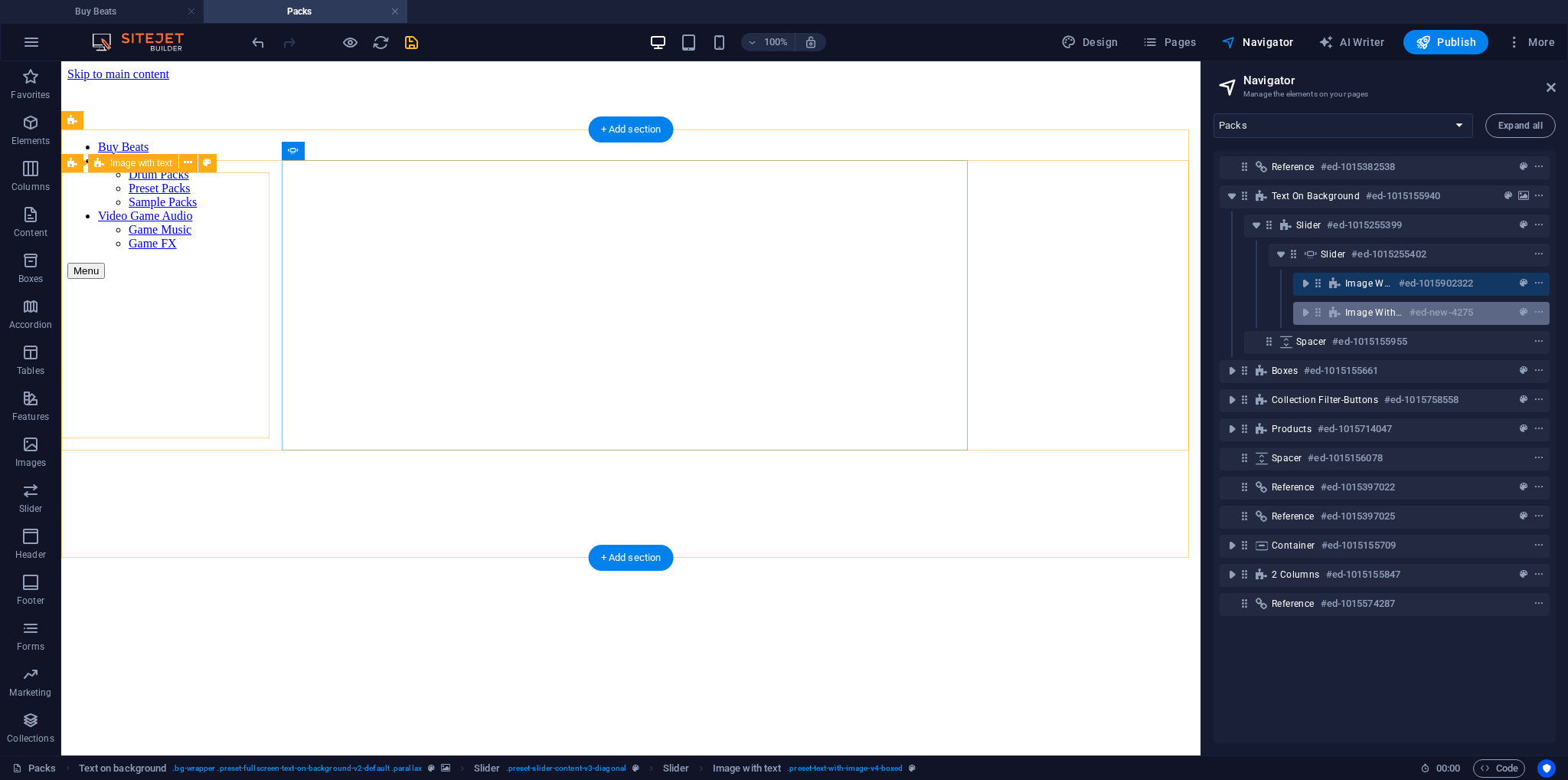
click at [1363, 304] on div "Image with text #ed-new-4275" at bounding box center [1410, 312] width 128 height 18
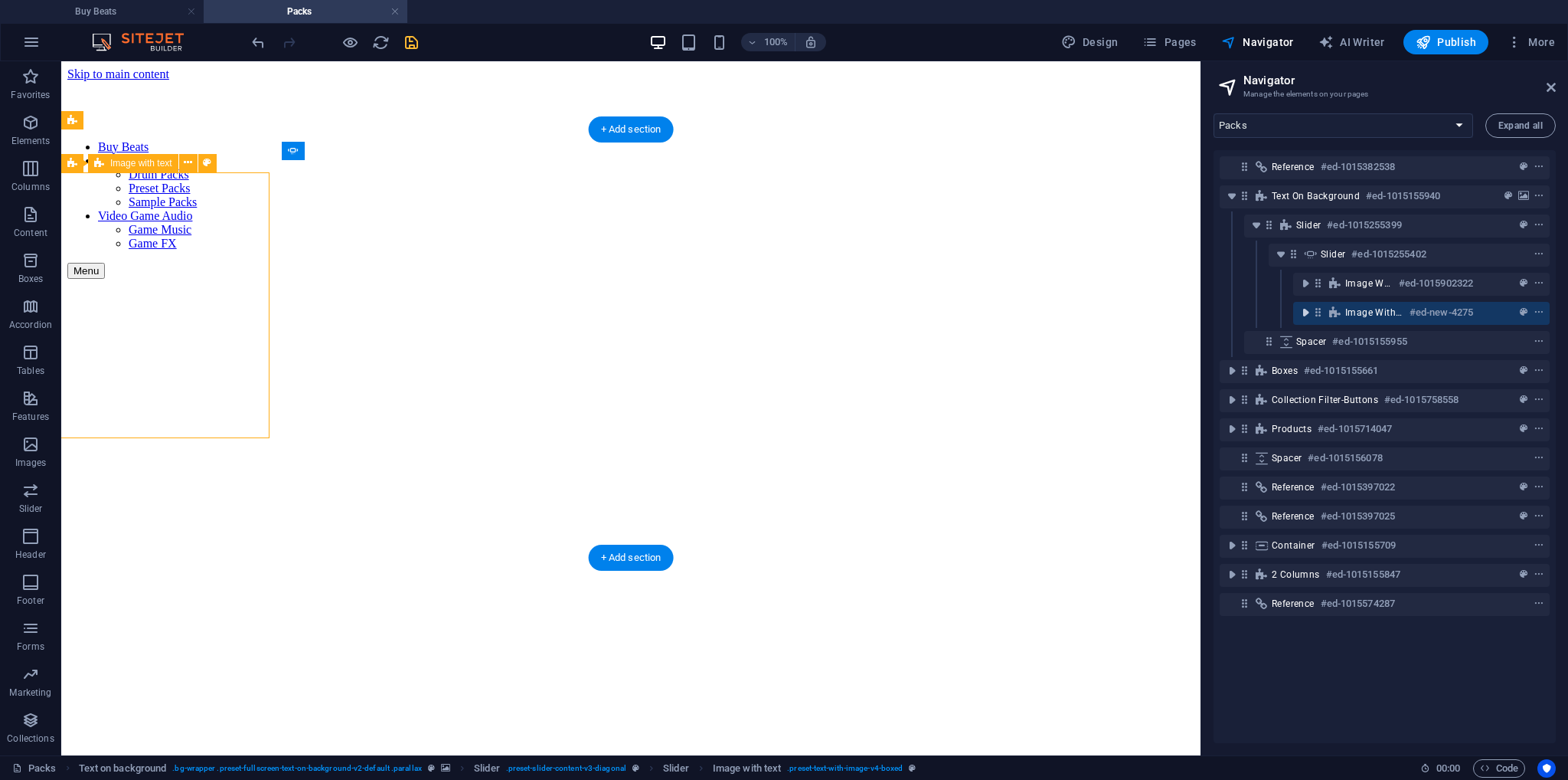
click at [1304, 310] on icon "toggle-expand" at bounding box center [1305, 312] width 15 height 15
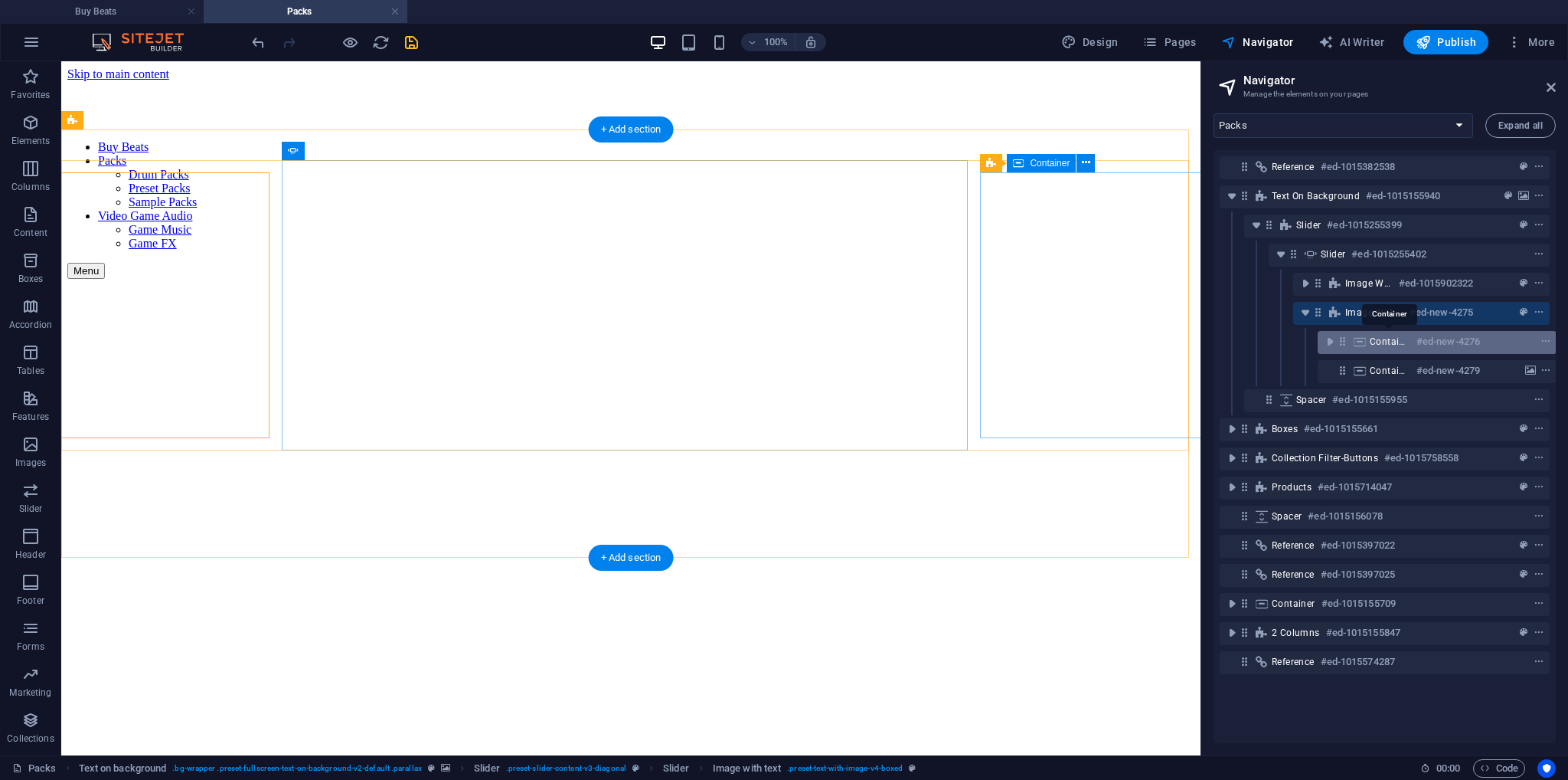
click at [1381, 338] on span "Container" at bounding box center [1390, 341] width 41 height 12
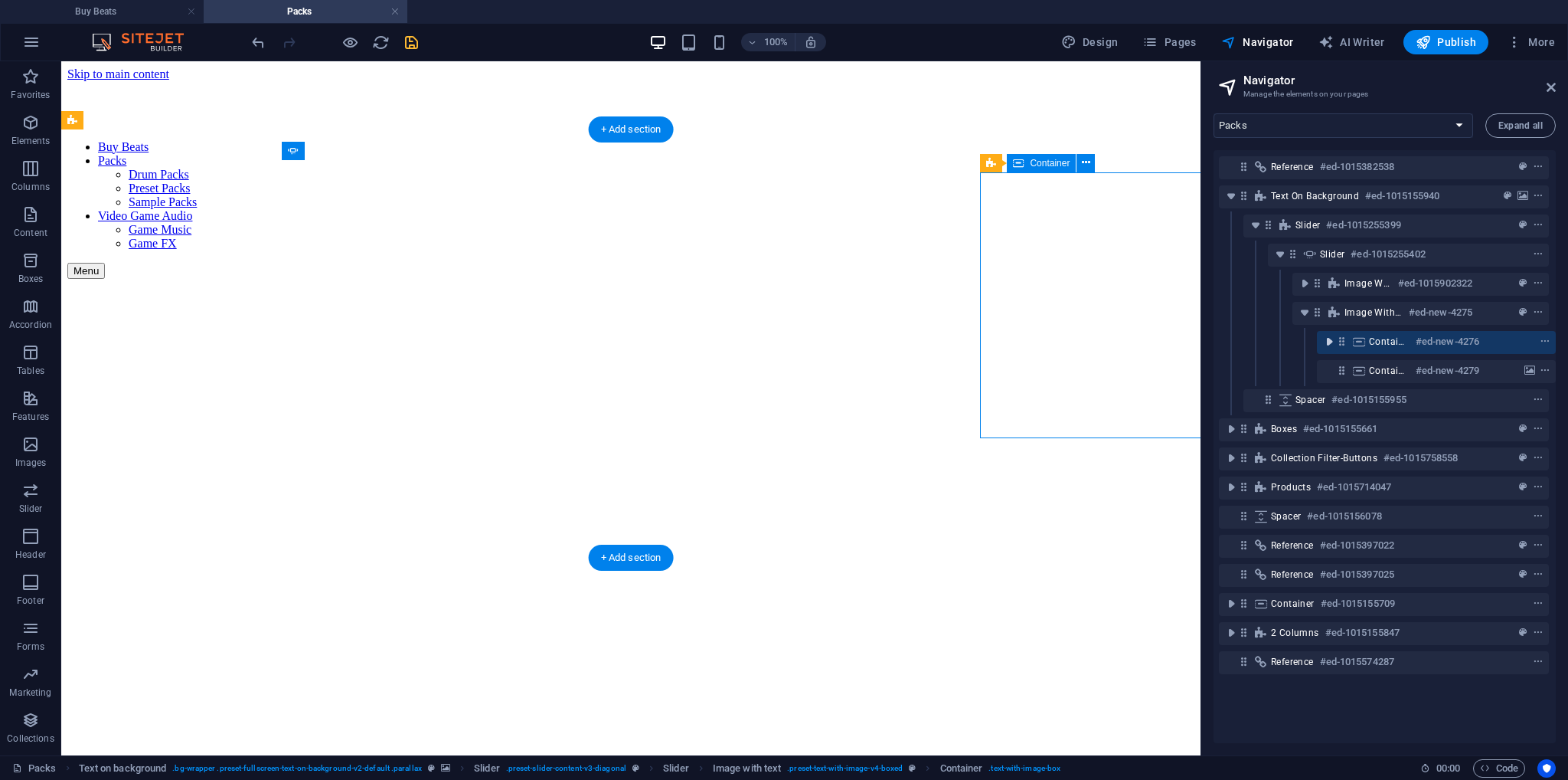
click at [1323, 344] on icon "toggle-expand" at bounding box center [1329, 341] width 15 height 15
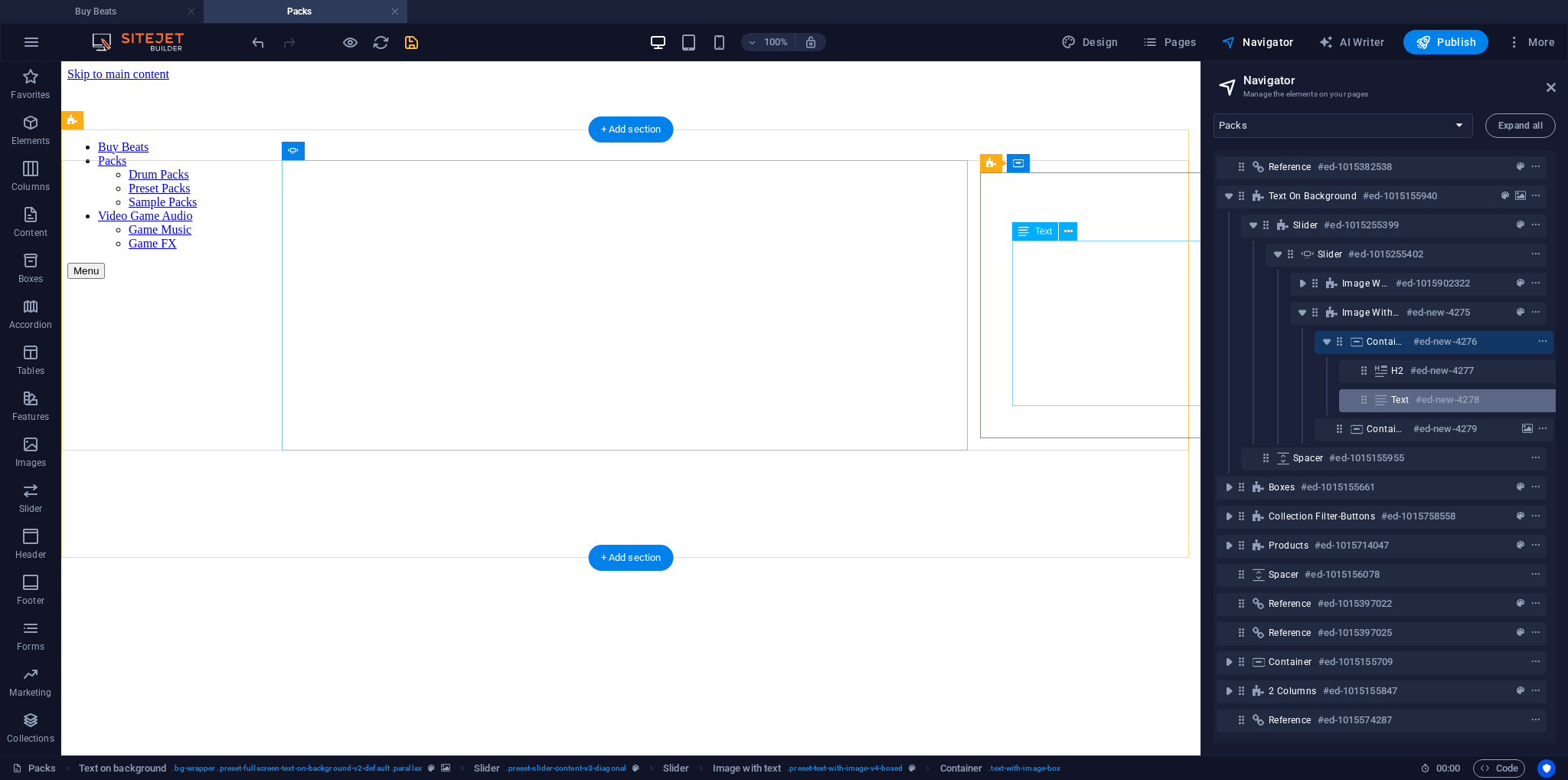
click at [1403, 395] on span "Text" at bounding box center [1400, 400] width 18 height 12
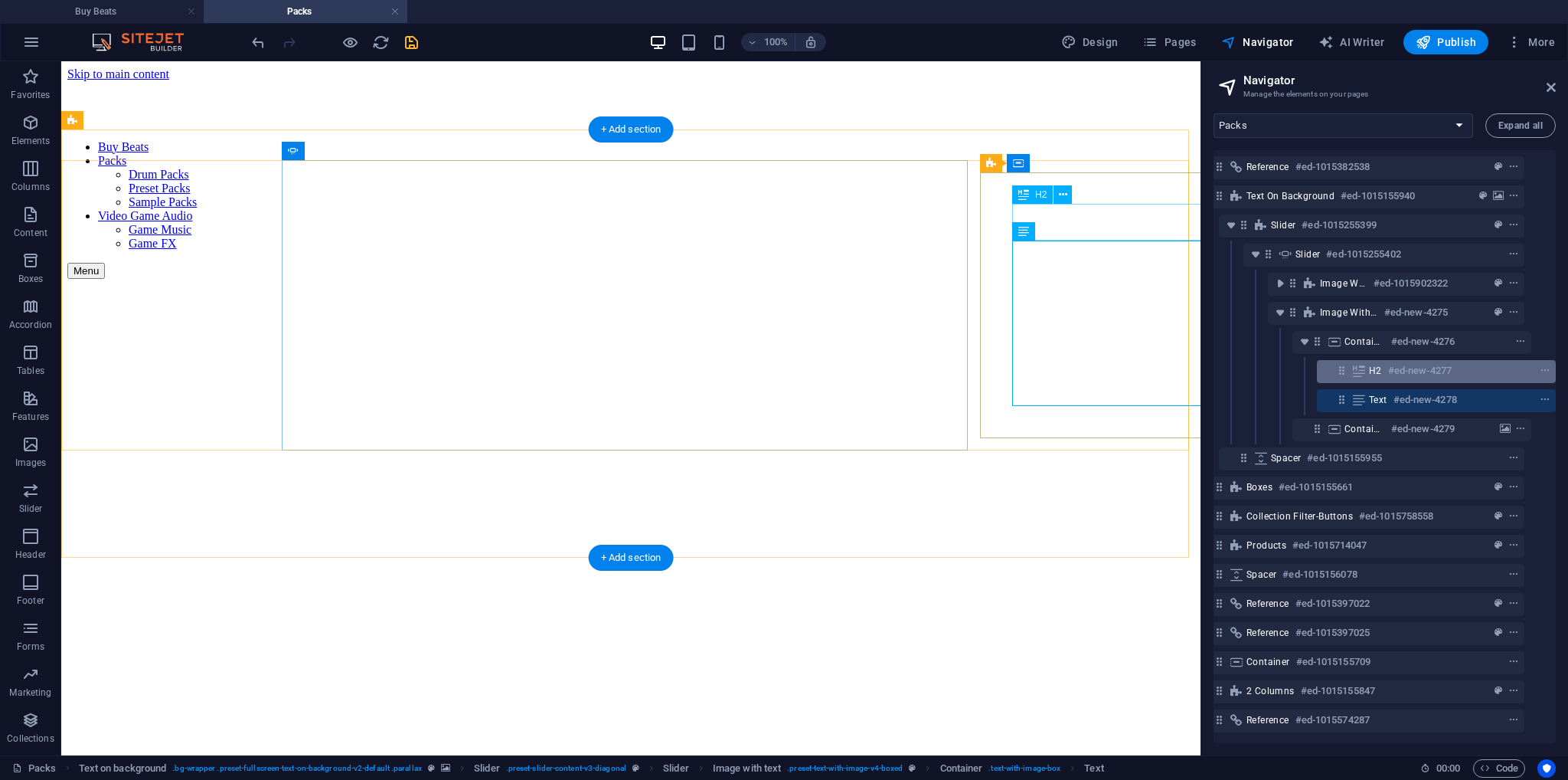
scroll to position [0, 27]
click at [1390, 375] on h6 "#ed-new-4277" at bounding box center [1420, 371] width 63 height 18
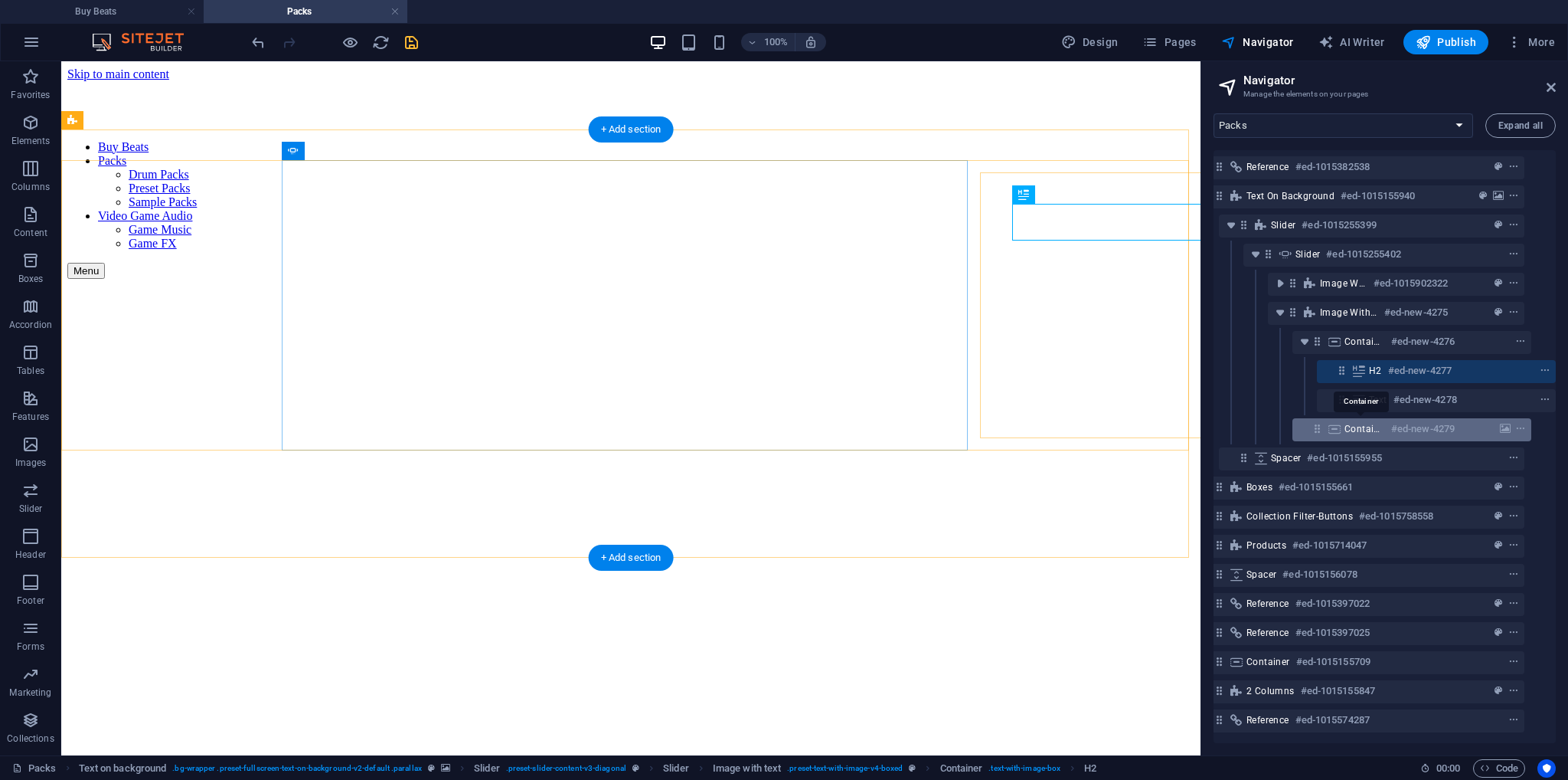
click at [1375, 425] on span "Container" at bounding box center [1365, 428] width 41 height 12
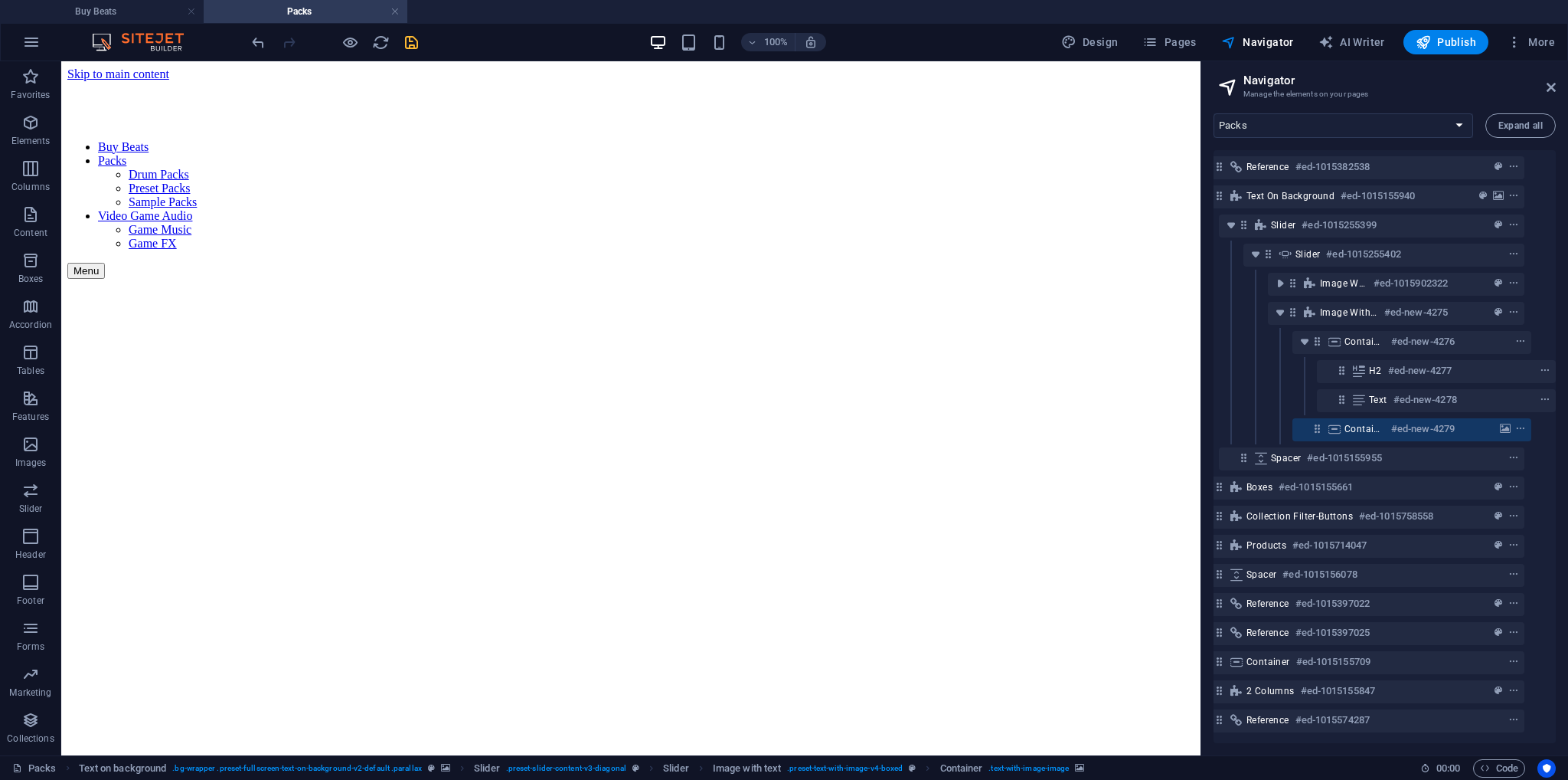
click at [1366, 354] on div "Container #ed-new-4276" at bounding box center [1359, 342] width 330 height 29
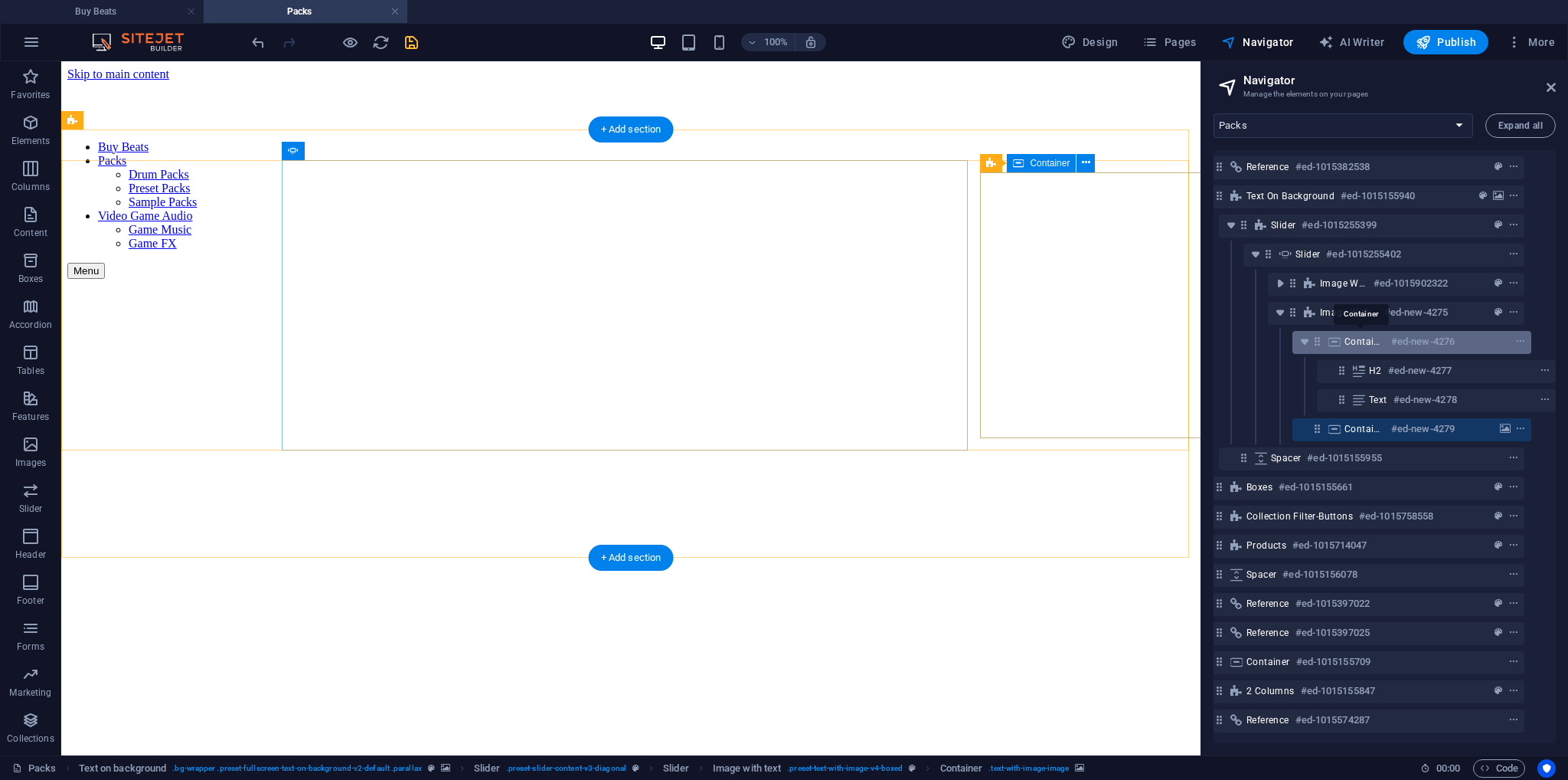
click at [1357, 344] on span "Container" at bounding box center [1365, 341] width 41 height 12
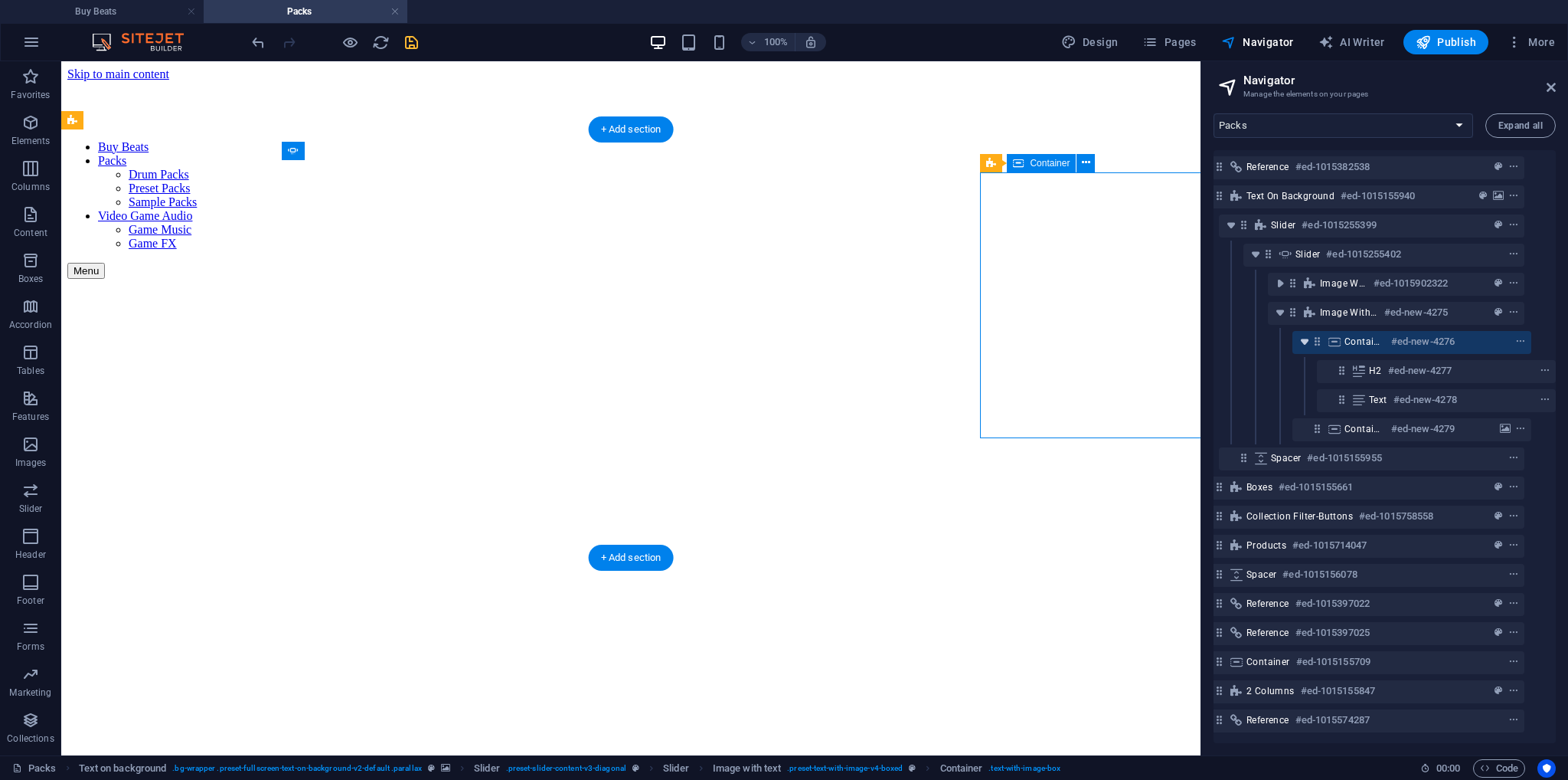
click at [1299, 344] on icon "toggle-expand" at bounding box center [1305, 341] width 15 height 15
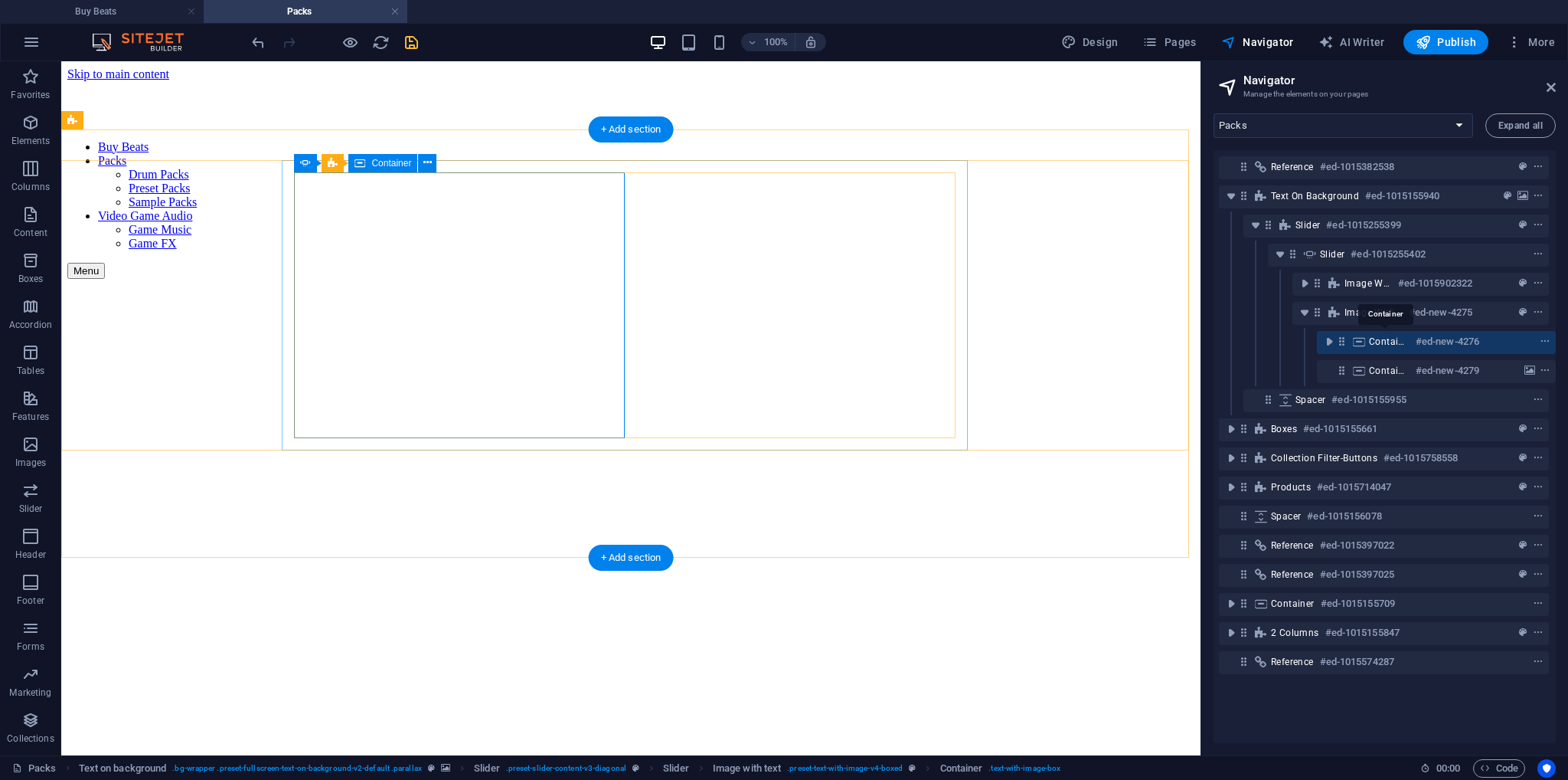
click at [1402, 342] on span "Container" at bounding box center [1390, 341] width 41 height 12
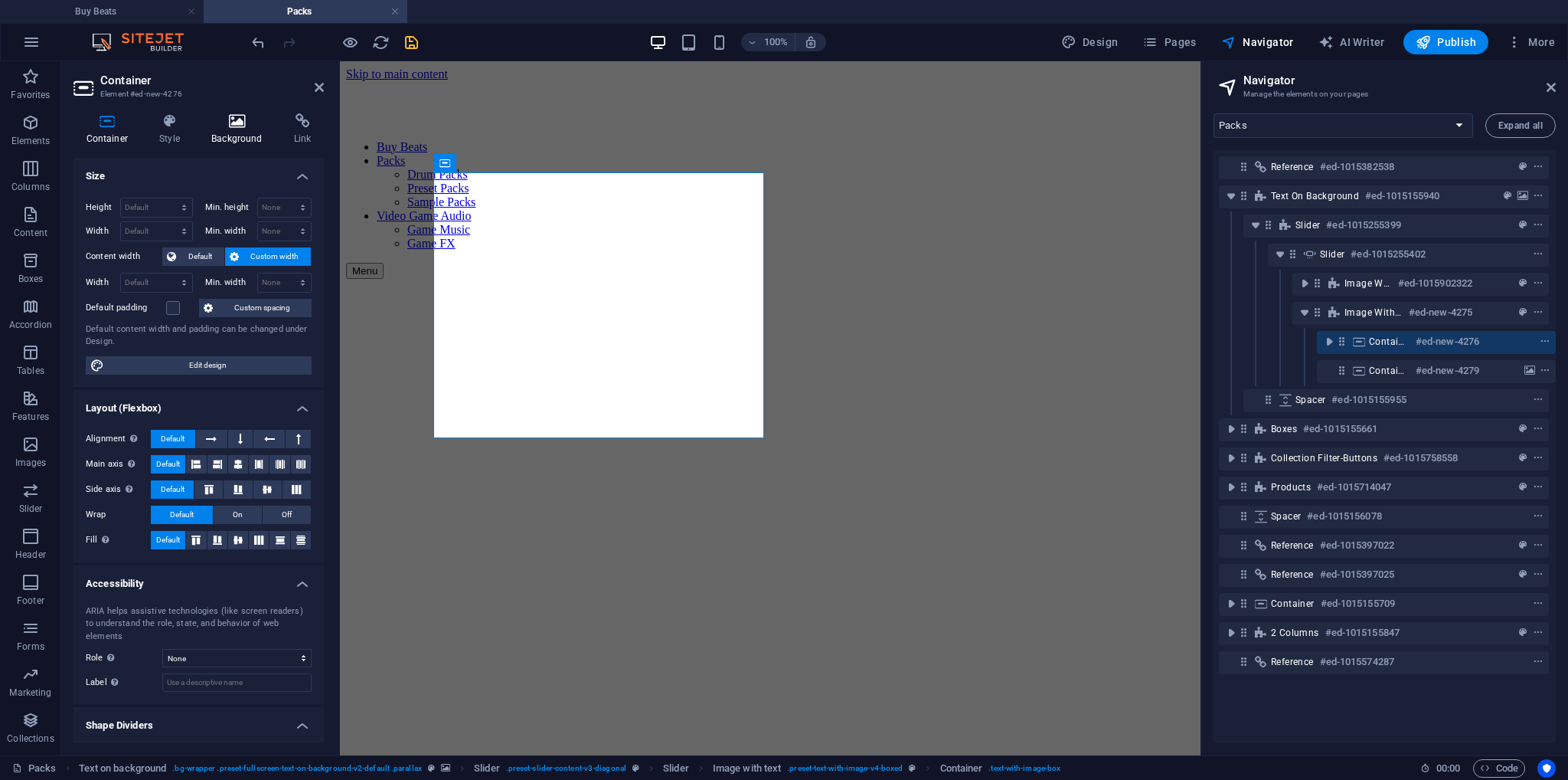
click at [233, 133] on h4 "Background" at bounding box center [240, 130] width 82 height 32
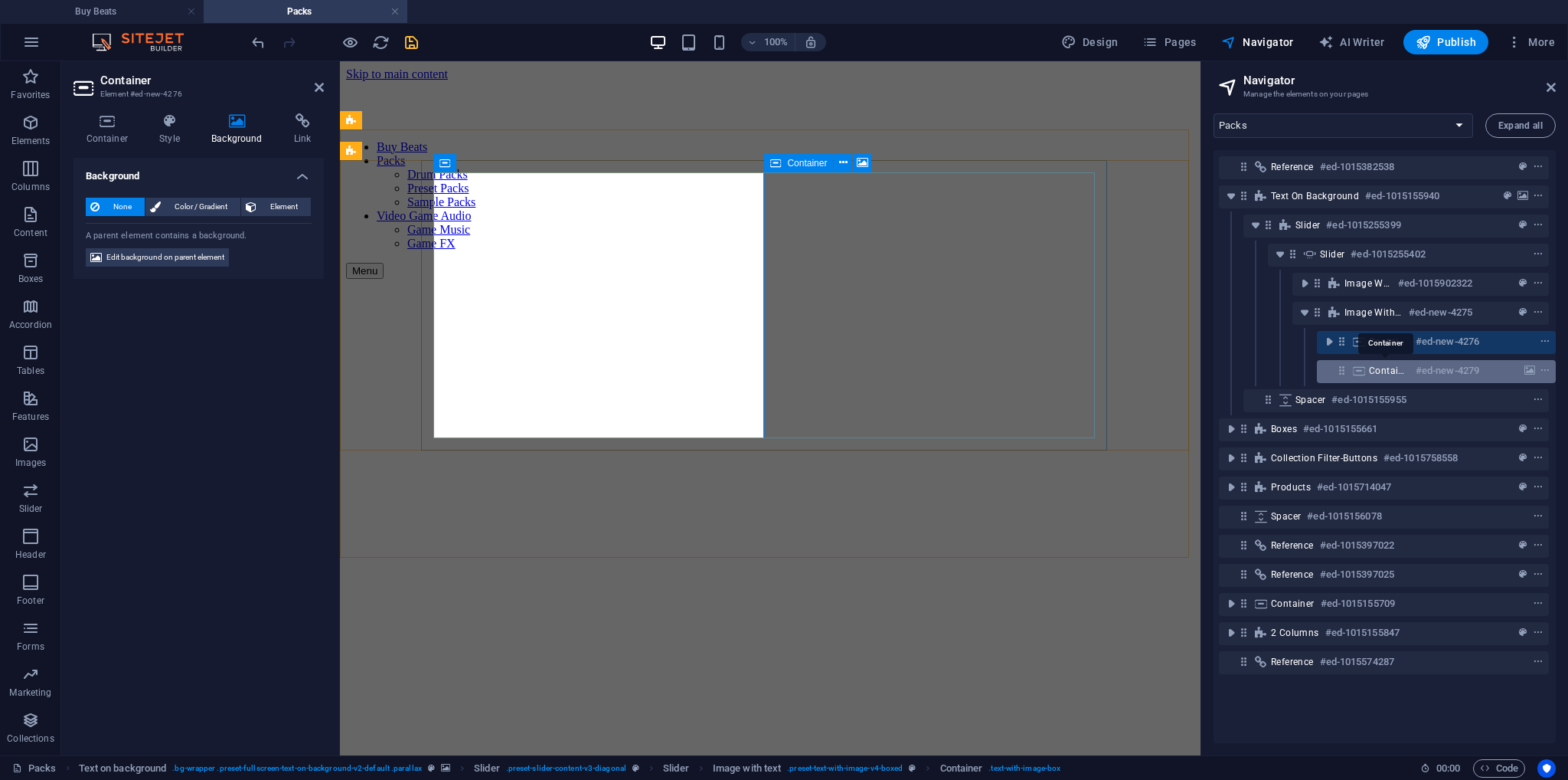
click at [1394, 369] on span "Container" at bounding box center [1390, 370] width 41 height 12
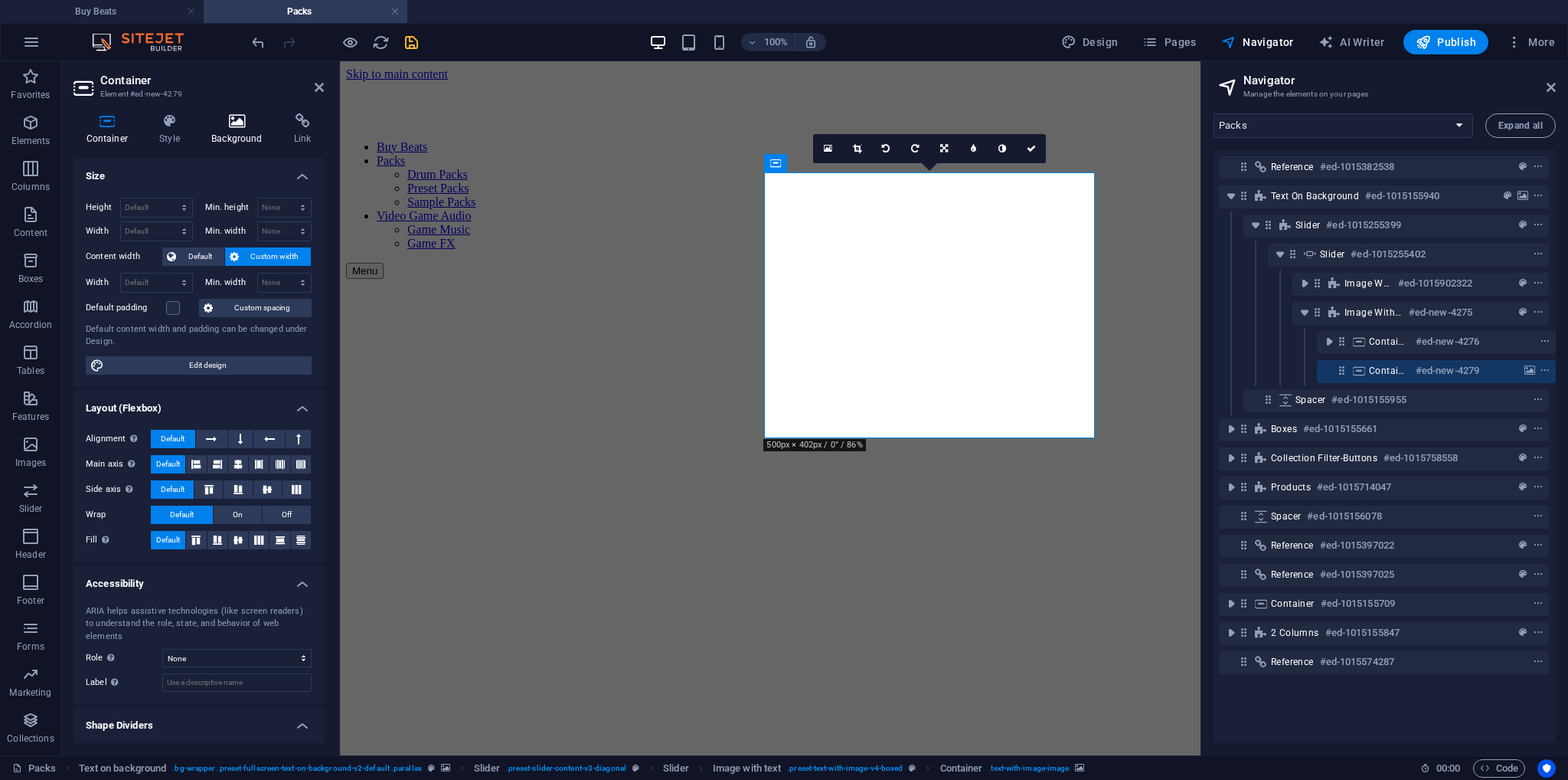
click at [224, 137] on h4 "Background" at bounding box center [240, 130] width 82 height 32
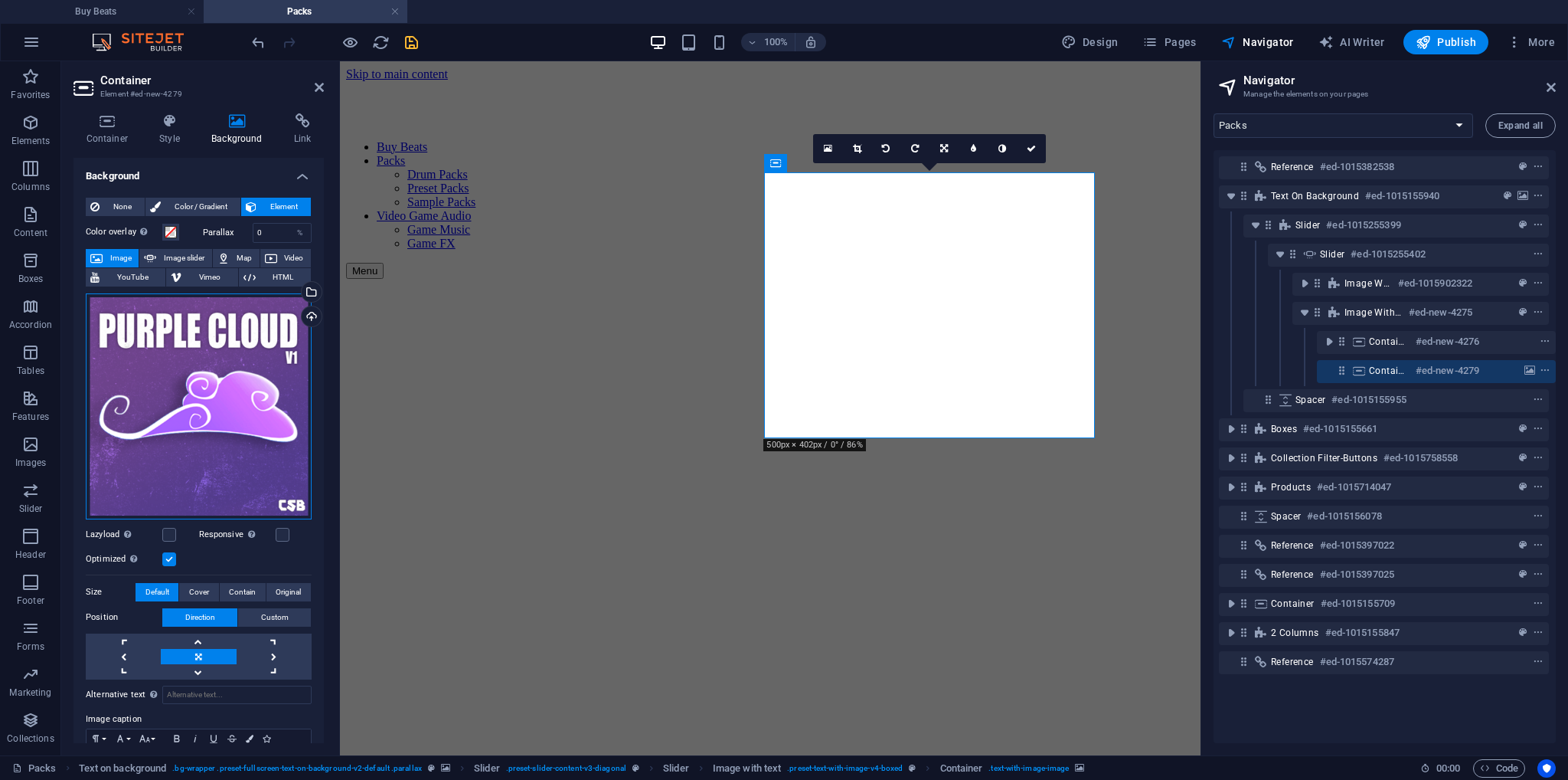
click at [171, 380] on div "Drag files here, click to choose files or select files from Files or our free s…" at bounding box center [199, 406] width 226 height 226
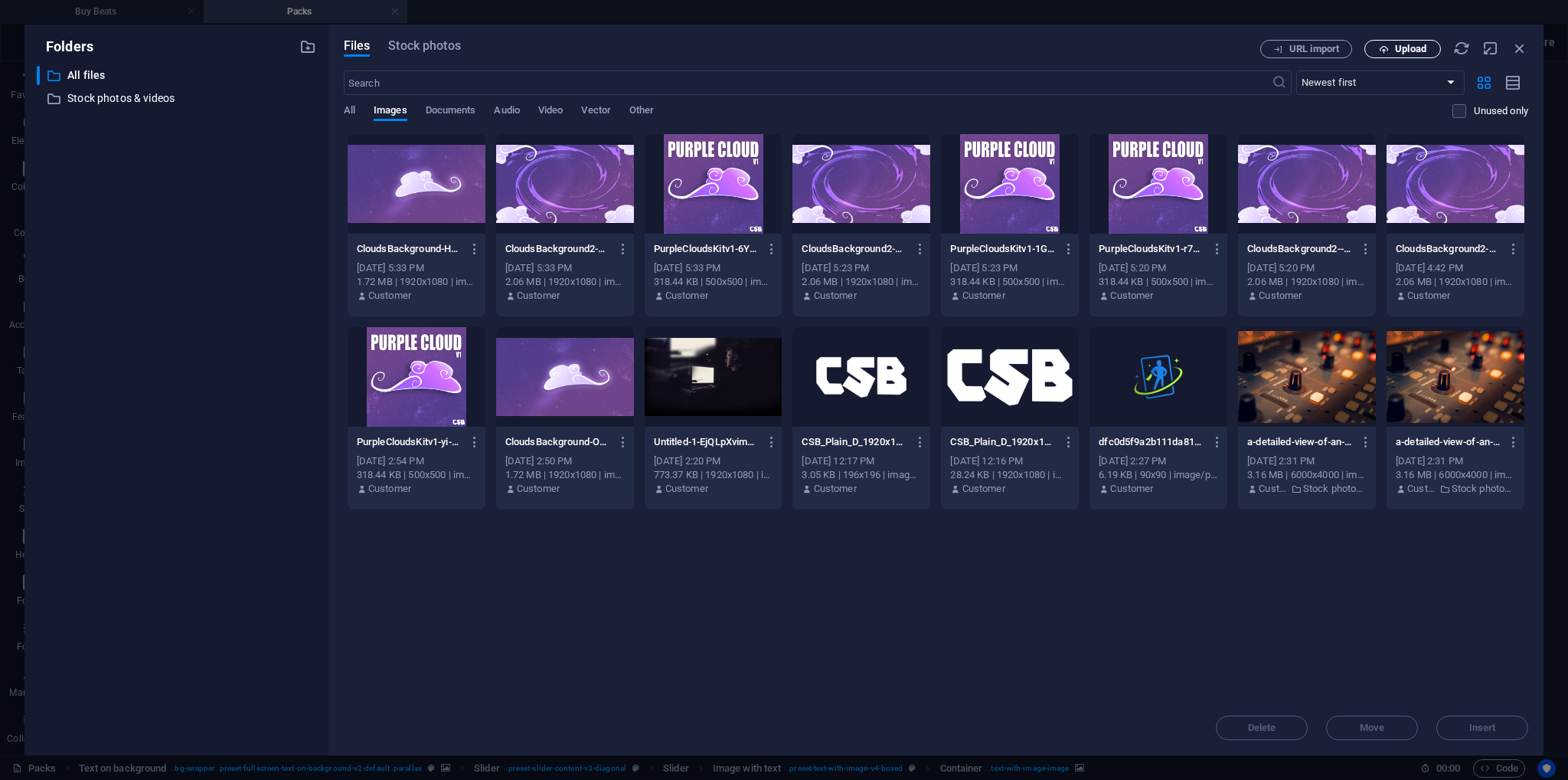
click at [1390, 50] on span "Upload" at bounding box center [1402, 49] width 62 height 10
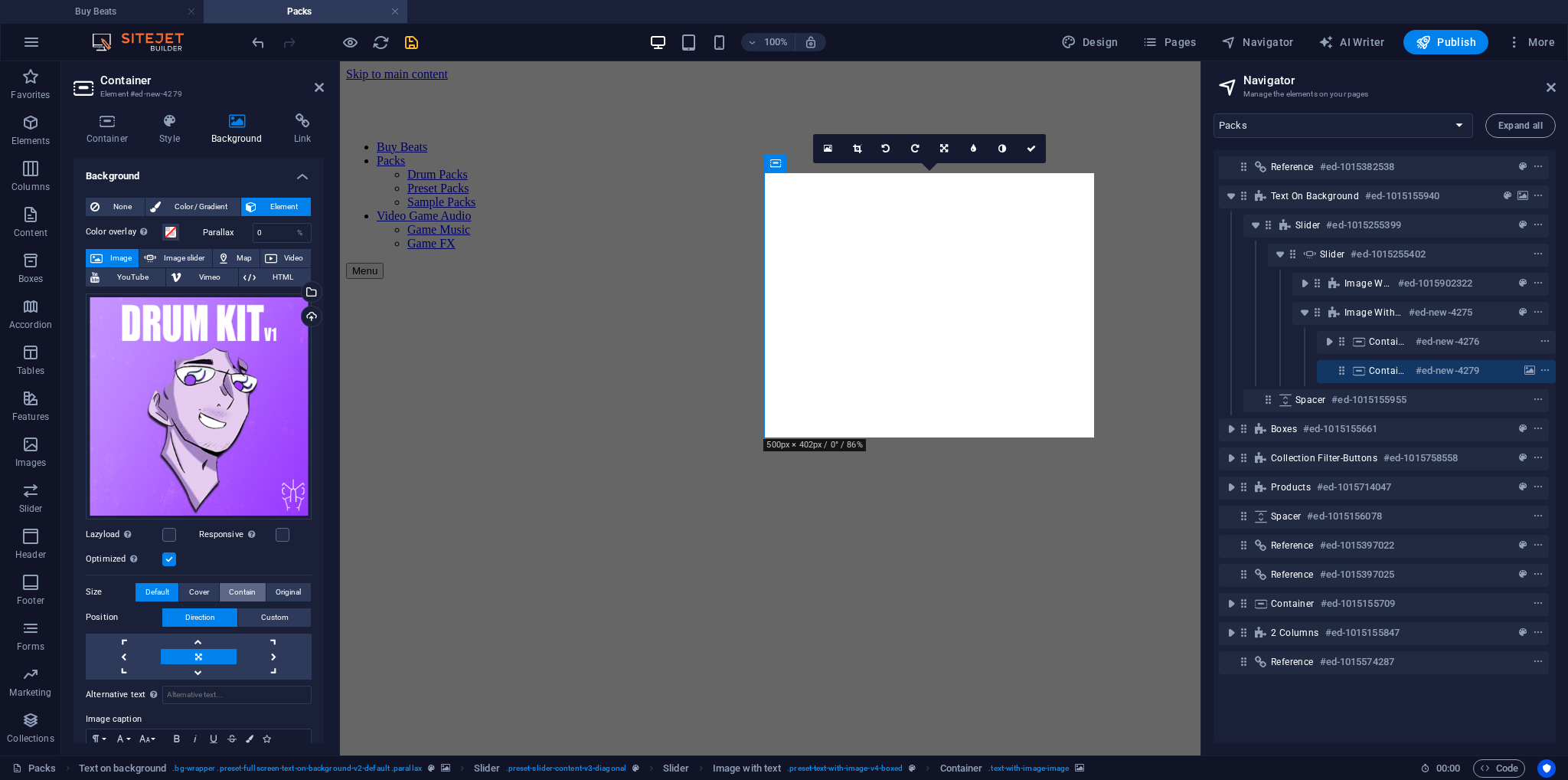
click at [259, 589] on button "Contain" at bounding box center [243, 592] width 46 height 18
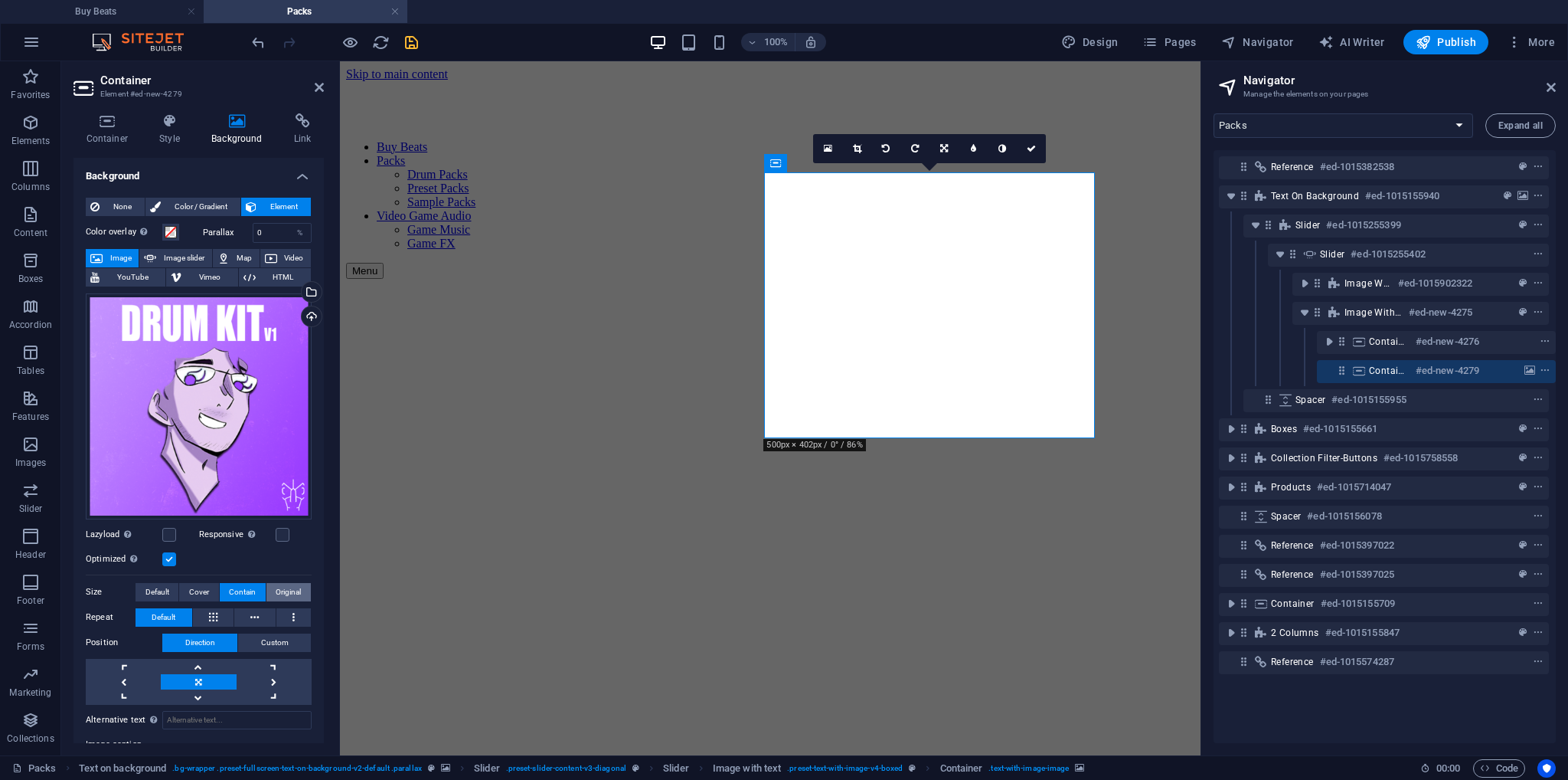
click at [285, 584] on span "Original" at bounding box center [288, 592] width 26 height 18
click at [231, 583] on span "Contain" at bounding box center [242, 592] width 26 height 18
click at [194, 589] on span "Cover" at bounding box center [199, 592] width 20 height 18
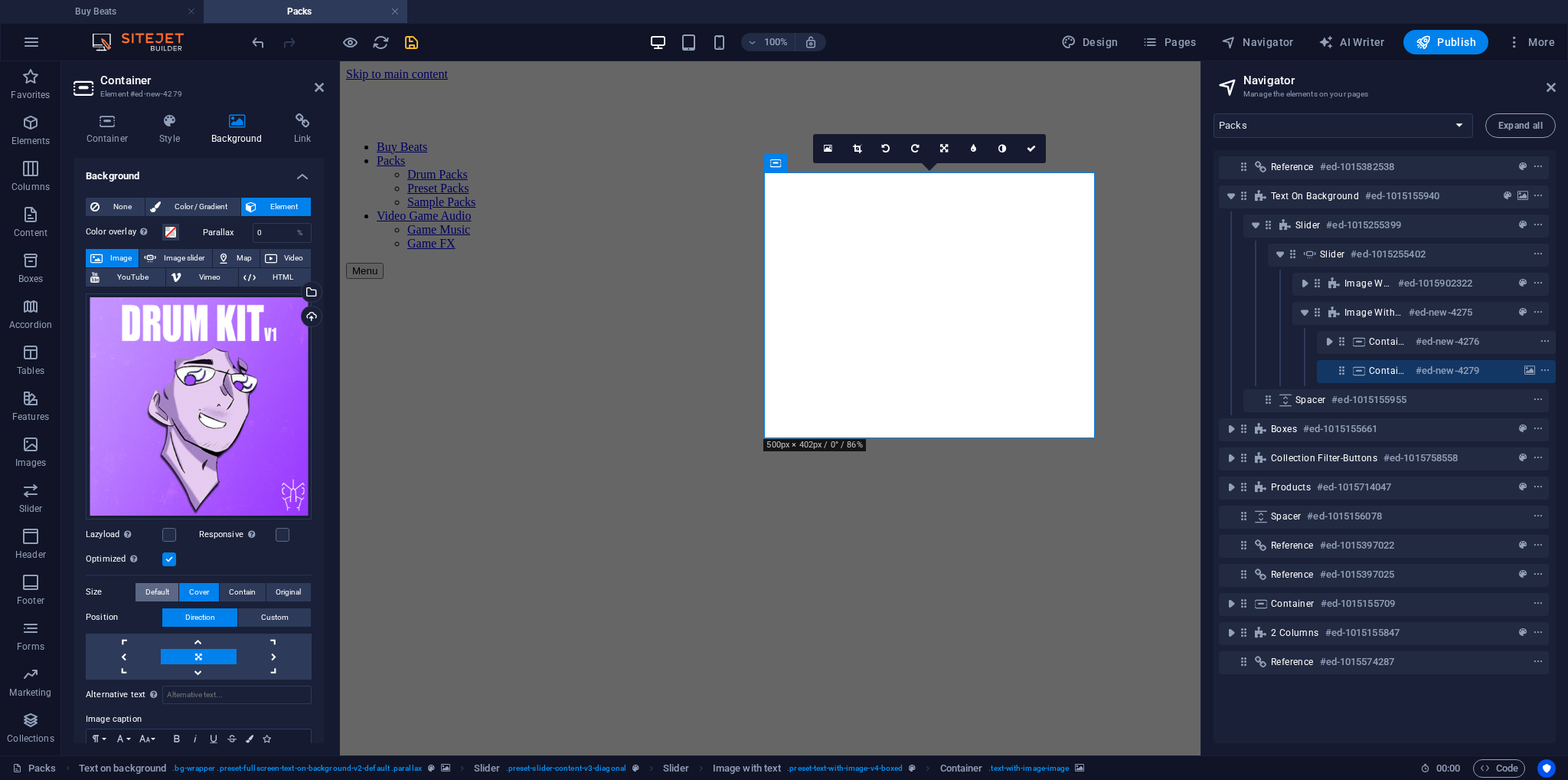
click at [146, 587] on span "Default" at bounding box center [158, 592] width 24 height 18
click at [206, 641] on link at bounding box center [199, 641] width 75 height 15
click at [197, 654] on link at bounding box center [199, 656] width 75 height 15
click at [283, 589] on span "Original" at bounding box center [288, 592] width 26 height 18
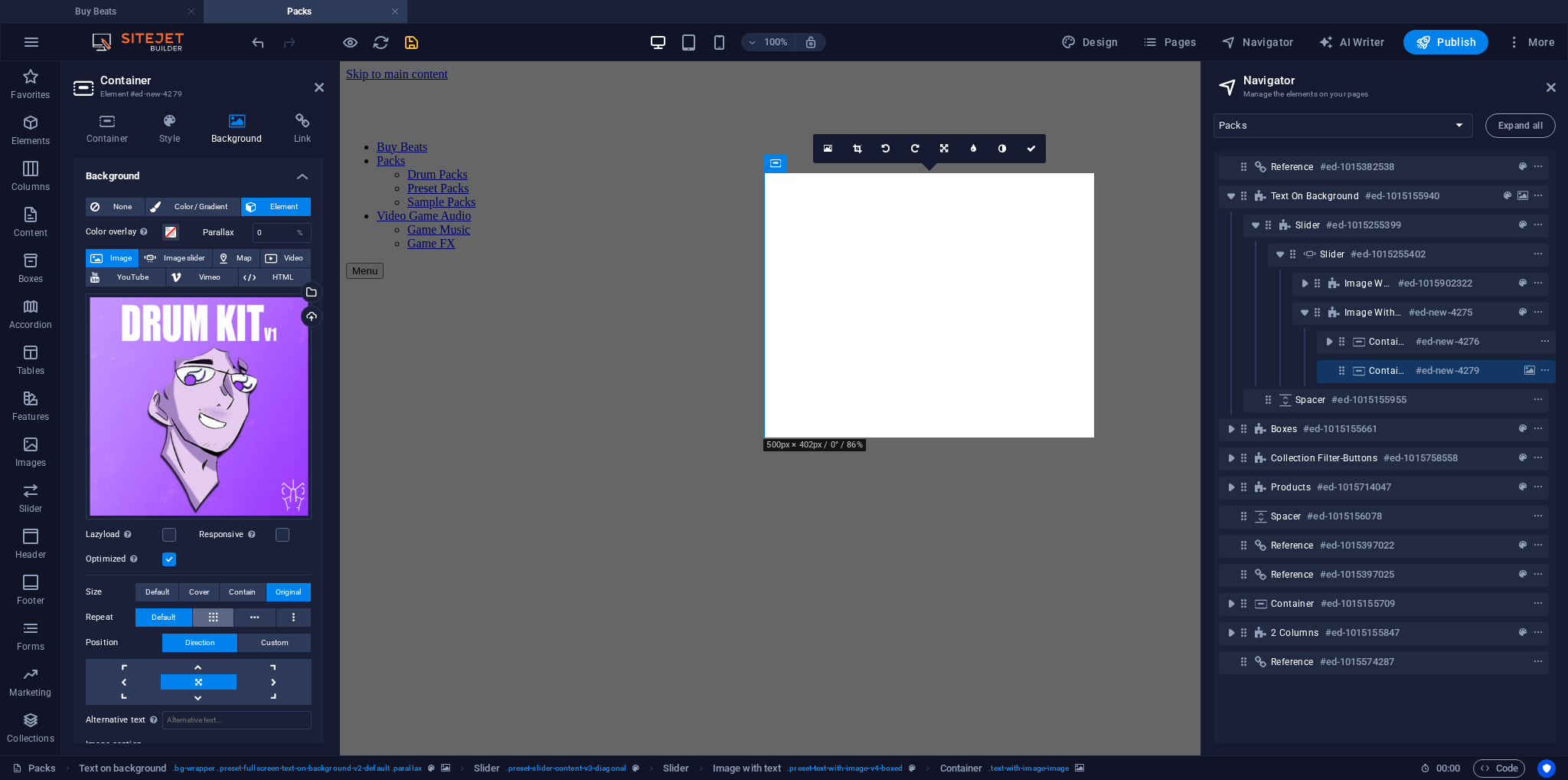
click at [211, 613] on icon at bounding box center [213, 617] width 9 height 18
drag, startPoint x: 168, startPoint y: 615, endPoint x: 162, endPoint y: 592, distance: 23.8
click at [167, 611] on span "Default" at bounding box center [163, 617] width 24 height 18
click at [162, 592] on span "Default" at bounding box center [158, 592] width 24 height 18
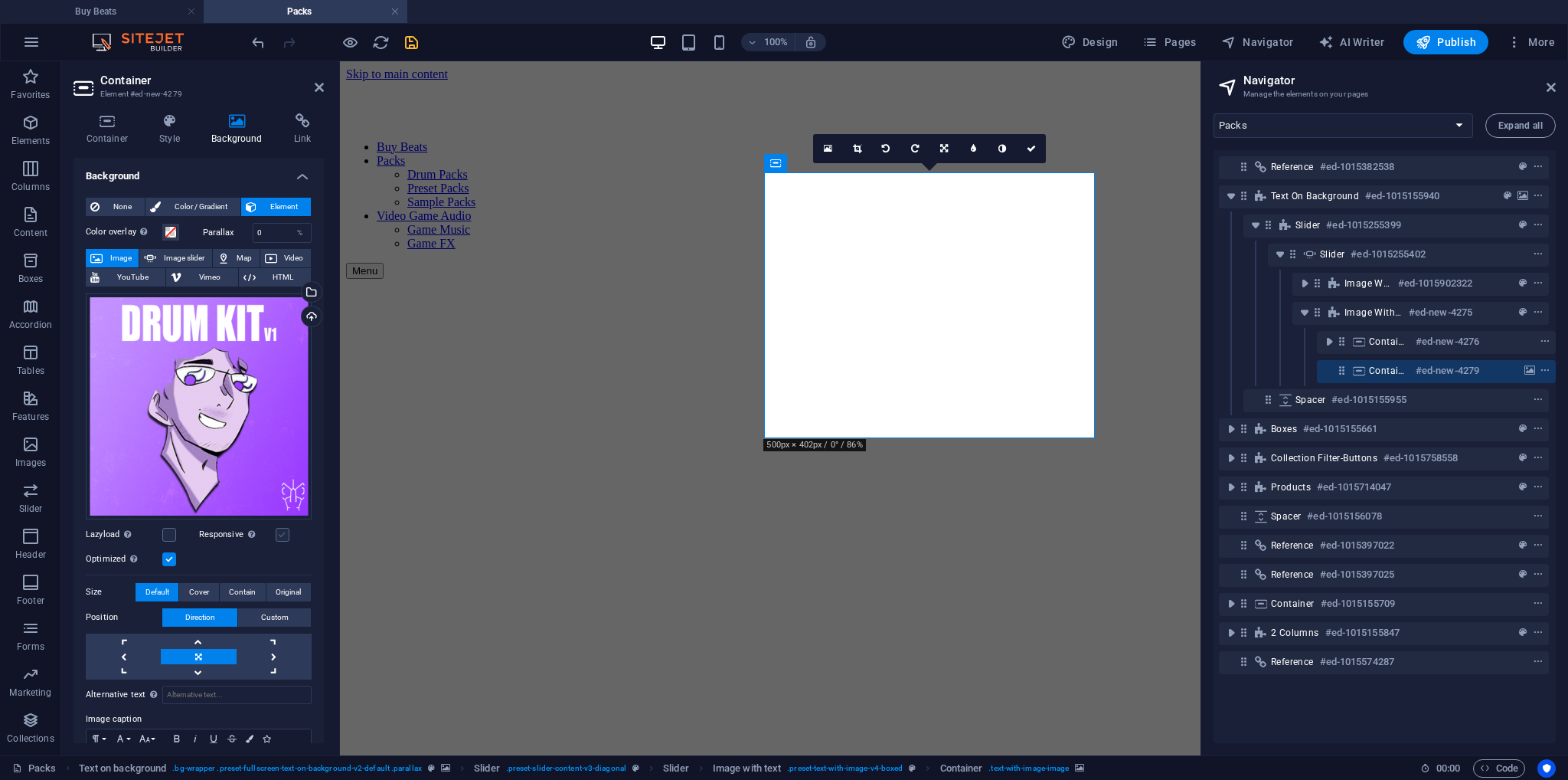
click at [278, 532] on label at bounding box center [282, 534] width 14 height 14
click at [0, 0] on input "Responsive Automatically load retina image and smartphone optimized sizes." at bounding box center [0, 0] width 0 height 0
click at [208, 638] on link at bounding box center [199, 641] width 75 height 15
drag, startPoint x: 275, startPoint y: 593, endPoint x: 267, endPoint y: 593, distance: 8.0
click at [275, 593] on span "Original" at bounding box center [288, 592] width 26 height 18
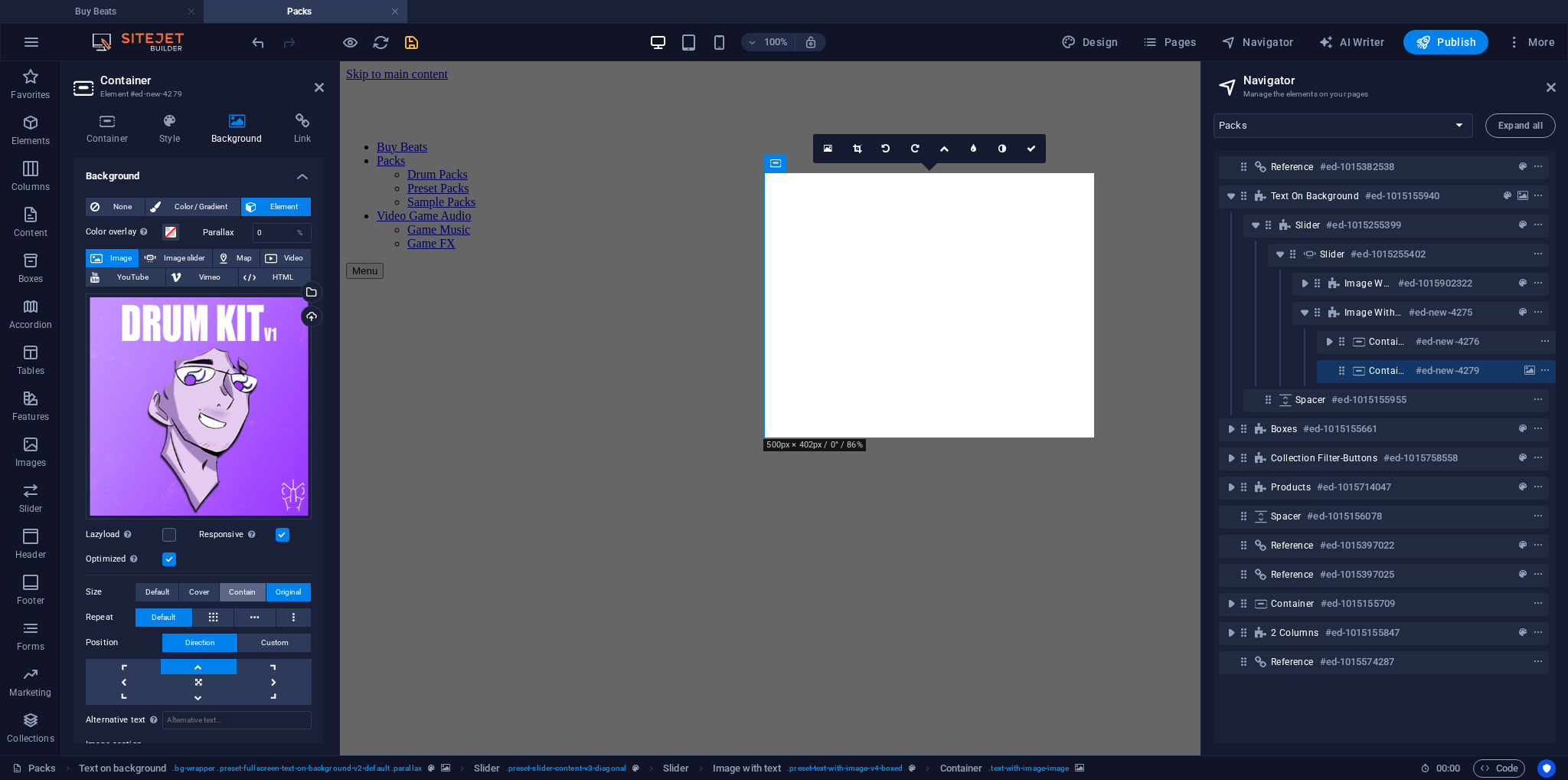
click at [235, 591] on span "Contain" at bounding box center [242, 592] width 26 height 18
click at [253, 583] on span "Contain" at bounding box center [242, 592] width 26 height 18
click at [415, 38] on icon "save" at bounding box center [411, 42] width 18 height 18
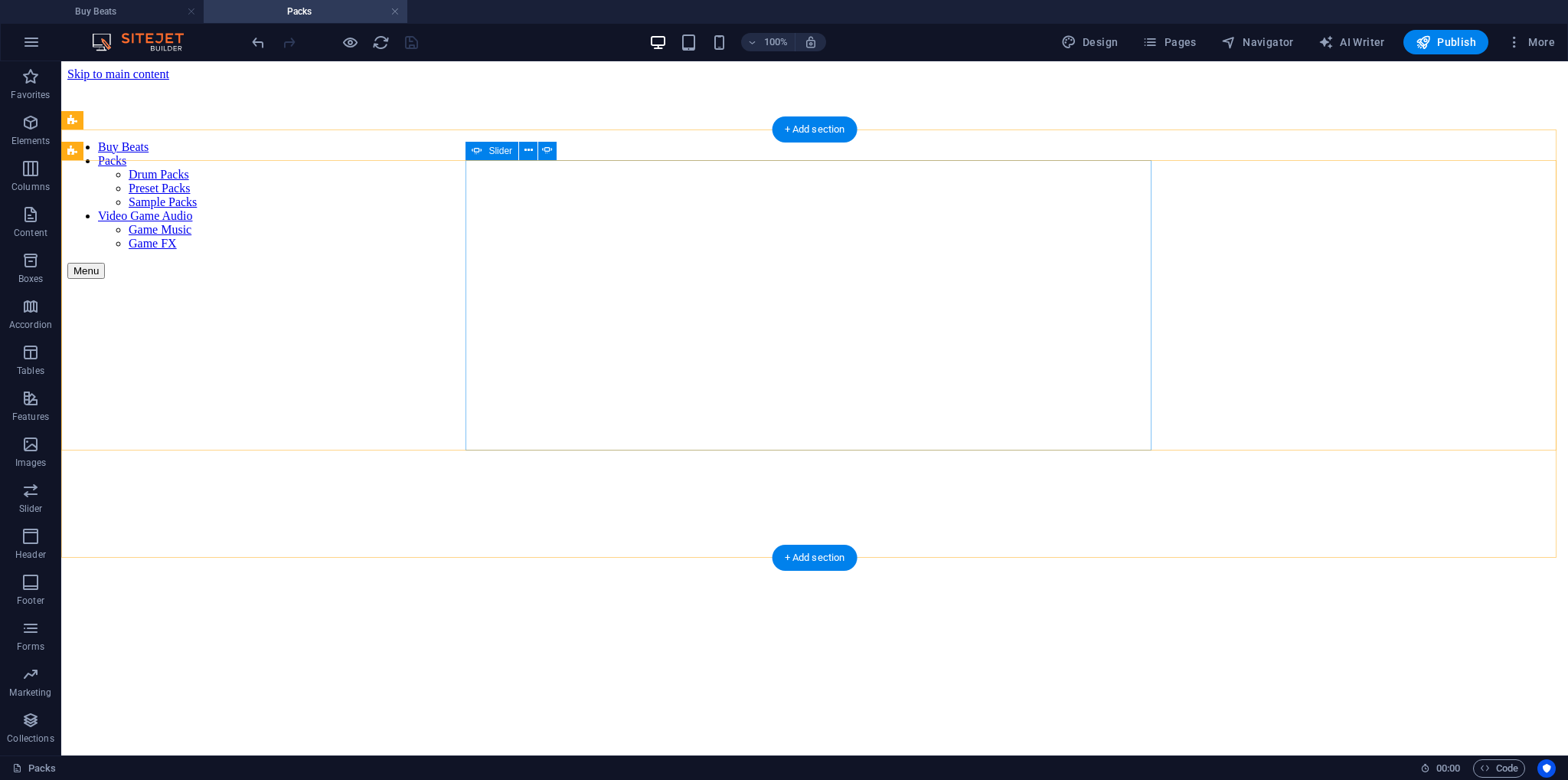
click at [79, 779] on button "Content Slider" at bounding box center [73, 785] width 12 height 5
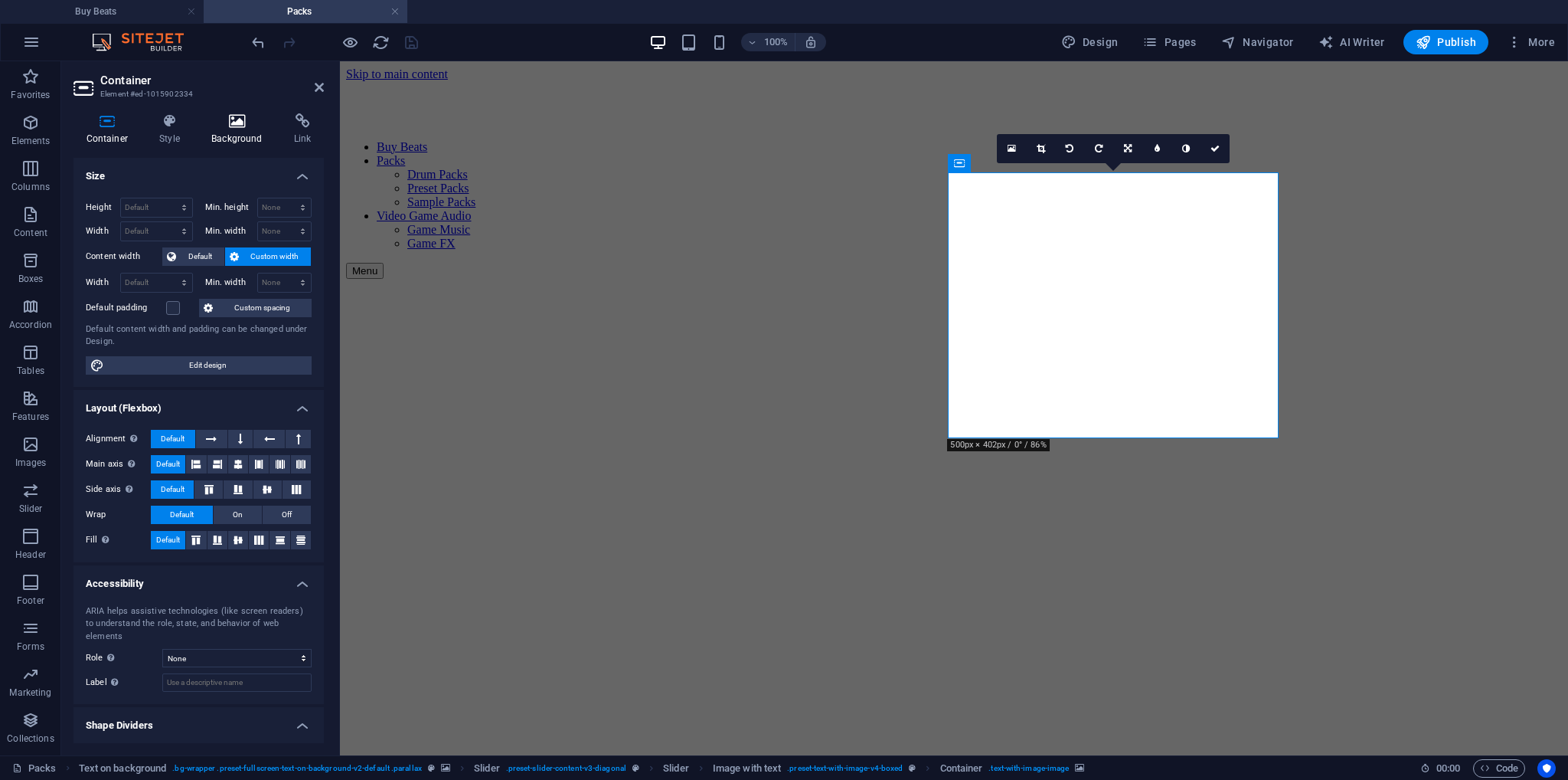
click at [239, 119] on icon at bounding box center [238, 121] width 77 height 15
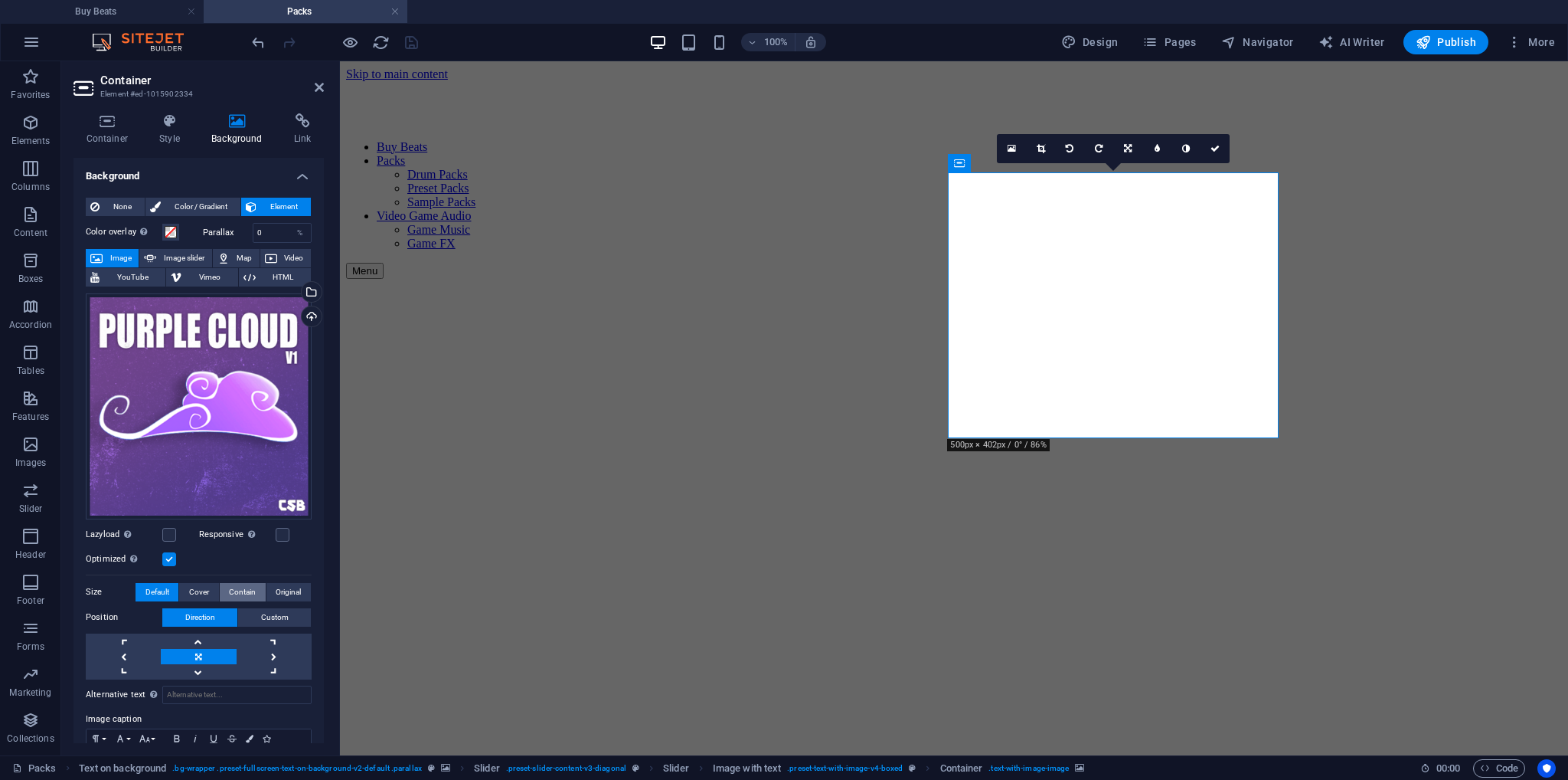
click at [242, 592] on span "Contain" at bounding box center [242, 592] width 26 height 18
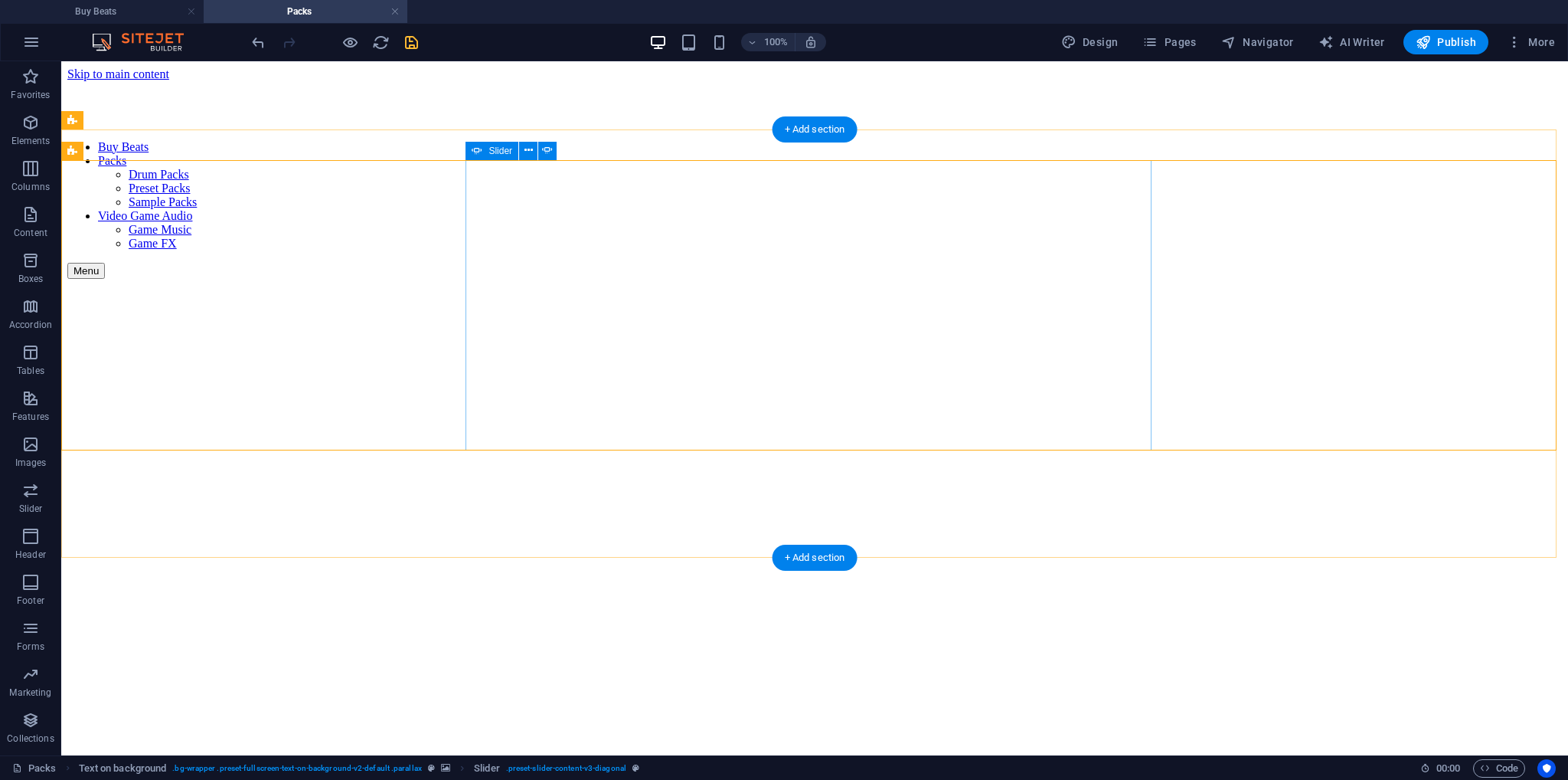
click at [79, 779] on button "Content Slider" at bounding box center [73, 785] width 12 height 5
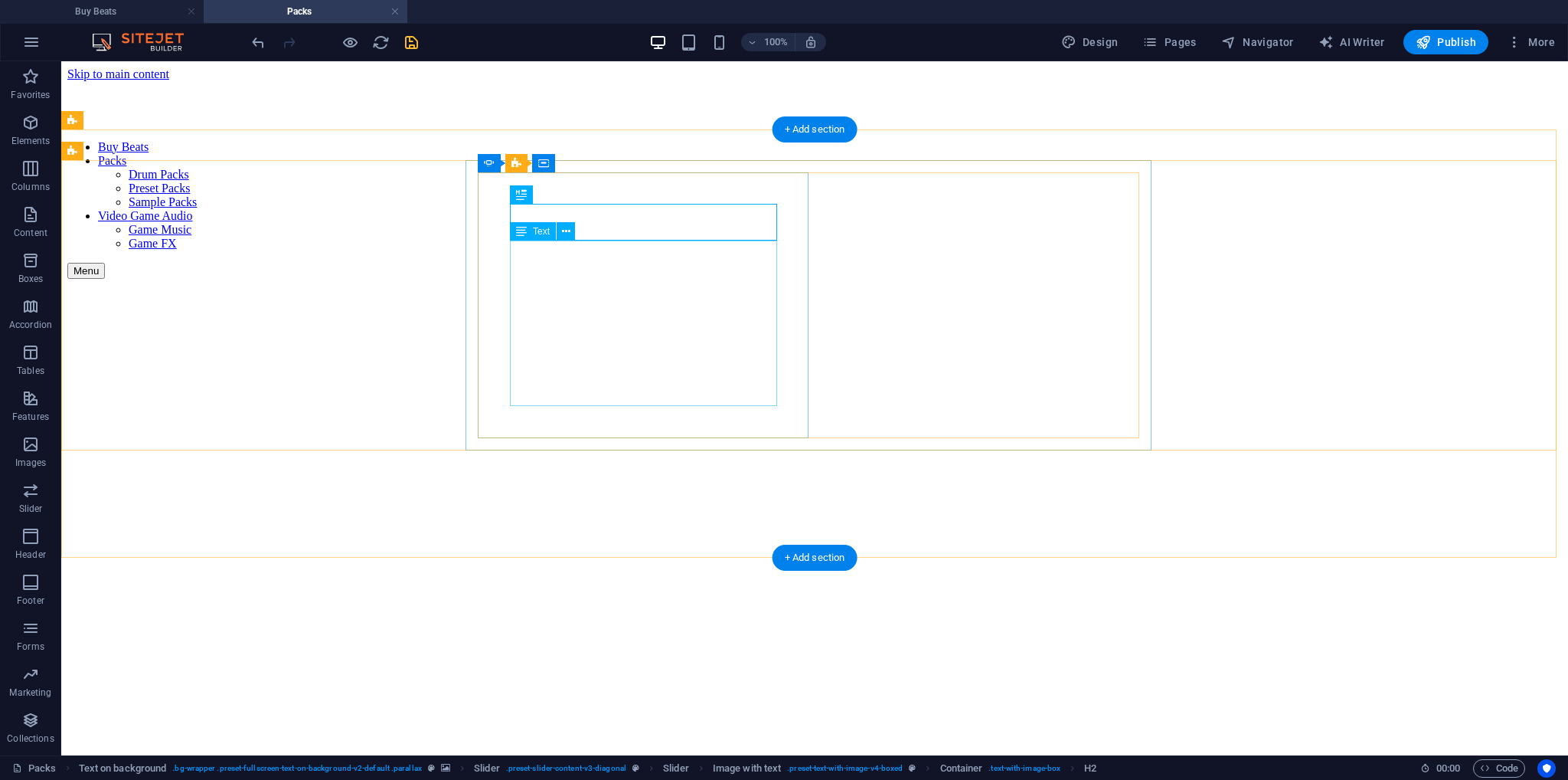
click at [79, 779] on button "Content Slider" at bounding box center [73, 785] width 12 height 5
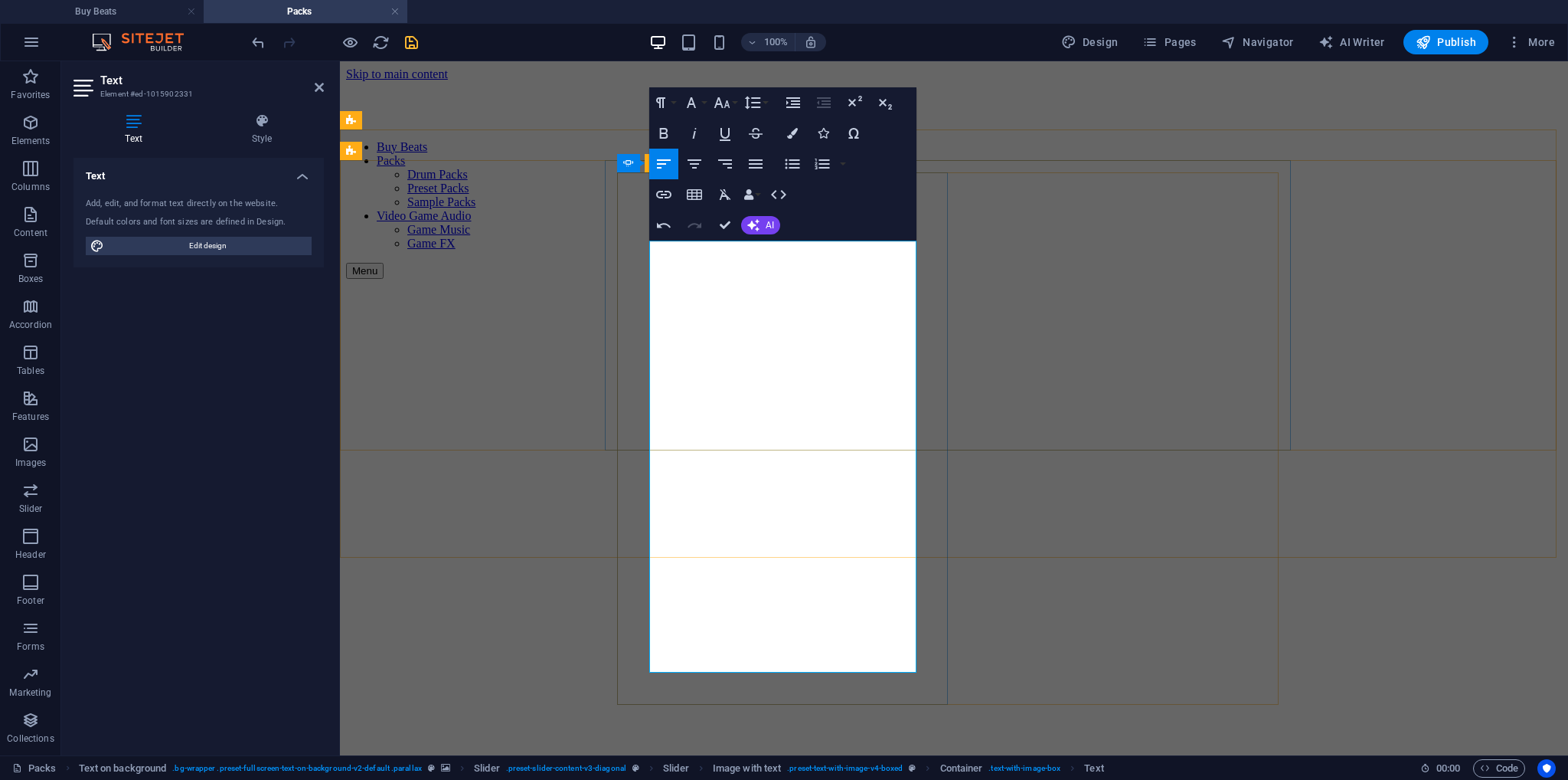
drag, startPoint x: 851, startPoint y: 356, endPoint x: 680, endPoint y: 257, distance: 197.6
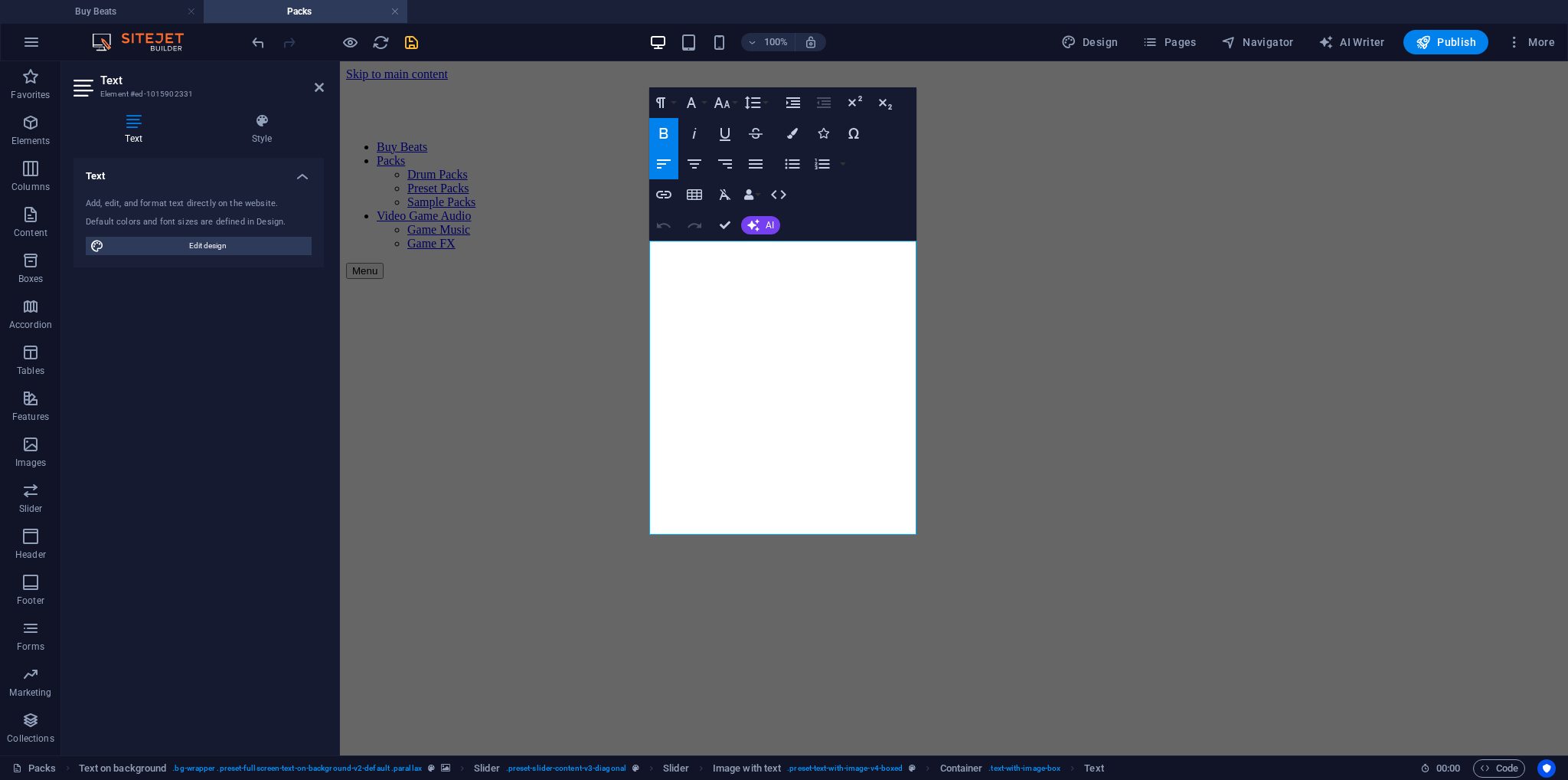
click at [780, 215] on div "Undo Redo Confirm (Ctrl+⏎) AI Improve Make shorter Make longer Fix spelling & g…" at bounding box center [715, 225] width 132 height 30
click at [769, 223] on span "AI" at bounding box center [770, 225] width 9 height 9
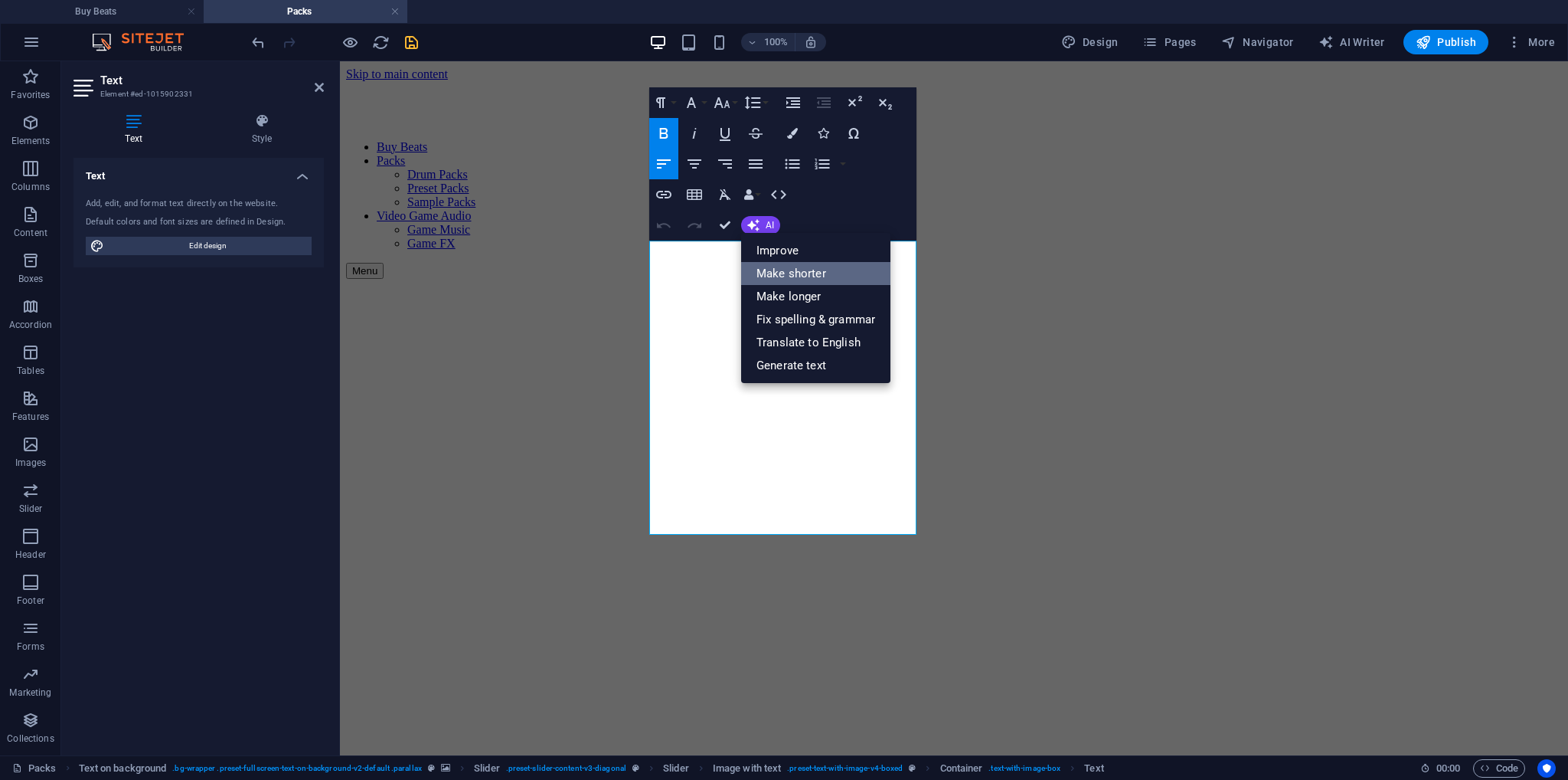
click at [792, 279] on link "Make shorter" at bounding box center [816, 273] width 150 height 23
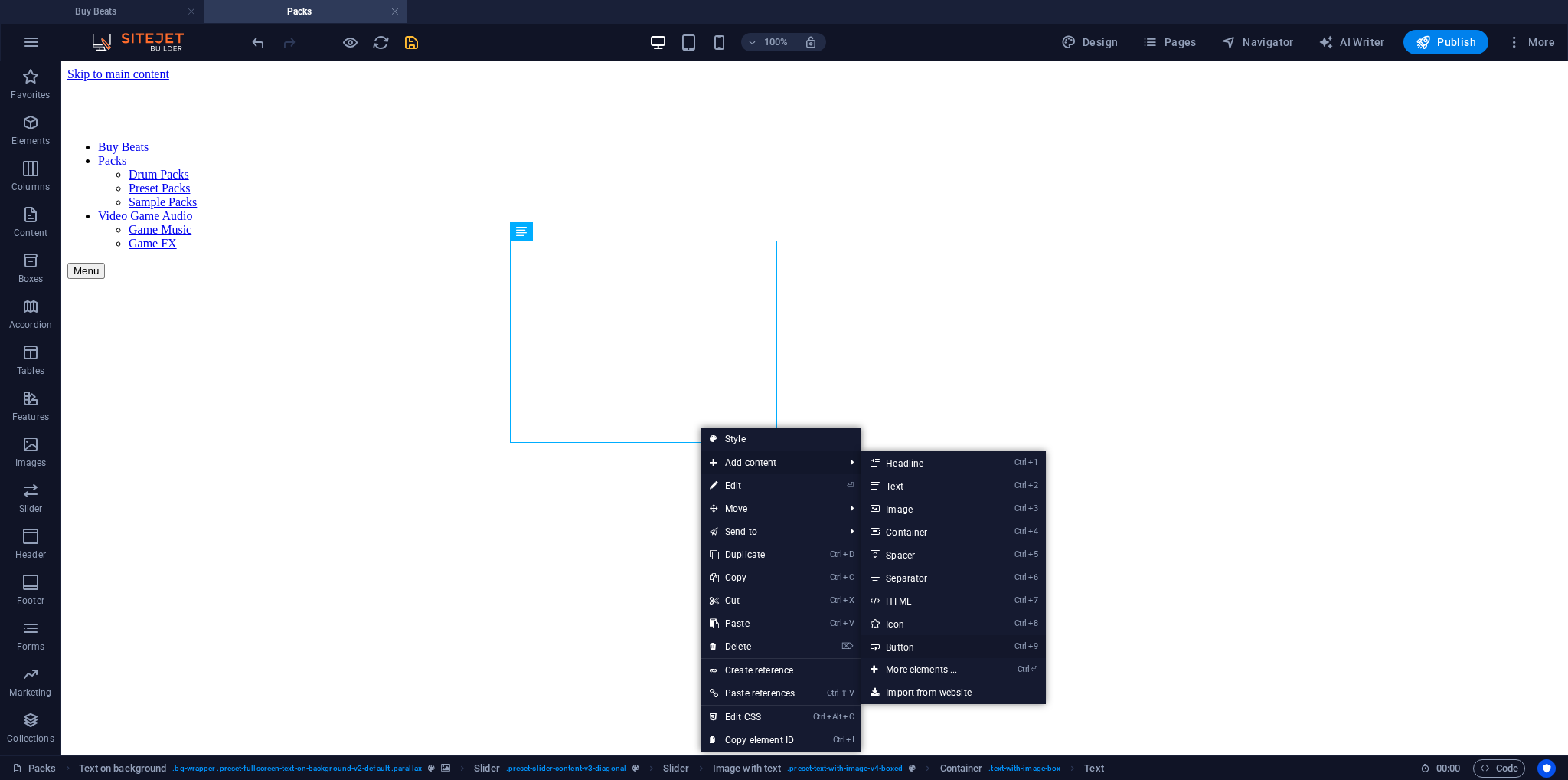
click at [912, 644] on link "Ctrl 9 Button" at bounding box center [924, 646] width 126 height 23
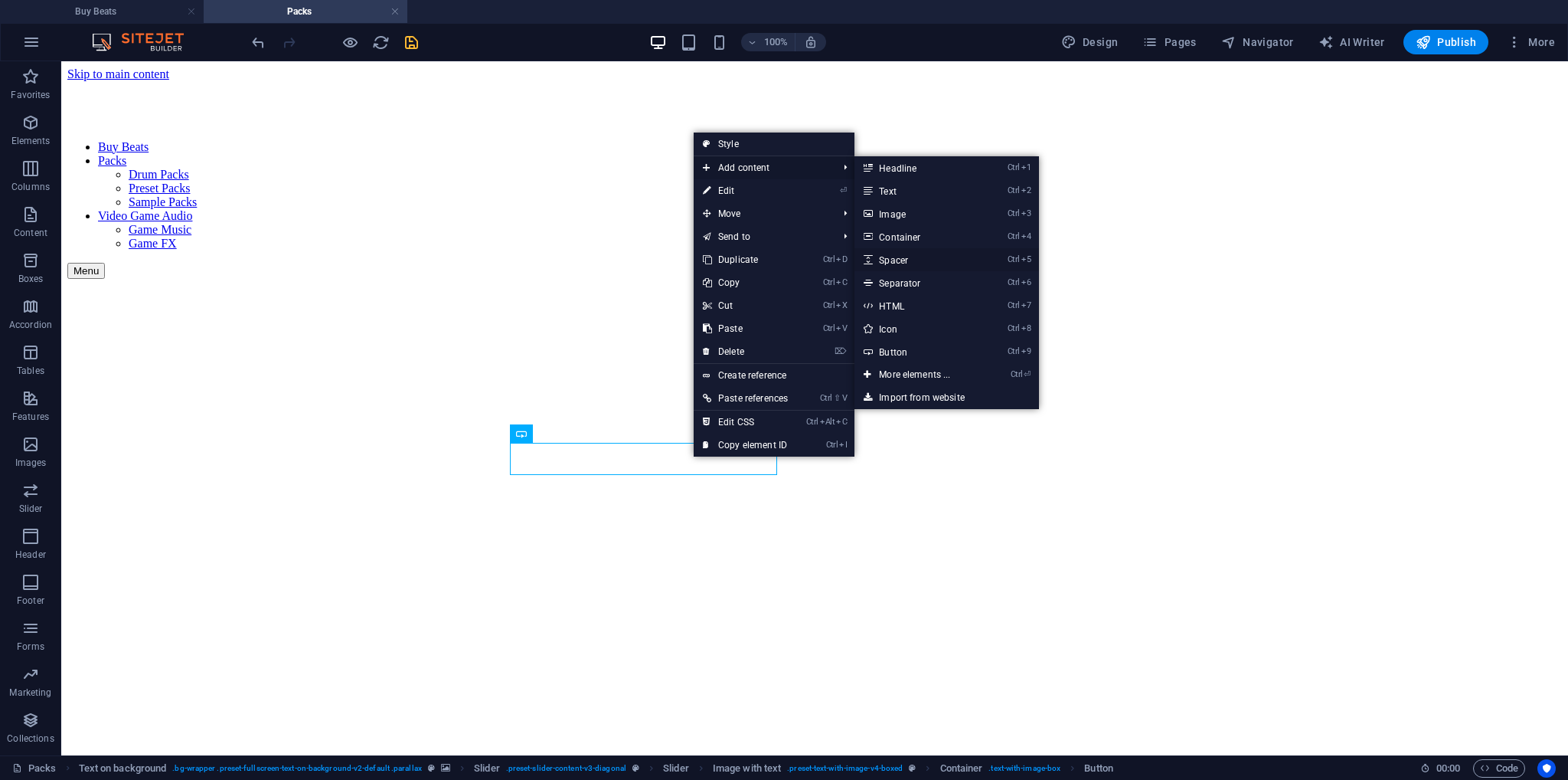
click at [901, 257] on link "Ctrl 5 Spacer" at bounding box center [918, 259] width 126 height 23
select select "px"
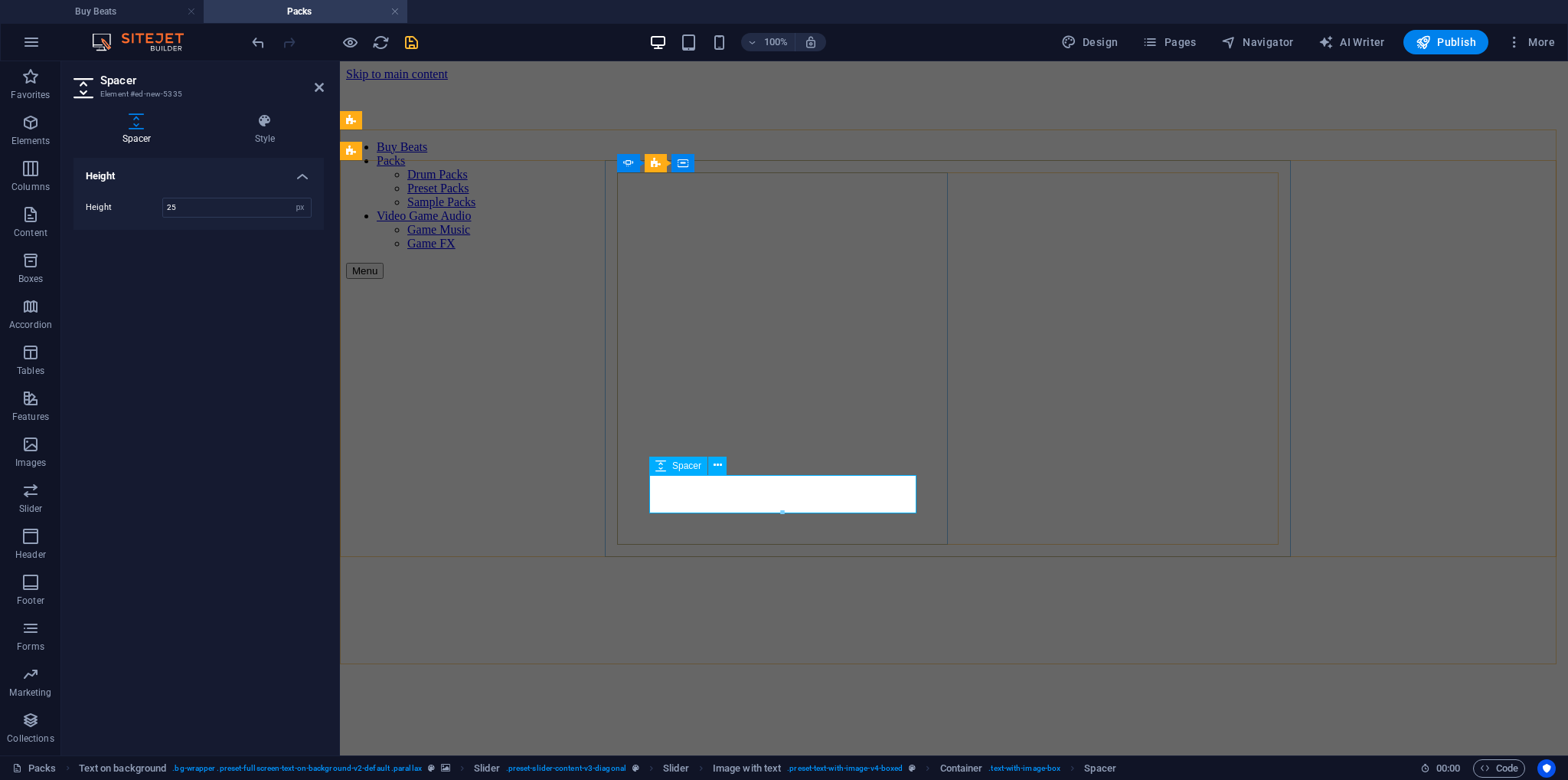
type input "25"
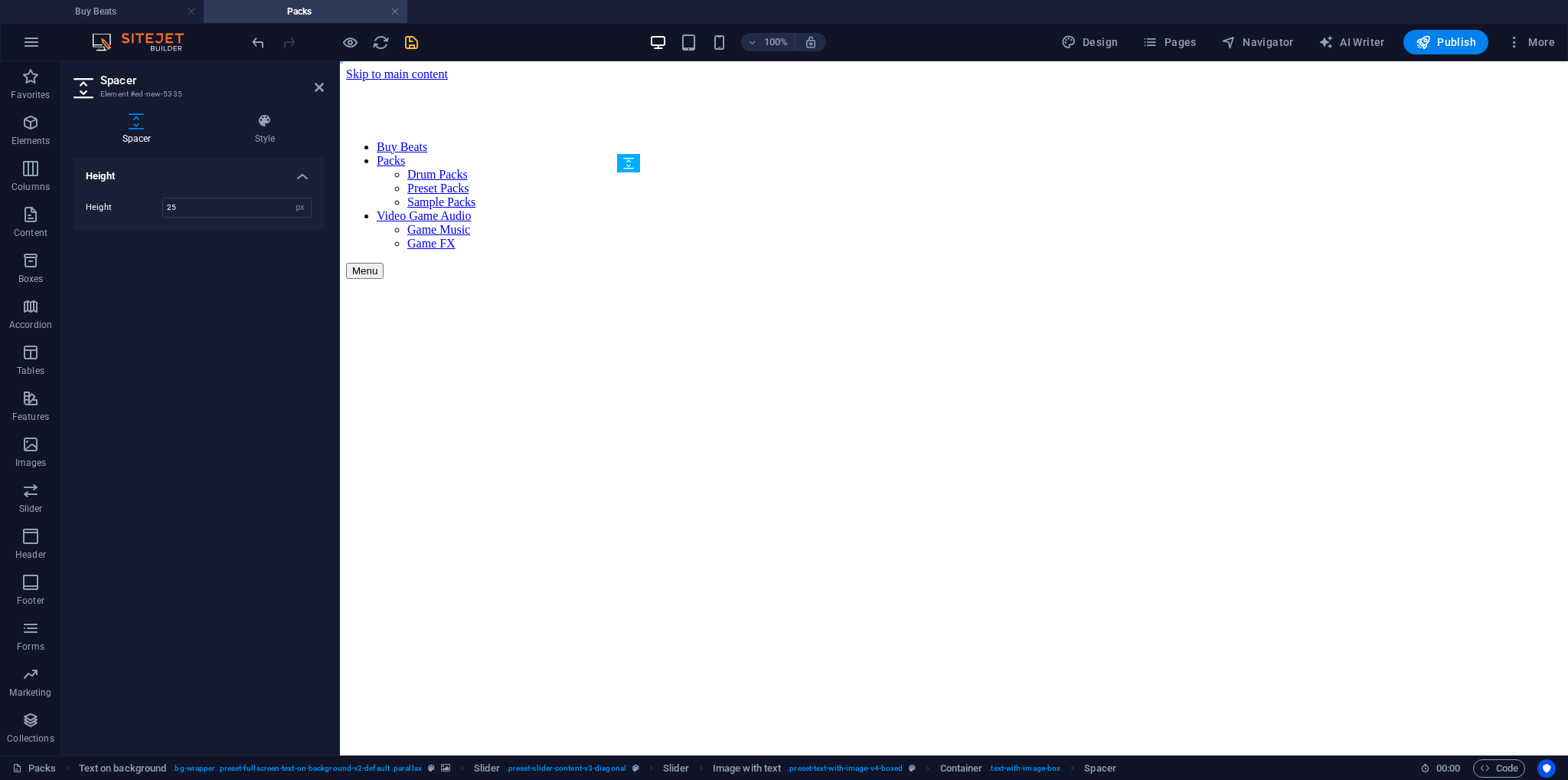
drag, startPoint x: 755, startPoint y: 481, endPoint x: 757, endPoint y: 448, distance: 33.1
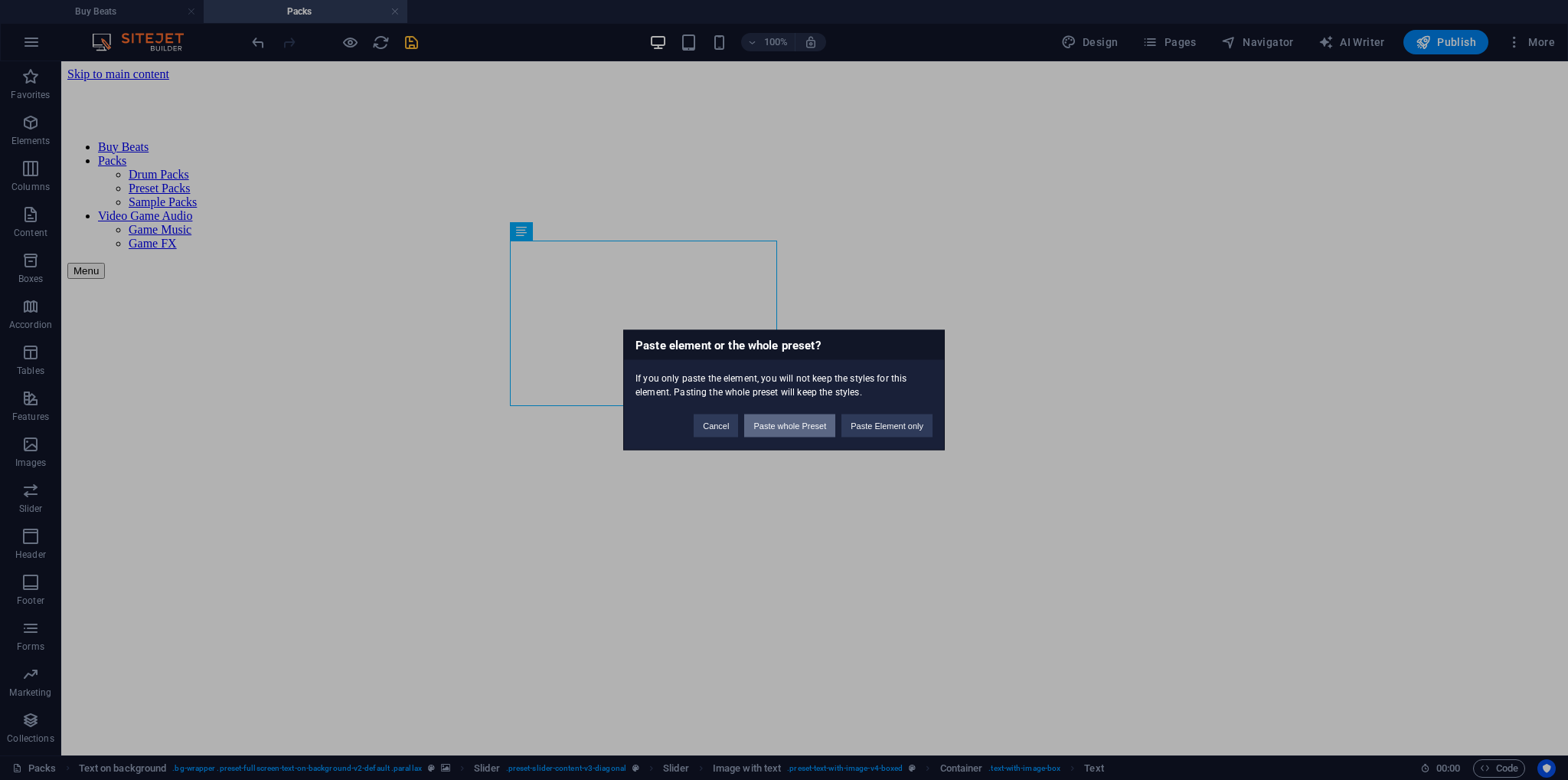
click at [800, 423] on button "Paste whole Preset" at bounding box center [790, 426] width 91 height 23
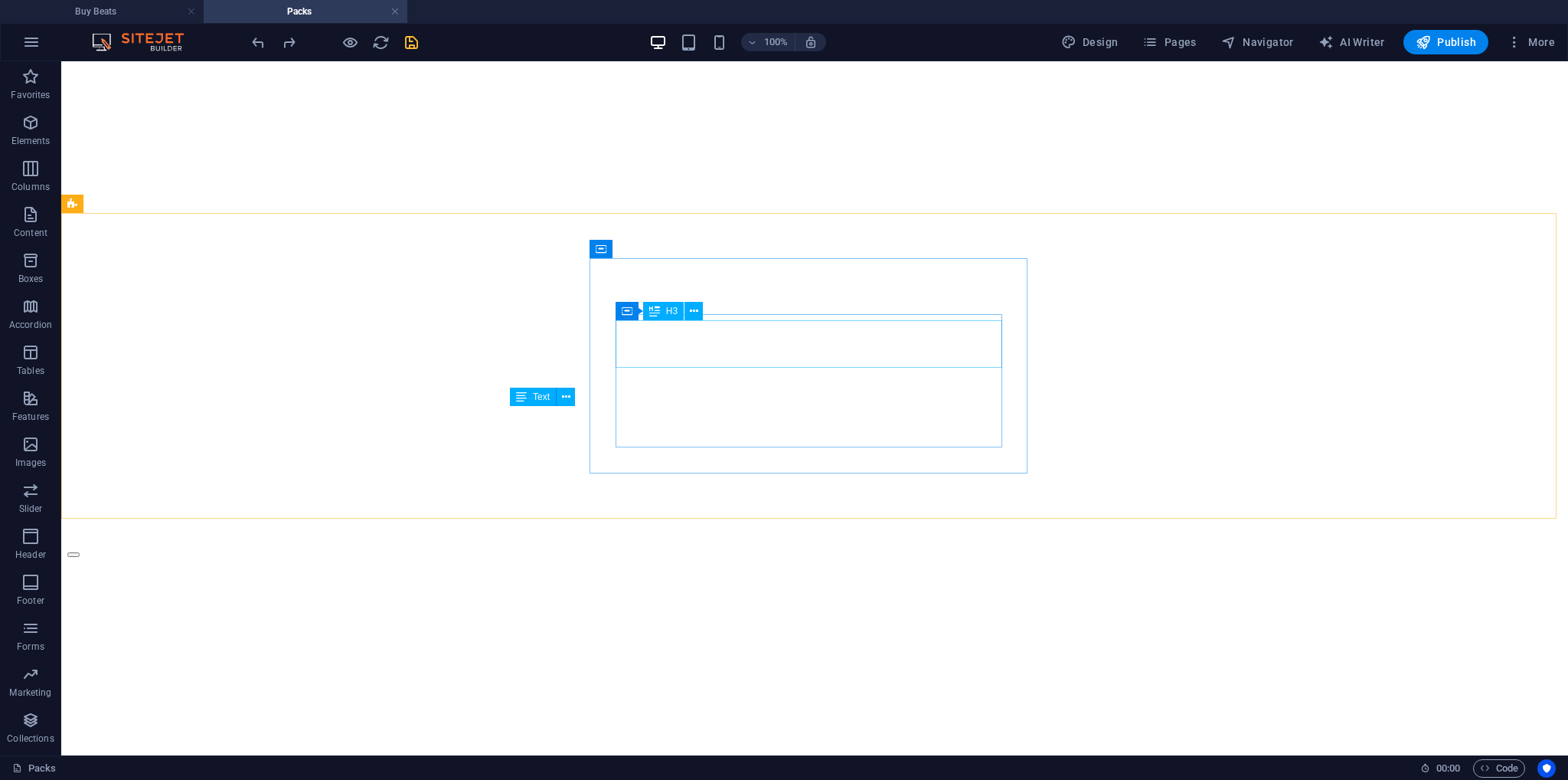
scroll to position [0, 0]
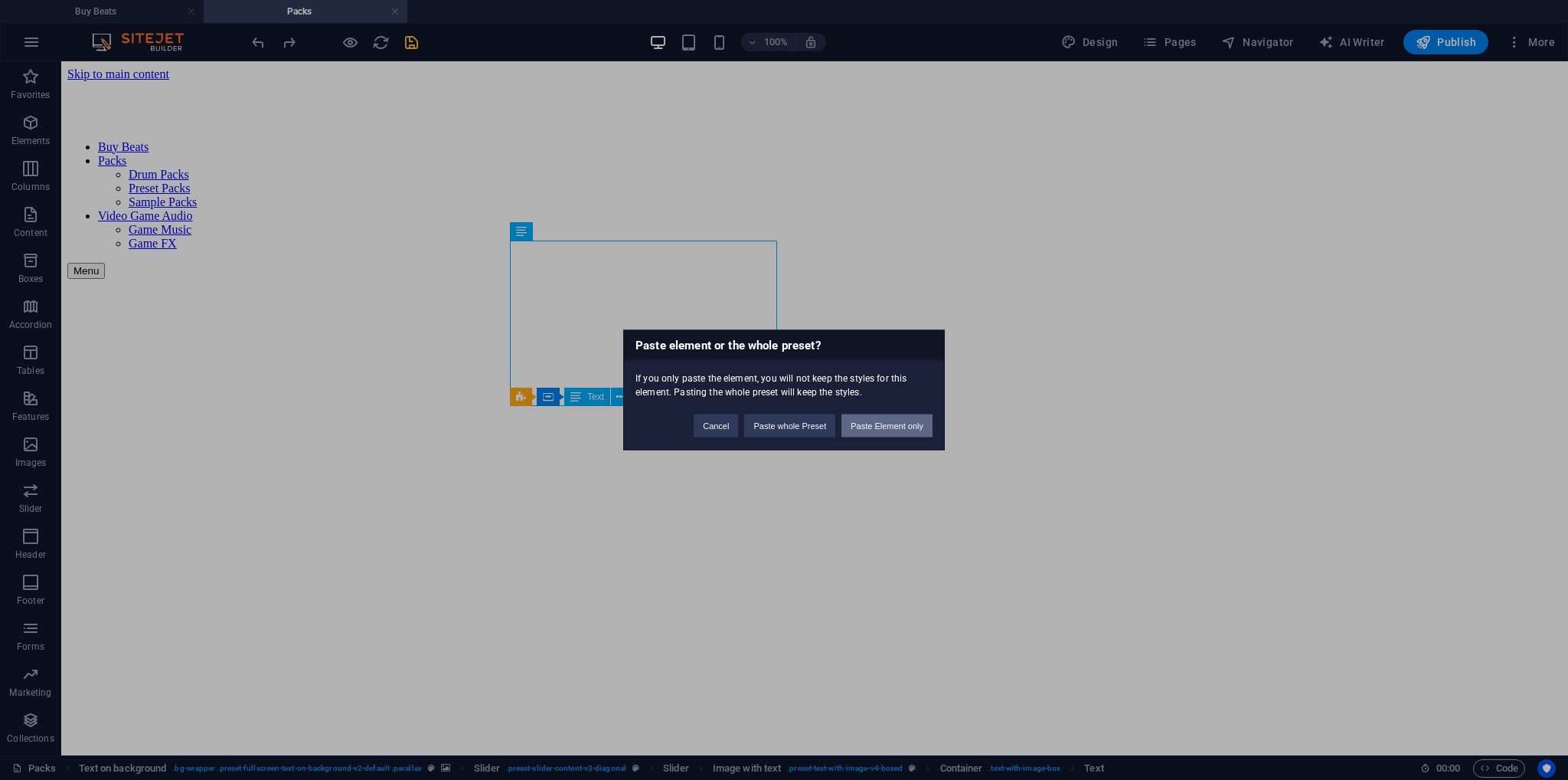
click at [895, 429] on button "Paste Element only" at bounding box center [887, 426] width 91 height 23
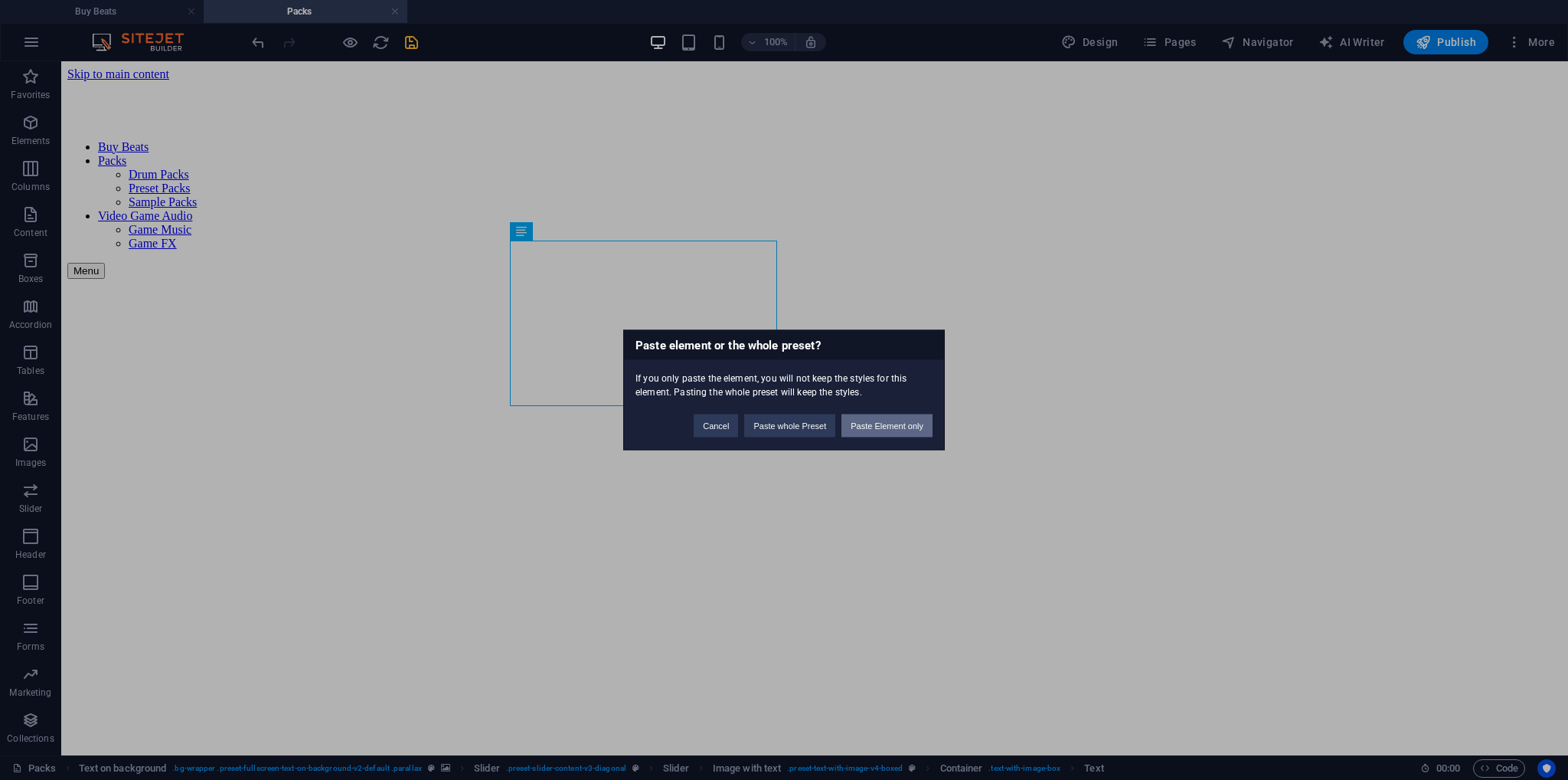
click at [880, 426] on button "Paste Element only" at bounding box center [887, 426] width 91 height 23
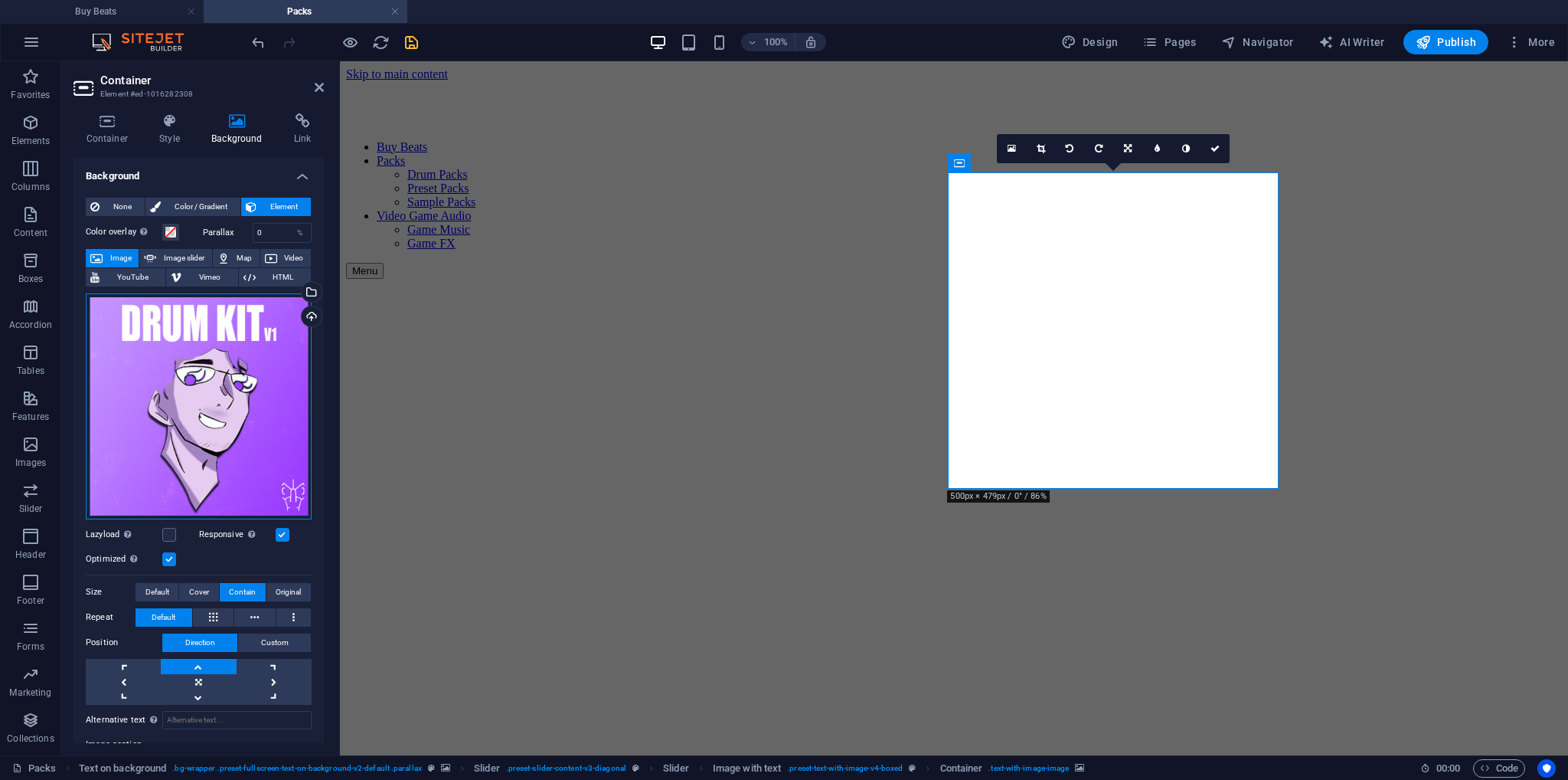
click at [199, 377] on div "Drag files here, click to choose files or select files from Files or our free s…" at bounding box center [199, 406] width 226 height 226
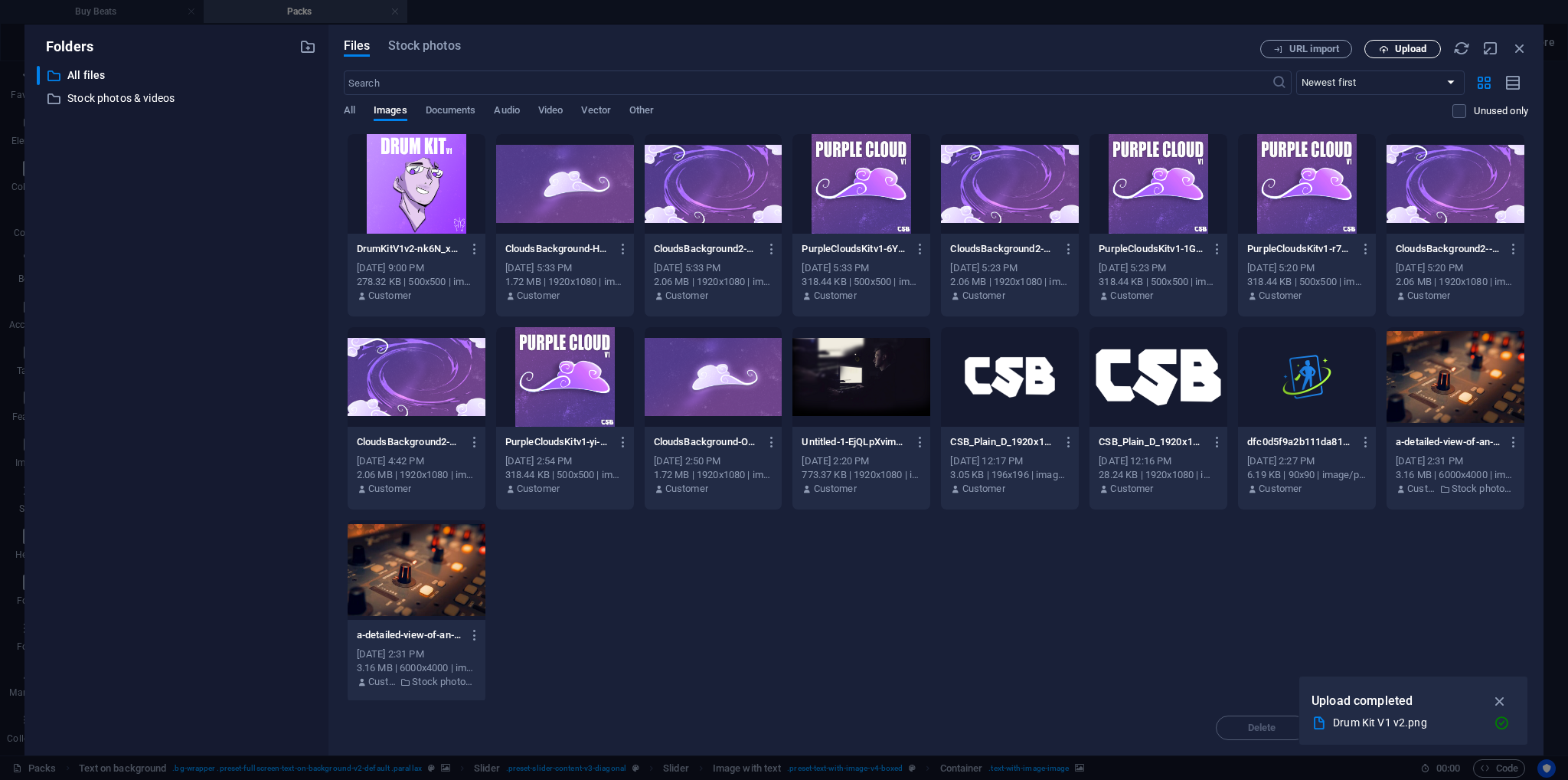
click at [1415, 56] on button "Upload" at bounding box center [1403, 49] width 77 height 18
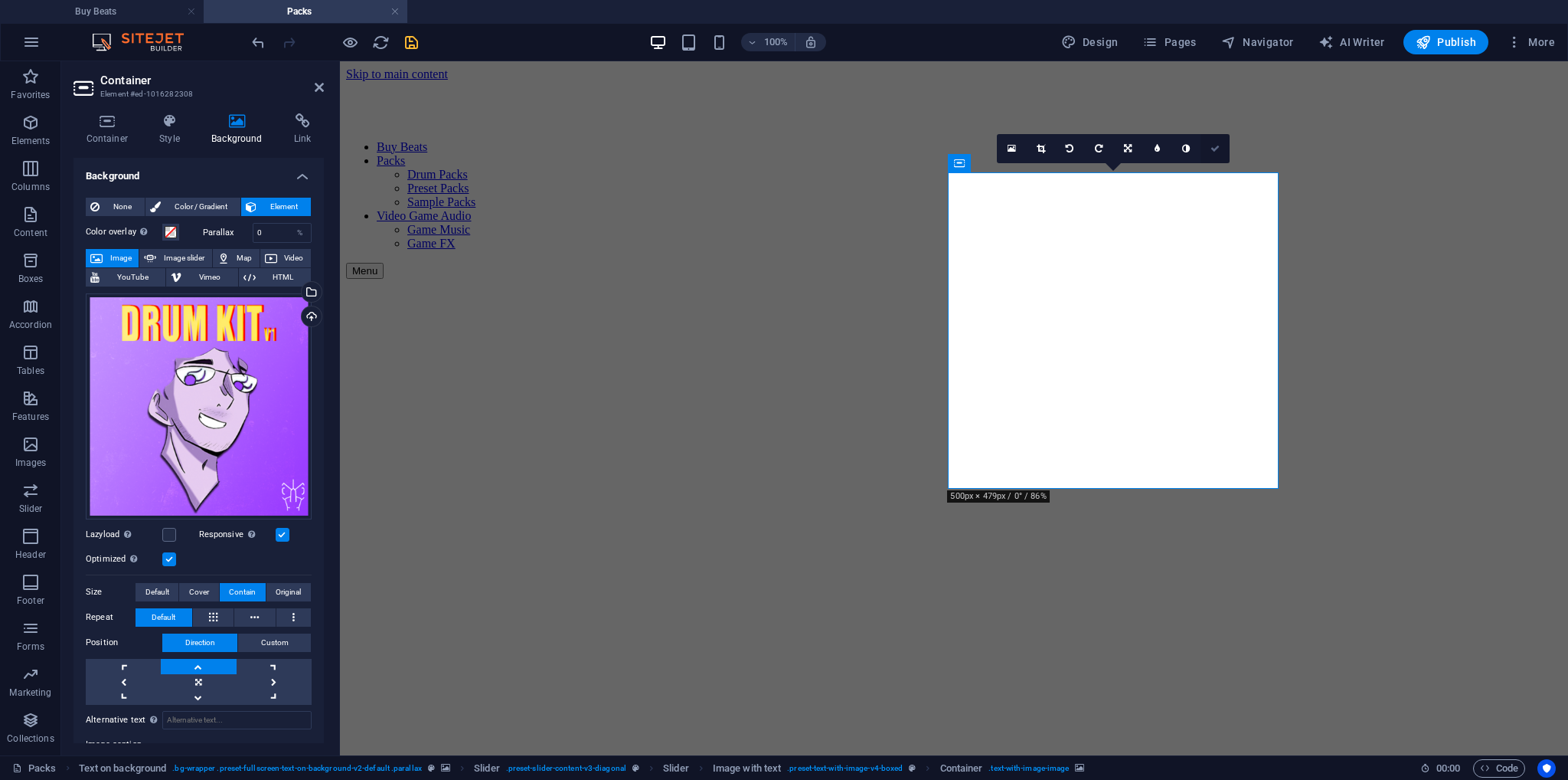
click at [1218, 145] on icon at bounding box center [1215, 148] width 9 height 9
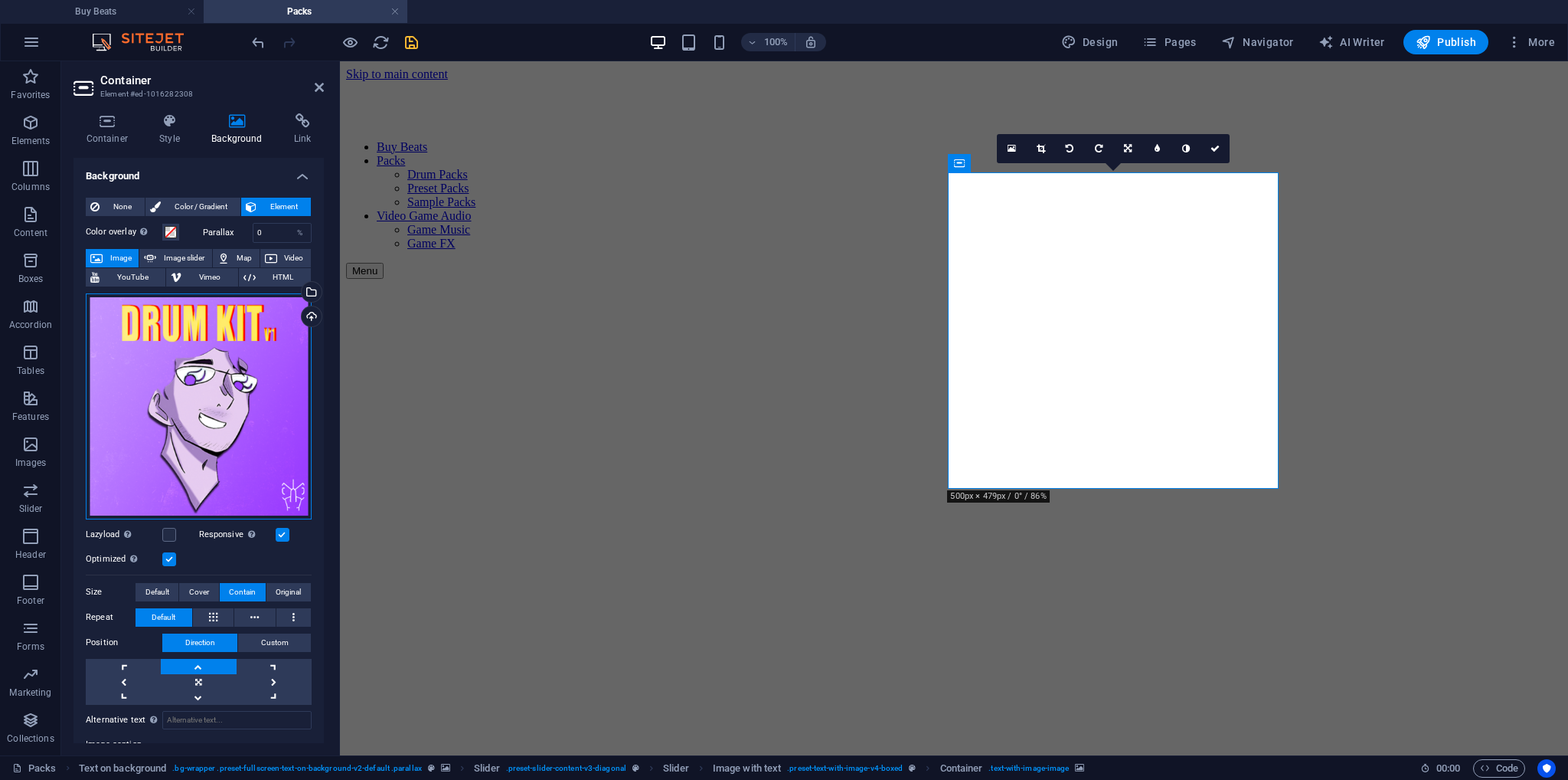
click at [227, 359] on div "Drag files here, click to choose files or select files from Files or our free s…" at bounding box center [199, 406] width 226 height 226
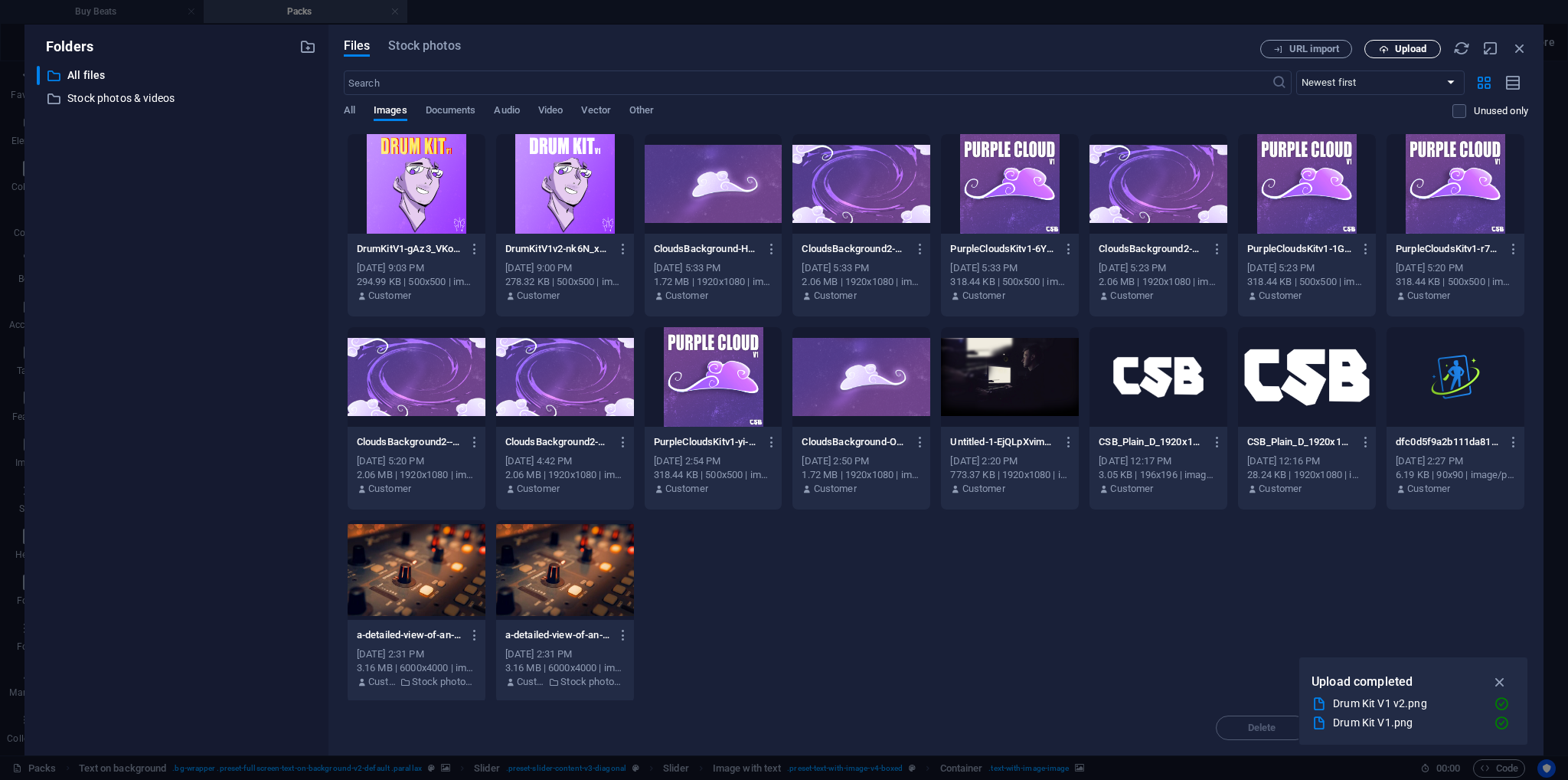
click at [1384, 56] on button "Upload" at bounding box center [1403, 49] width 77 height 18
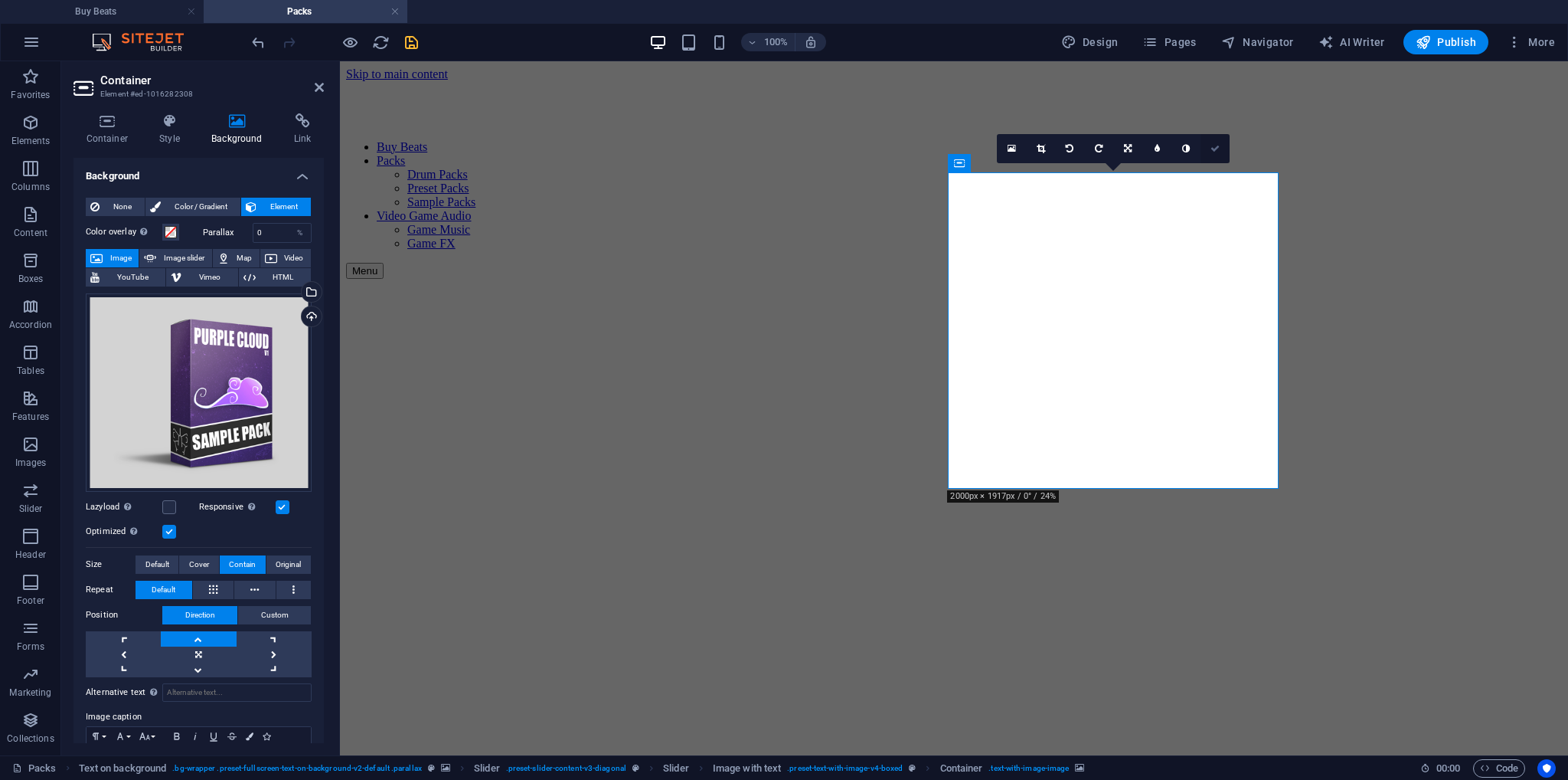
click at [1216, 140] on link at bounding box center [1215, 148] width 29 height 29
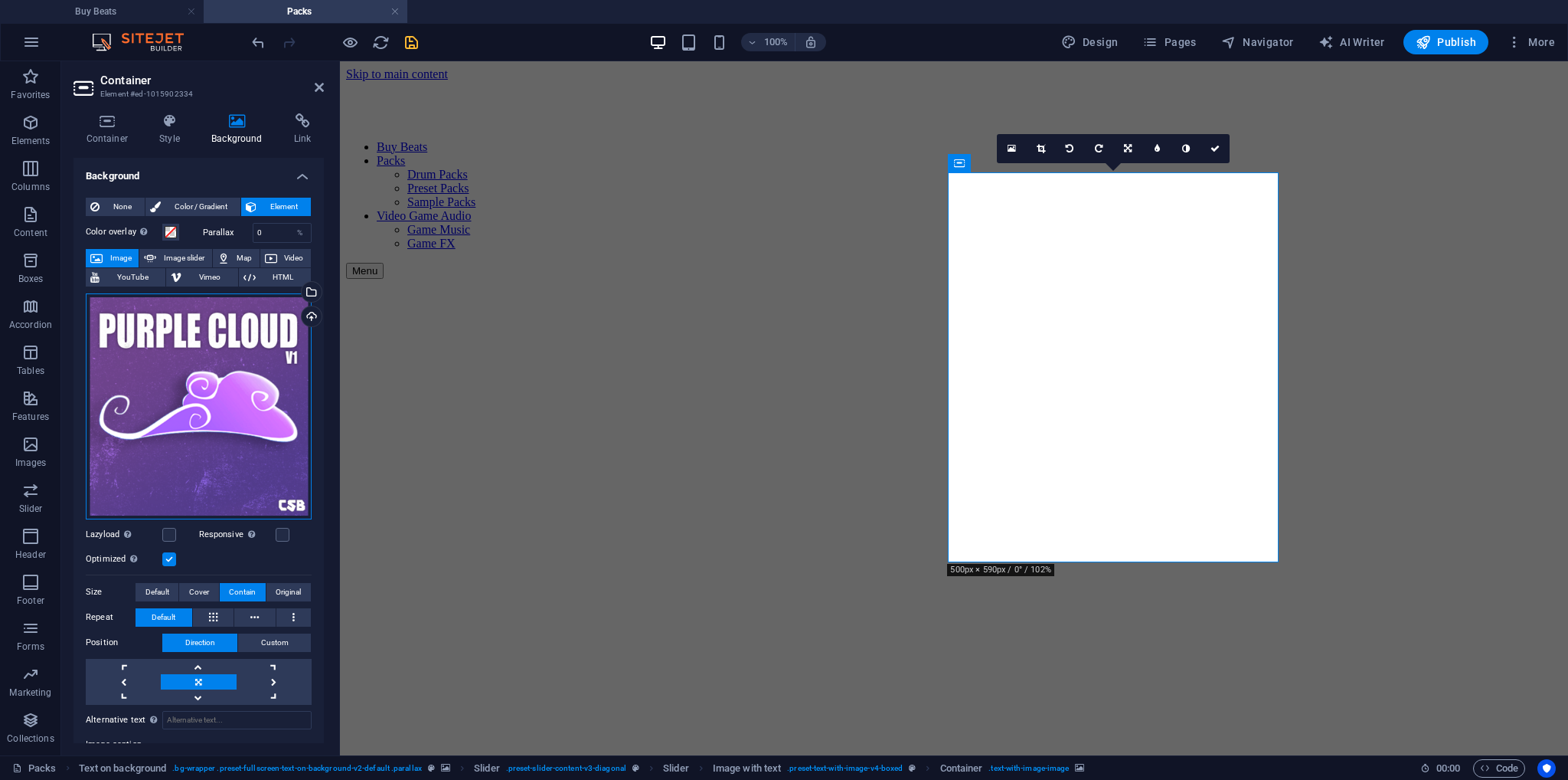
click at [255, 364] on div "Drag files here, click to choose files or select files from Files or our free s…" at bounding box center [199, 406] width 226 height 226
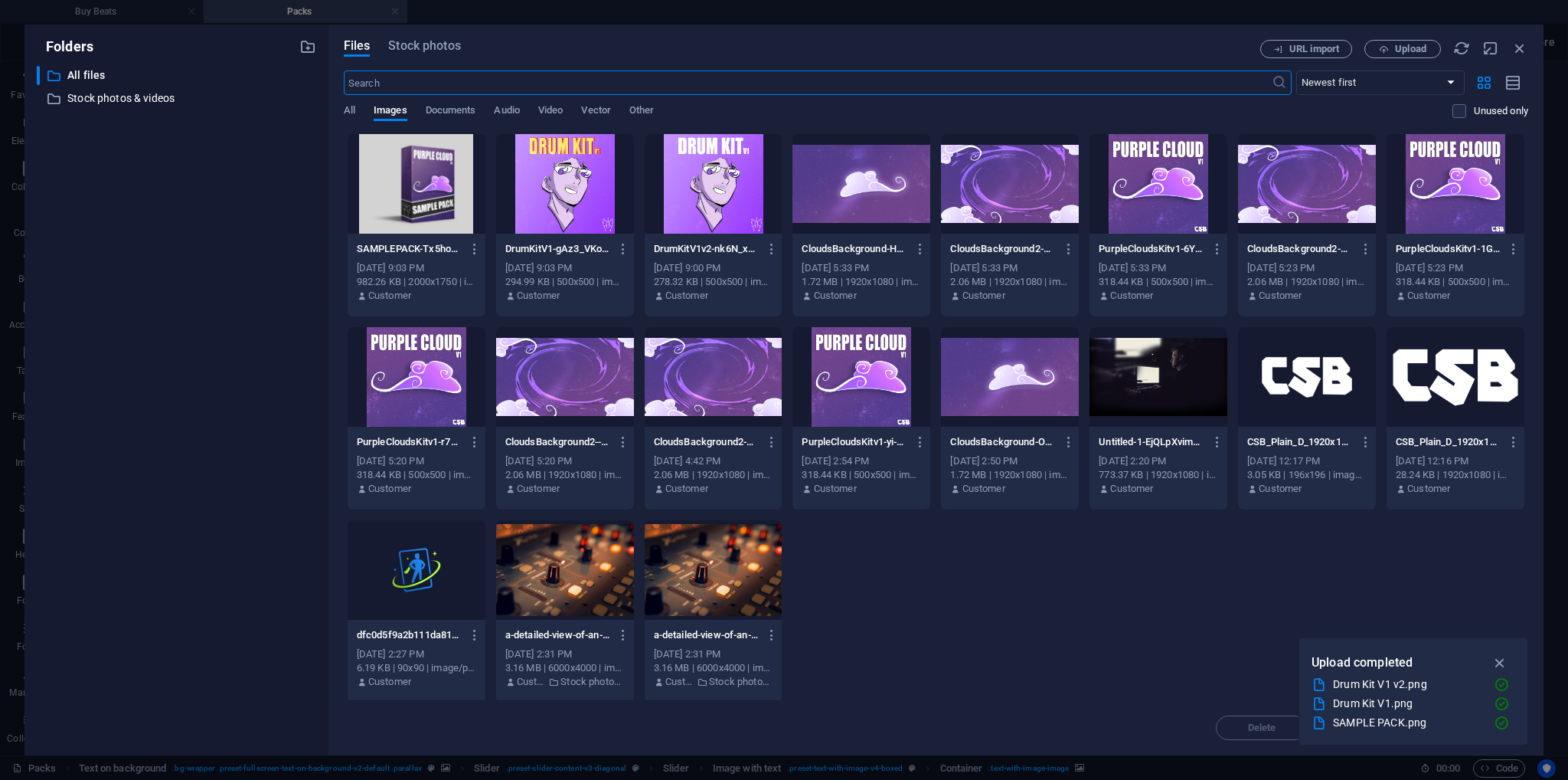
click at [467, 195] on div at bounding box center [416, 183] width 138 height 99
click at [467, 195] on div "1" at bounding box center [416, 183] width 138 height 99
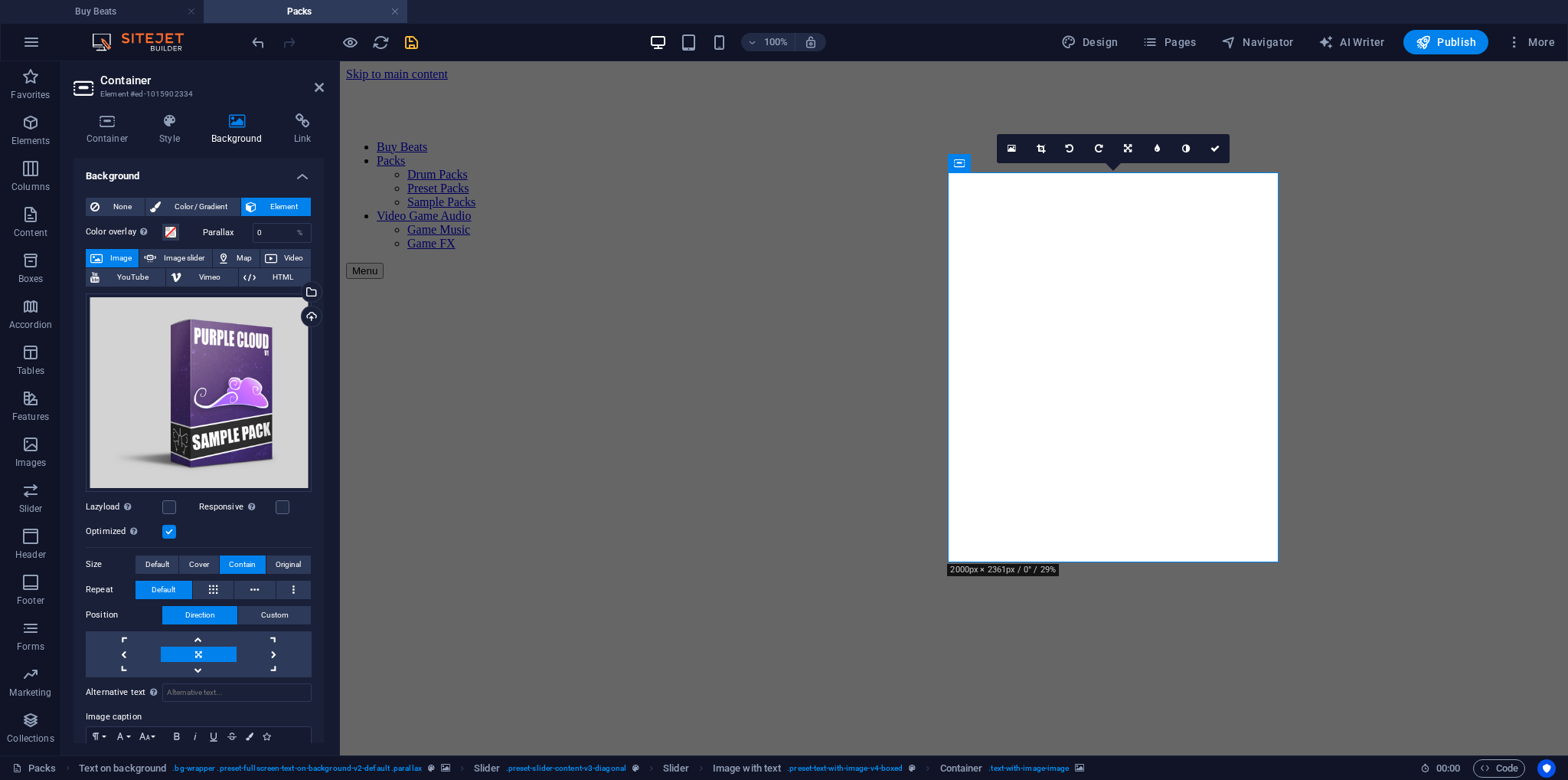
click at [413, 42] on icon "save" at bounding box center [411, 42] width 18 height 18
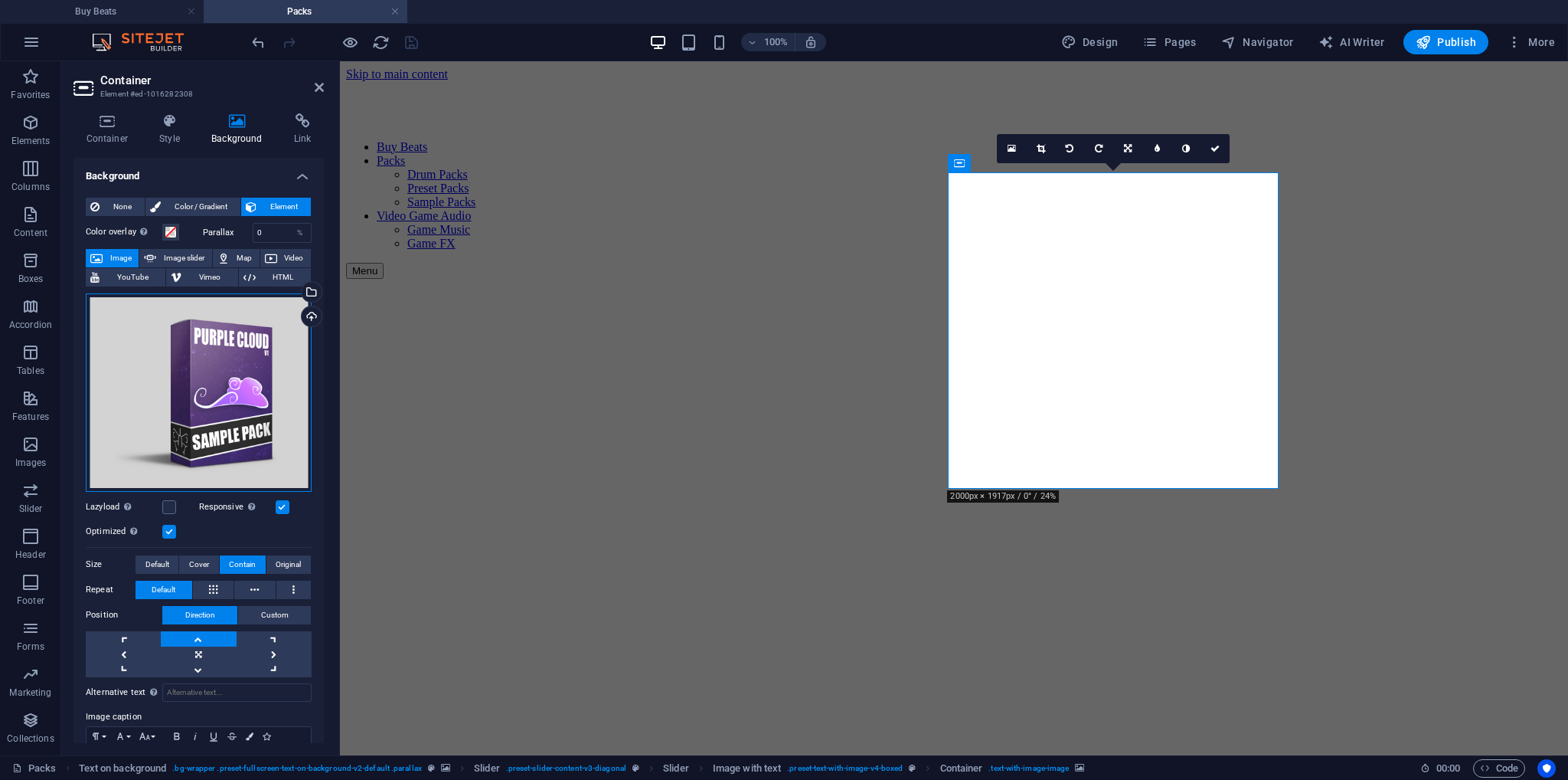
click at [263, 391] on div "Drag files here, click to choose files or select files from Files or our free s…" at bounding box center [199, 392] width 226 height 199
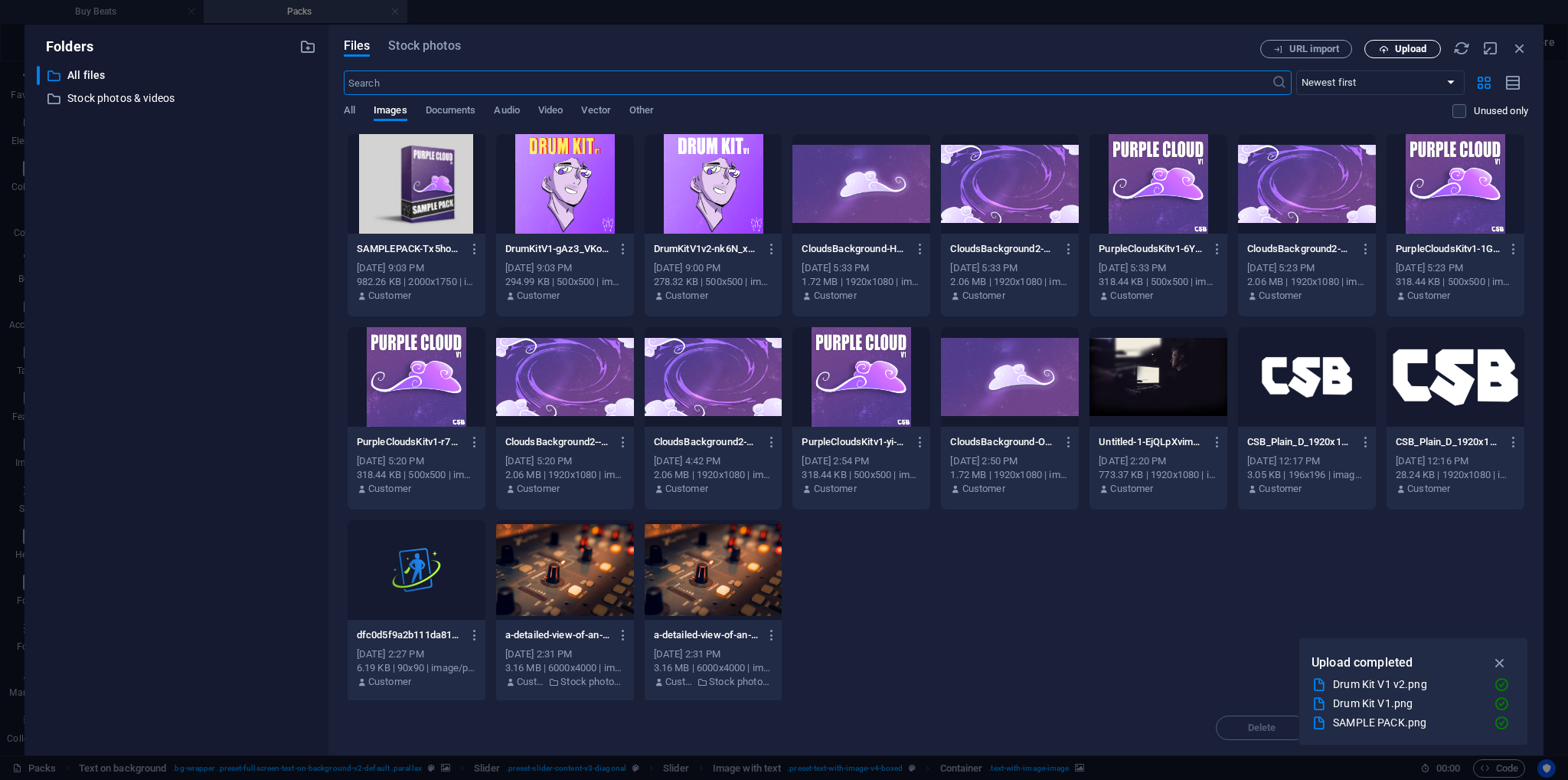
click at [1424, 46] on span "Upload" at bounding box center [1410, 48] width 31 height 9
